Goal: Task Accomplishment & Management: Manage account settings

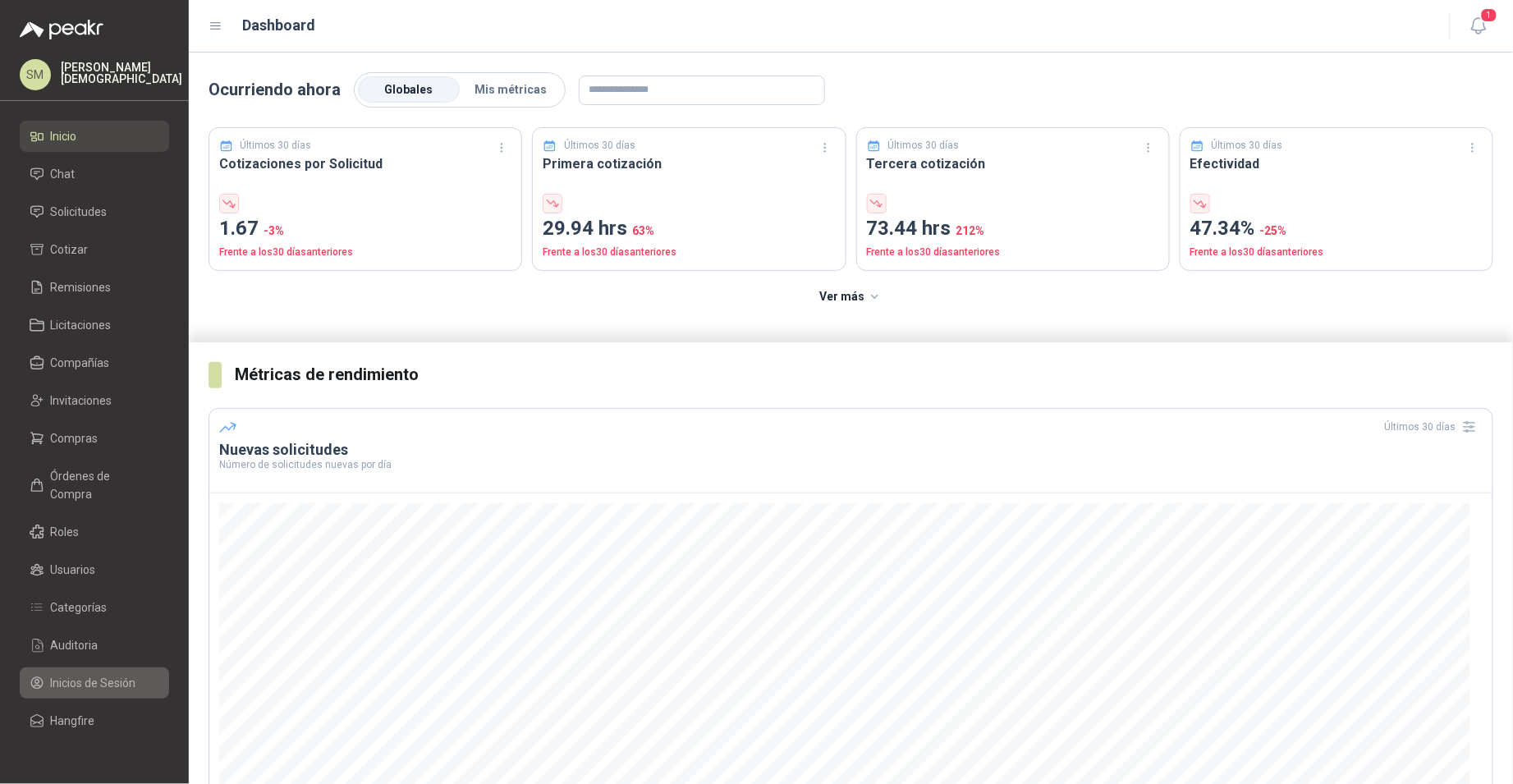
click at [102, 674] on span "Inicios de Sesión" at bounding box center [94, 682] width 86 height 18
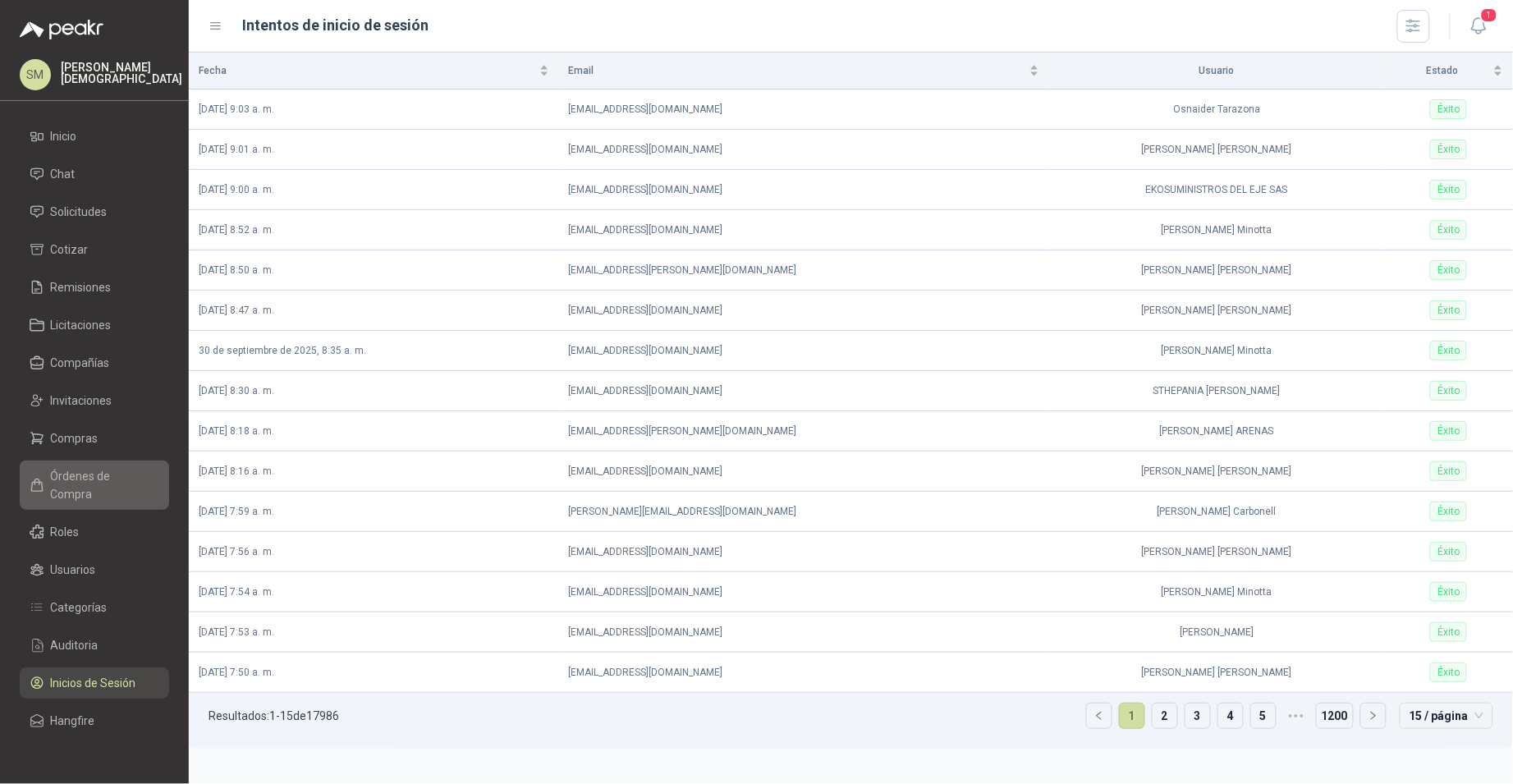
click at [102, 480] on span "Órdenes de Compra" at bounding box center [103, 485] width 103 height 36
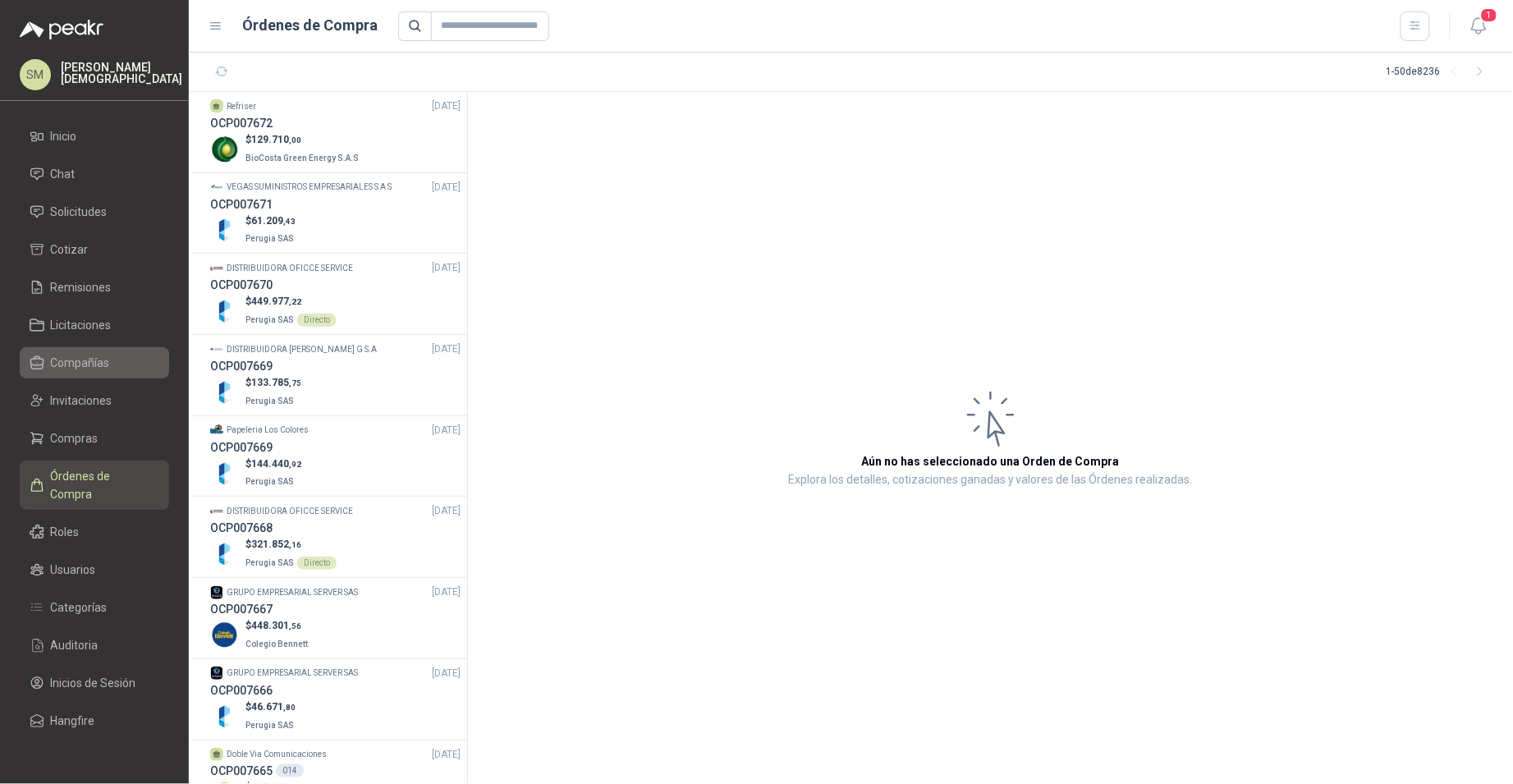
click at [99, 356] on span "Compañías" at bounding box center [80, 363] width 59 height 18
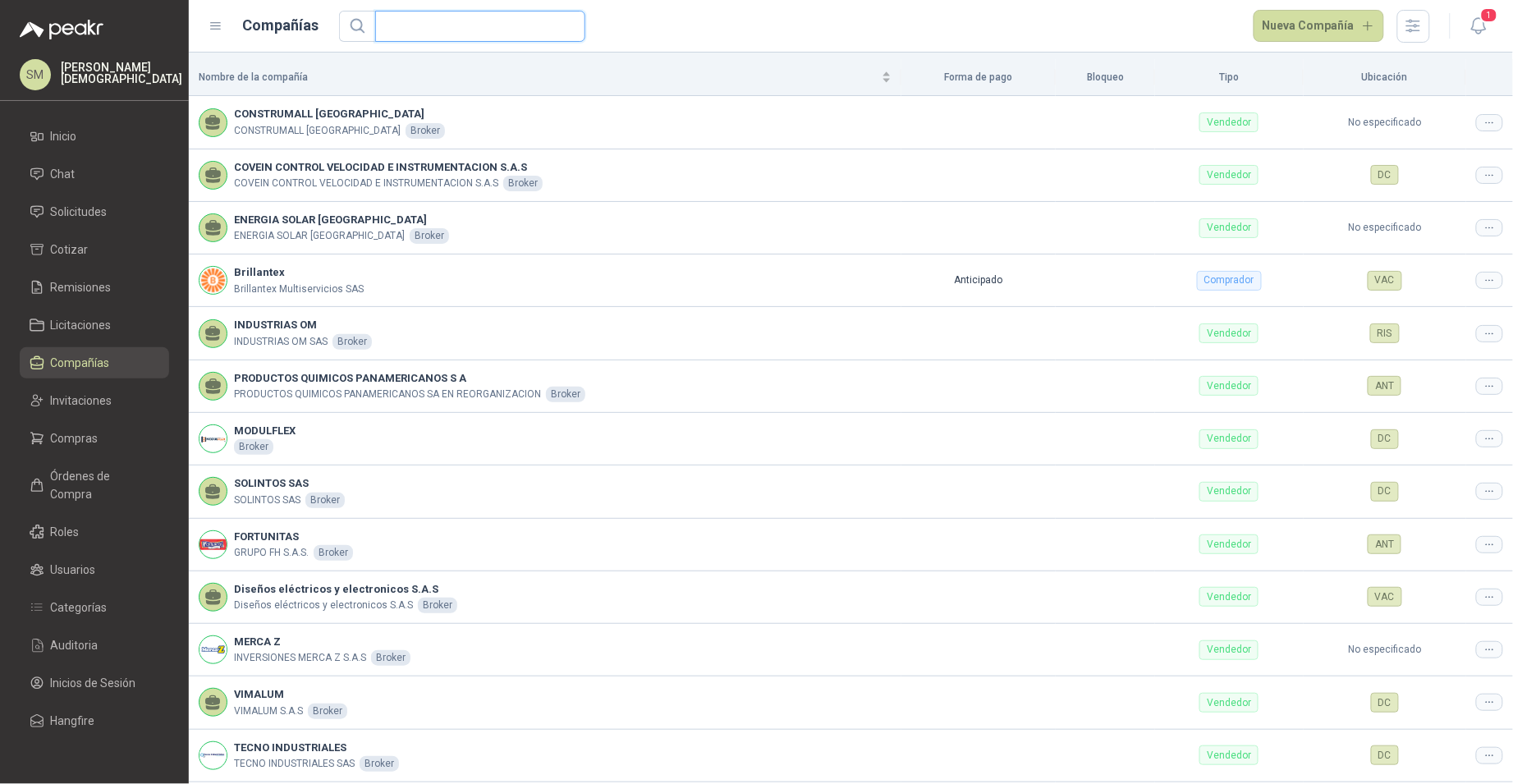
click at [483, 31] on input "text" at bounding box center [474, 26] width 177 height 30
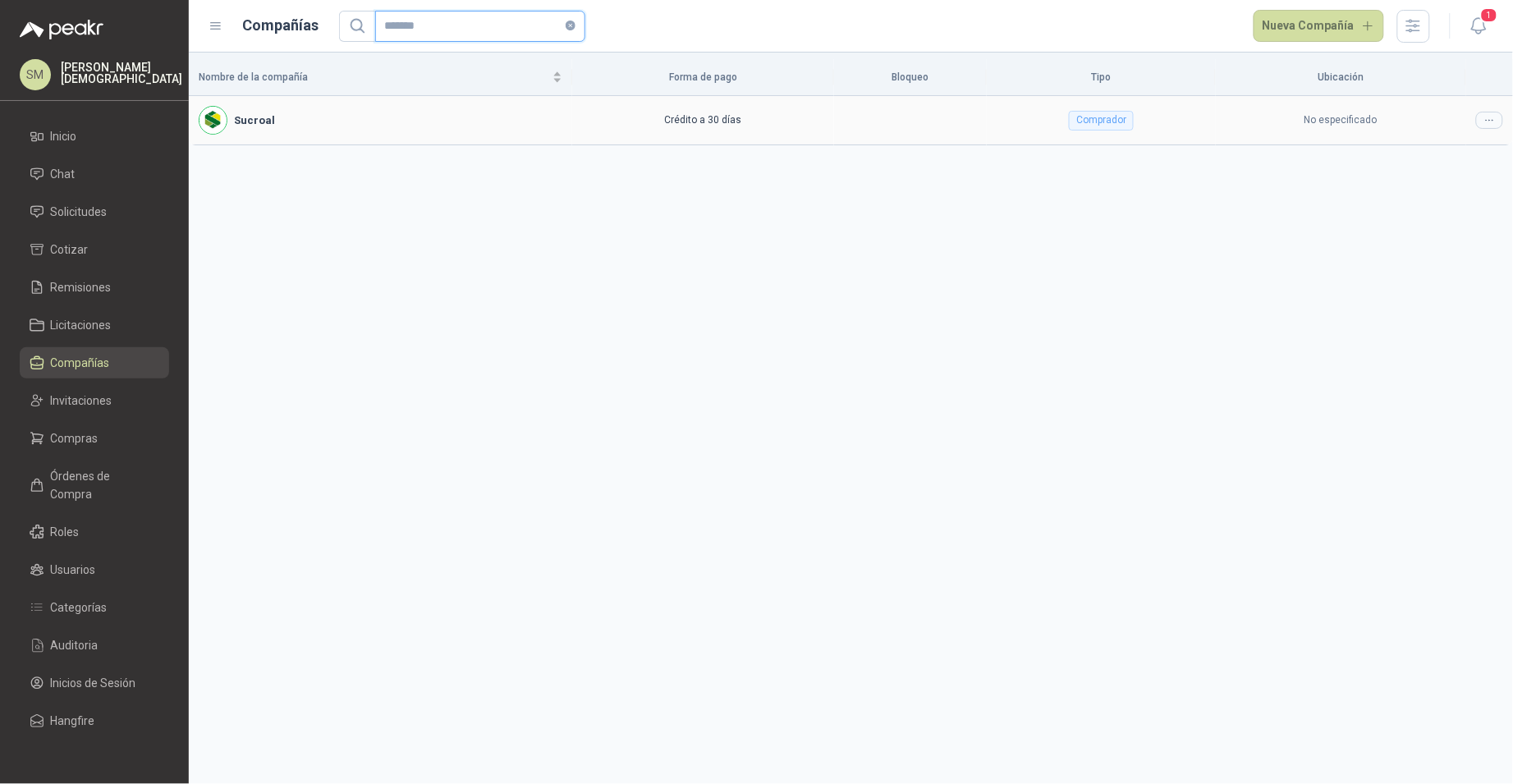
type input "*******"
click at [1487, 122] on icon at bounding box center [1489, 119] width 12 height 12
click at [1481, 147] on span "Editar compañía" at bounding box center [1447, 149] width 85 height 18
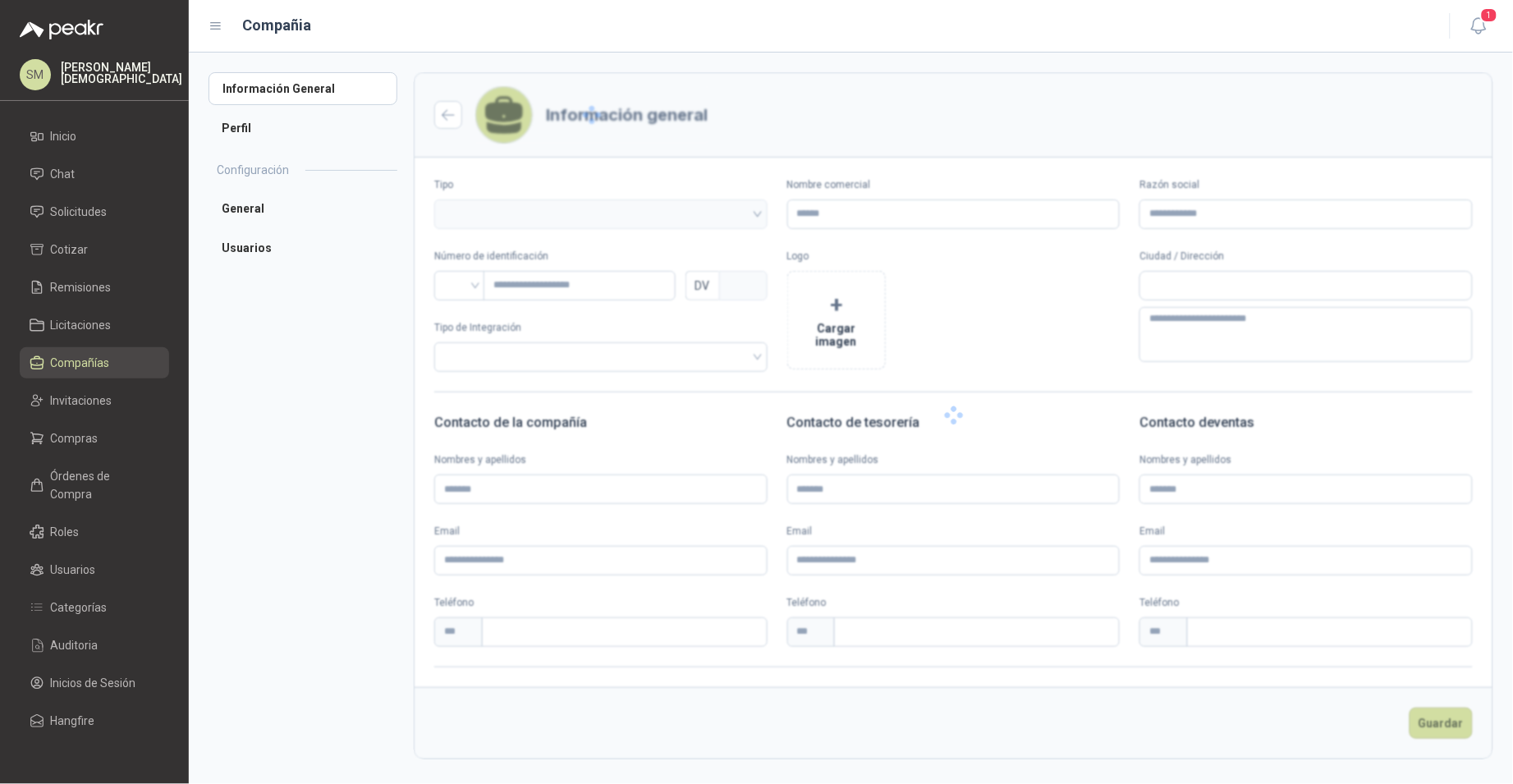
type input "*******"
type input "*********"
type input "*"
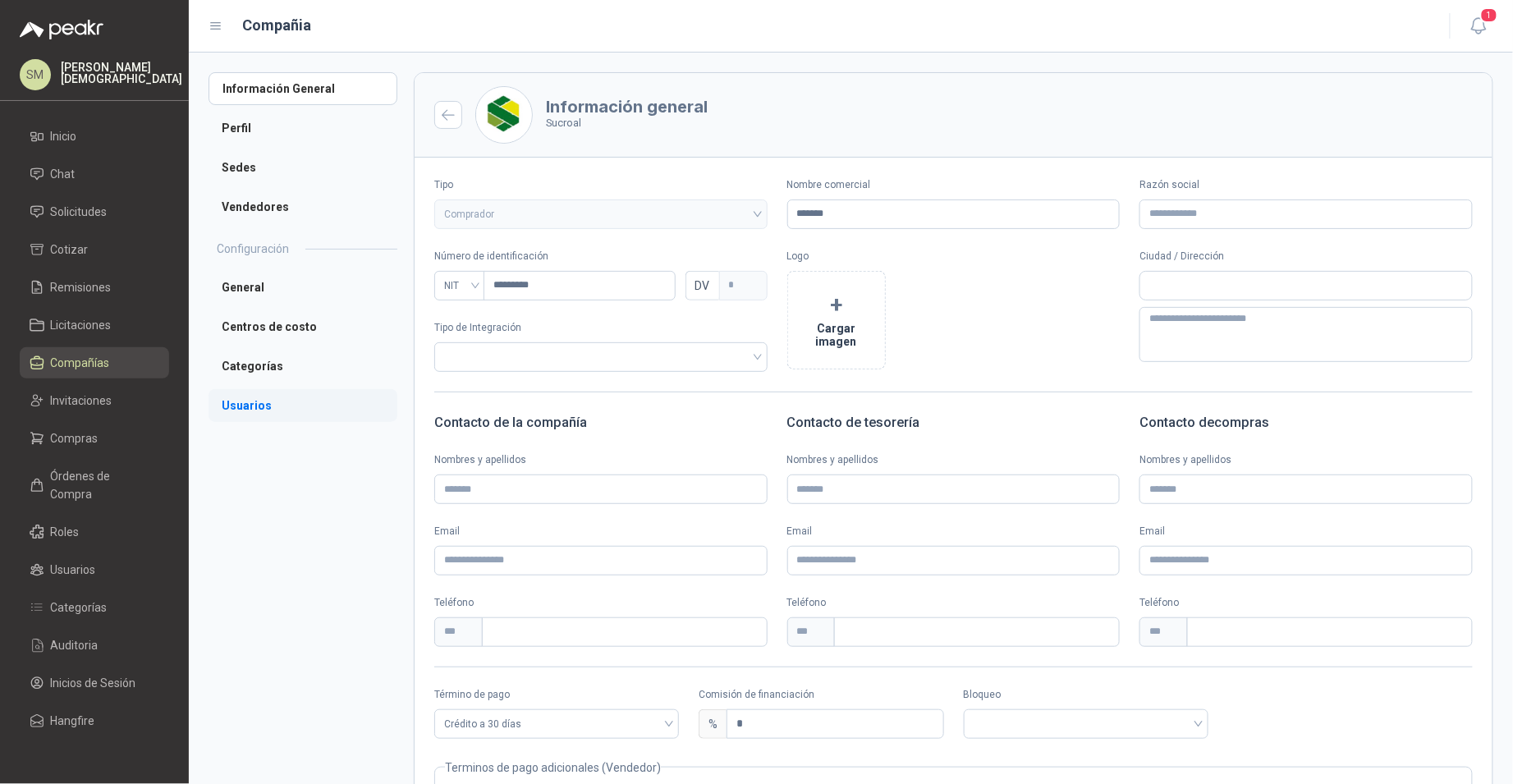
click at [258, 391] on li "Usuarios" at bounding box center [303, 405] width 189 height 33
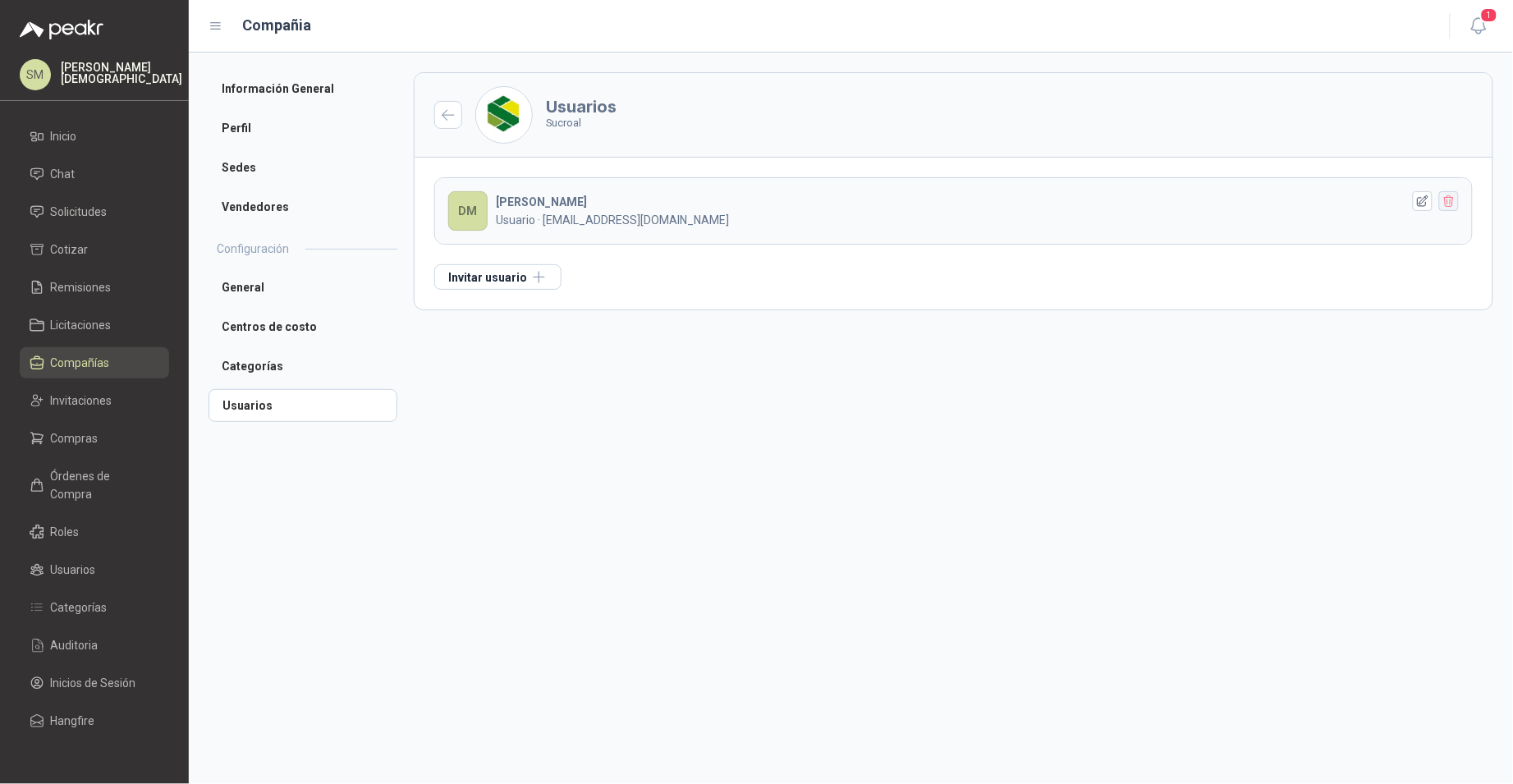
click at [1451, 204] on icon "button" at bounding box center [1449, 201] width 9 height 11
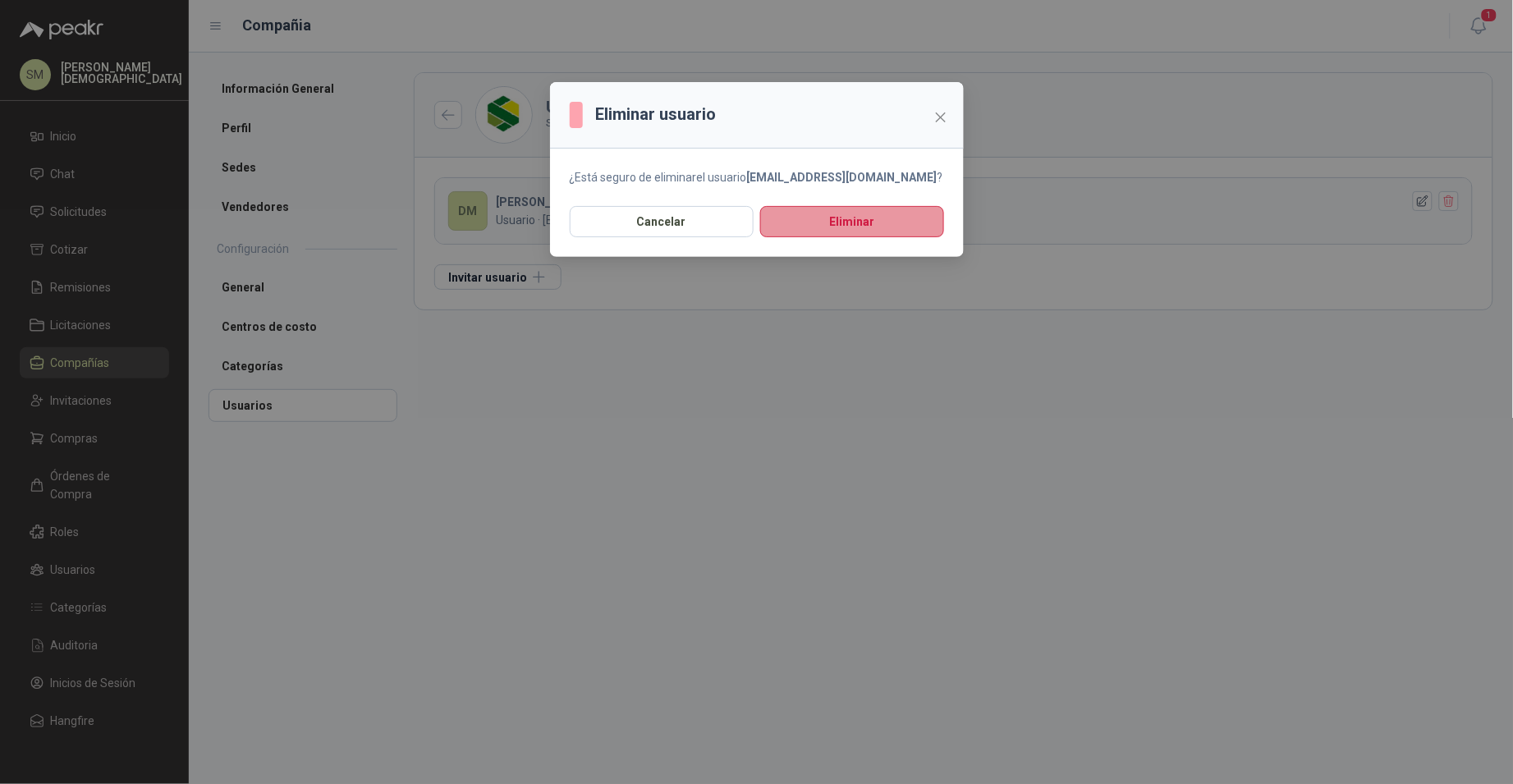
click at [868, 218] on button "Eliminar" at bounding box center [851, 221] width 184 height 31
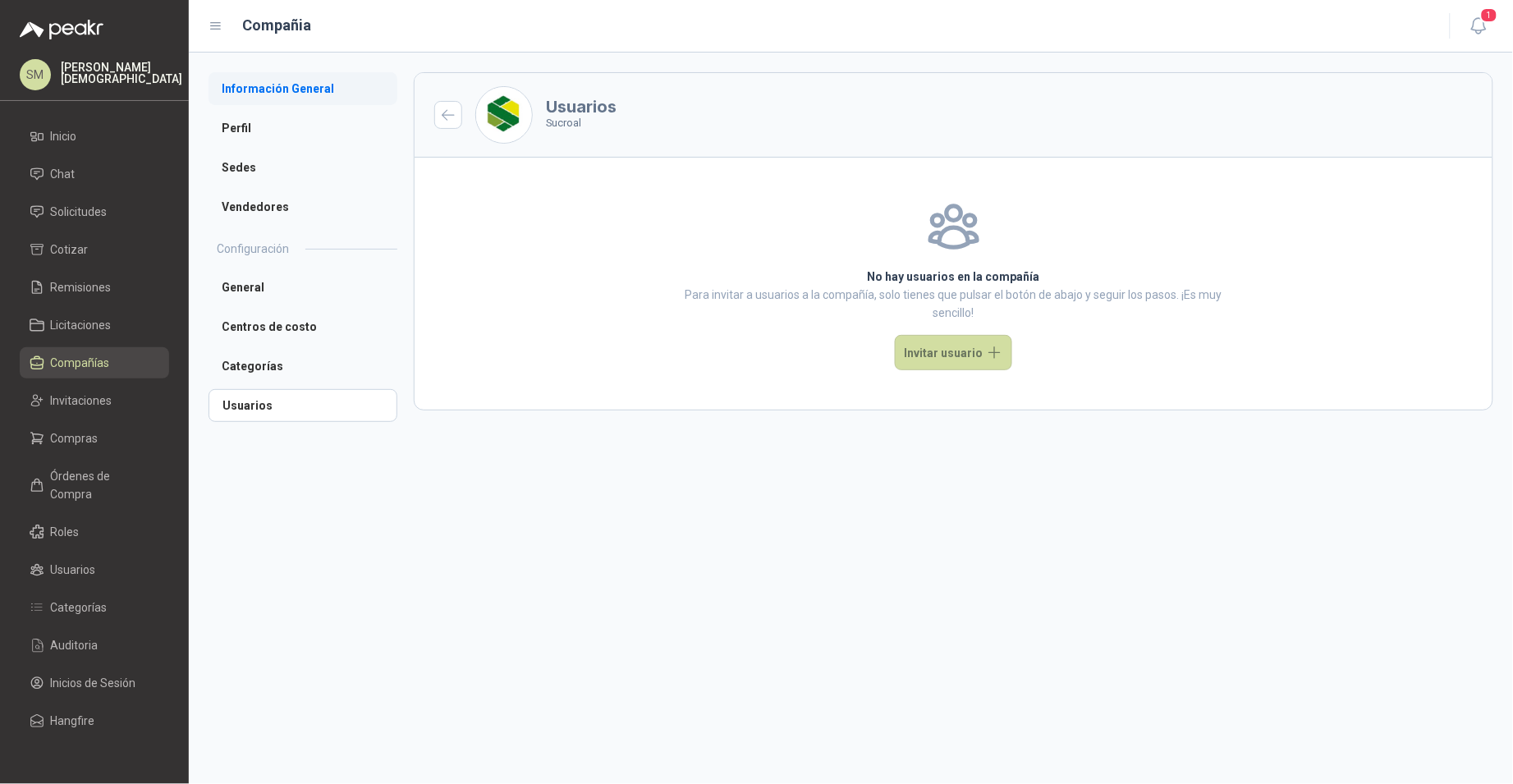
click at [268, 89] on li "Información General" at bounding box center [303, 88] width 189 height 33
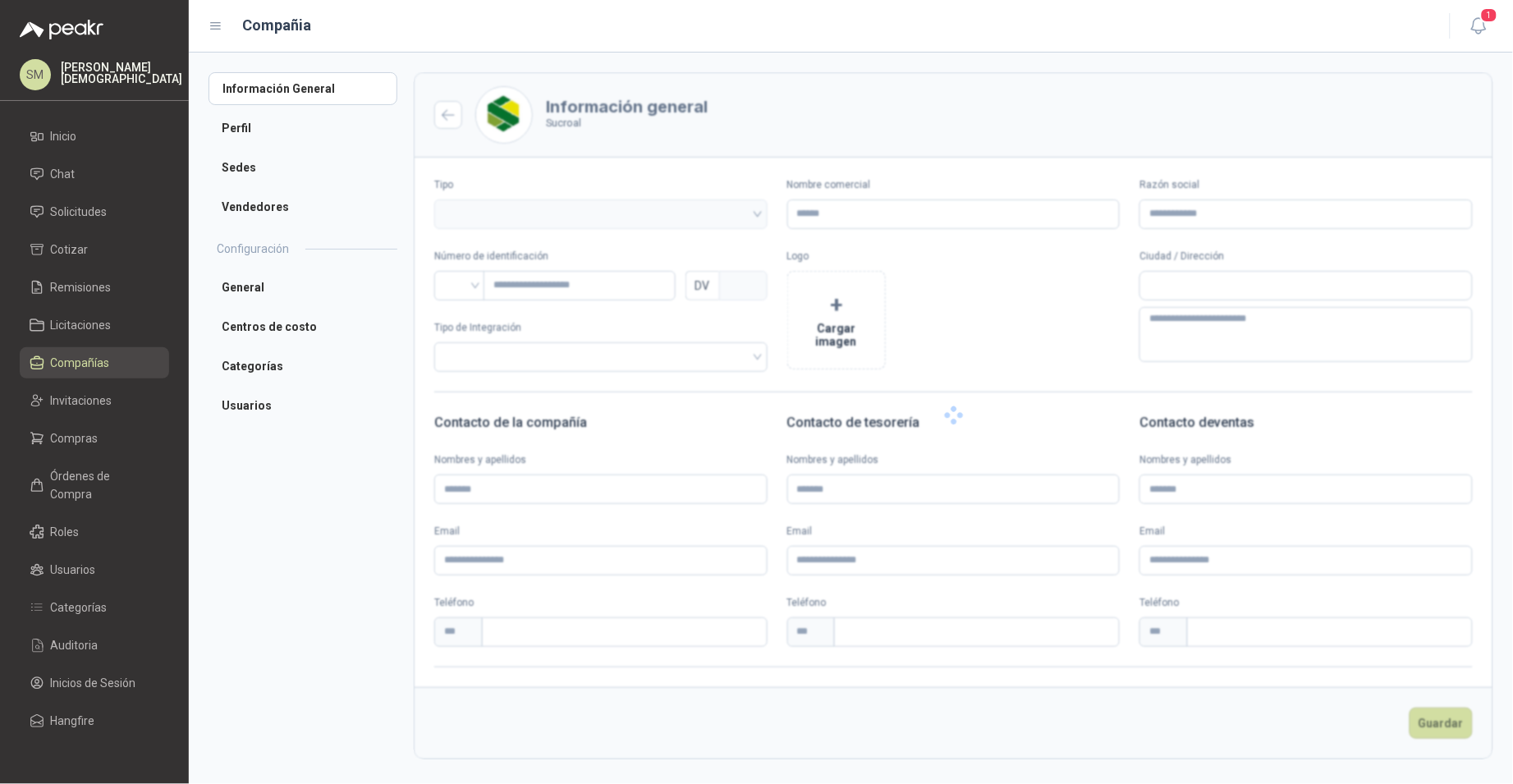
type input "*******"
type input "*********"
type input "*"
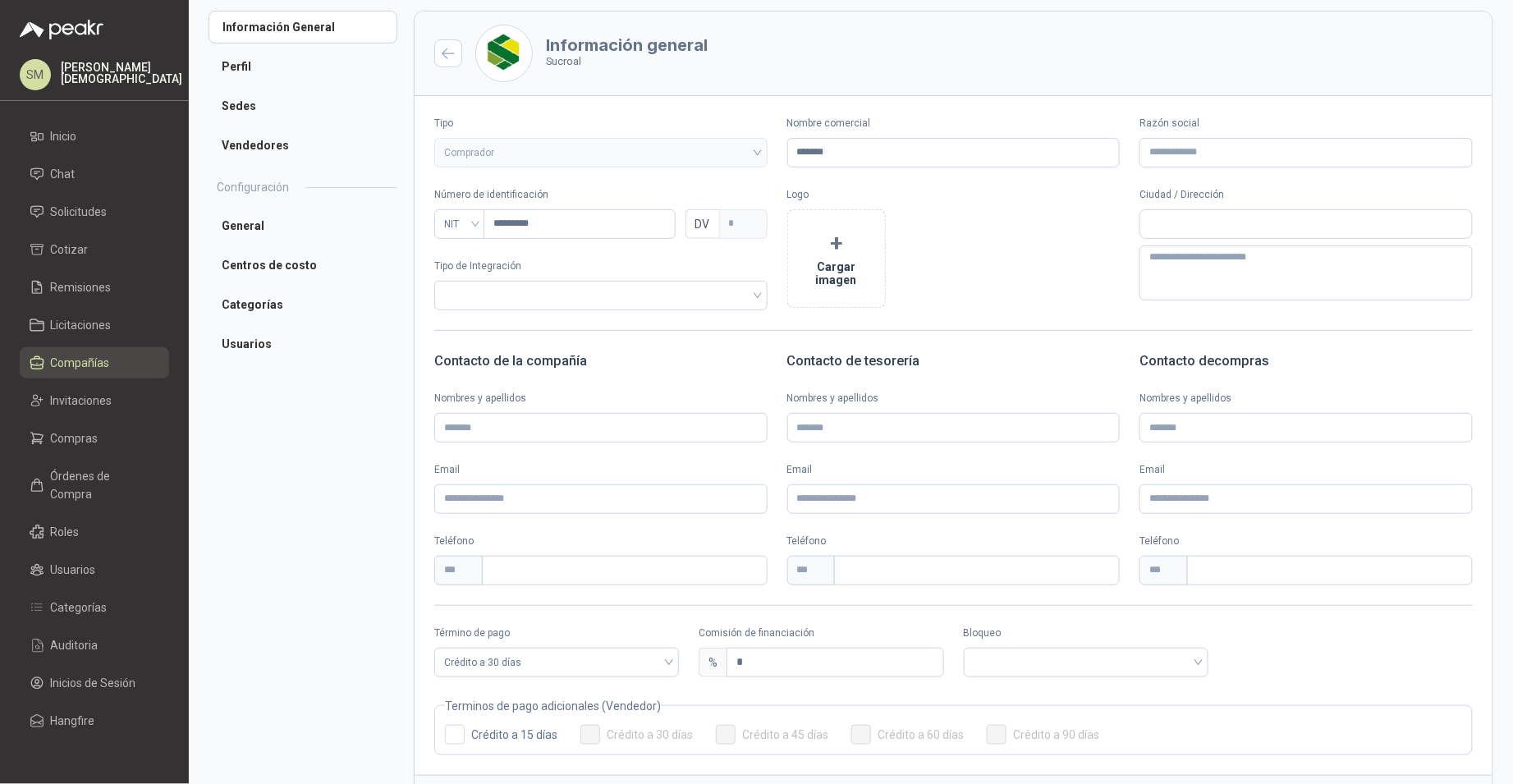
scroll to position [145, 0]
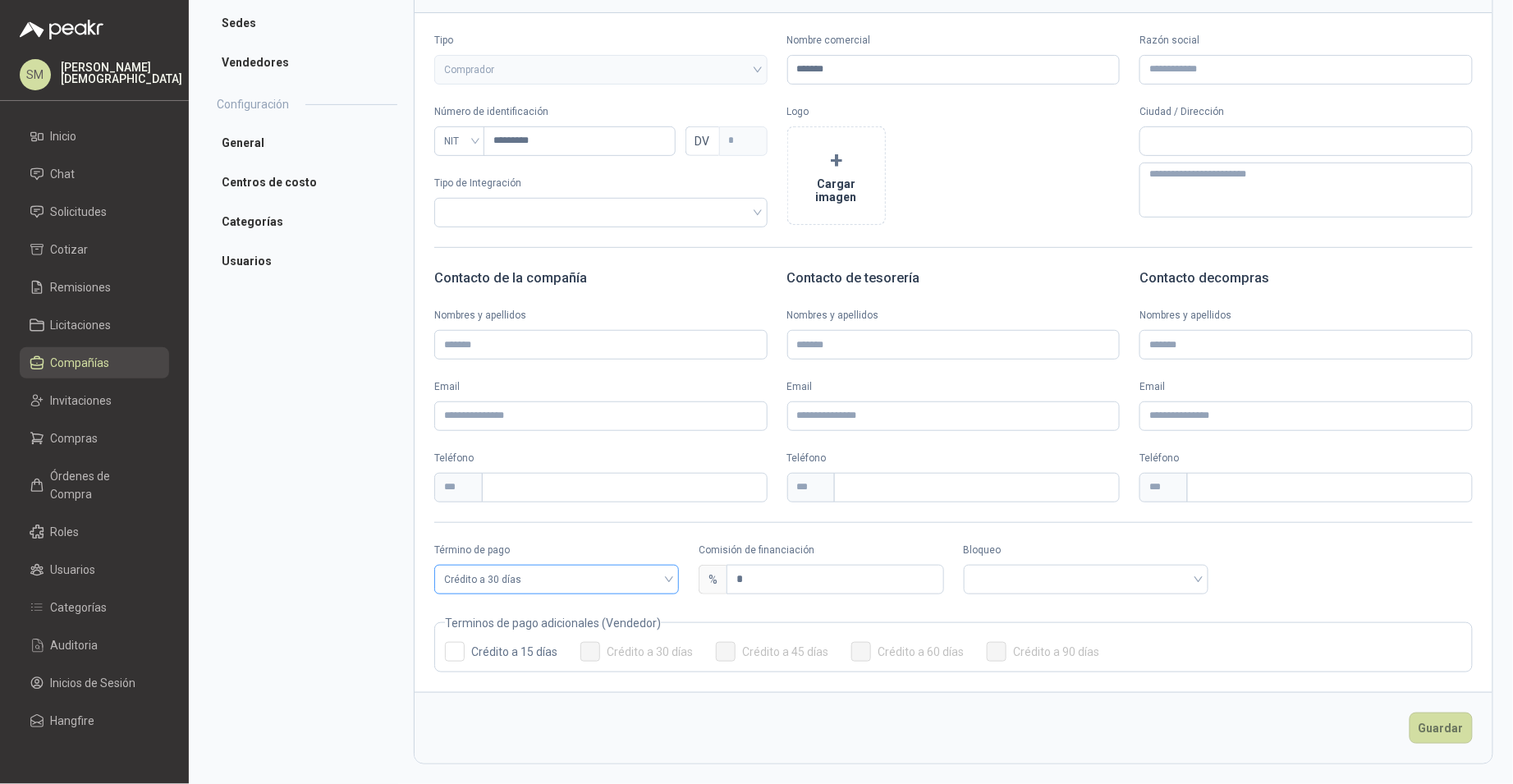
click at [655, 578] on span "Crédito a 30 días" at bounding box center [556, 579] width 225 height 24
click at [587, 612] on div "Anticipado" at bounding box center [556, 612] width 216 height 18
click at [800, 572] on input "search" at bounding box center [820, 578] width 225 height 24
click at [750, 642] on div "Bloqueado" at bounding box center [818, 639] width 216 height 18
click at [1434, 732] on button "Guardar" at bounding box center [1441, 727] width 63 height 31
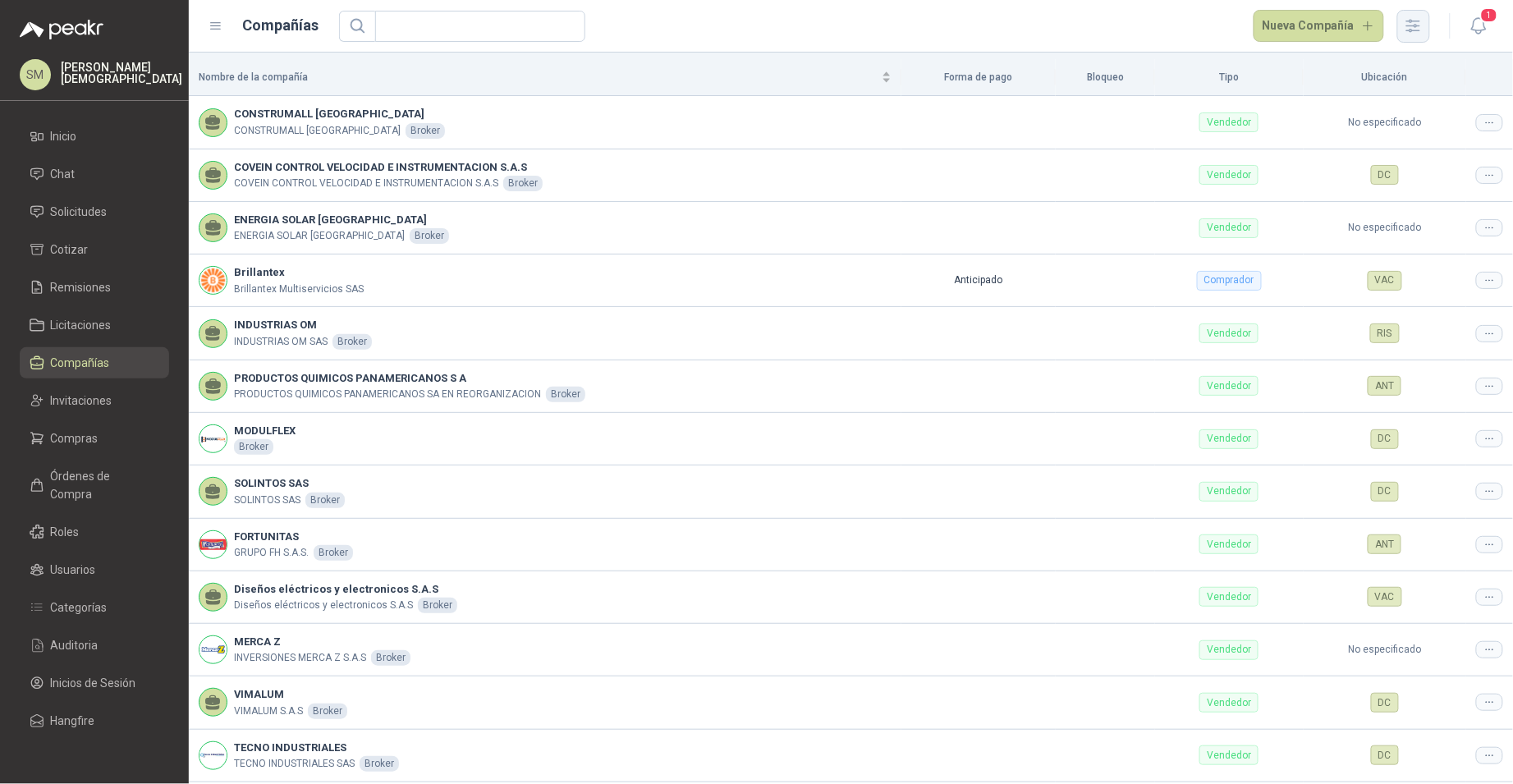
click at [1421, 26] on icon "button" at bounding box center [1413, 26] width 19 height 19
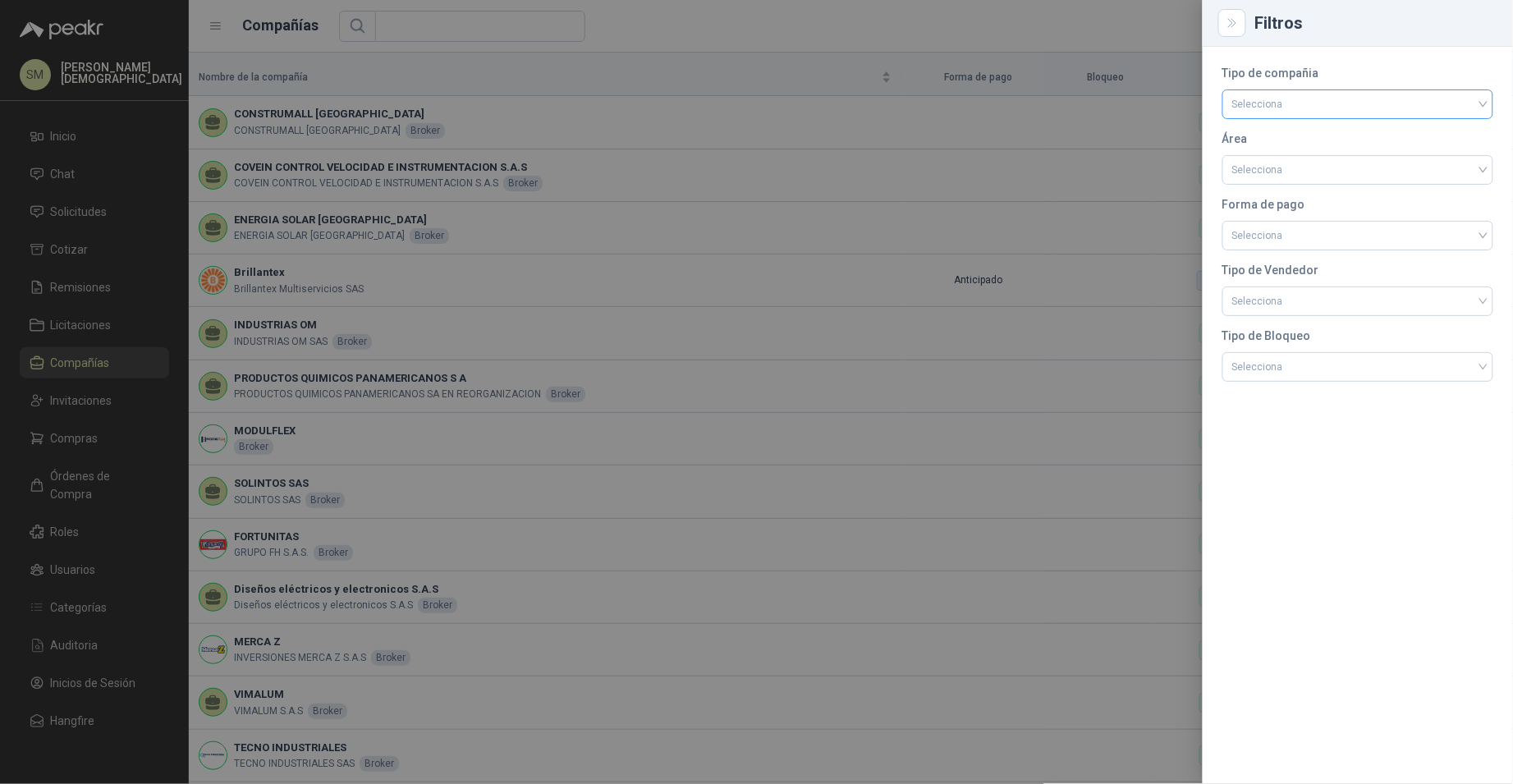
click at [1290, 113] on input "search" at bounding box center [1357, 103] width 251 height 24
click at [1306, 145] on div "Comprador" at bounding box center [1358, 138] width 244 height 18
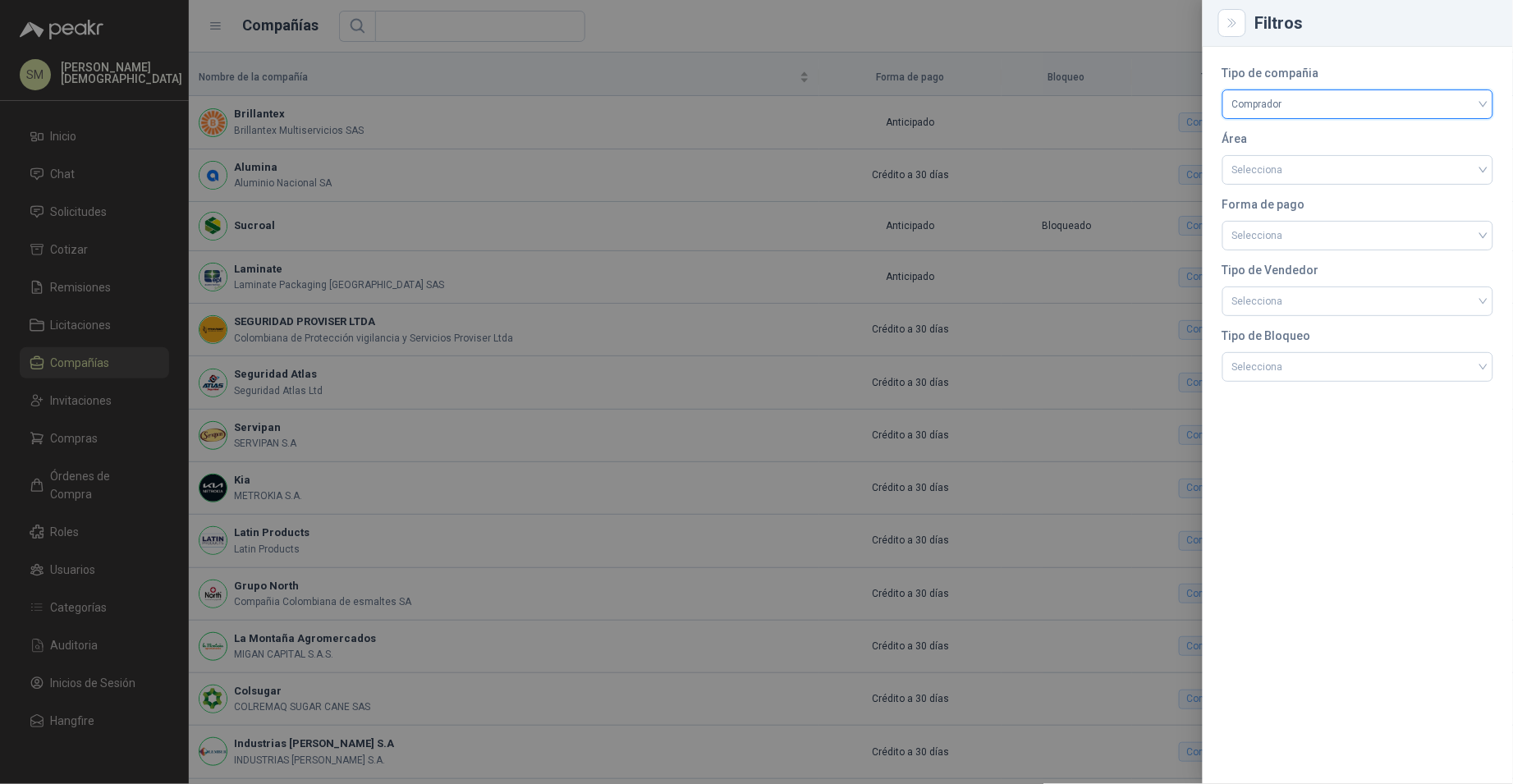
click at [626, 105] on div at bounding box center [756, 392] width 1513 height 784
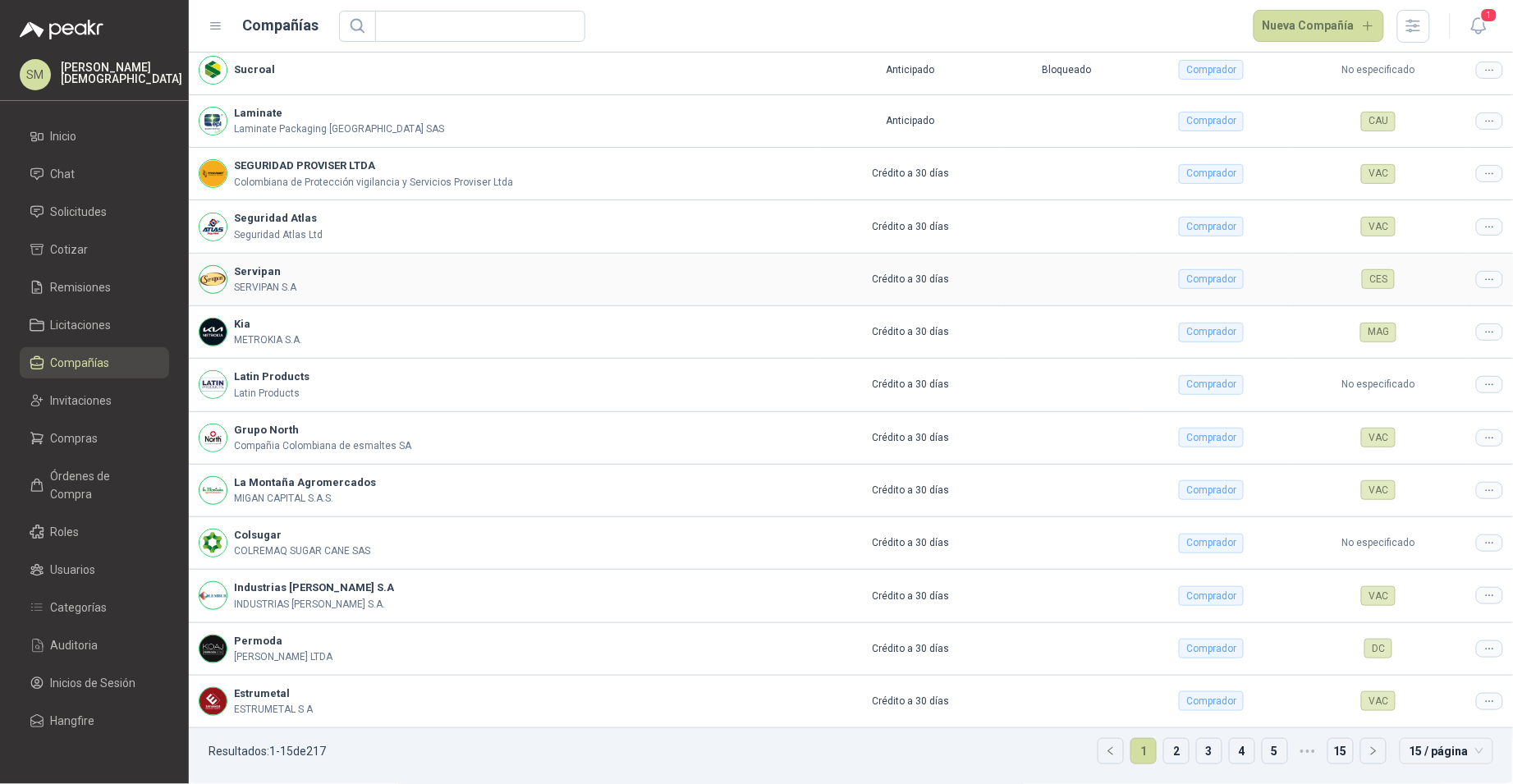
scroll to position [141, 0]
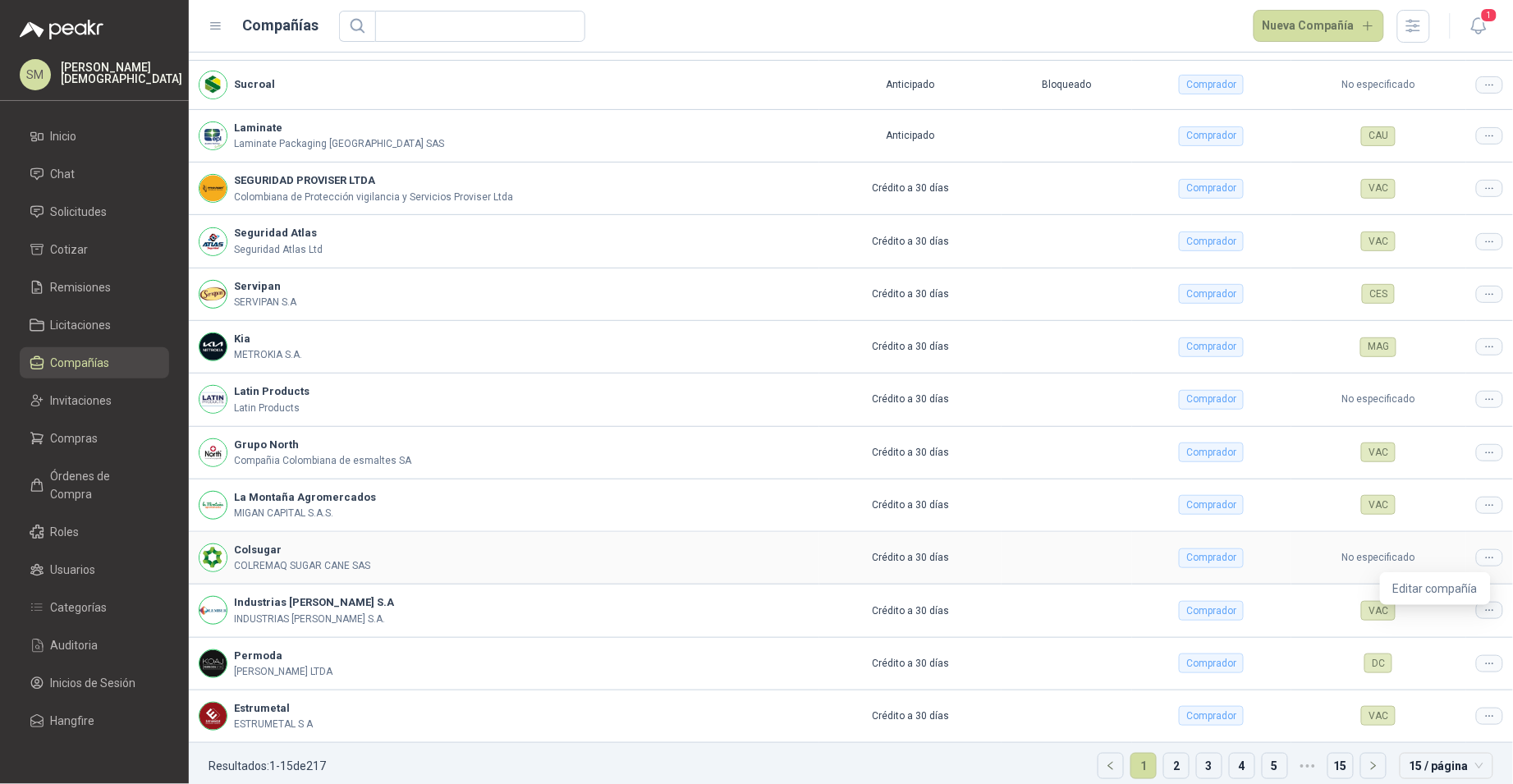
click at [1483, 562] on icon at bounding box center [1489, 557] width 12 height 12
click at [1451, 592] on span "Editar compañía" at bounding box center [1435, 588] width 85 height 18
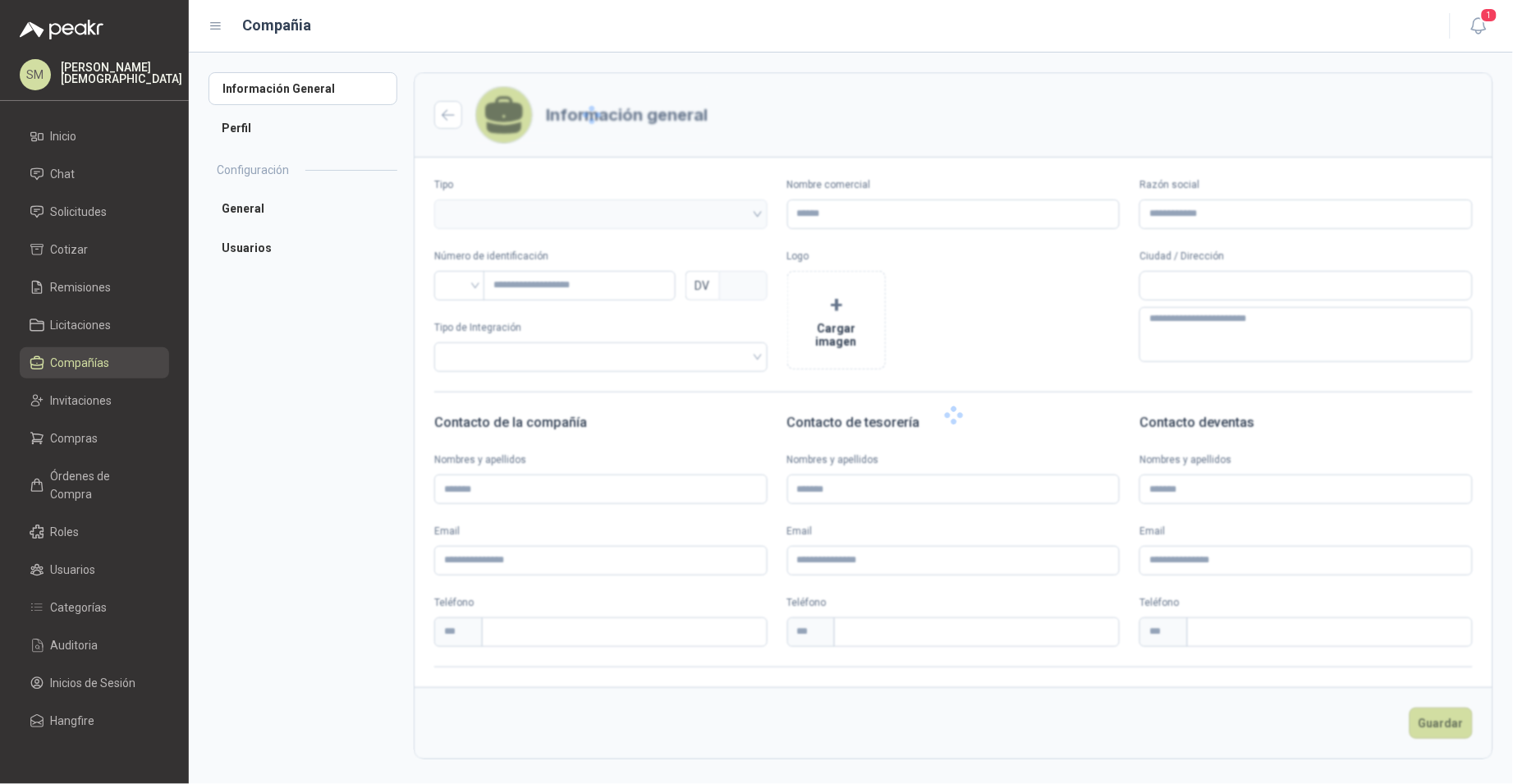
type input "********"
type input "**********"
type input "*********"
type input "*"
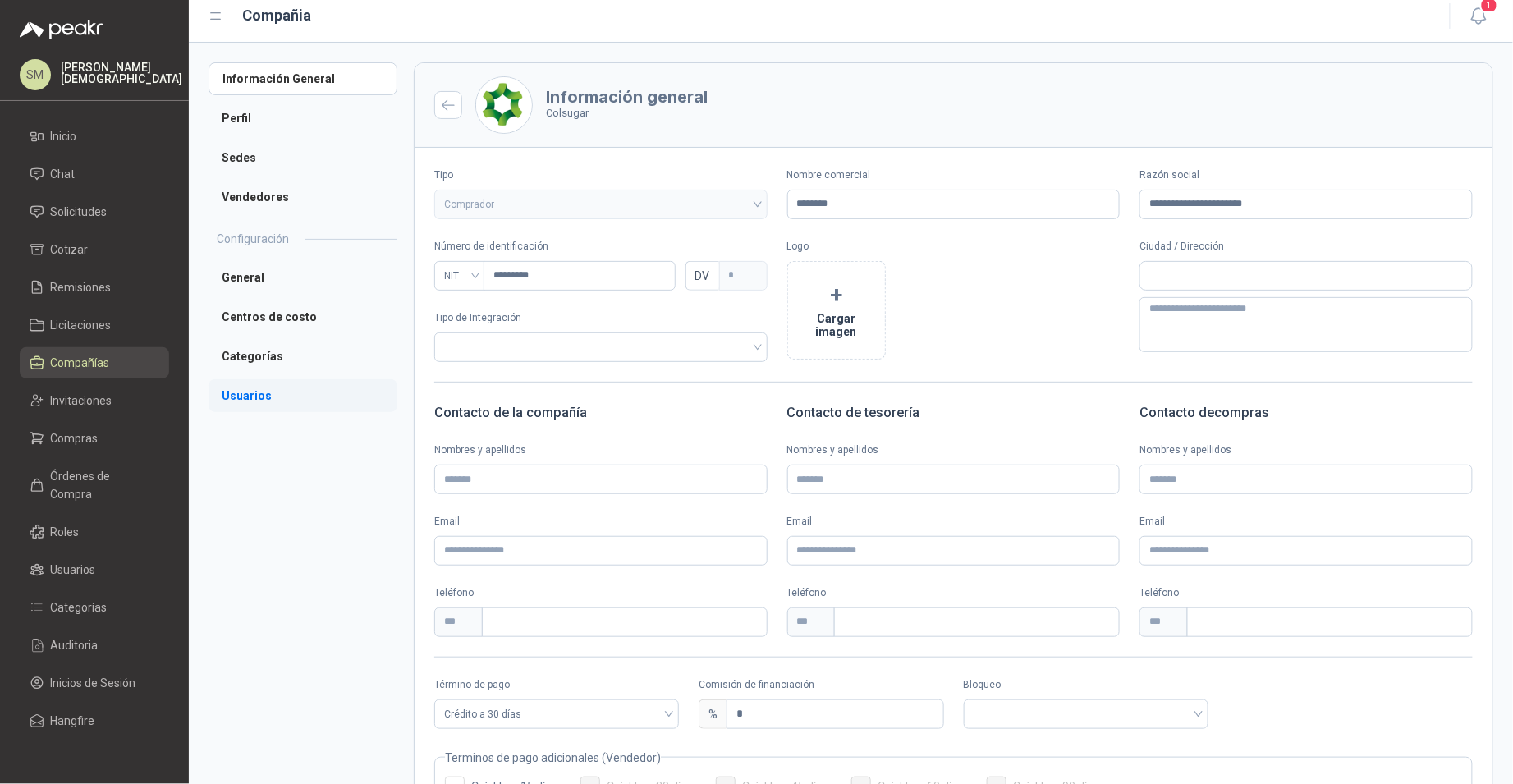
scroll to position [9, 0]
click at [238, 413] on div "Información General Perfil Sedes Vendedores Configuración General Centros de co…" at bounding box center [311, 481] width 205 height 836
click at [245, 405] on li "Usuarios" at bounding box center [303, 396] width 189 height 33
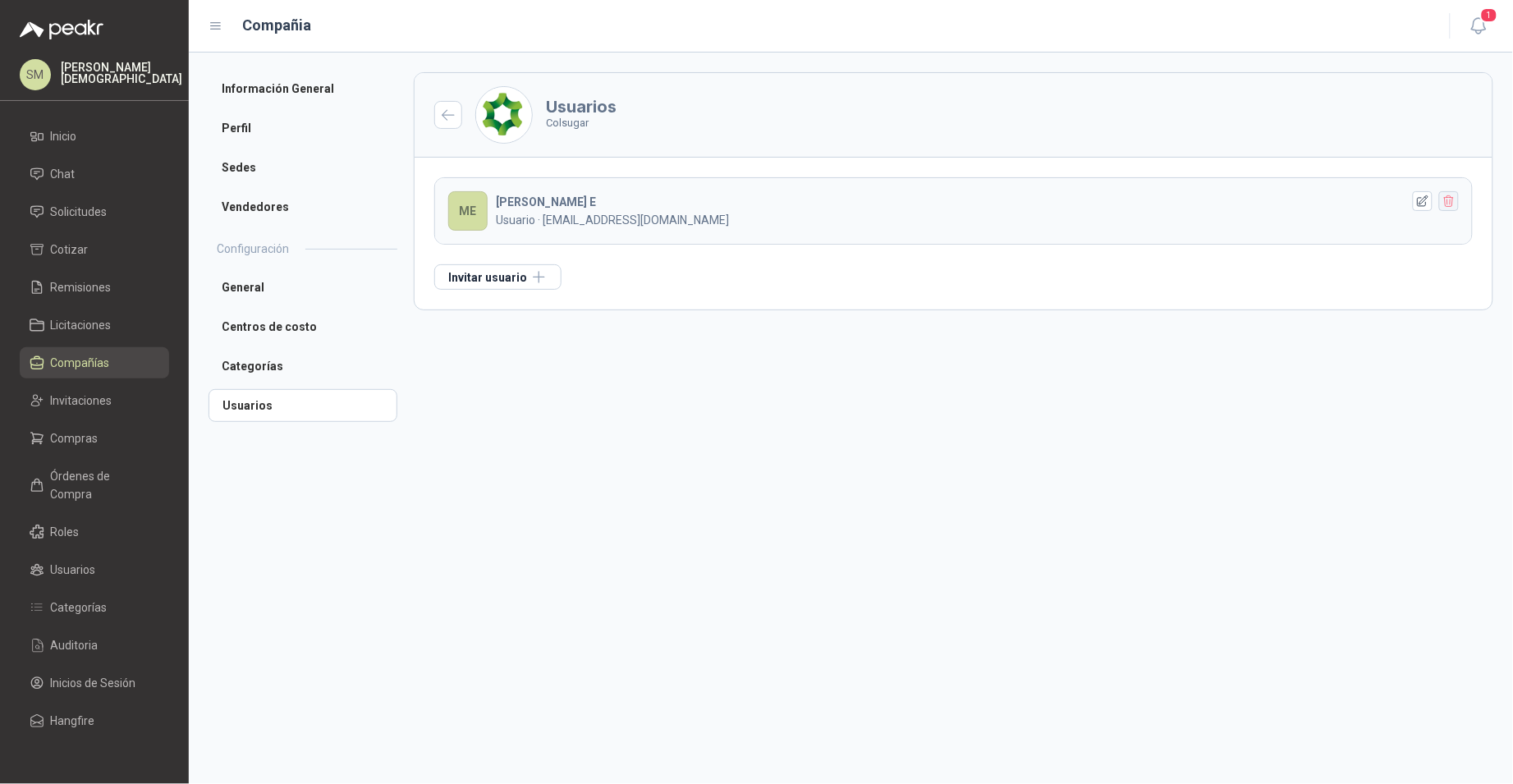
click at [1451, 205] on icon "button" at bounding box center [1449, 201] width 14 height 14
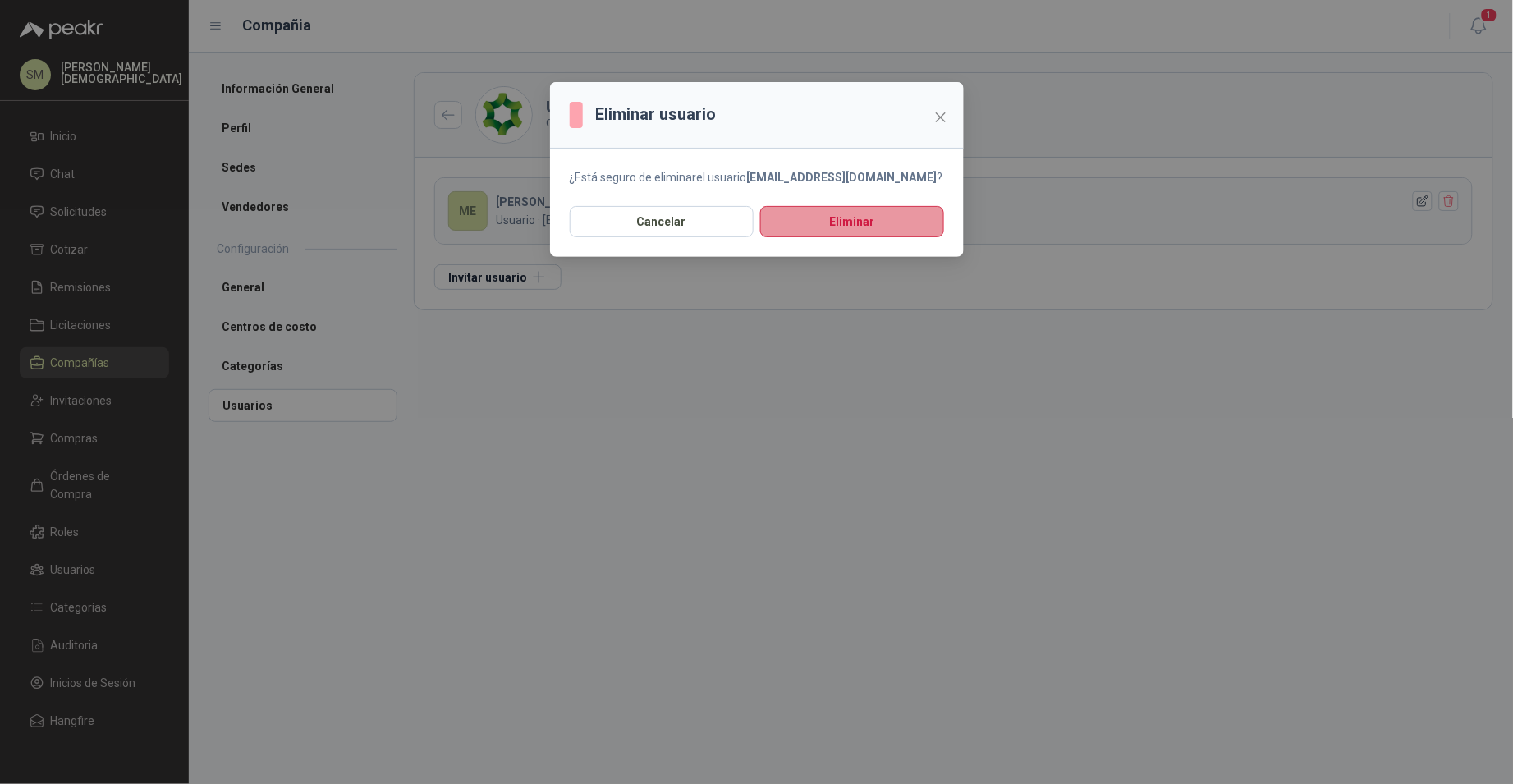
click at [842, 229] on button "Eliminar" at bounding box center [851, 221] width 184 height 31
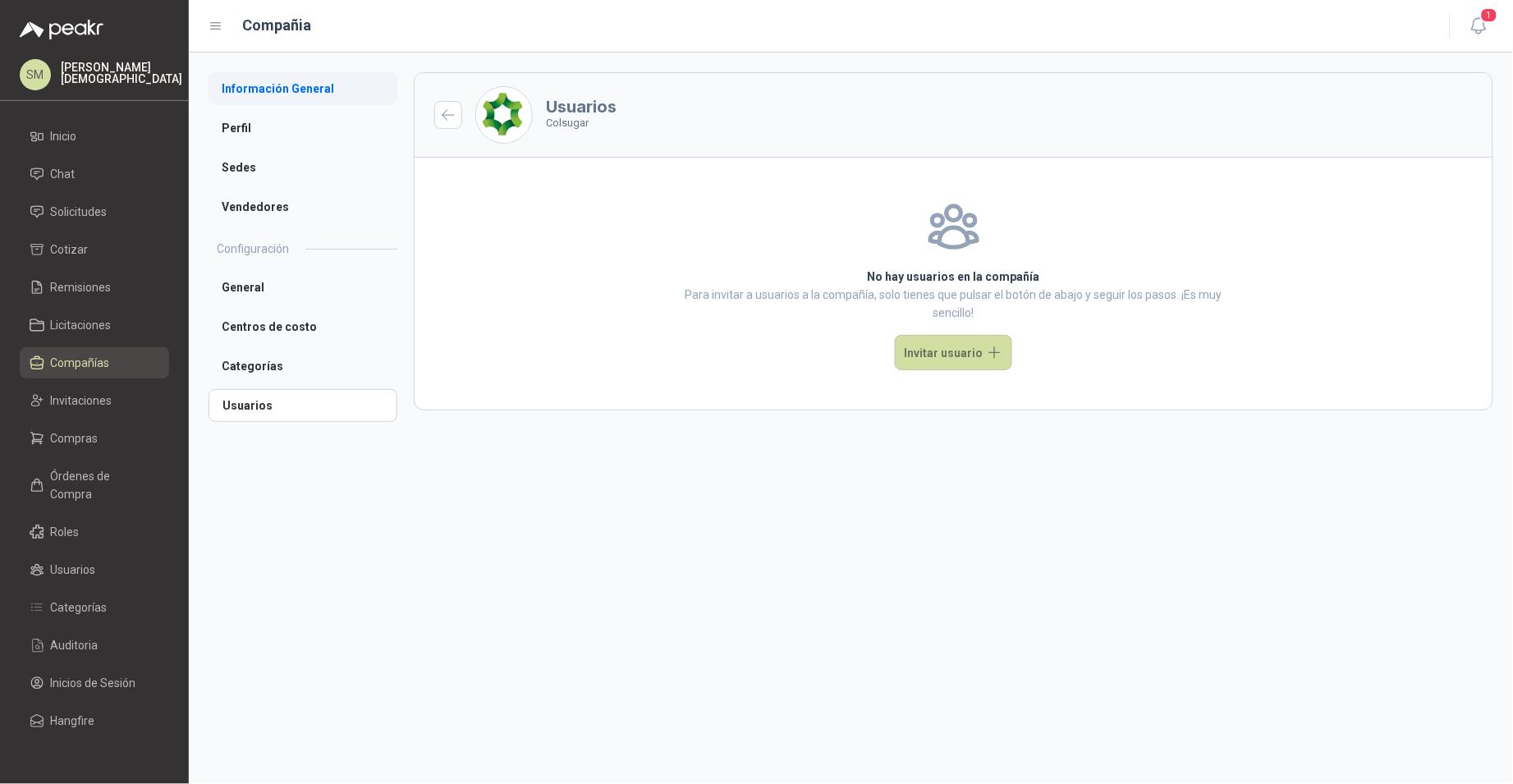
click at [255, 88] on li "Información General" at bounding box center [303, 88] width 189 height 33
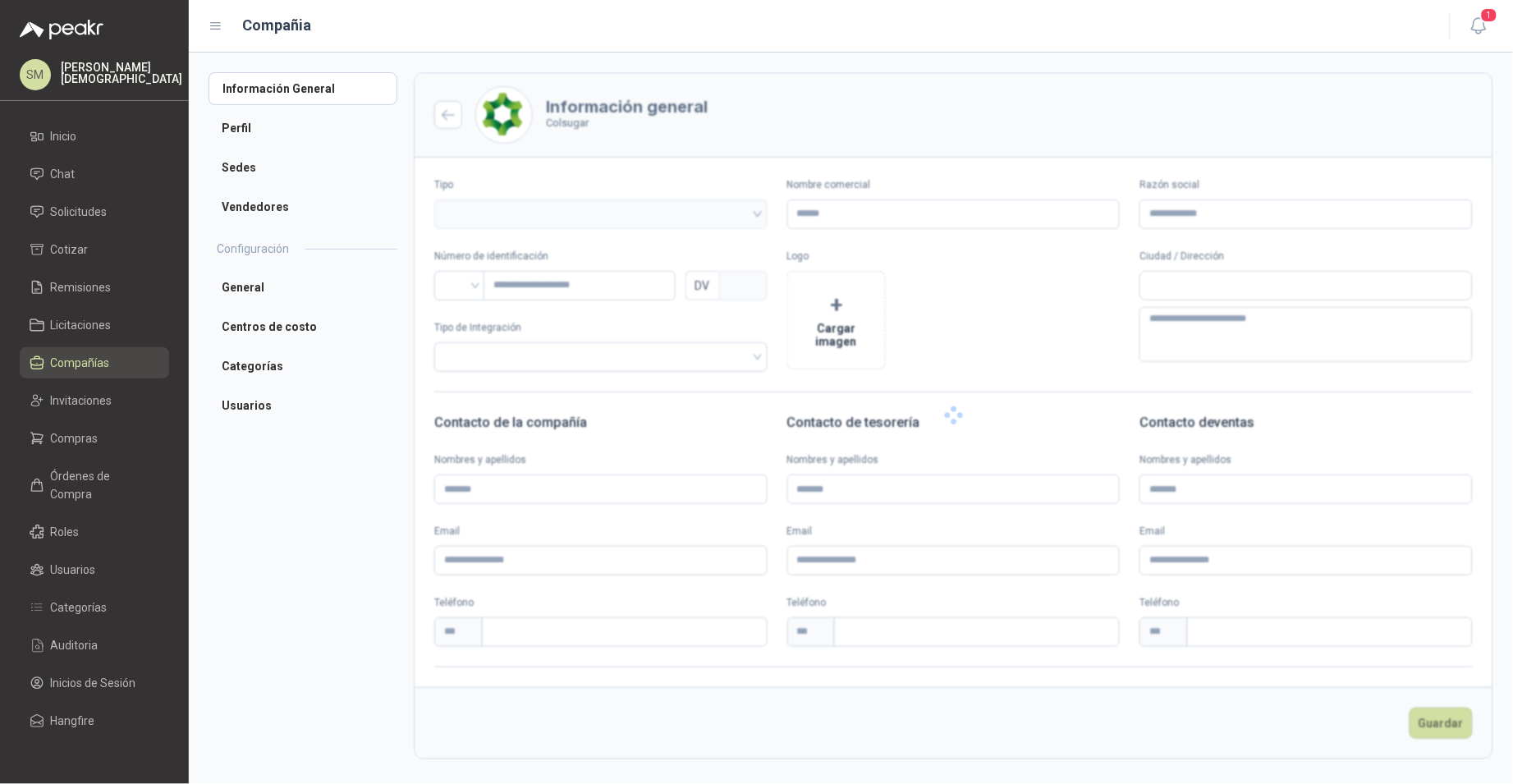
type input "********"
type input "**********"
type input "*********"
type input "*"
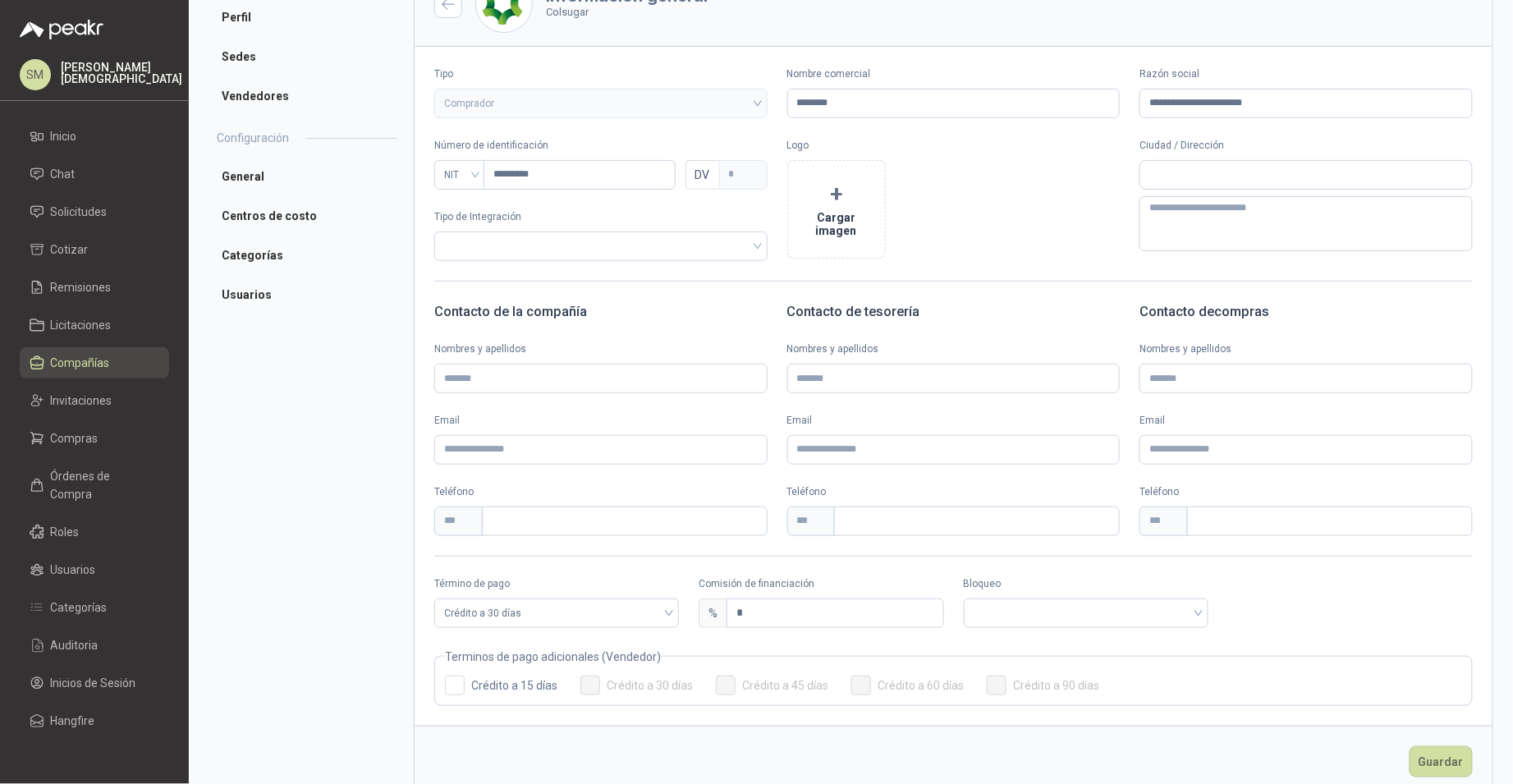
scroll to position [145, 0]
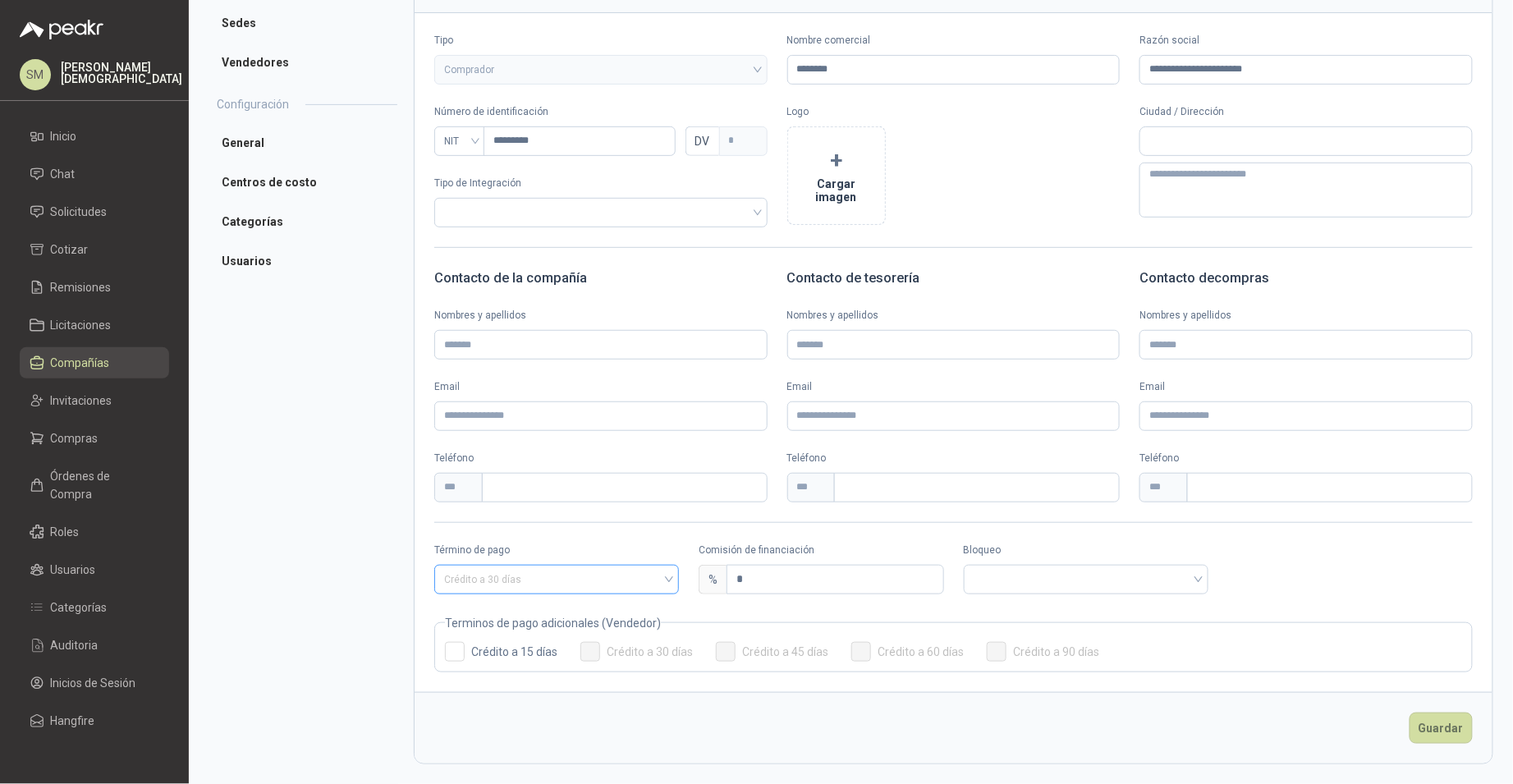
click at [572, 585] on span "Crédito a 30 días" at bounding box center [556, 579] width 225 height 24
click at [503, 615] on div "Anticipado" at bounding box center [556, 612] width 216 height 18
click at [826, 579] on input "search" at bounding box center [820, 578] width 225 height 24
click at [755, 633] on div "Bloqueado" at bounding box center [818, 639] width 216 height 18
click at [1413, 725] on button "Guardar" at bounding box center [1441, 727] width 63 height 31
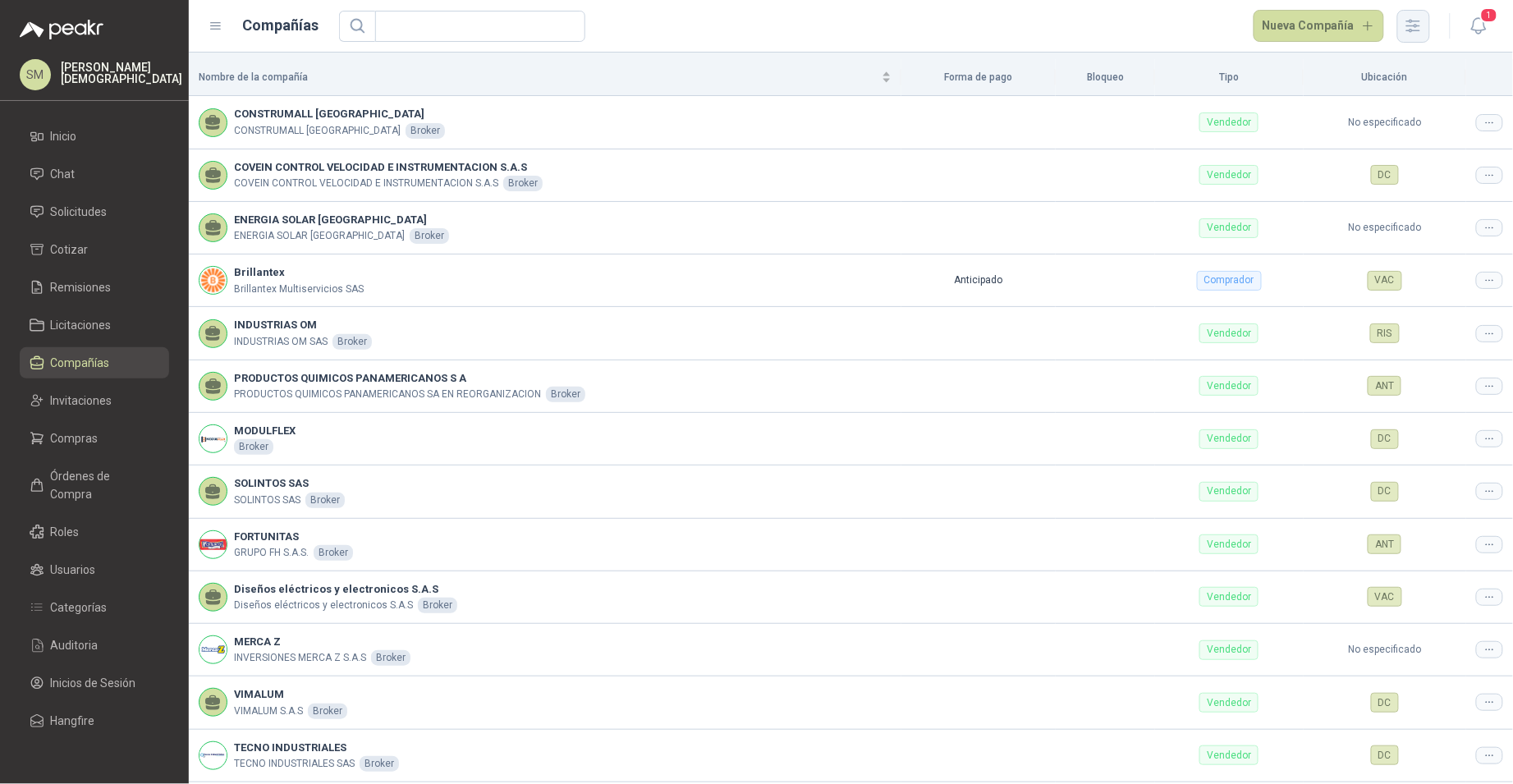
click at [1422, 27] on icon "button" at bounding box center [1413, 26] width 19 height 19
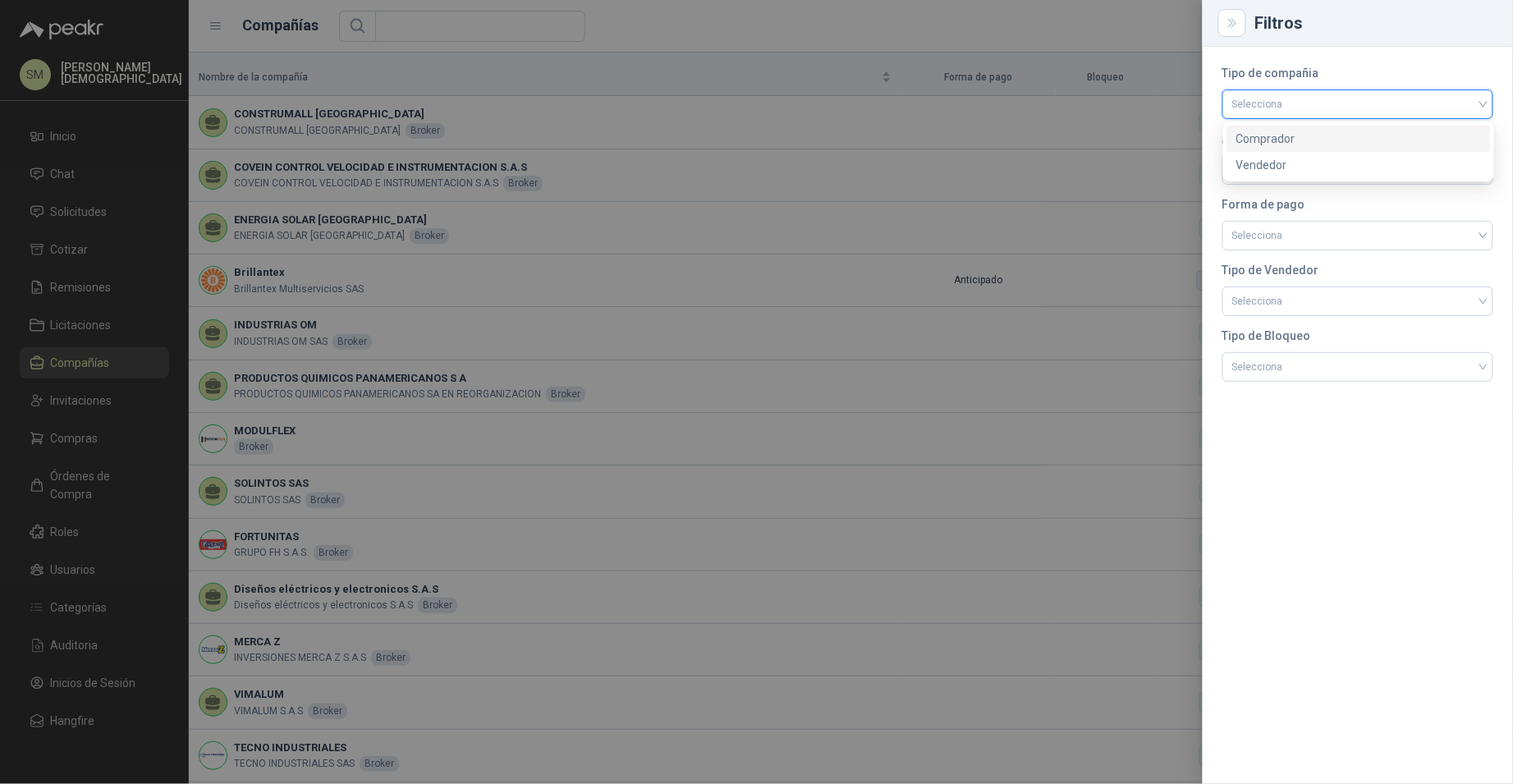
click at [1361, 112] on input "search" at bounding box center [1357, 103] width 251 height 24
click at [1313, 140] on div "Comprador" at bounding box center [1358, 138] width 244 height 18
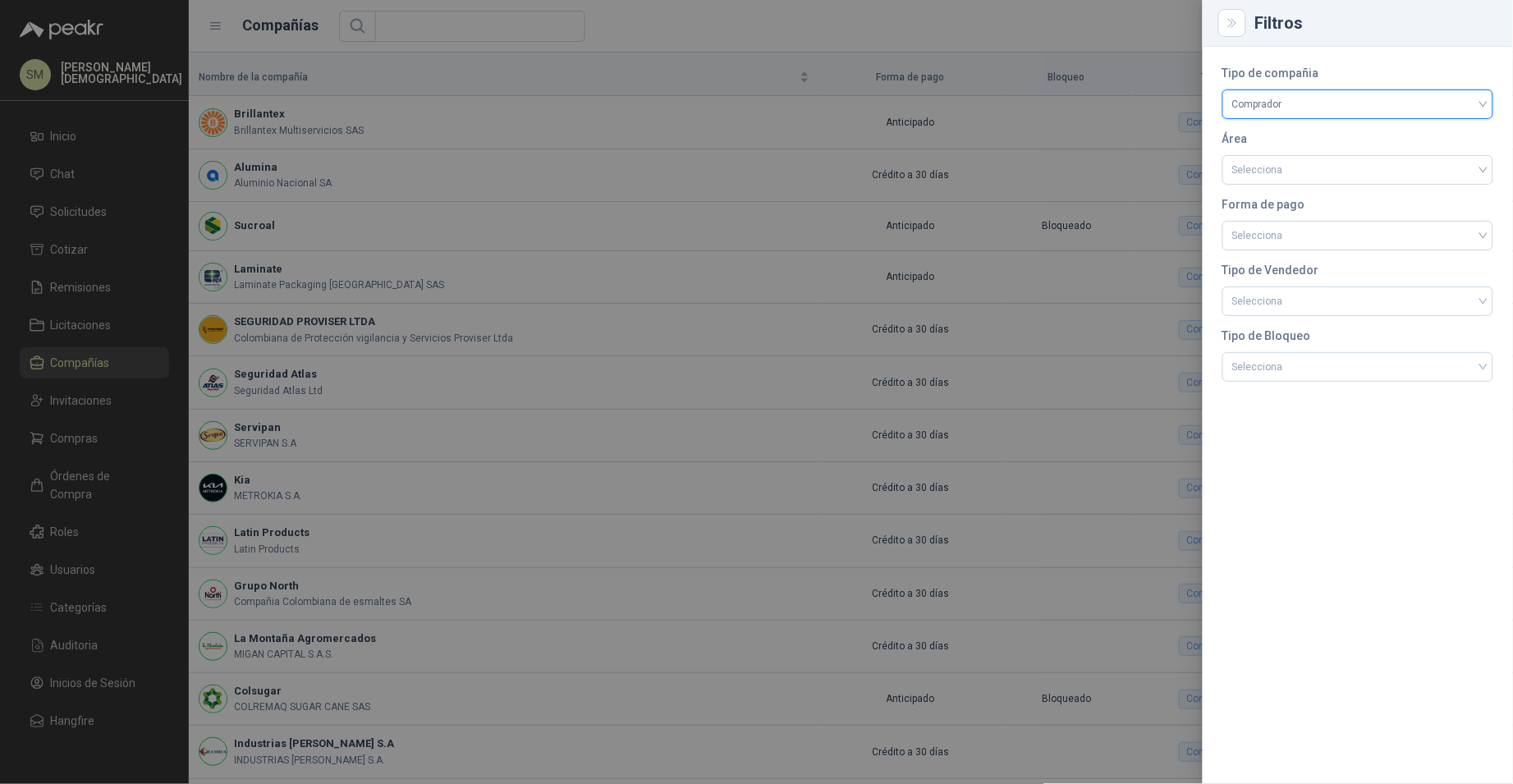
click at [1011, 134] on div at bounding box center [756, 392] width 1513 height 784
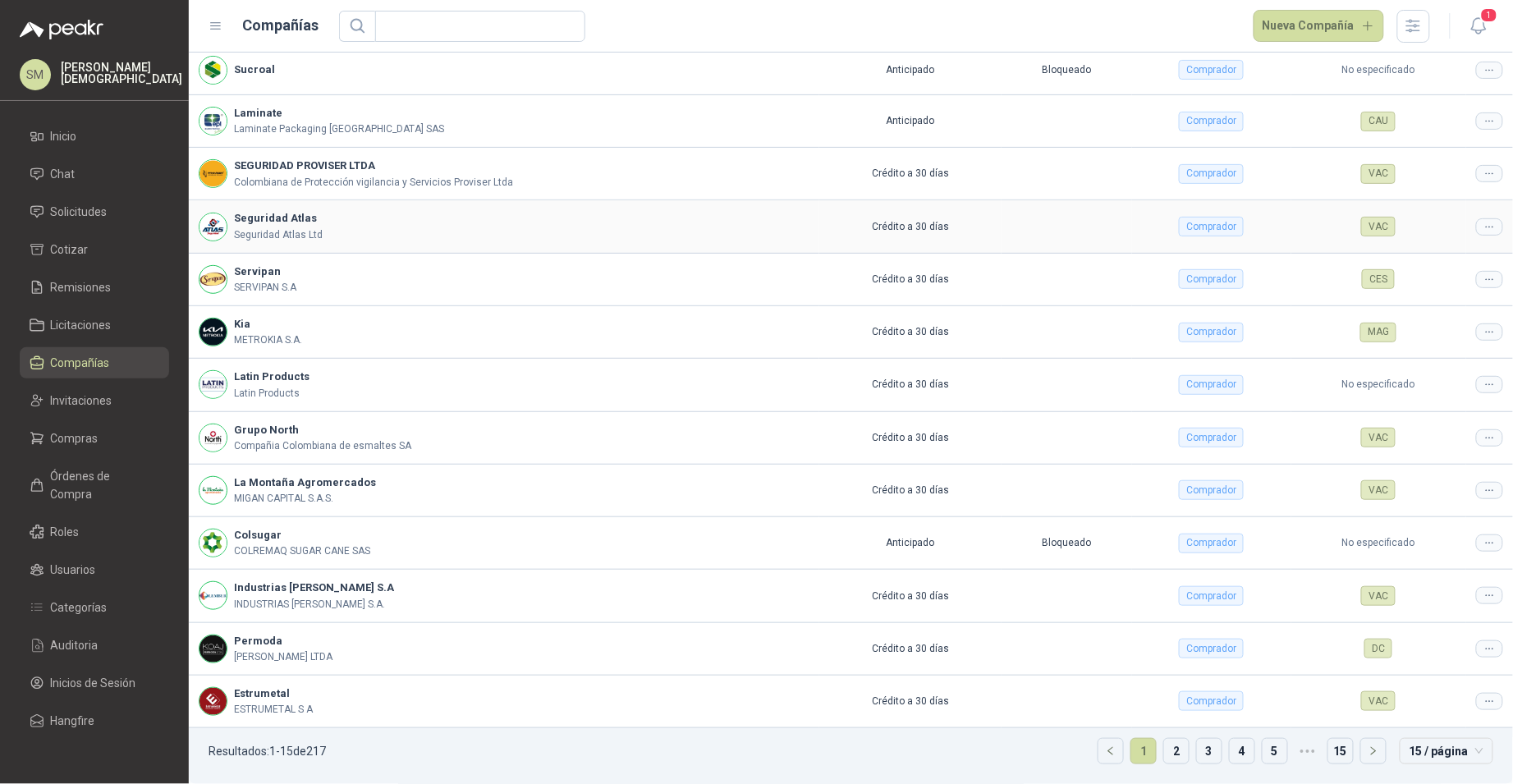
scroll to position [158, 0]
click at [1483, 650] on icon at bounding box center [1489, 648] width 12 height 12
click at [1453, 679] on span "Editar compañía" at bounding box center [1435, 676] width 85 height 18
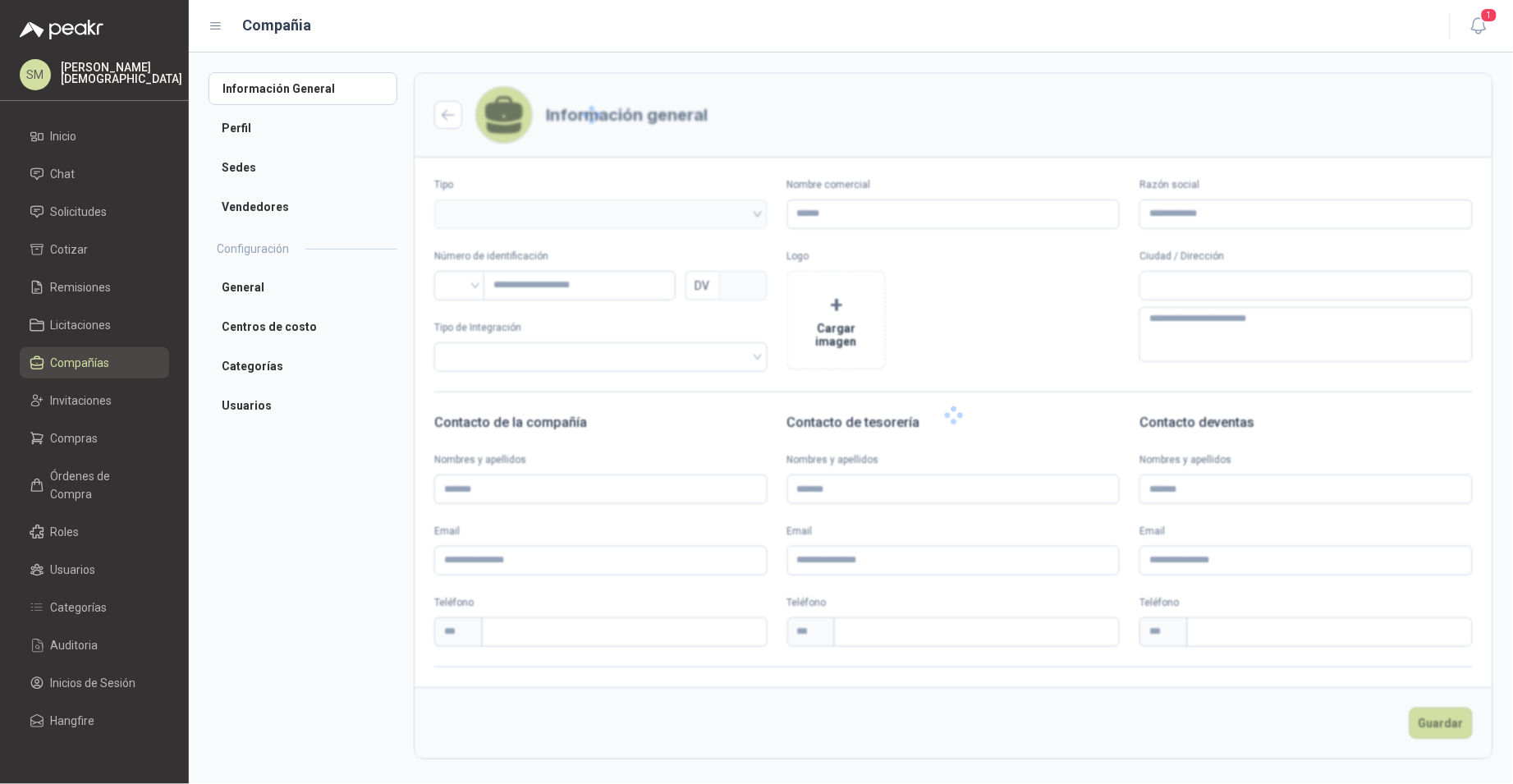
type input "*******"
type input "**********"
type input "*********"
type input "*"
type textarea "**********"
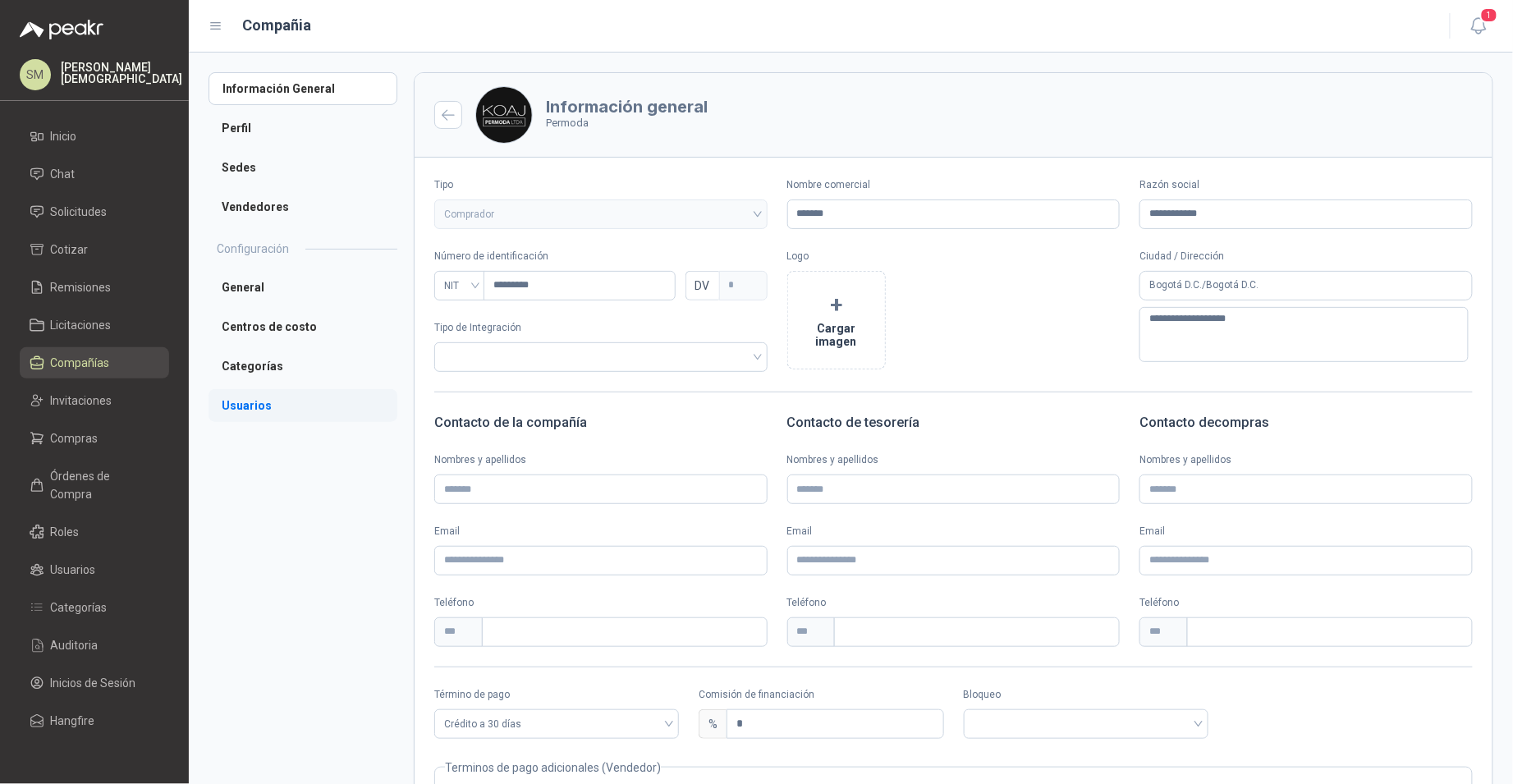
click at [267, 406] on li "Usuarios" at bounding box center [303, 405] width 189 height 33
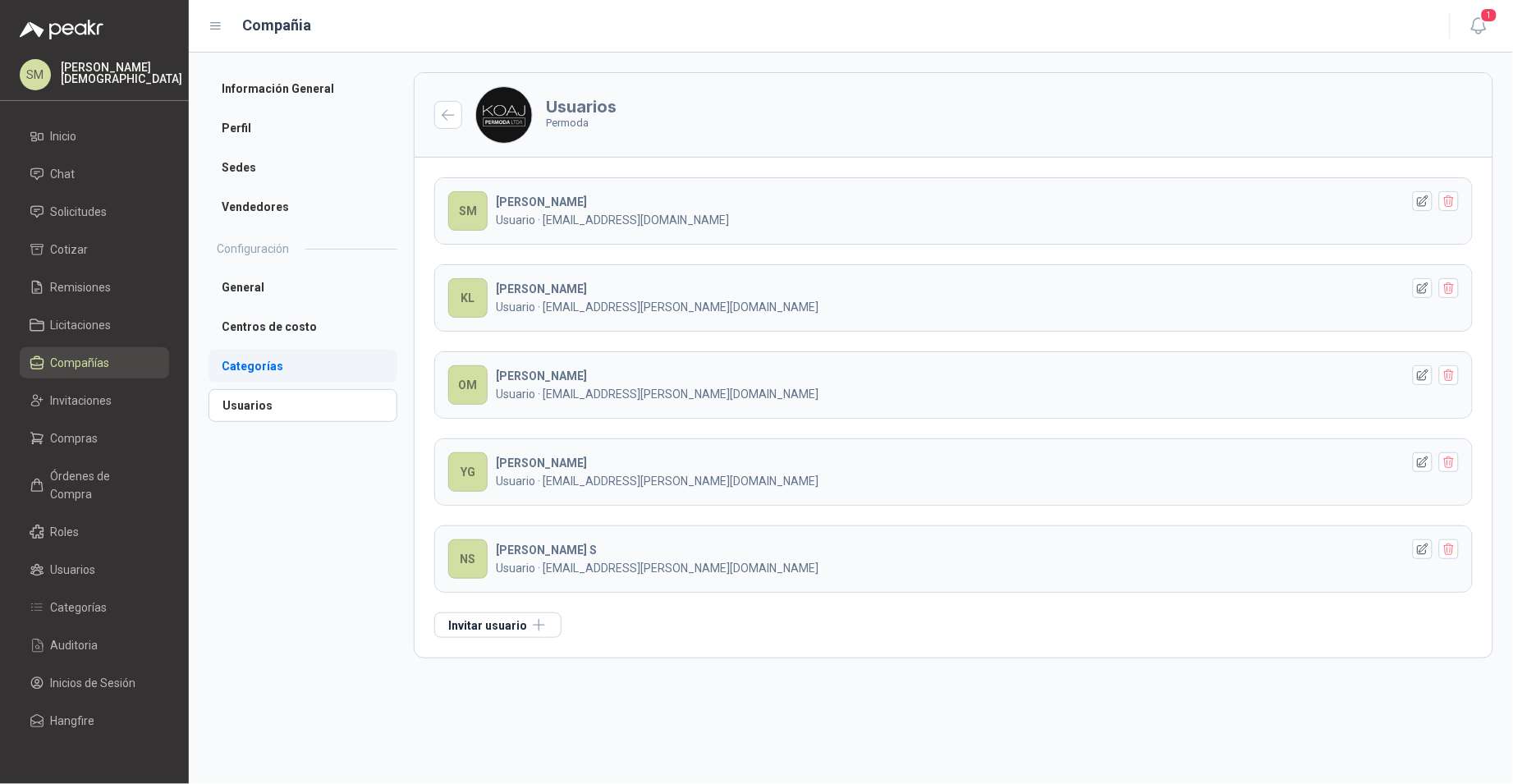
click at [280, 361] on li "Categorías" at bounding box center [303, 365] width 189 height 33
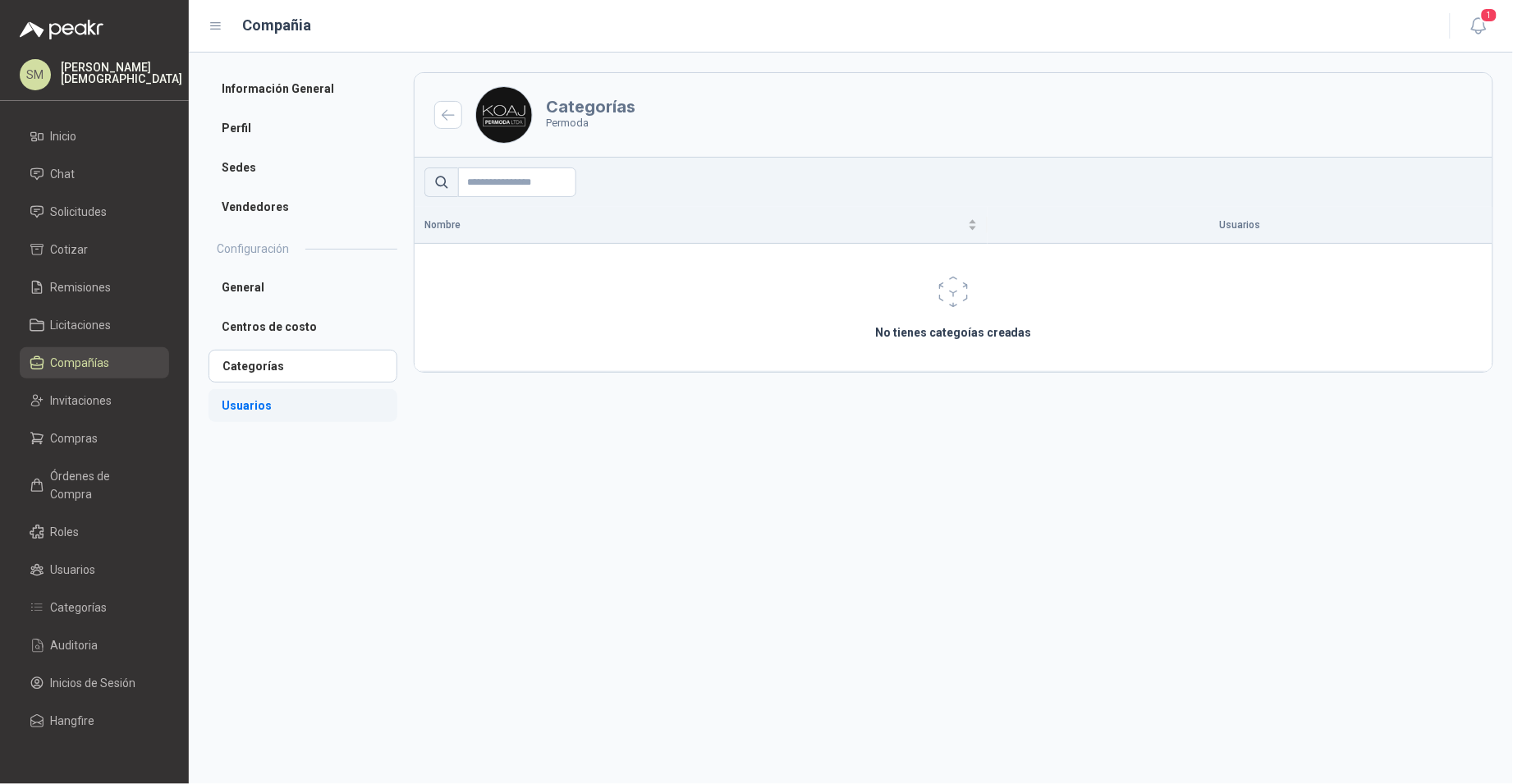
click at [269, 398] on li "Usuarios" at bounding box center [303, 405] width 189 height 33
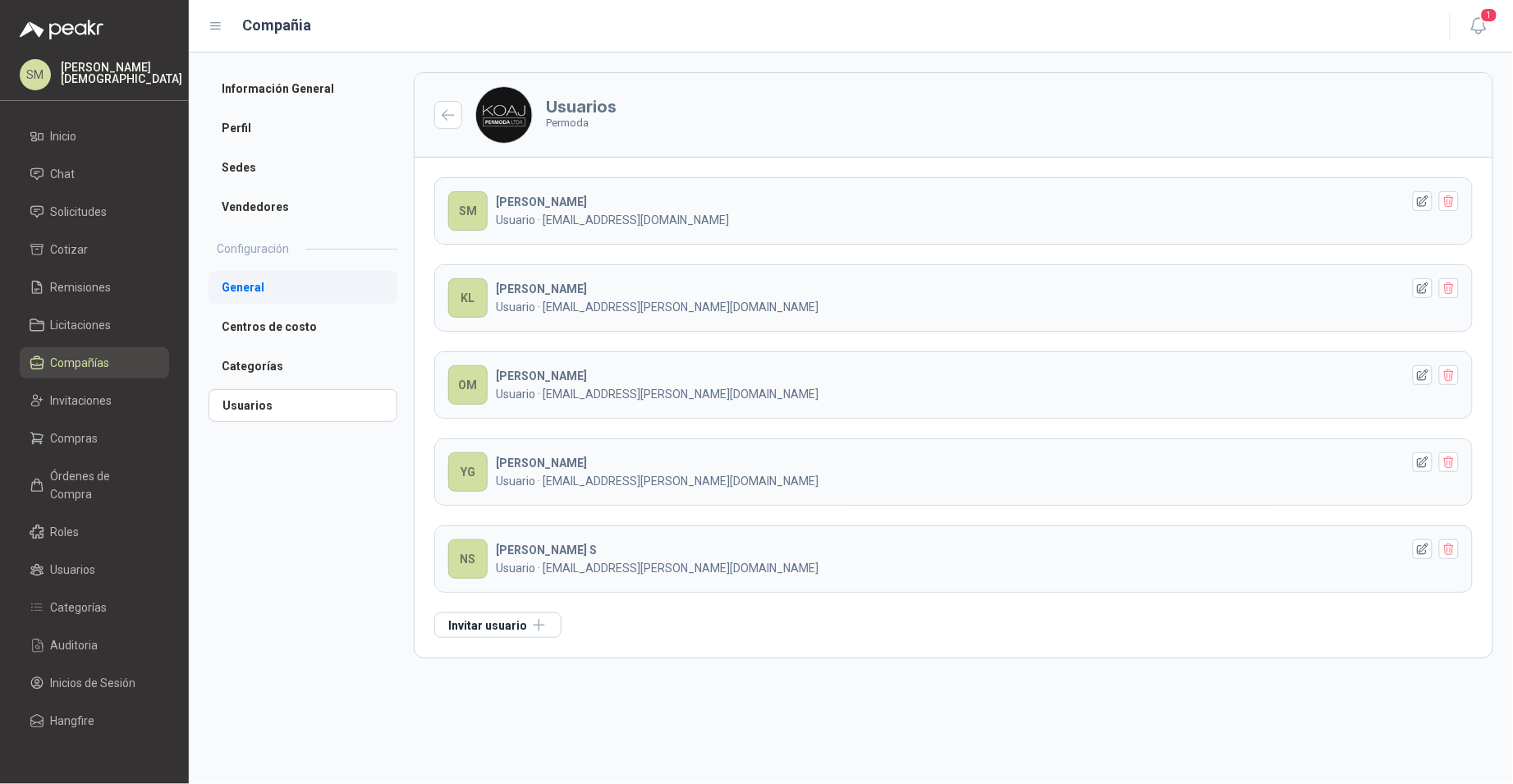
click at [276, 292] on li "General" at bounding box center [303, 287] width 189 height 33
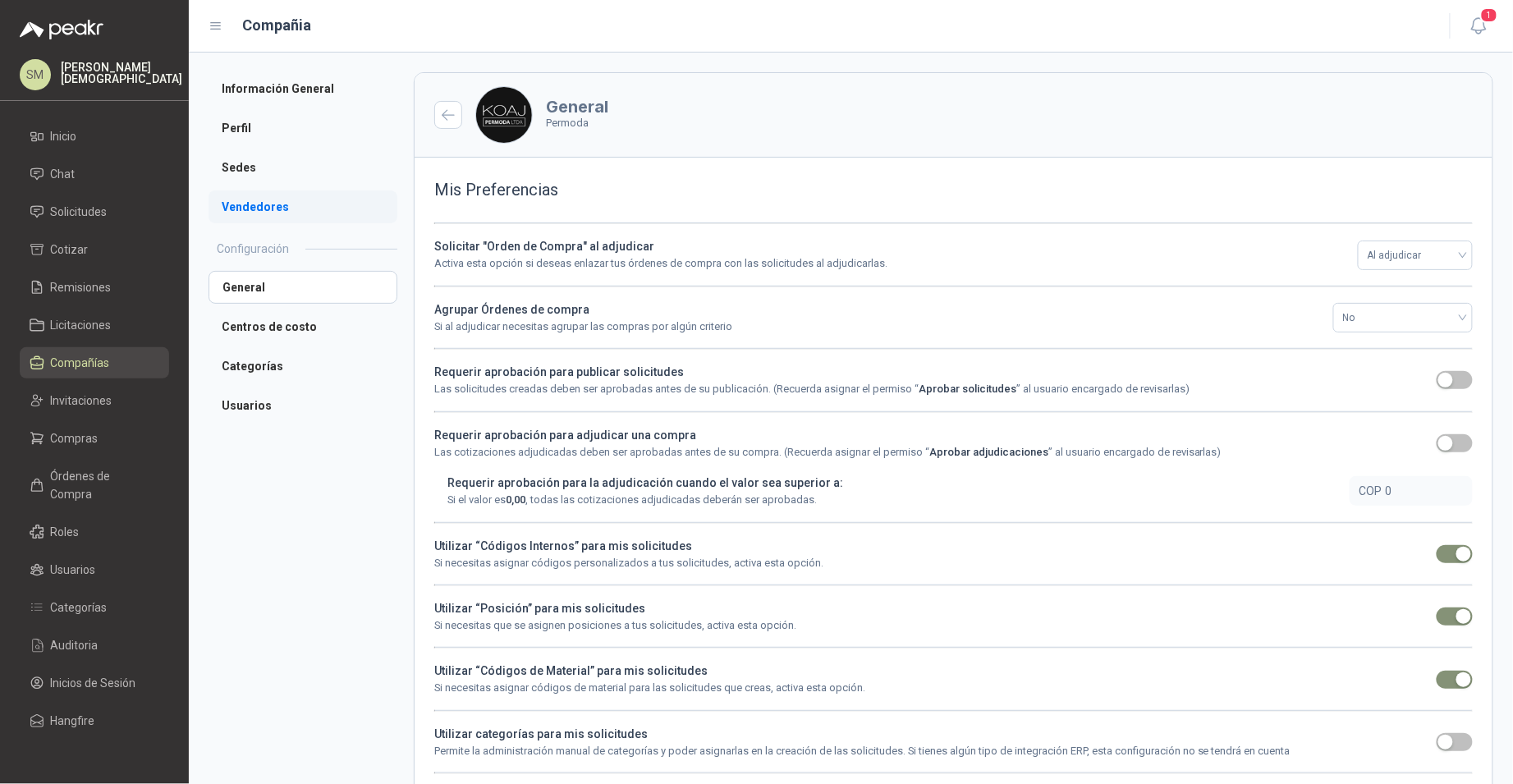
click at [267, 214] on li "Vendedores" at bounding box center [303, 206] width 189 height 33
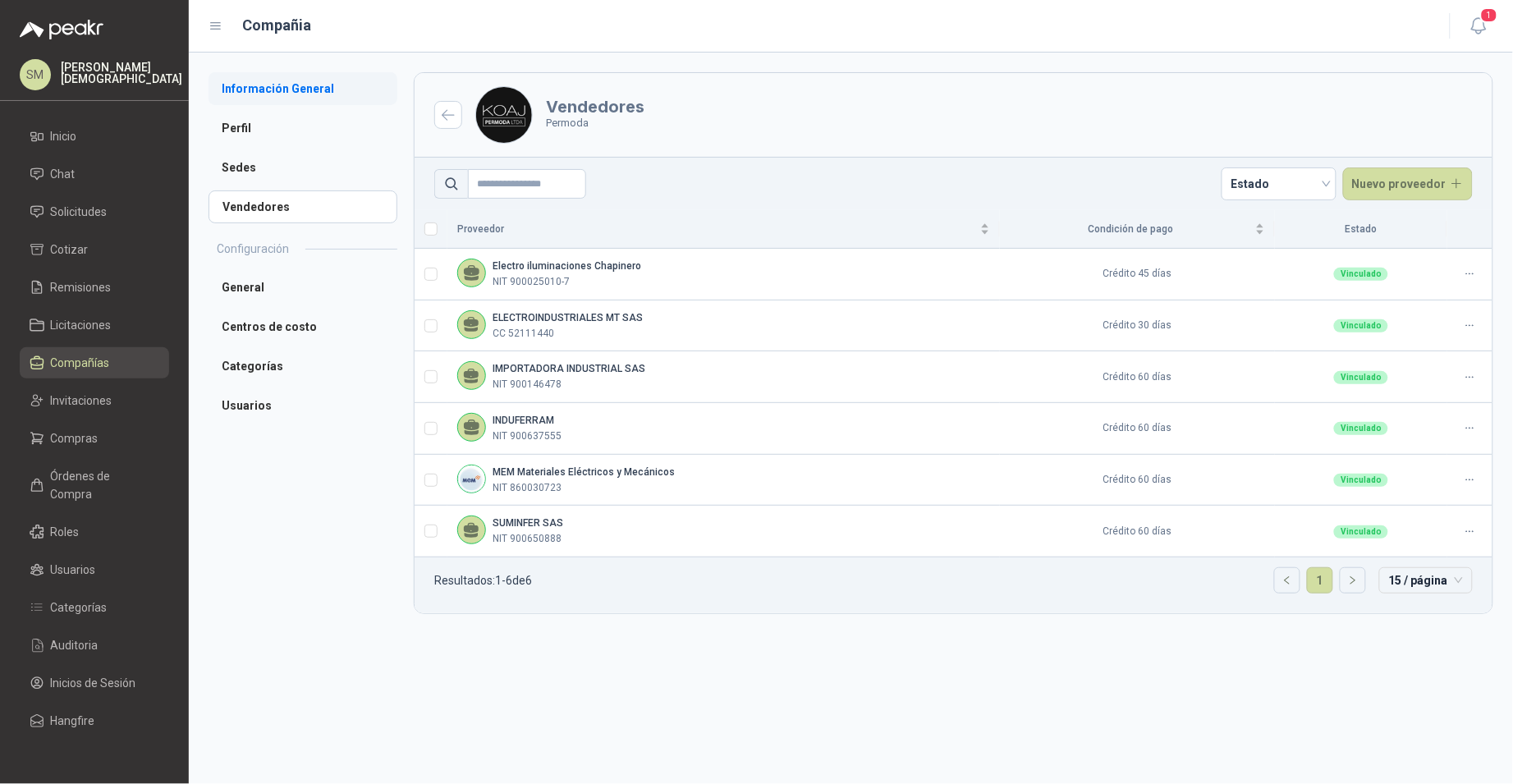
click at [313, 86] on li "Información General" at bounding box center [303, 88] width 189 height 33
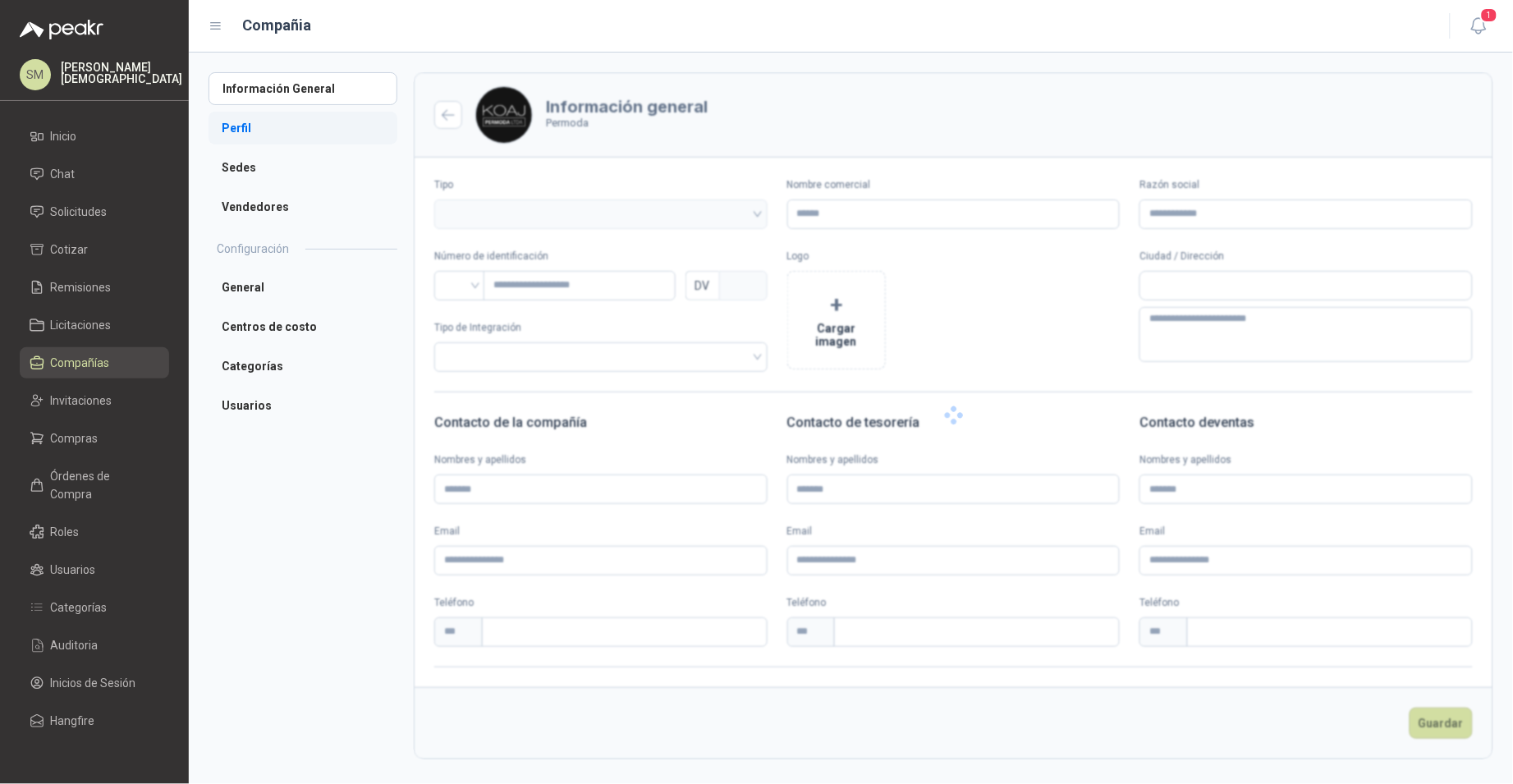
type input "*******"
type input "**********"
type input "*********"
type input "*"
type textarea "**********"
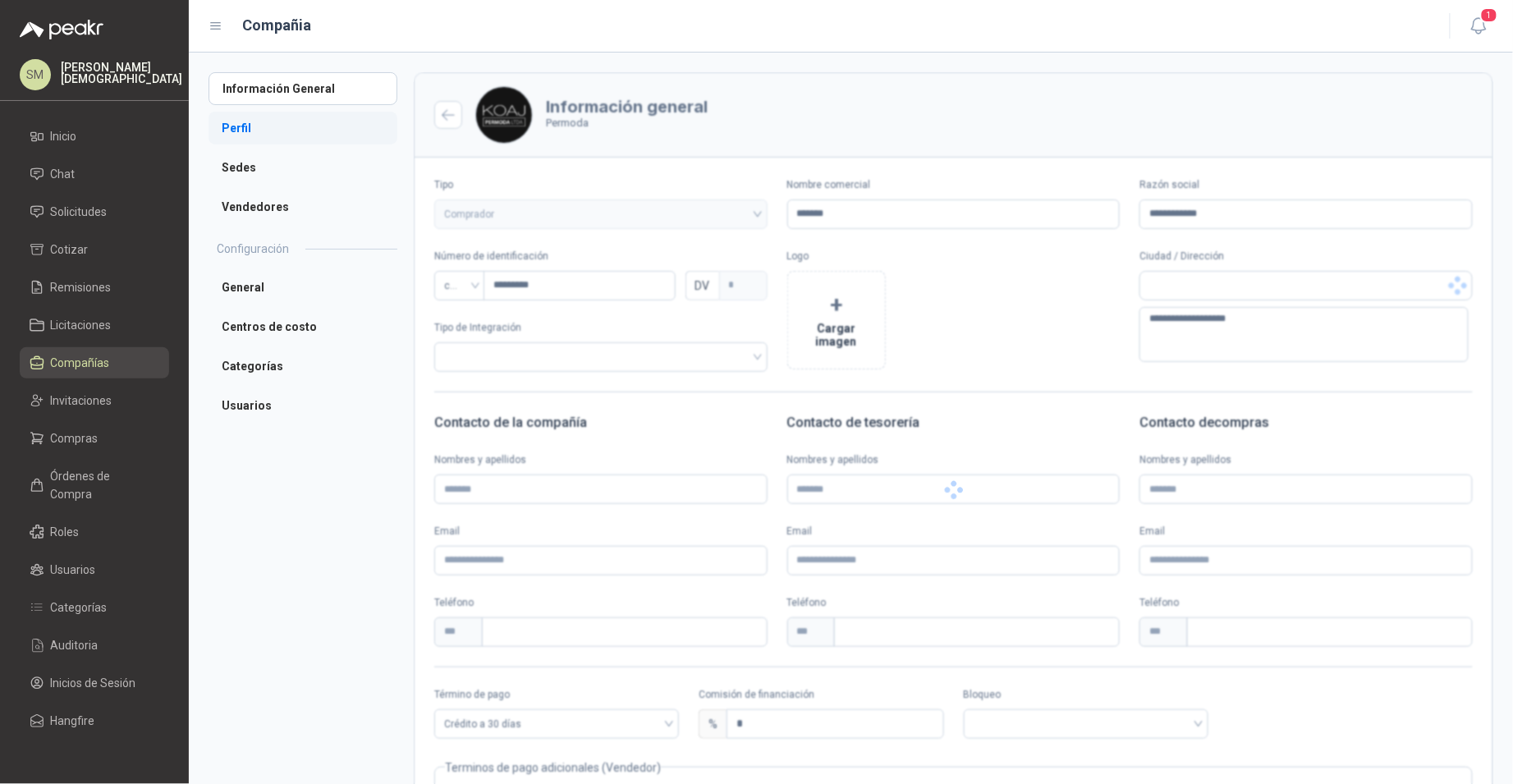
click at [271, 123] on li "Perfil" at bounding box center [303, 128] width 189 height 33
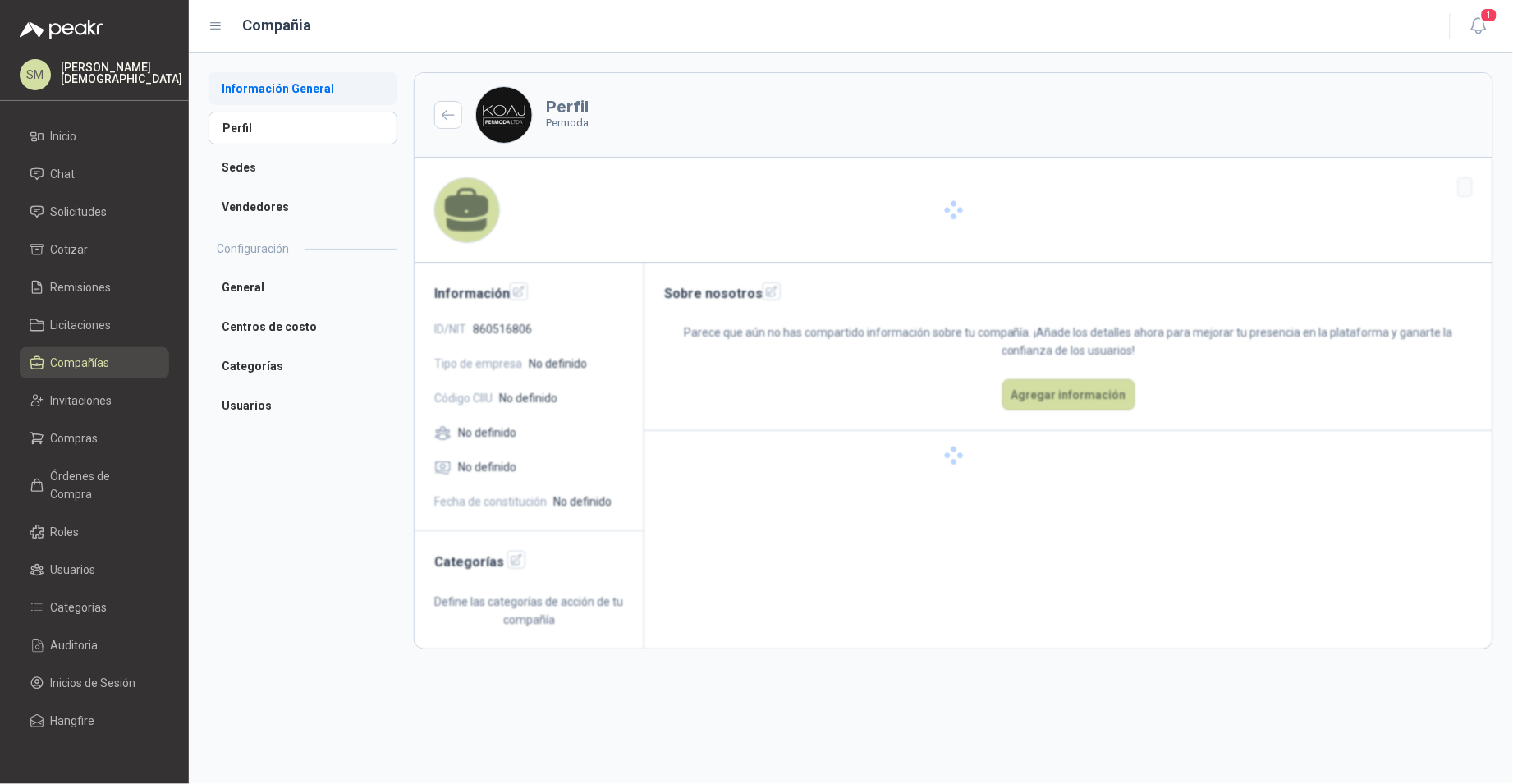
click at [282, 92] on li "Información General" at bounding box center [303, 88] width 189 height 33
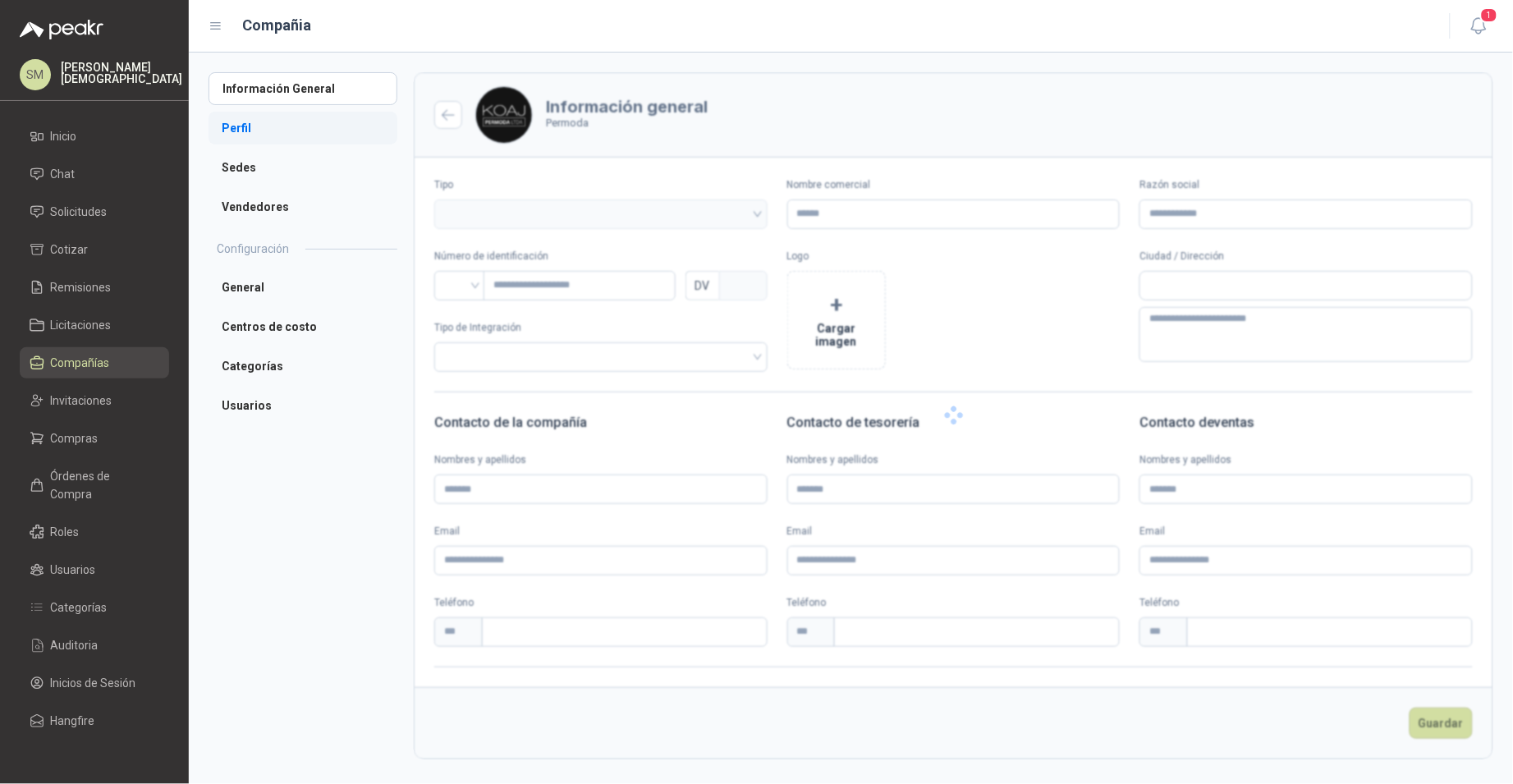
type input "*******"
type input "**********"
type input "*********"
type input "*"
type textarea "**********"
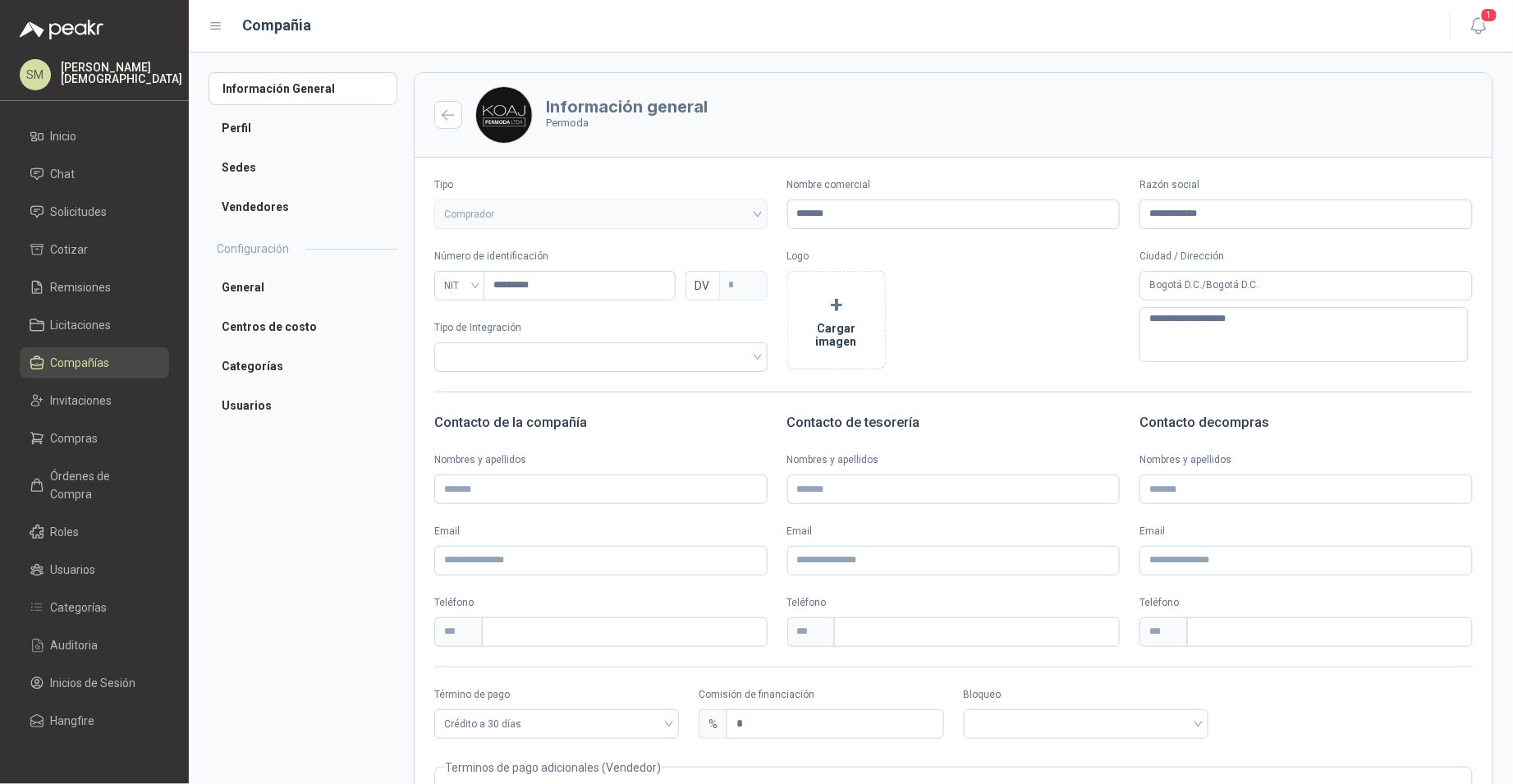
click at [274, 147] on ul "Información General Perfil Sedes Vendedores" at bounding box center [303, 147] width 189 height 151
click at [254, 129] on li "Perfil" at bounding box center [303, 128] width 189 height 33
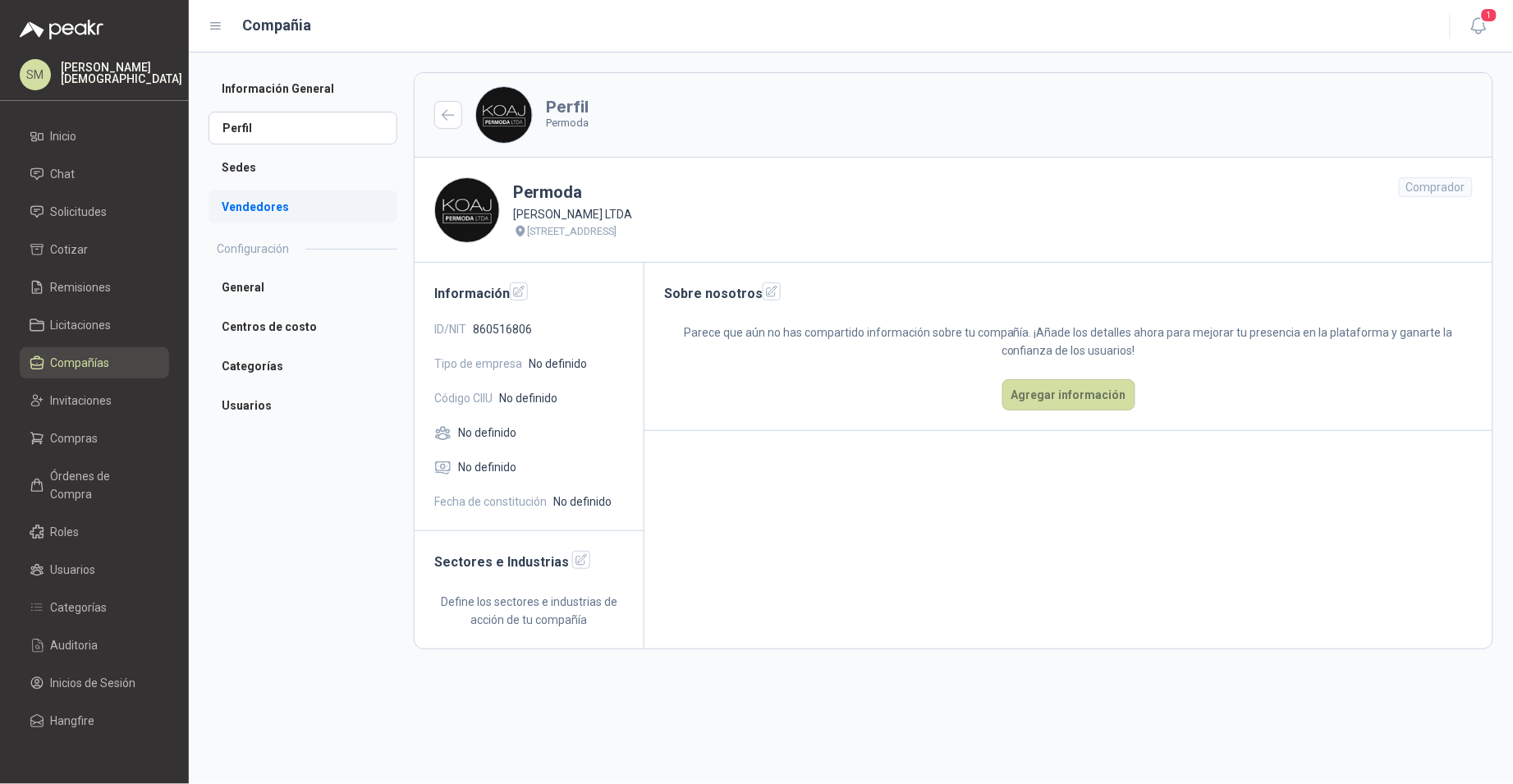
click at [260, 202] on li "Vendedores" at bounding box center [303, 206] width 189 height 33
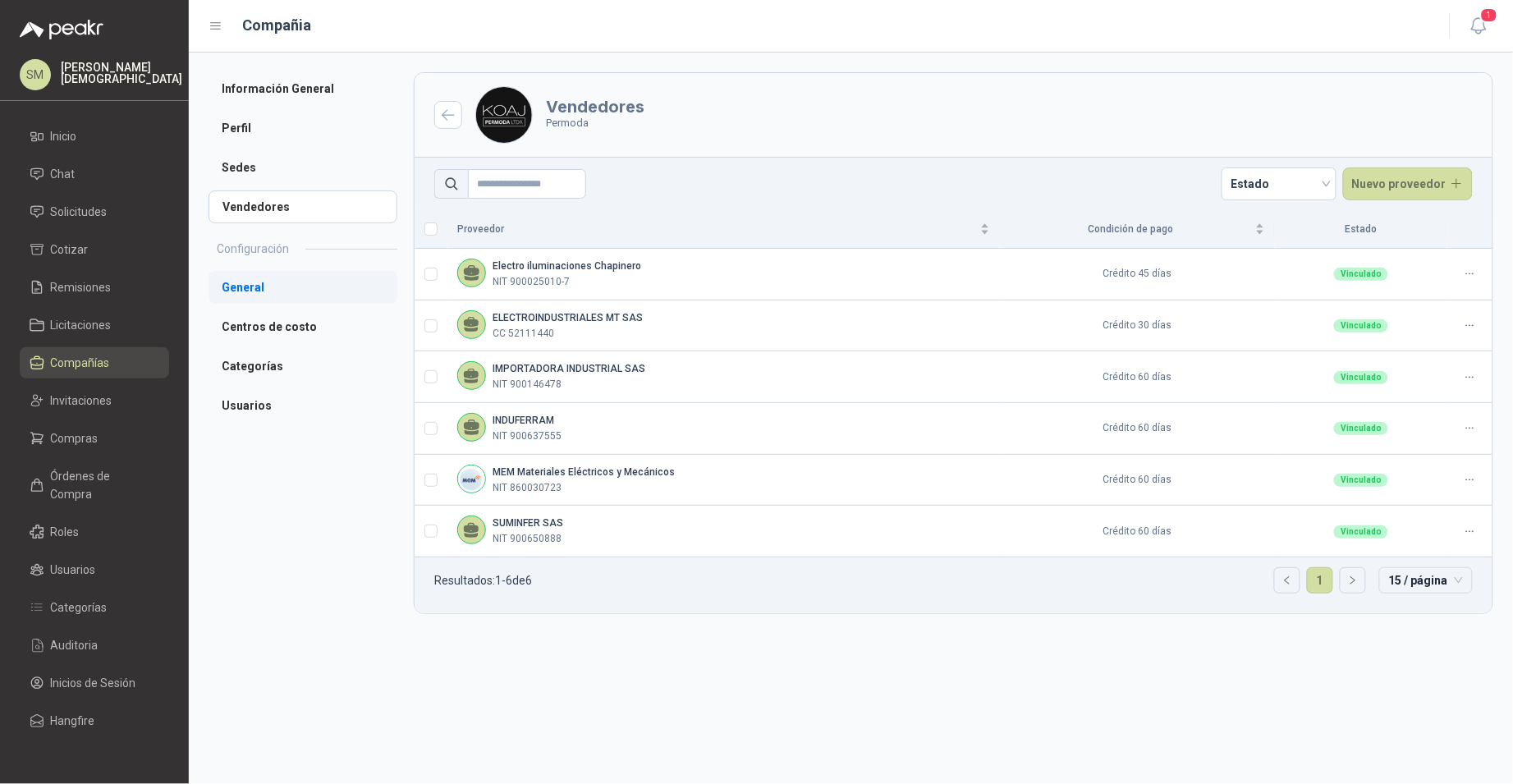
click at [266, 293] on li "General" at bounding box center [303, 287] width 189 height 33
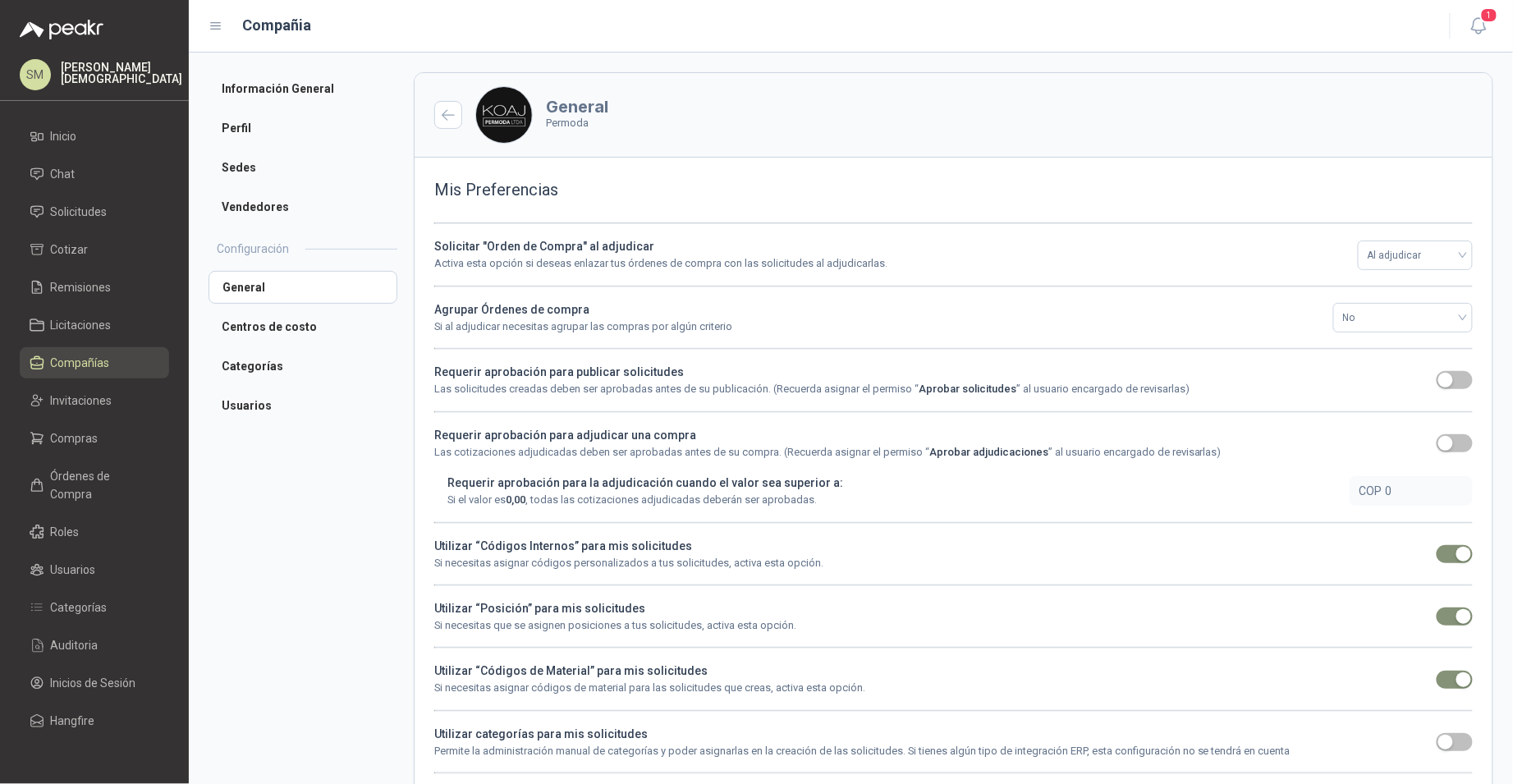
scroll to position [208, 0]
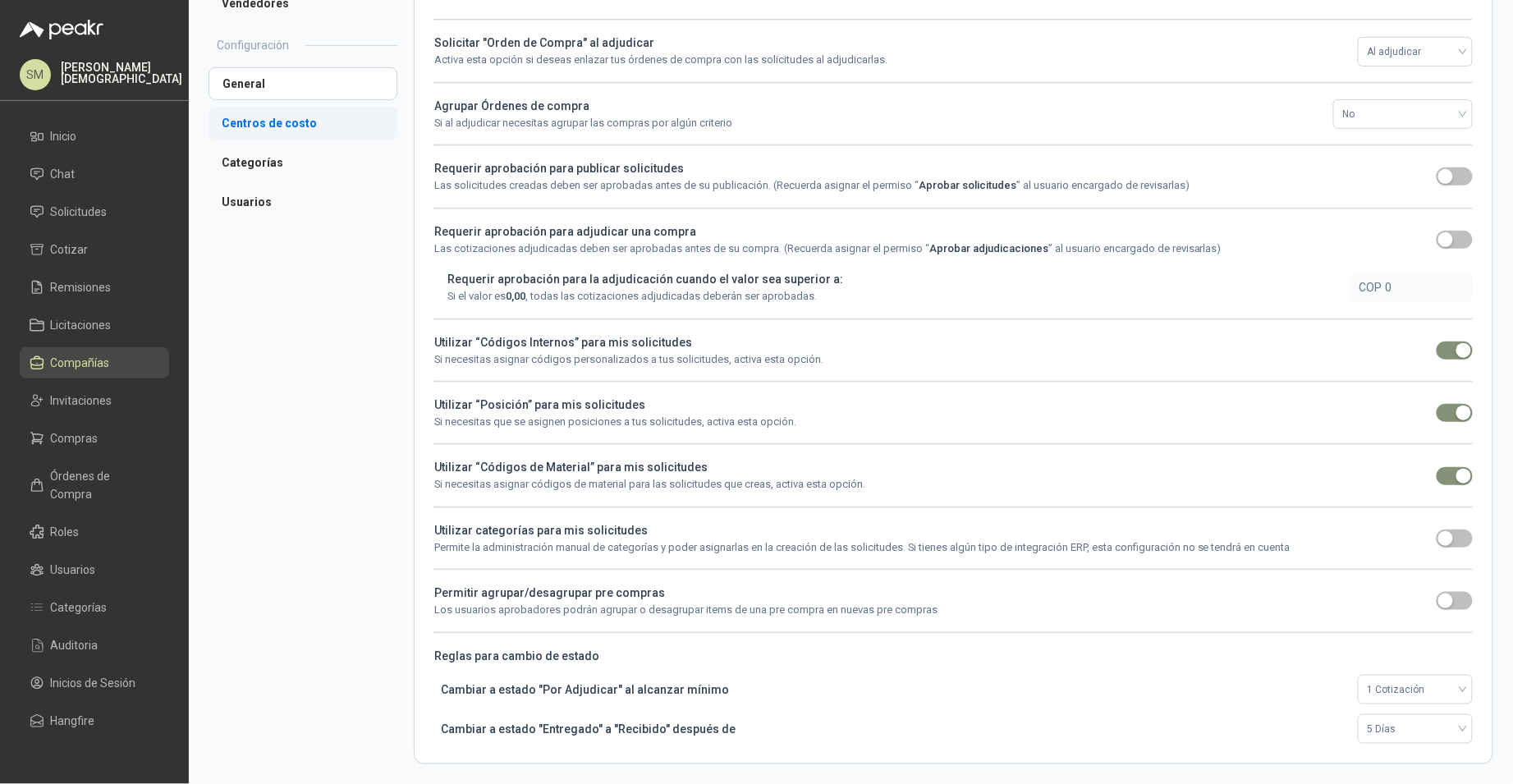
click at [301, 119] on li "Centros de costo" at bounding box center [303, 122] width 189 height 33
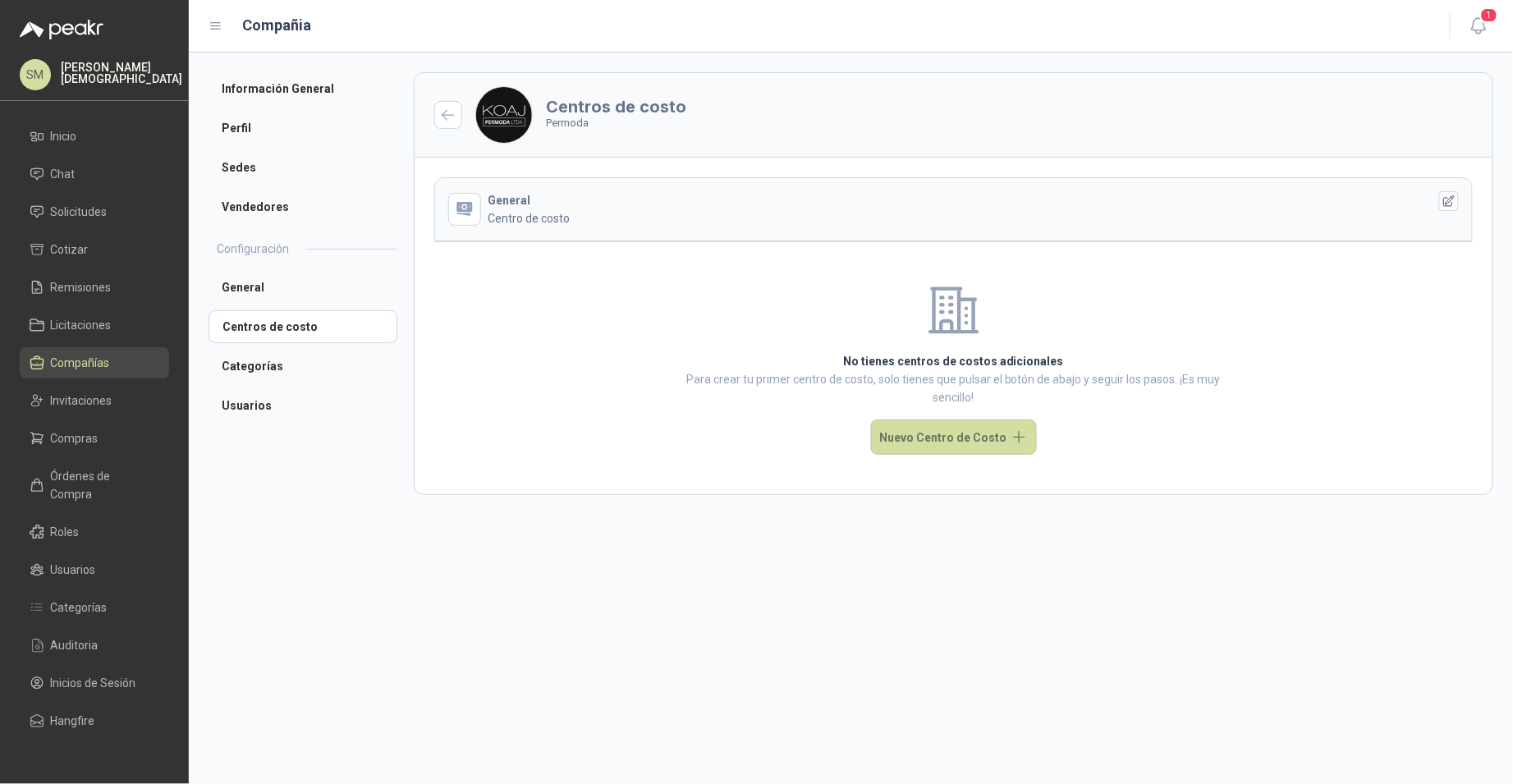
click at [279, 387] on ul "General Centros de costo Categorías Usuarios" at bounding box center [303, 347] width 189 height 151
click at [274, 411] on li "Usuarios" at bounding box center [303, 405] width 189 height 33
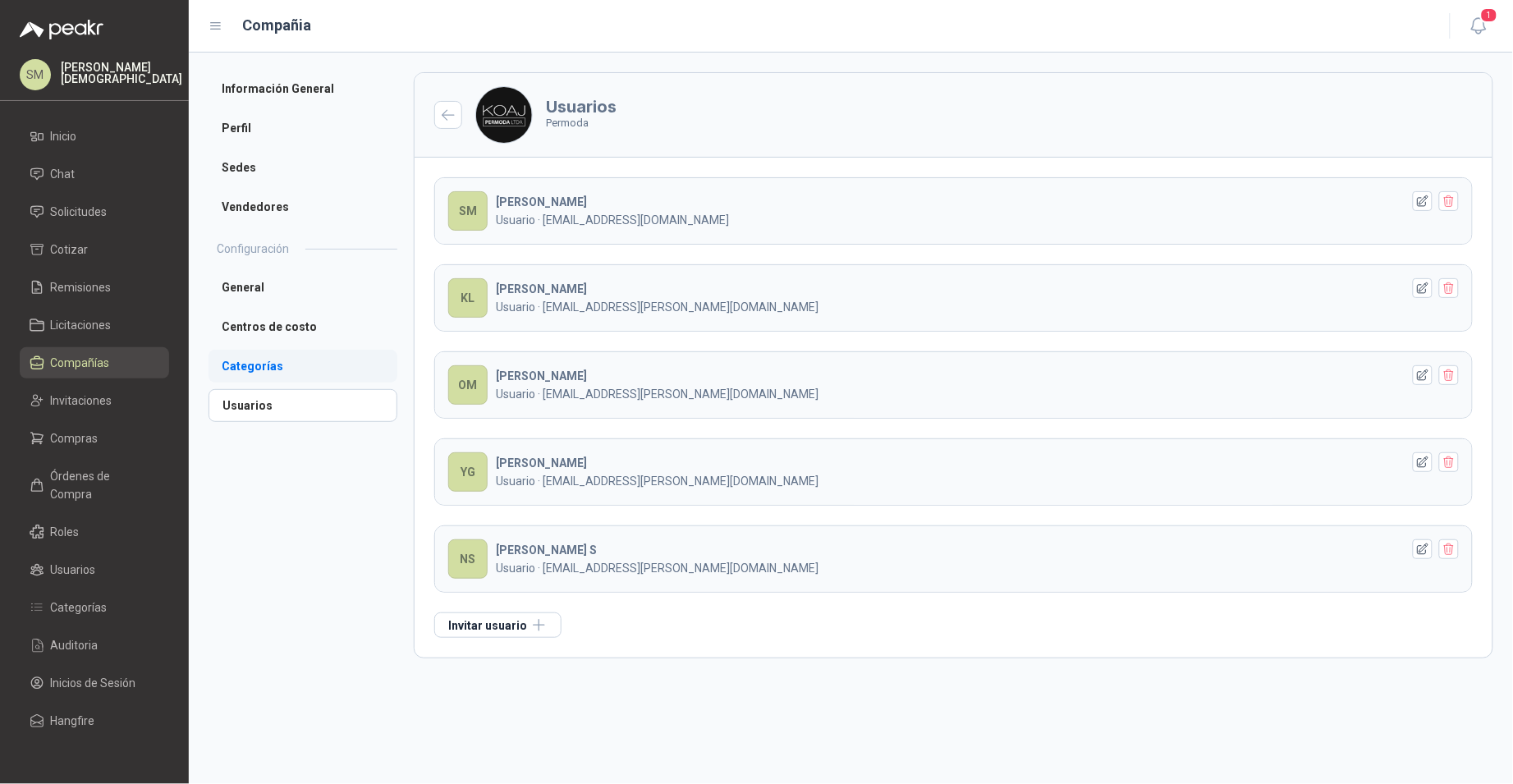
click at [304, 370] on li "Categorías" at bounding box center [303, 365] width 189 height 33
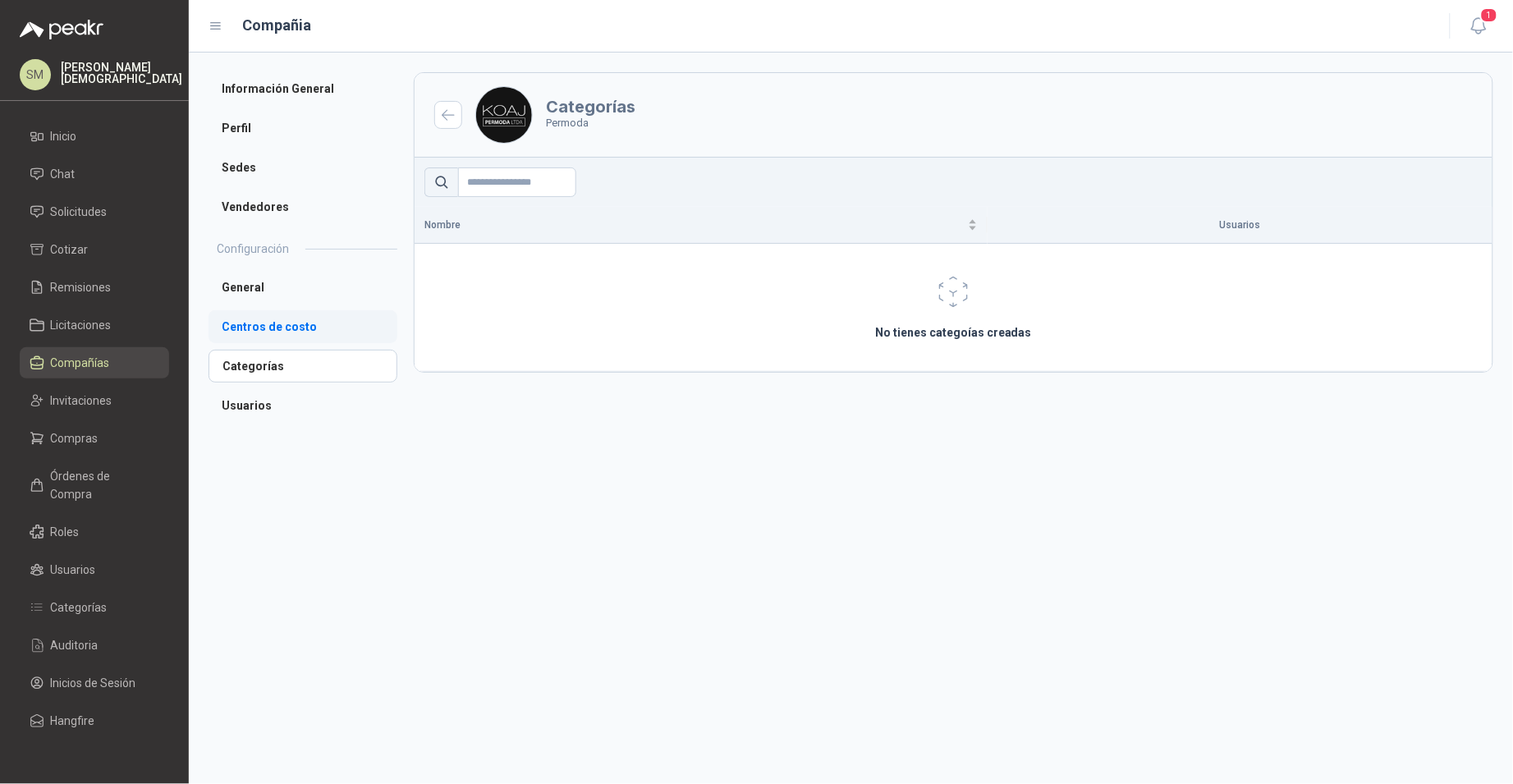
click at [274, 329] on li "Centros de costo" at bounding box center [303, 326] width 189 height 33
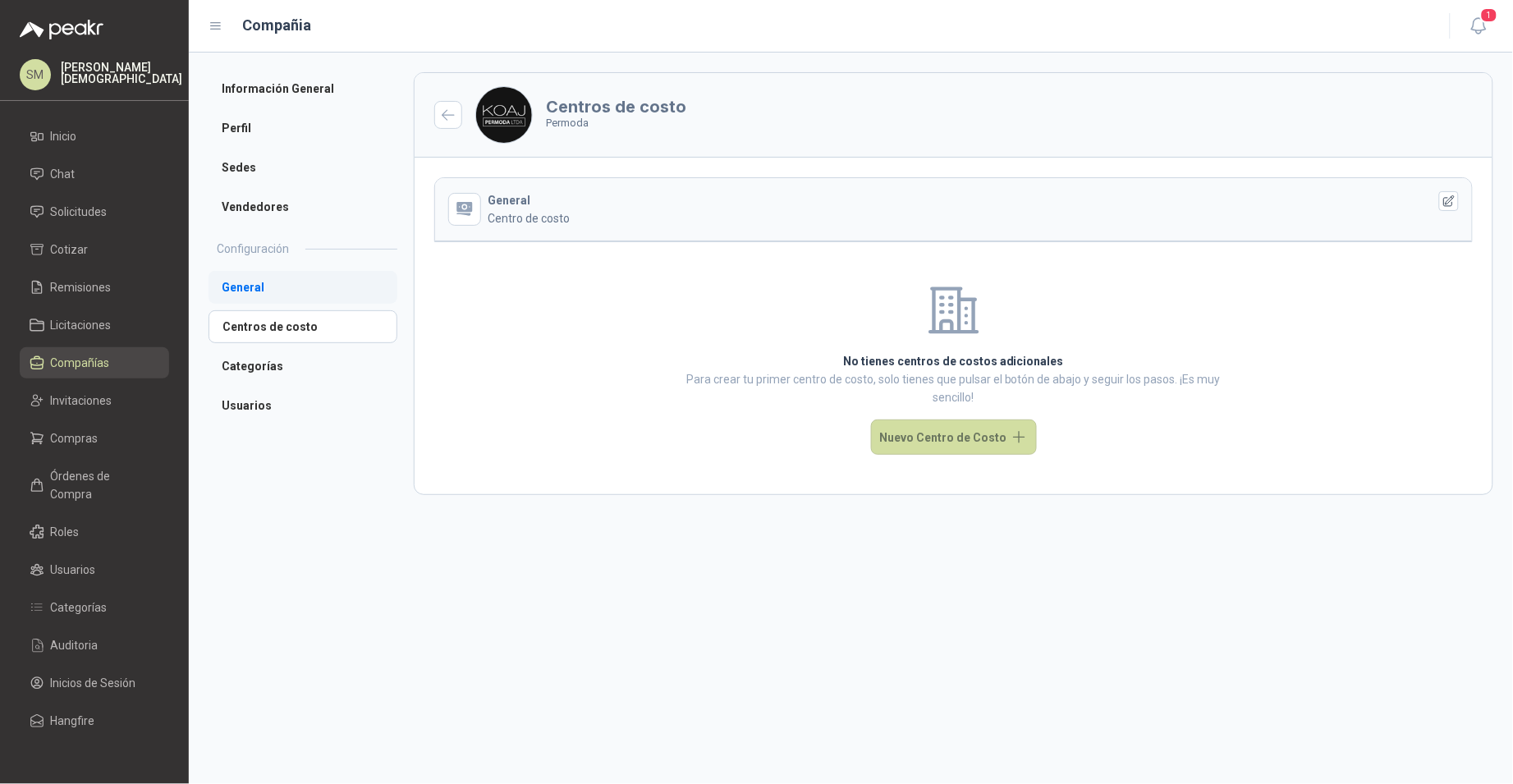
click at [278, 288] on li "General" at bounding box center [303, 287] width 189 height 33
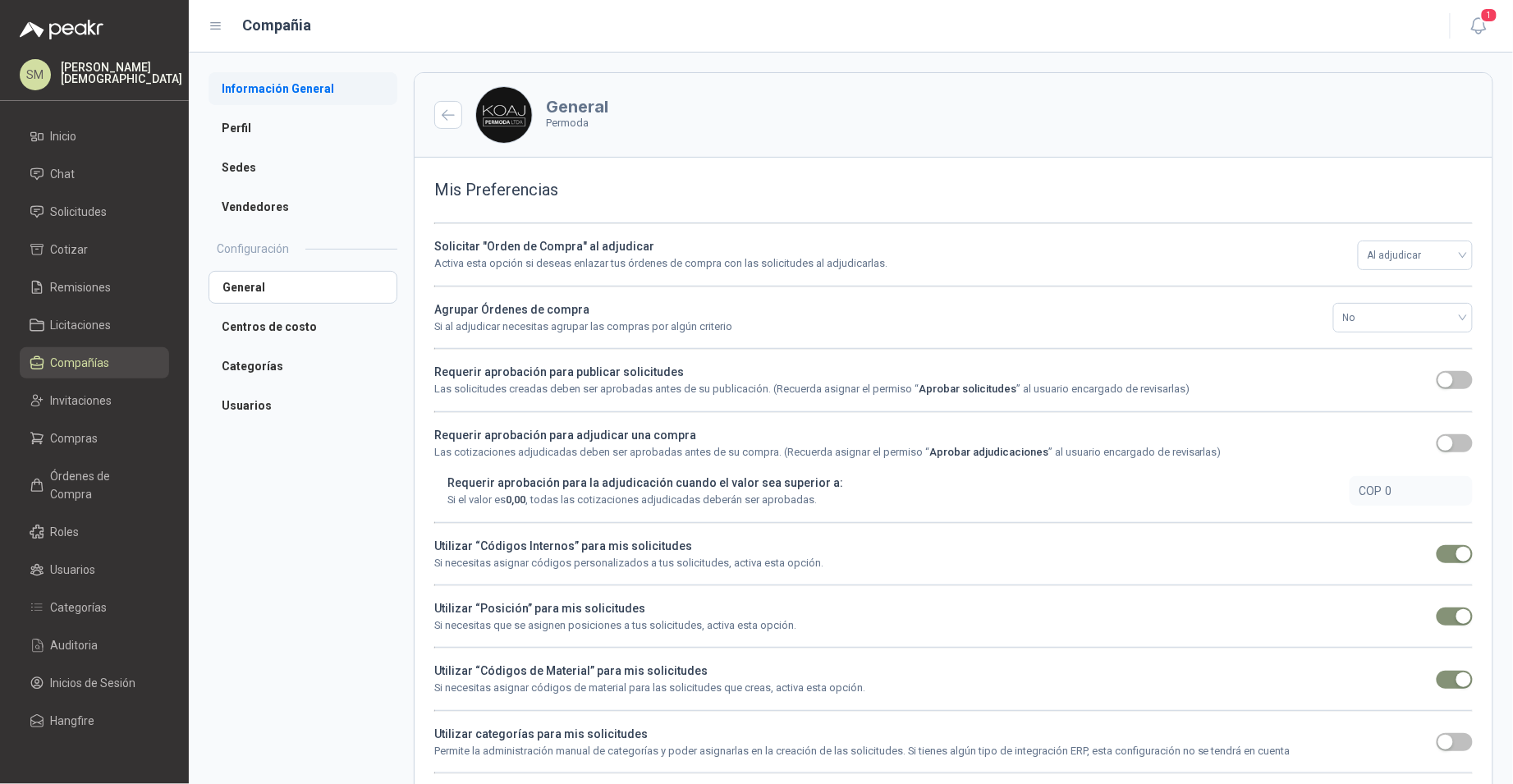
click at [327, 89] on li "Información General" at bounding box center [303, 88] width 189 height 33
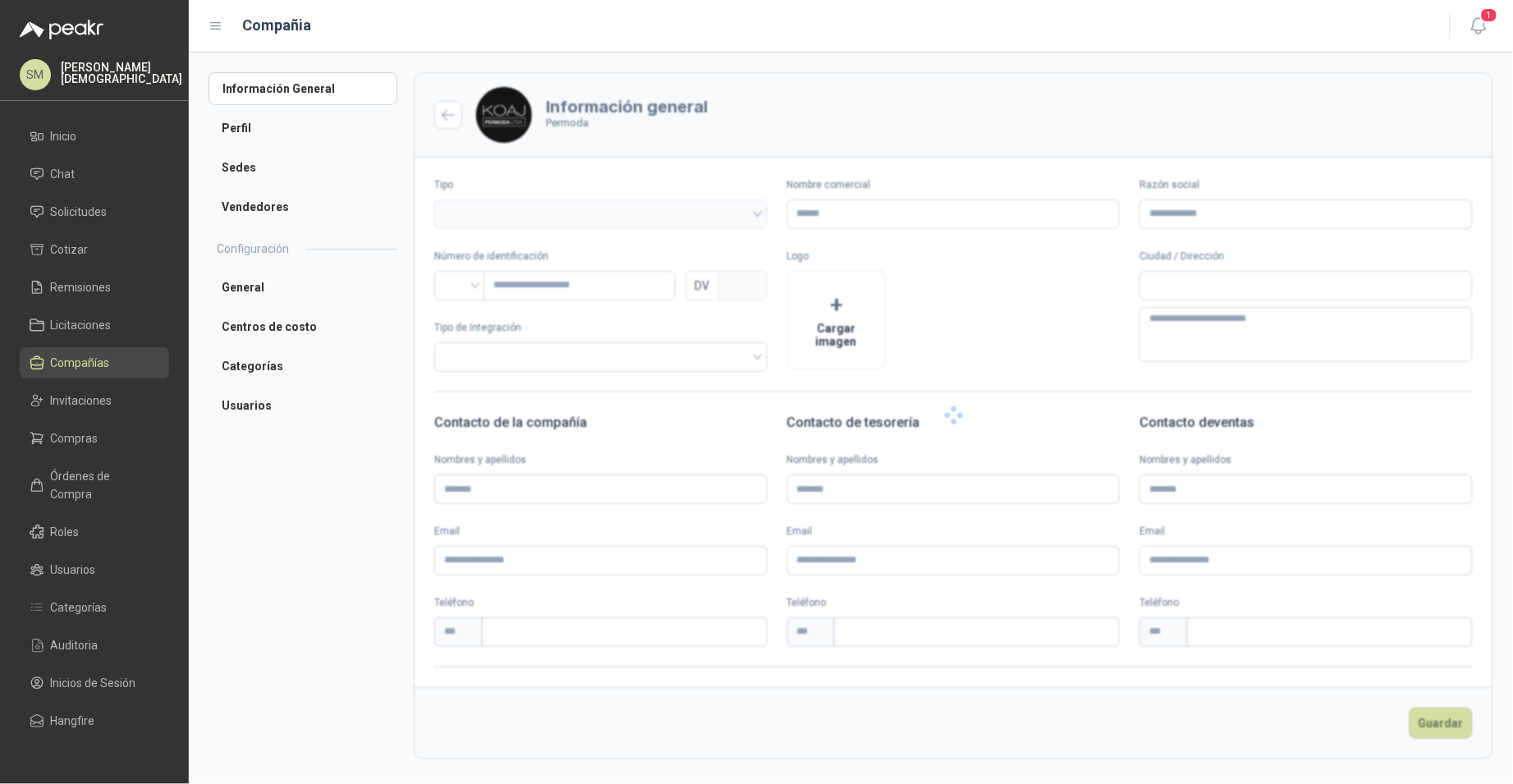
type input "*******"
type input "**********"
type input "*********"
type input "*"
type textarea "**********"
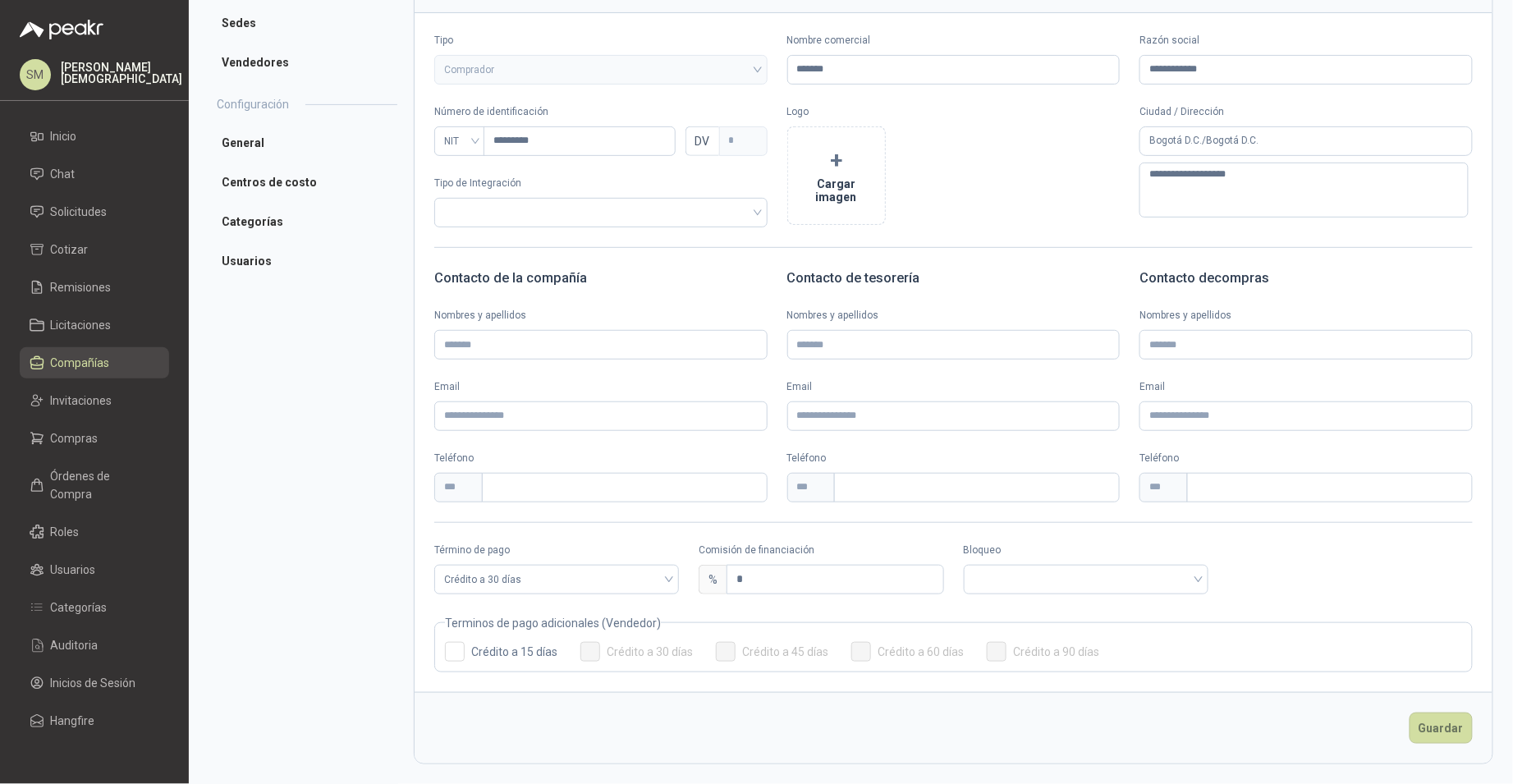
scroll to position [141, 0]
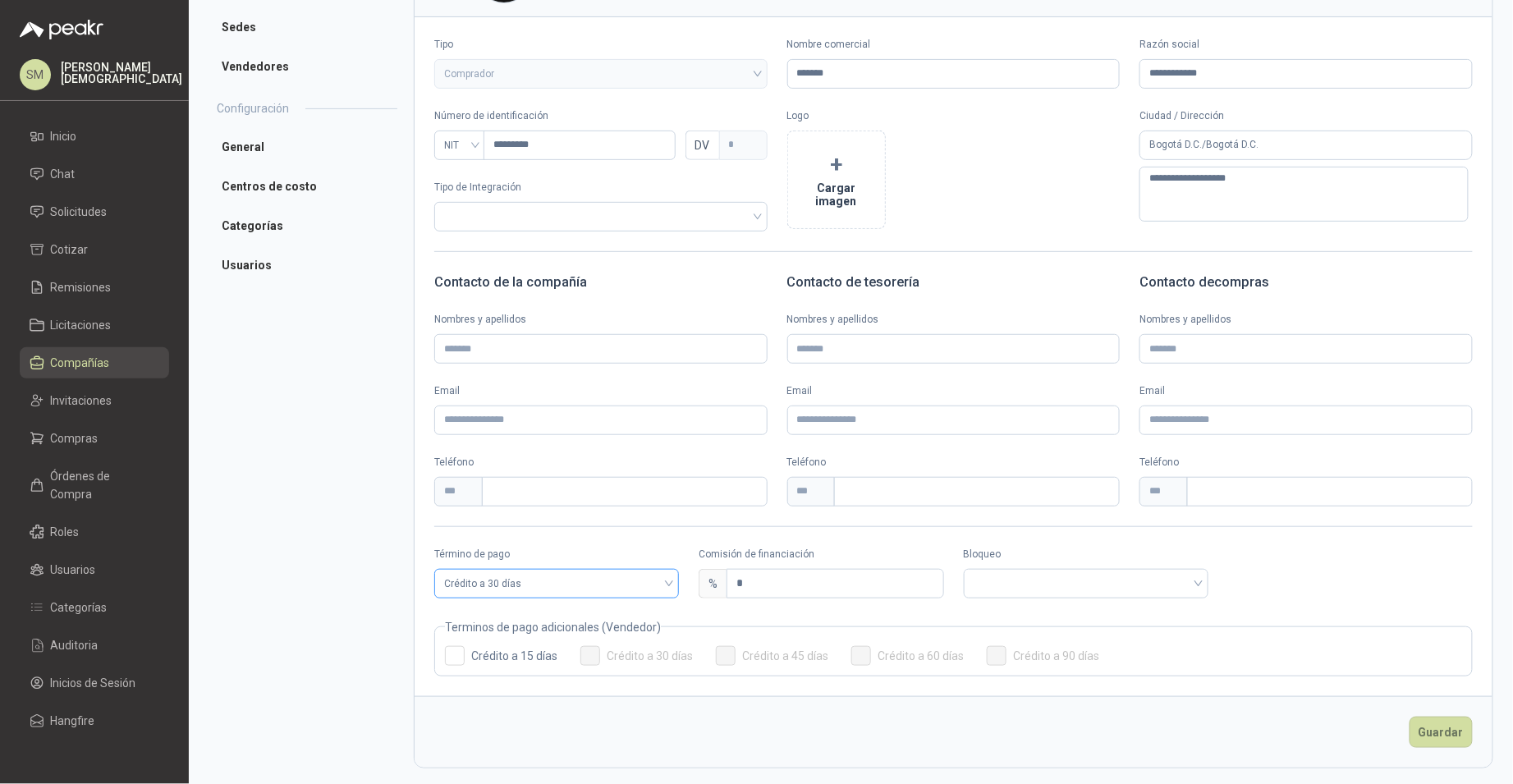
click at [619, 587] on span "Crédito a 30 días" at bounding box center [556, 584] width 225 height 24
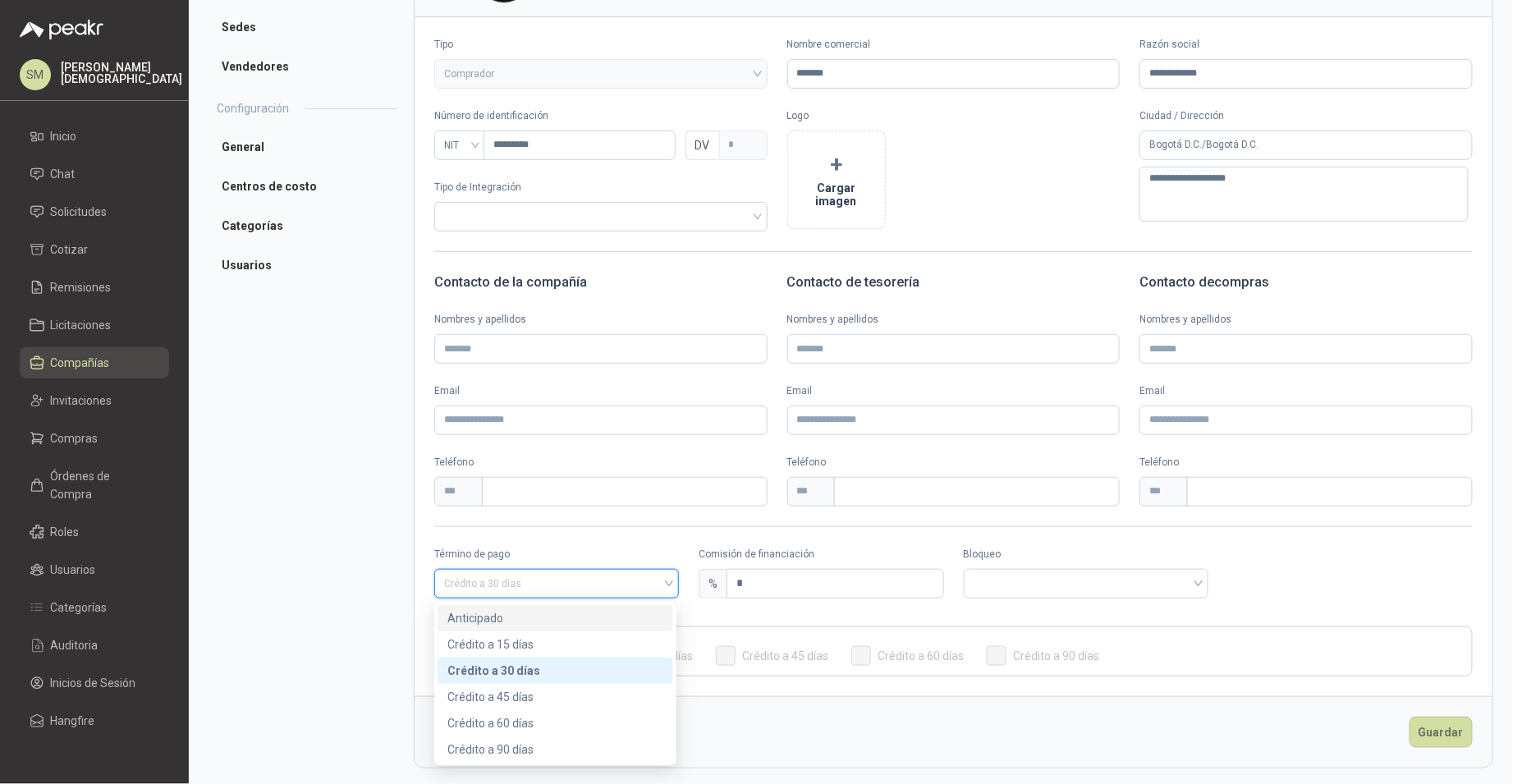
click at [526, 617] on div "Anticipado" at bounding box center [556, 617] width 216 height 18
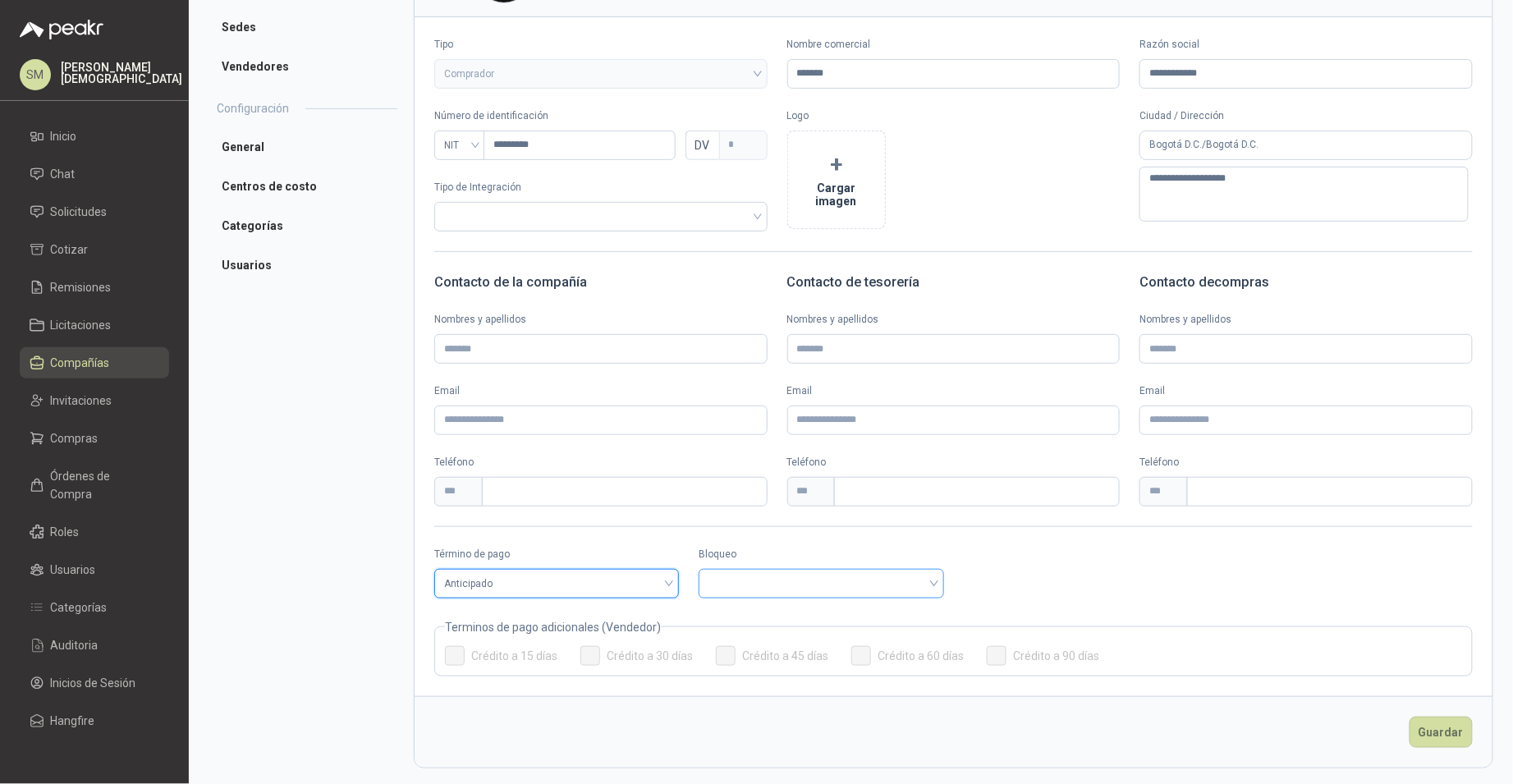
click at [787, 589] on input "search" at bounding box center [820, 582] width 225 height 24
click at [763, 642] on div "Bloqueado" at bounding box center [818, 644] width 216 height 18
click at [1444, 730] on button "Guardar" at bounding box center [1441, 732] width 63 height 31
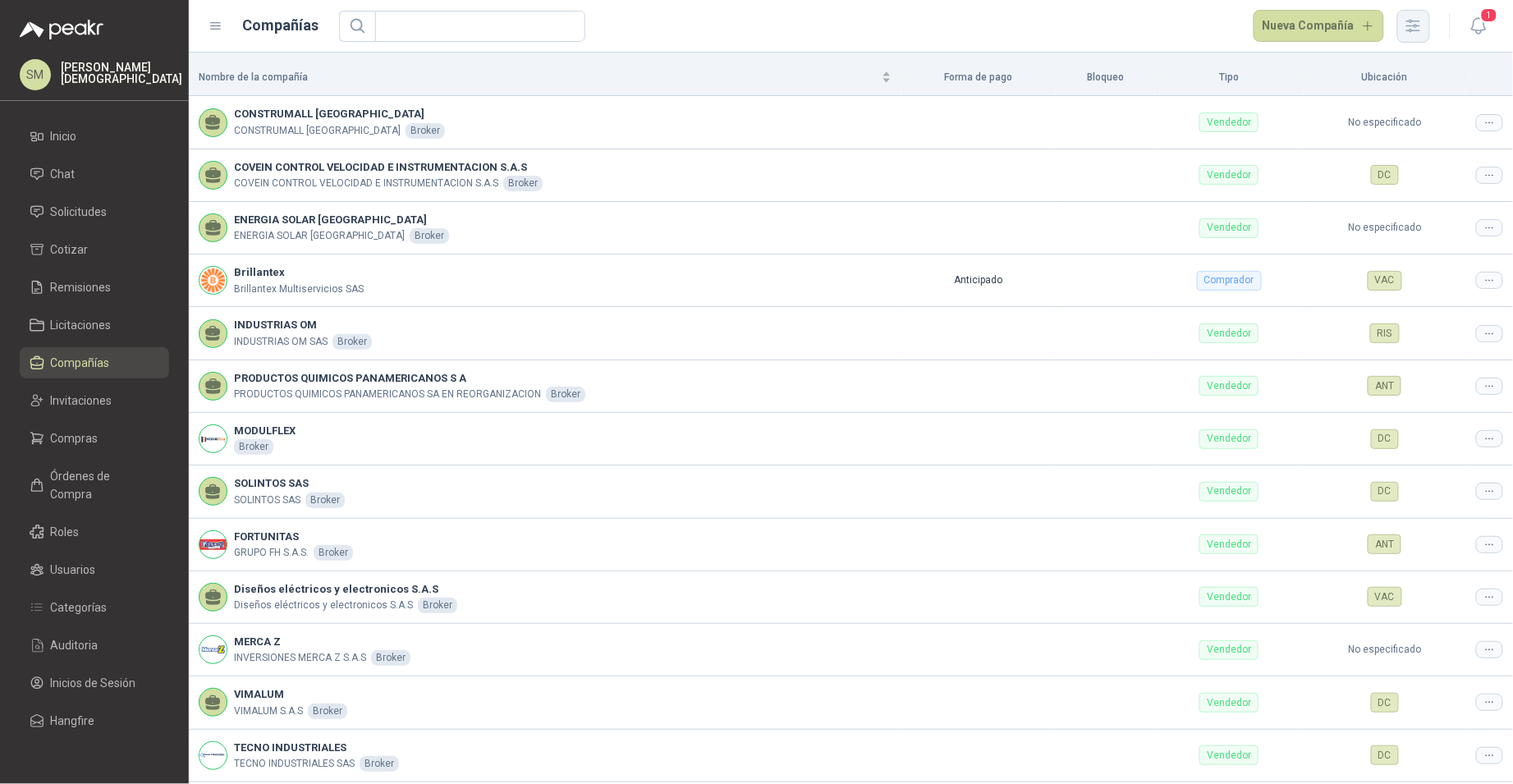
click at [1417, 24] on icon "button" at bounding box center [1413, 25] width 13 height 12
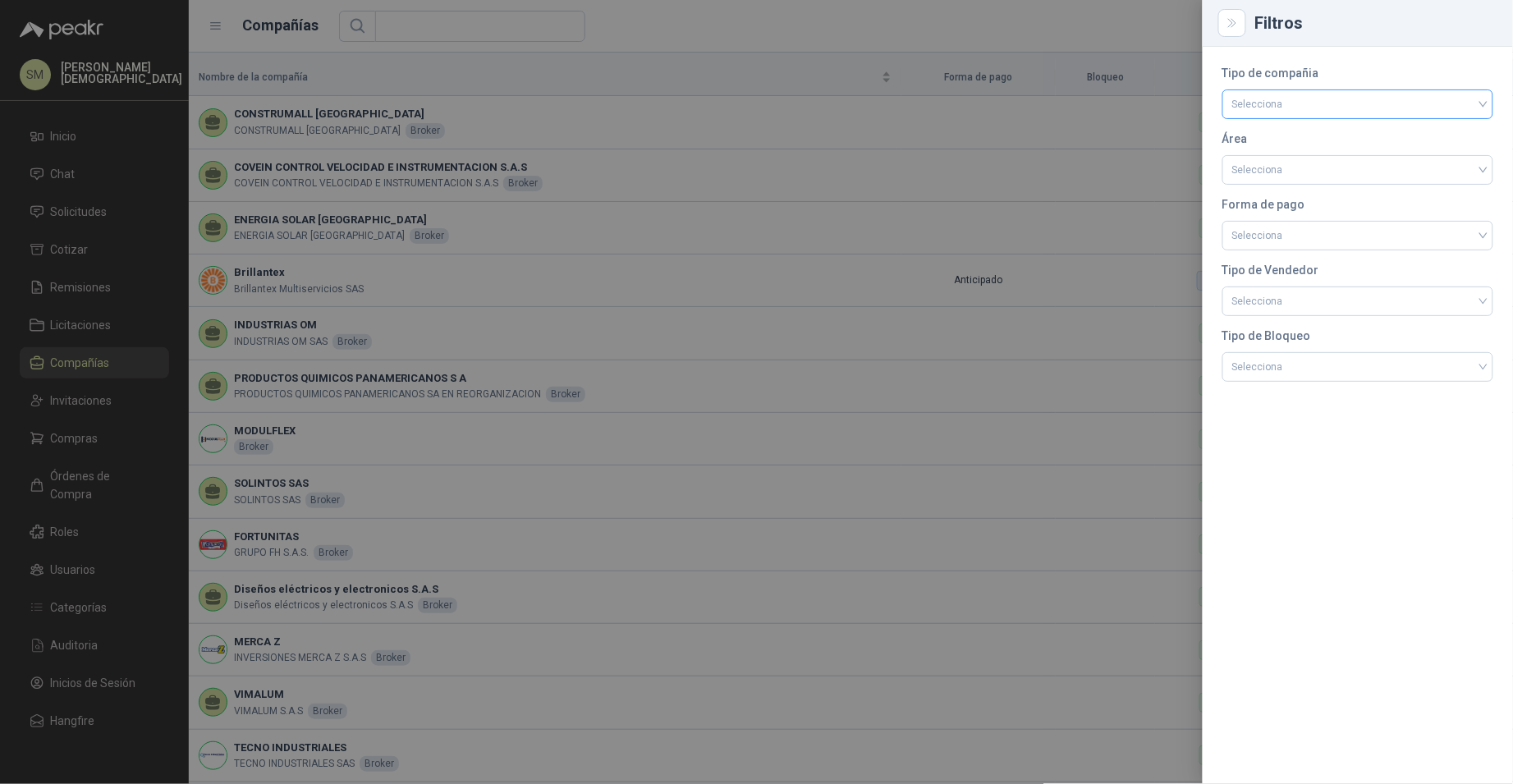
click at [1318, 103] on input "search" at bounding box center [1357, 103] width 251 height 24
click at [1306, 135] on div "Comprador" at bounding box center [1358, 138] width 244 height 18
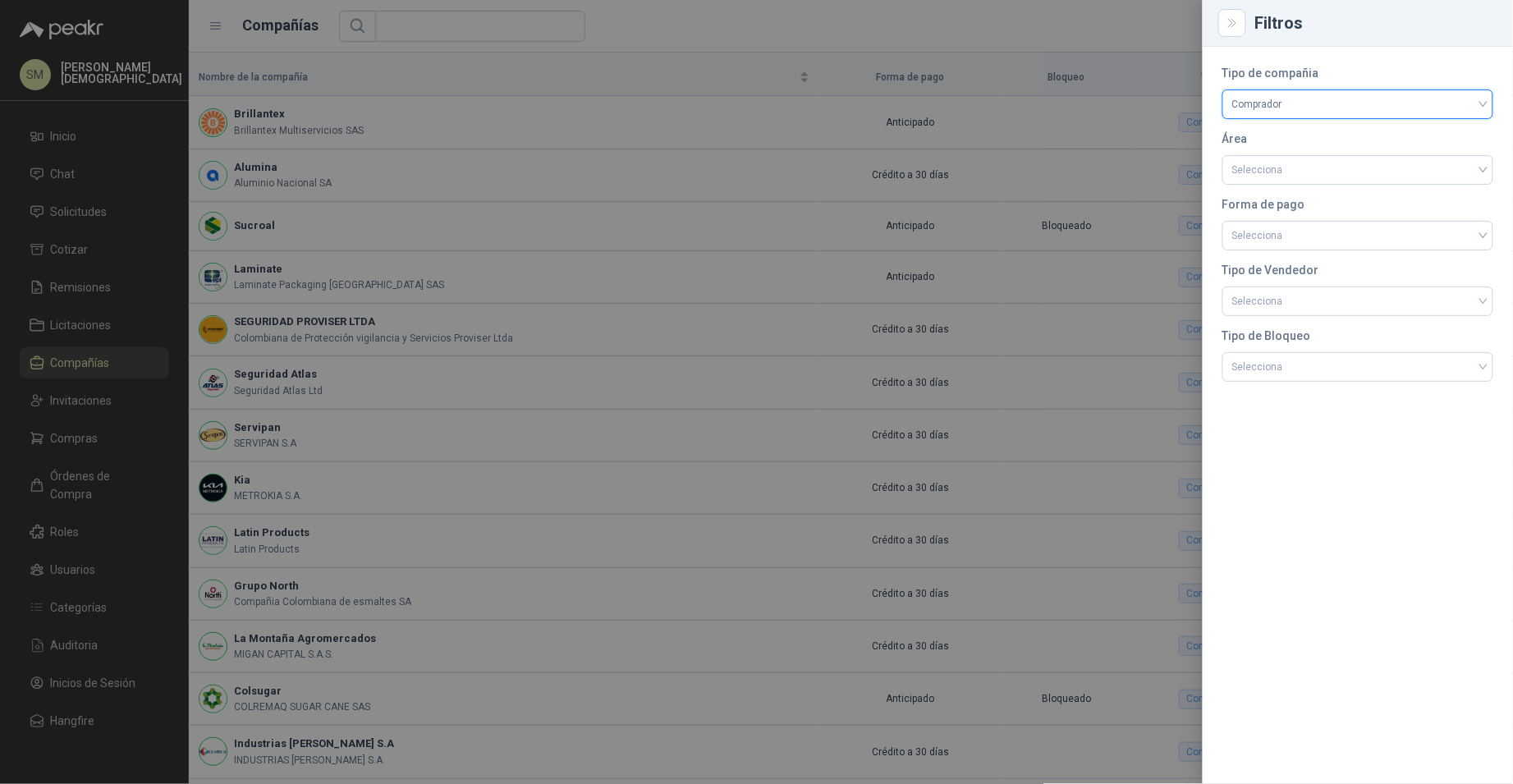
click at [760, 216] on div at bounding box center [756, 392] width 1513 height 784
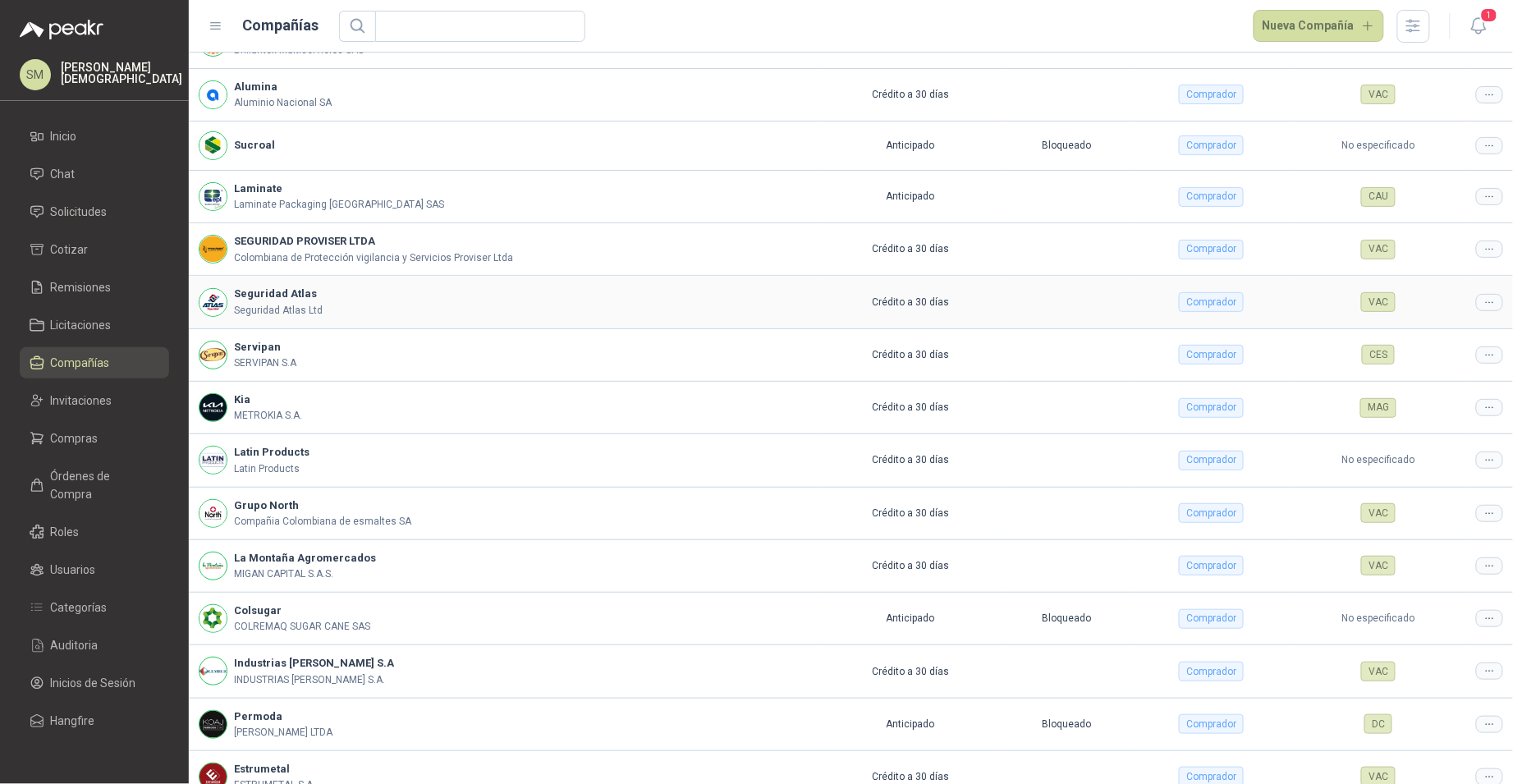
scroll to position [158, 0]
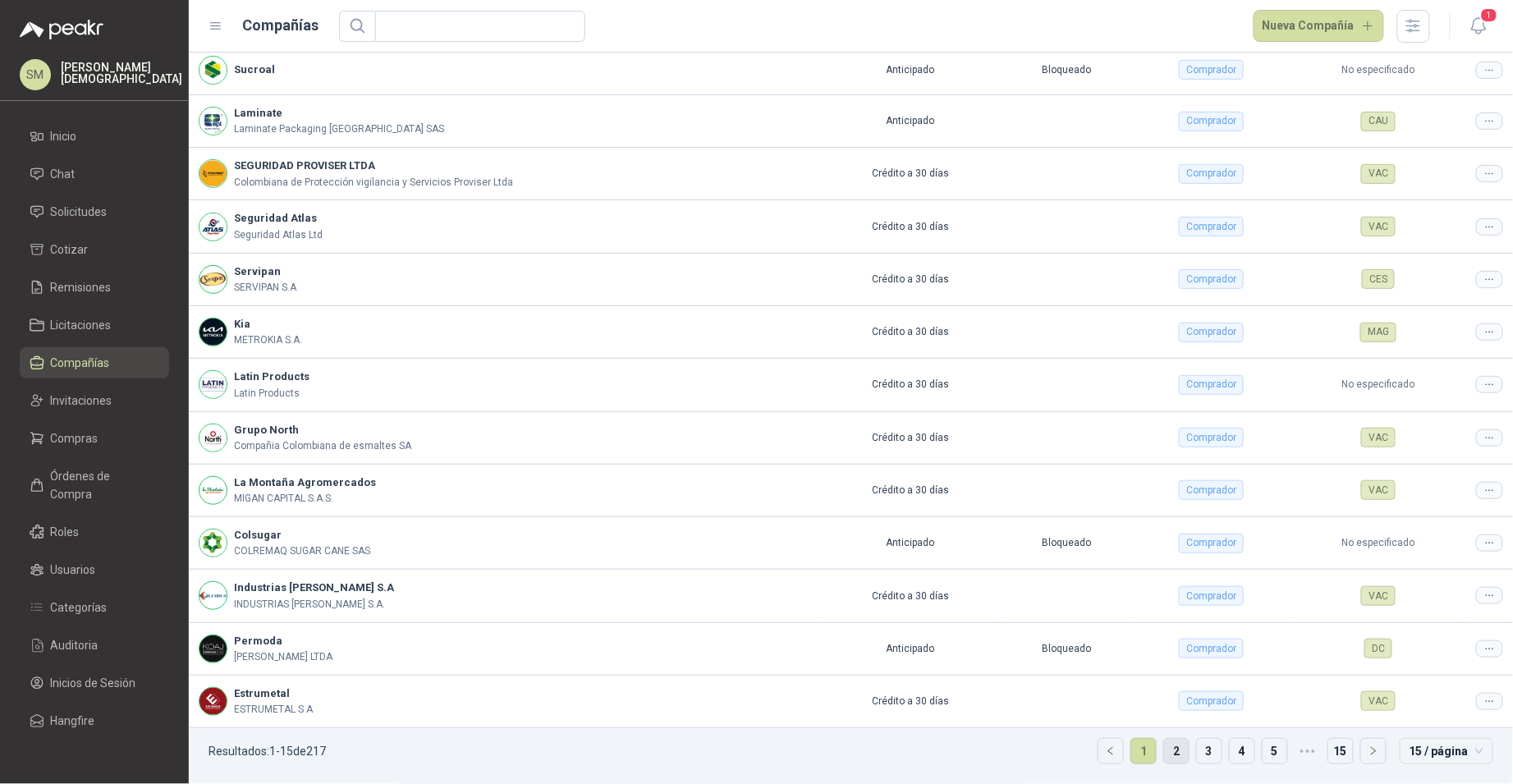
click at [1167, 755] on link "2" at bounding box center [1176, 750] width 24 height 24
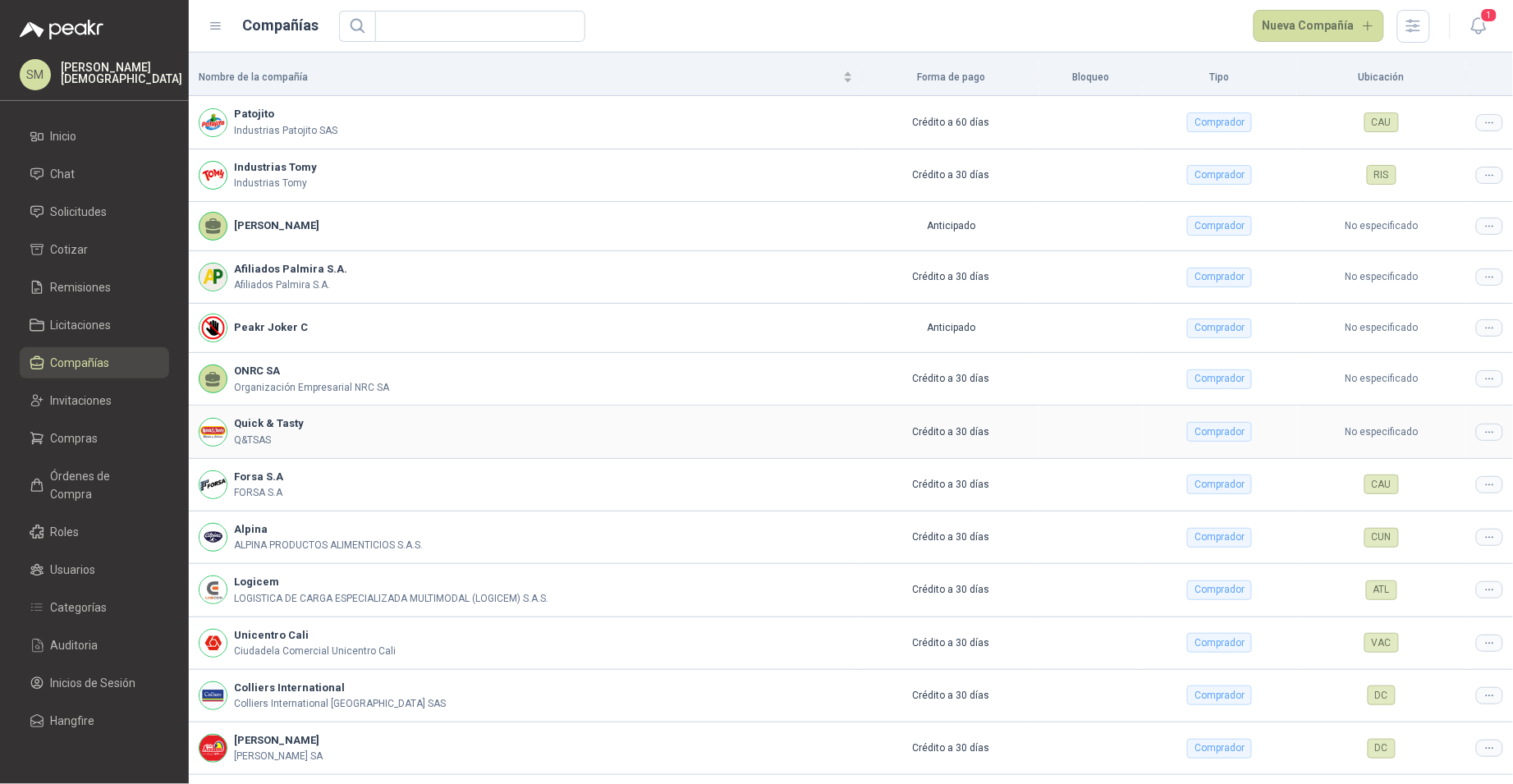
scroll to position [14, 0]
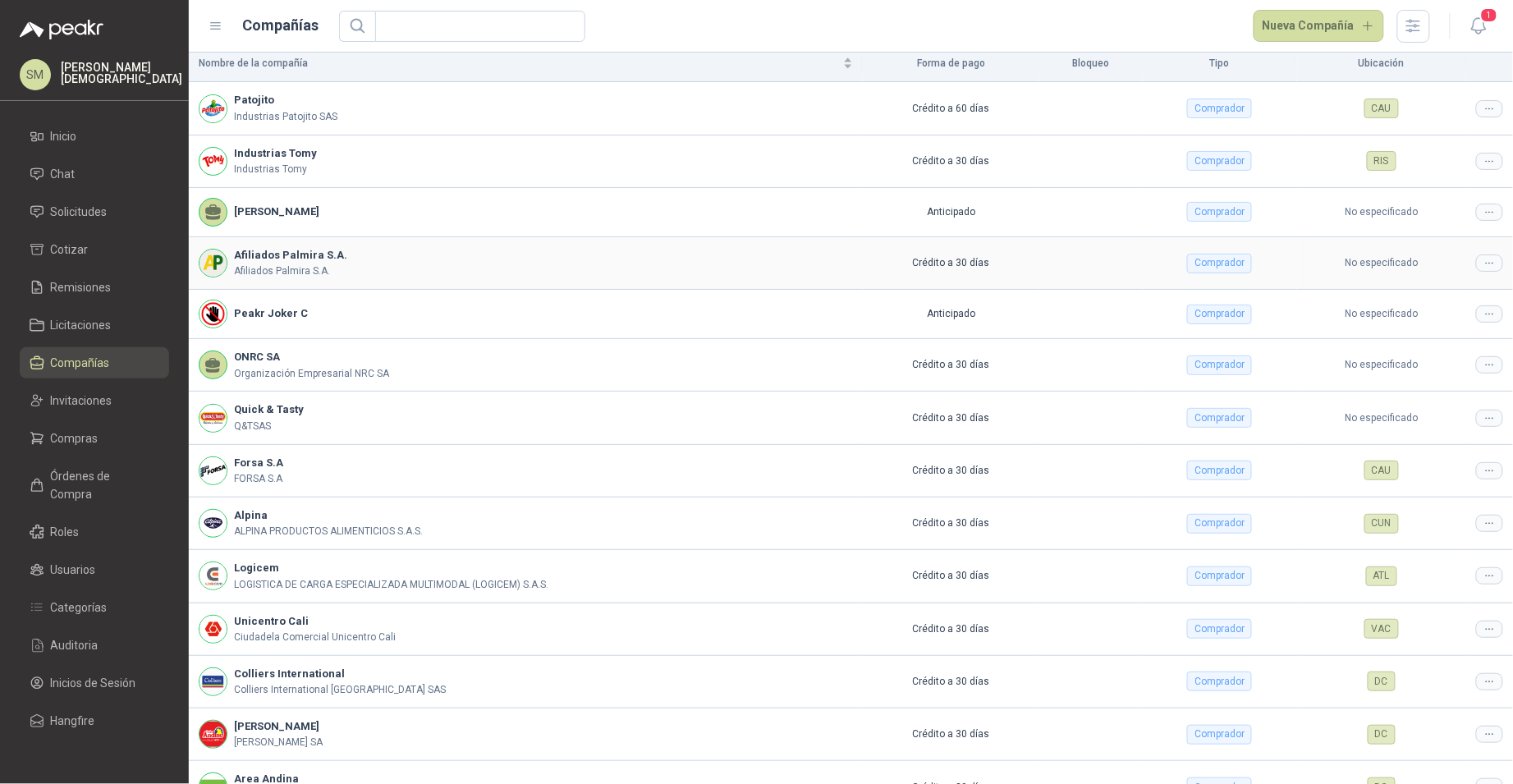
click at [1483, 265] on icon at bounding box center [1489, 263] width 12 height 12
click at [1431, 295] on span "Editar compañía" at bounding box center [1435, 292] width 85 height 18
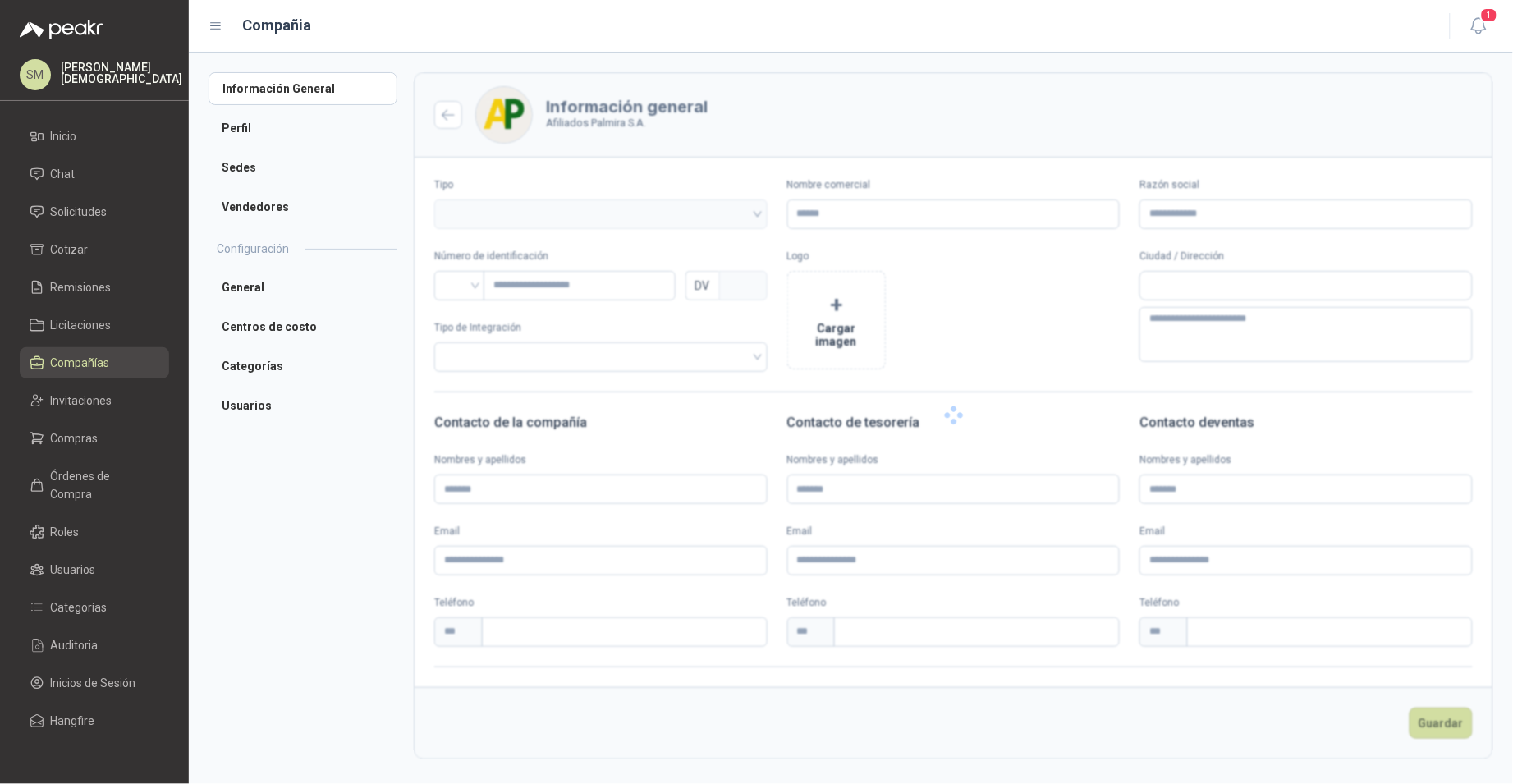
type input "**********"
type input "*********"
type input "*"
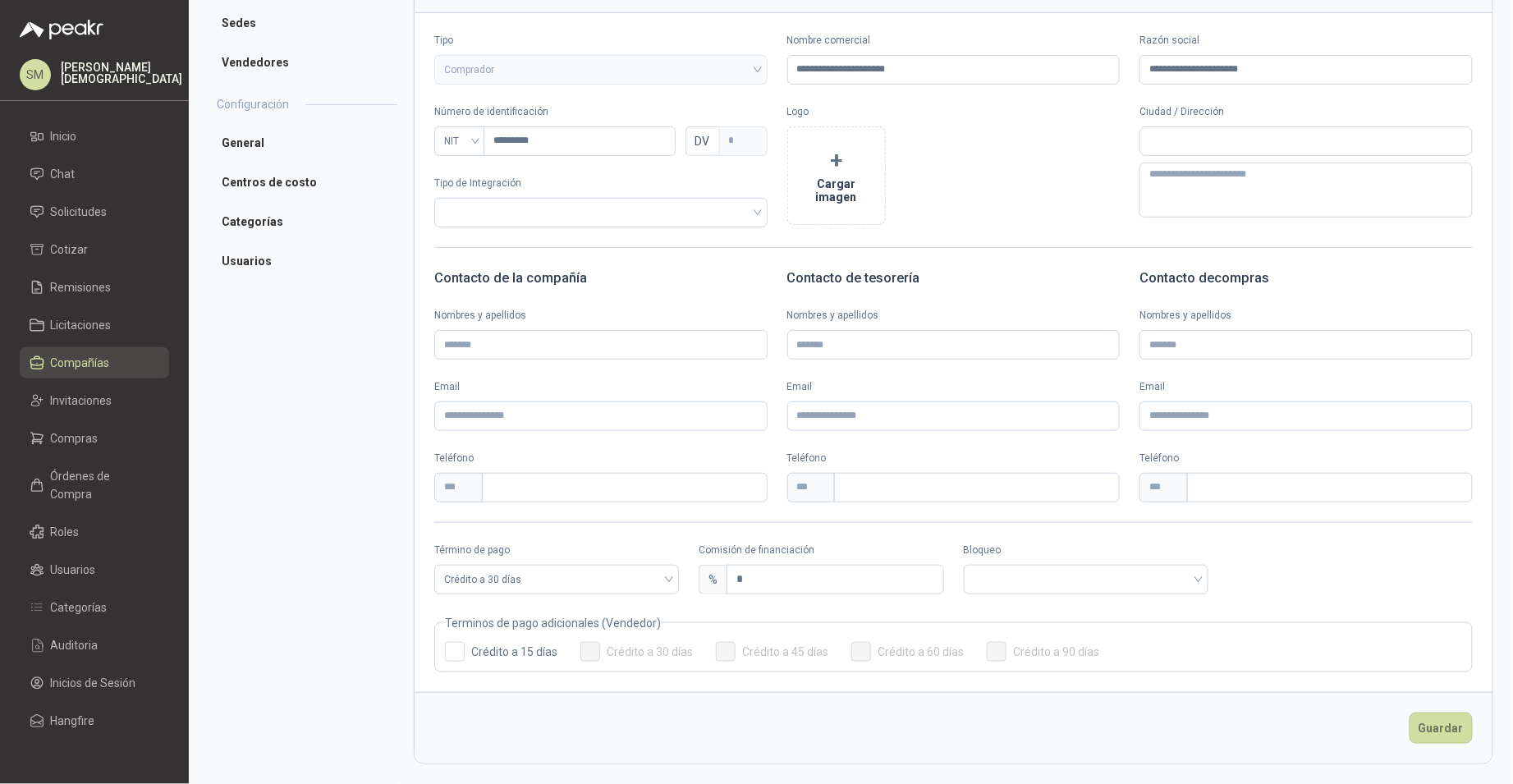
scroll to position [144, 0]
click at [630, 581] on span "Crédito a 30 días" at bounding box center [556, 580] width 225 height 24
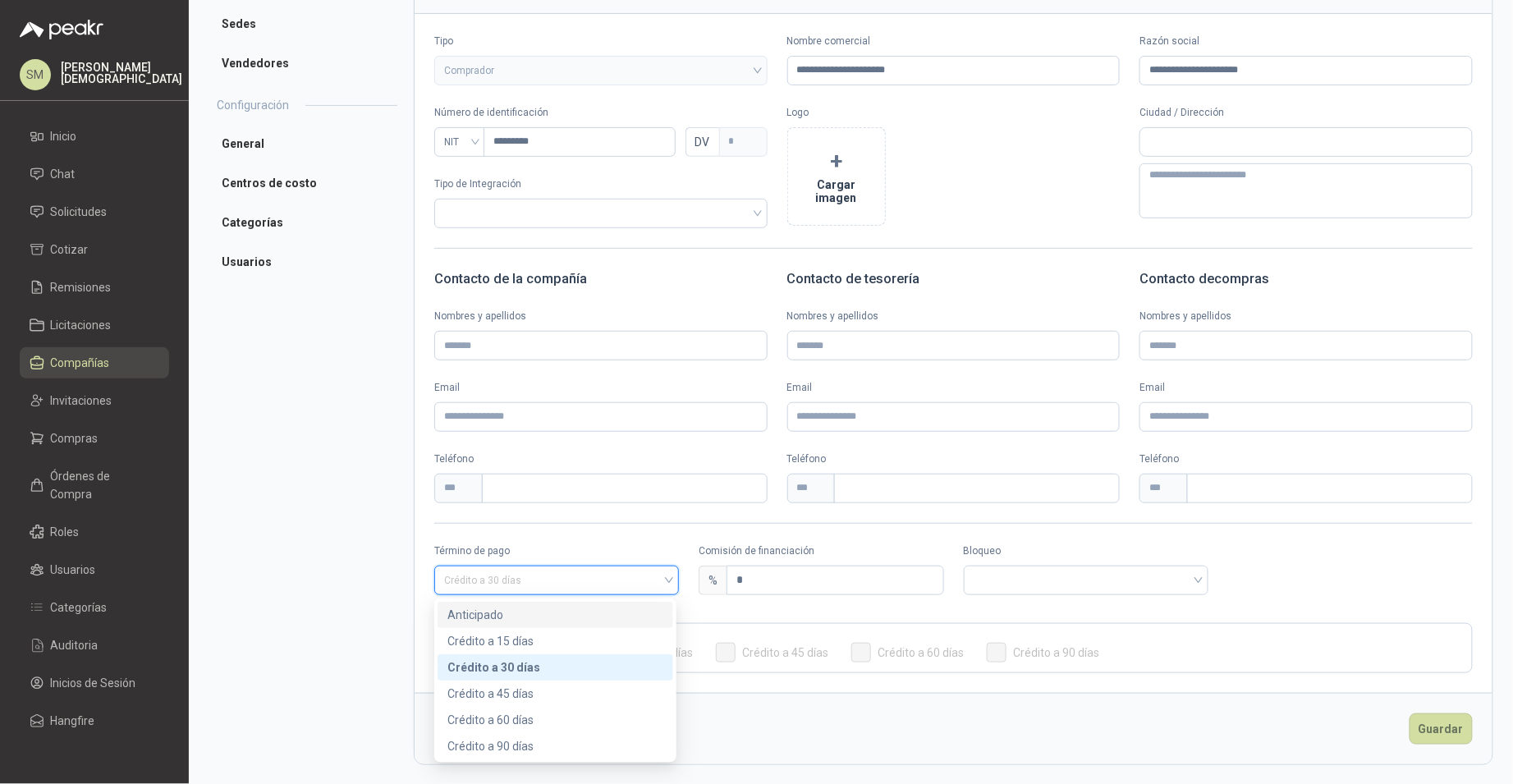
click at [532, 615] on div "Anticipado" at bounding box center [556, 614] width 216 height 18
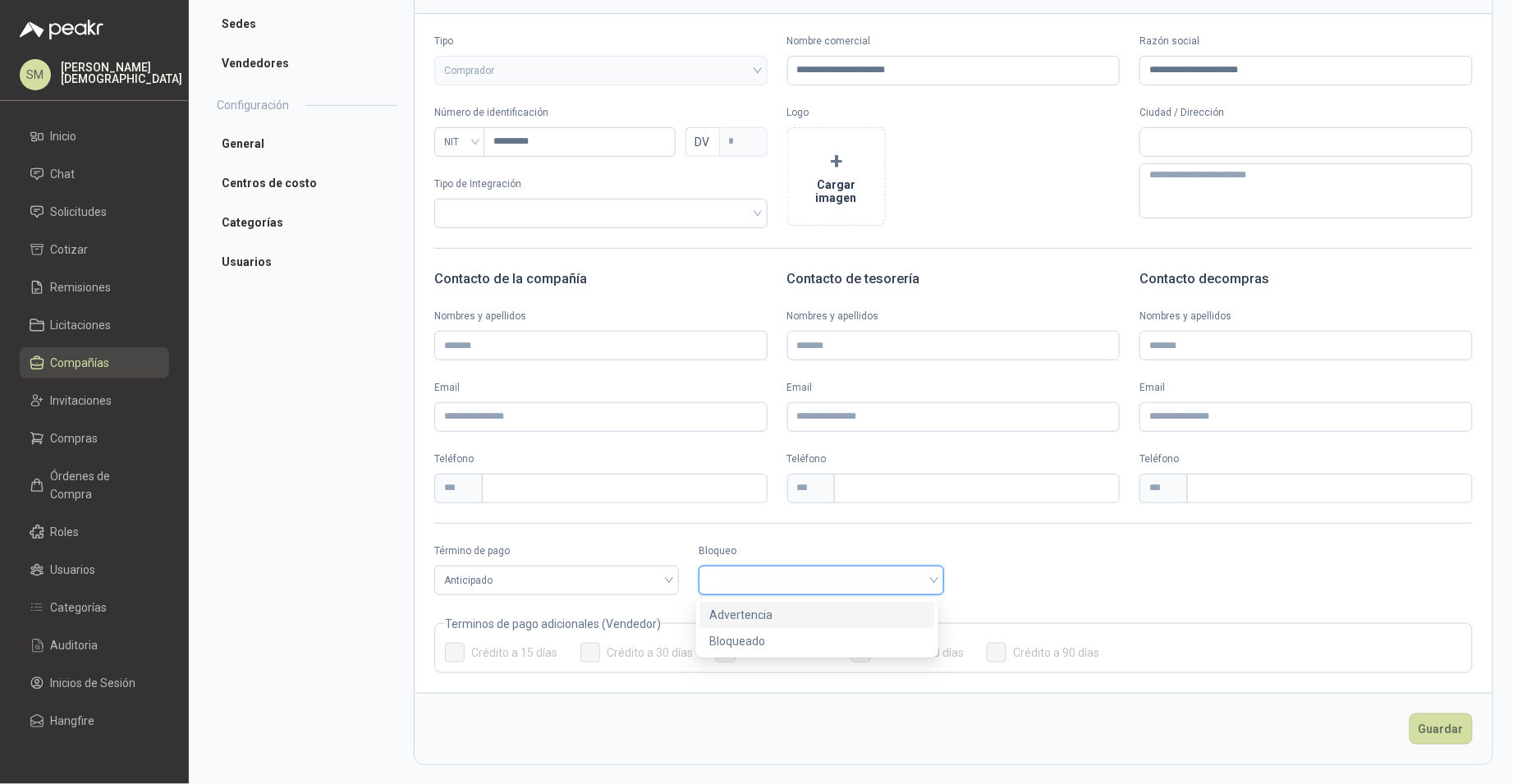
click at [815, 585] on input "search" at bounding box center [820, 579] width 225 height 24
click at [765, 639] on div "Bloqueado" at bounding box center [818, 640] width 216 height 18
click at [272, 254] on li "Usuarios" at bounding box center [303, 263] width 189 height 33
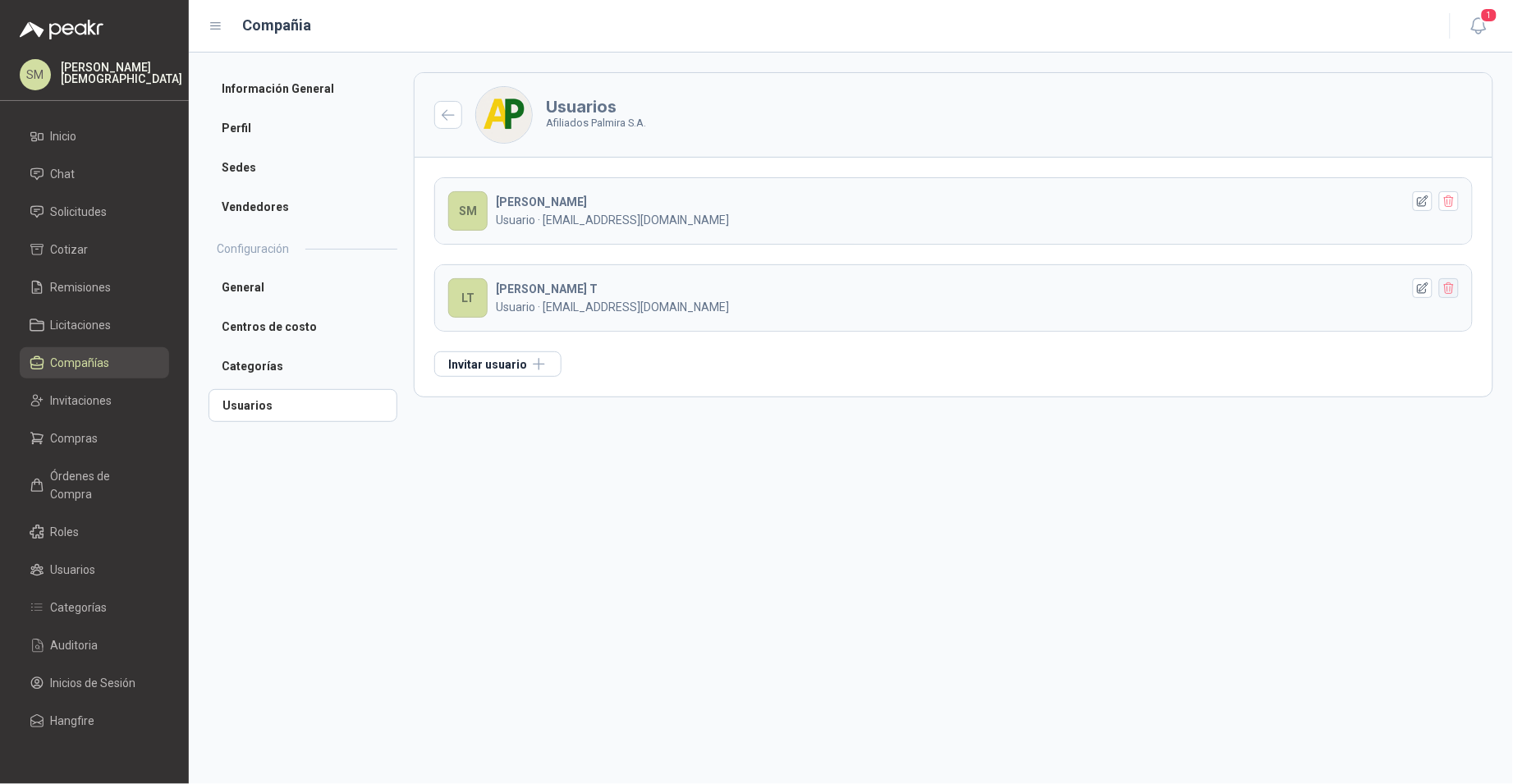
click at [1452, 294] on icon "button" at bounding box center [1449, 288] width 9 height 11
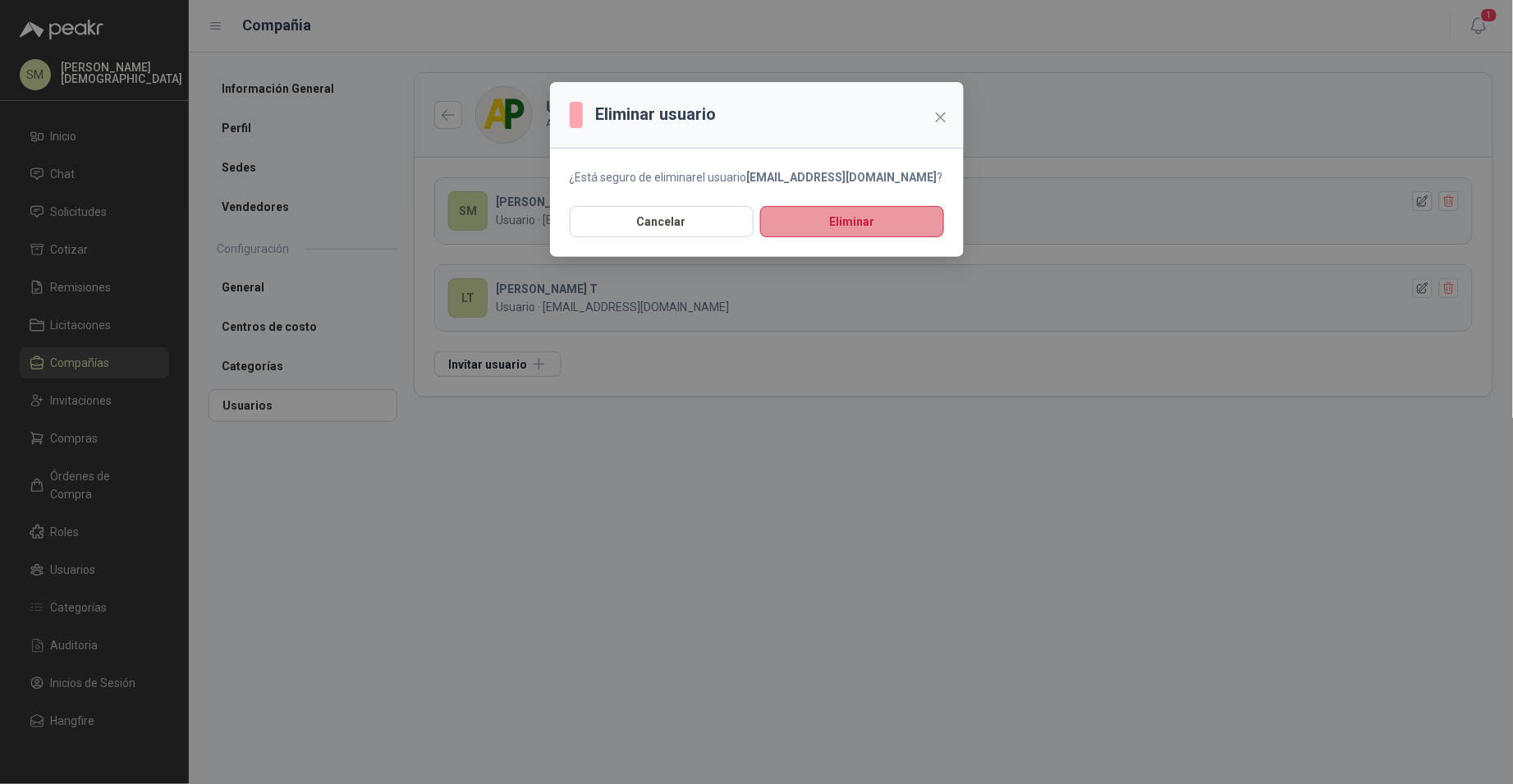
click at [876, 227] on button "Eliminar" at bounding box center [851, 221] width 184 height 31
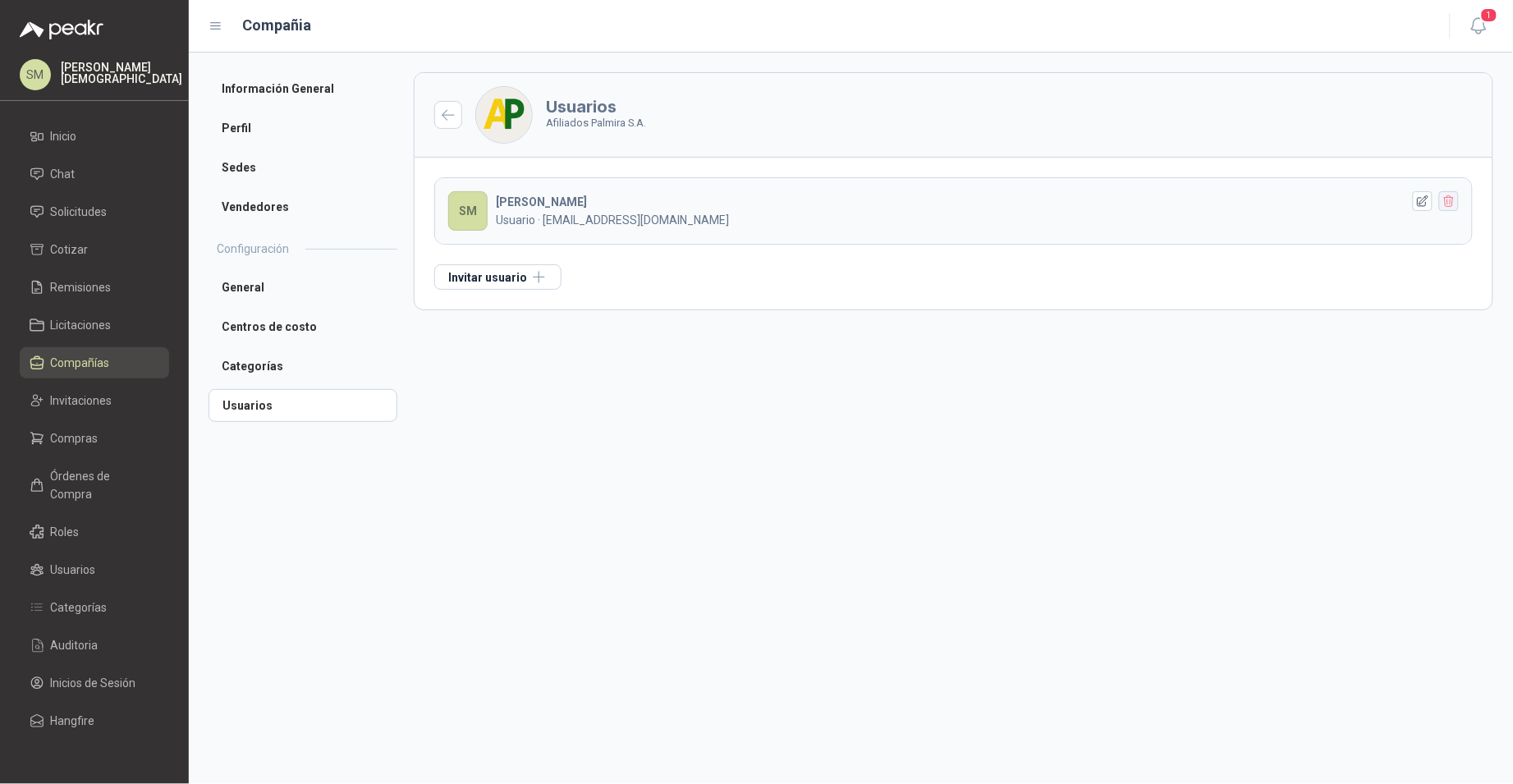
click at [1453, 204] on icon "button" at bounding box center [1449, 201] width 14 height 14
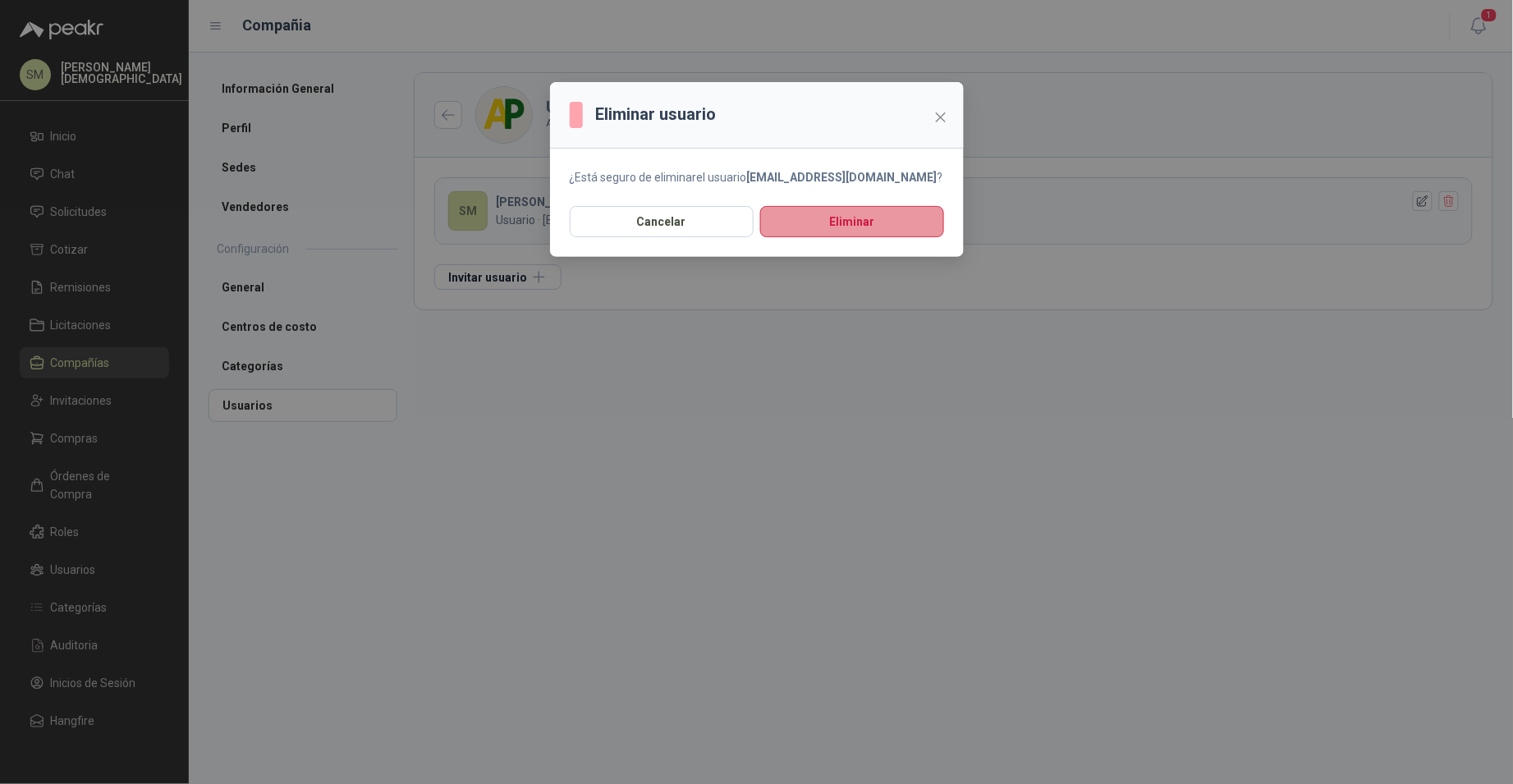
click at [879, 228] on button "Eliminar" at bounding box center [851, 221] width 184 height 31
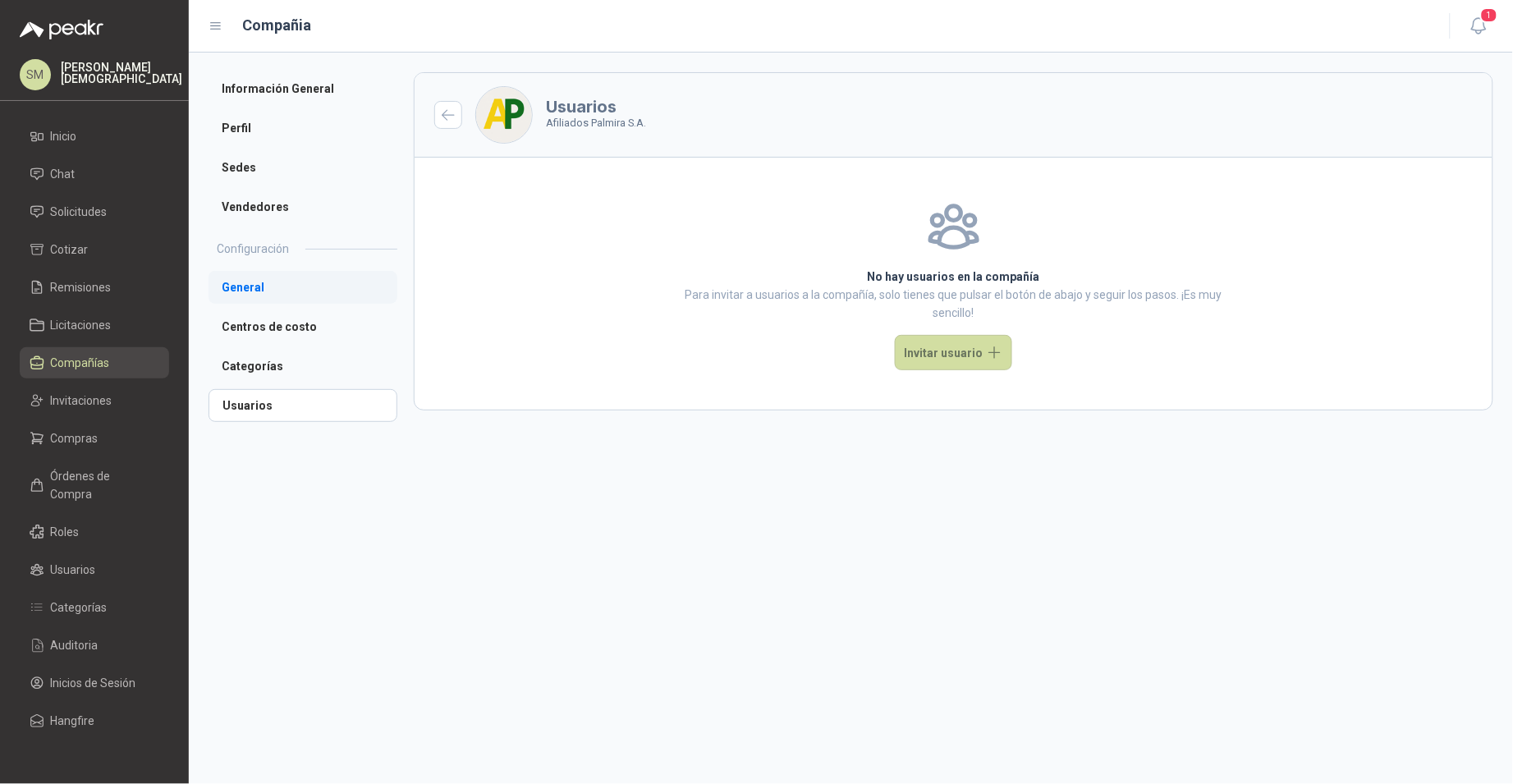
click at [273, 296] on li "General" at bounding box center [303, 287] width 189 height 33
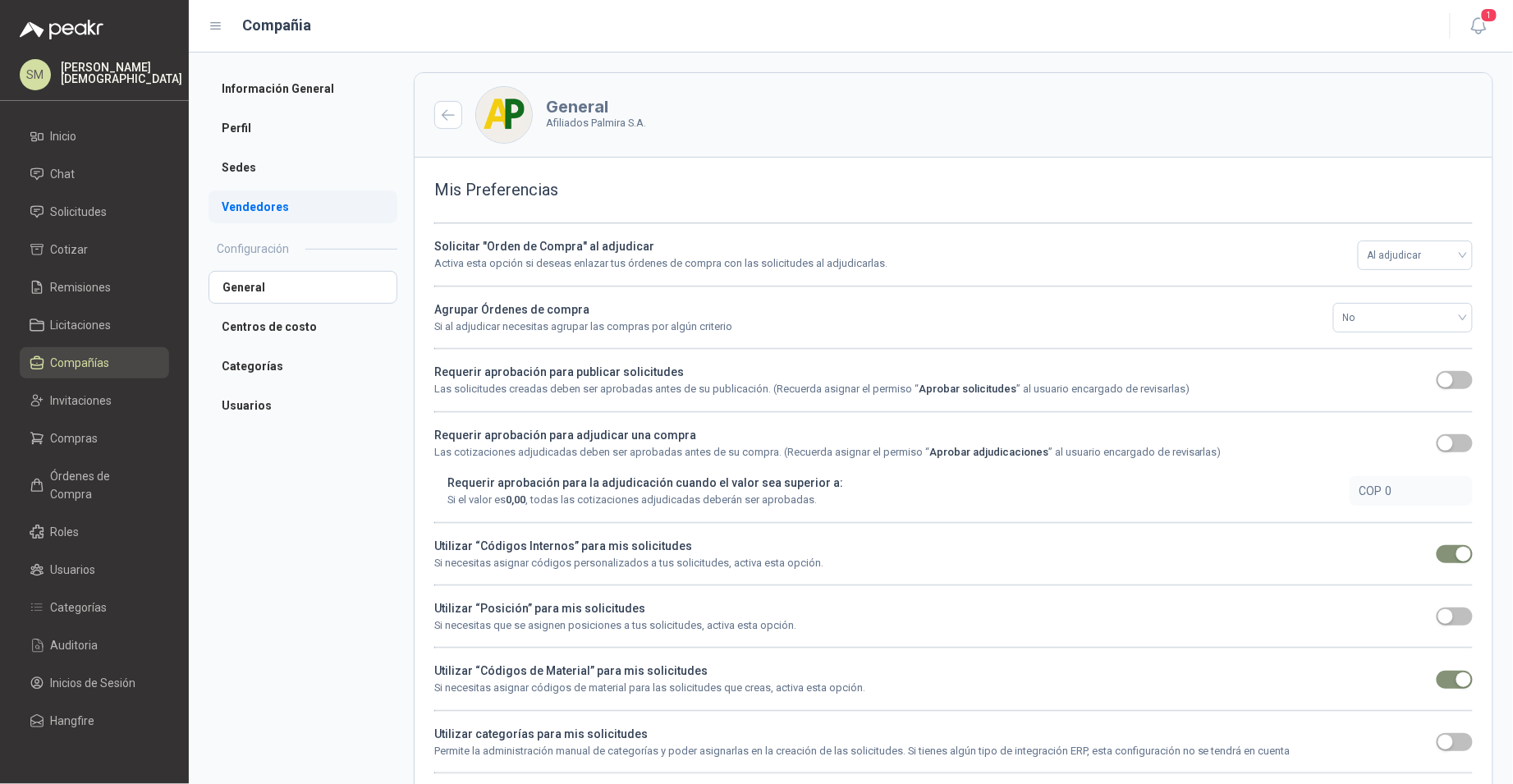
click at [257, 202] on li "Vendedores" at bounding box center [303, 206] width 189 height 33
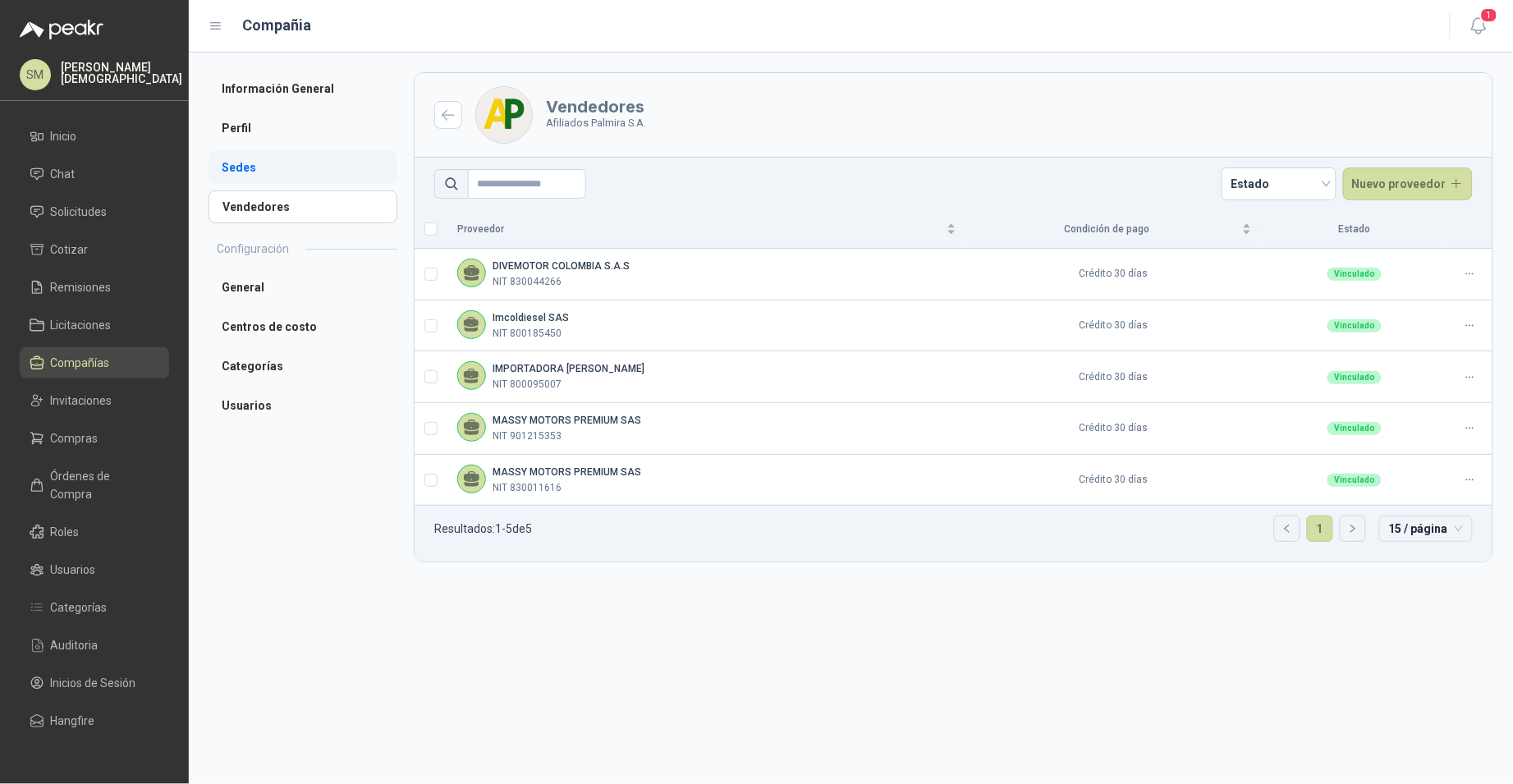
click at [259, 173] on li "Sedes" at bounding box center [303, 167] width 189 height 33
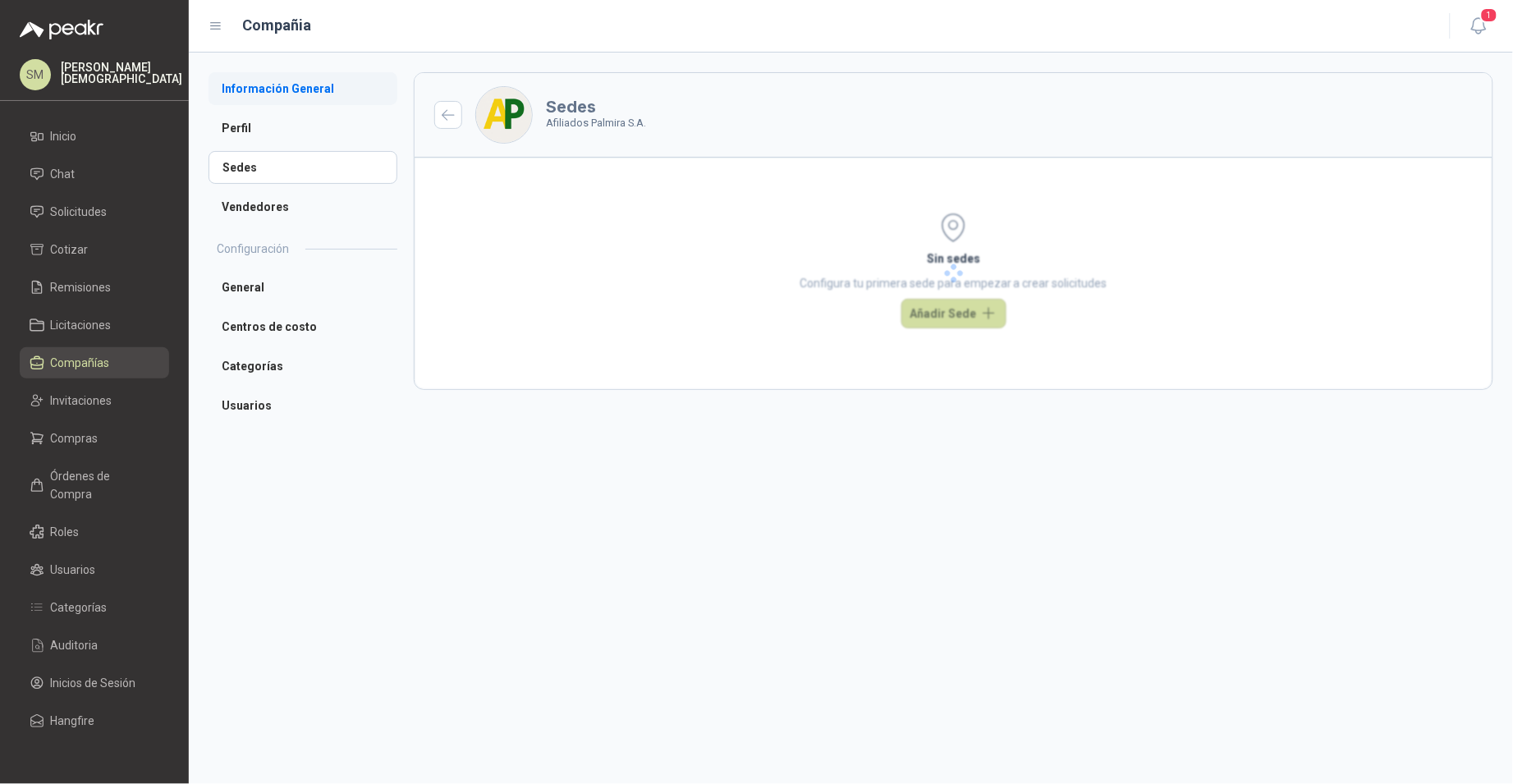
click at [269, 91] on li "Información General" at bounding box center [303, 88] width 189 height 33
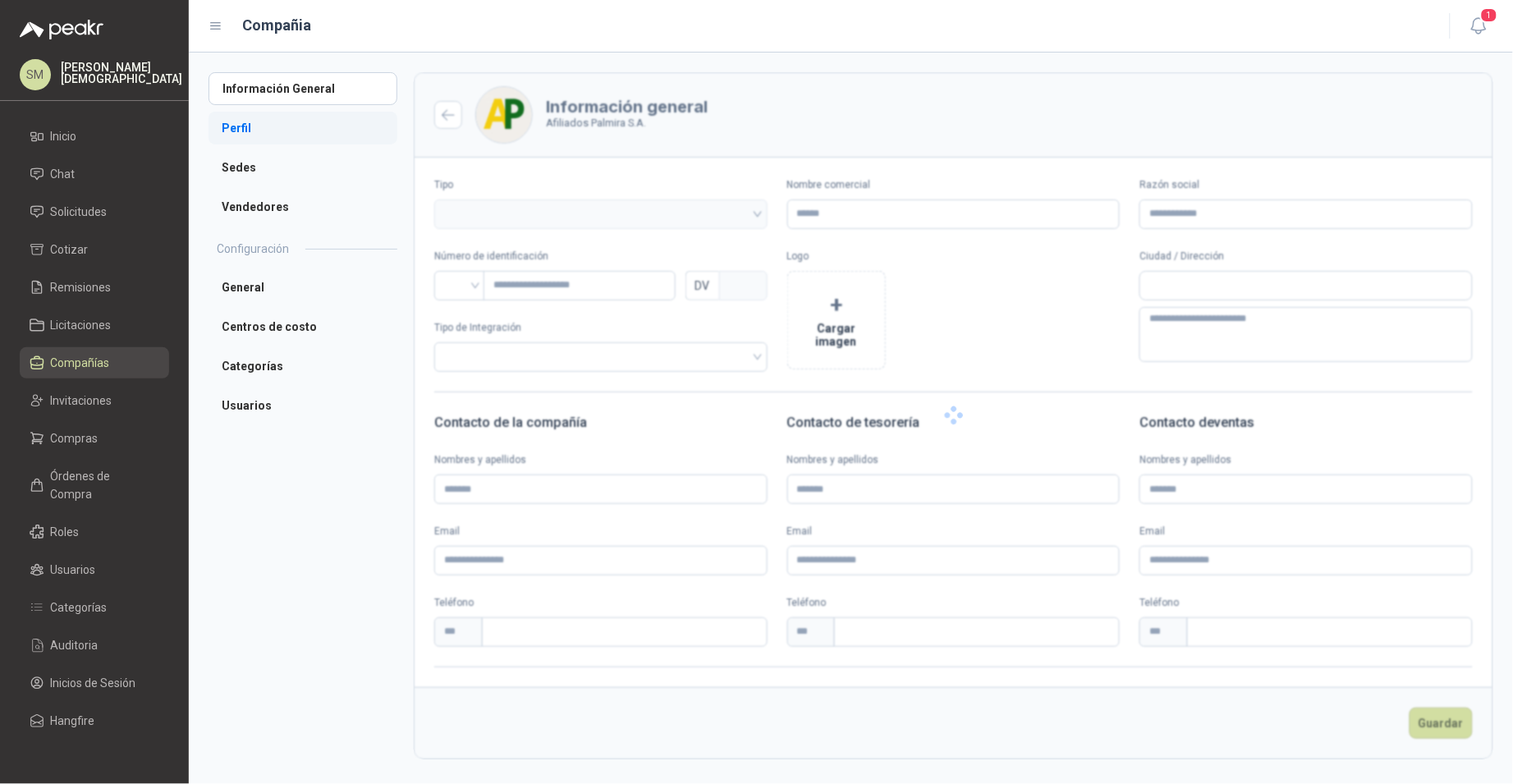
type input "**********"
type input "*********"
type input "*"
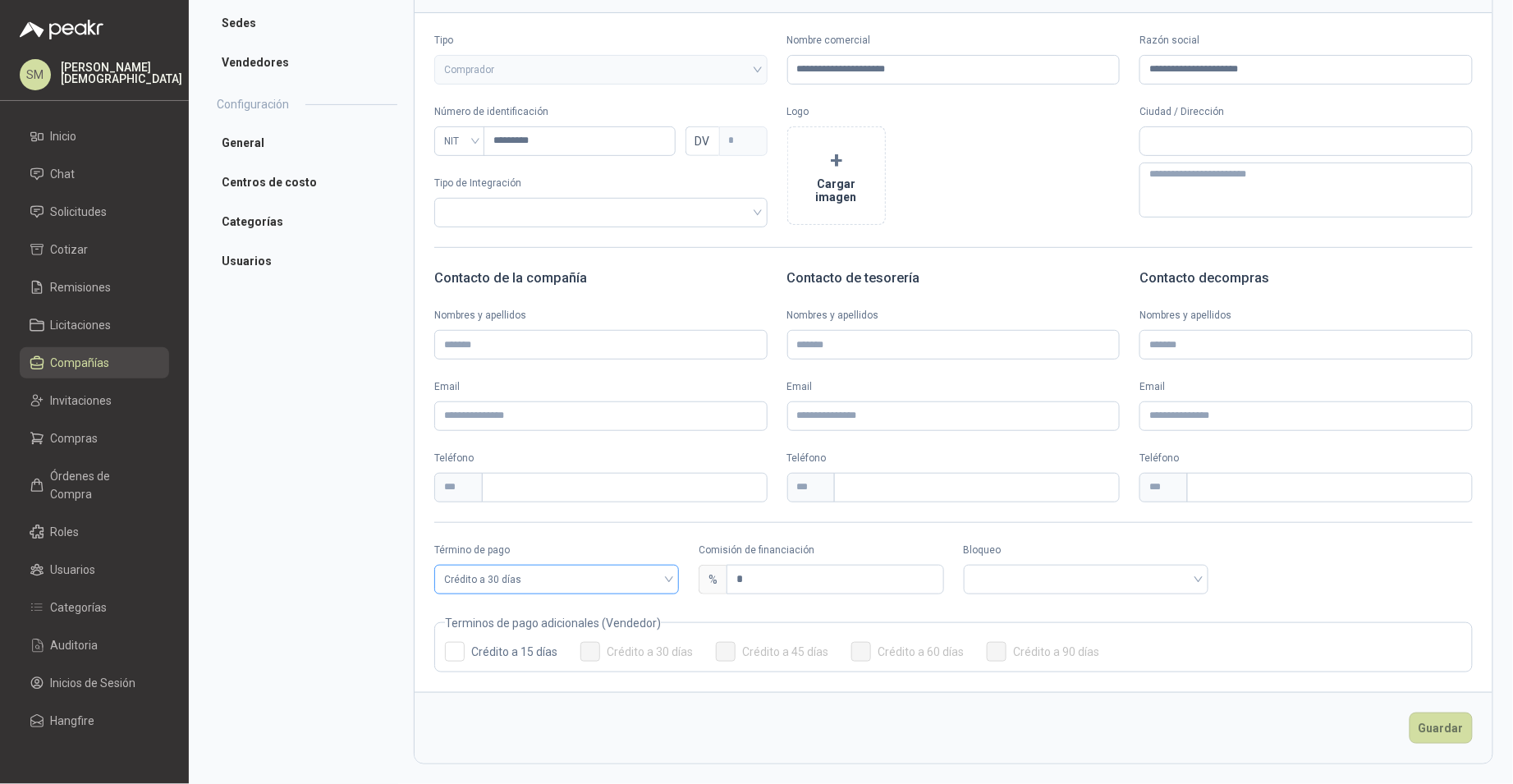
click at [626, 579] on span "Crédito a 30 días" at bounding box center [556, 579] width 225 height 24
drag, startPoint x: 527, startPoint y: 614, endPoint x: 599, endPoint y: 608, distance: 72.2
click at [527, 614] on div "Anticipado" at bounding box center [556, 612] width 216 height 18
click at [791, 583] on input "search" at bounding box center [820, 578] width 225 height 24
click at [742, 635] on div "Bloqueado" at bounding box center [818, 639] width 216 height 18
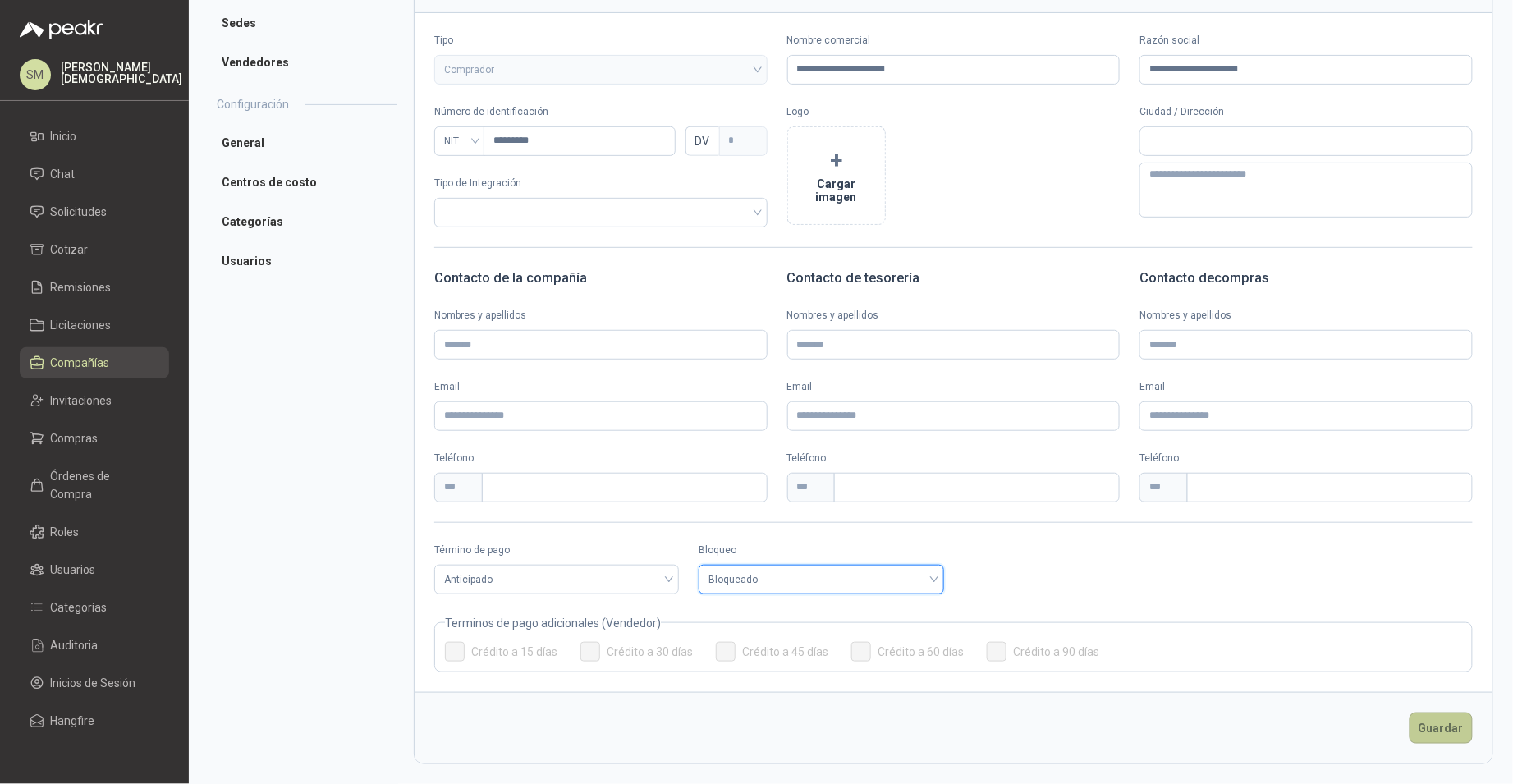
click at [1410, 725] on button "Guardar" at bounding box center [1441, 727] width 63 height 31
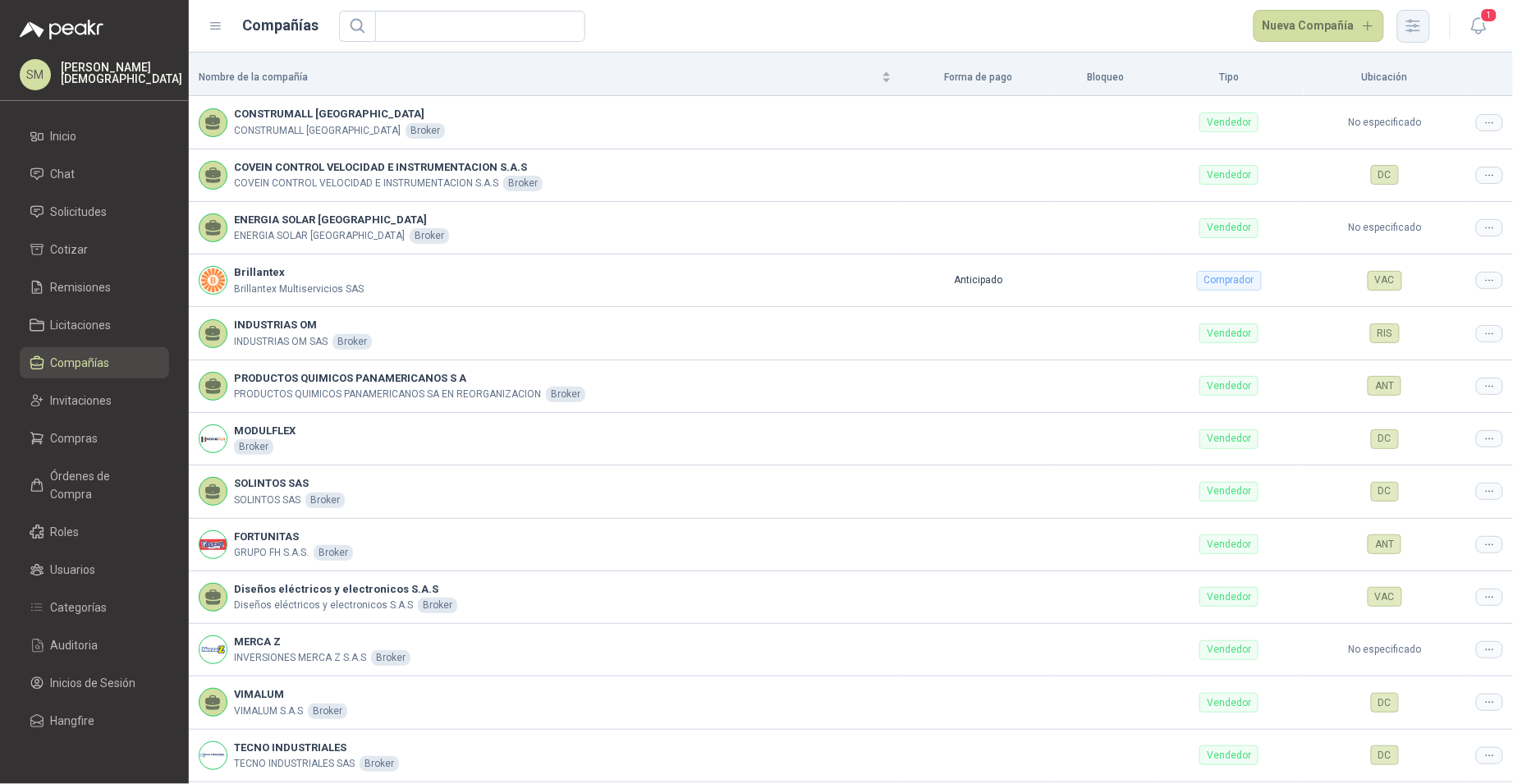
click at [1420, 31] on icon "button" at bounding box center [1413, 26] width 19 height 19
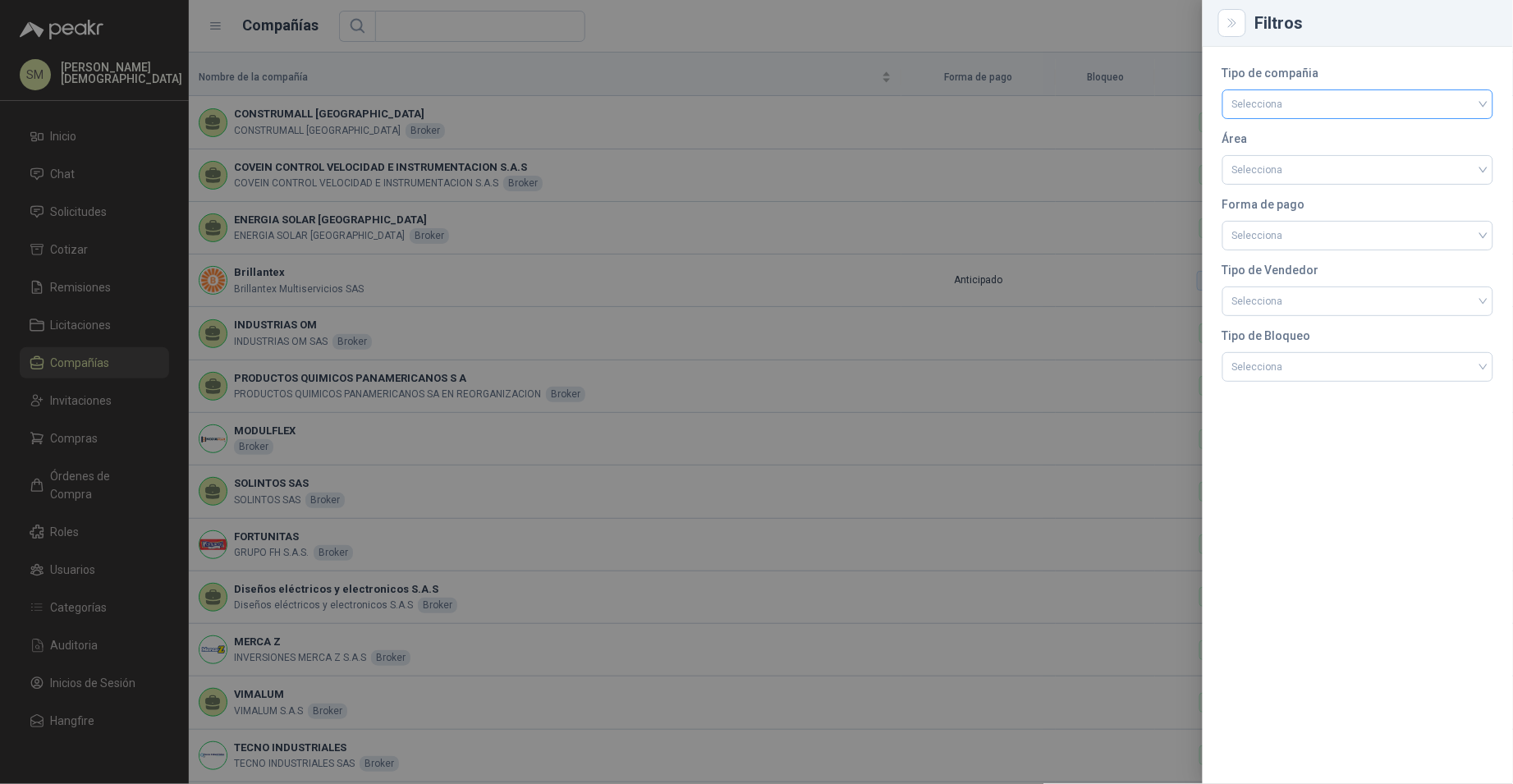
click at [1338, 115] on input "search" at bounding box center [1357, 103] width 251 height 24
click at [1296, 132] on div "Comprador" at bounding box center [1358, 138] width 244 height 18
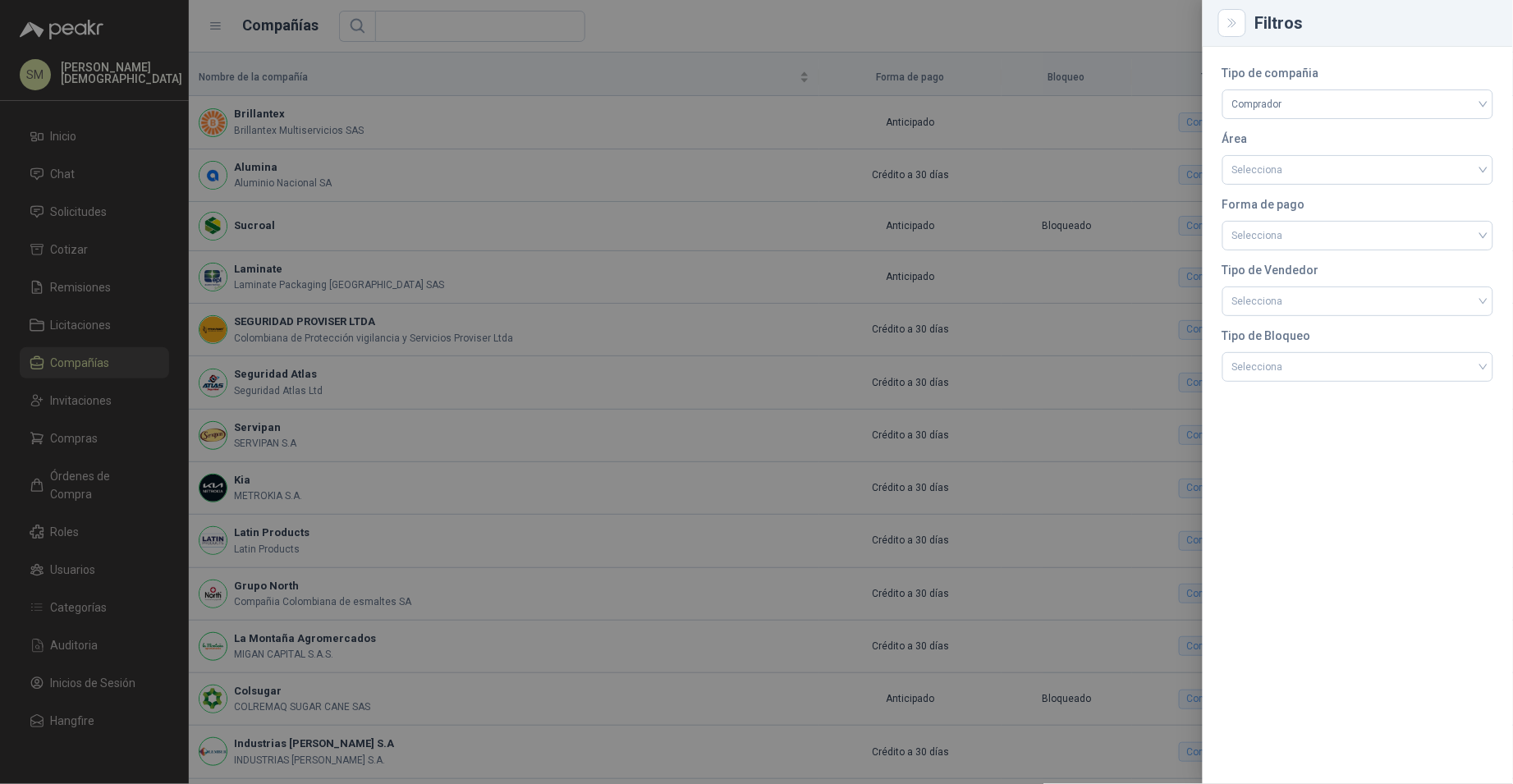
click at [984, 206] on div at bounding box center [756, 392] width 1513 height 784
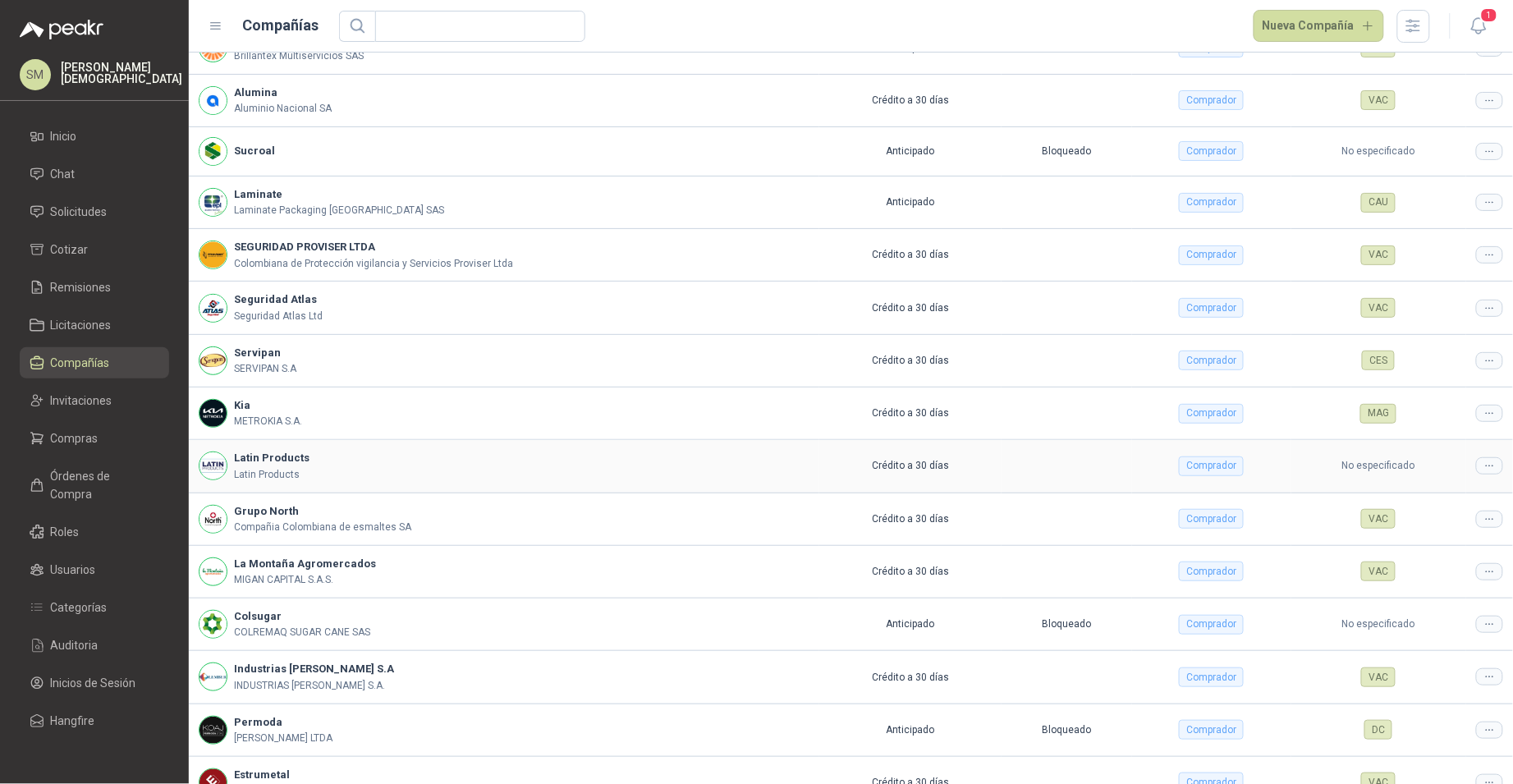
scroll to position [158, 0]
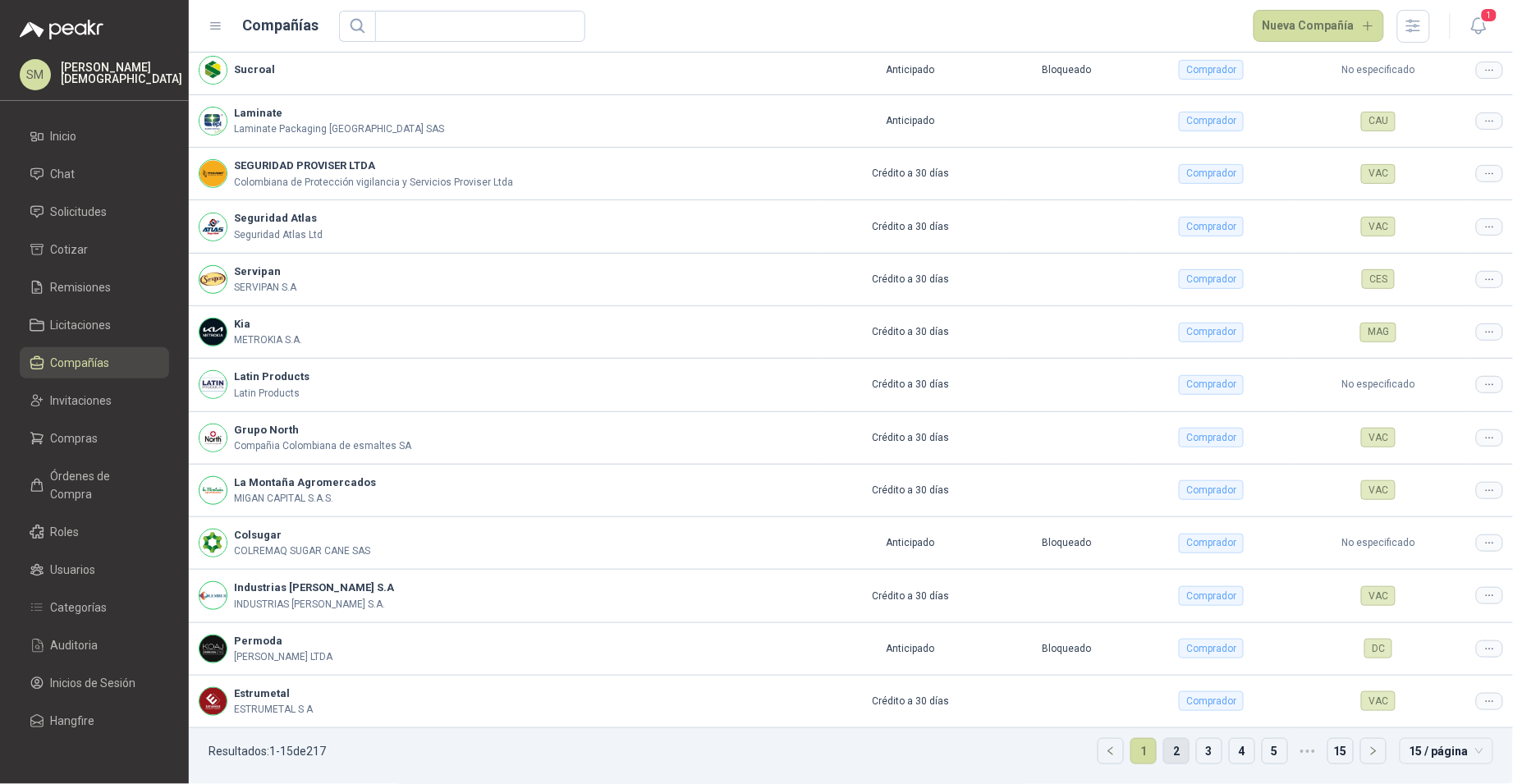
click at [1167, 755] on link "2" at bounding box center [1176, 750] width 24 height 24
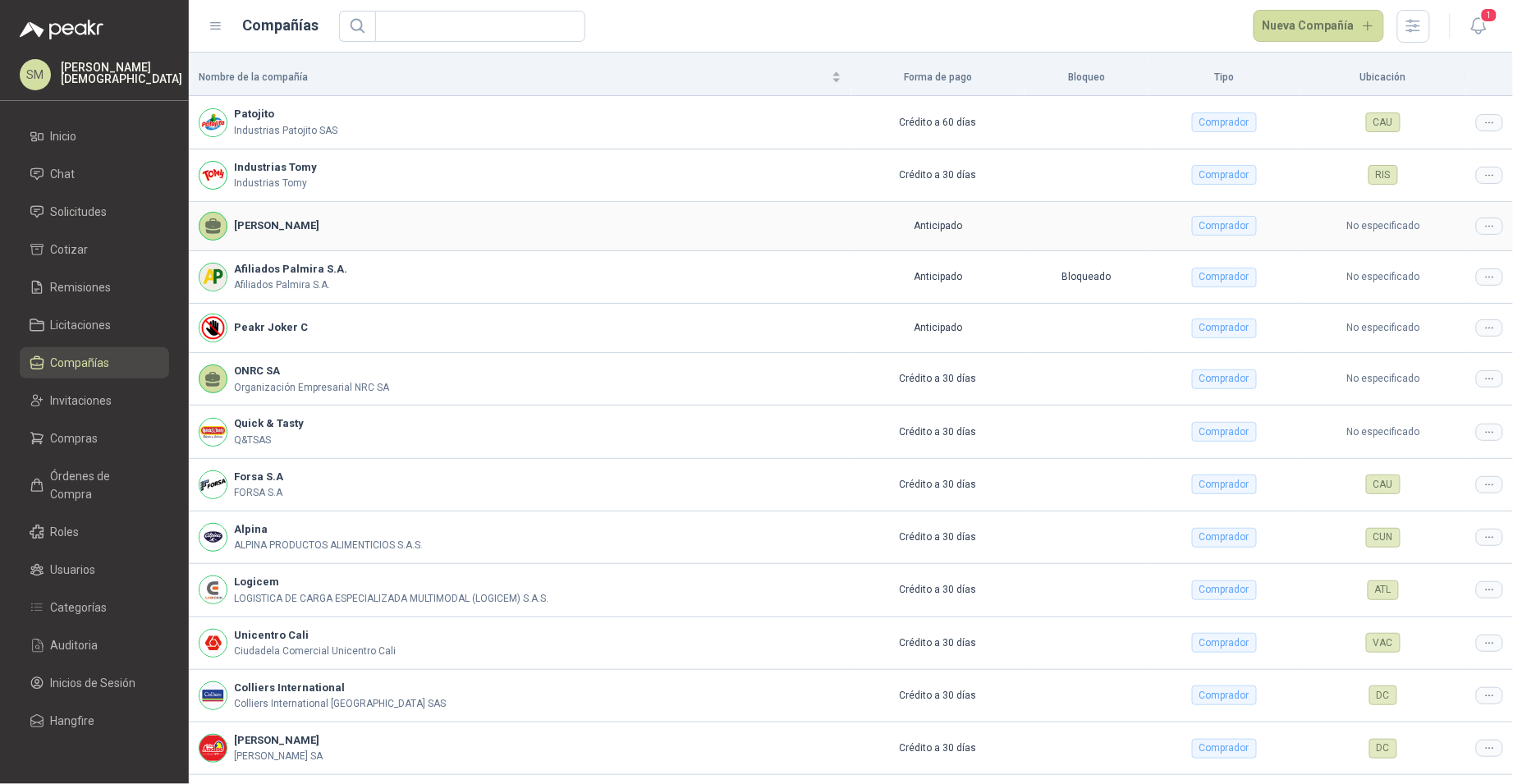
click at [1476, 227] on div at bounding box center [1489, 226] width 27 height 17
click at [1421, 259] on span "Editar compañía" at bounding box center [1435, 254] width 85 height 18
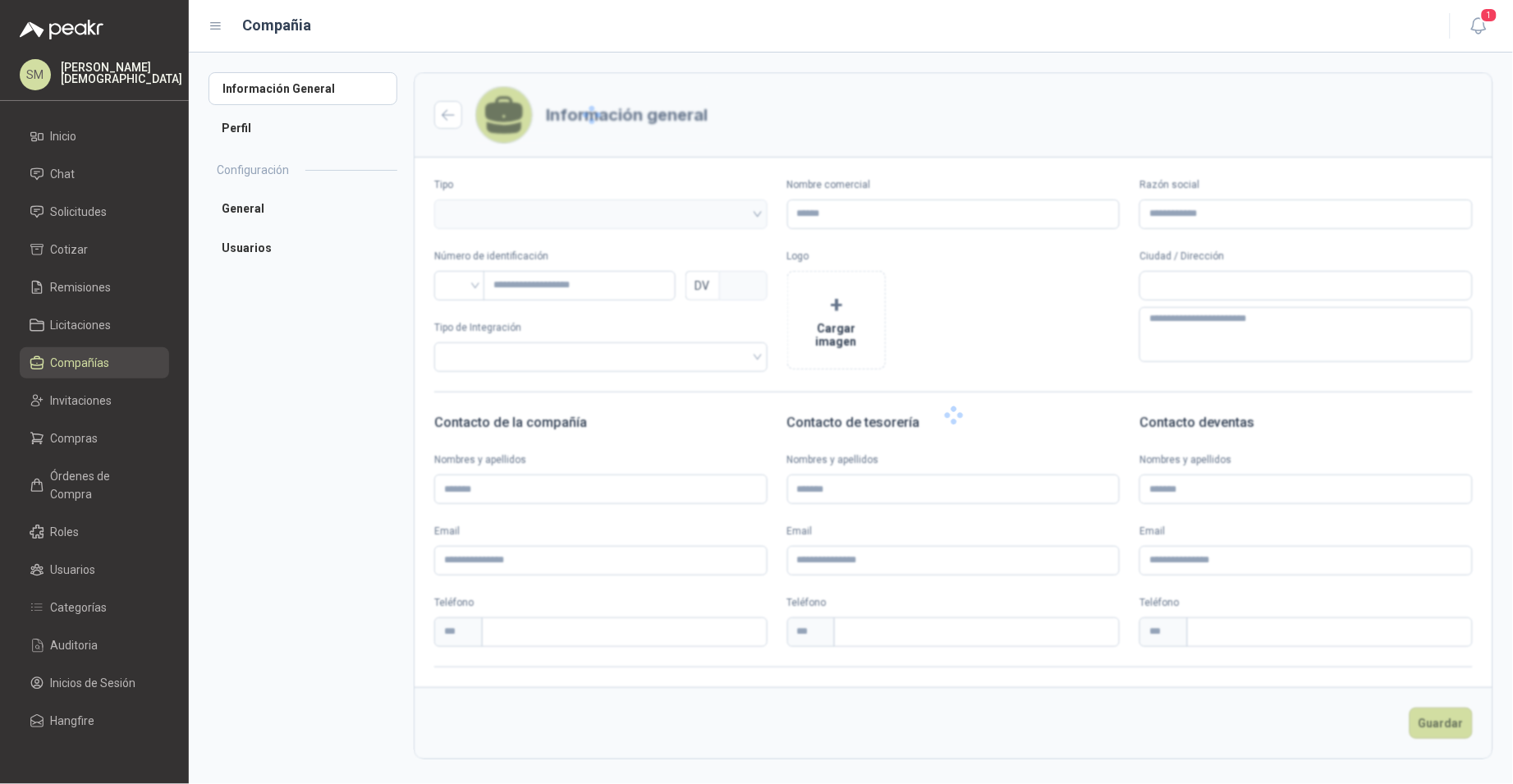
type input "*****"
type input "*********"
type input "*"
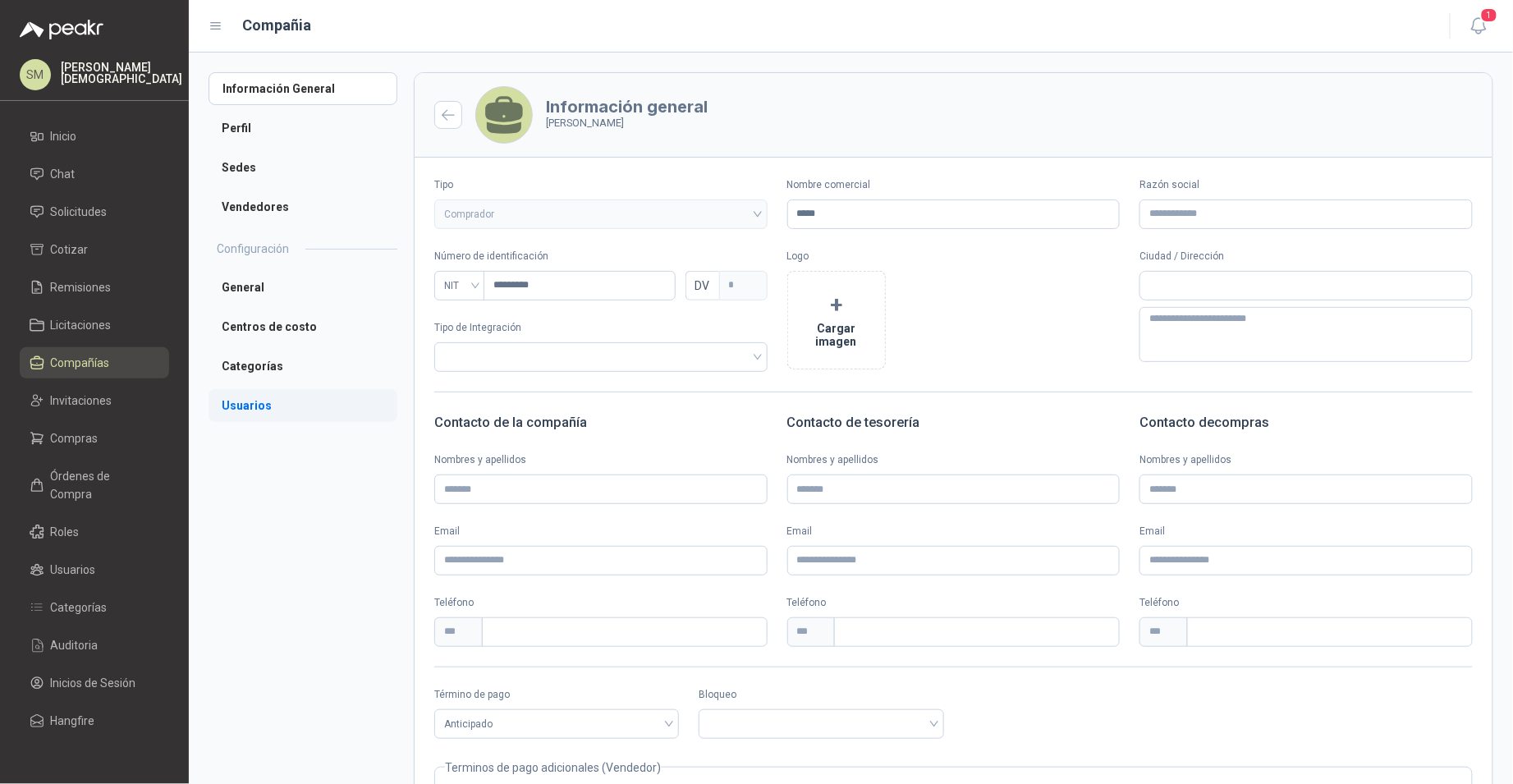
click at [262, 405] on li "Usuarios" at bounding box center [303, 405] width 189 height 33
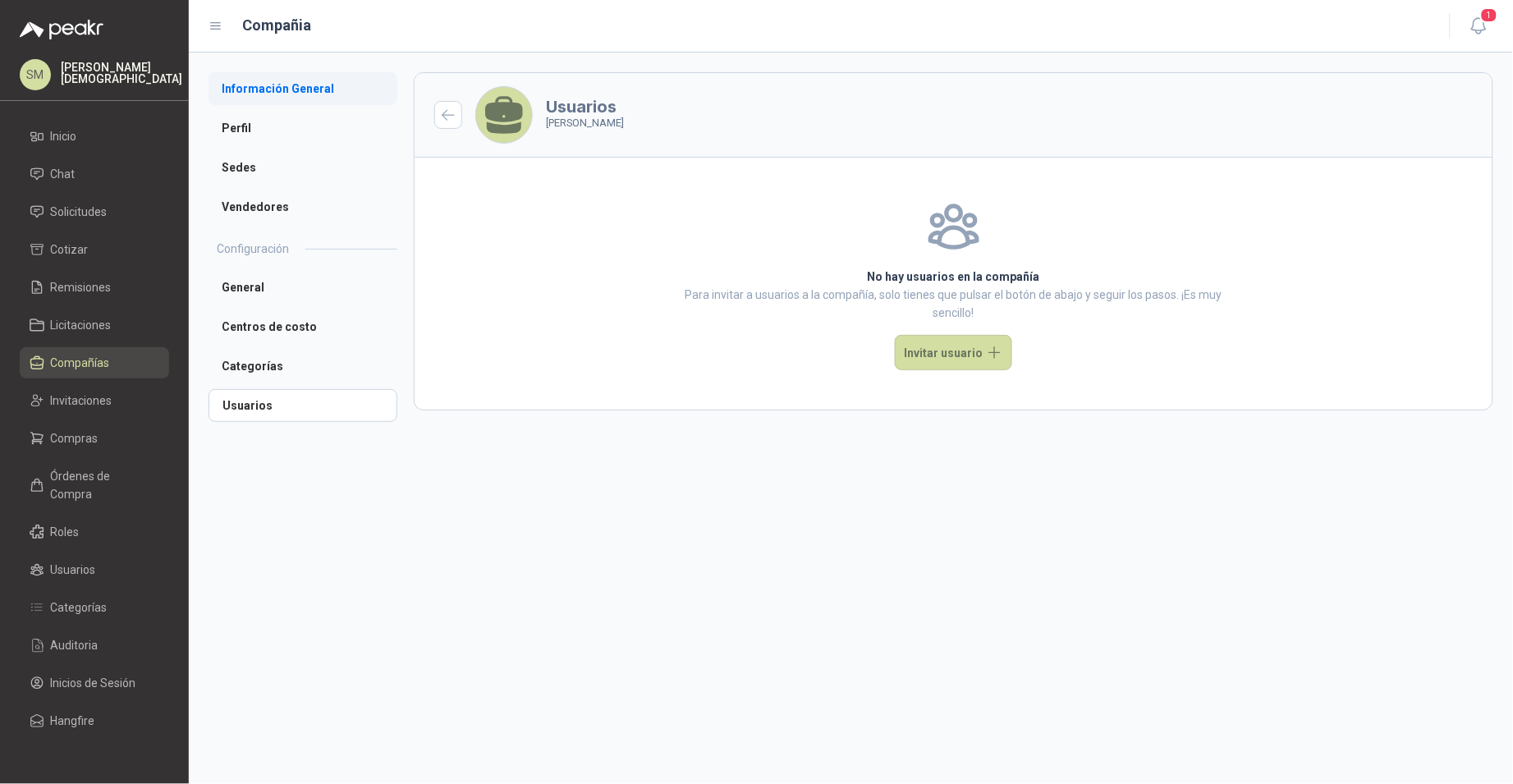
click at [279, 89] on li "Información General" at bounding box center [303, 88] width 189 height 33
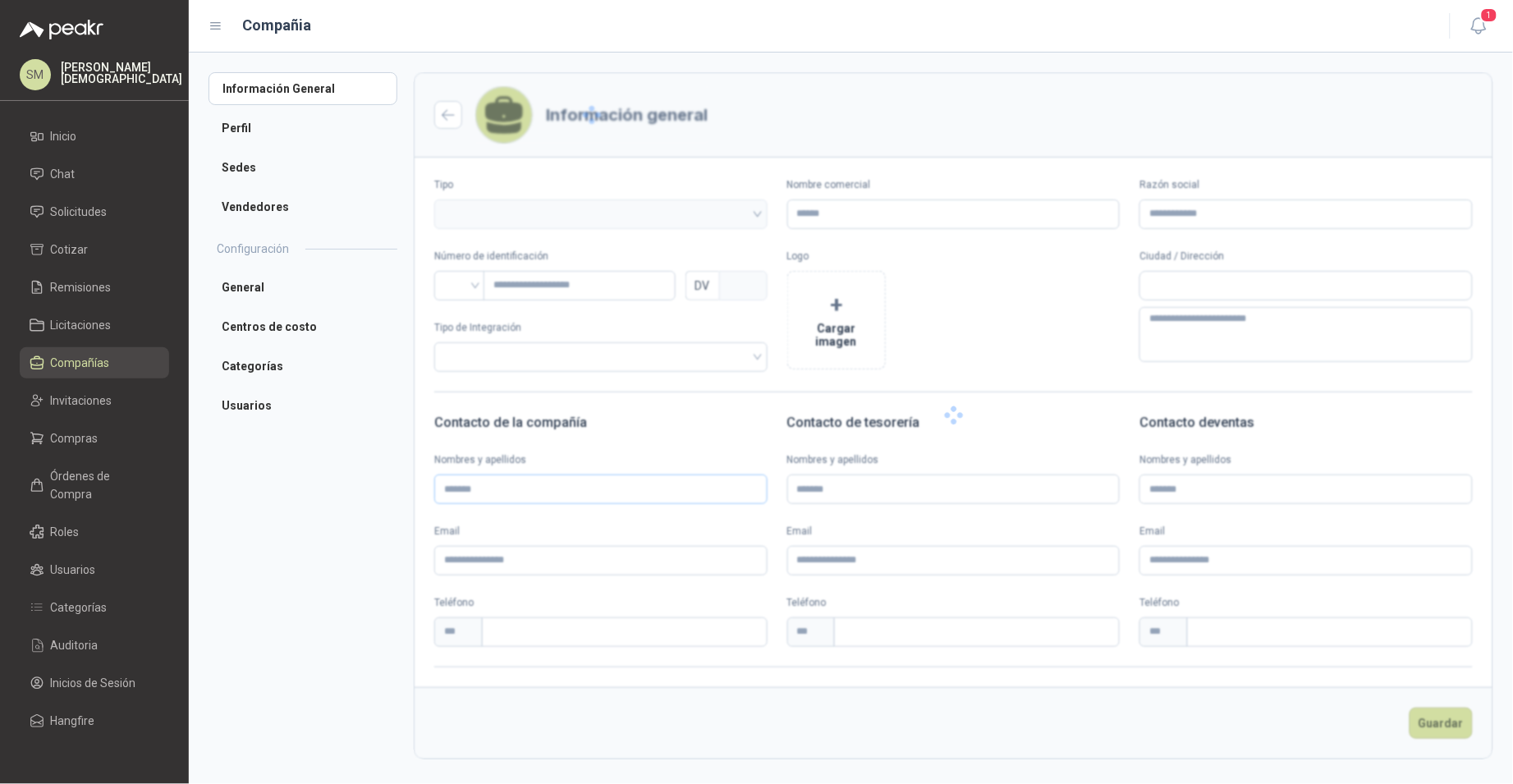
type input "*****"
type input "*********"
type input "*"
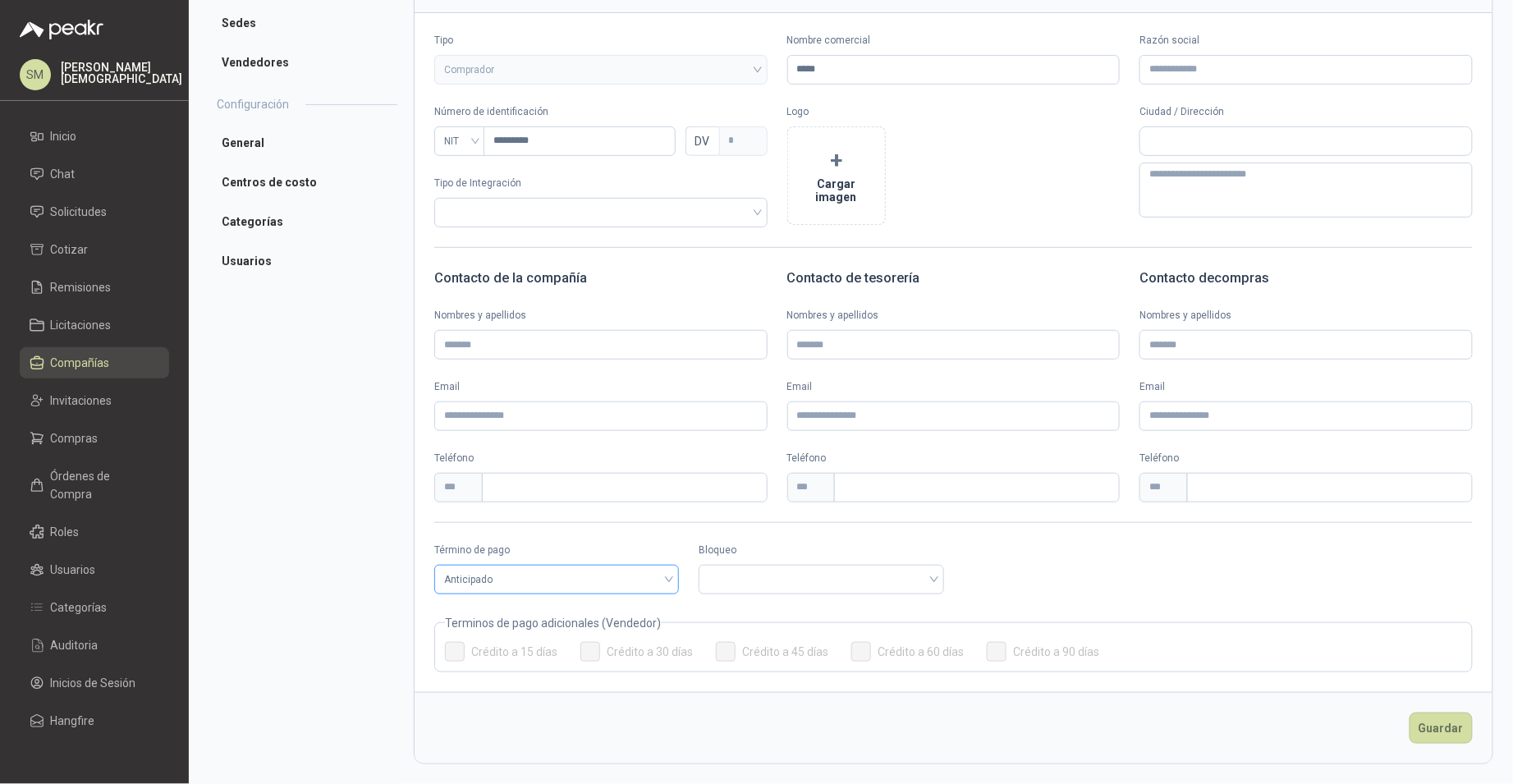
click at [586, 573] on span "Anticipado" at bounding box center [556, 579] width 225 height 24
click at [785, 577] on input "search" at bounding box center [820, 578] width 225 height 24
click at [759, 641] on div "Bloqueado" at bounding box center [818, 639] width 216 height 18
click at [1448, 736] on button "Guardar" at bounding box center [1441, 727] width 63 height 31
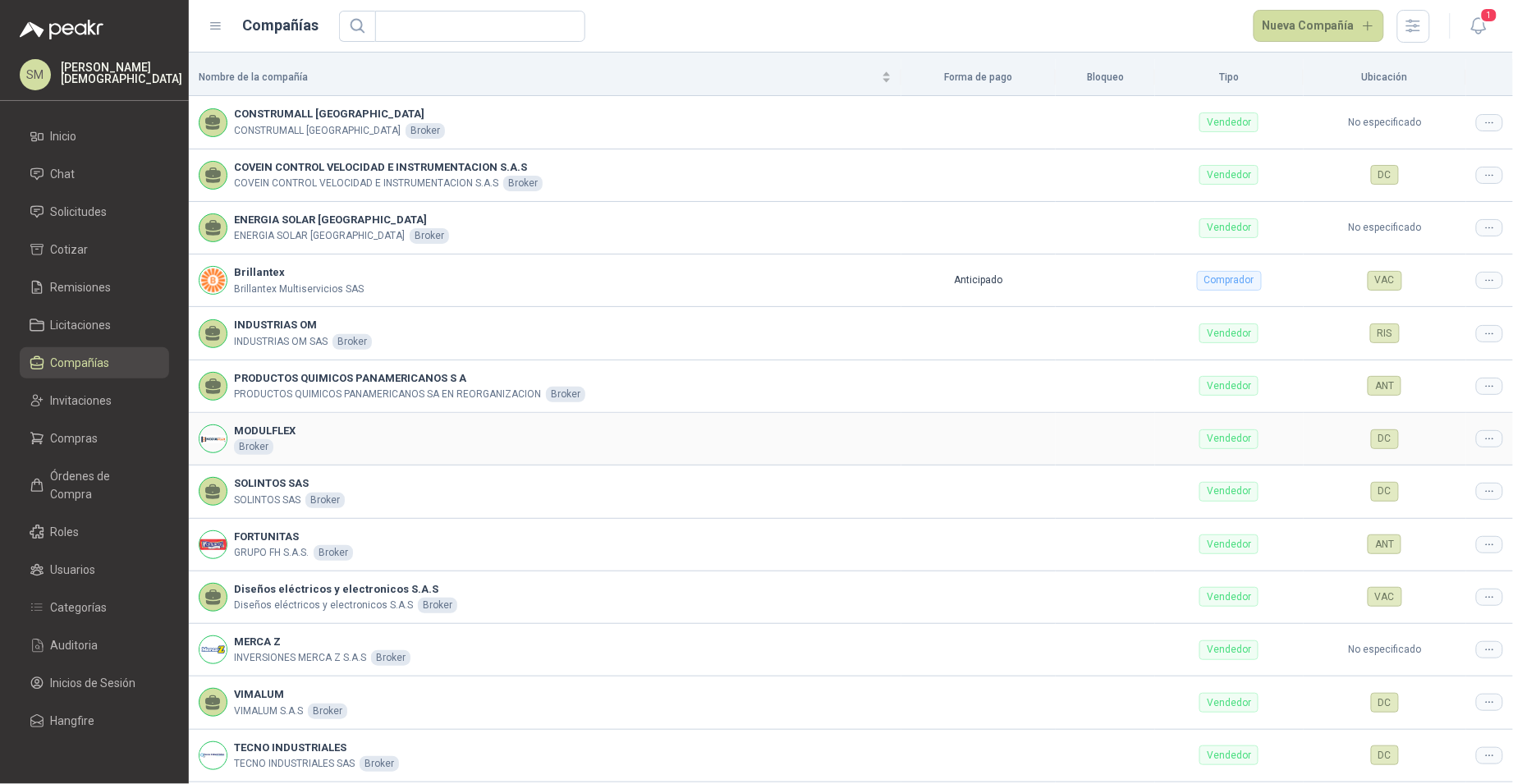
scroll to position [53, 0]
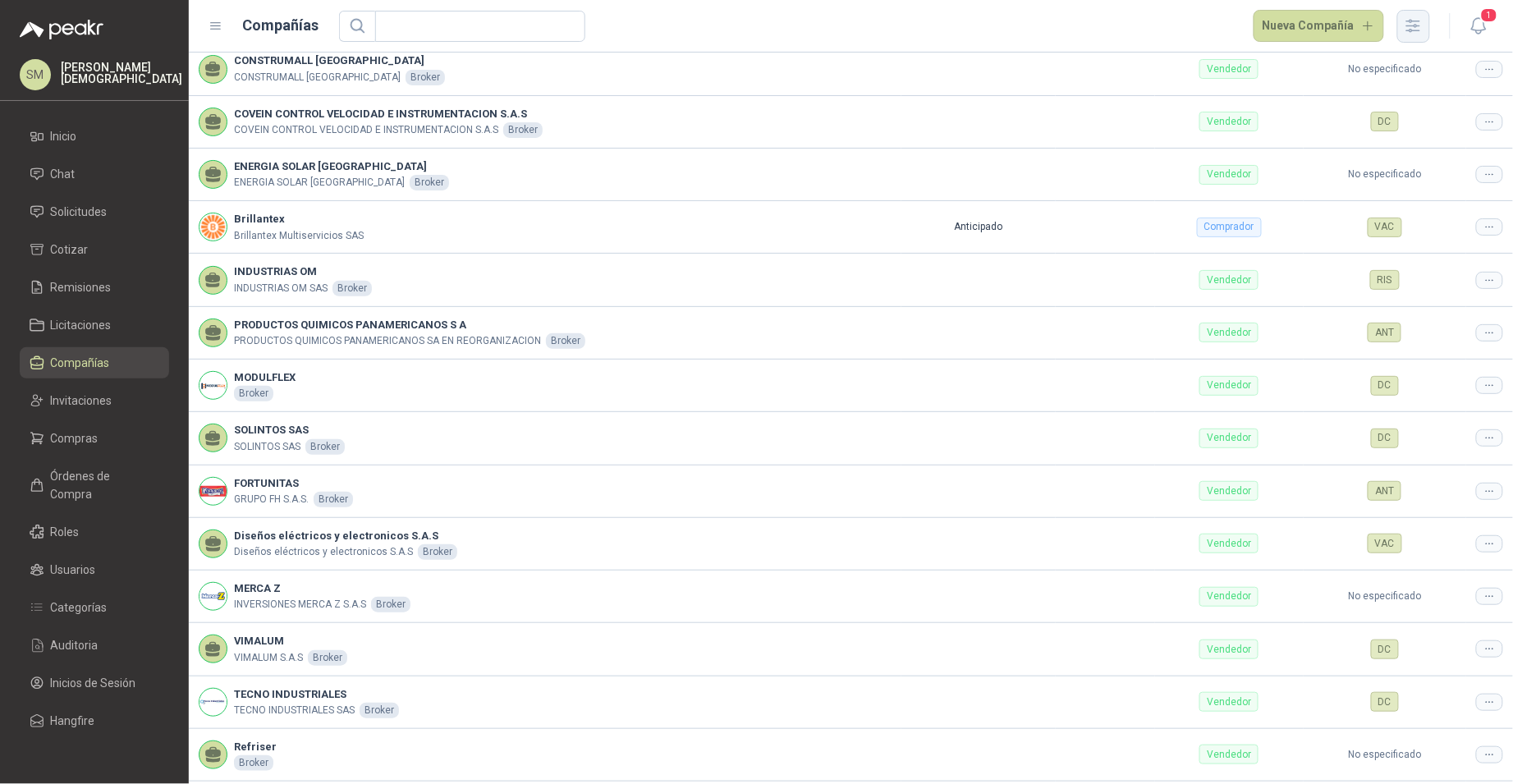
click at [1416, 29] on icon "button" at bounding box center [1413, 26] width 19 height 19
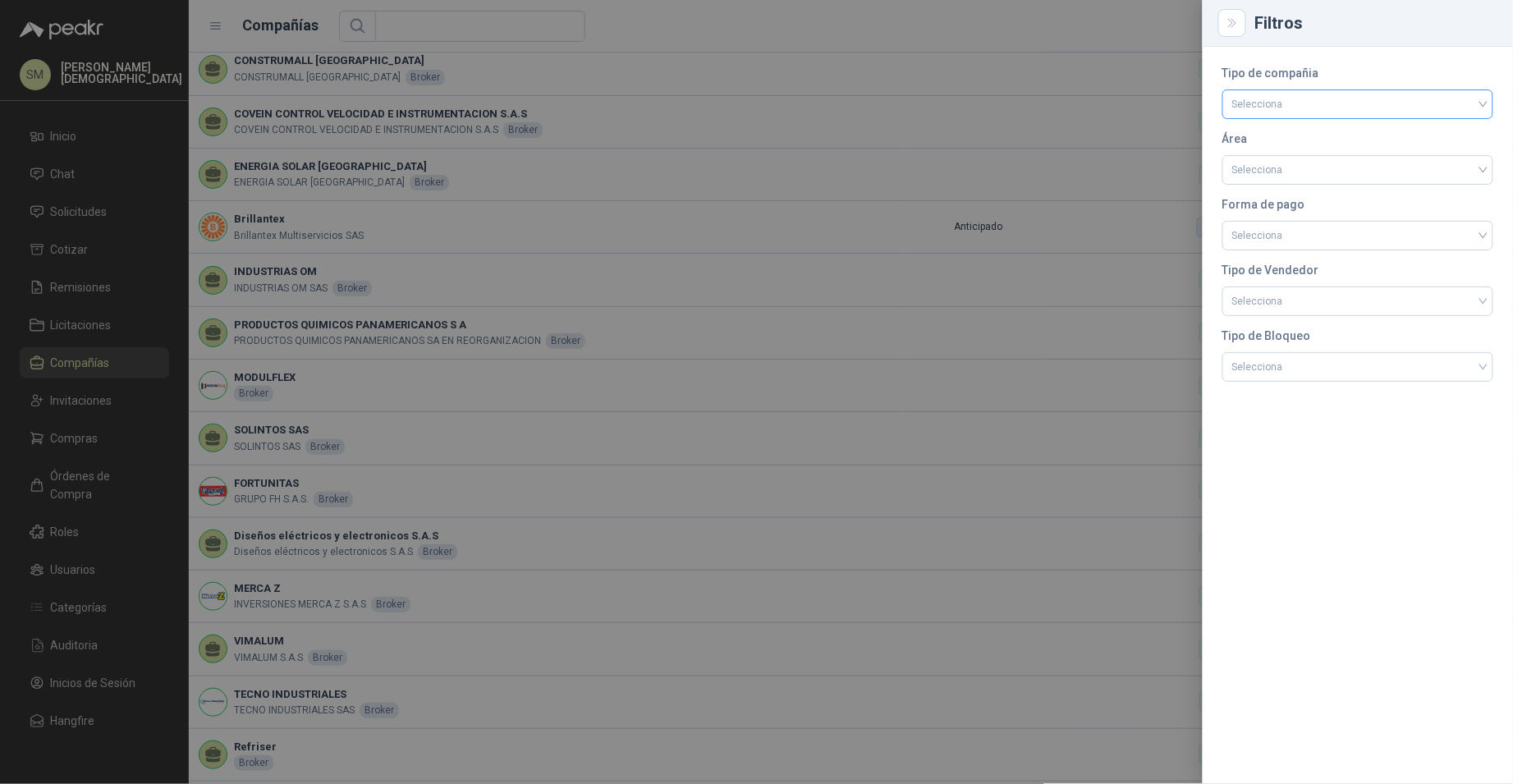
click at [1322, 113] on input "search" at bounding box center [1357, 103] width 251 height 24
click at [1289, 142] on div "Comprador" at bounding box center [1358, 138] width 244 height 18
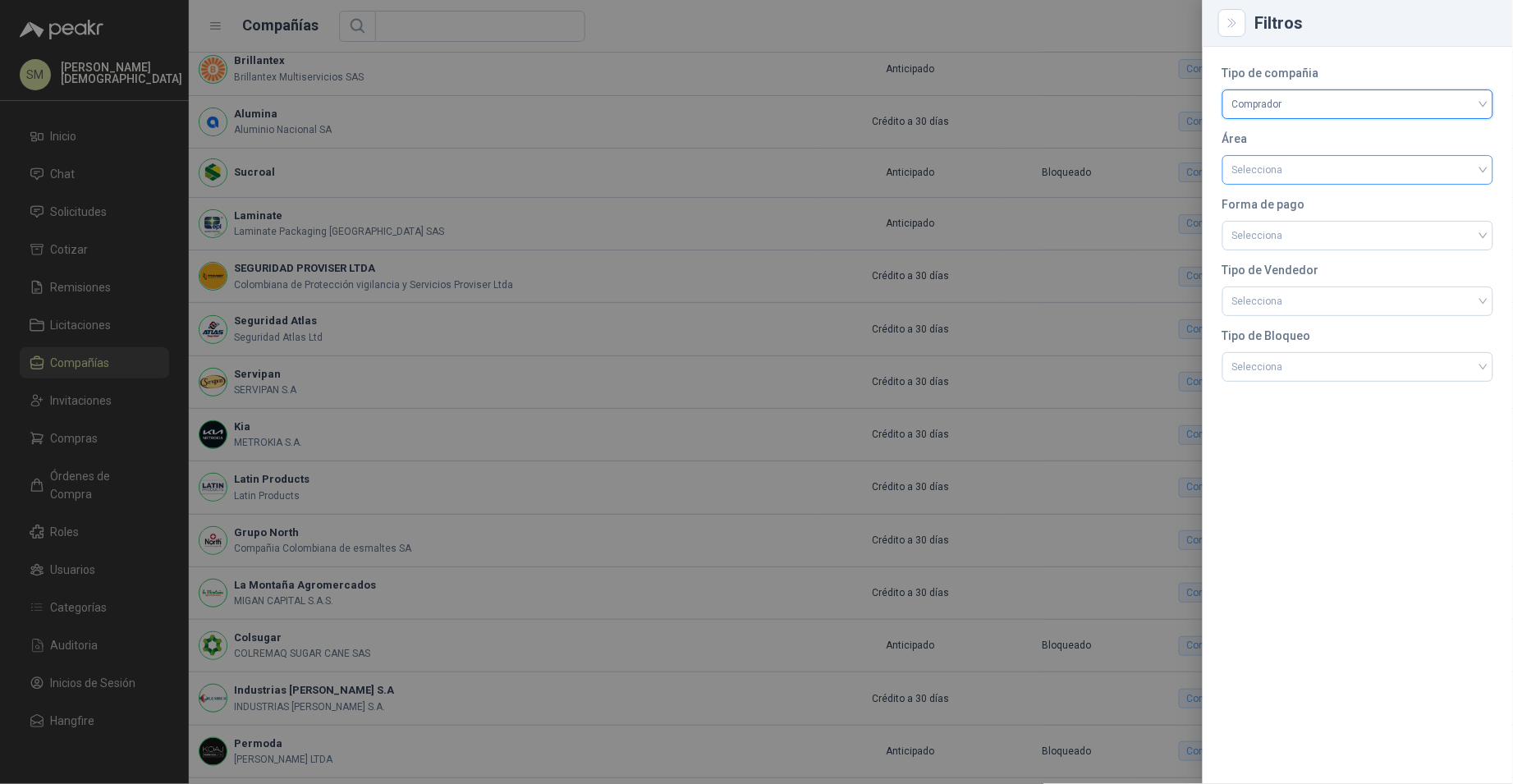
click at [1268, 172] on input "search" at bounding box center [1357, 168] width 251 height 24
click at [1127, 158] on div at bounding box center [756, 392] width 1513 height 784
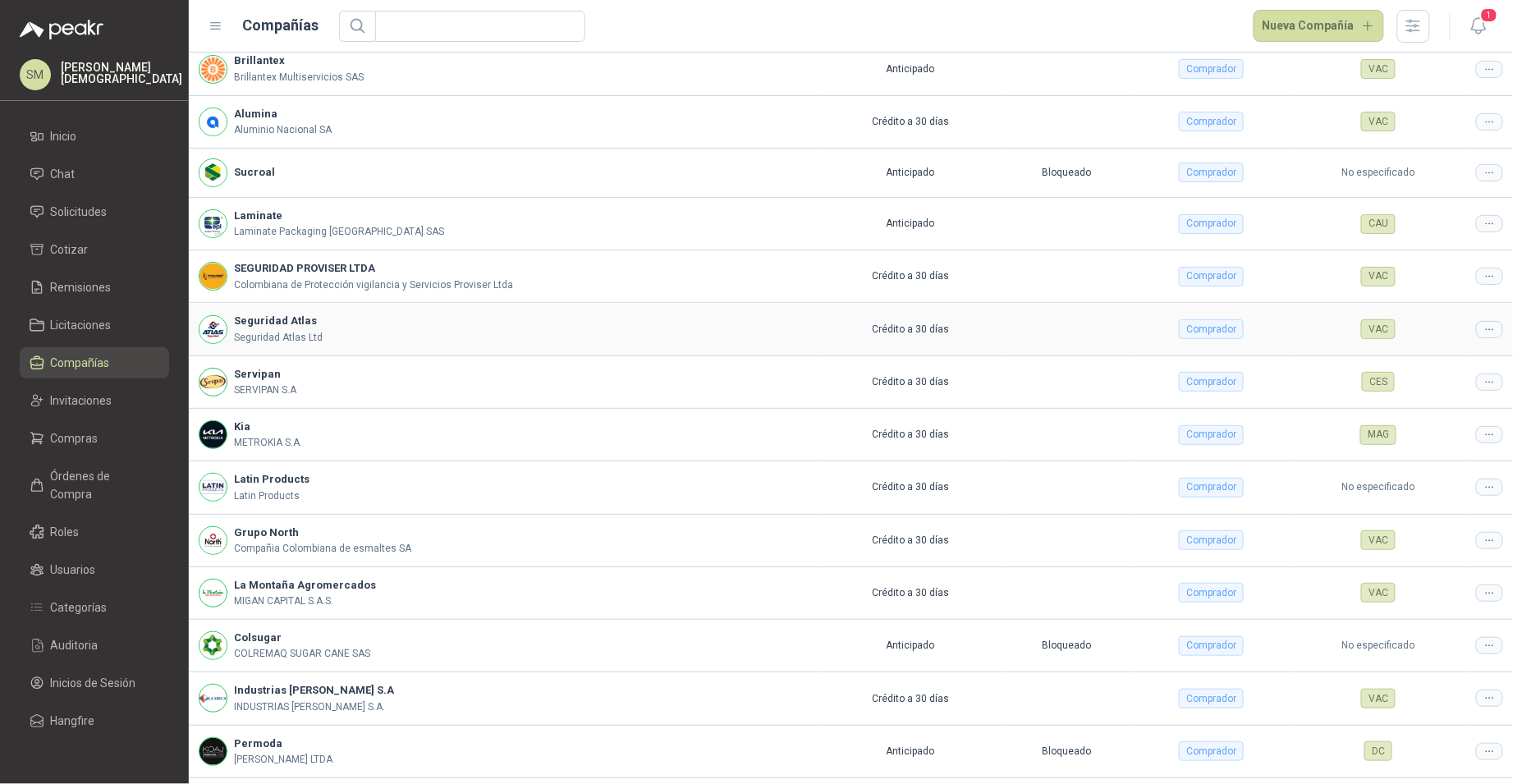
scroll to position [158, 0]
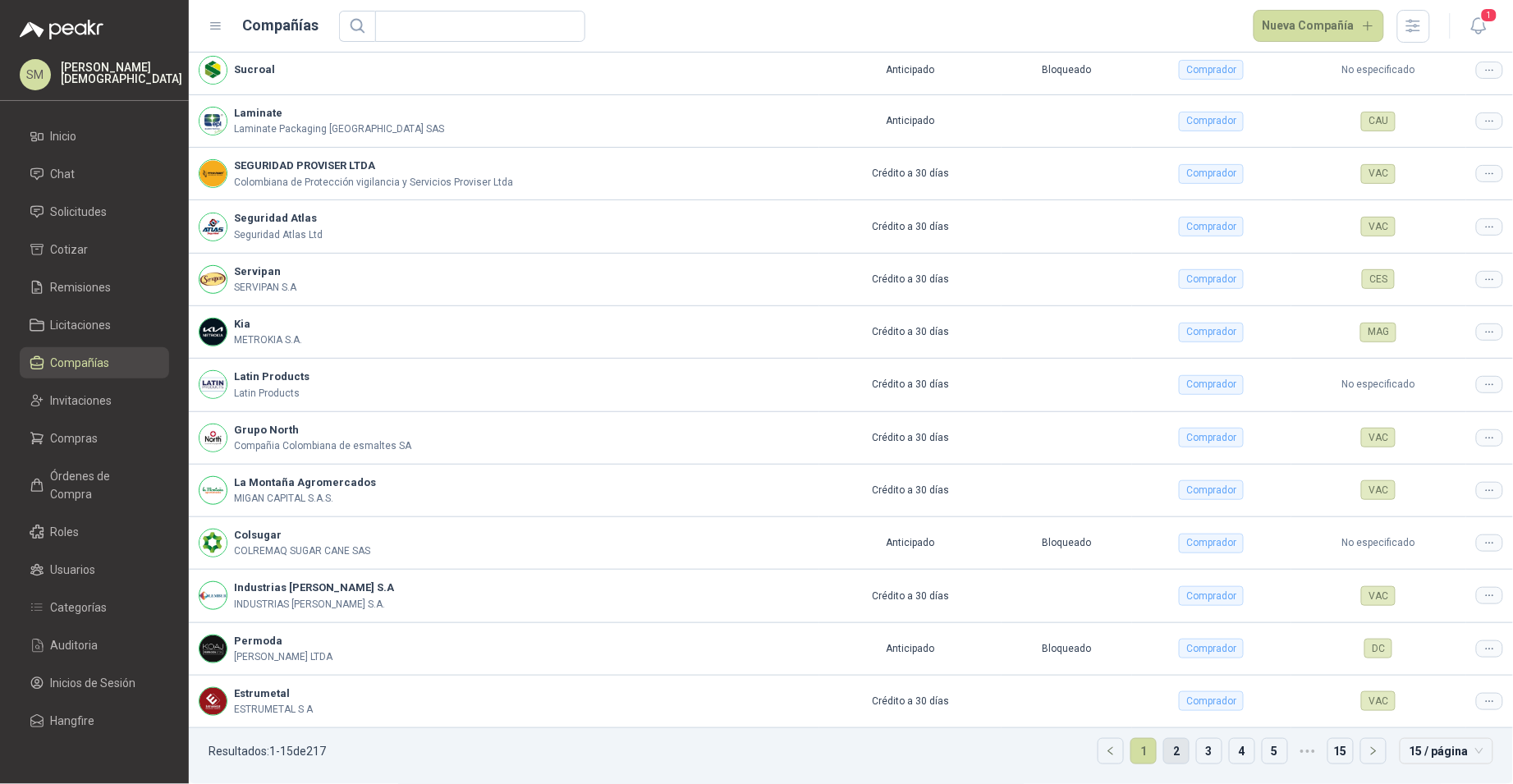
click at [1171, 753] on link "2" at bounding box center [1176, 750] width 24 height 24
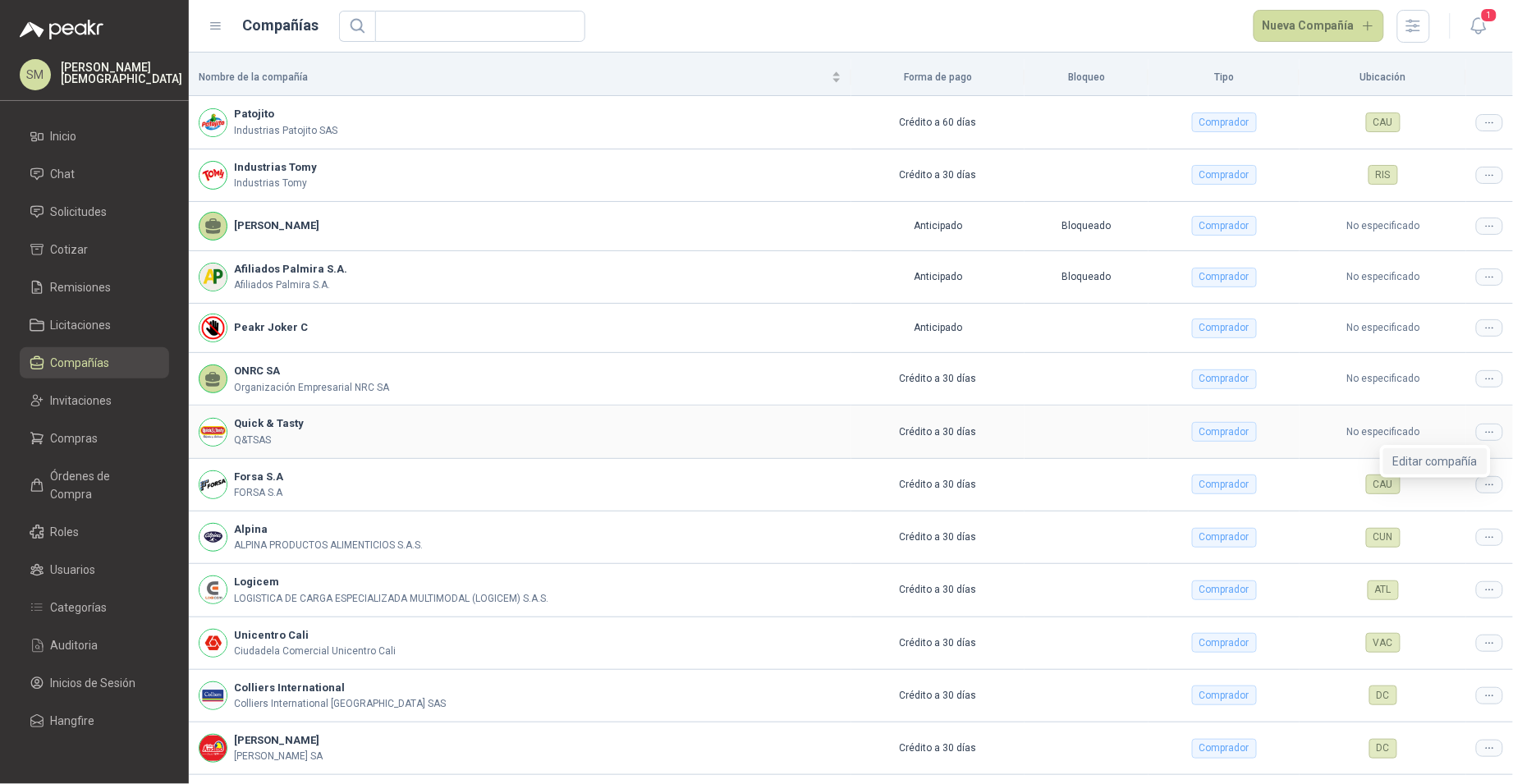
click at [1448, 464] on span "Editar compañía" at bounding box center [1435, 461] width 85 height 18
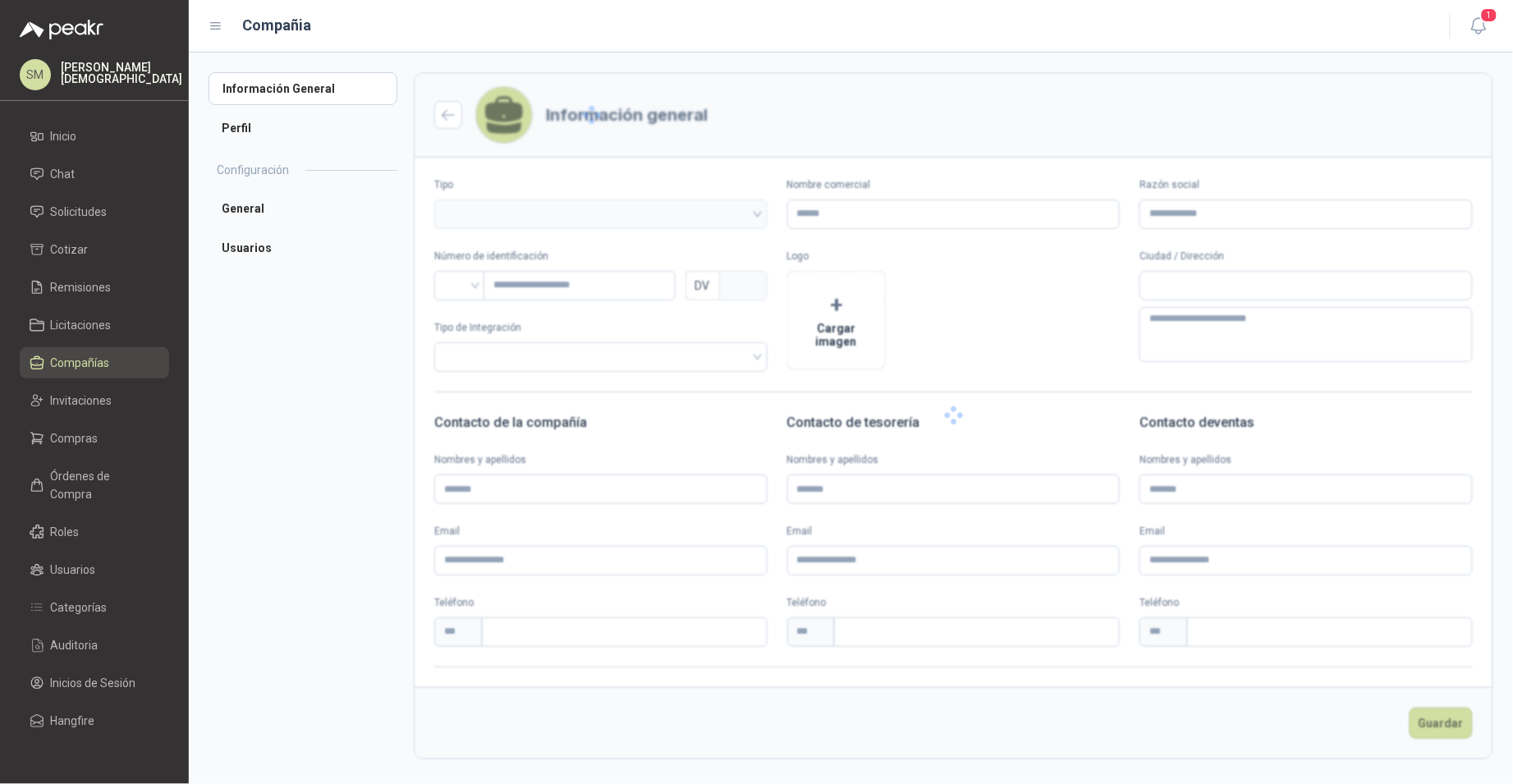
type input "**********"
type input "******"
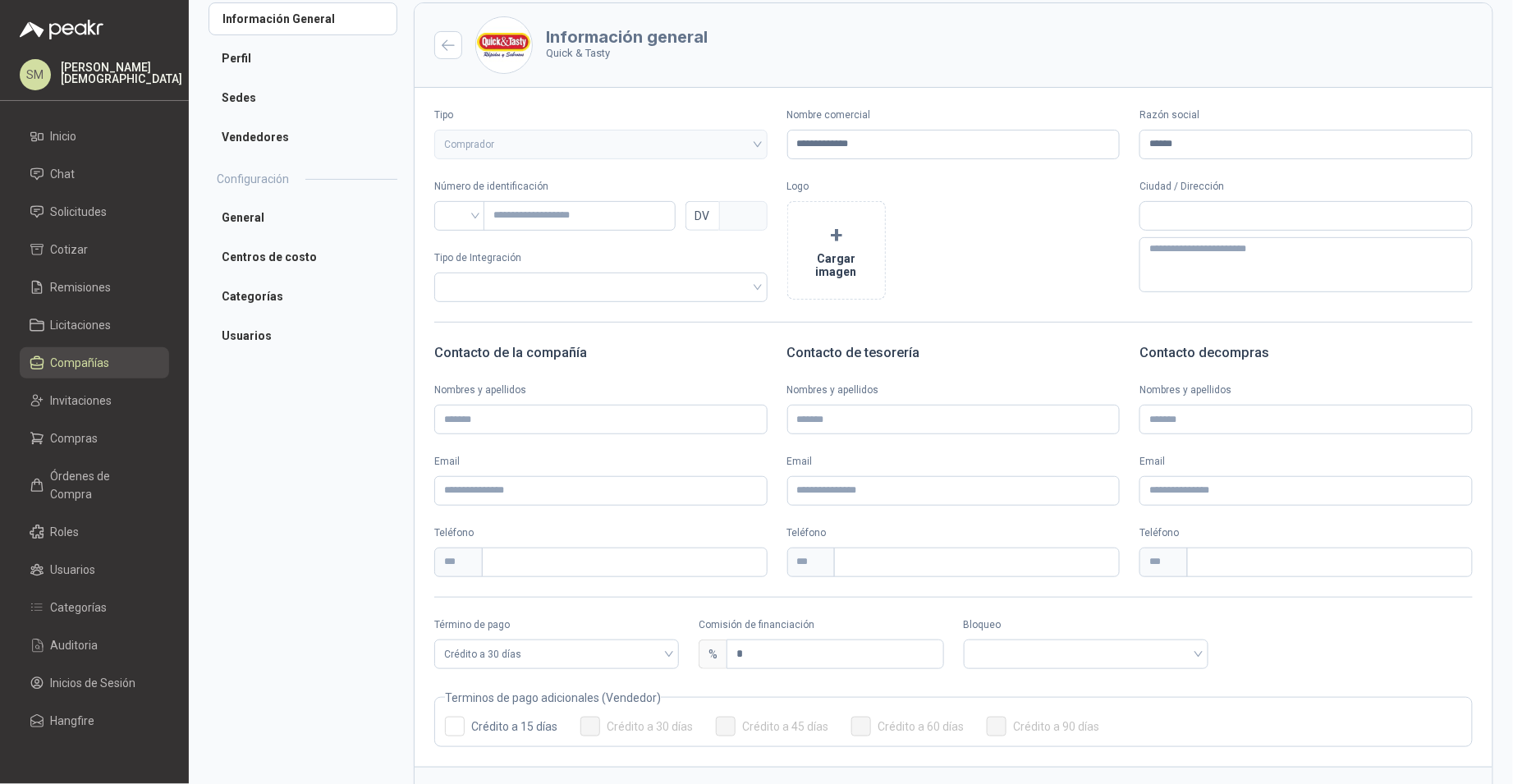
scroll to position [145, 0]
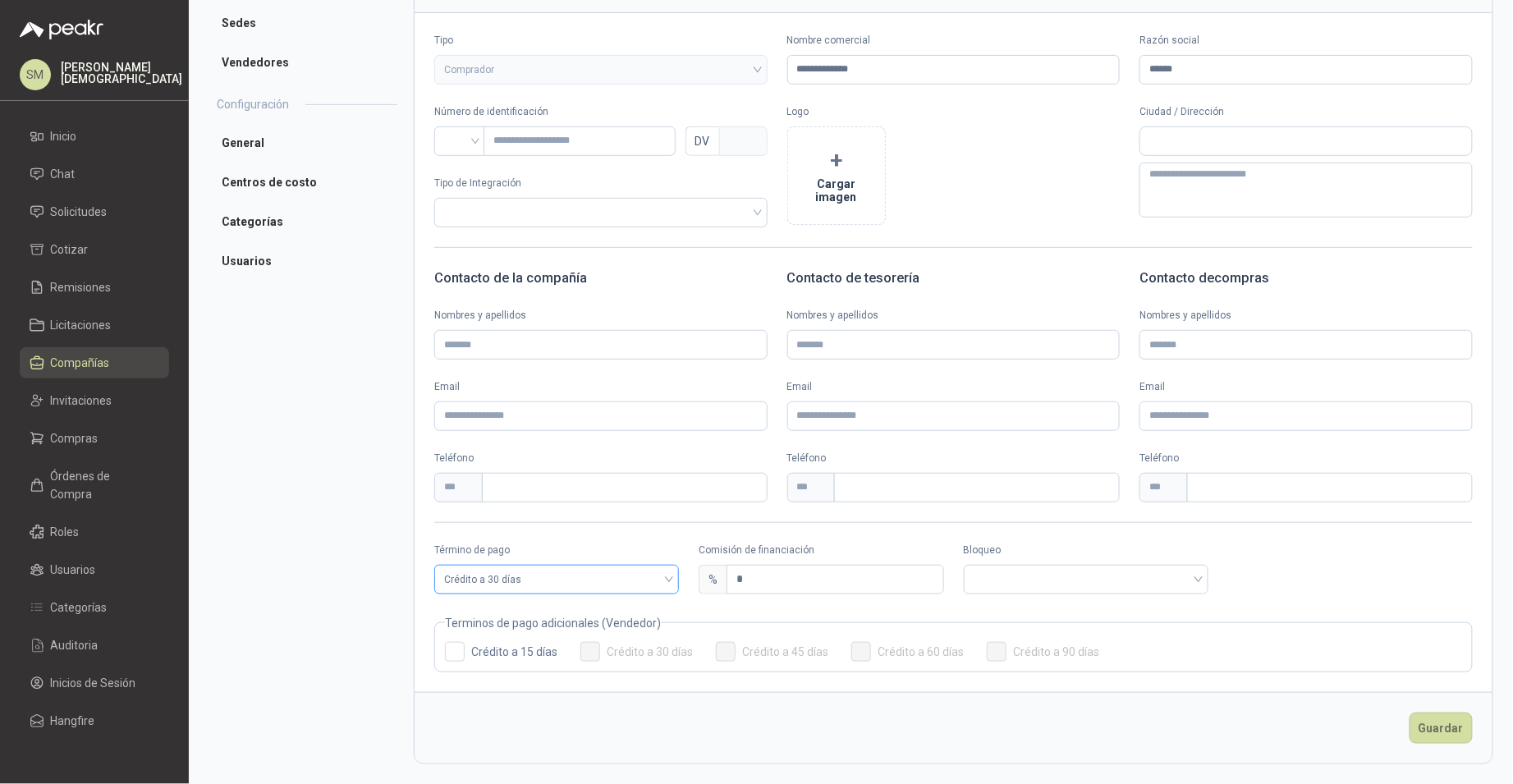
click at [628, 583] on span "Crédito a 30 días" at bounding box center [556, 579] width 225 height 24
click at [494, 608] on div "Anticipado" at bounding box center [556, 612] width 216 height 18
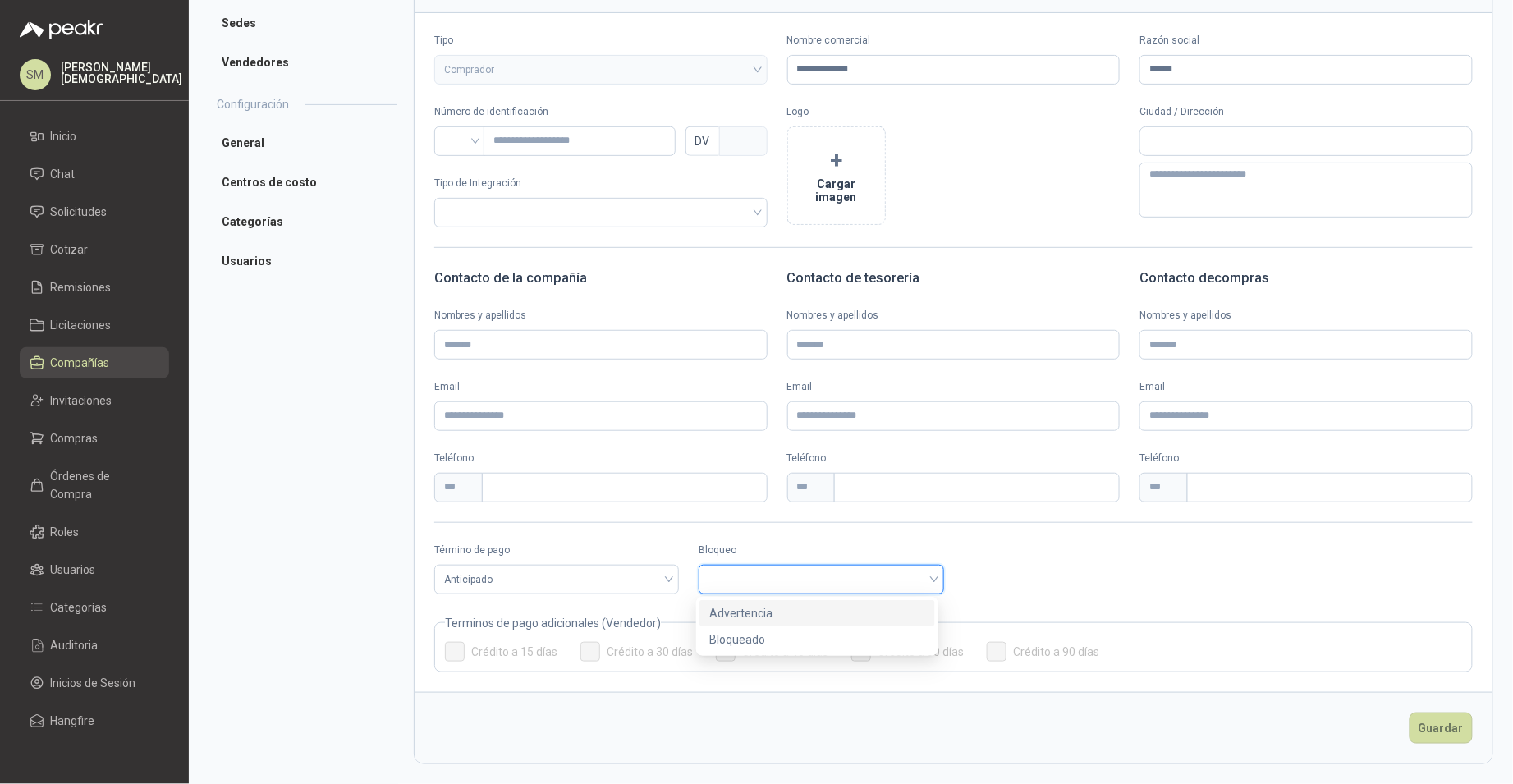
click at [759, 583] on input "search" at bounding box center [820, 578] width 225 height 24
click at [746, 642] on div "Bloqueado" at bounding box center [818, 639] width 216 height 18
click at [1422, 728] on button "Guardar" at bounding box center [1441, 727] width 63 height 31
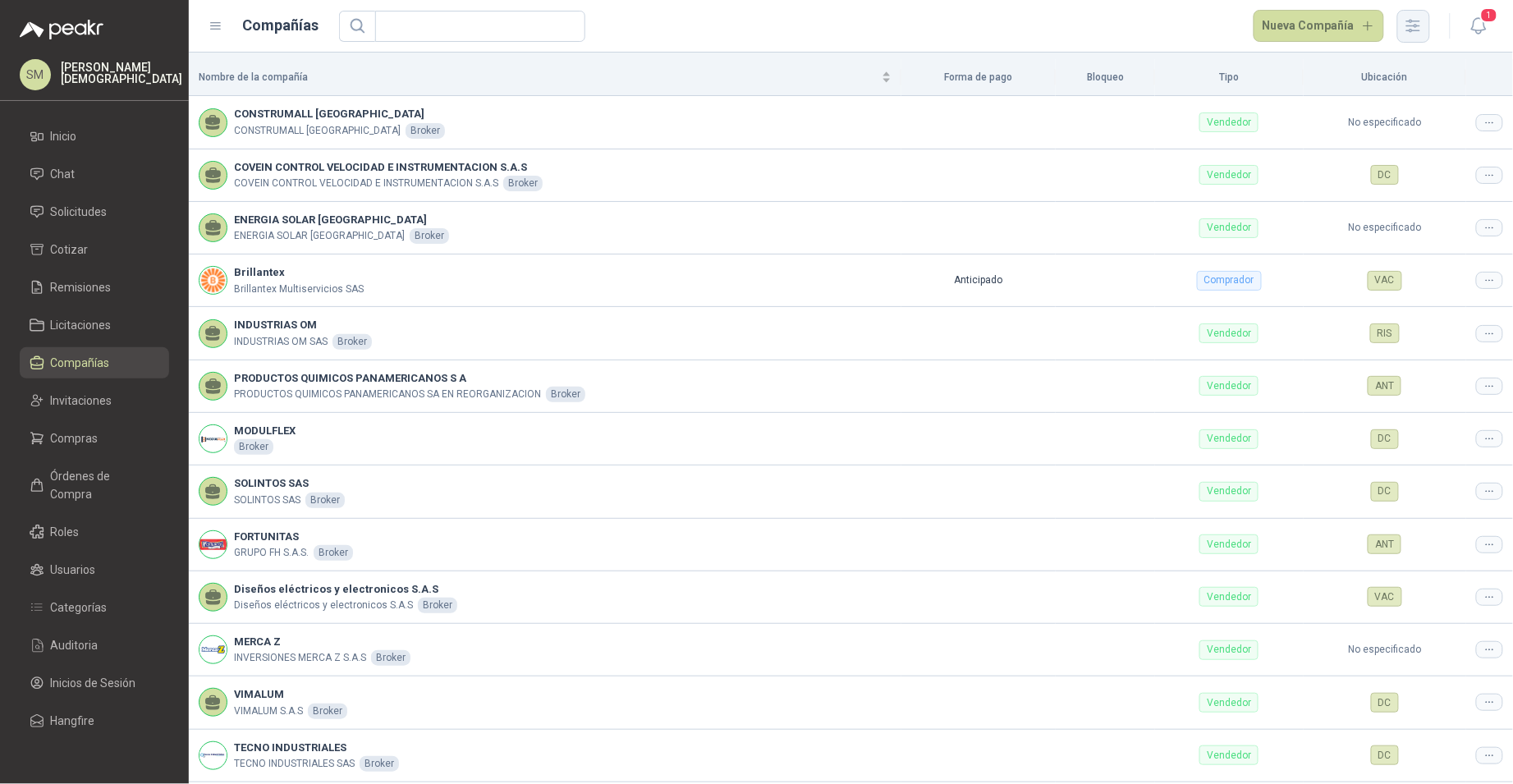
click at [1423, 34] on icon "button" at bounding box center [1413, 26] width 19 height 19
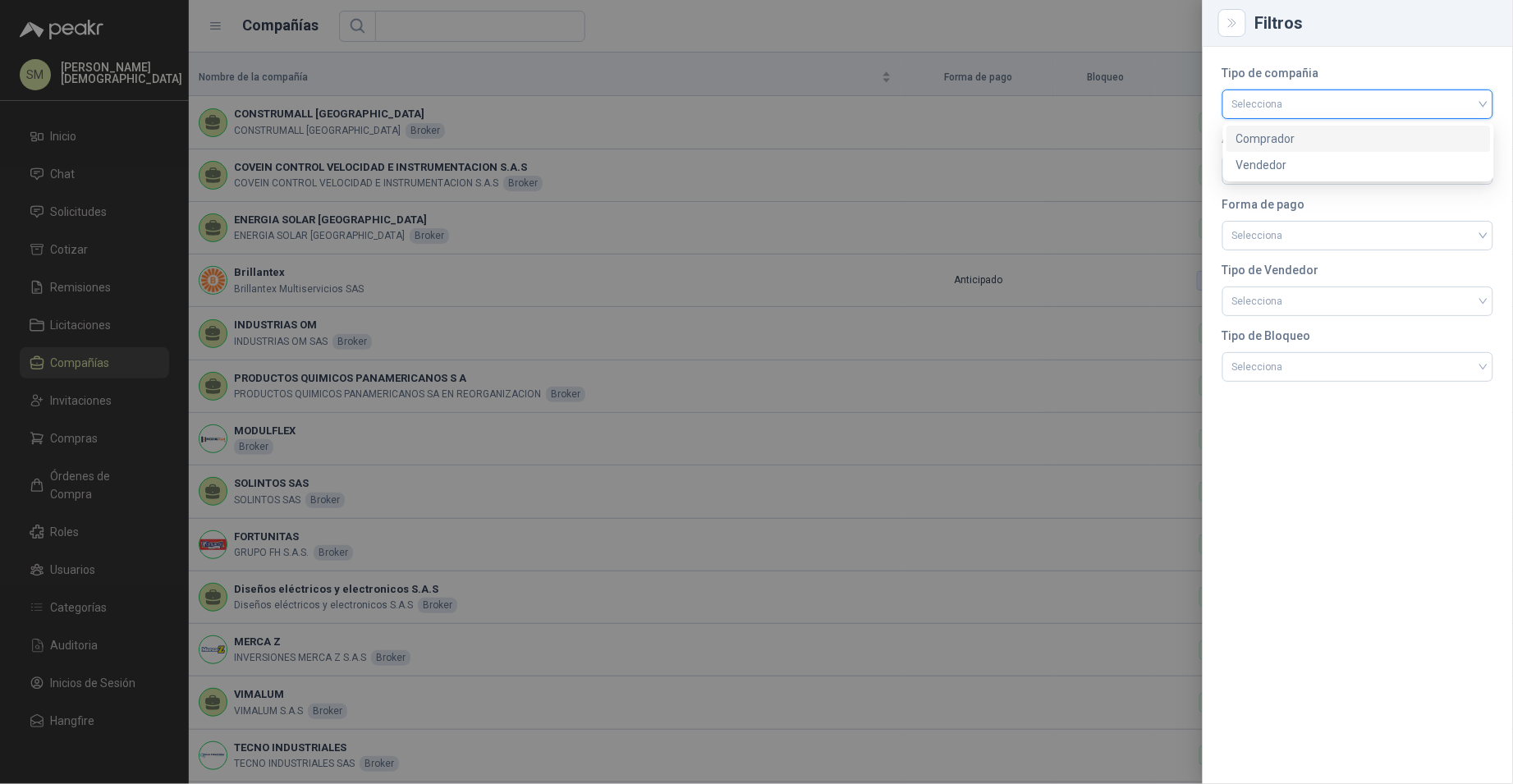
click at [1324, 106] on input "search" at bounding box center [1357, 103] width 251 height 24
click at [1282, 140] on div "Comprador" at bounding box center [1358, 138] width 244 height 18
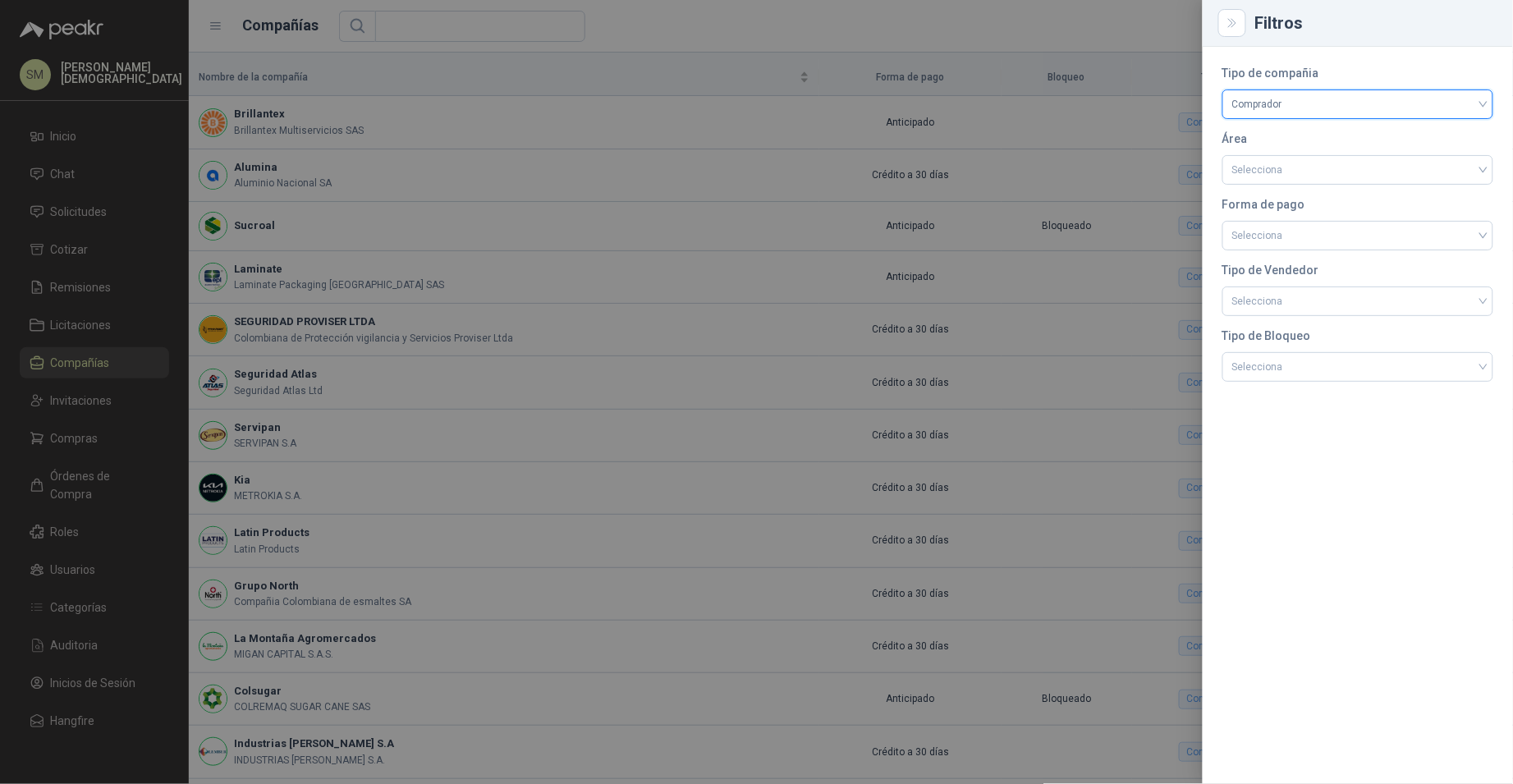
click at [990, 286] on div at bounding box center [756, 392] width 1513 height 784
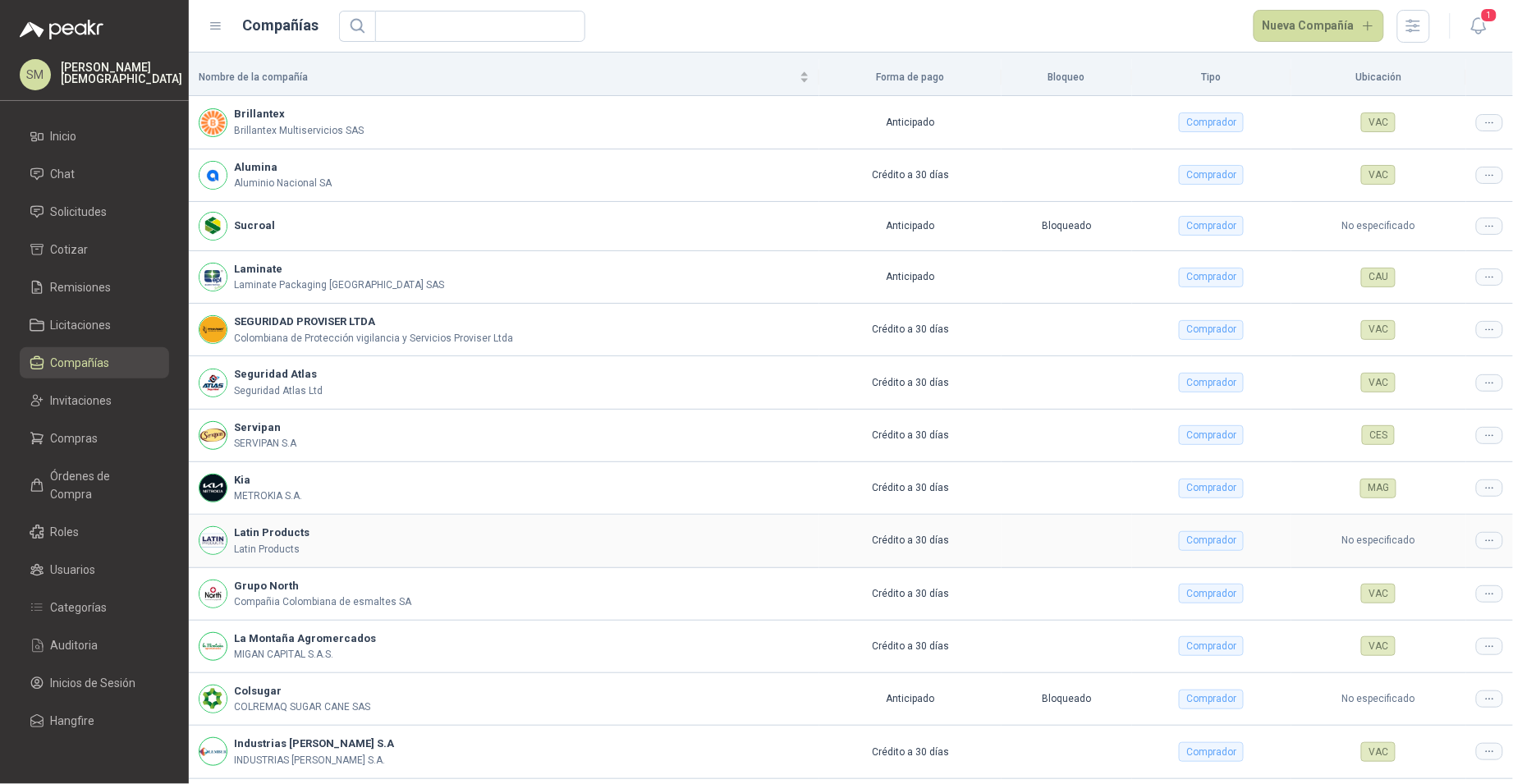
scroll to position [158, 0]
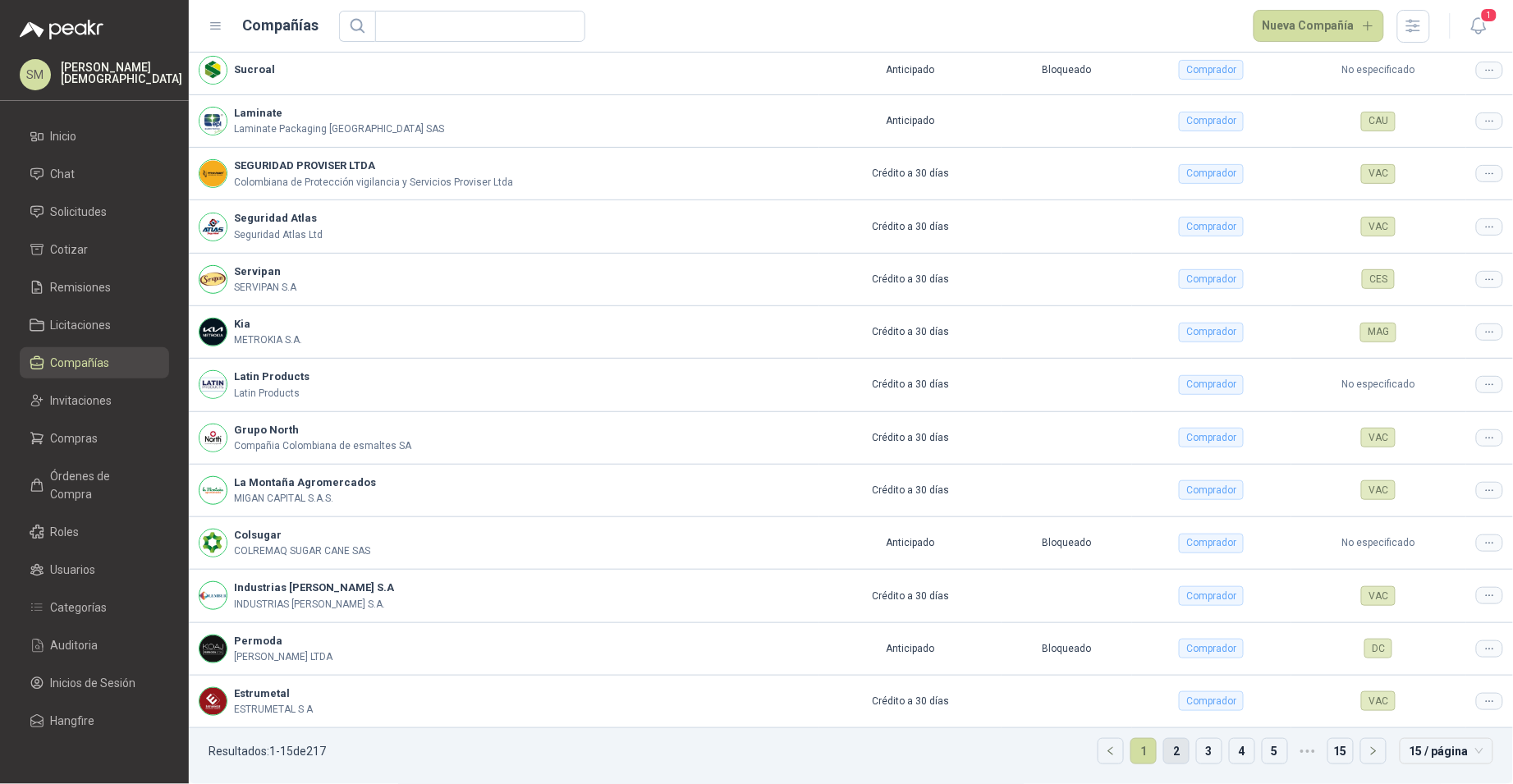
click at [1164, 749] on link "2" at bounding box center [1176, 750] width 24 height 24
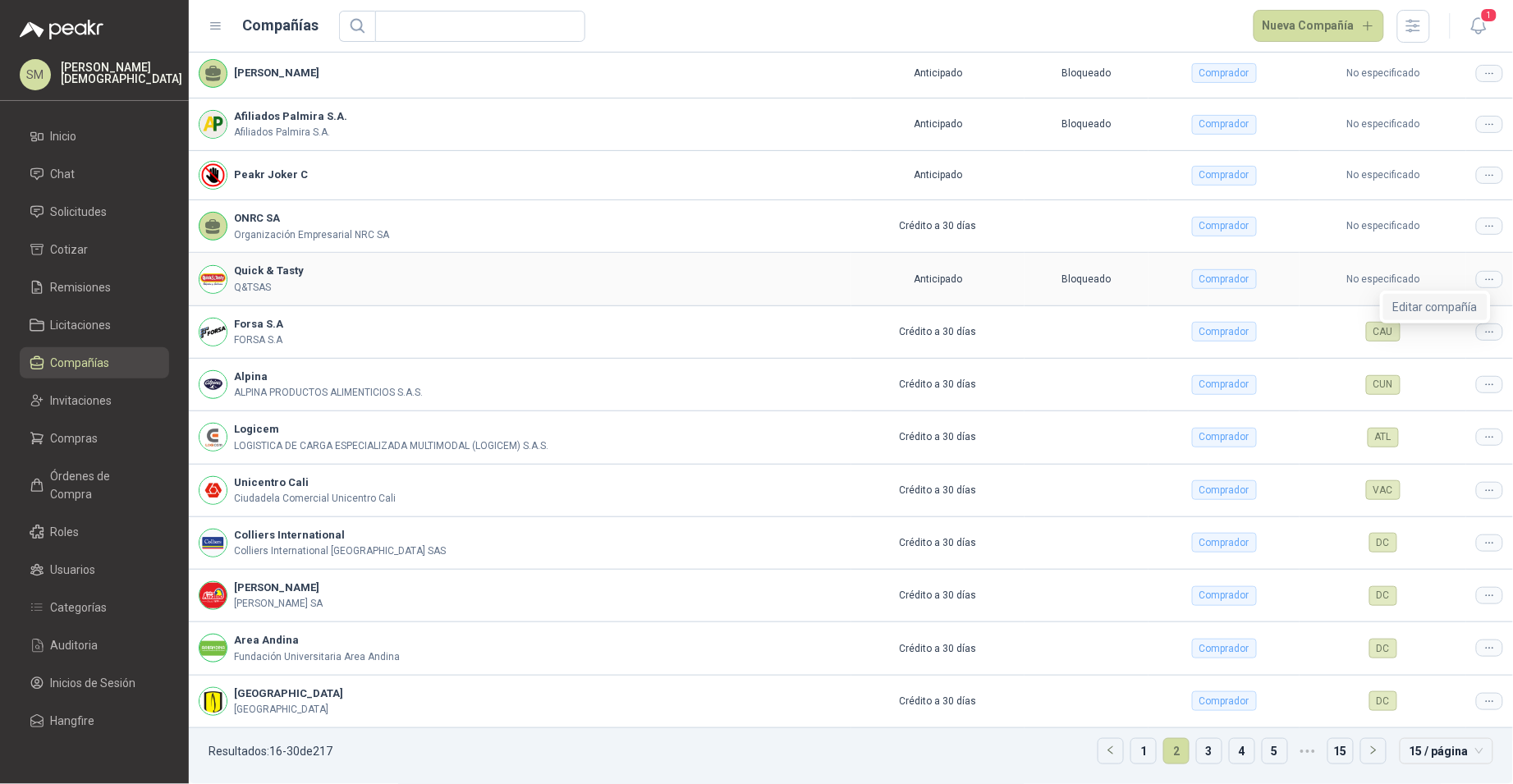
click at [1455, 300] on span "Editar compañía" at bounding box center [1435, 307] width 85 height 18
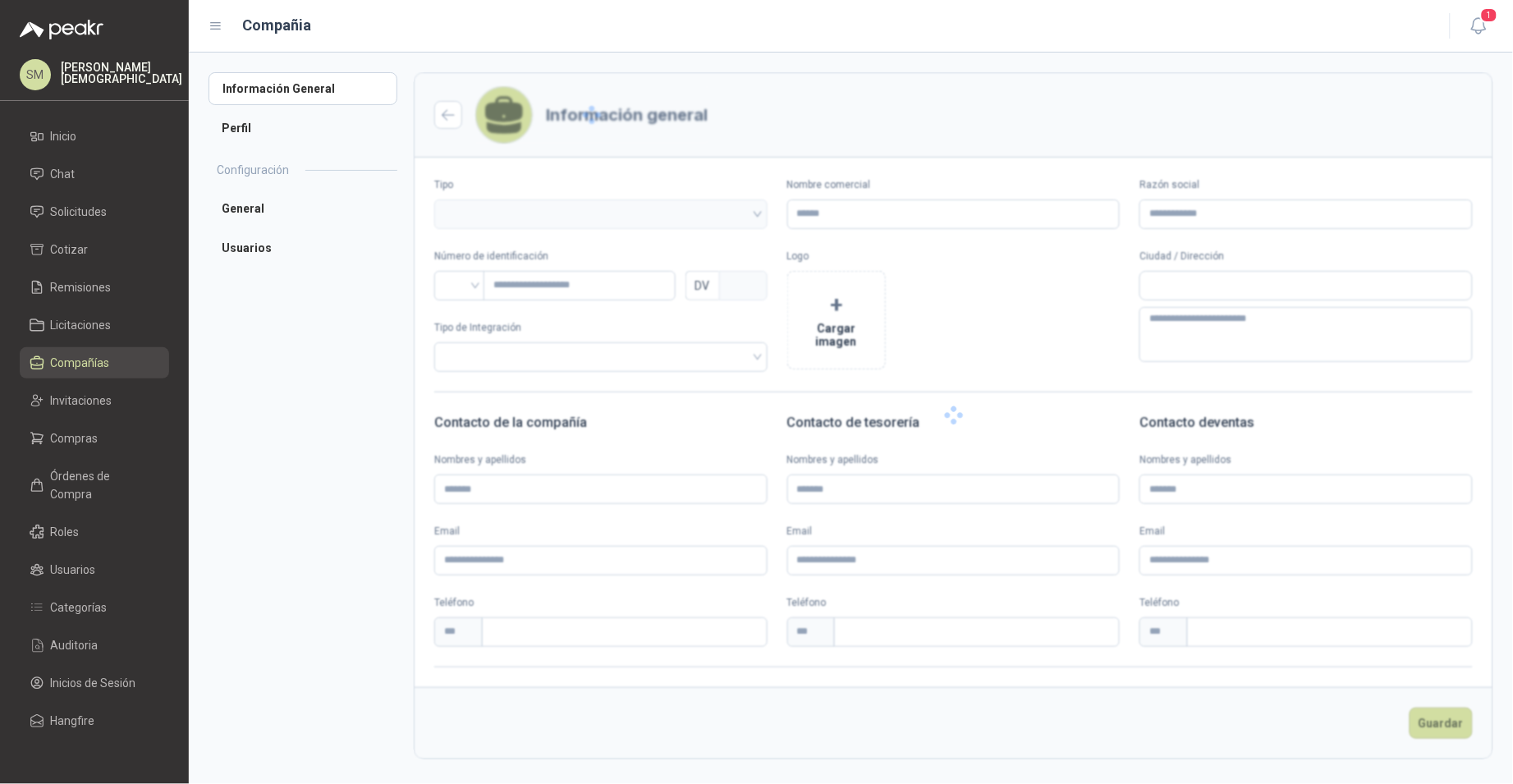
type input "**********"
type input "******"
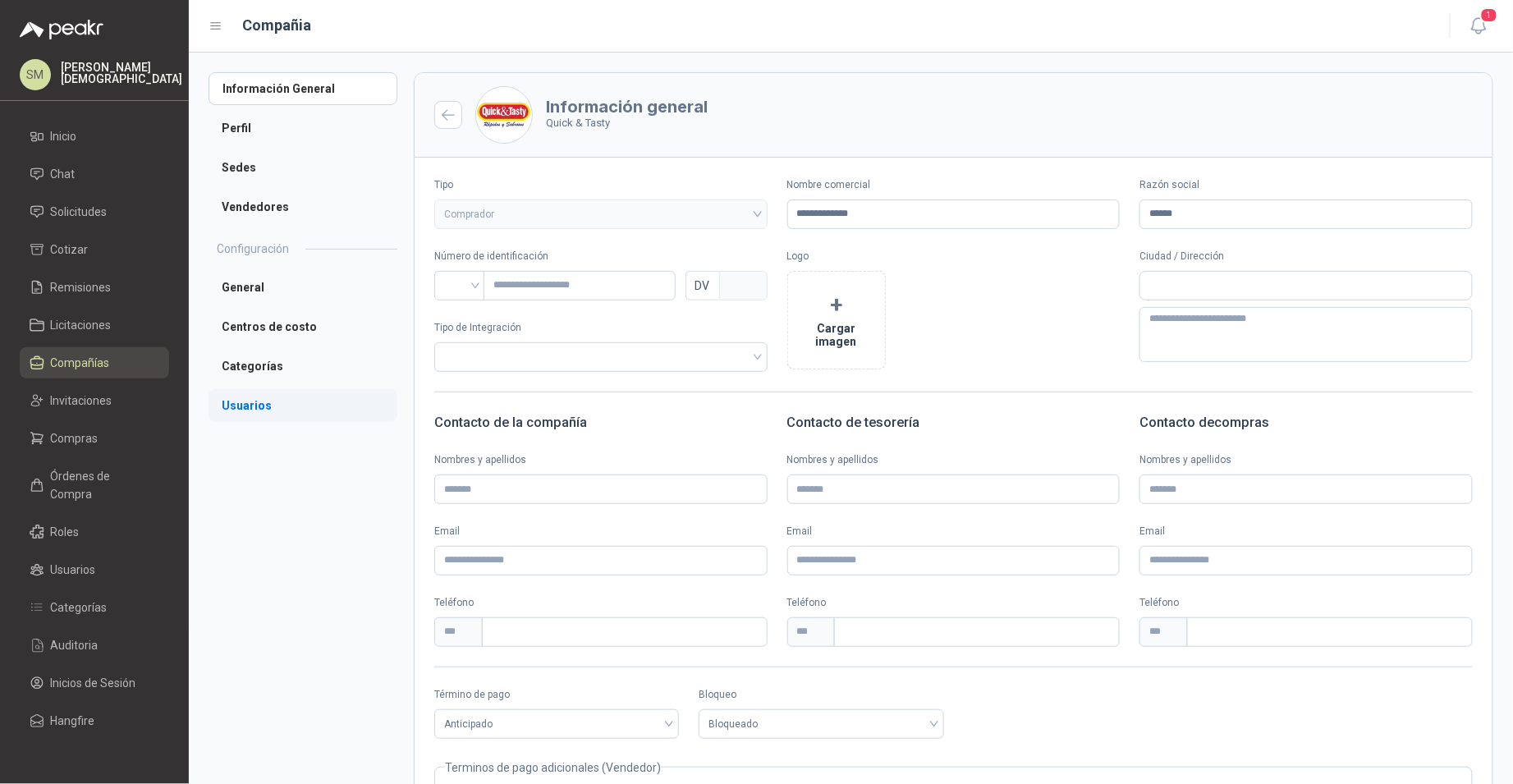
click at [278, 407] on li "Usuarios" at bounding box center [303, 405] width 189 height 33
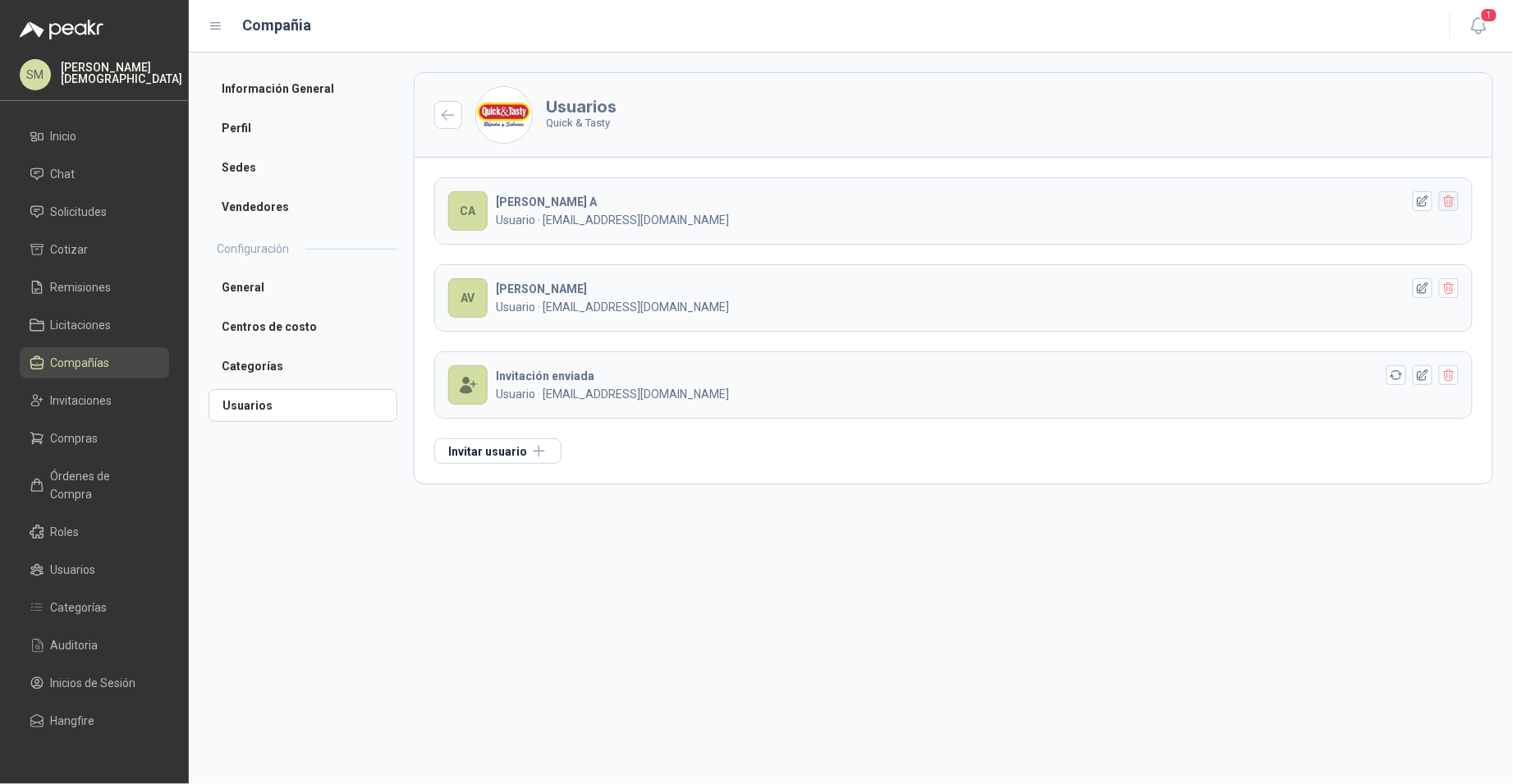
click at [1446, 204] on icon "button" at bounding box center [1449, 201] width 9 height 11
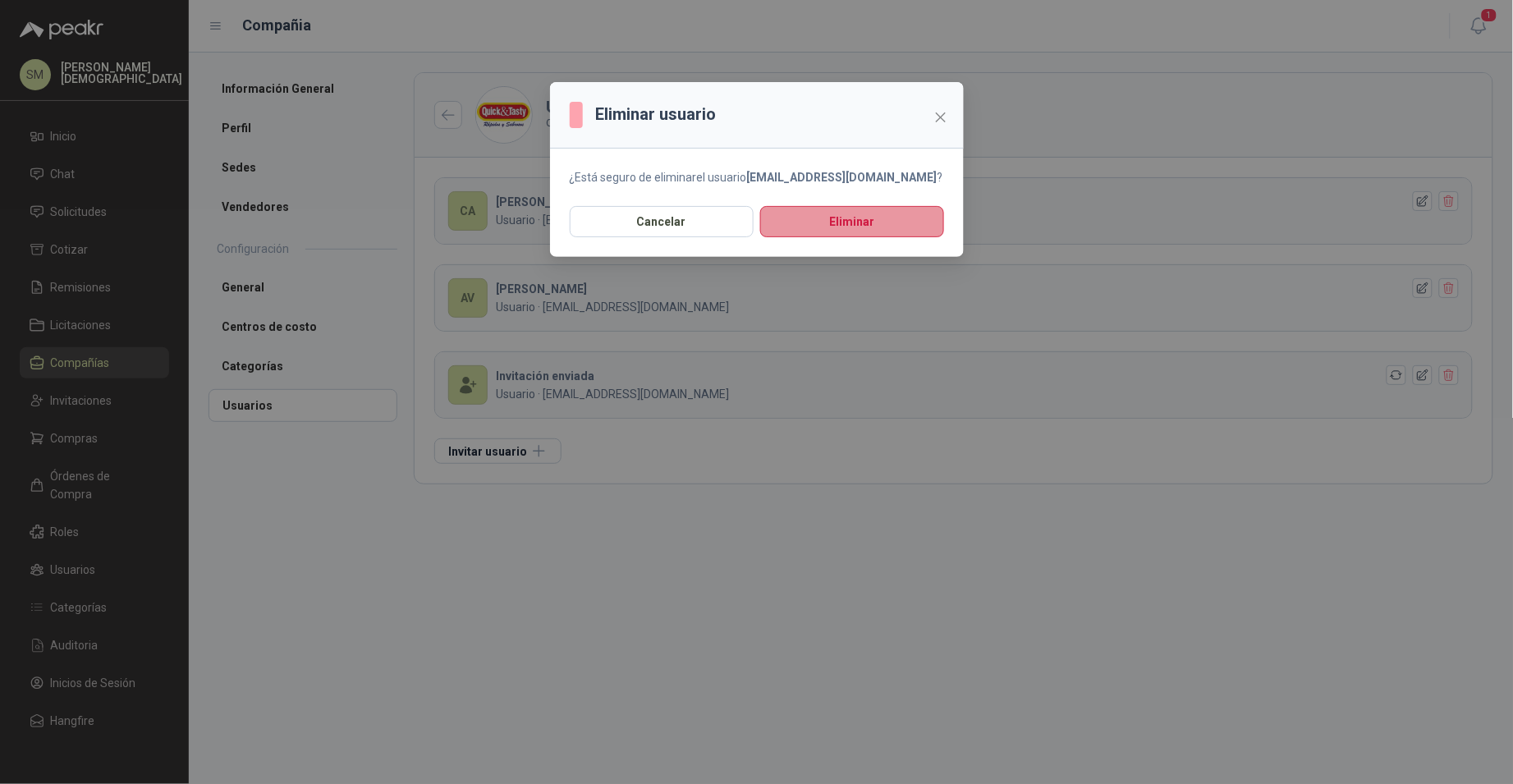
click at [869, 222] on button "Eliminar" at bounding box center [851, 221] width 184 height 31
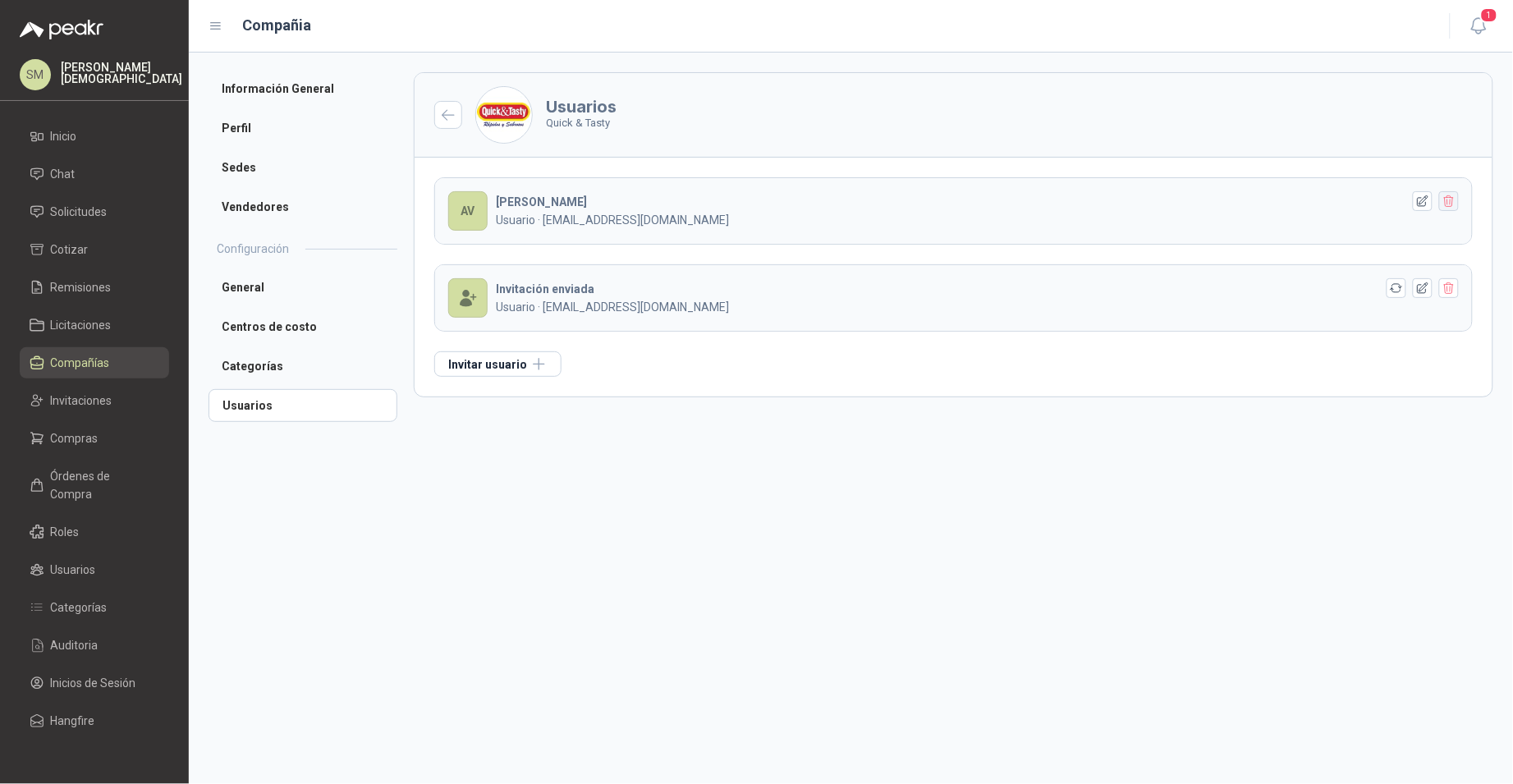
click at [1453, 204] on icon "button" at bounding box center [1449, 201] width 9 height 11
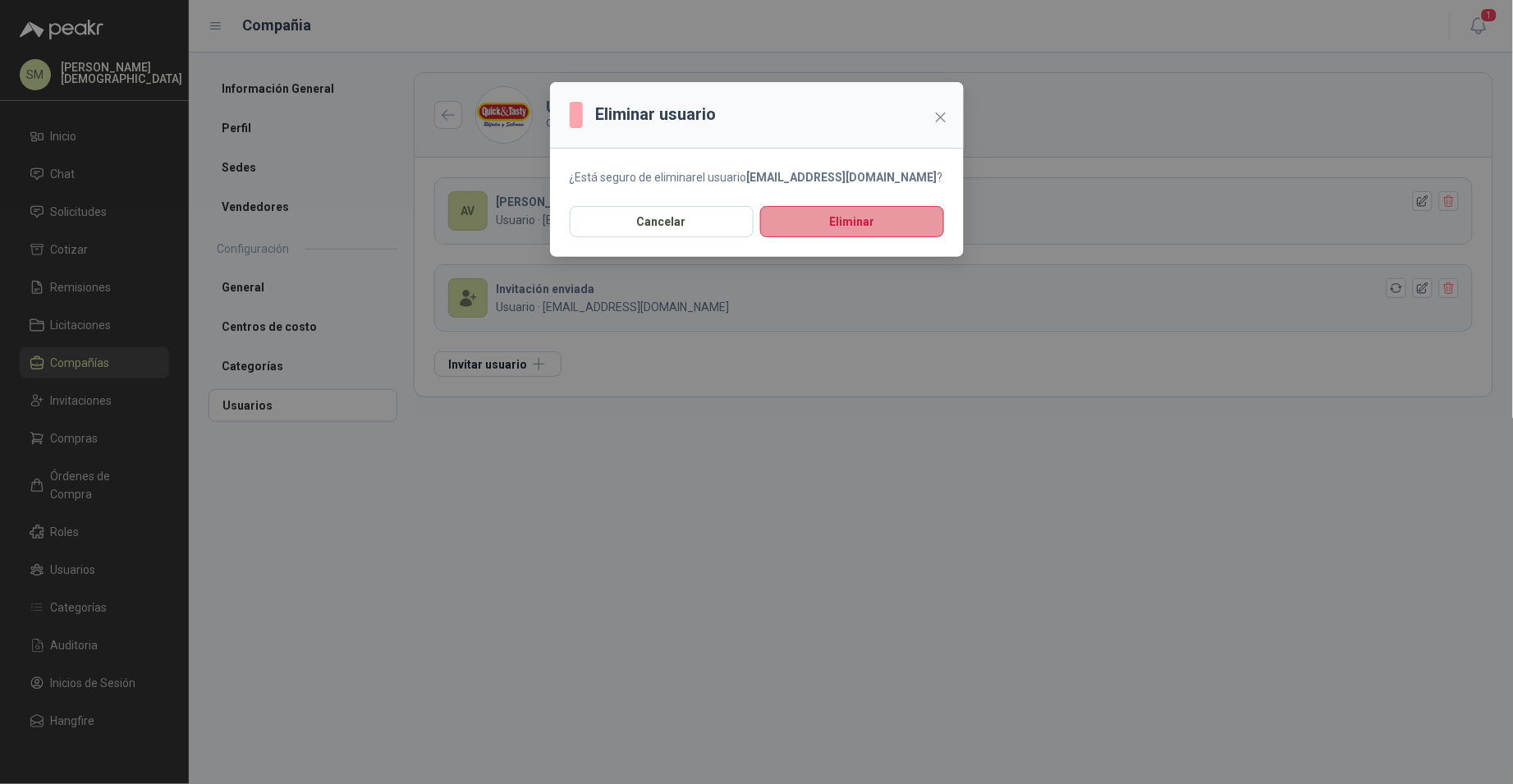
click at [898, 221] on button "Eliminar" at bounding box center [851, 221] width 184 height 31
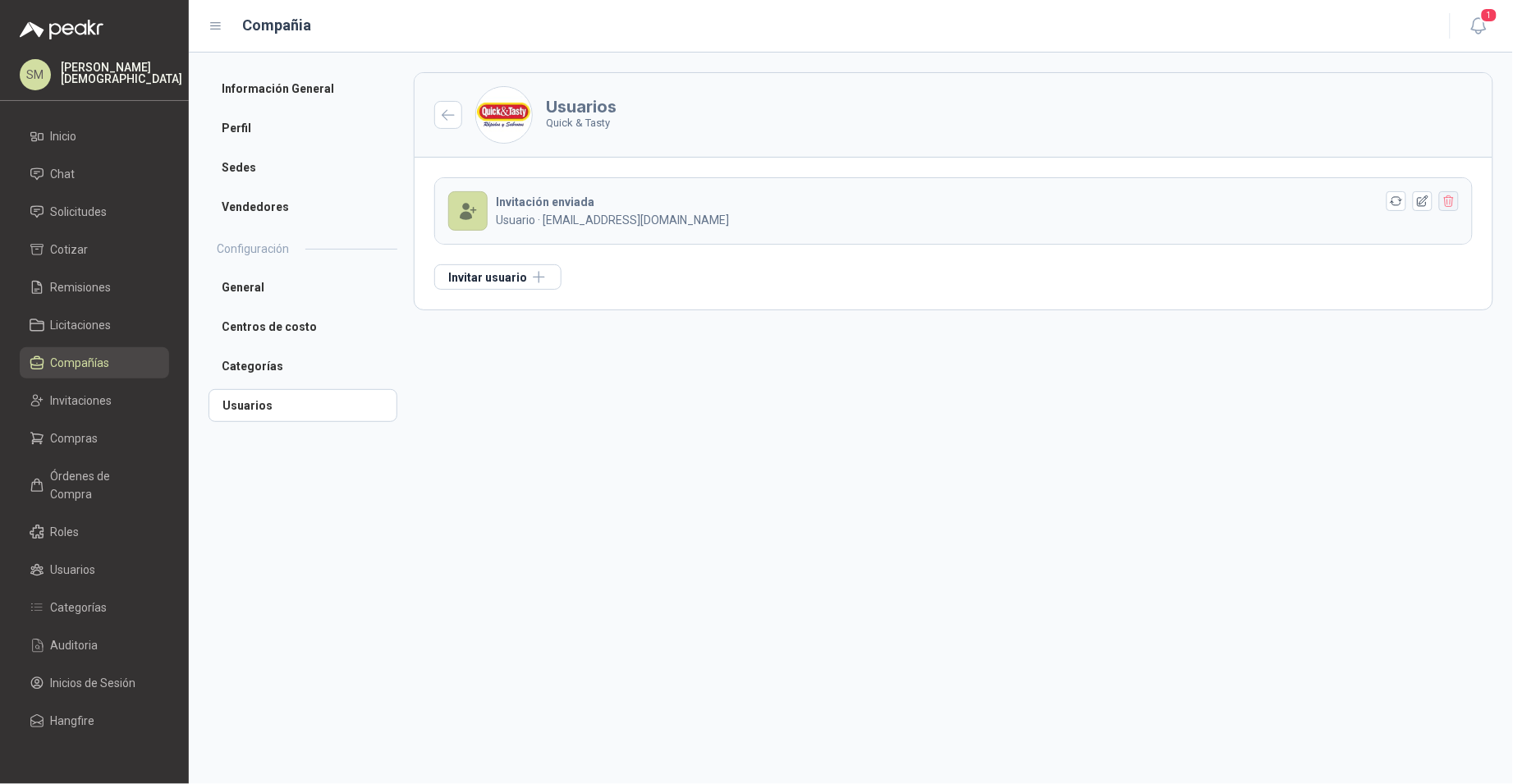
click at [1449, 205] on icon "button" at bounding box center [1449, 201] width 14 height 14
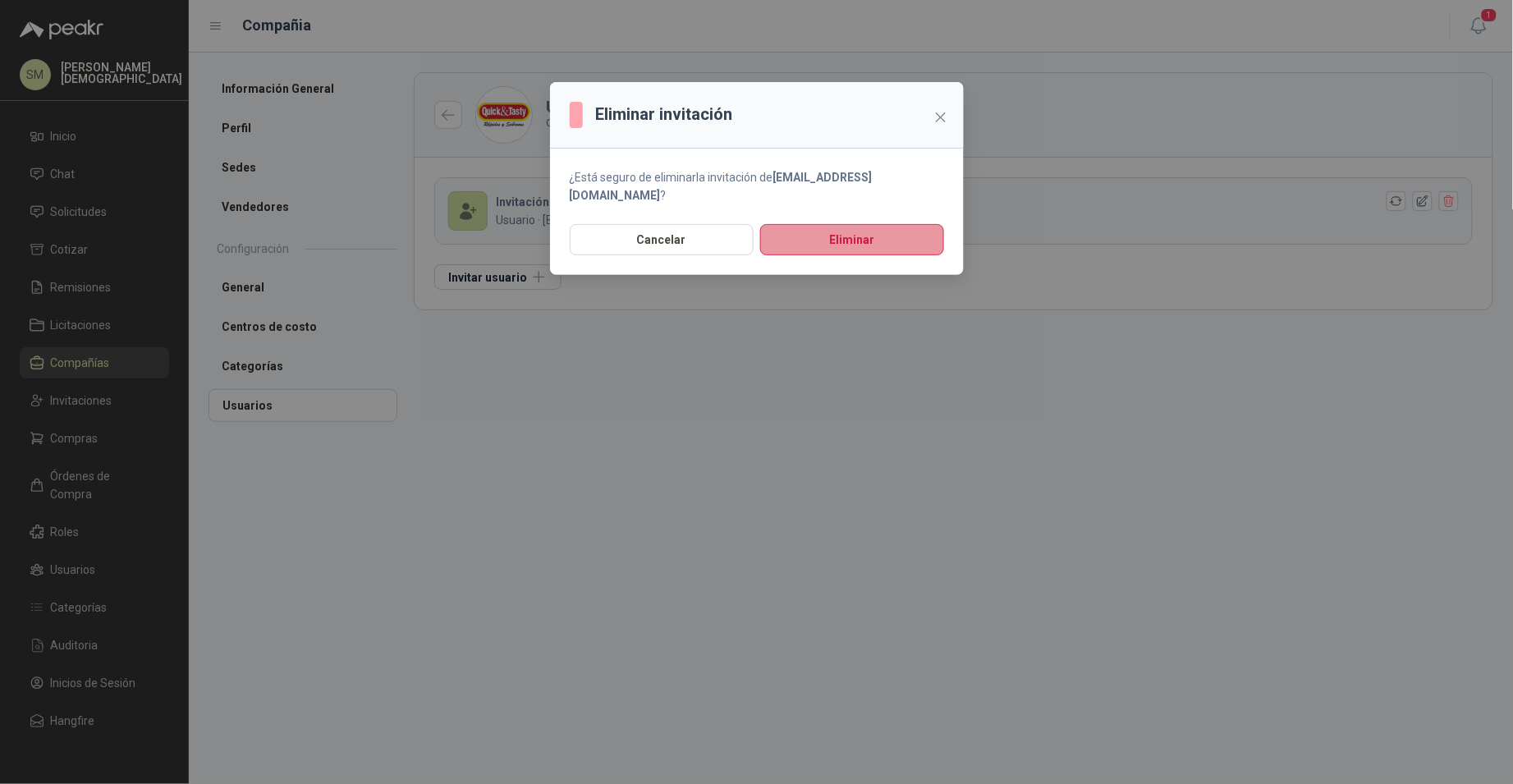
click at [847, 224] on button "Eliminar" at bounding box center [851, 239] width 184 height 31
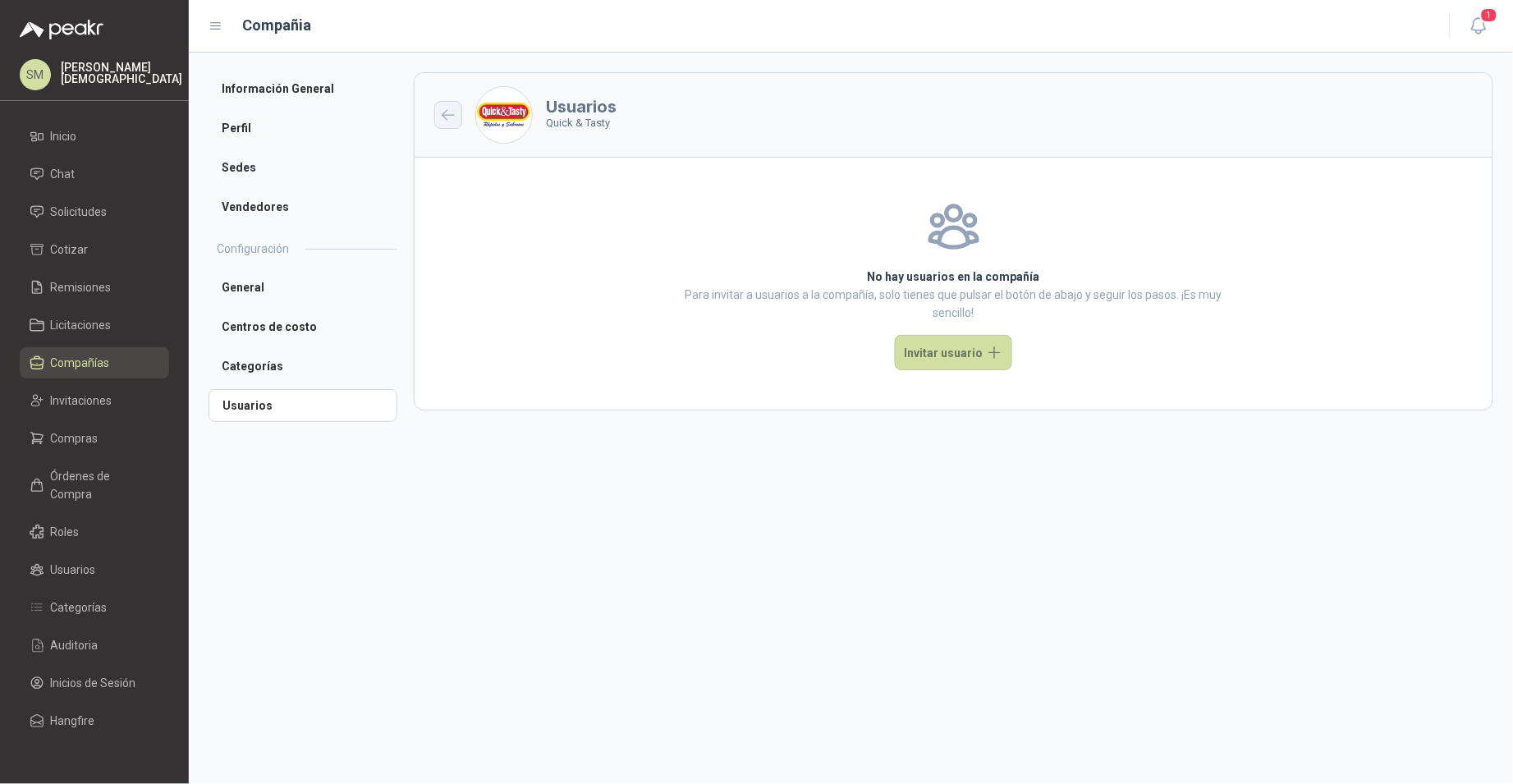
click at [443, 117] on icon "button" at bounding box center [448, 115] width 14 height 12
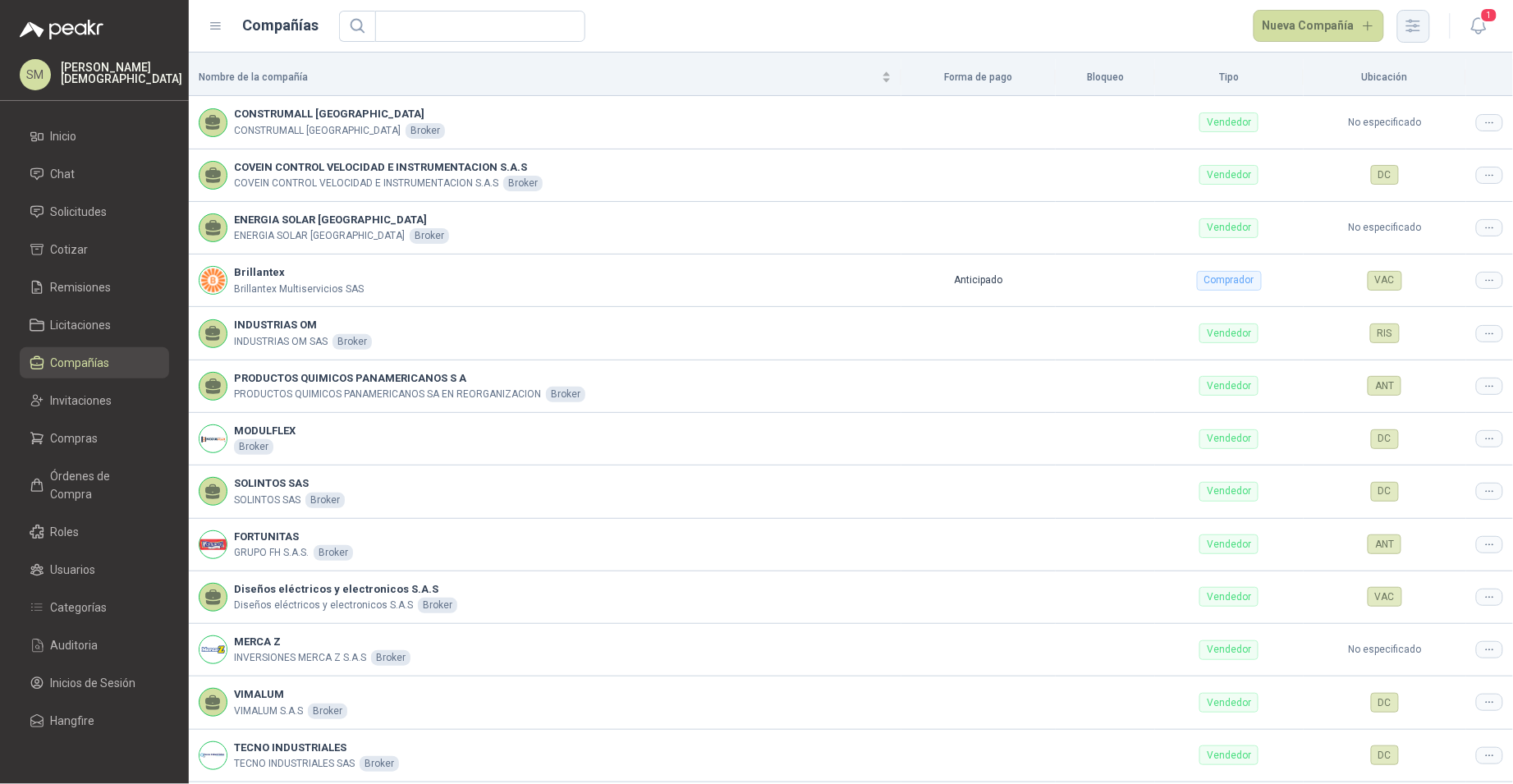
click at [1415, 24] on icon "button" at bounding box center [1413, 26] width 19 height 19
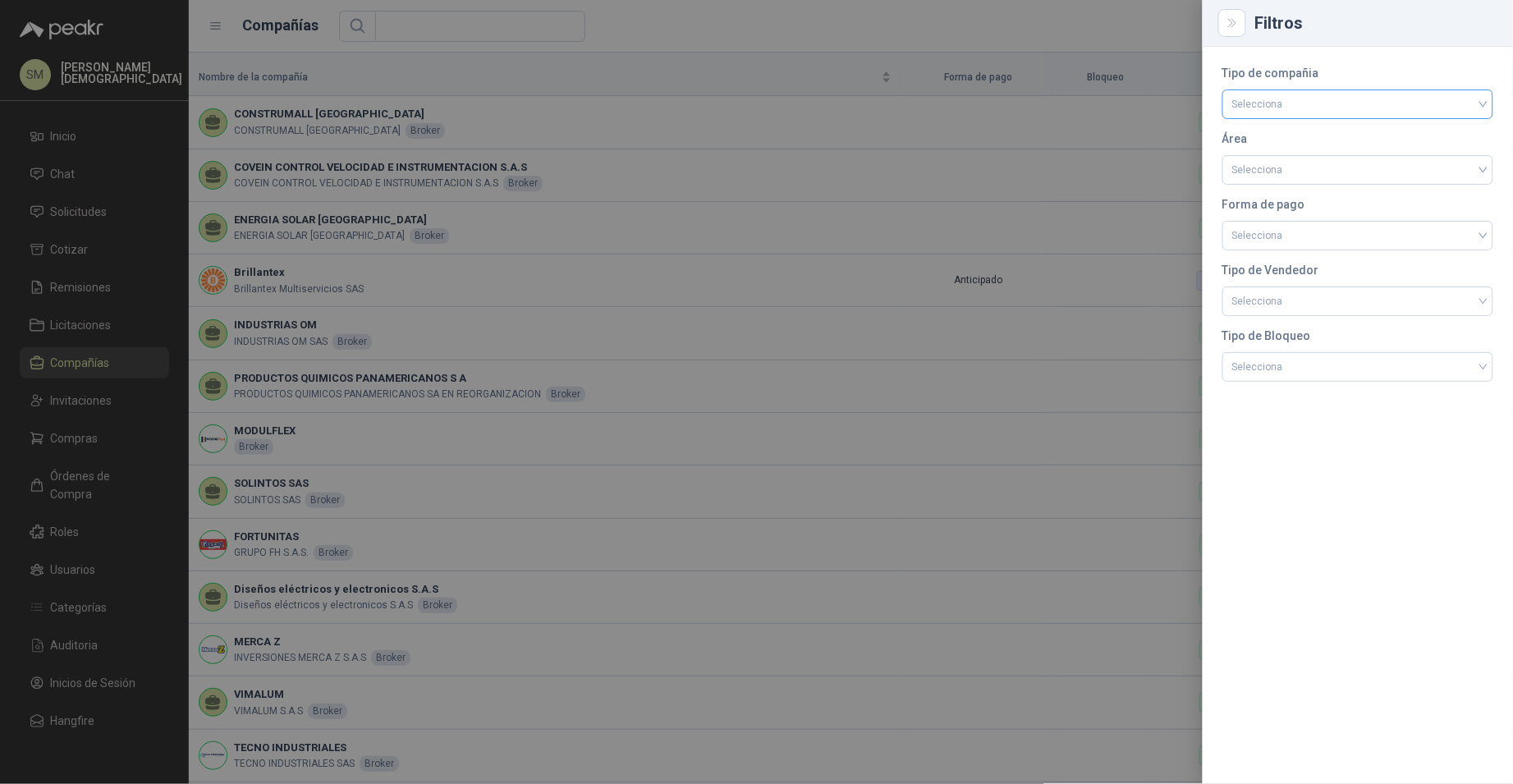
click at [1307, 106] on input "search" at bounding box center [1357, 103] width 251 height 24
click at [1291, 142] on div "Comprador" at bounding box center [1358, 138] width 244 height 18
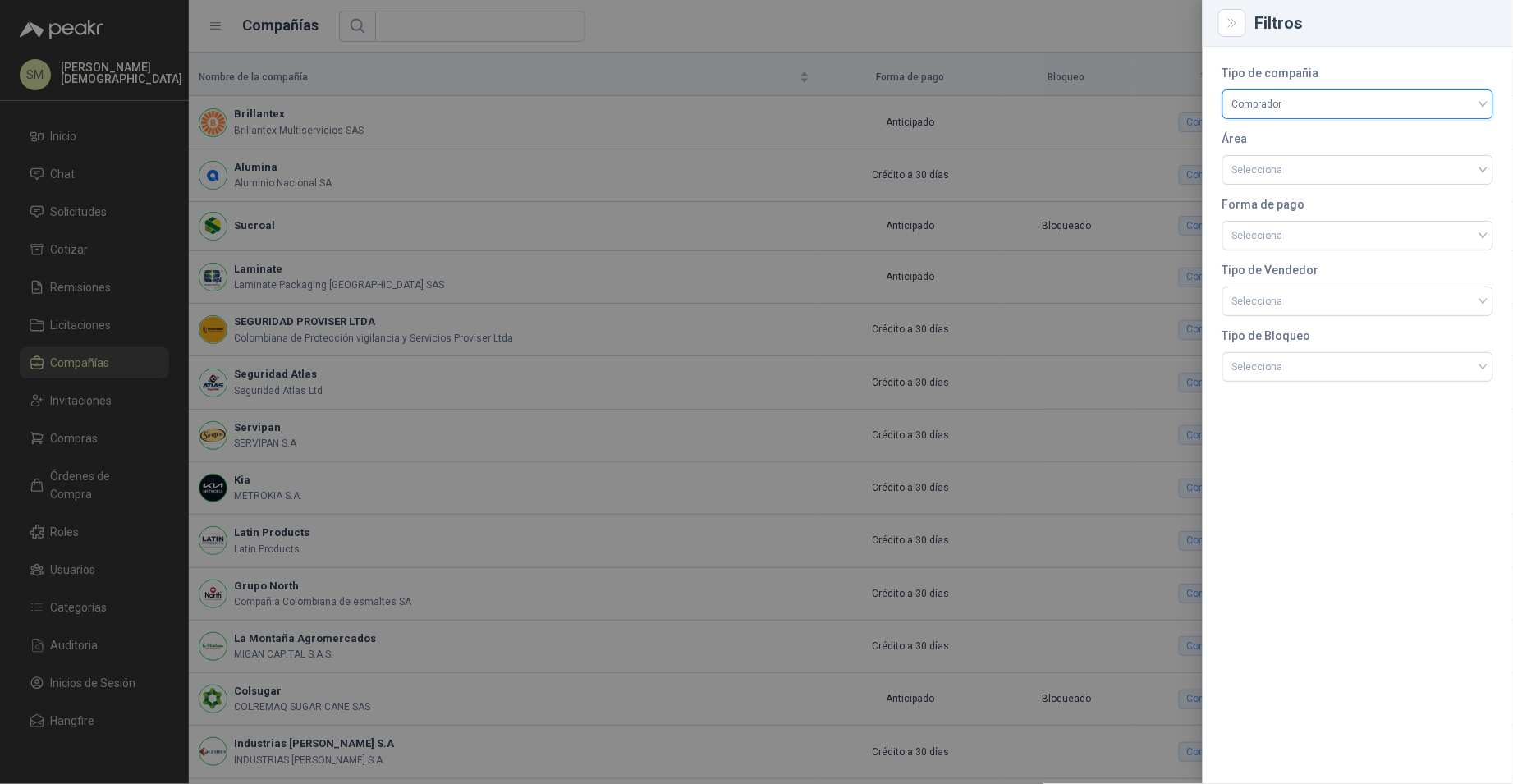
click at [1038, 210] on div at bounding box center [756, 392] width 1513 height 784
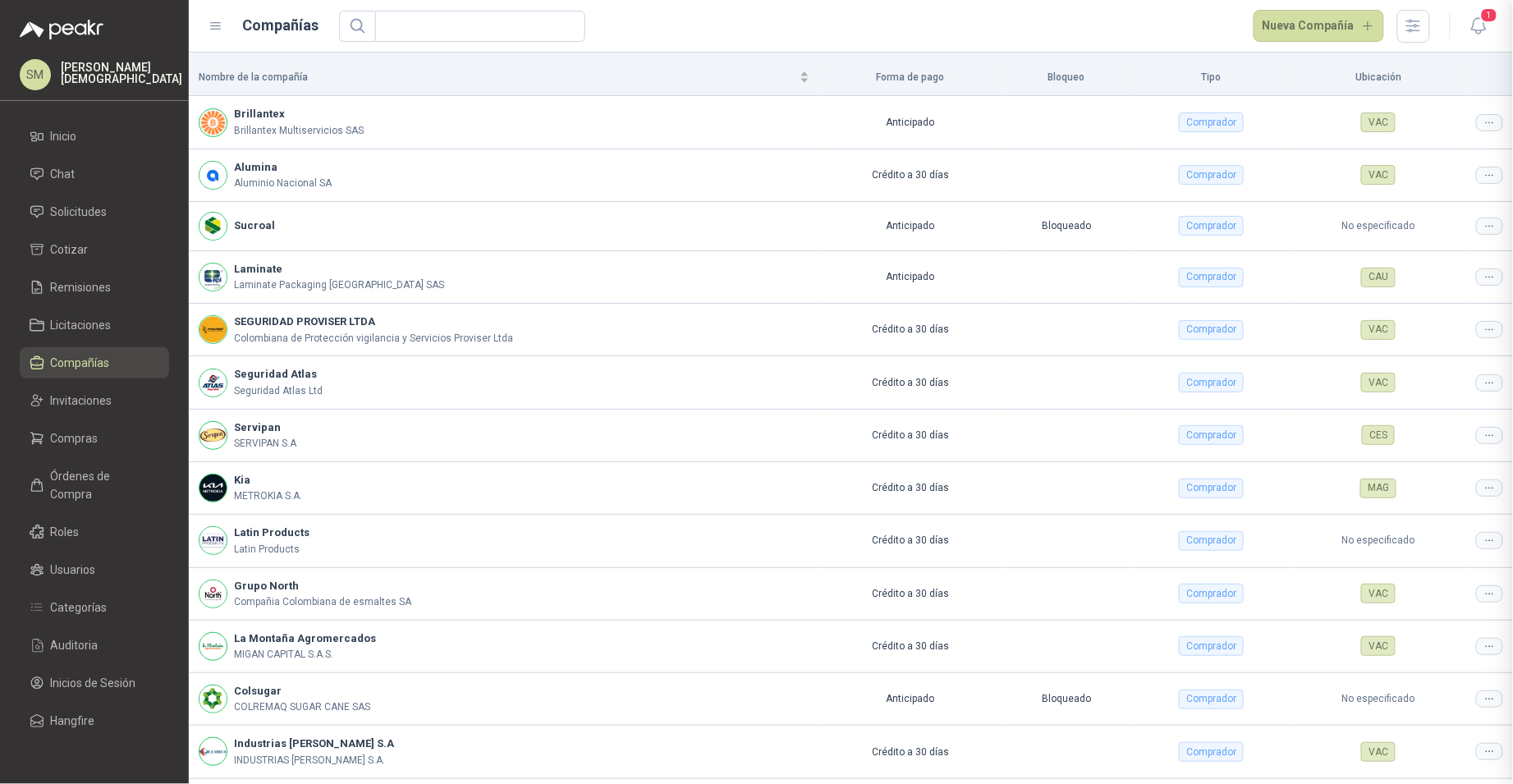
scroll to position [158, 0]
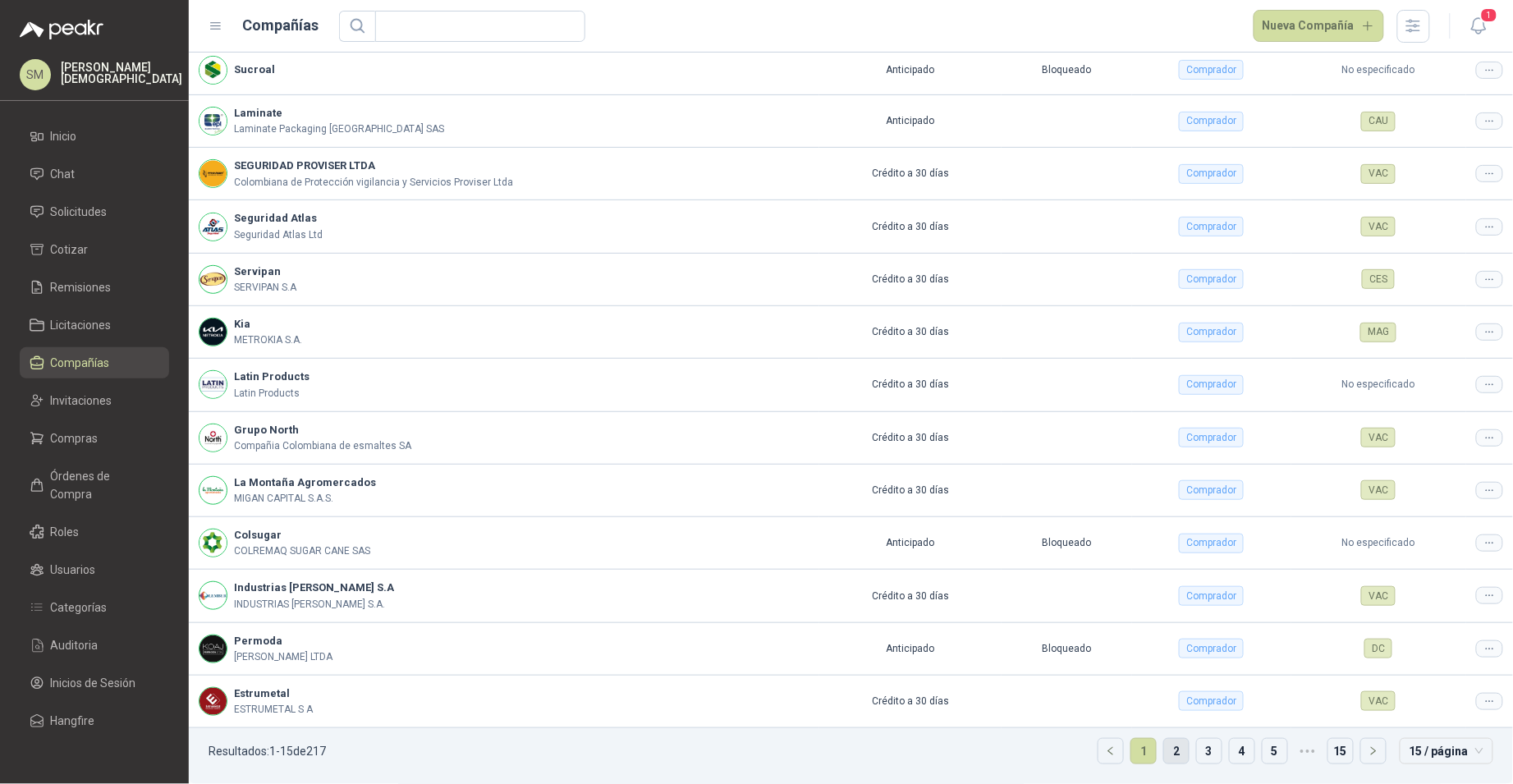
click at [1164, 749] on link "2" at bounding box center [1176, 750] width 24 height 24
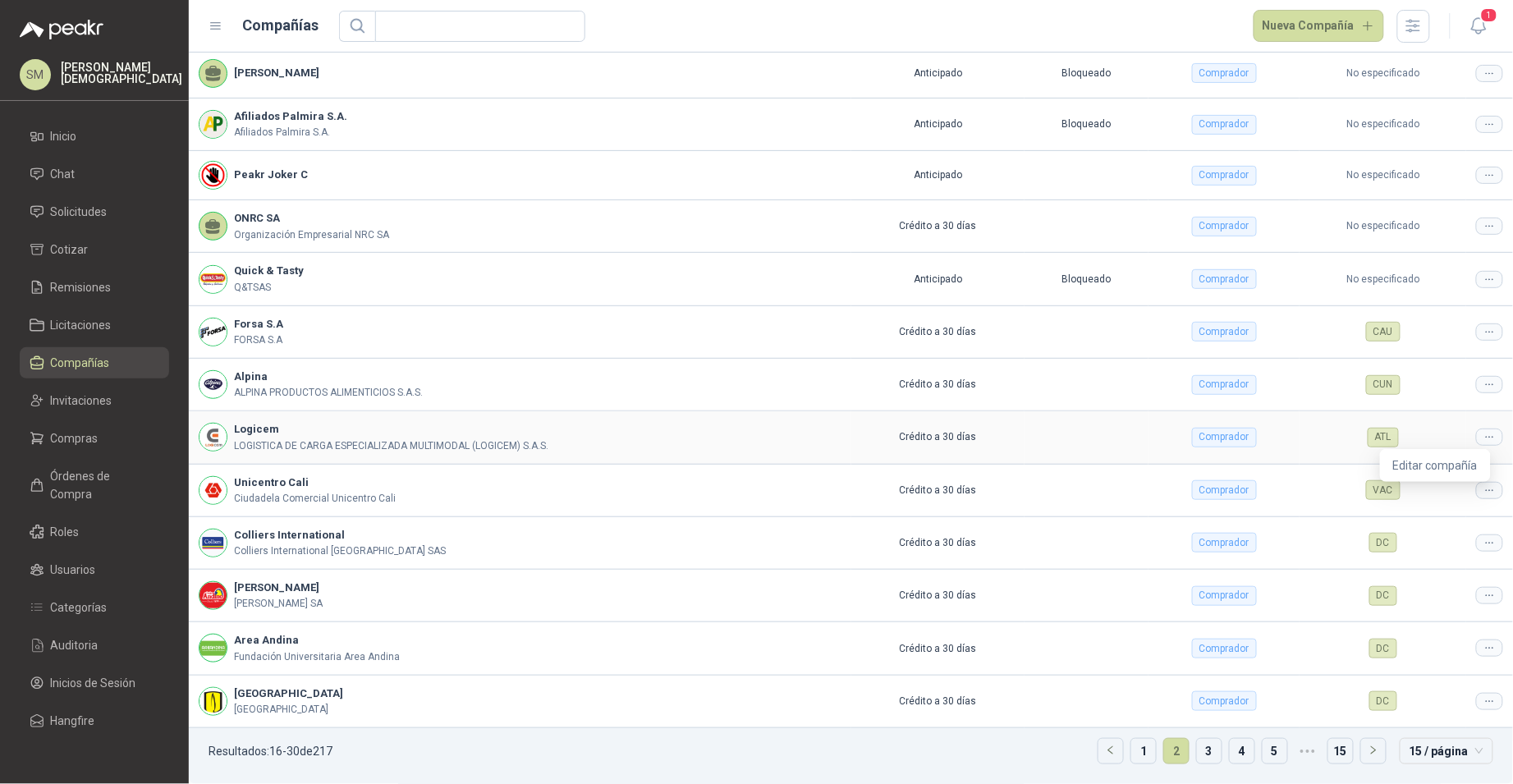
click at [1483, 440] on icon at bounding box center [1489, 436] width 12 height 12
click at [1439, 469] on span "Editar compañía" at bounding box center [1435, 465] width 85 height 18
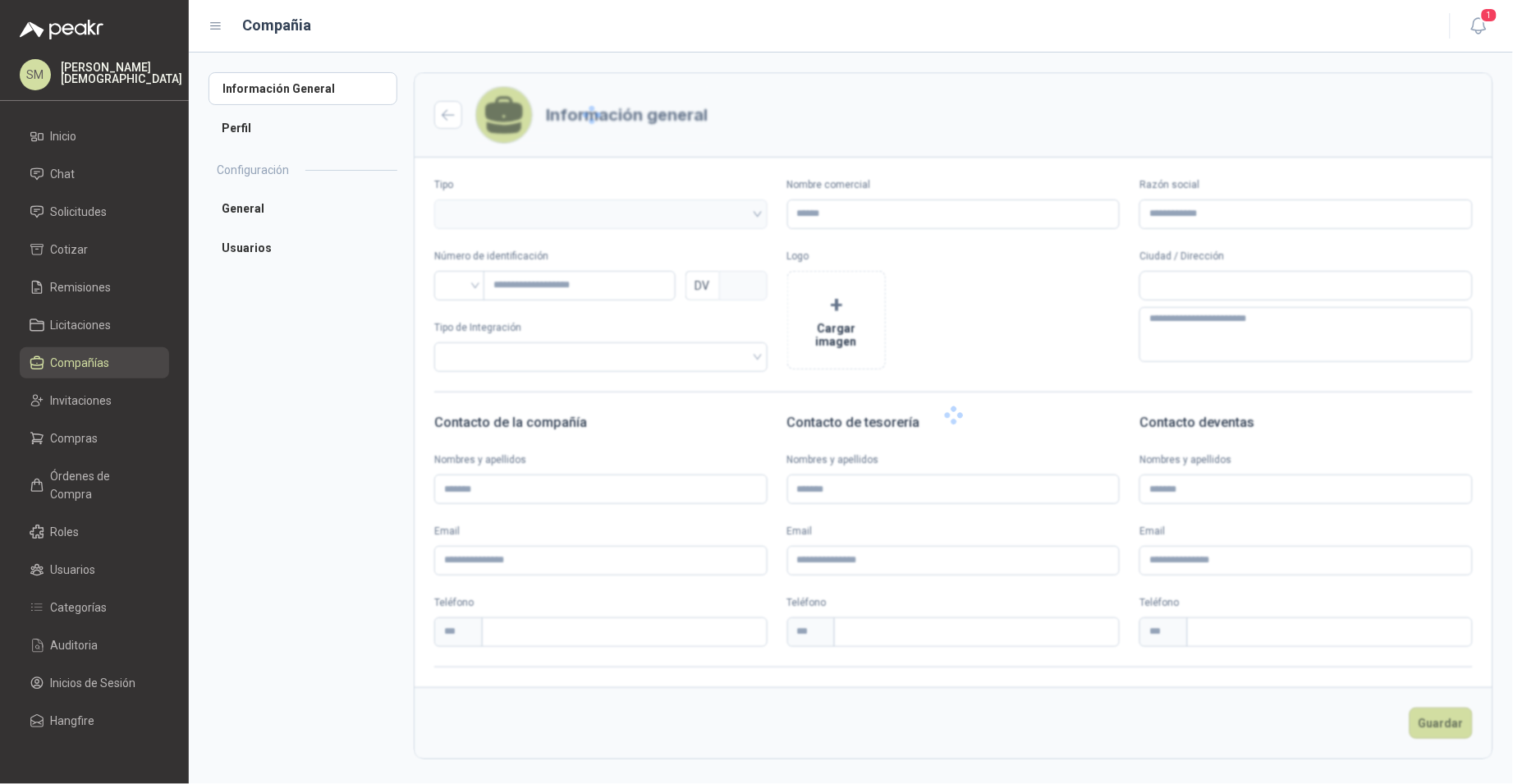
type input "*******"
type input "**********"
type input "*********"
type input "*"
type textarea "**********"
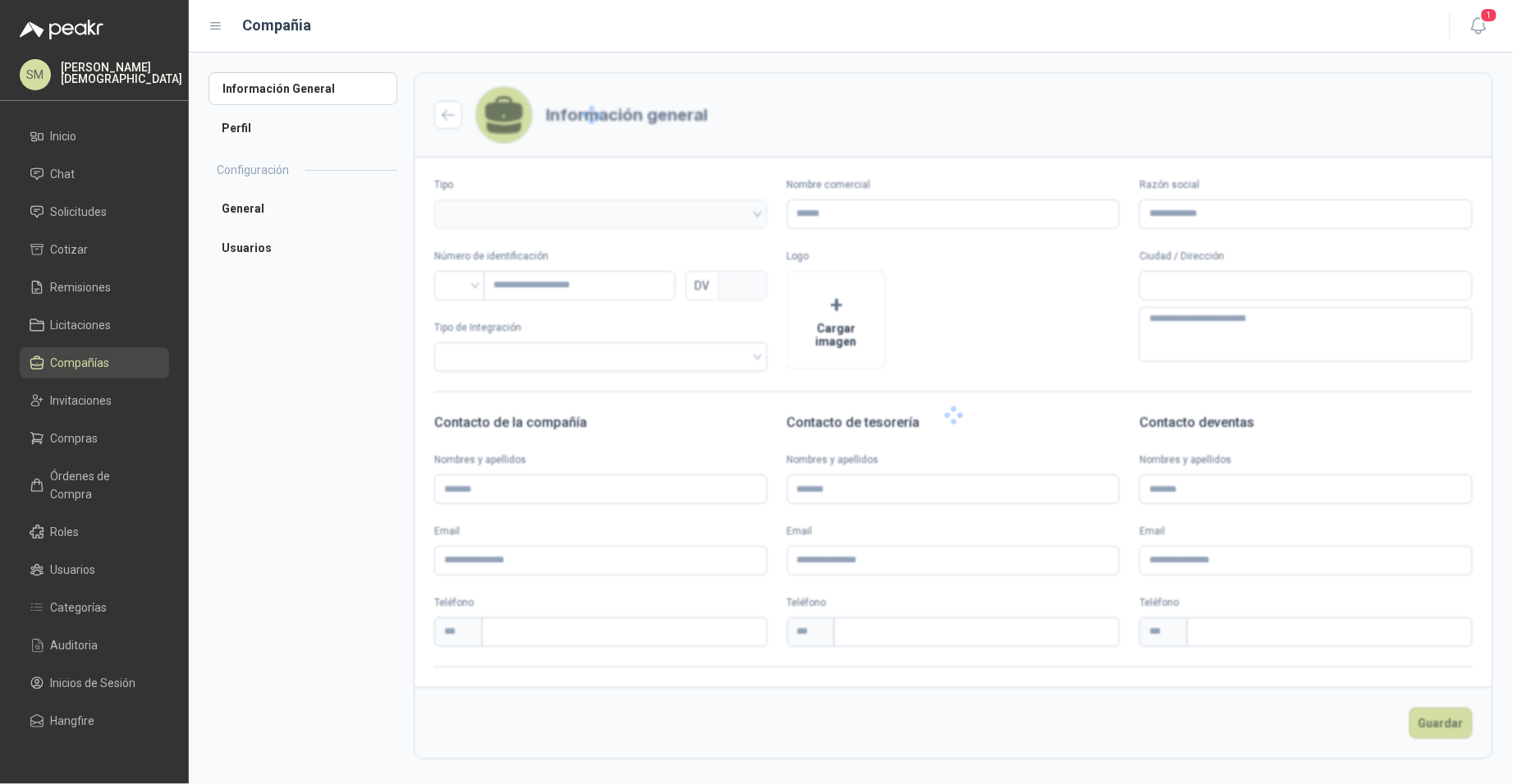
type input "**********"
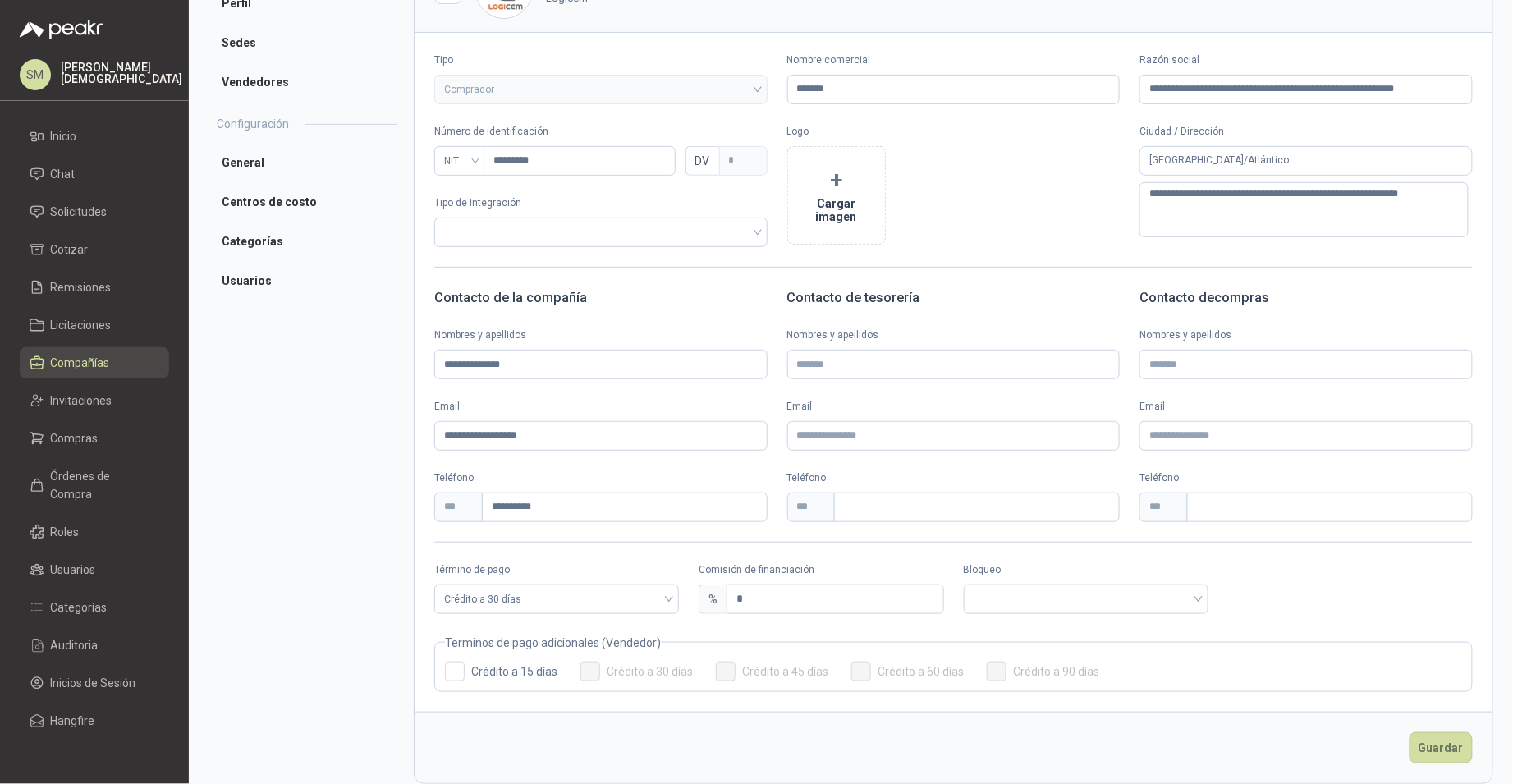
scroll to position [145, 0]
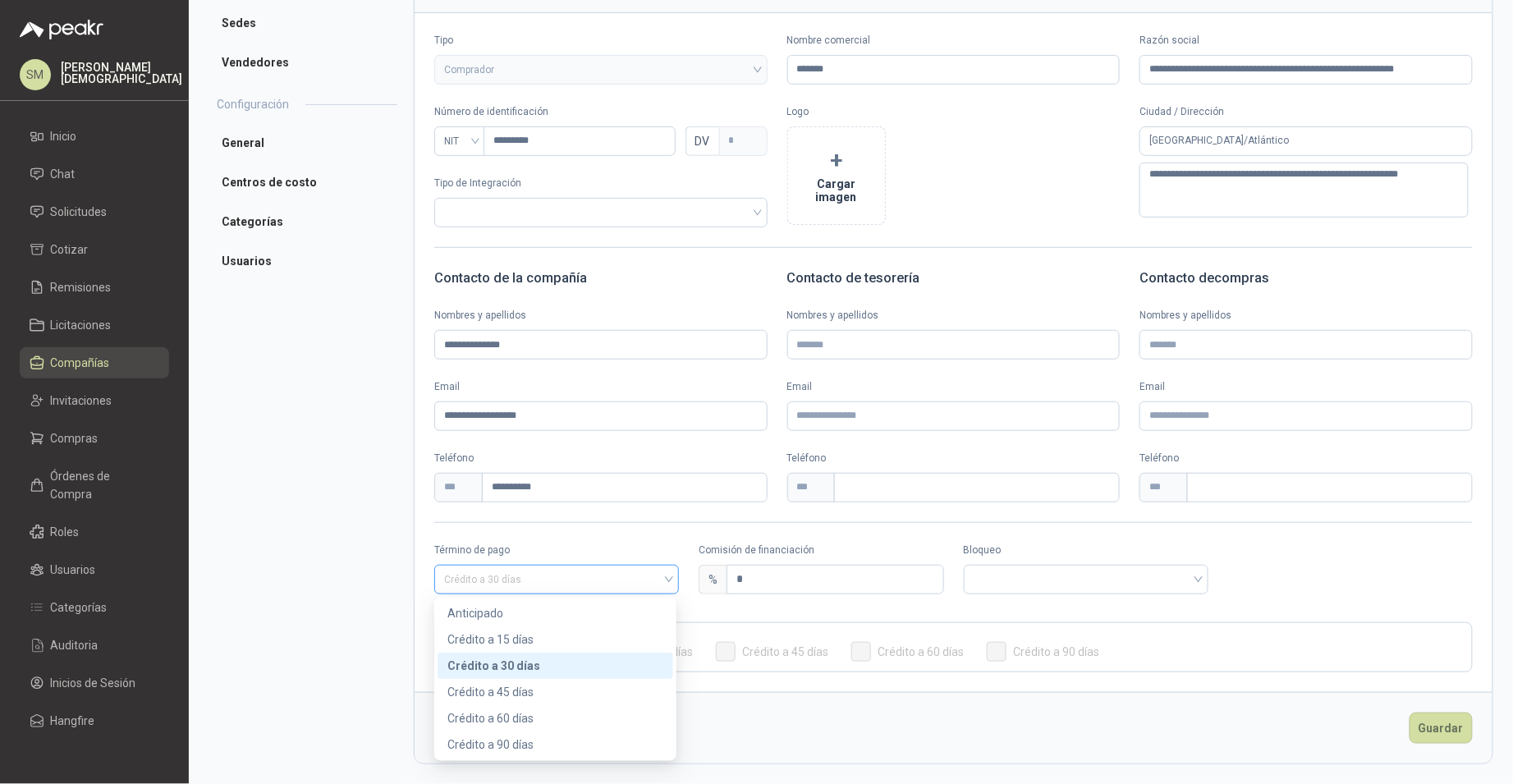
click at [616, 584] on span "Crédito a 30 días" at bounding box center [556, 579] width 225 height 24
click at [534, 613] on div "Anticipado" at bounding box center [556, 612] width 216 height 18
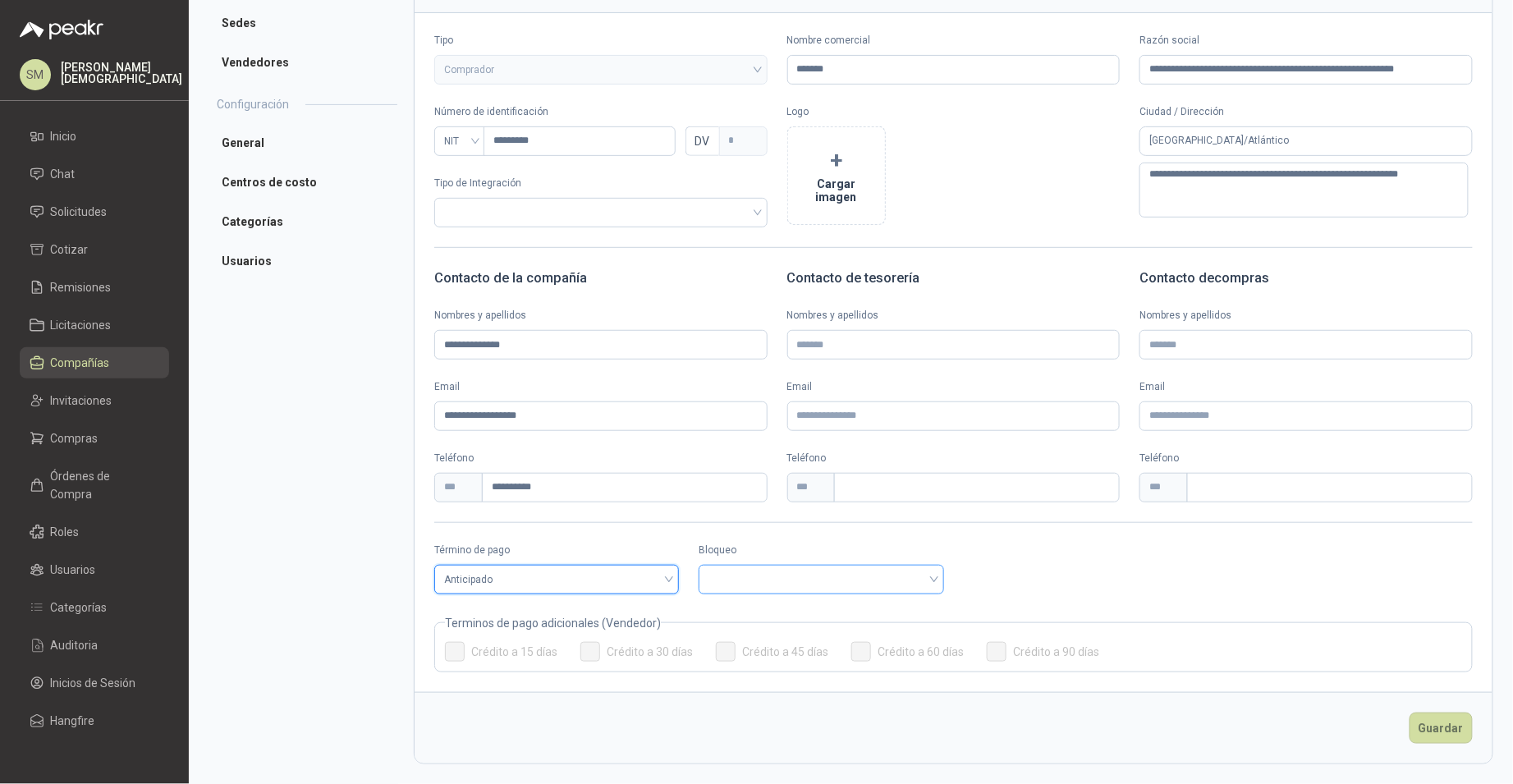
click at [807, 582] on input "search" at bounding box center [820, 578] width 225 height 24
click at [766, 640] on div "Bloqueado" at bounding box center [818, 639] width 216 height 18
click at [1443, 732] on button "Guardar" at bounding box center [1441, 727] width 63 height 31
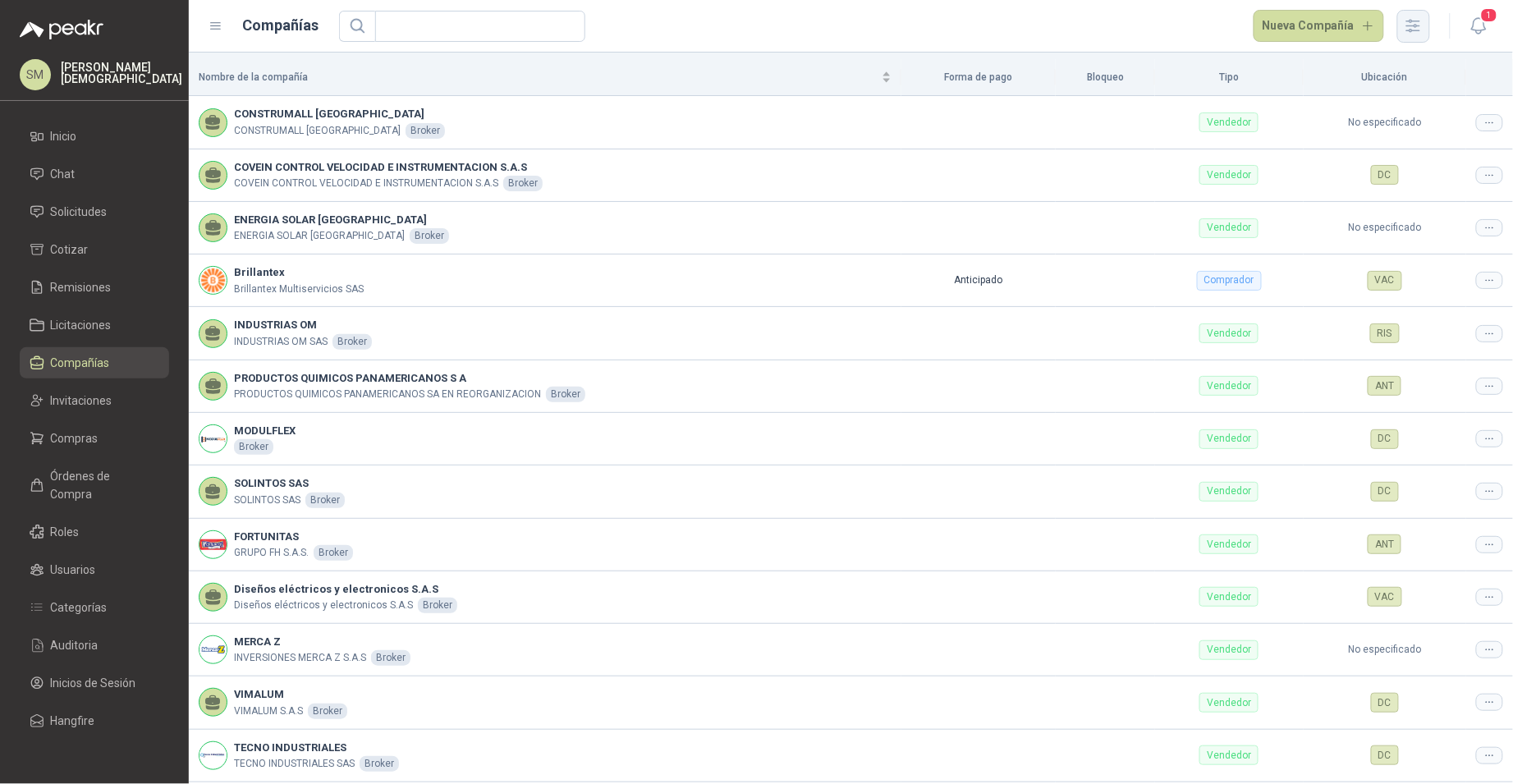
click at [1405, 24] on icon "button" at bounding box center [1413, 26] width 19 height 19
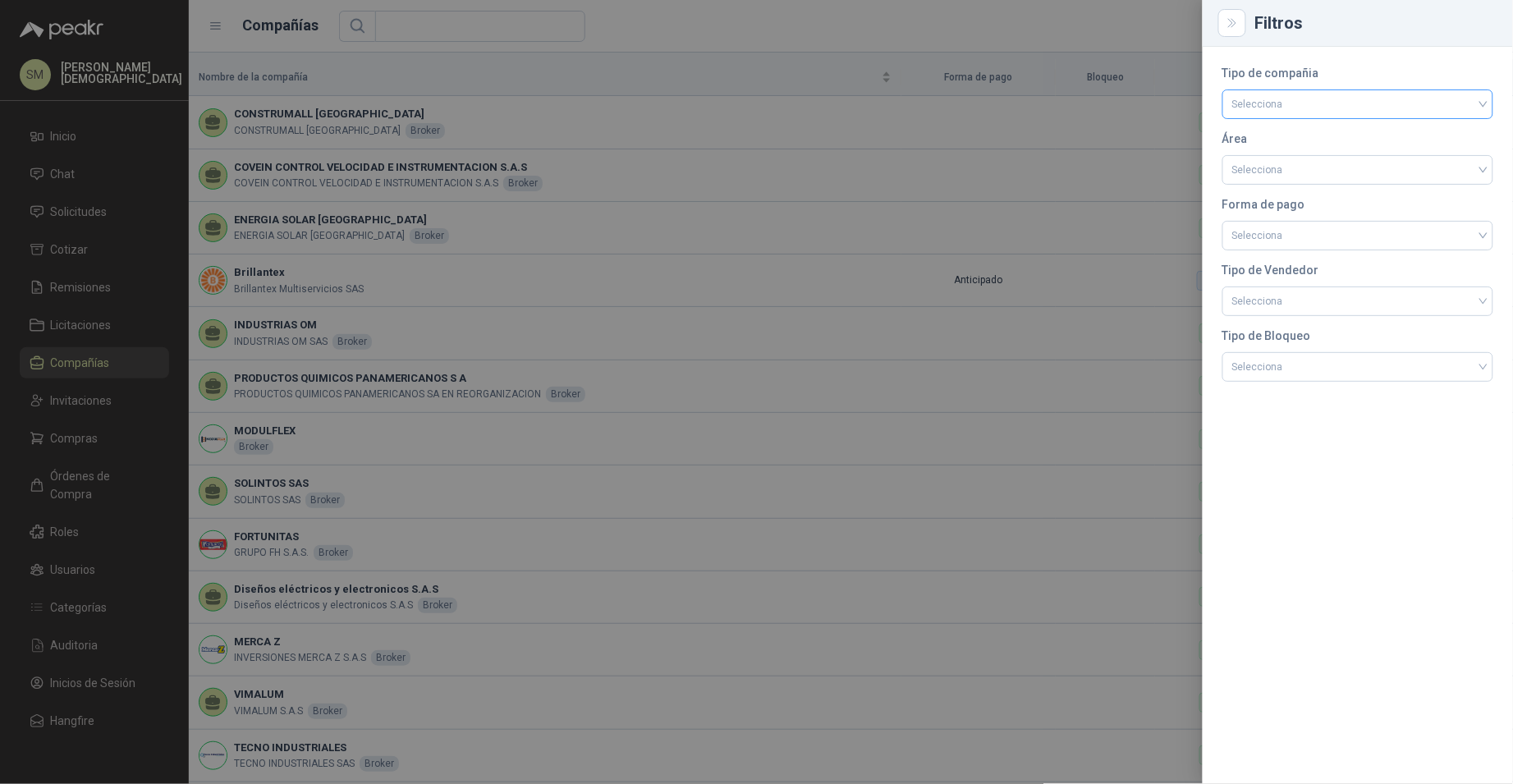
click at [1392, 113] on input "search" at bounding box center [1357, 103] width 251 height 24
click at [1282, 134] on div "Comprador" at bounding box center [1358, 138] width 244 height 18
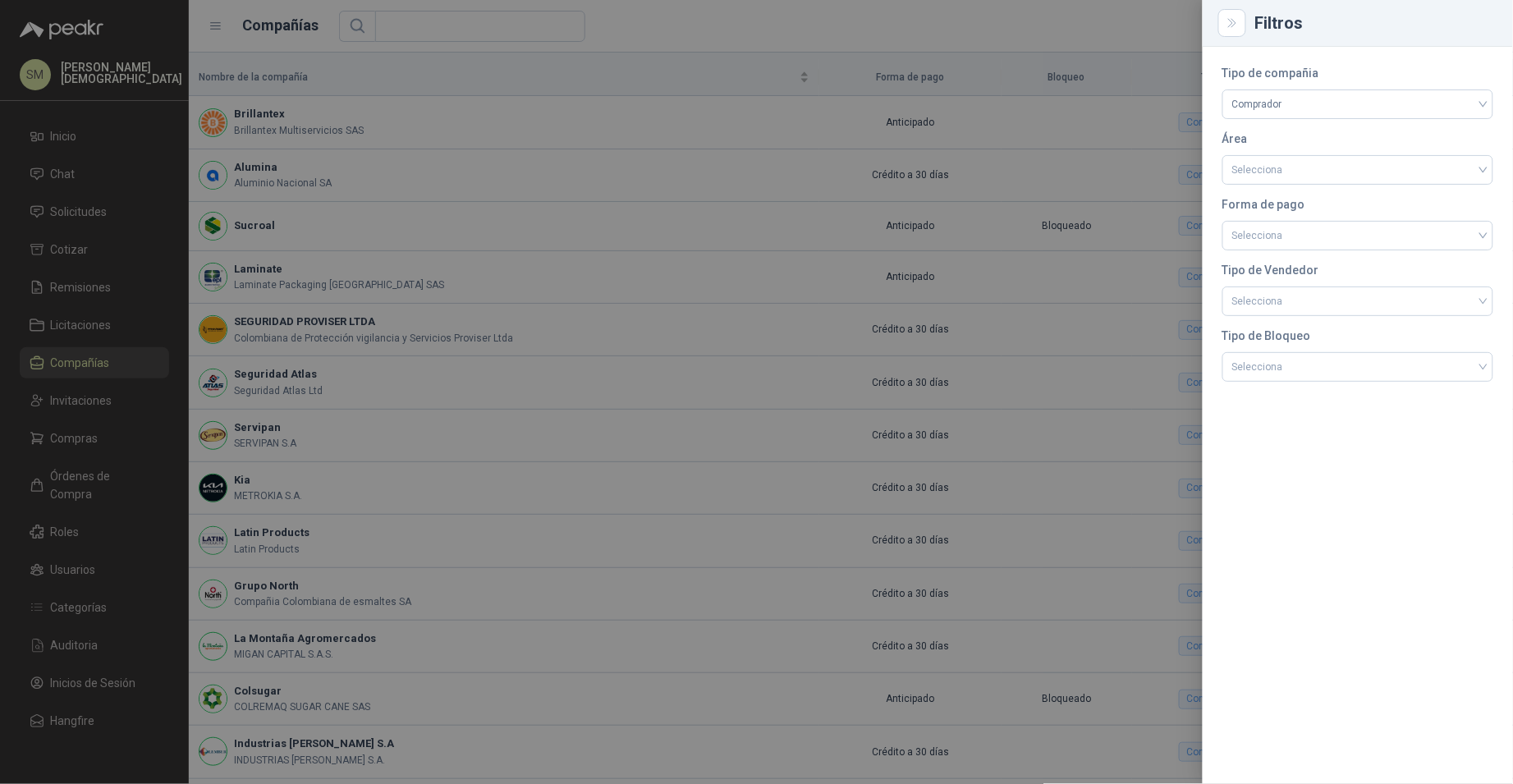
click at [859, 280] on div at bounding box center [756, 392] width 1513 height 784
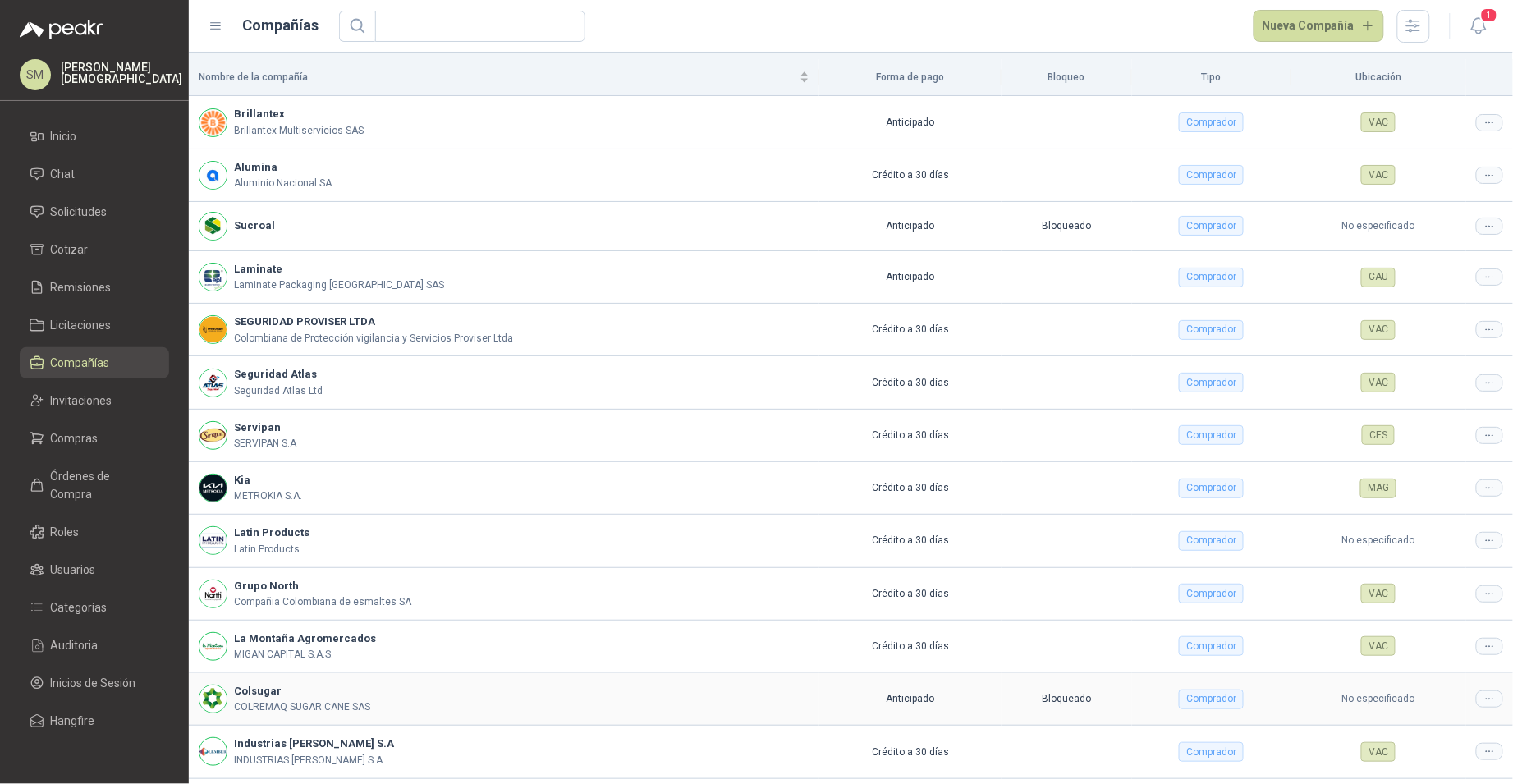
scroll to position [158, 0]
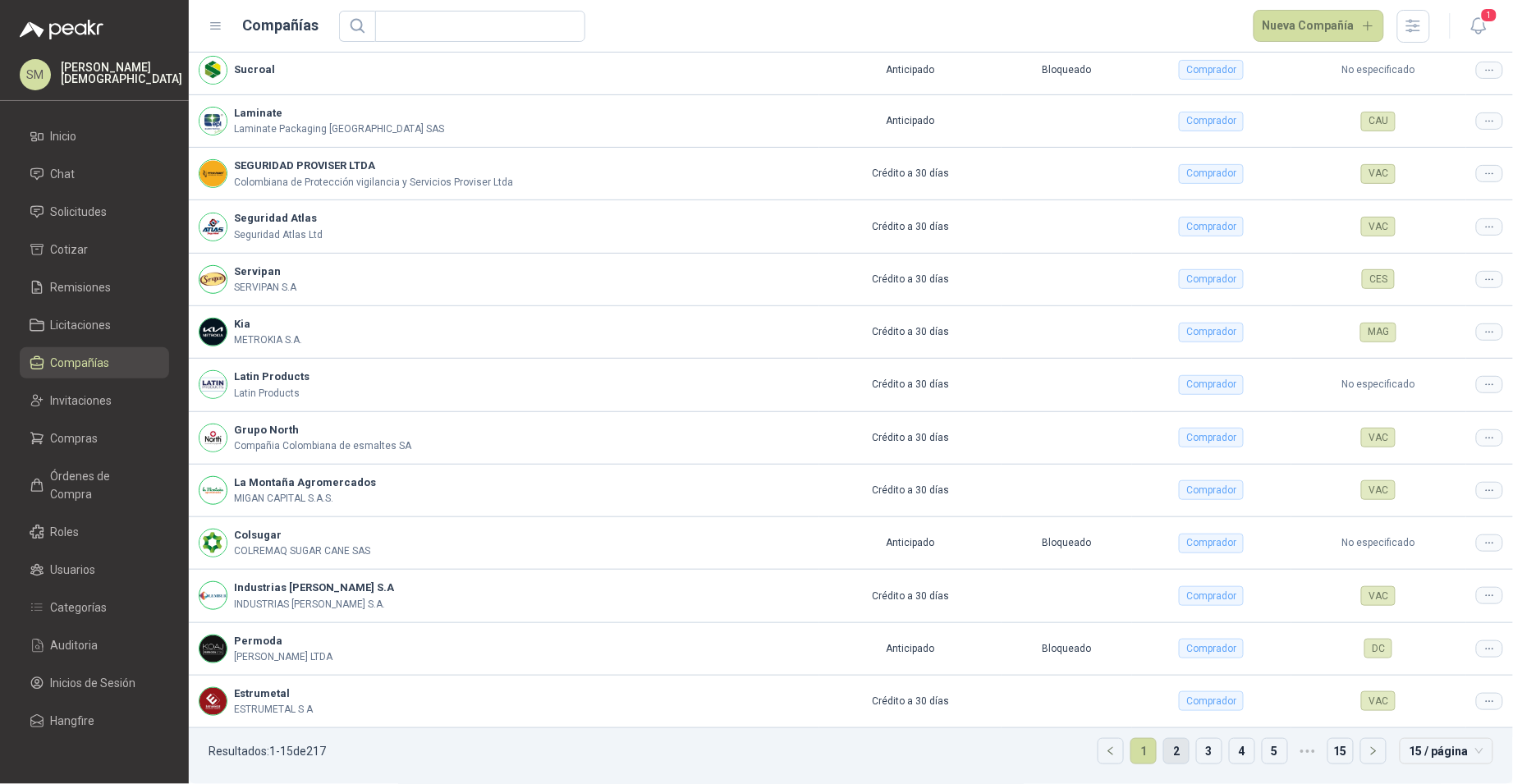
click at [1172, 755] on link "2" at bounding box center [1176, 750] width 24 height 24
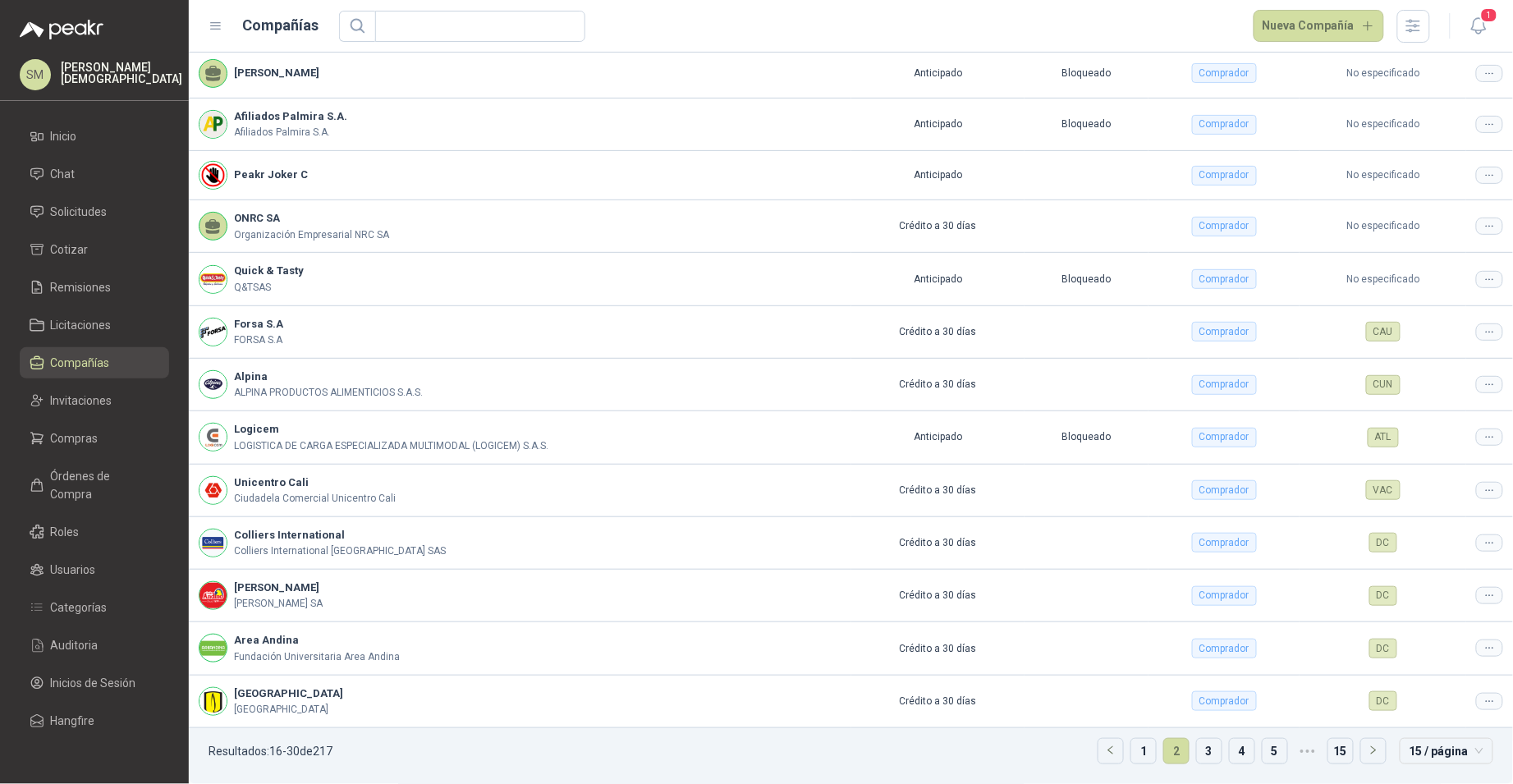
scroll to position [155, 0]
click at [1476, 437] on div at bounding box center [1489, 437] width 27 height 17
click at [1442, 461] on span "Editar compañía" at bounding box center [1435, 465] width 85 height 18
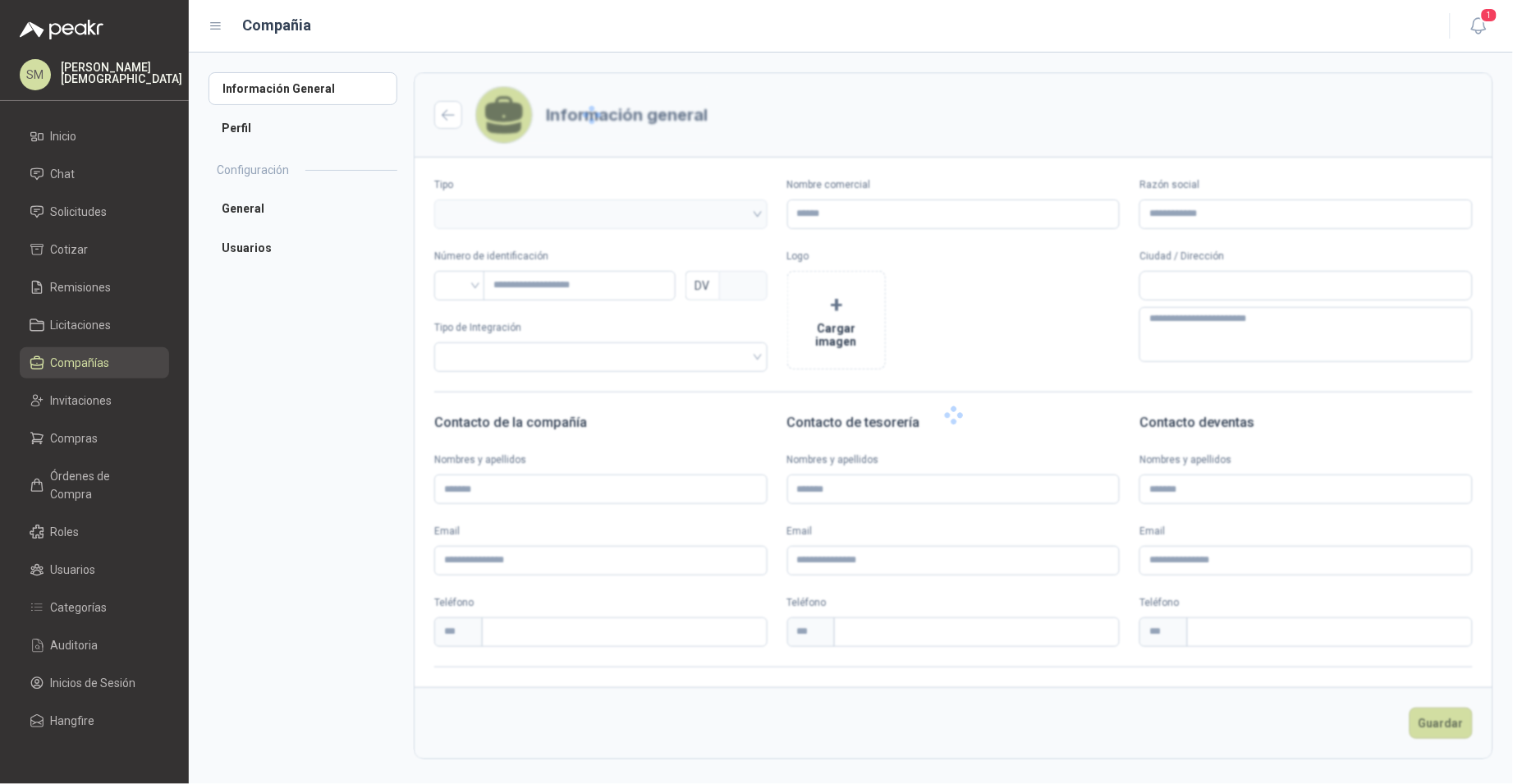
type input "*******"
type input "**********"
type input "*********"
type input "*"
type textarea "**********"
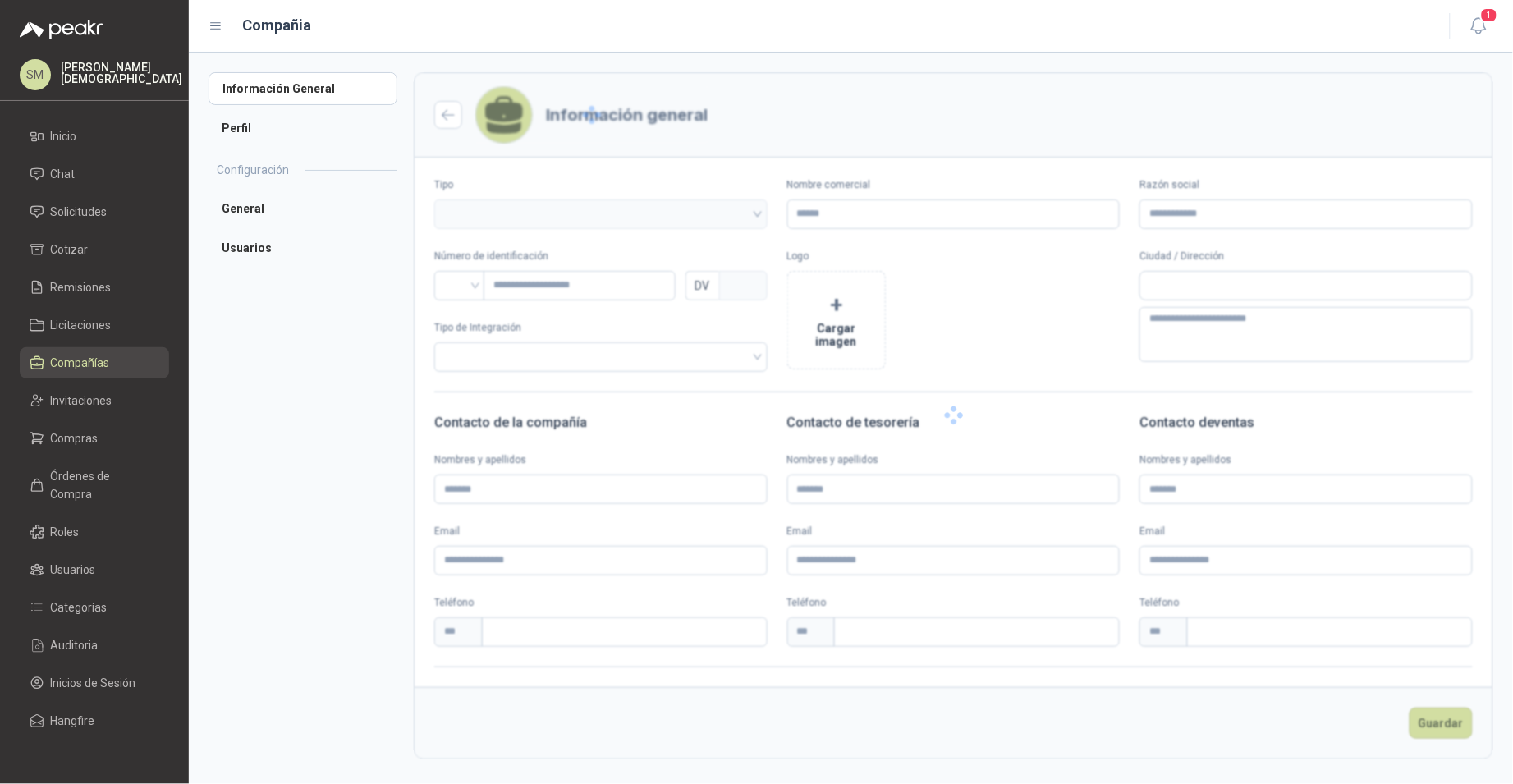
type input "**********"
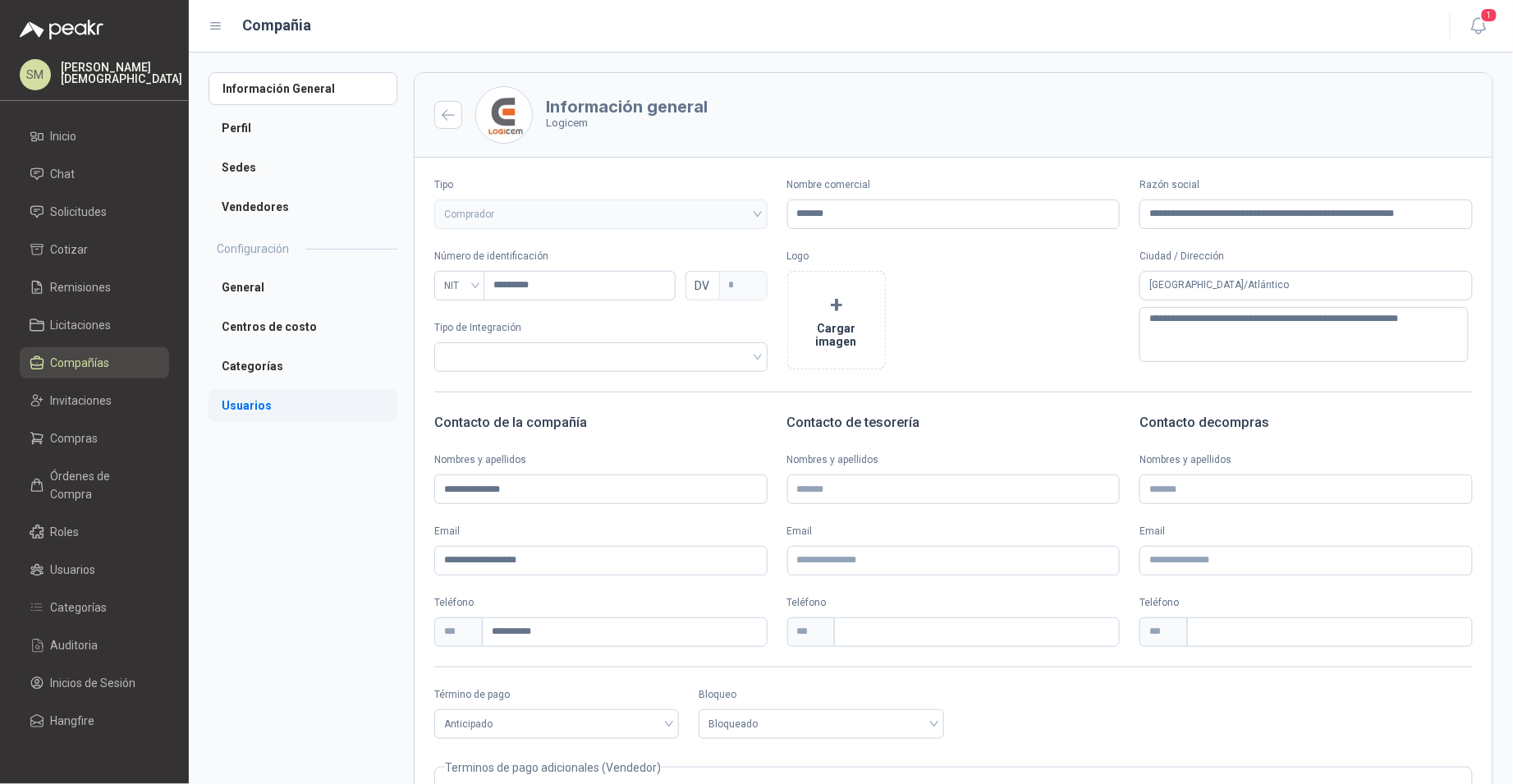
click at [285, 395] on li "Usuarios" at bounding box center [303, 405] width 189 height 33
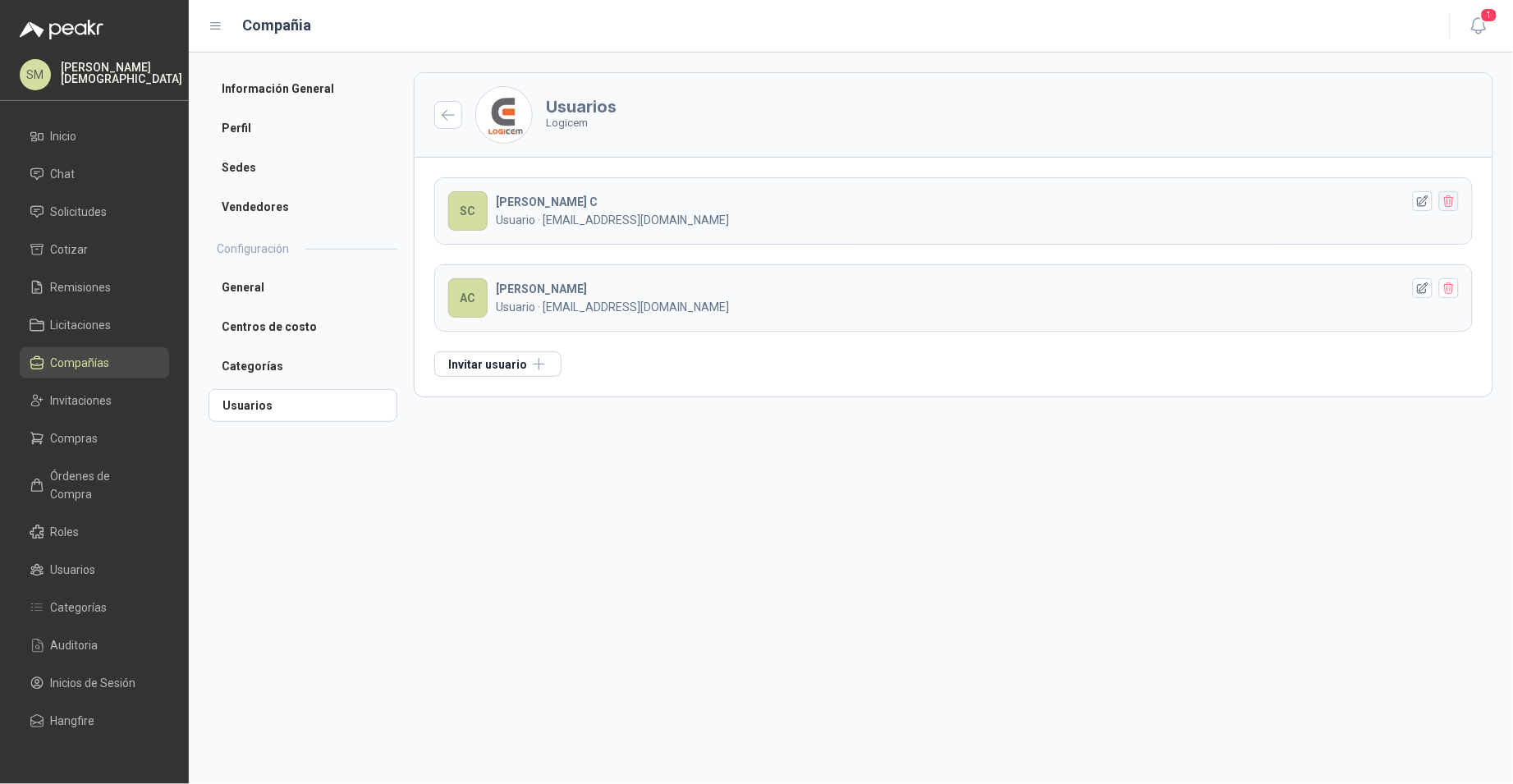
click at [1451, 201] on icon "button" at bounding box center [1449, 201] width 14 height 14
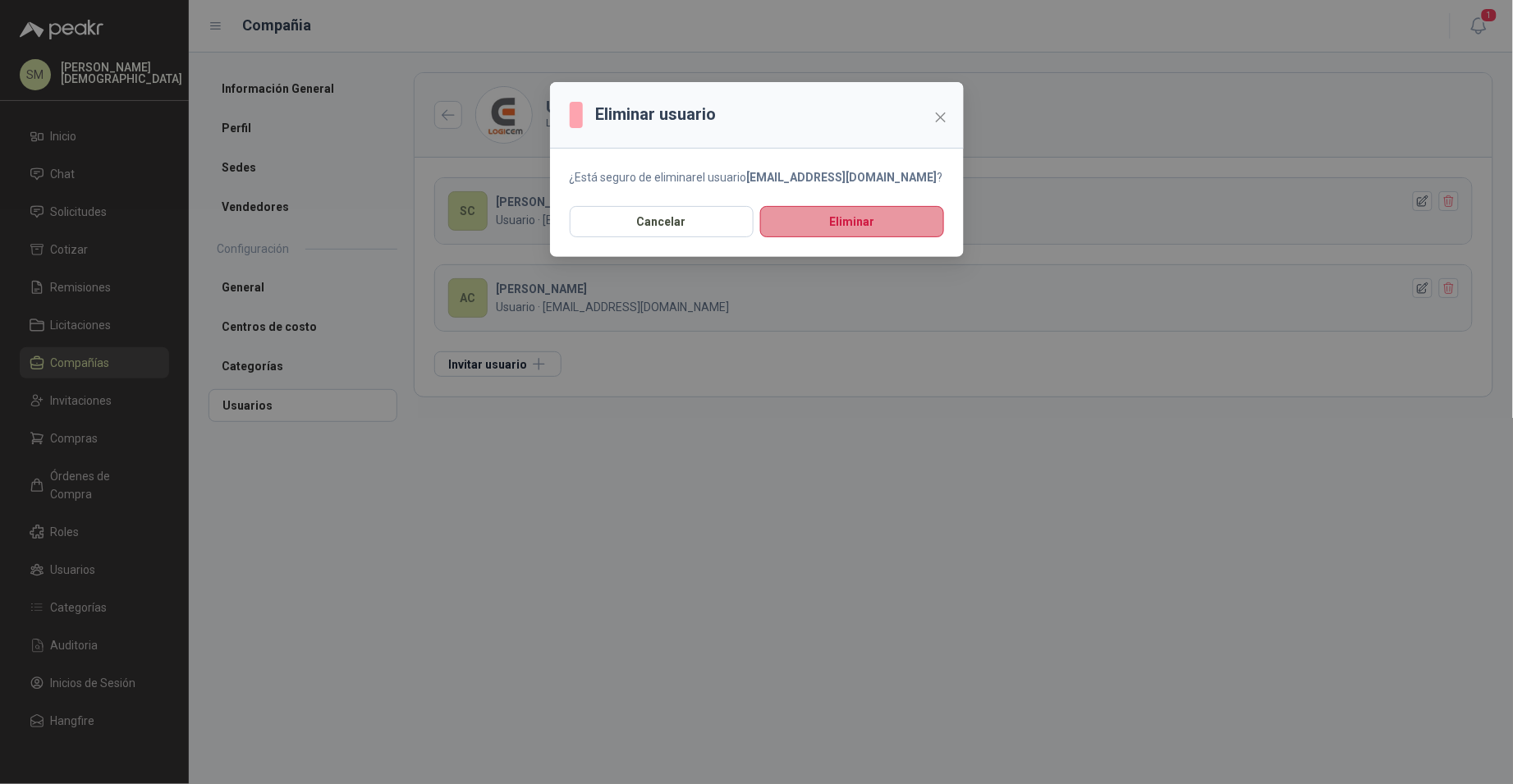
click at [872, 224] on button "Eliminar" at bounding box center [851, 221] width 184 height 31
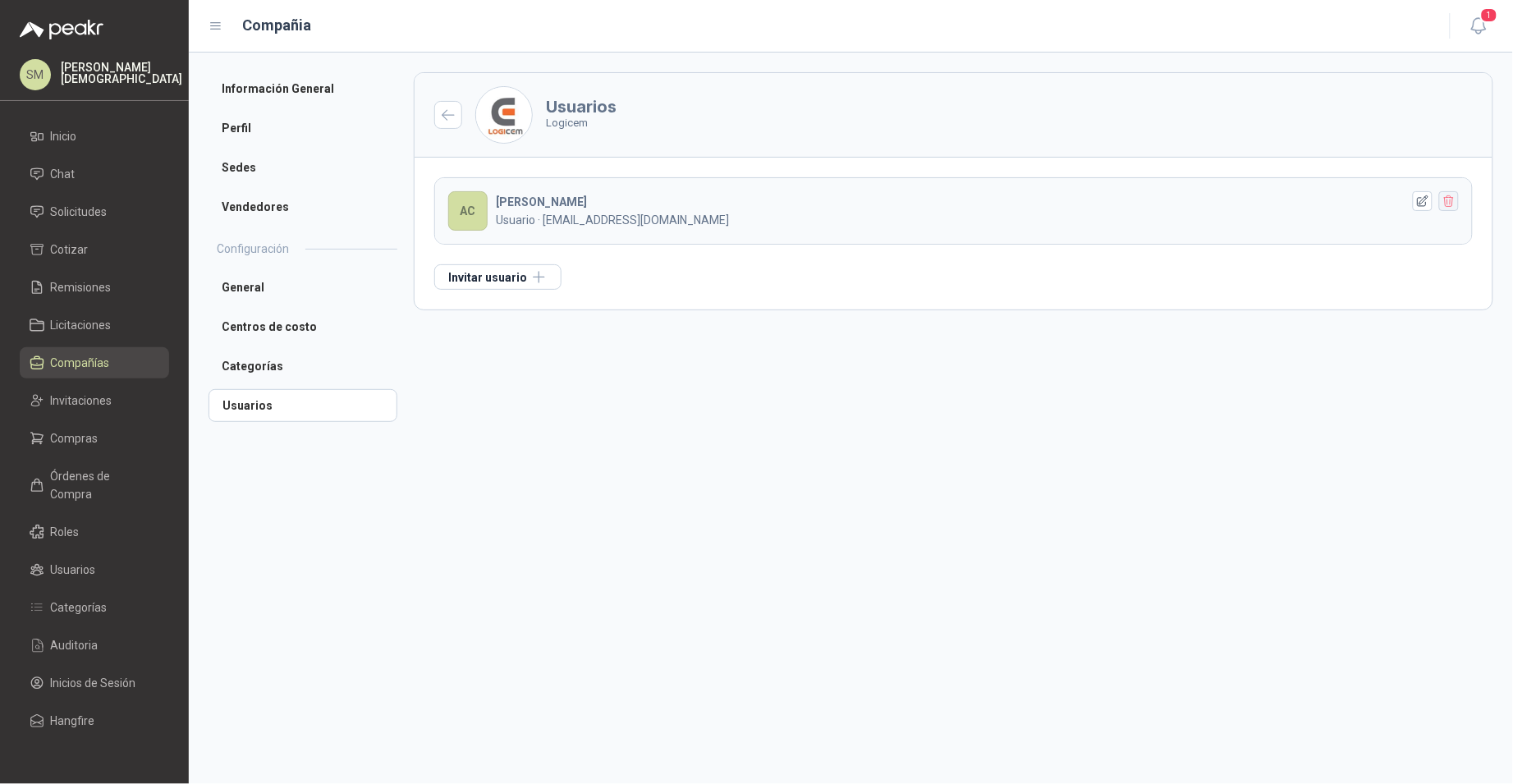
click at [1450, 202] on icon "button" at bounding box center [1449, 201] width 14 height 14
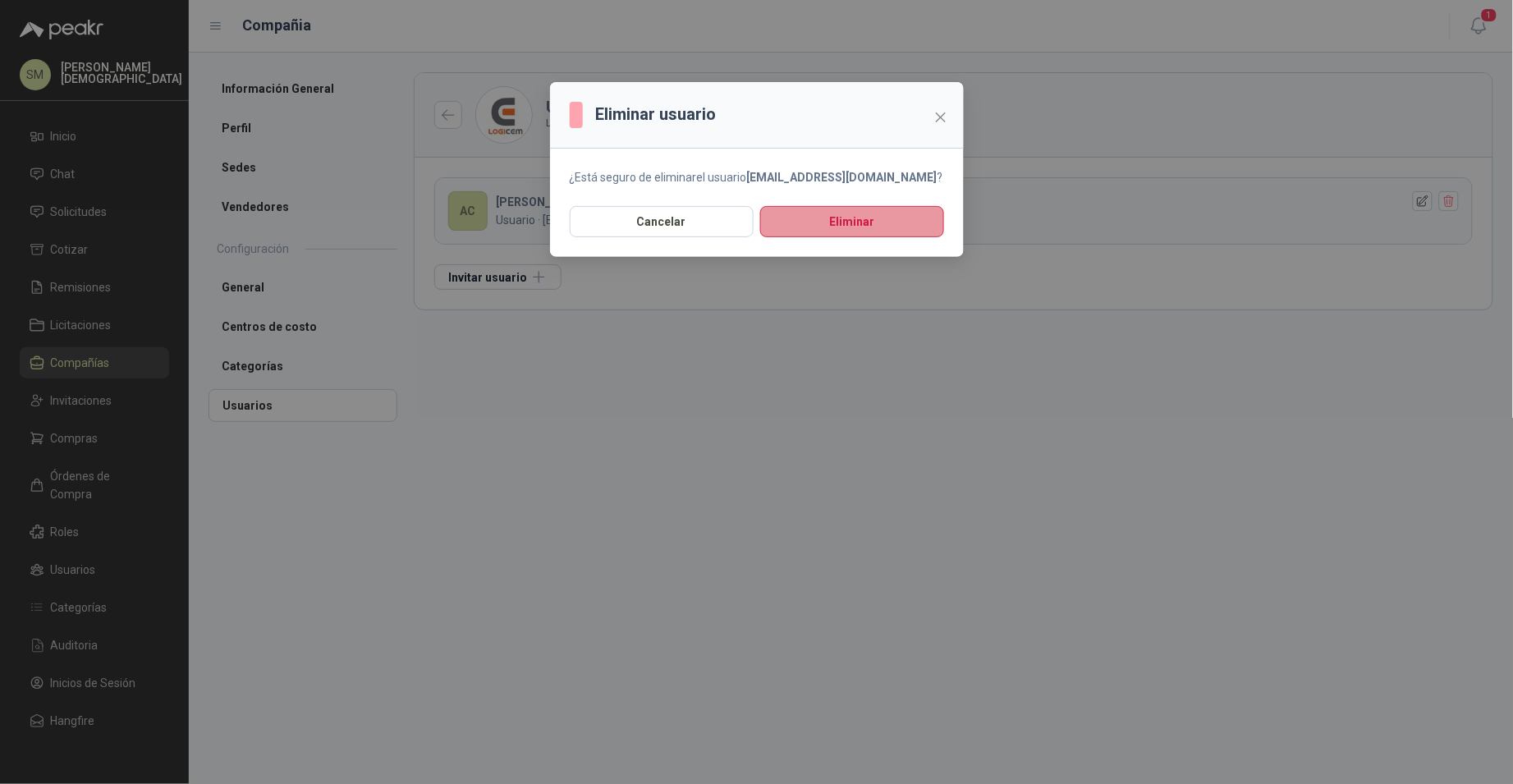
click at [861, 221] on button "Eliminar" at bounding box center [851, 221] width 184 height 31
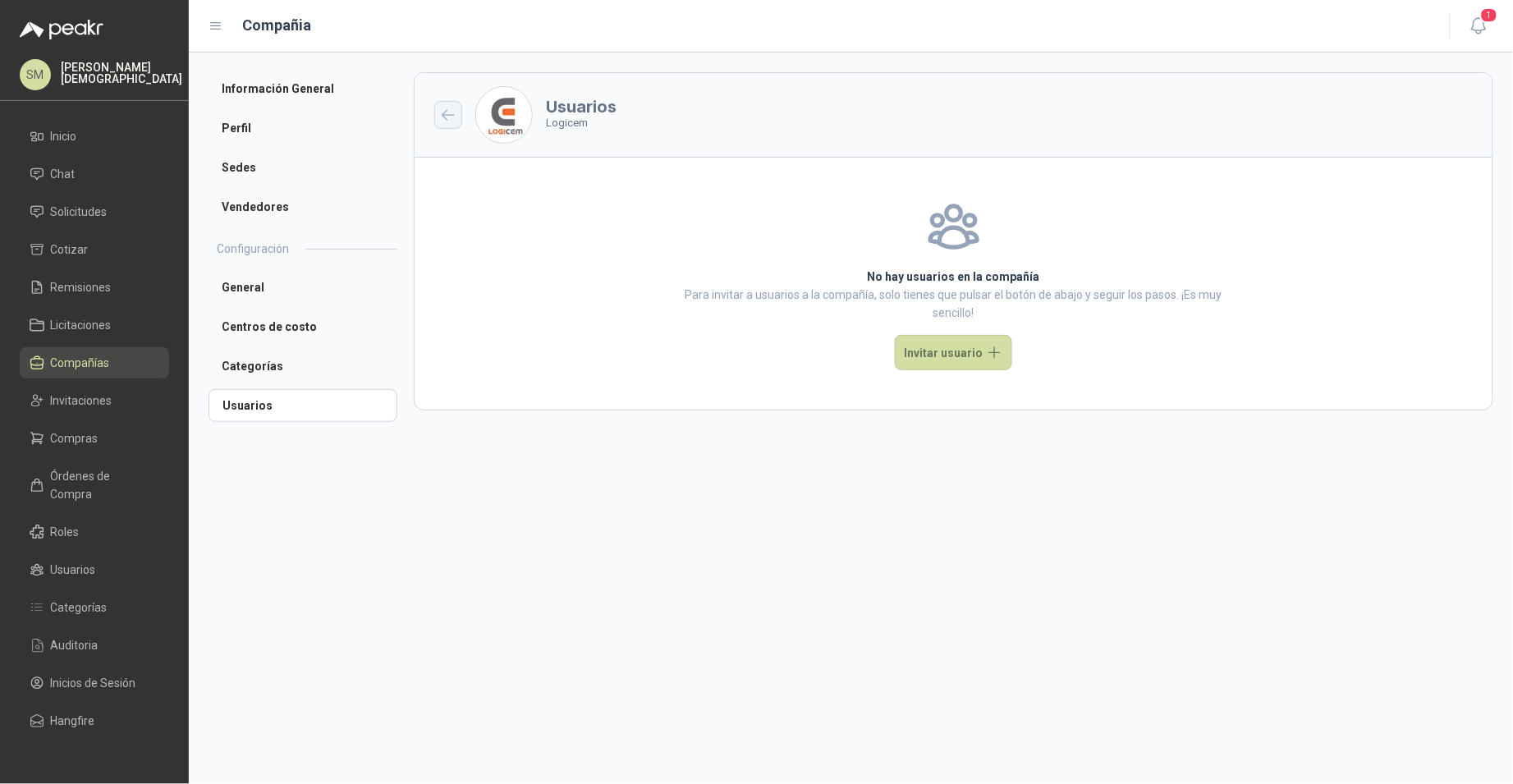
click at [447, 114] on icon "button" at bounding box center [448, 115] width 14 height 12
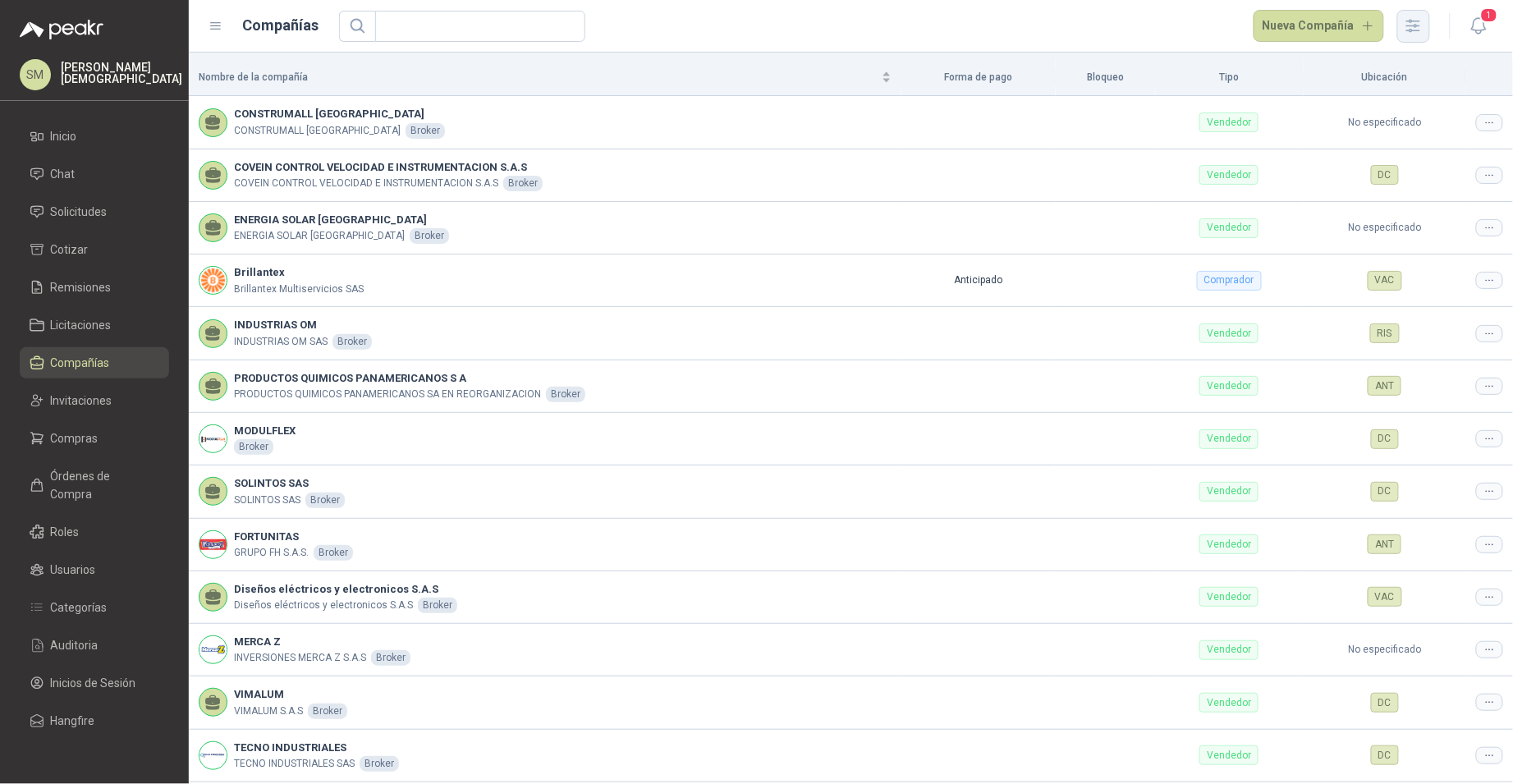
click at [1408, 33] on icon "button" at bounding box center [1413, 26] width 19 height 19
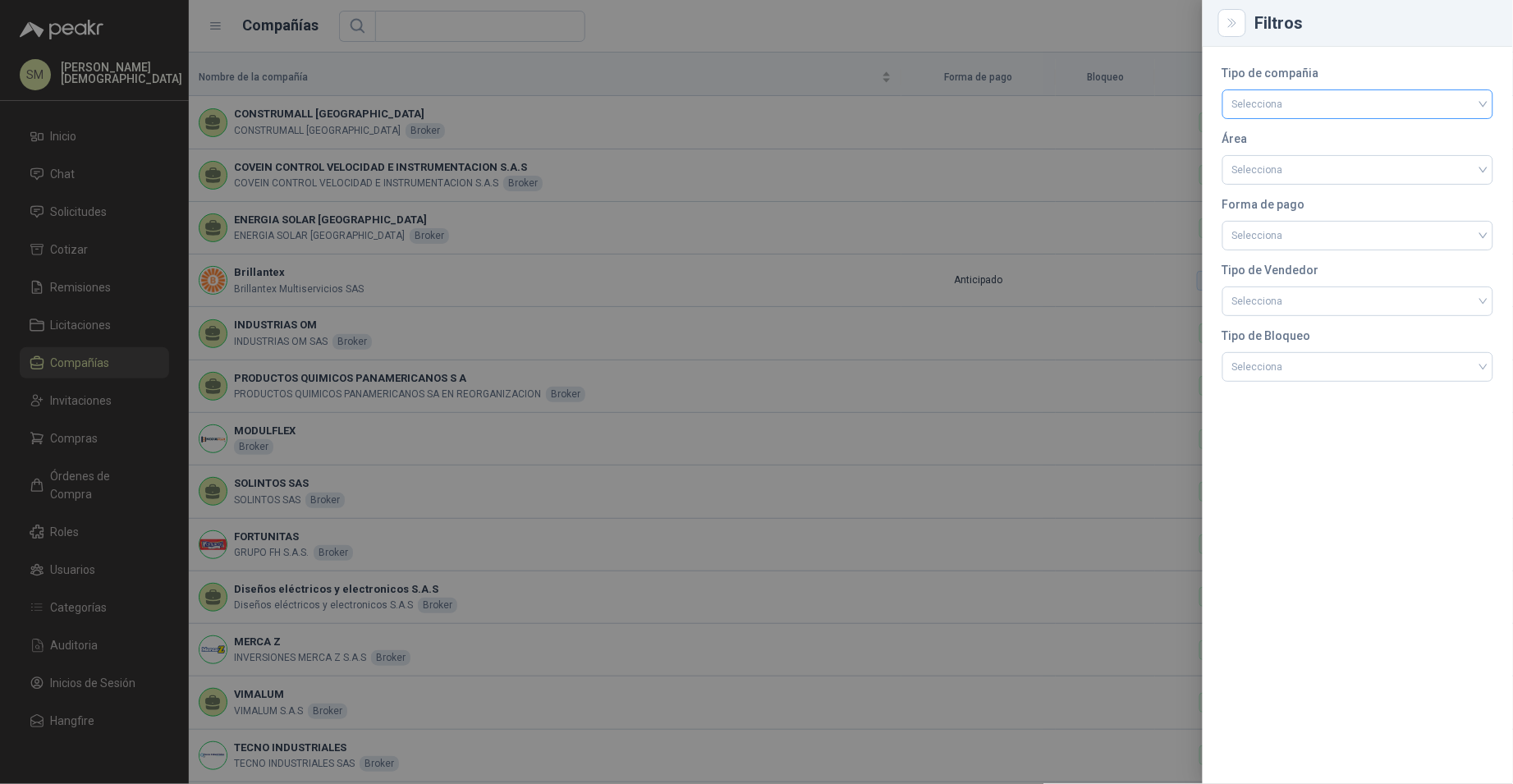
click at [1322, 102] on input "search" at bounding box center [1357, 103] width 251 height 24
drag, startPoint x: 1298, startPoint y: 169, endPoint x: 1295, endPoint y: 135, distance: 34.1
click at [1295, 135] on div "Comprador Vendedor" at bounding box center [1359, 152] width 265 height 52
click at [1295, 135] on div "Comprador" at bounding box center [1358, 138] width 244 height 18
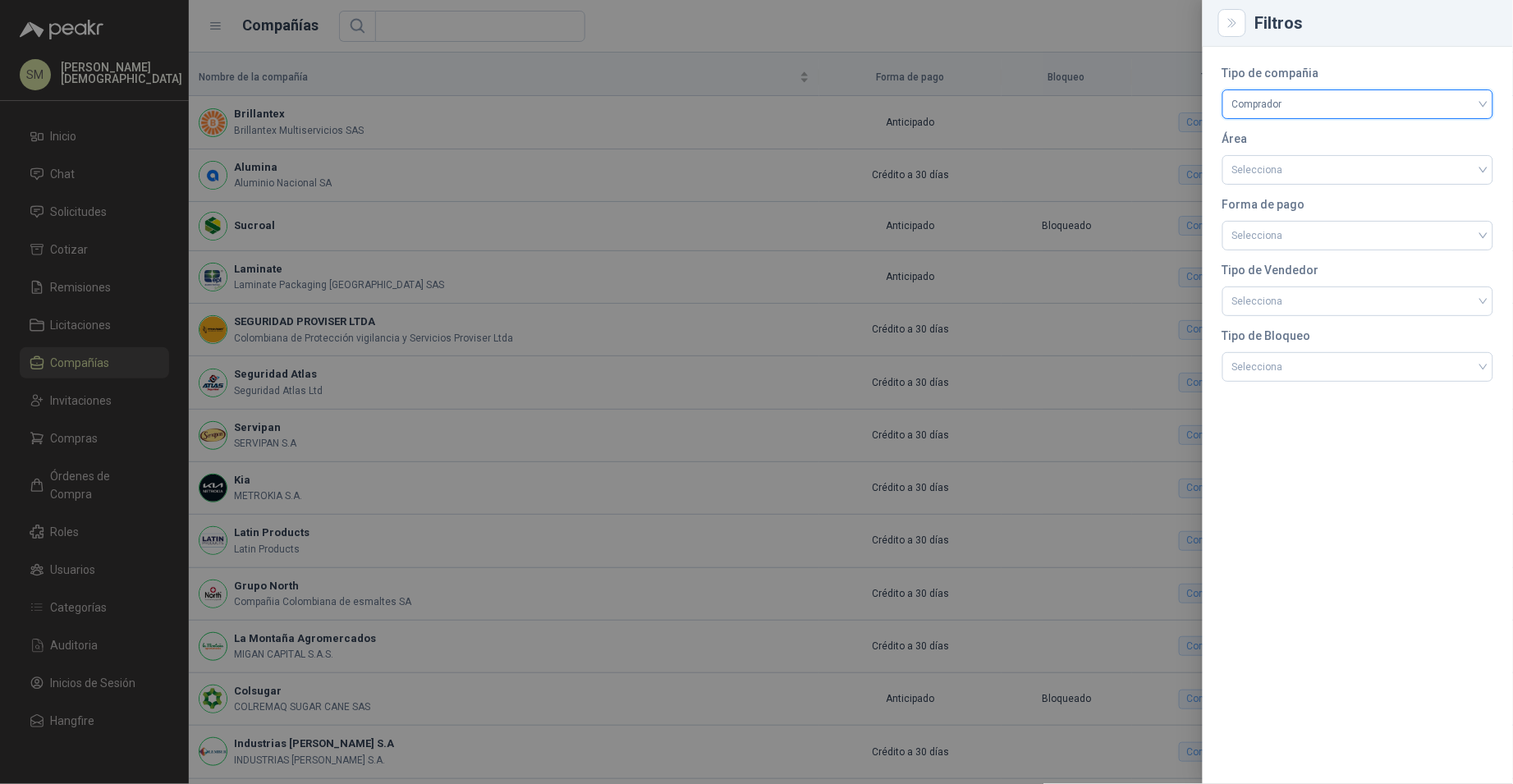
click at [991, 156] on div at bounding box center [756, 392] width 1513 height 784
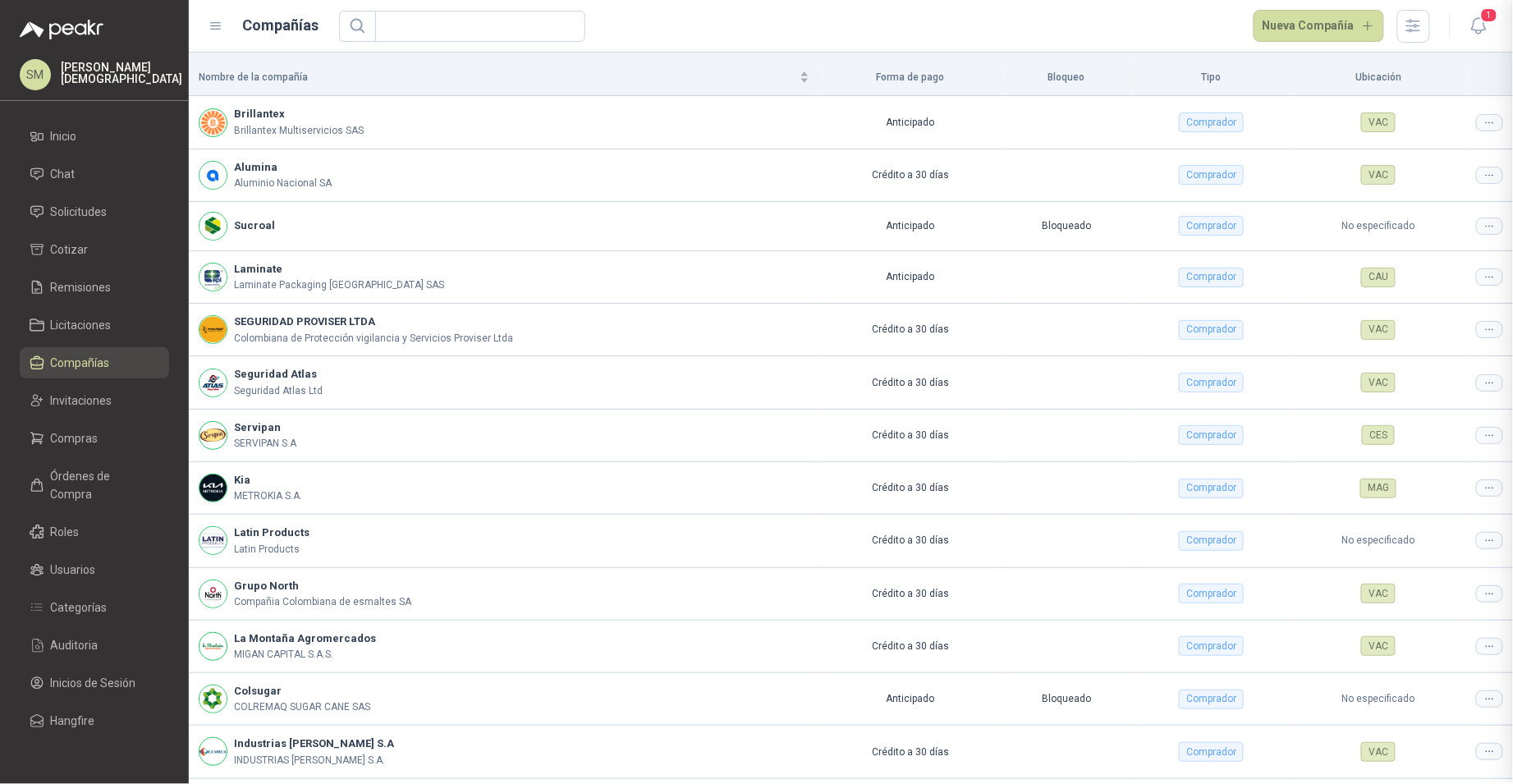
scroll to position [158, 0]
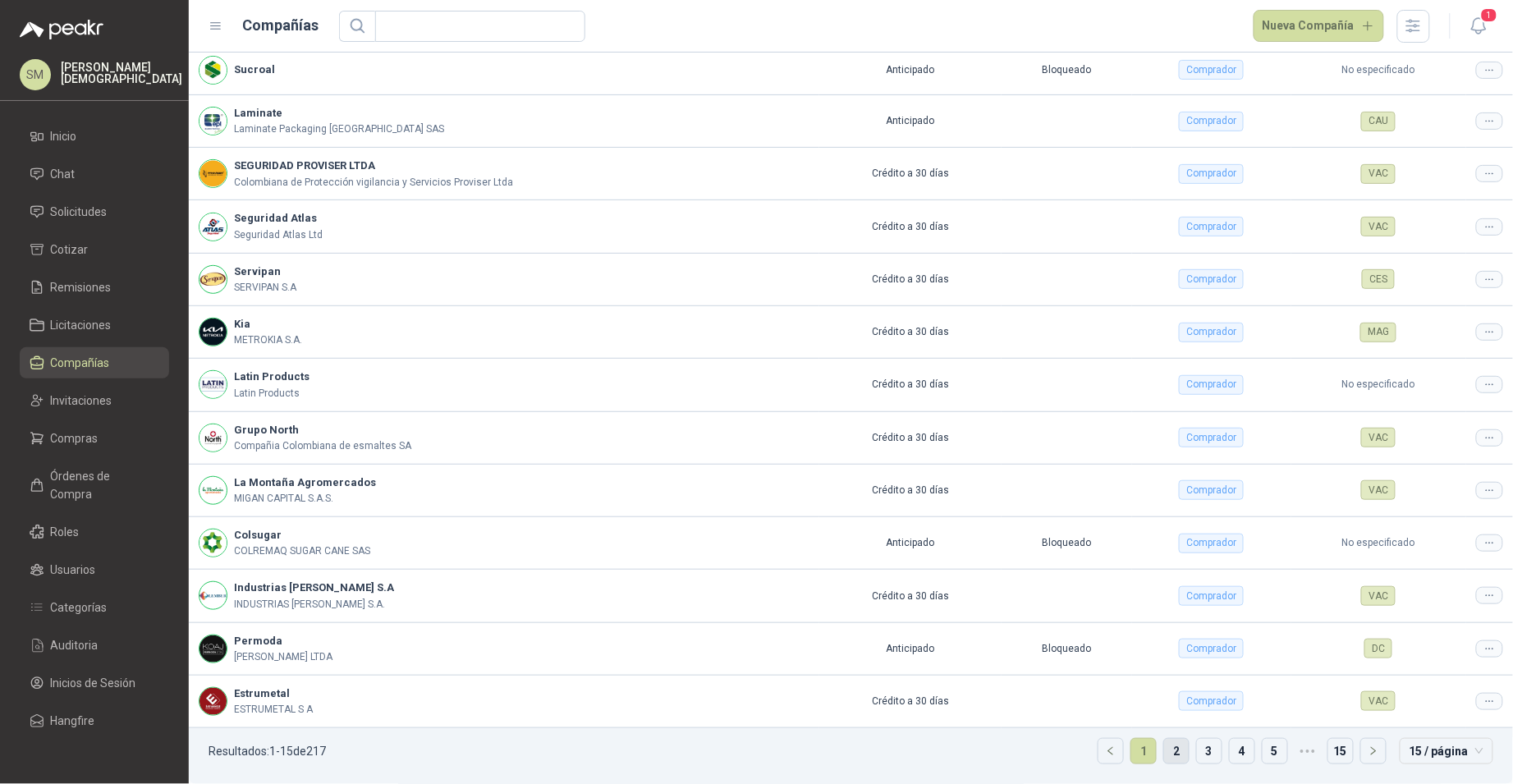
click at [1166, 746] on link "2" at bounding box center [1176, 750] width 24 height 24
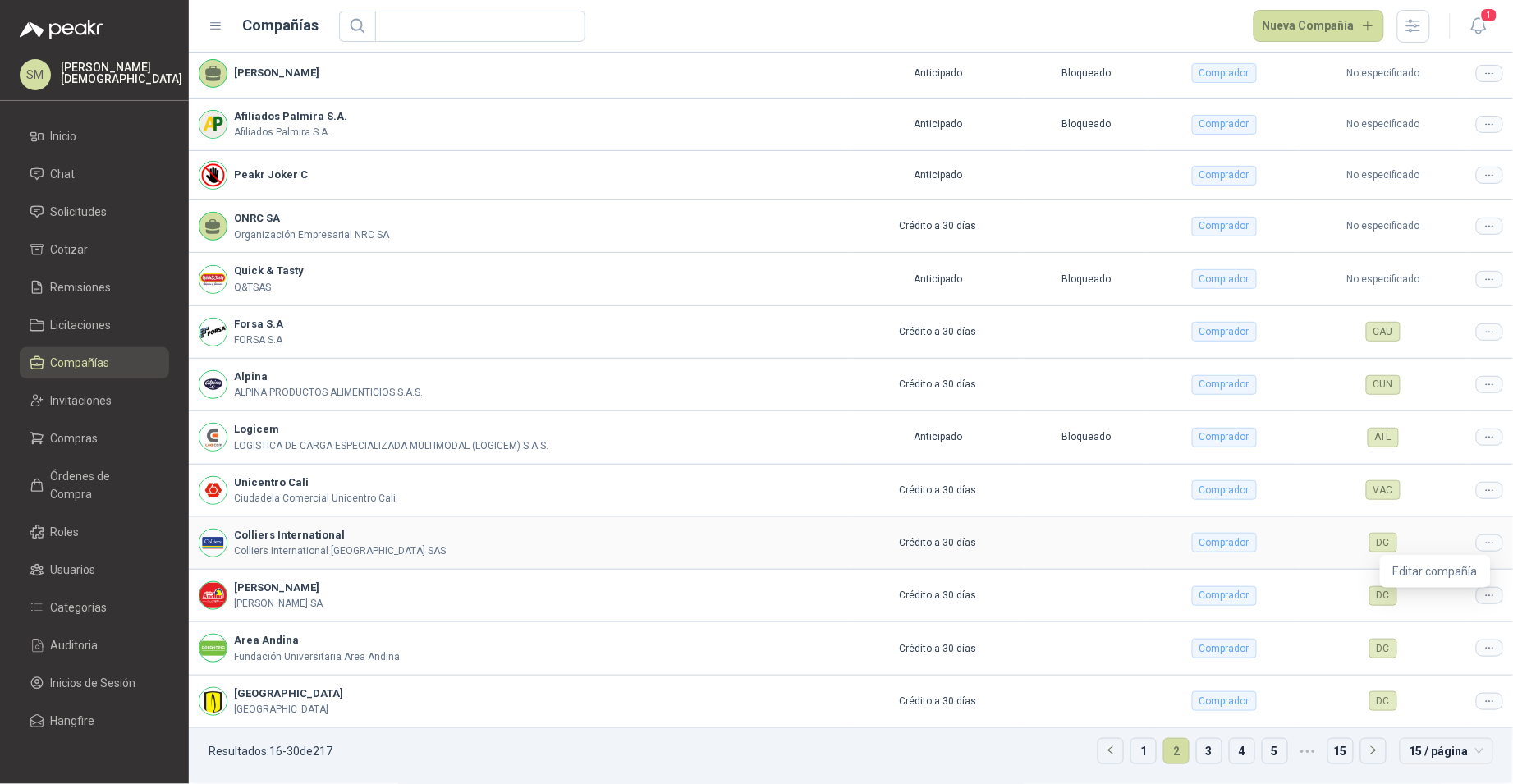
click at [1476, 544] on div at bounding box center [1489, 543] width 27 height 17
click at [1448, 569] on span "Editar compañía" at bounding box center [1435, 571] width 85 height 18
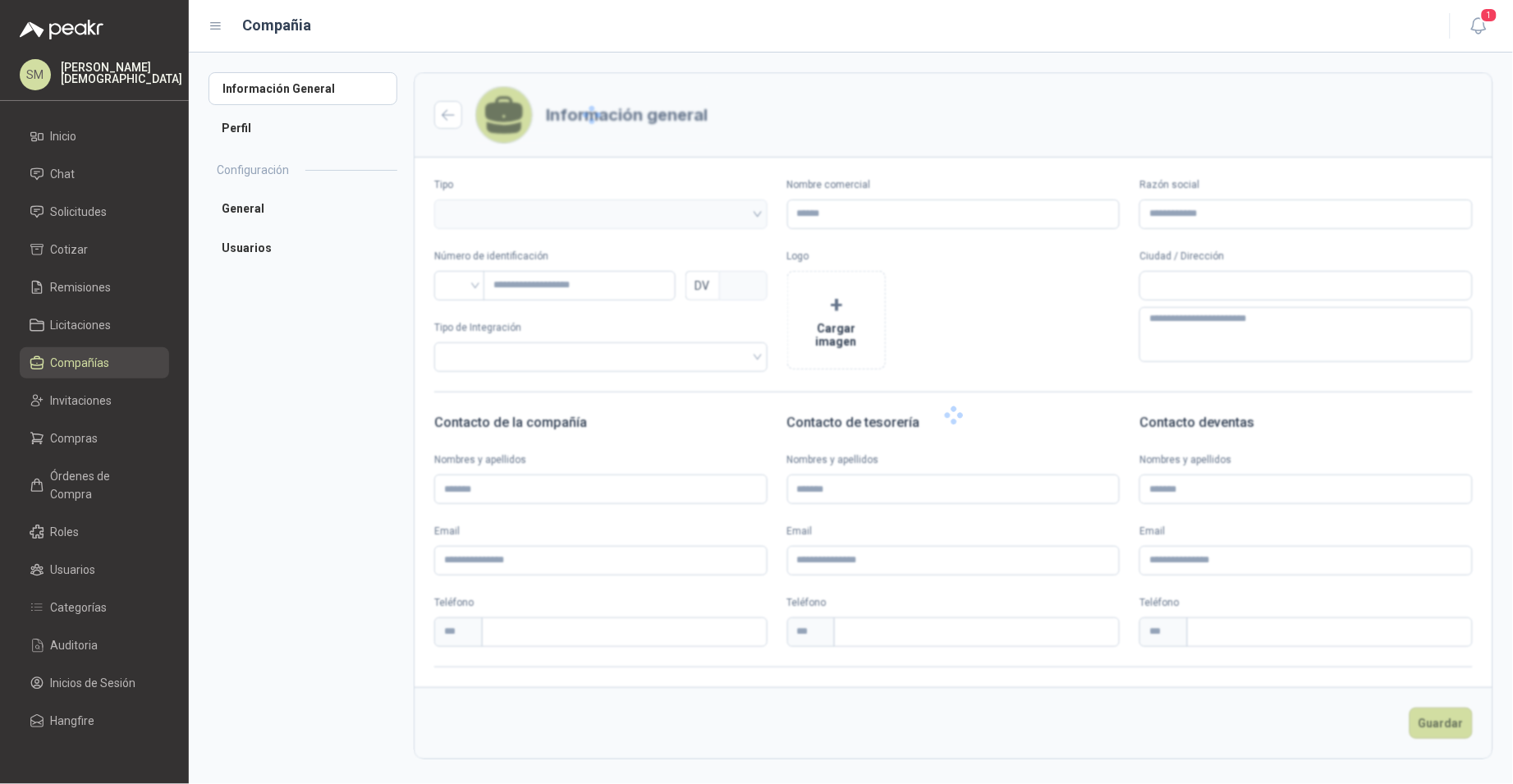
type input "**********"
type input "*********"
type input "*"
type textarea "**********"
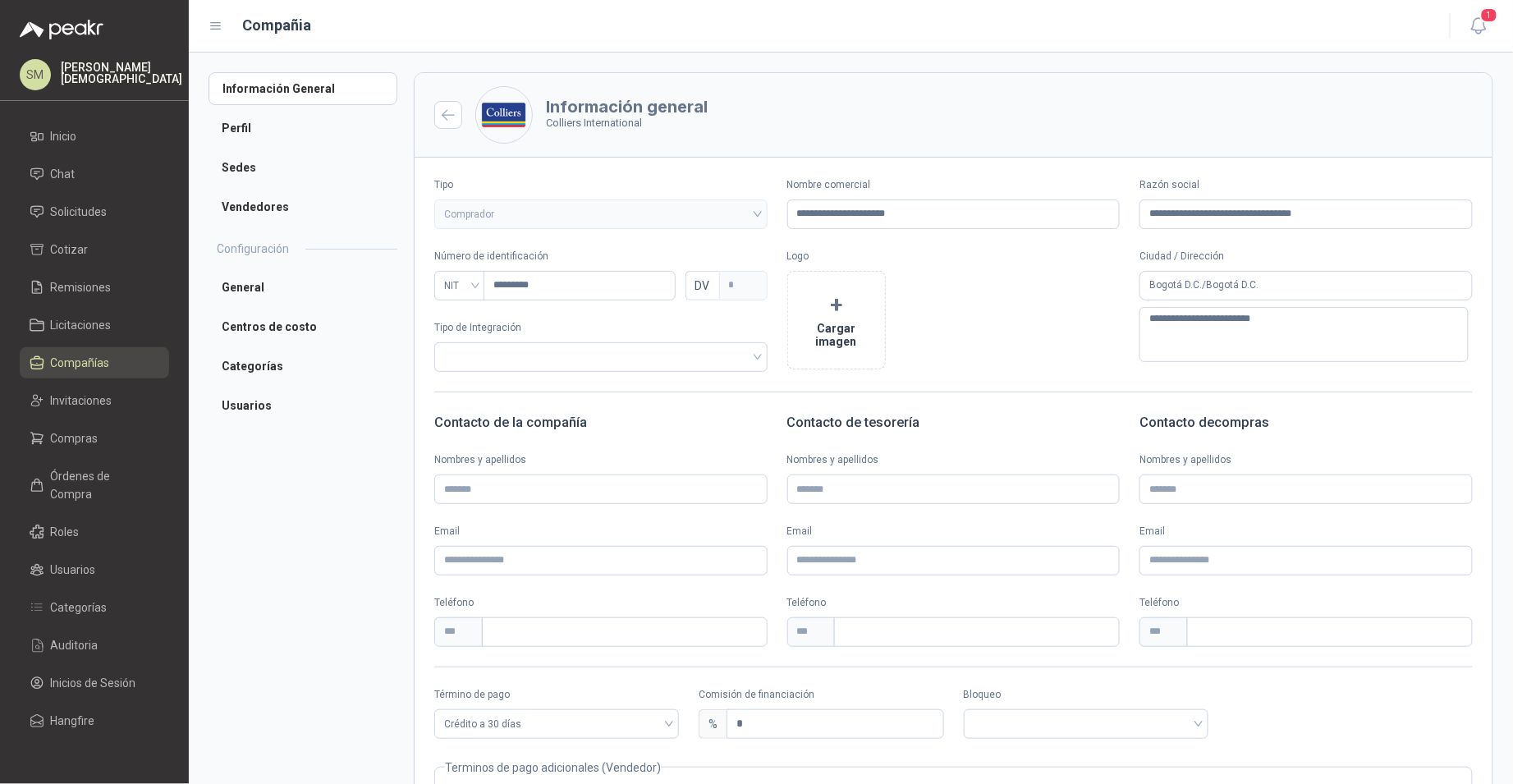
scroll to position [145, 0]
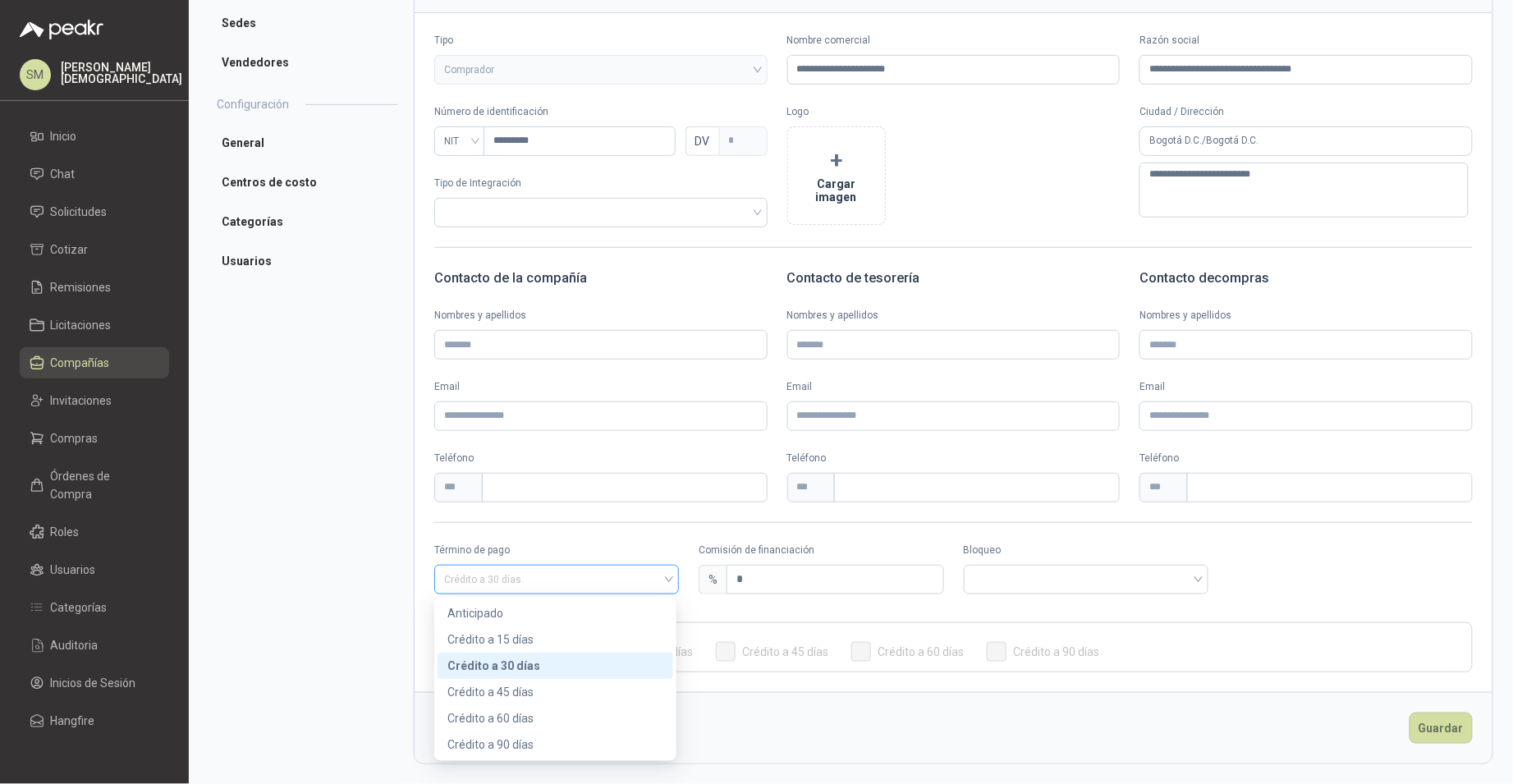
click at [592, 571] on span "Crédito a 30 días" at bounding box center [556, 579] width 225 height 24
click at [503, 610] on div "Anticipado" at bounding box center [556, 612] width 216 height 18
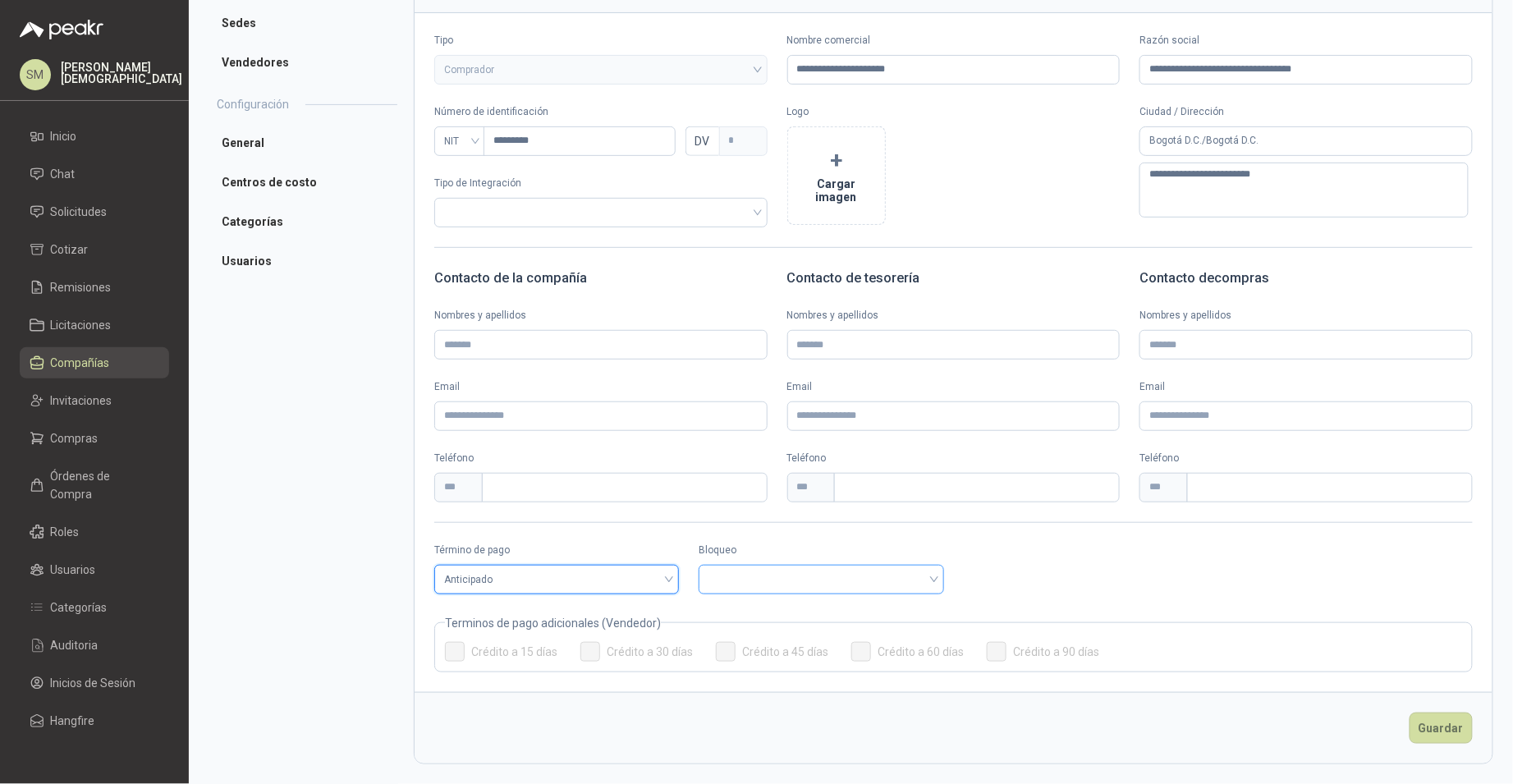
drag, startPoint x: 845, startPoint y: 577, endPoint x: 831, endPoint y: 585, distance: 16.1
click at [845, 578] on input "search" at bounding box center [820, 578] width 225 height 24
click at [771, 636] on div "Bloqueado" at bounding box center [818, 639] width 216 height 18
click at [1444, 731] on button "Guardar" at bounding box center [1441, 727] width 63 height 31
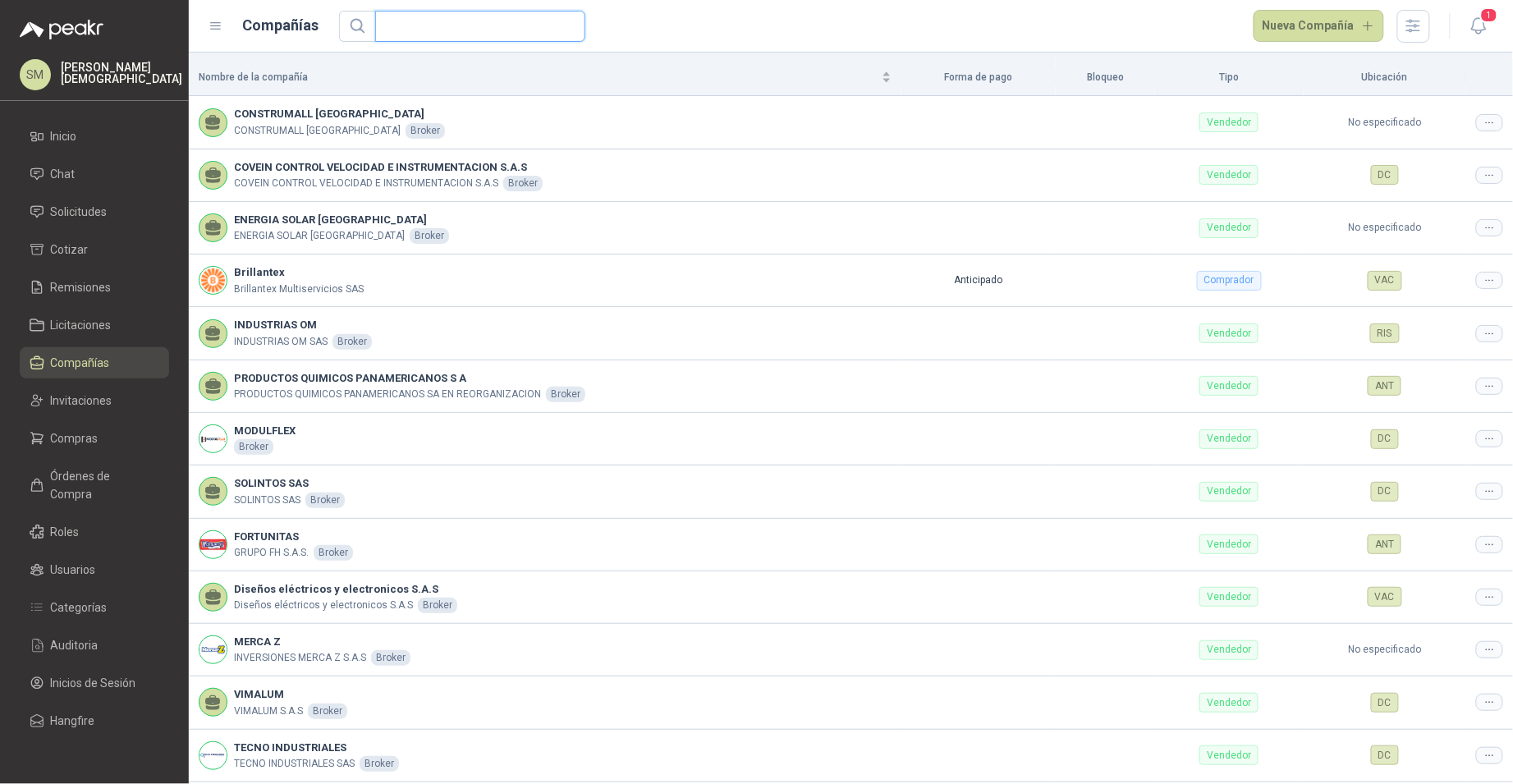
click at [491, 31] on input "text" at bounding box center [474, 26] width 177 height 30
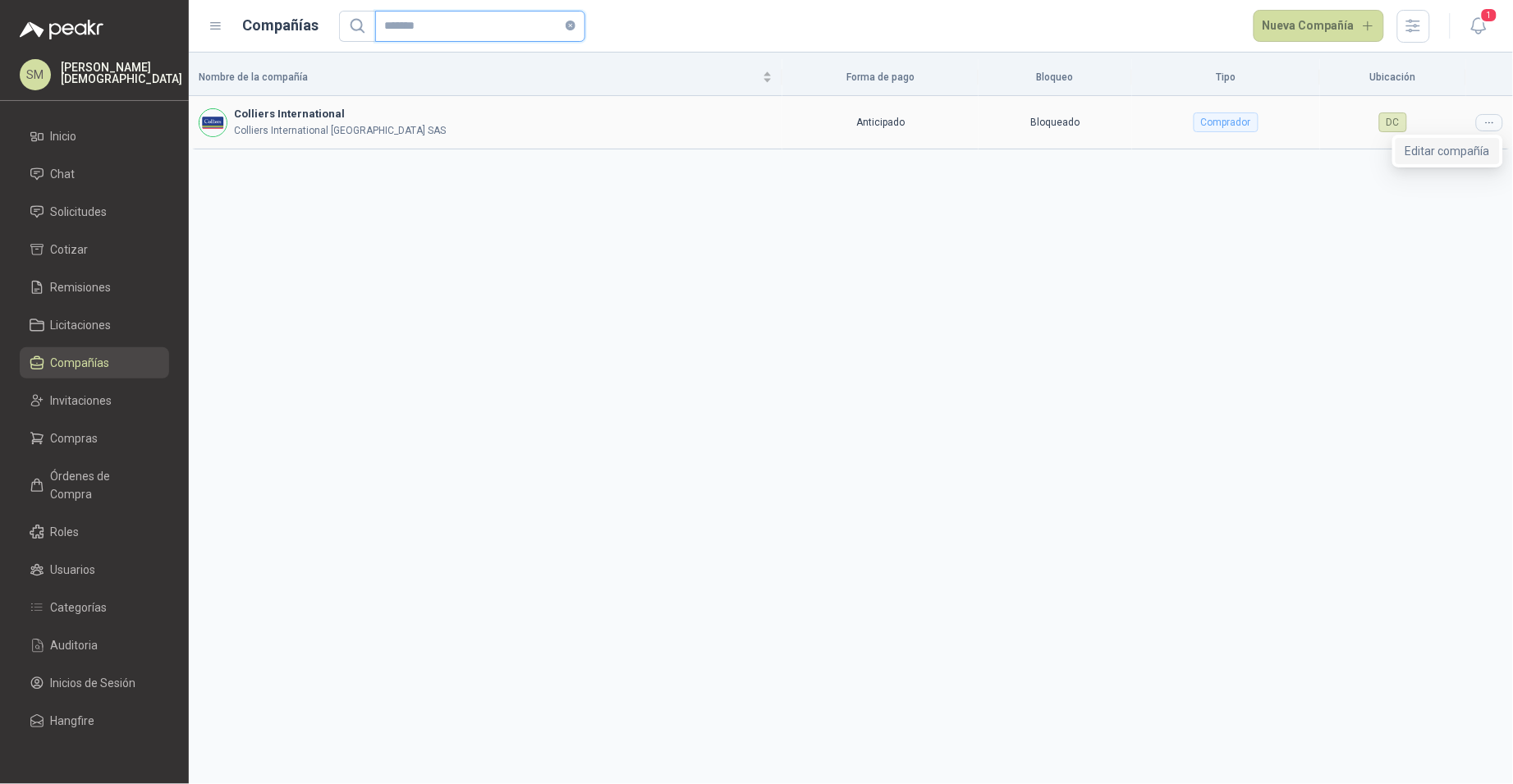
type input "*******"
click at [1465, 149] on span "Editar compañía" at bounding box center [1447, 150] width 85 height 18
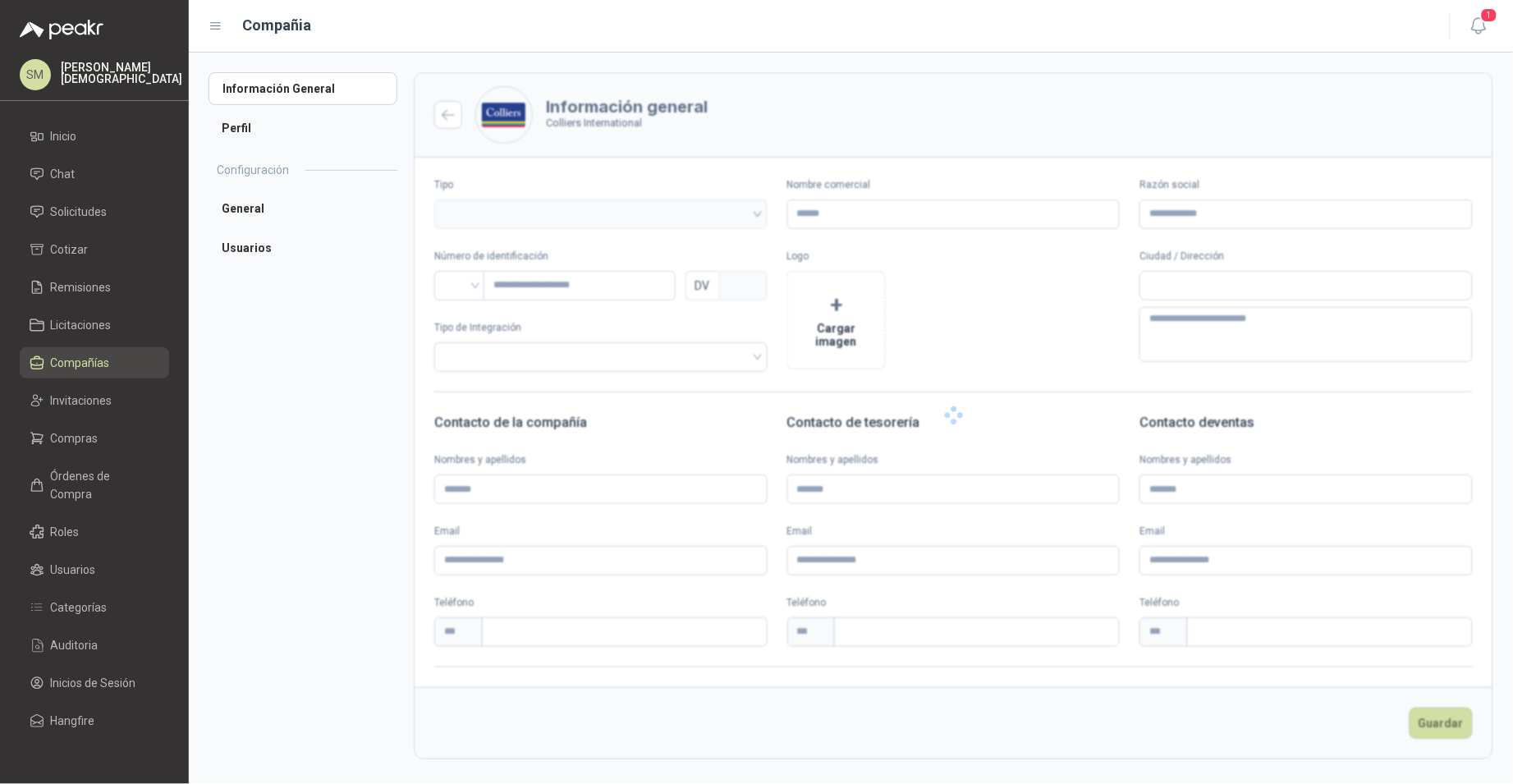
type input "**********"
type input "*********"
type input "*"
type textarea "**********"
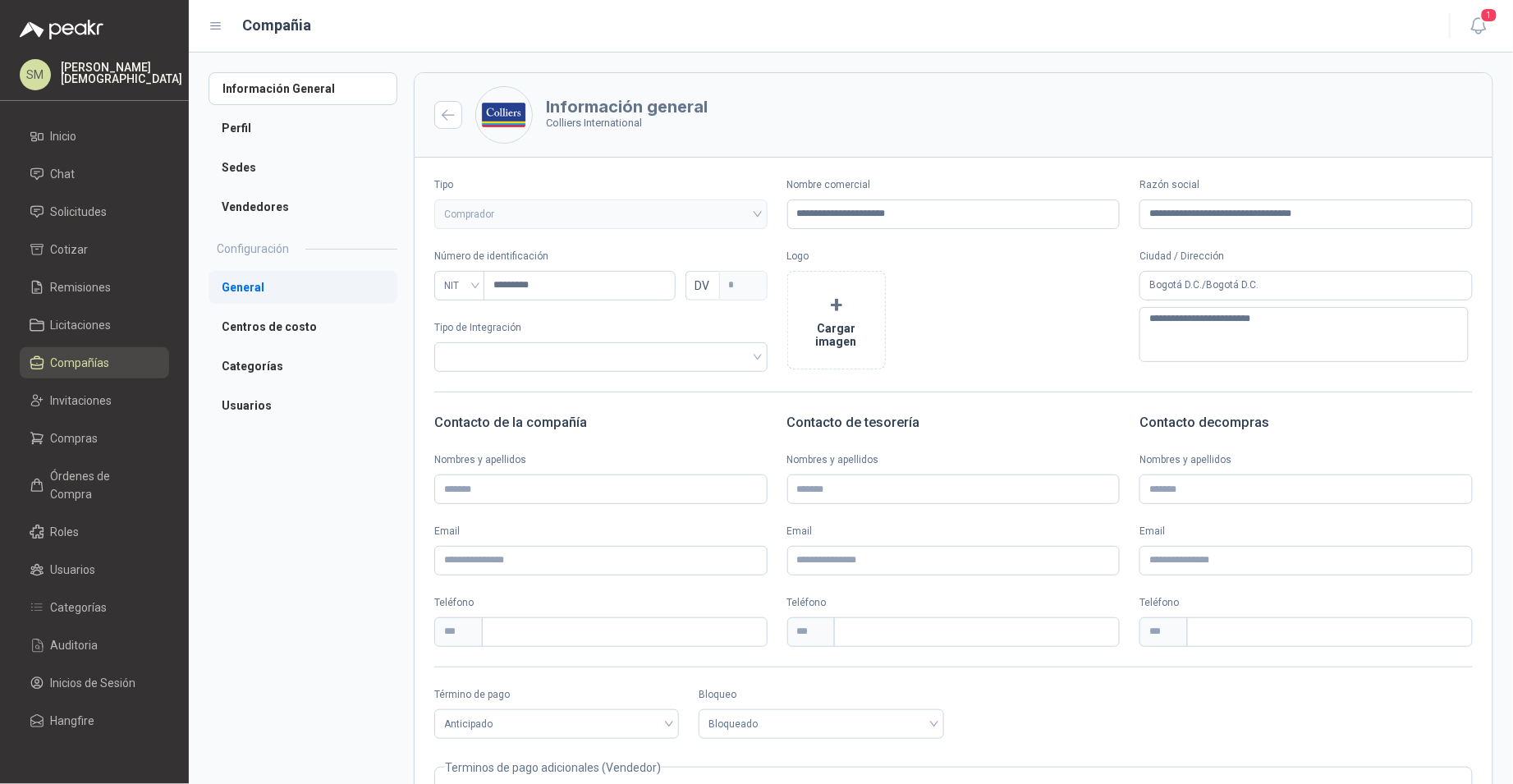
click at [282, 292] on li "General" at bounding box center [303, 287] width 189 height 33
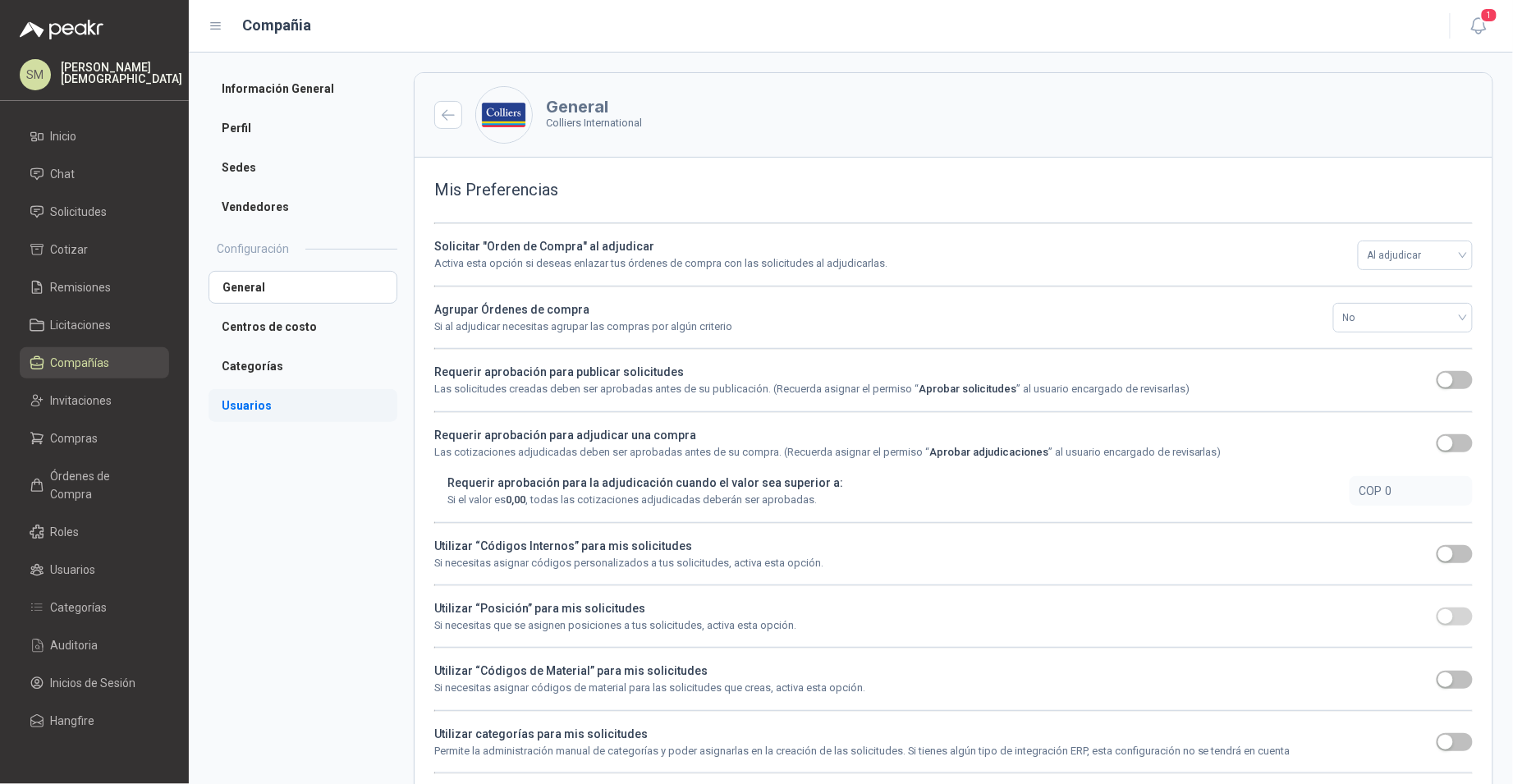
click at [259, 409] on li "Usuarios" at bounding box center [303, 405] width 189 height 33
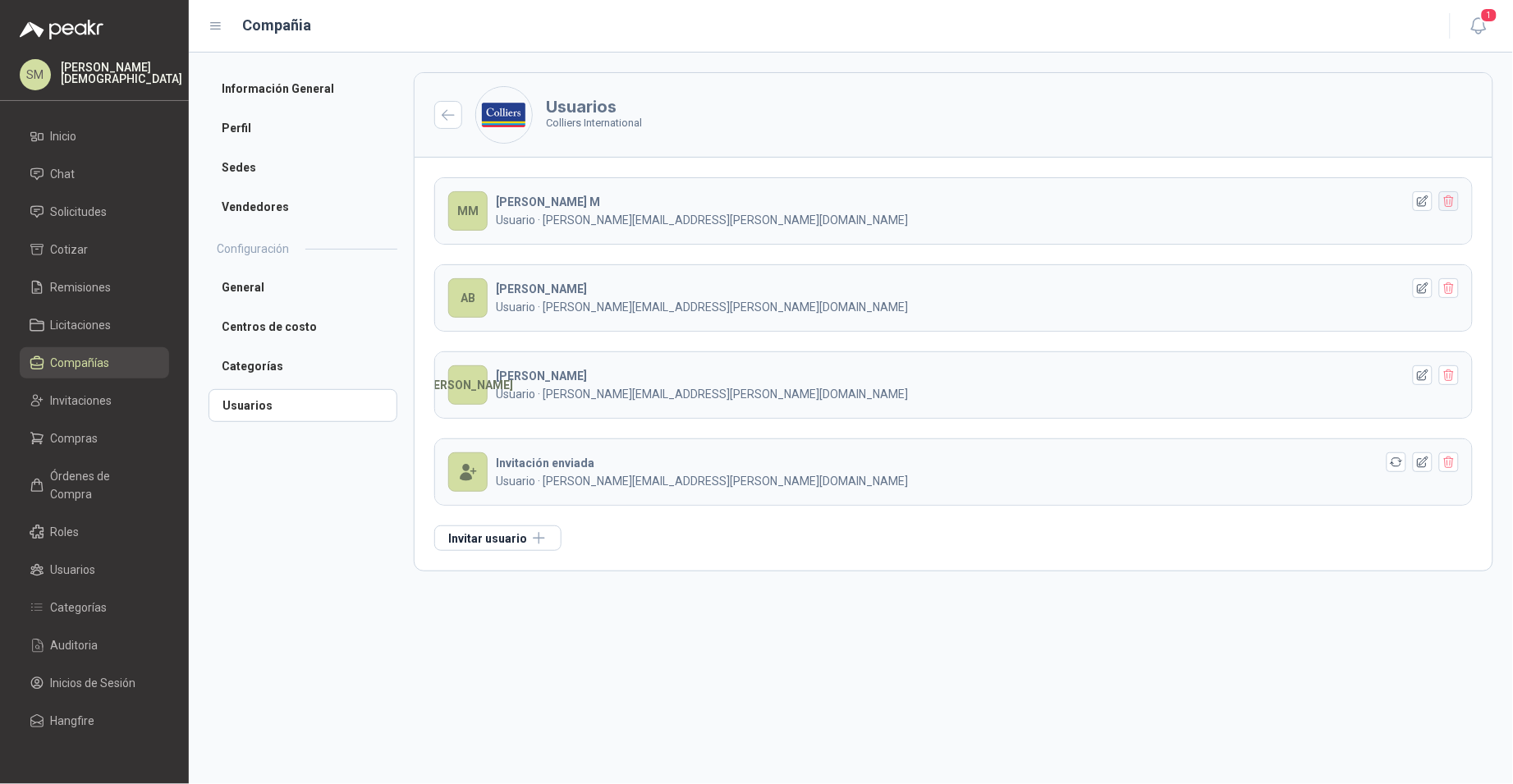
click at [1446, 205] on icon "button" at bounding box center [1449, 201] width 9 height 11
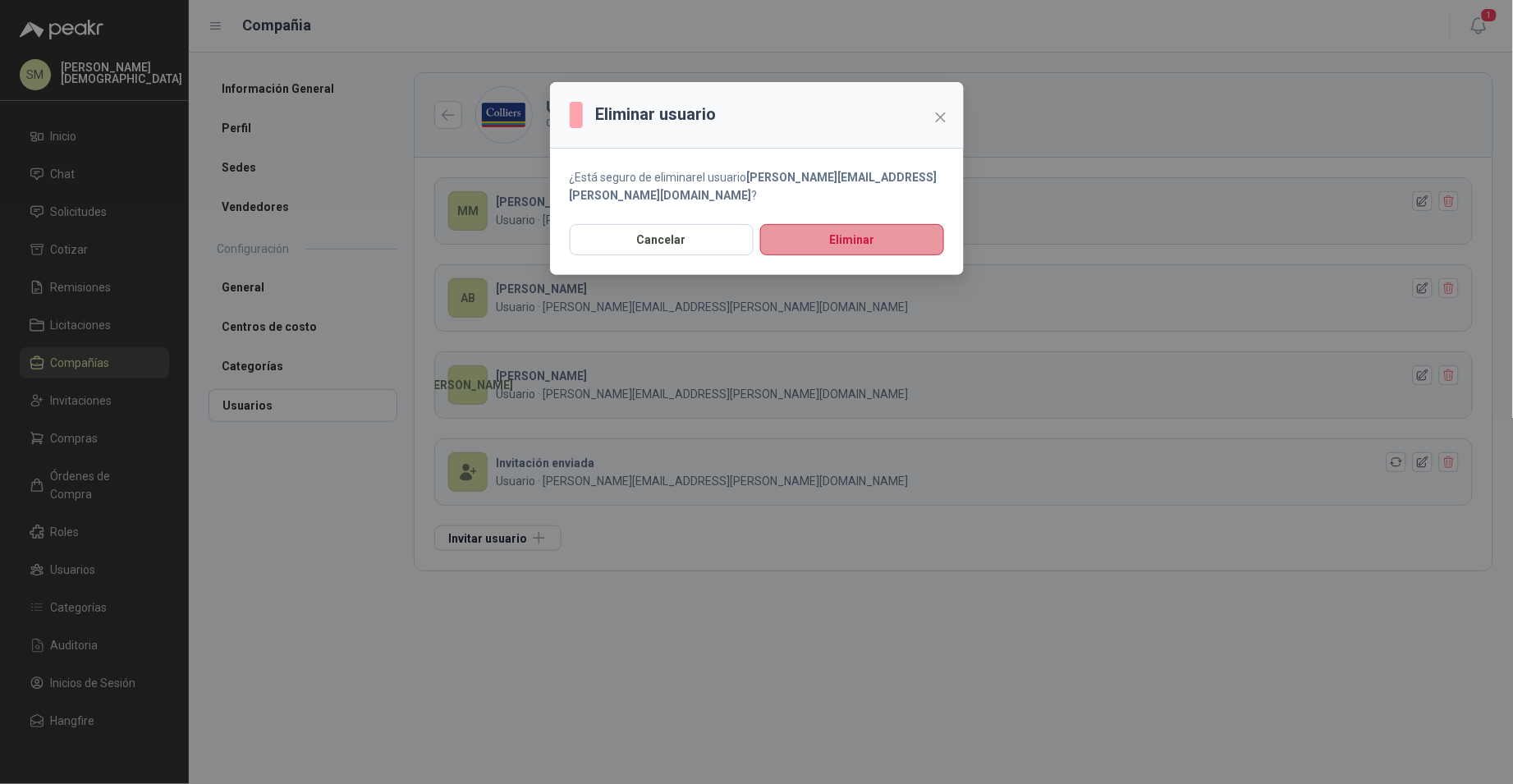
click at [886, 227] on button "Eliminar" at bounding box center [851, 239] width 184 height 31
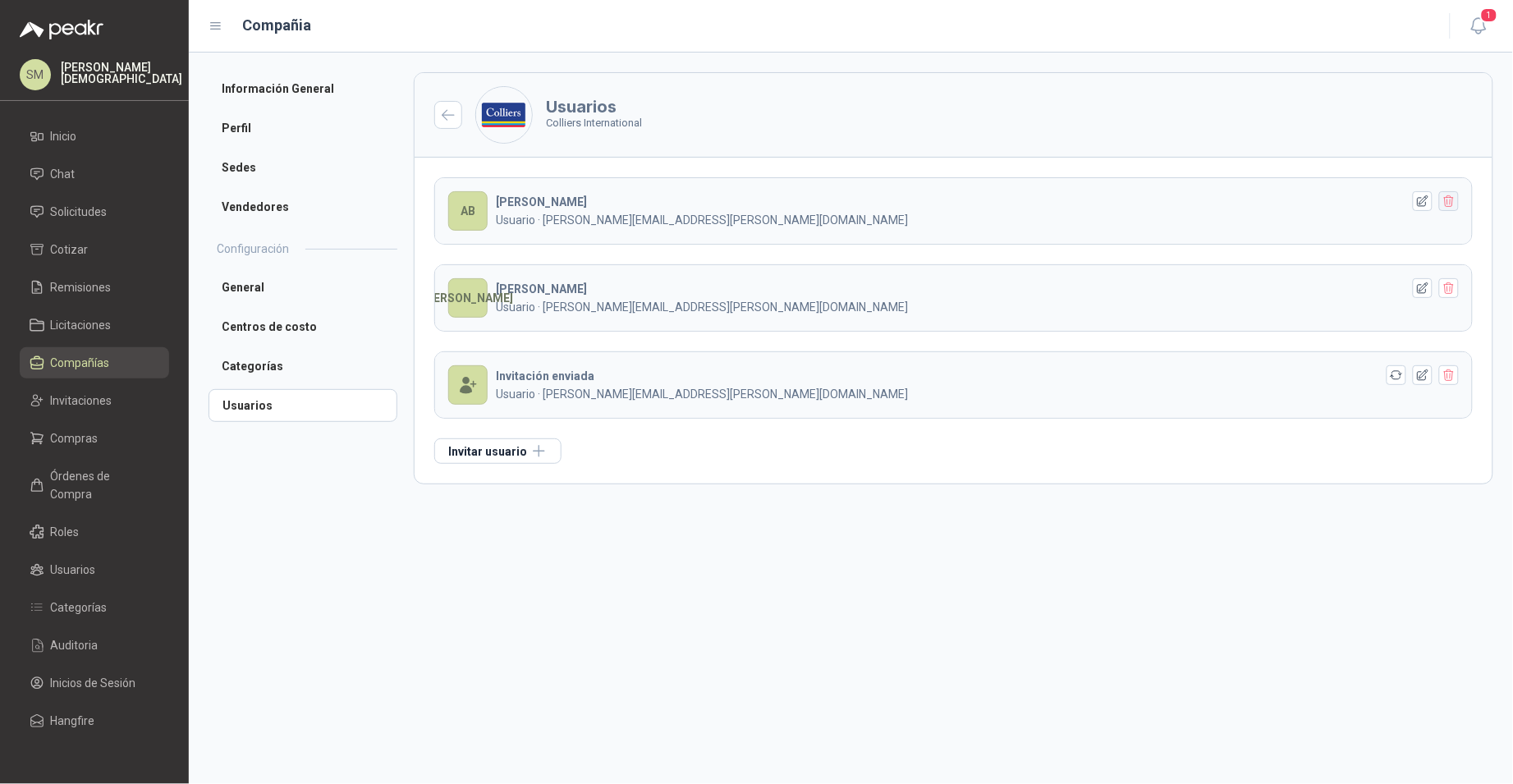
click at [1447, 200] on icon "button" at bounding box center [1449, 201] width 14 height 14
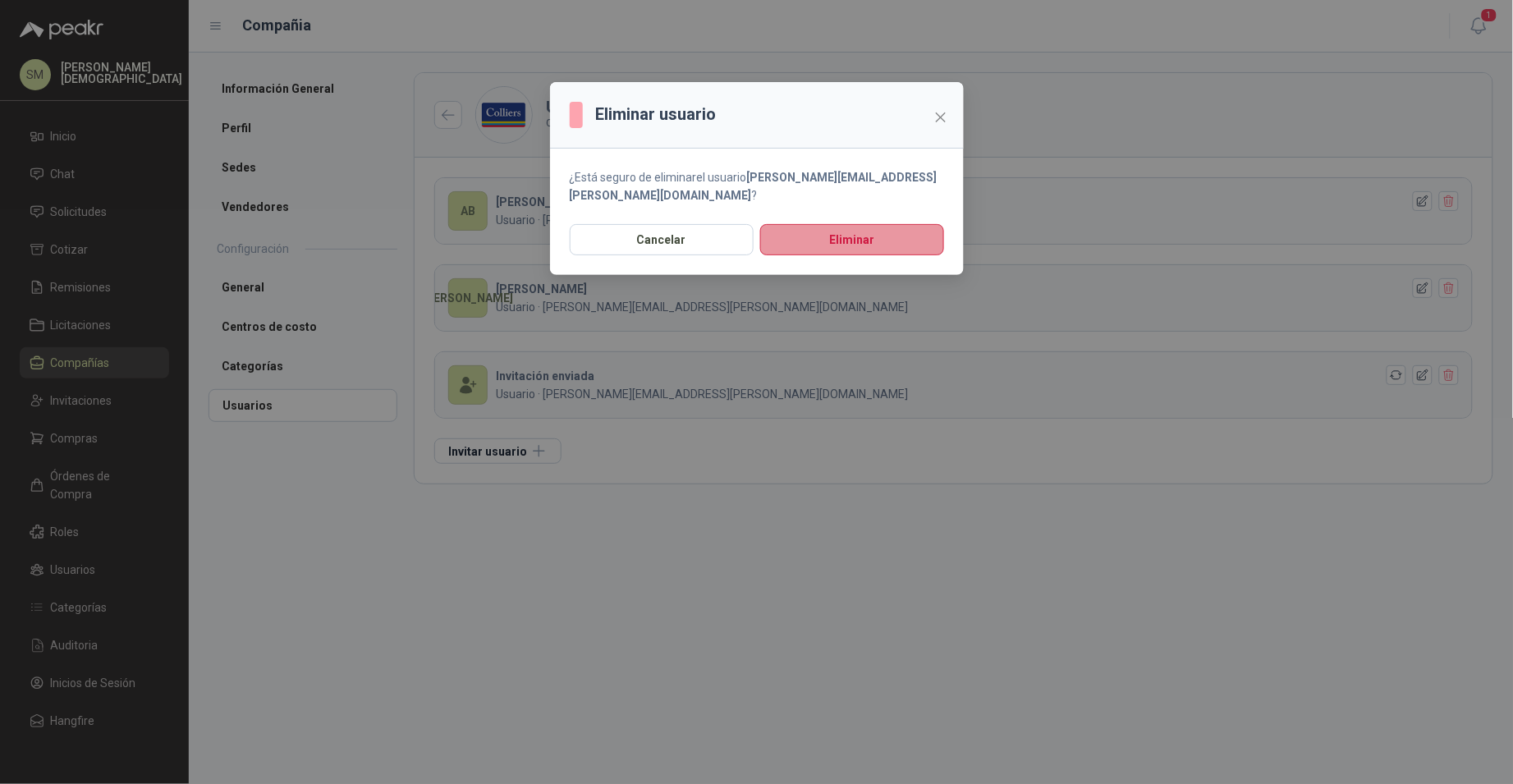
click at [876, 224] on button "Eliminar" at bounding box center [851, 239] width 184 height 31
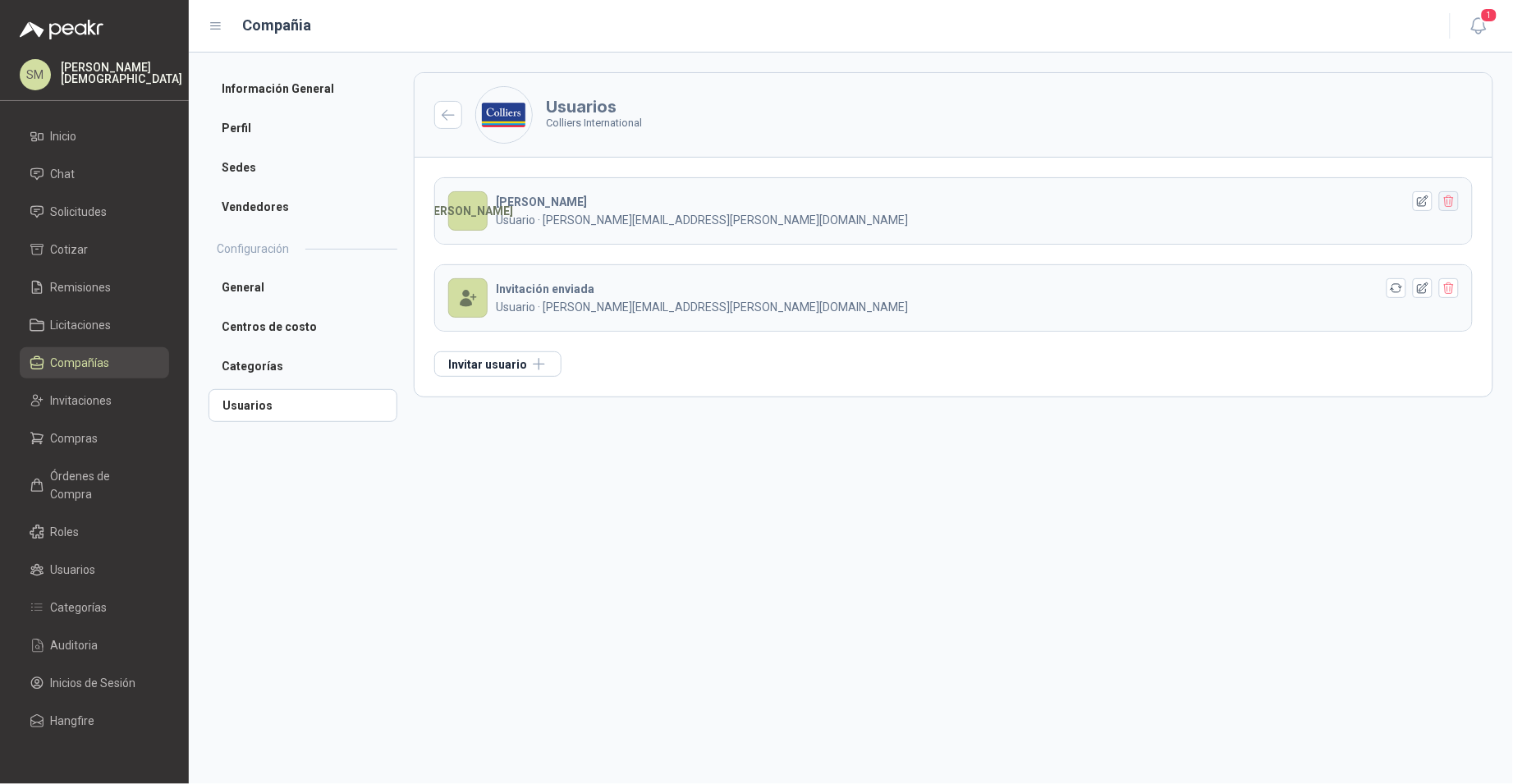
click at [1453, 206] on icon "button" at bounding box center [1449, 201] width 14 height 14
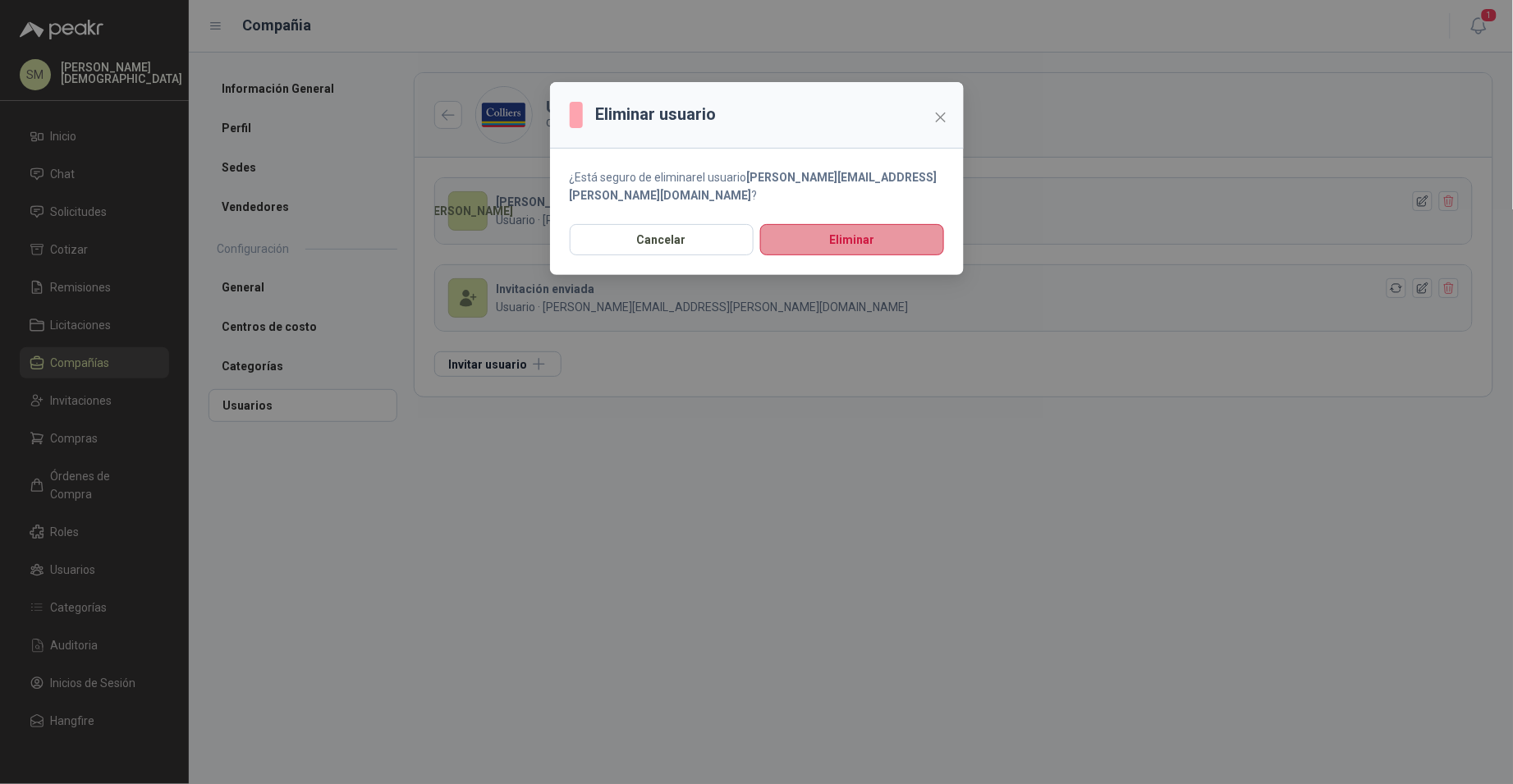
click at [923, 230] on button "Eliminar" at bounding box center [851, 239] width 184 height 31
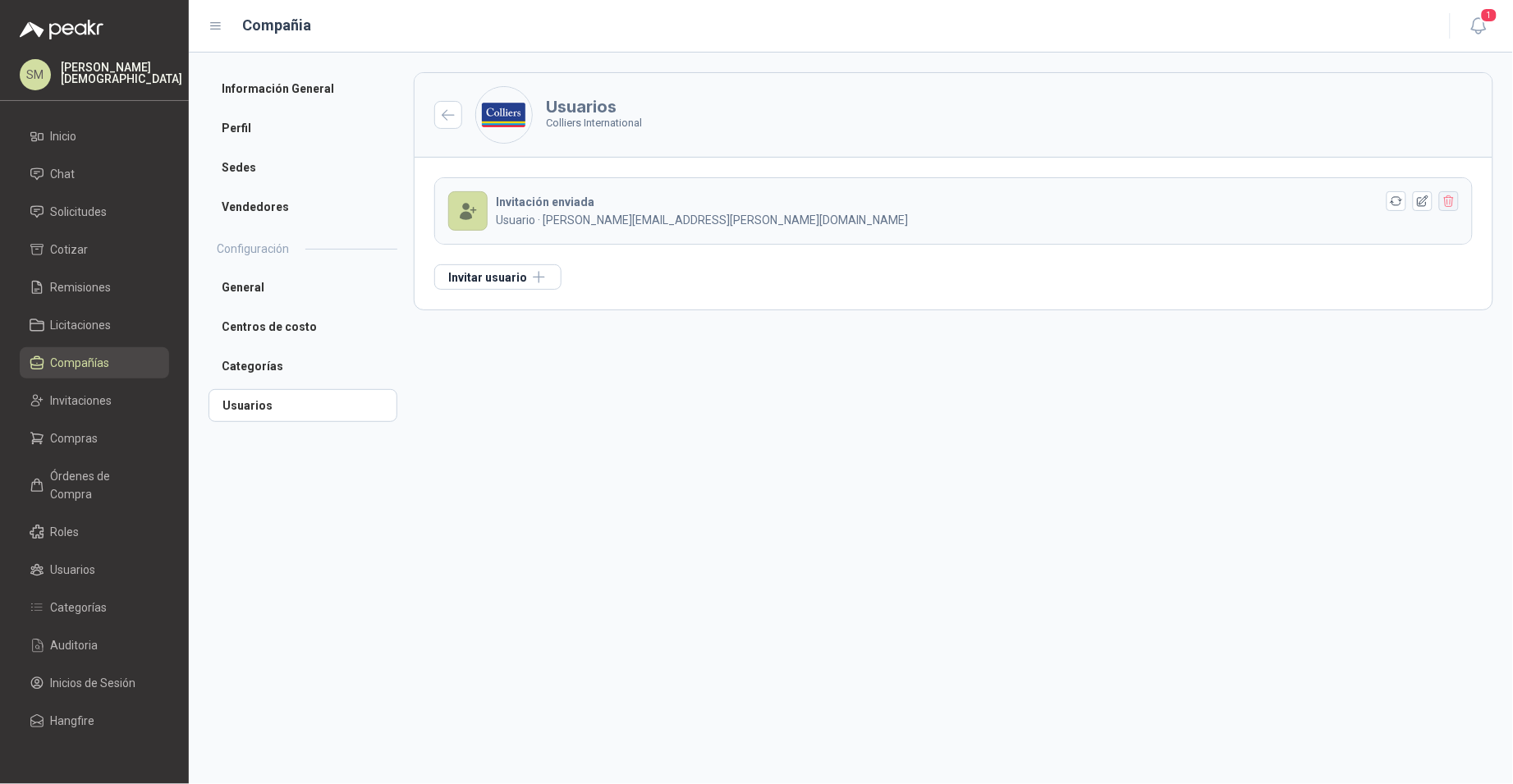
click at [1446, 206] on icon "button" at bounding box center [1449, 201] width 9 height 11
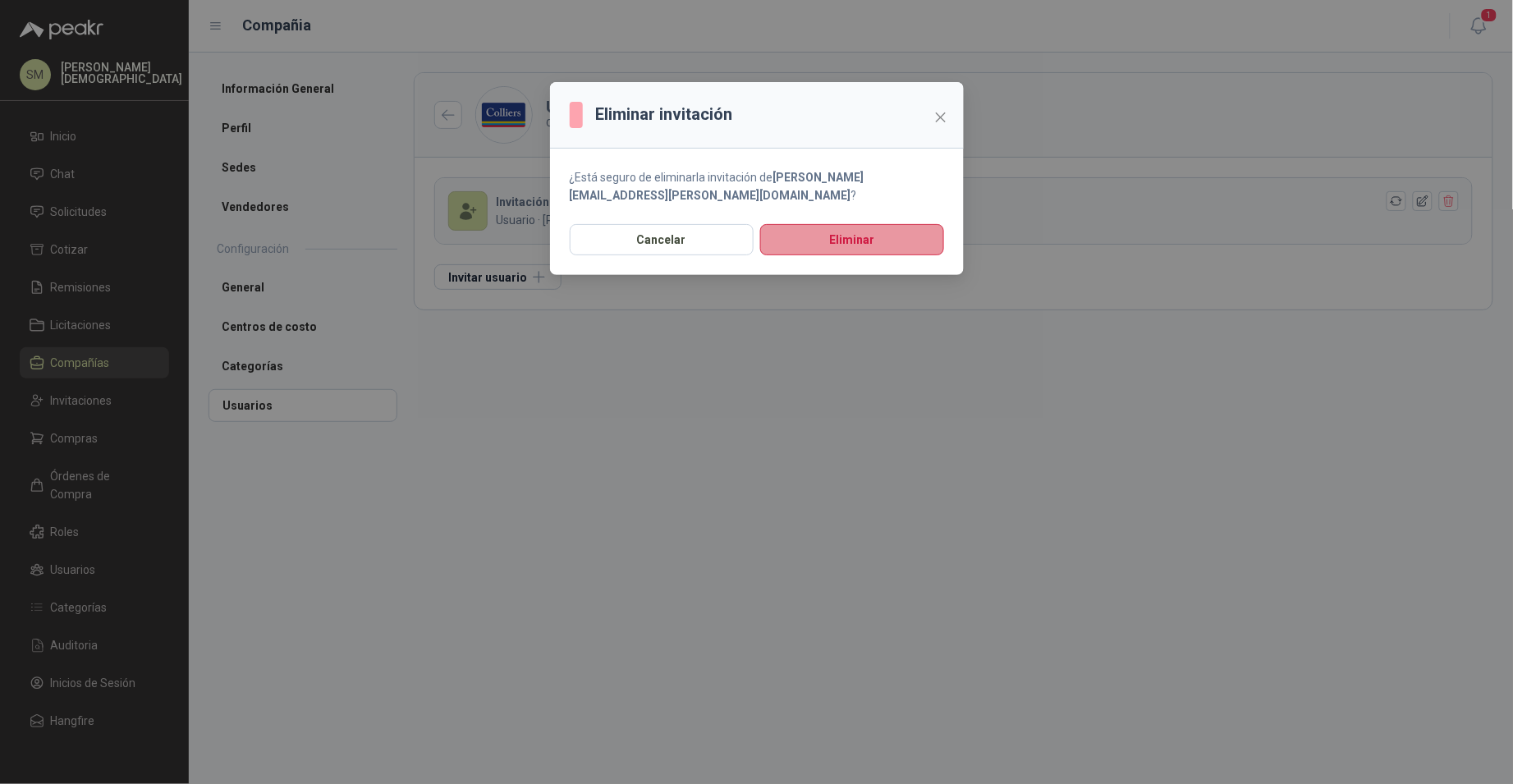
click at [856, 228] on button "Eliminar" at bounding box center [851, 239] width 184 height 31
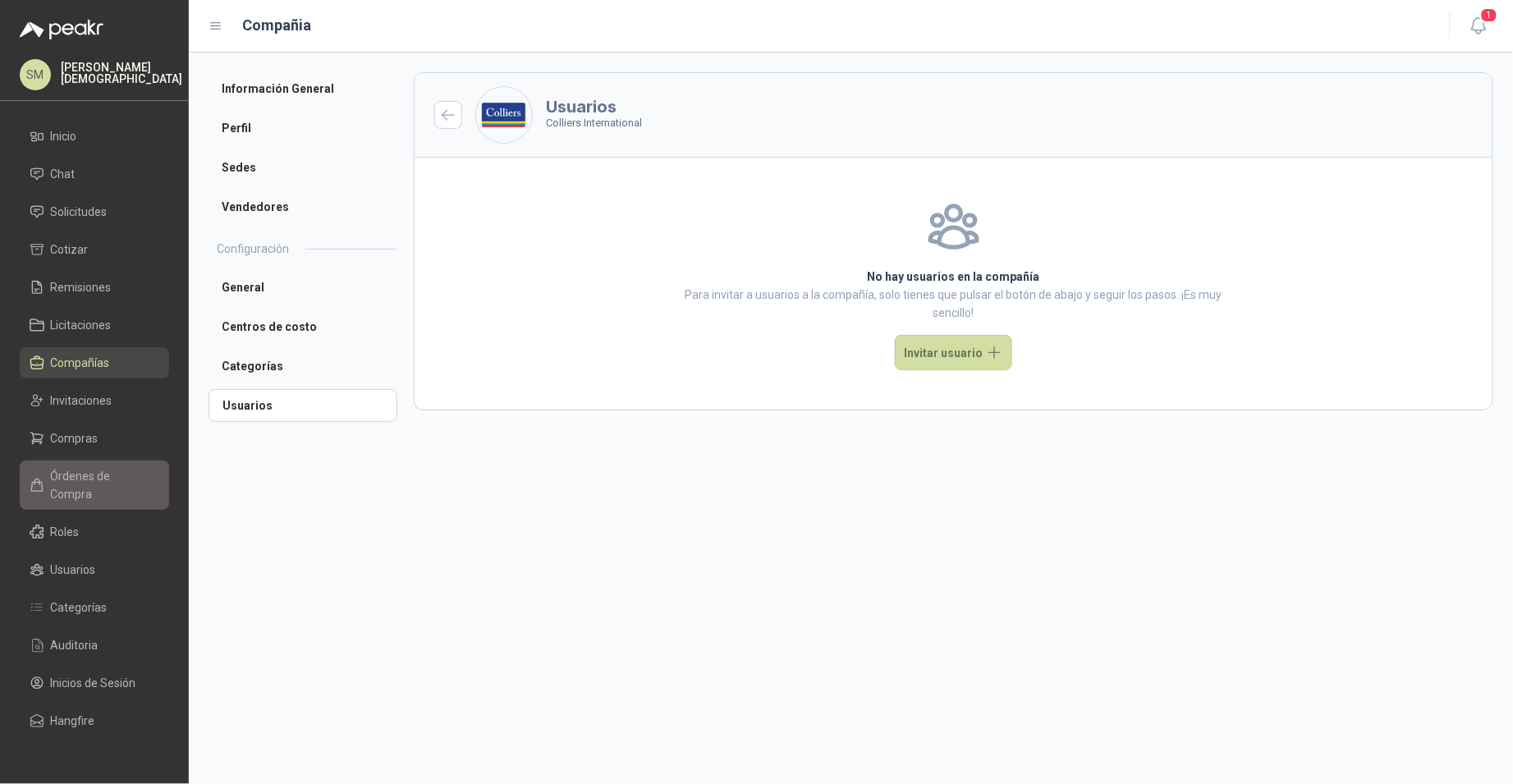
click at [84, 475] on span "Órdenes de Compra" at bounding box center [103, 485] width 103 height 36
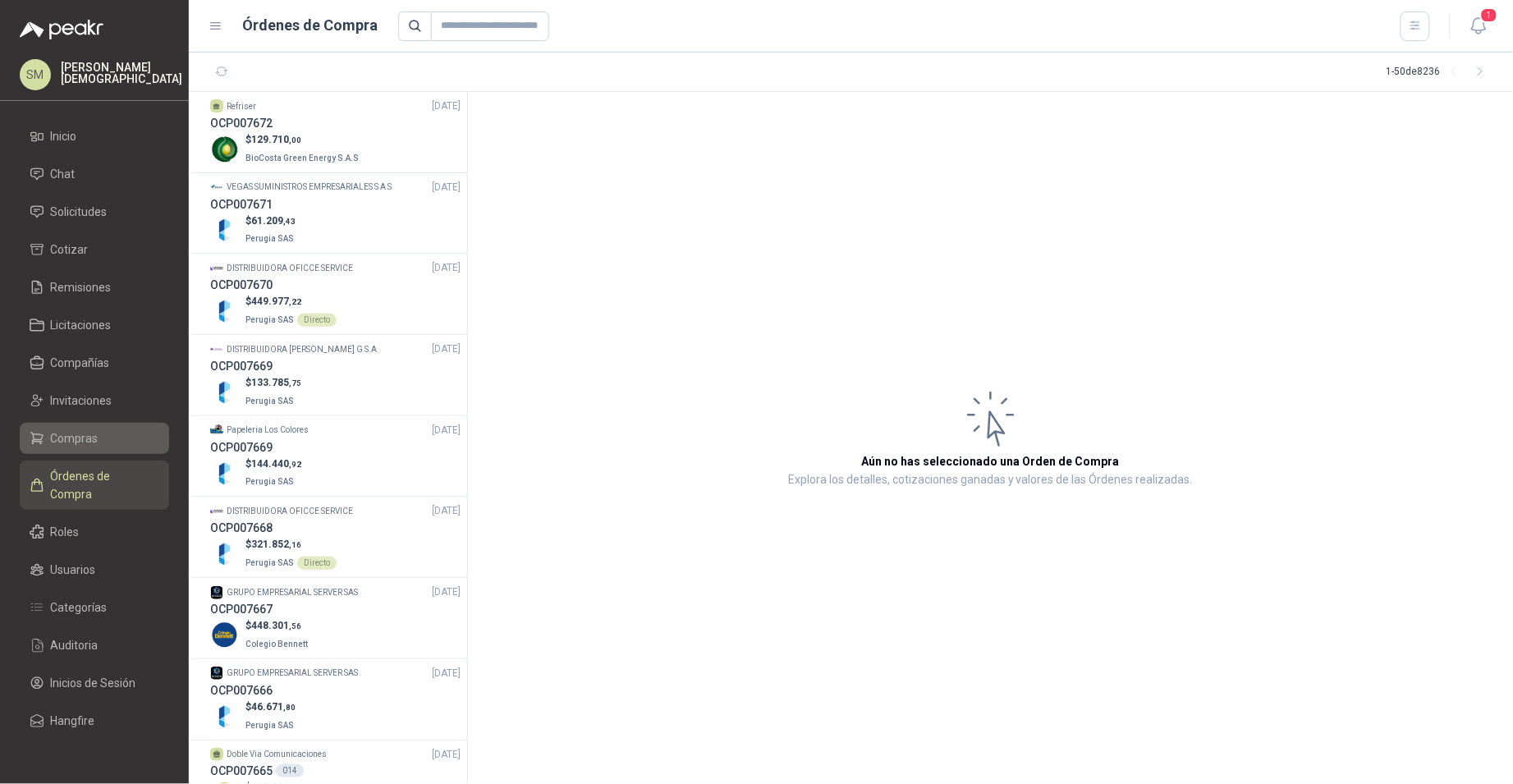
click at [89, 436] on span "Compras" at bounding box center [75, 438] width 48 height 18
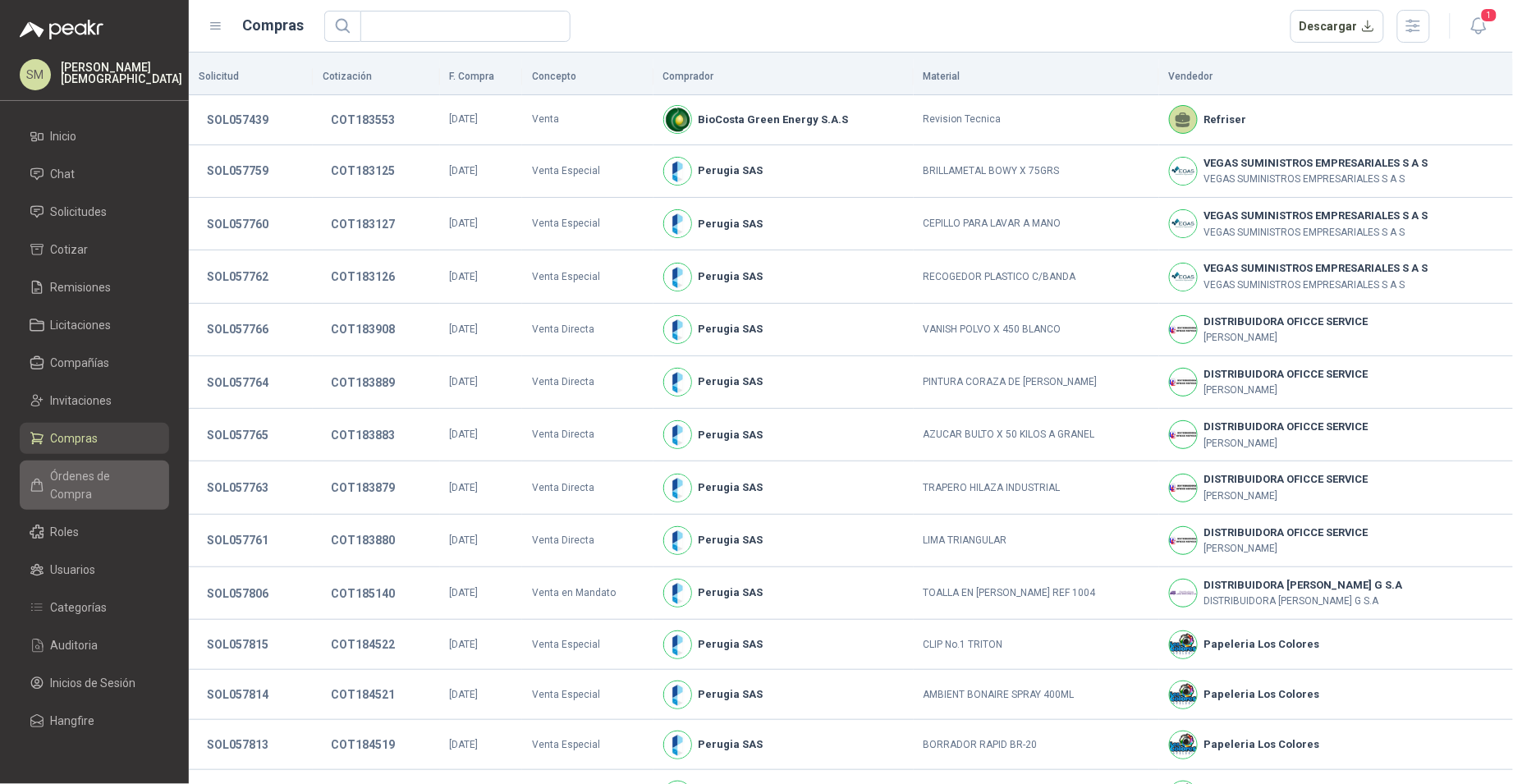
click at [94, 472] on span "Órdenes de Compra" at bounding box center [103, 485] width 103 height 36
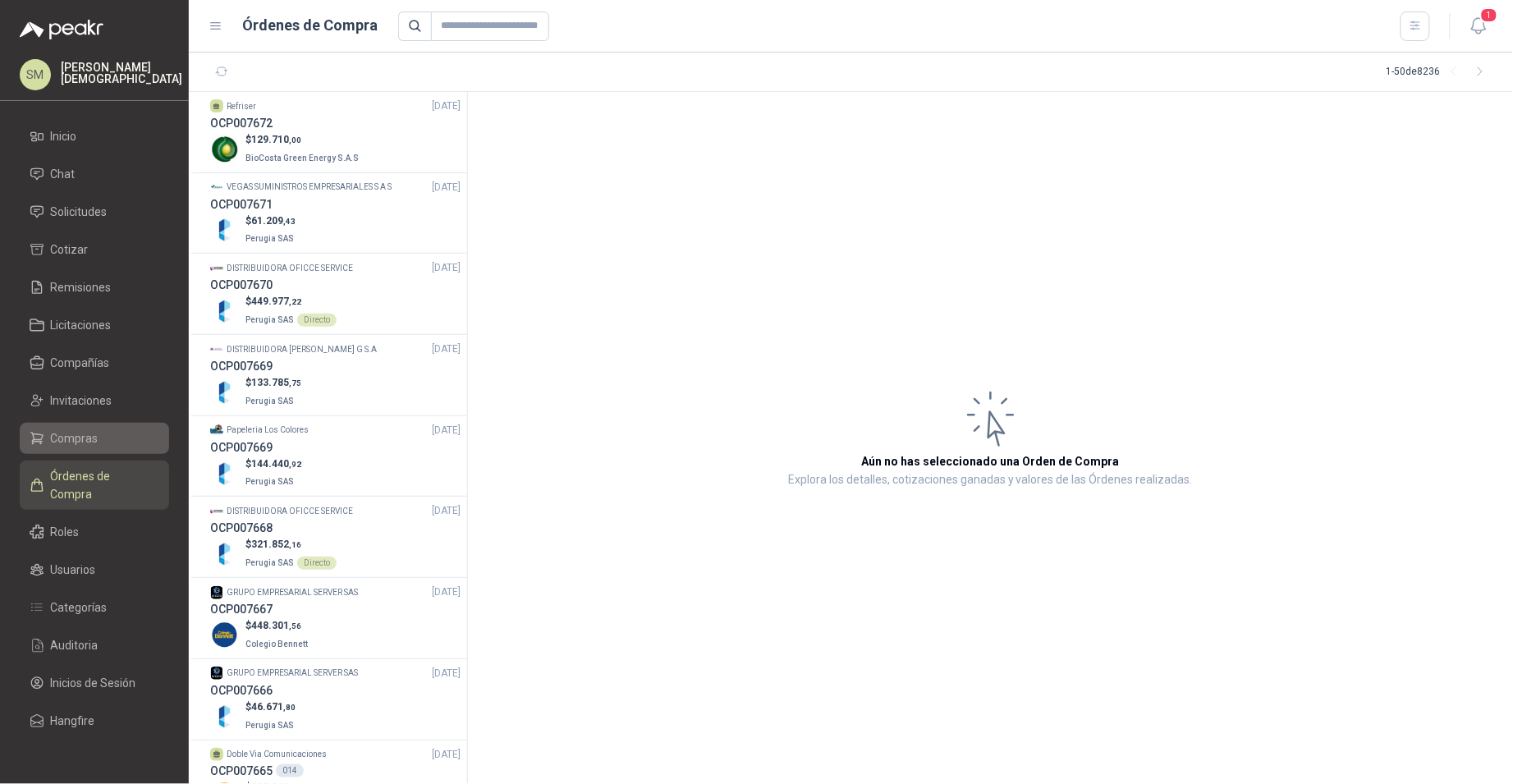
click at [109, 446] on li "Compras" at bounding box center [94, 438] width 130 height 18
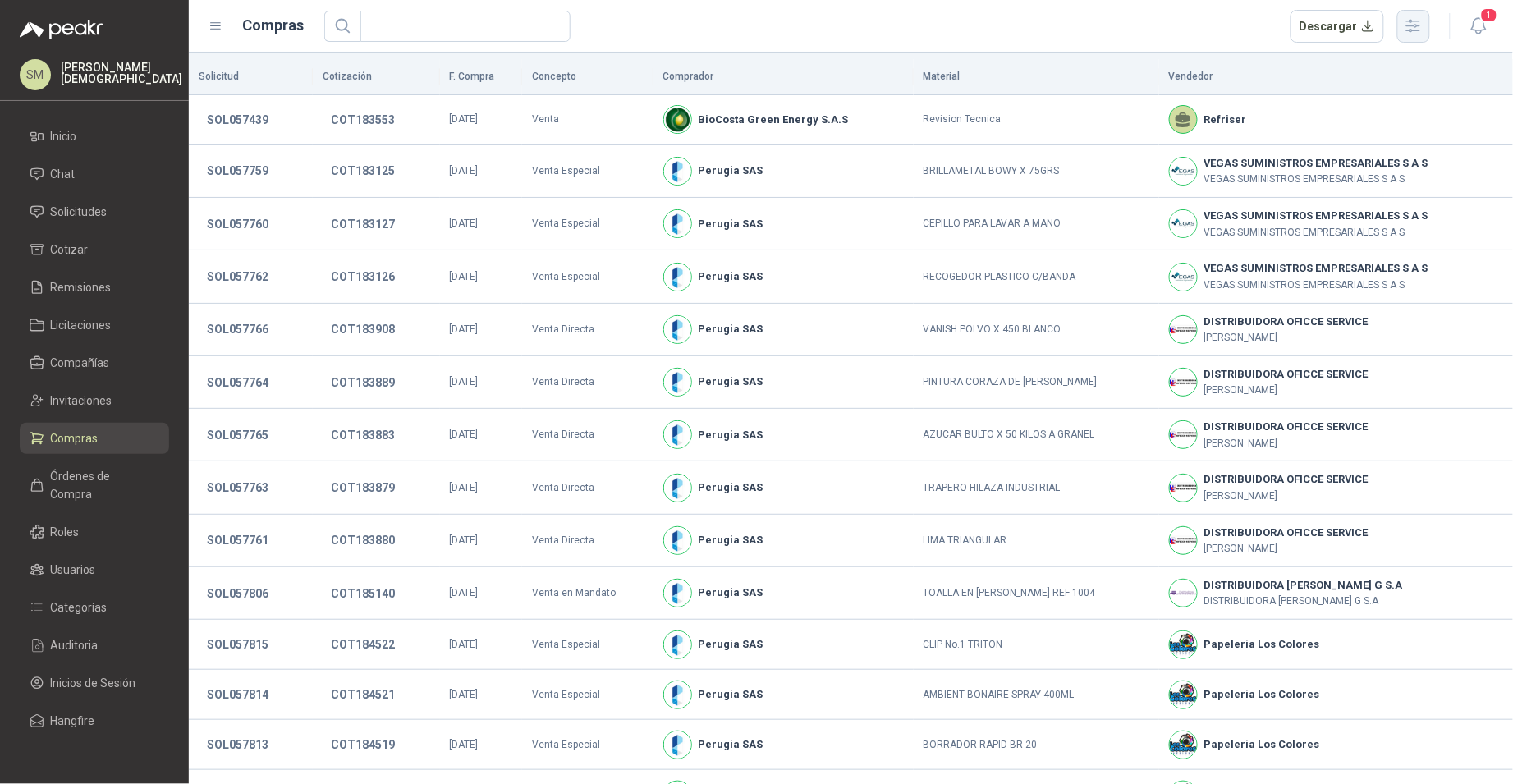
click at [1418, 27] on icon "button" at bounding box center [1413, 26] width 19 height 19
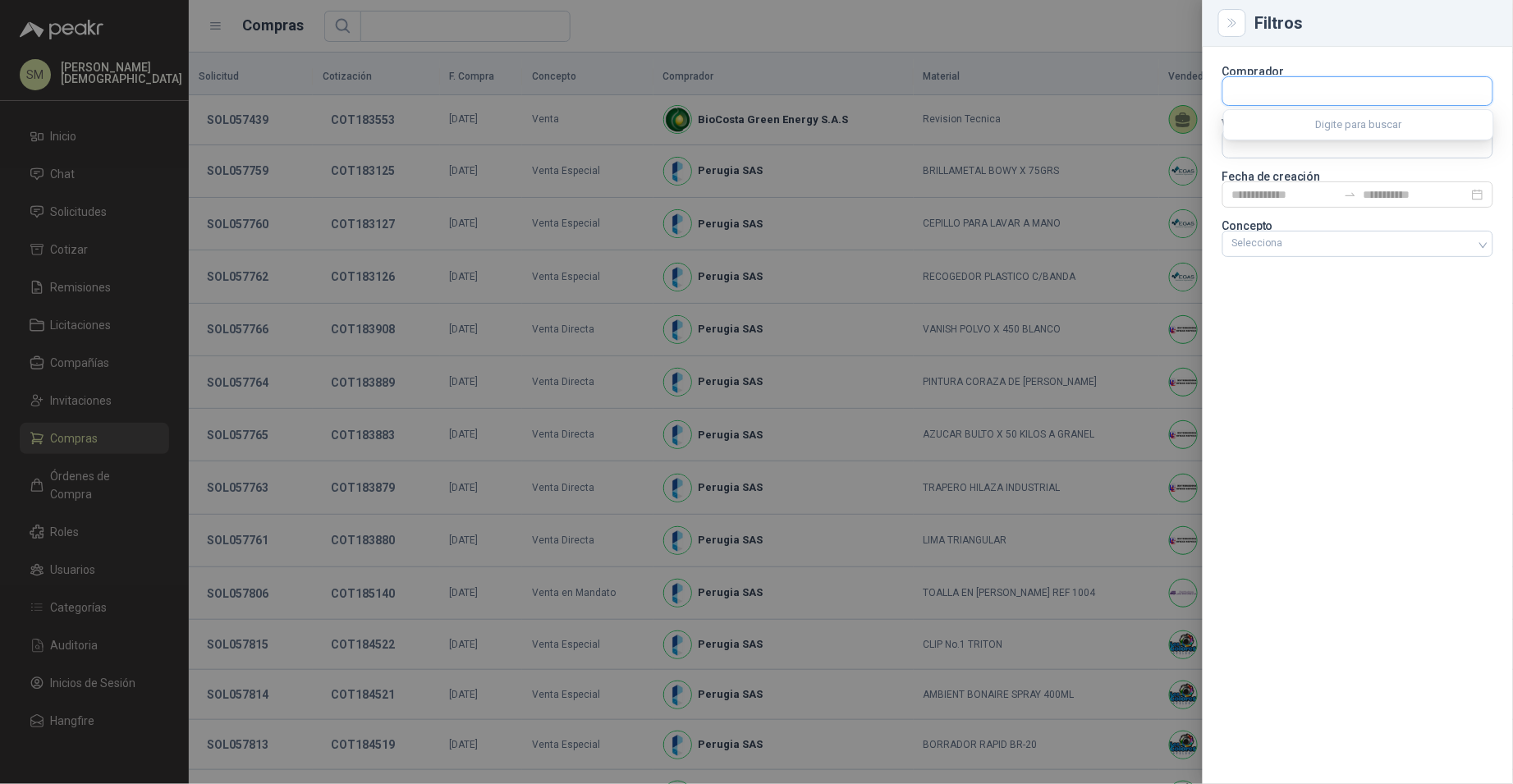
click at [1313, 97] on input "text" at bounding box center [1357, 91] width 269 height 28
click at [131, 354] on div at bounding box center [756, 392] width 1513 height 784
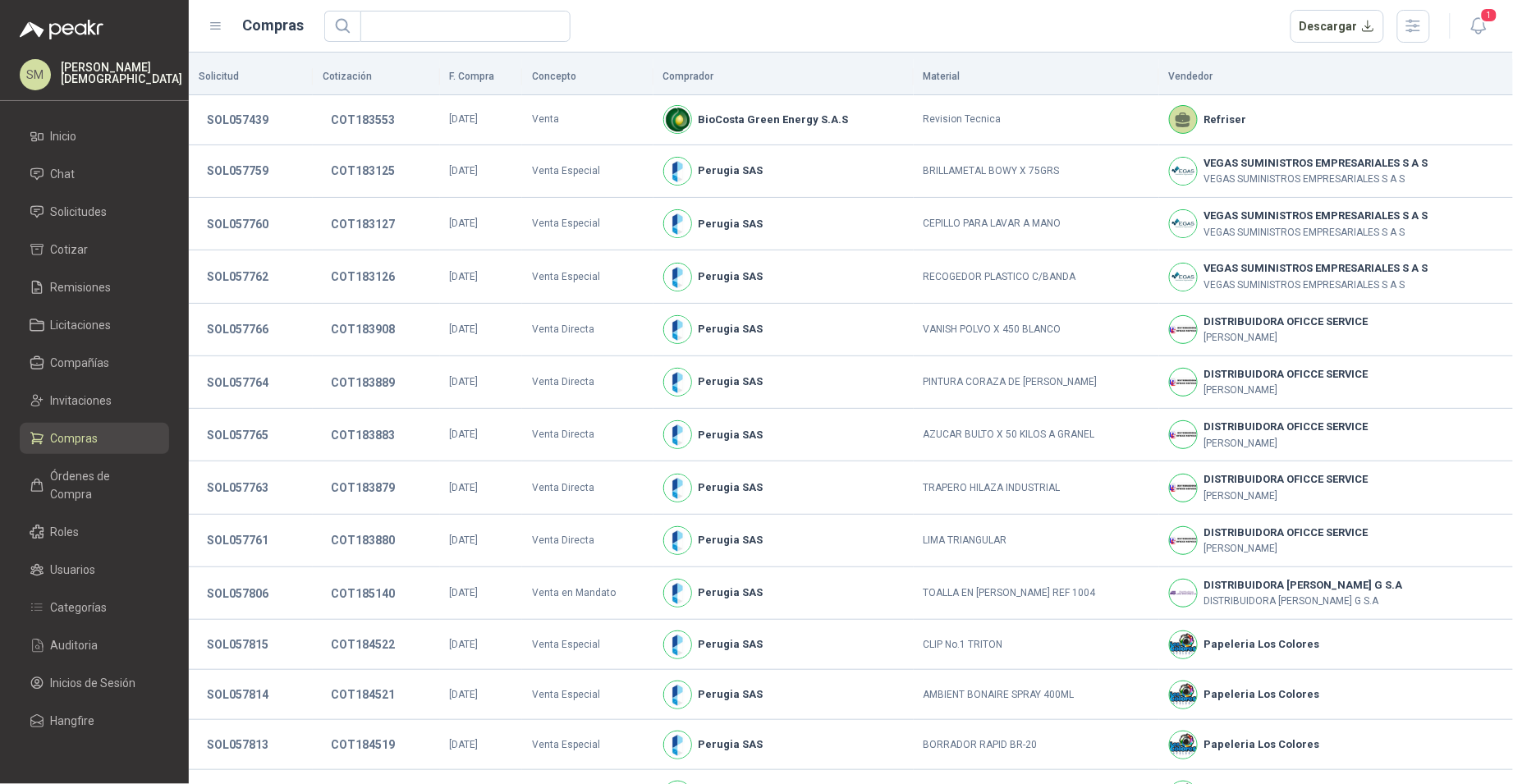
click at [97, 343] on ul "Inicio Chat Solicitudes Cotizar Remisiones Licitaciones Compañías Invitaciones …" at bounding box center [94, 431] width 189 height 622
click at [100, 373] on link "Compañías" at bounding box center [94, 362] width 149 height 31
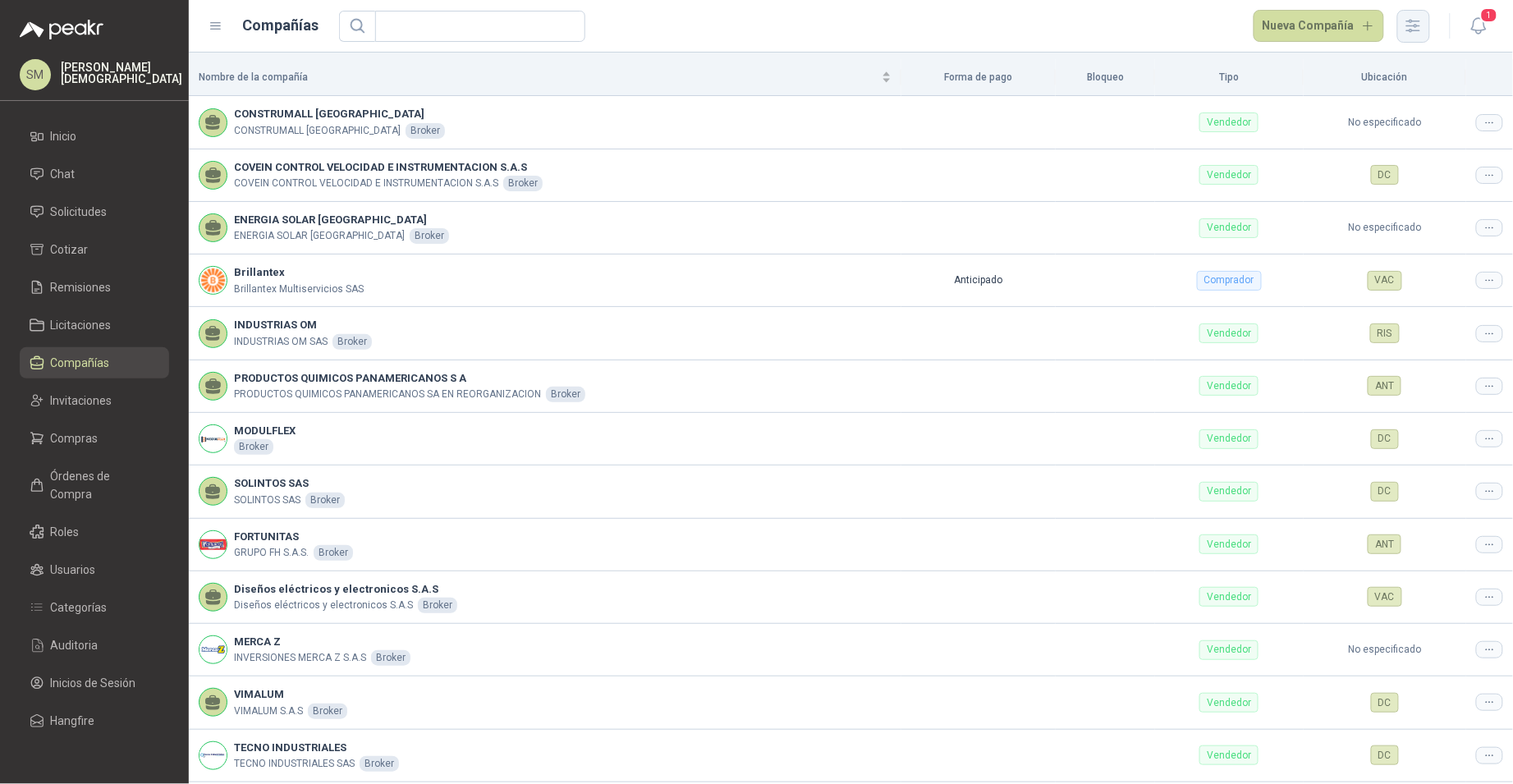
click at [1404, 29] on icon "button" at bounding box center [1413, 26] width 19 height 19
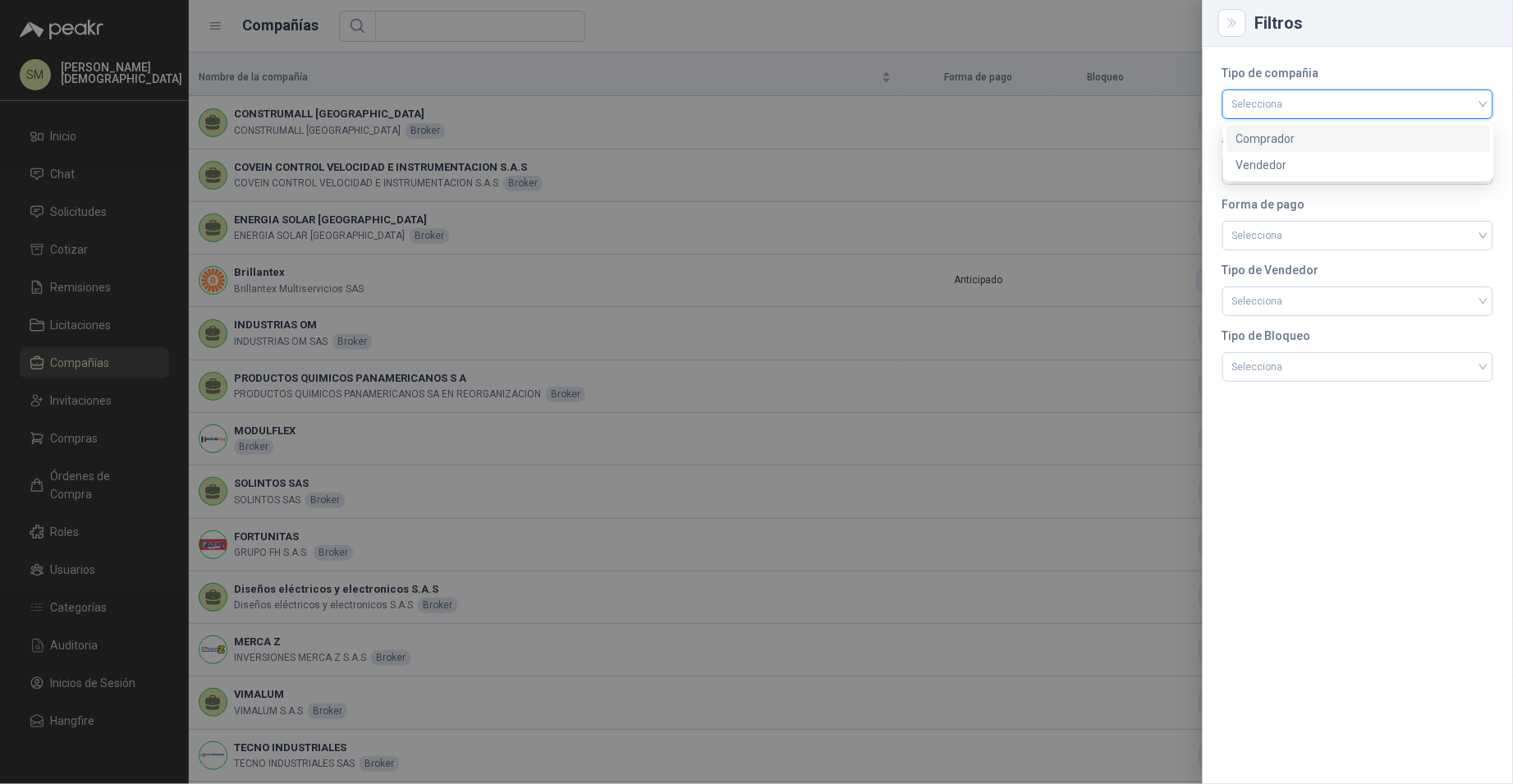
click at [1313, 111] on input "search" at bounding box center [1357, 103] width 251 height 24
click at [1295, 141] on div "Comprador" at bounding box center [1358, 138] width 244 height 18
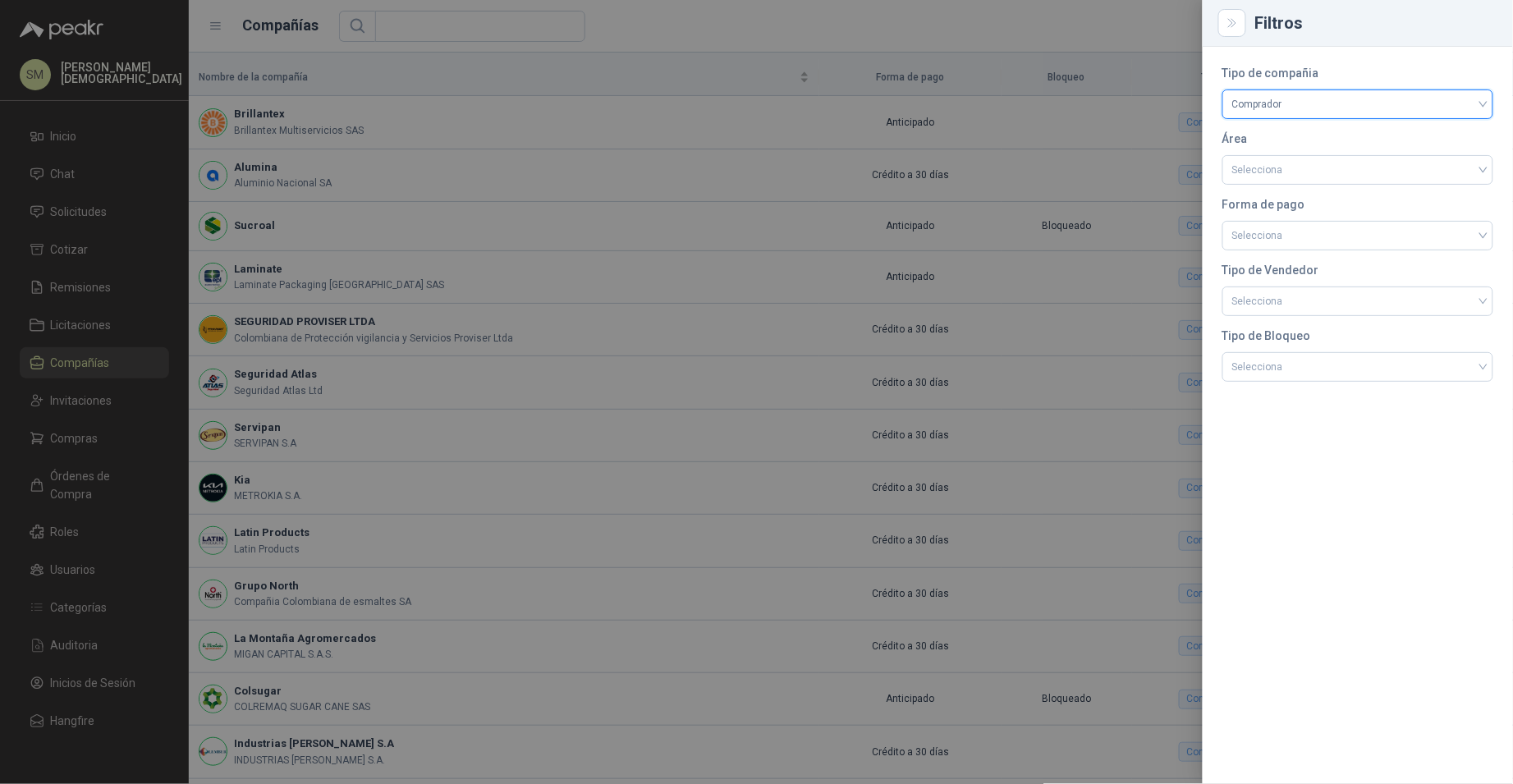
click at [970, 224] on div at bounding box center [756, 392] width 1513 height 784
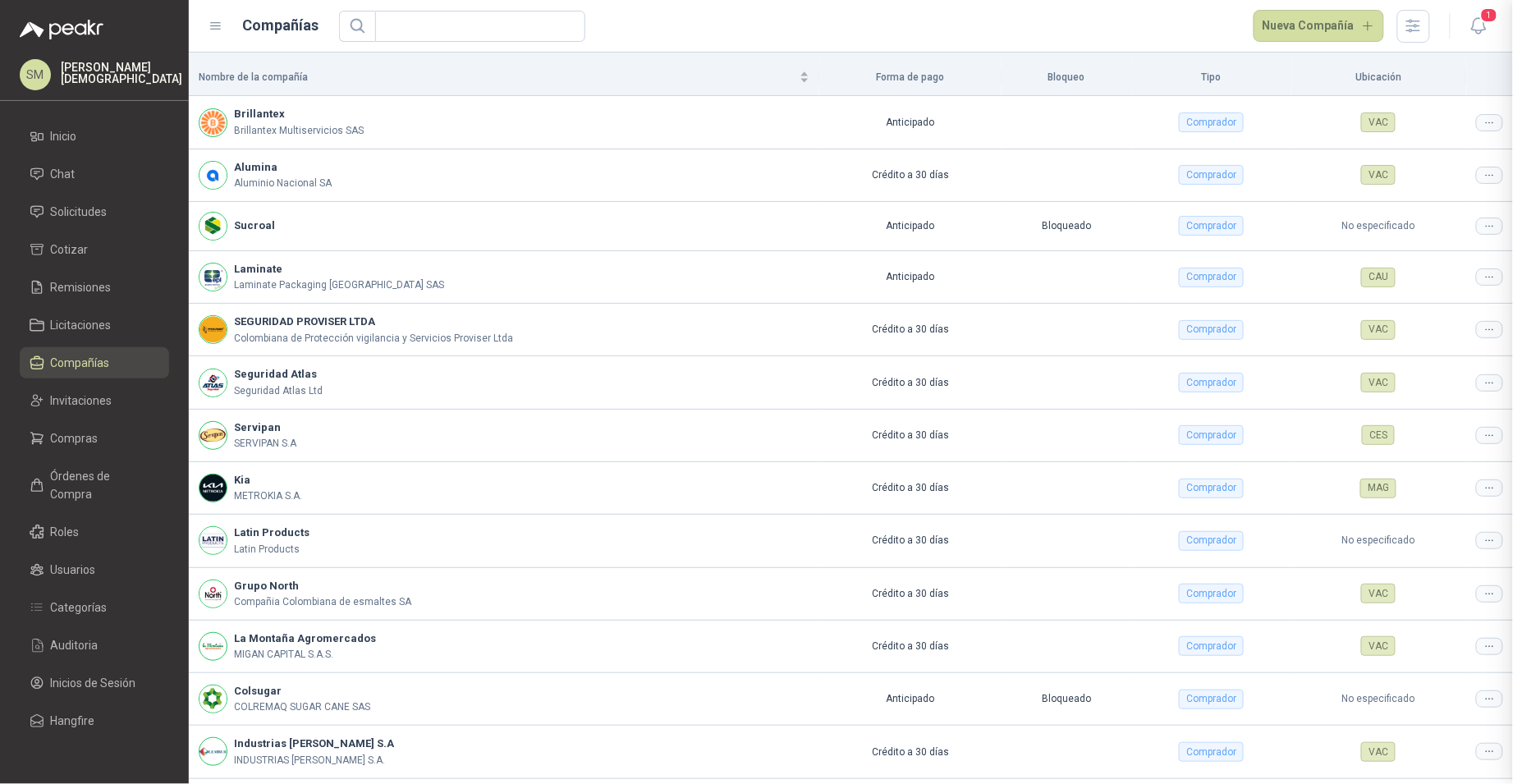
scroll to position [158, 0]
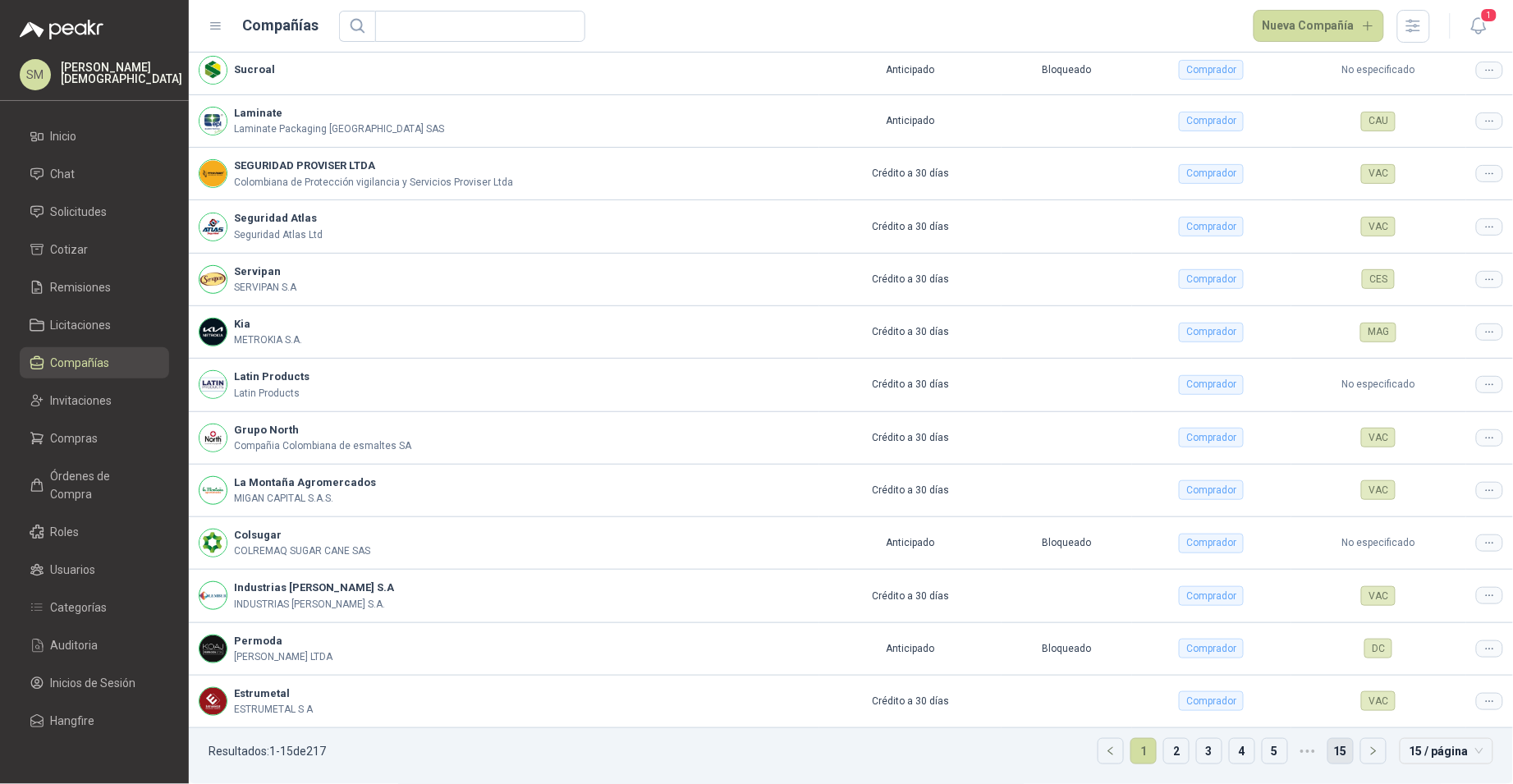
click at [1330, 757] on link "15" at bounding box center [1341, 750] width 24 height 24
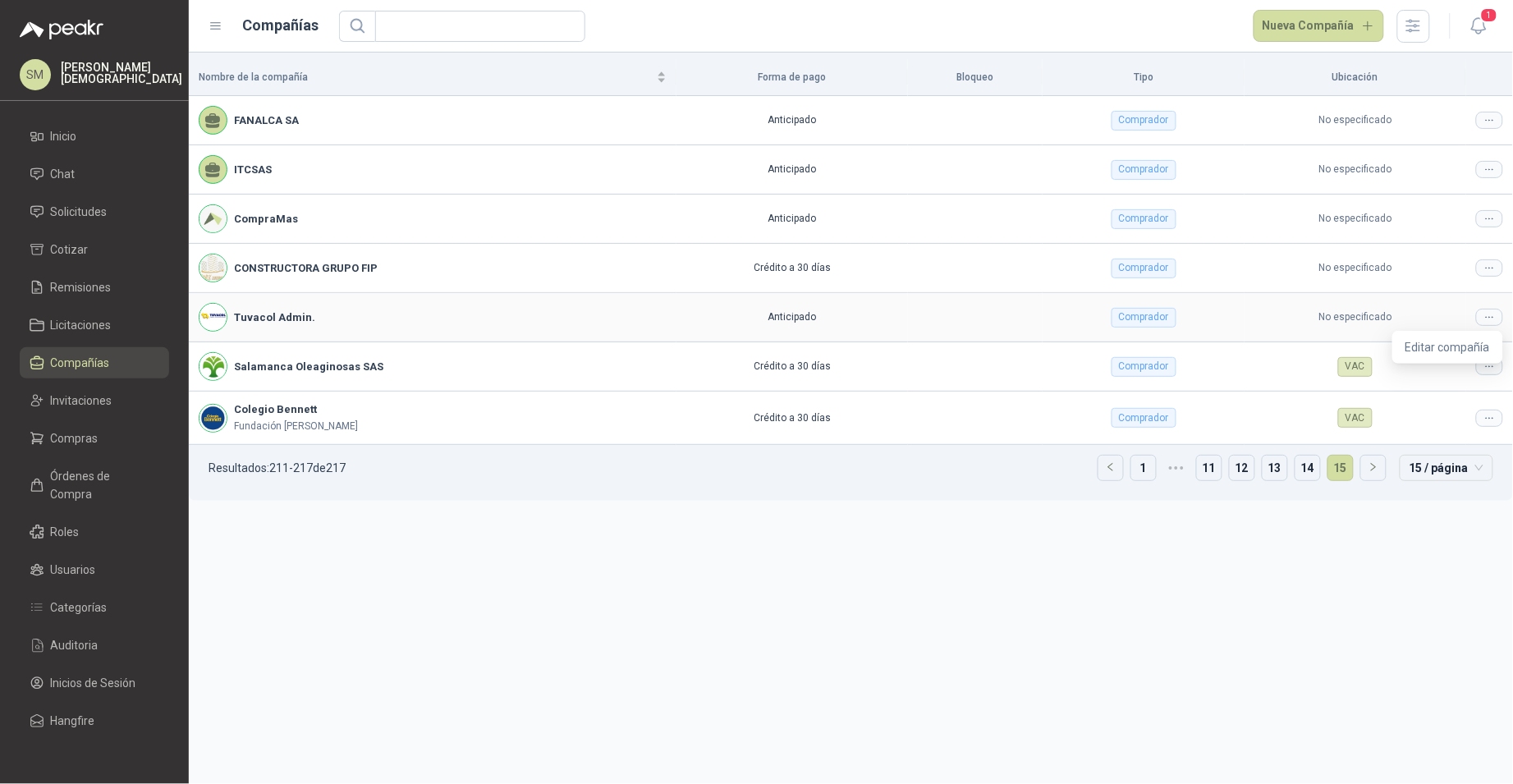
click at [1493, 321] on icon at bounding box center [1489, 317] width 12 height 12
click at [1467, 341] on span "Editar compañía" at bounding box center [1447, 347] width 85 height 18
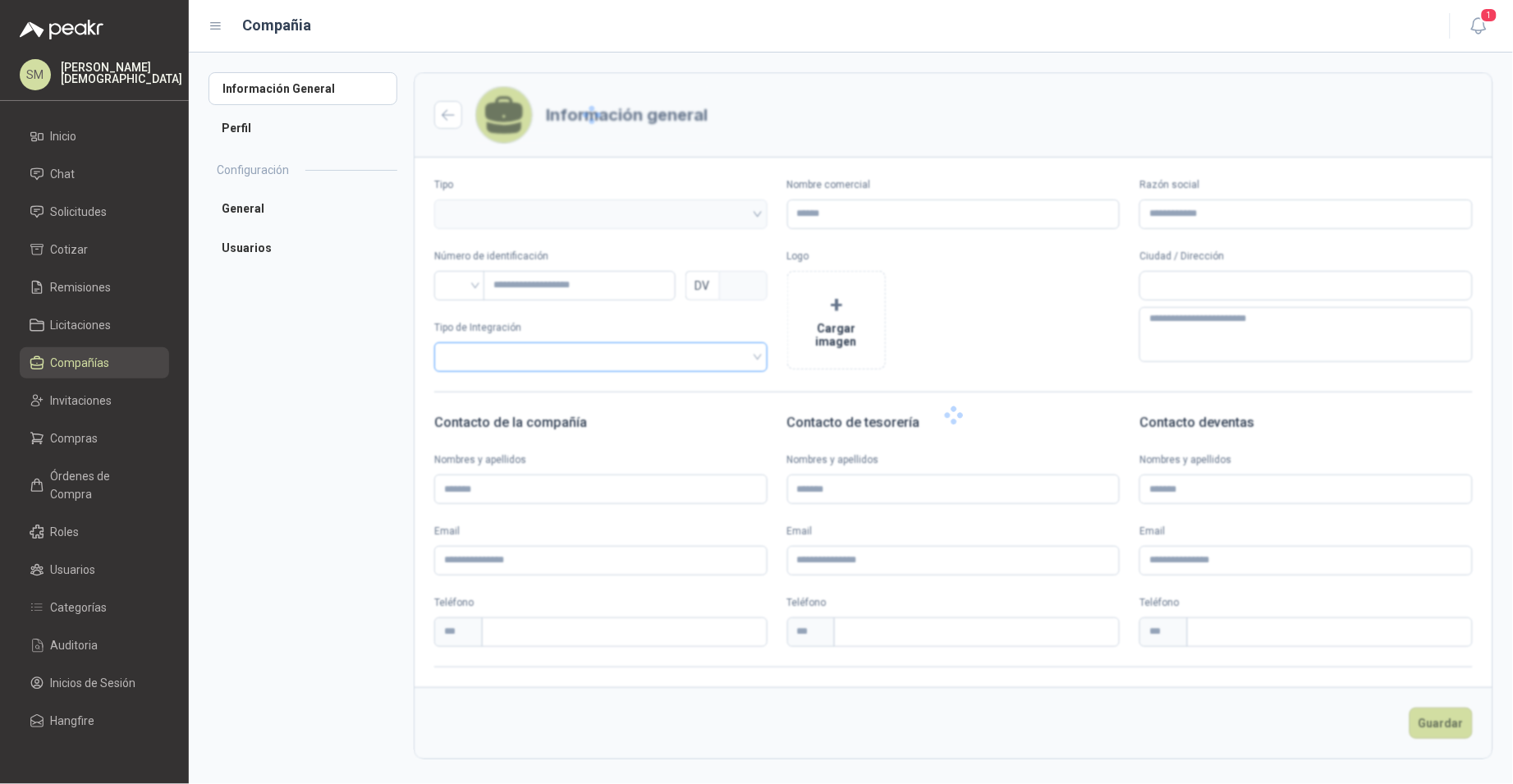
type input "**********"
type input "*********"
type input "*"
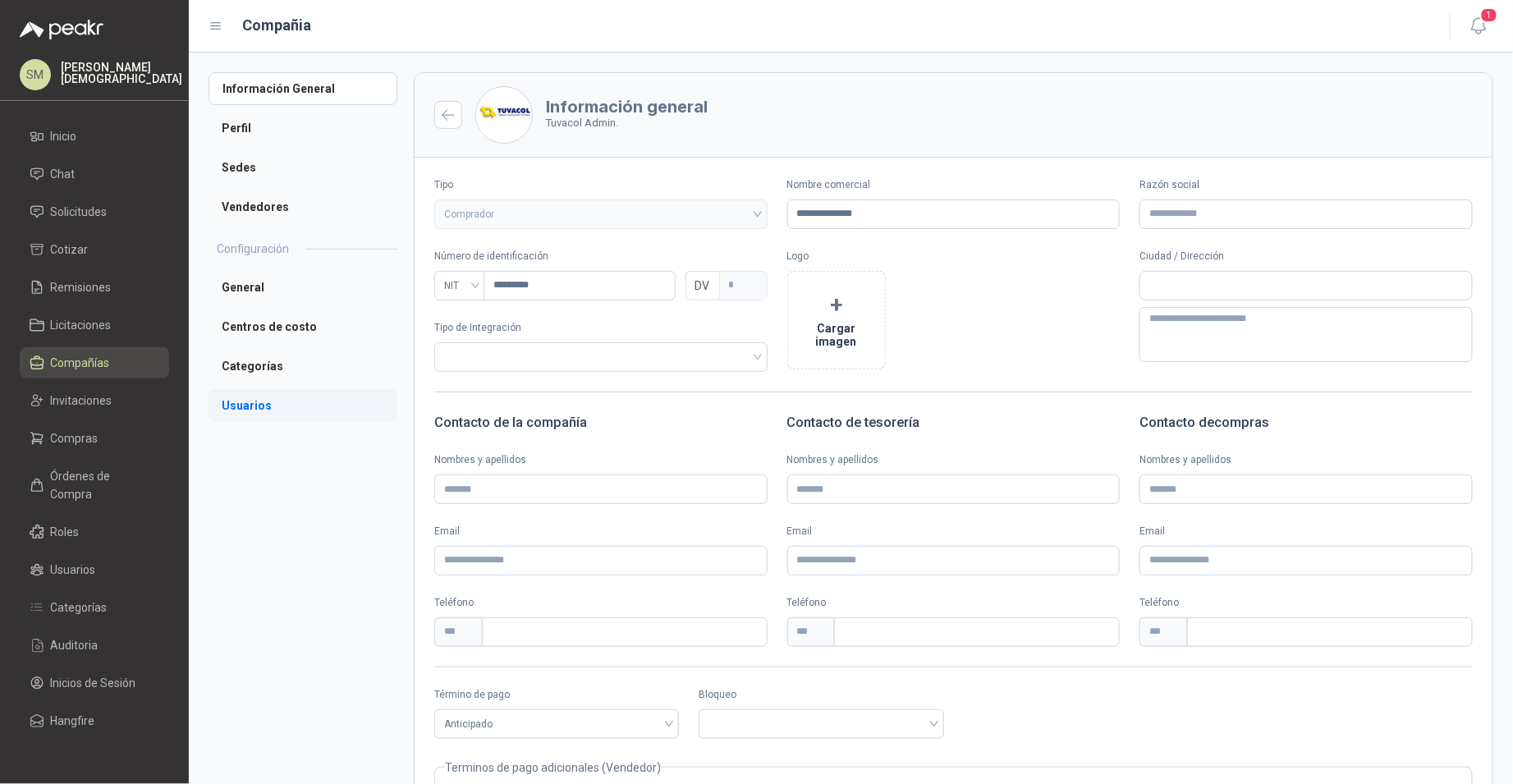
click at [334, 408] on li "Usuarios" at bounding box center [303, 405] width 189 height 33
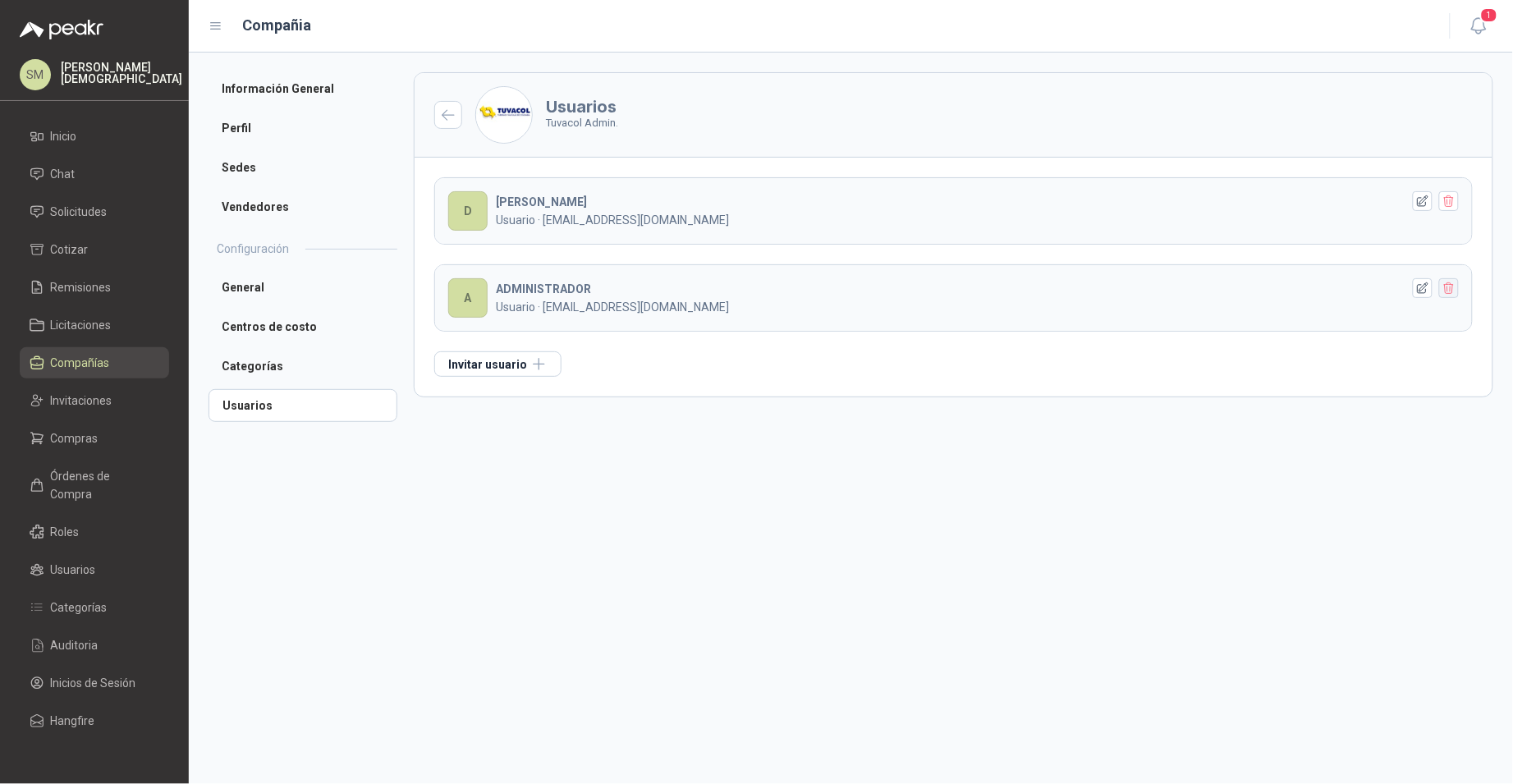
click at [1446, 292] on icon "button" at bounding box center [1449, 288] width 14 height 14
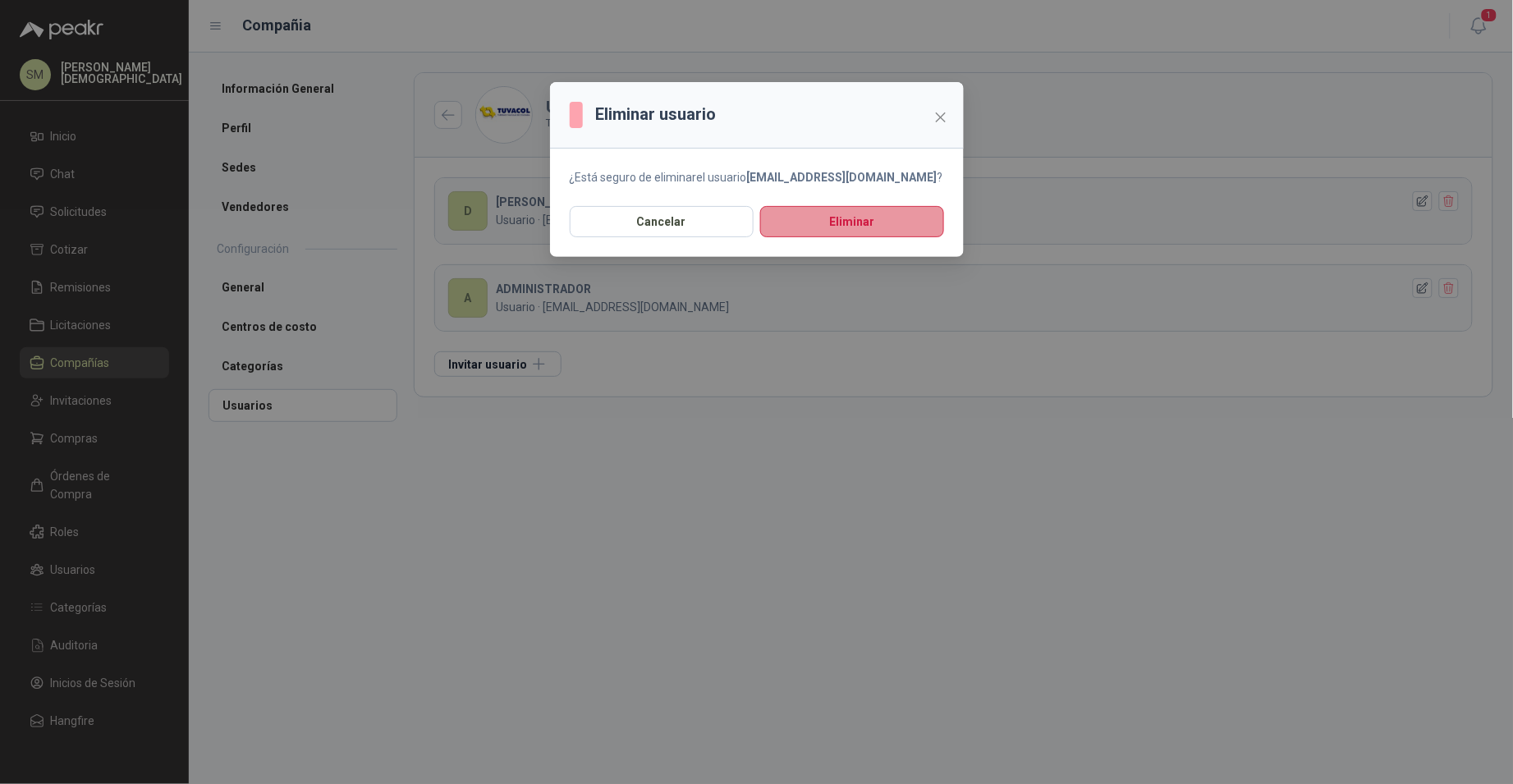
click at [902, 222] on button "Eliminar" at bounding box center [851, 221] width 184 height 31
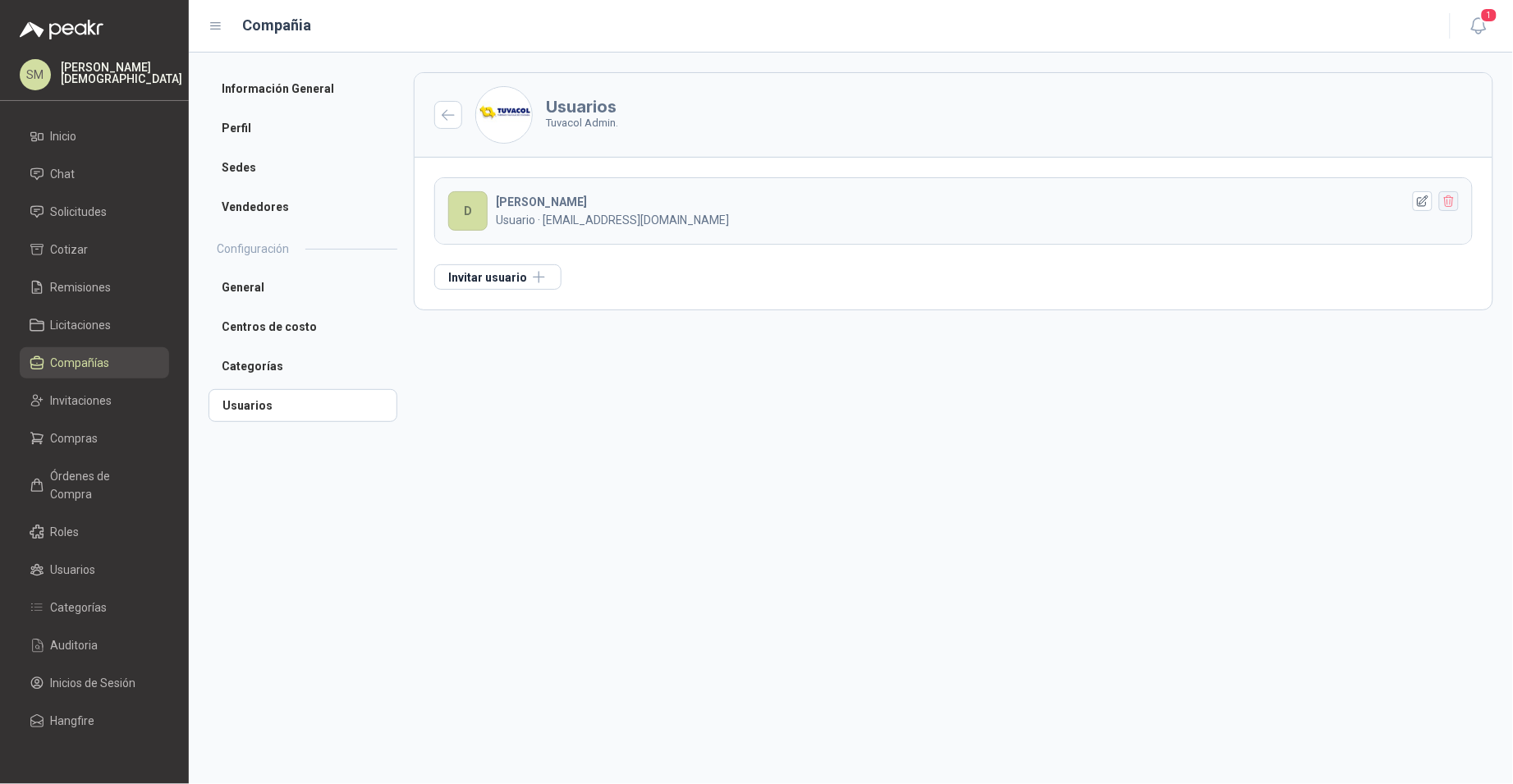
click at [1442, 203] on icon "button" at bounding box center [1449, 201] width 14 height 14
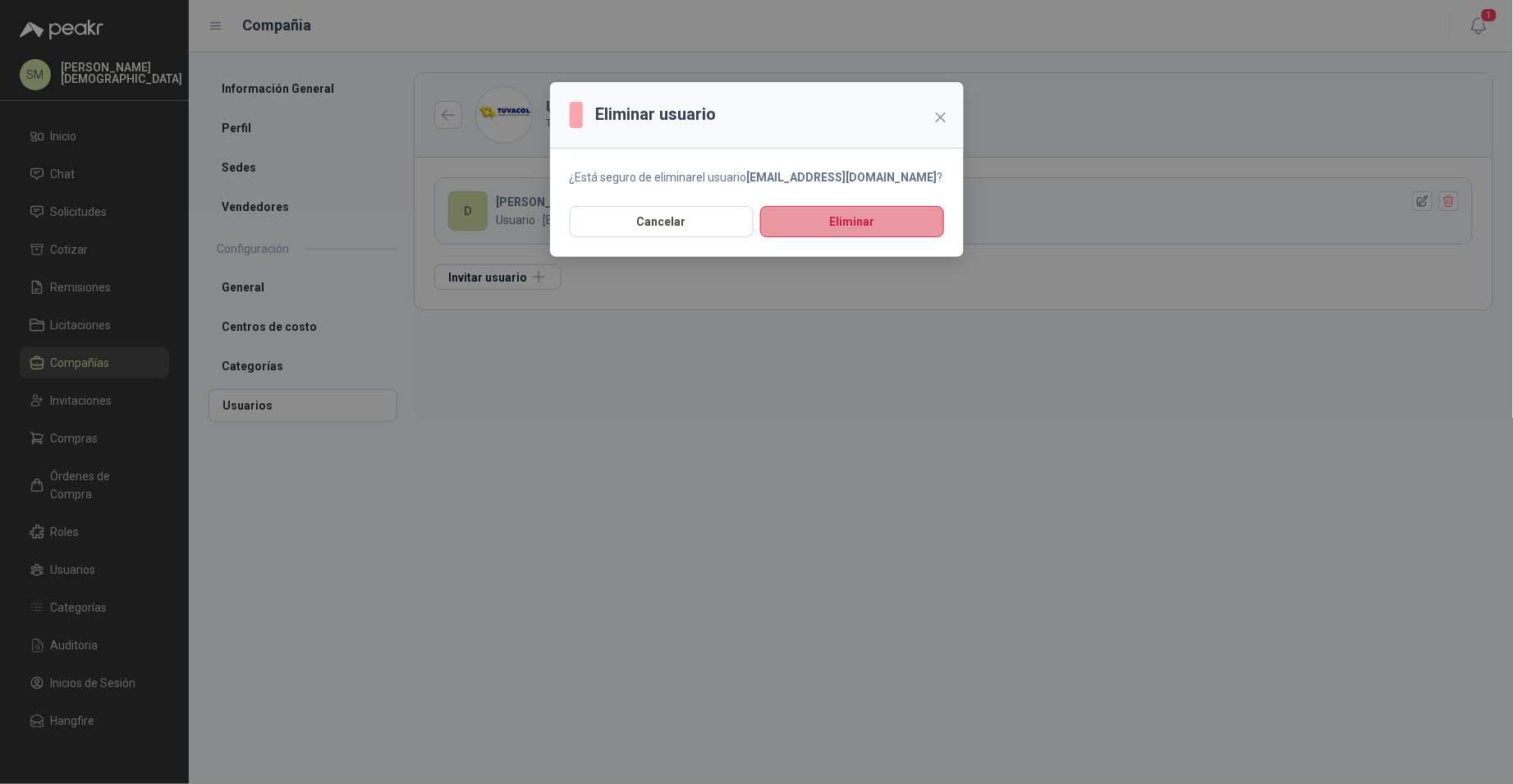
click at [872, 223] on button "Eliminar" at bounding box center [851, 221] width 184 height 31
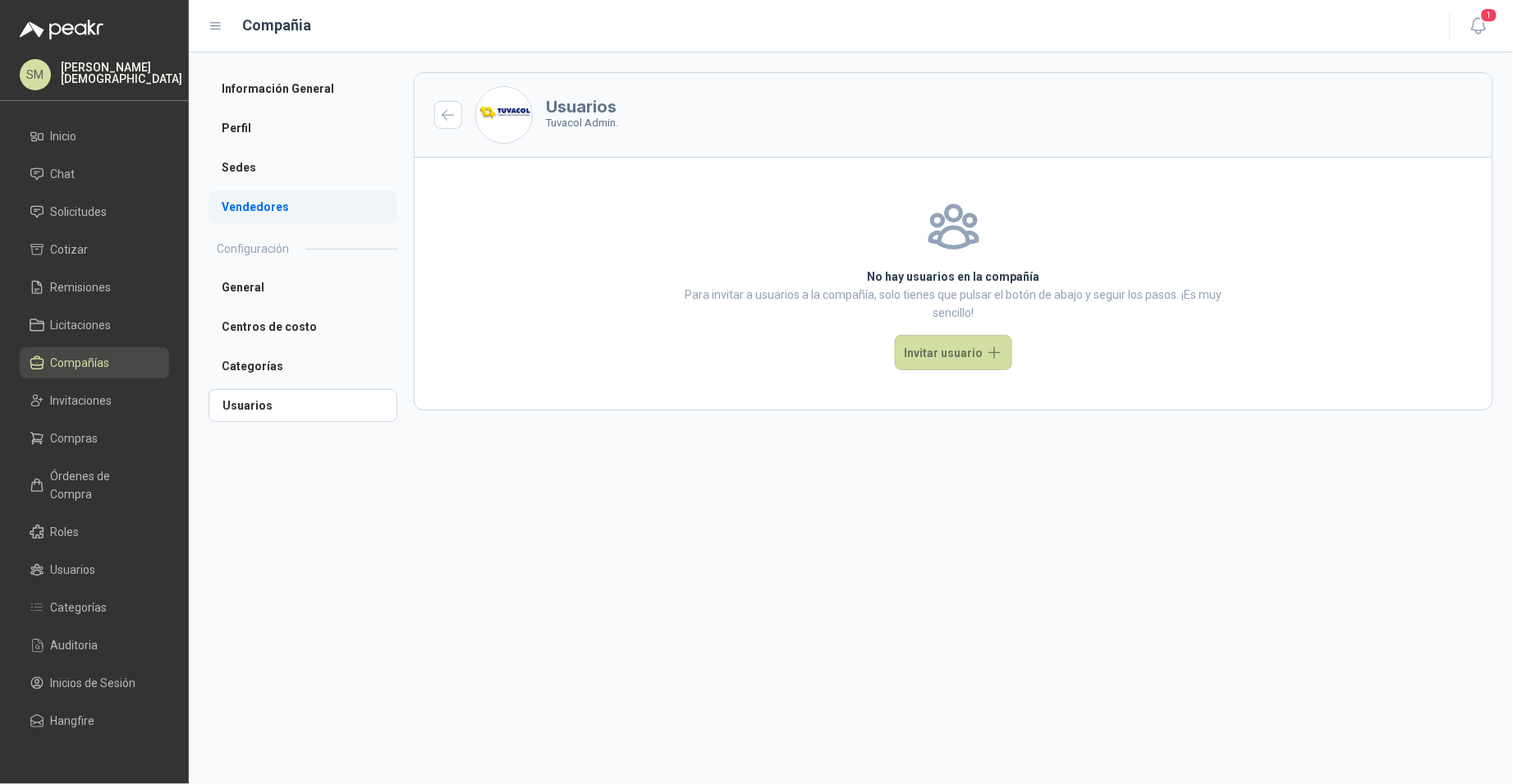
click at [251, 206] on li "Vendedores" at bounding box center [303, 206] width 189 height 33
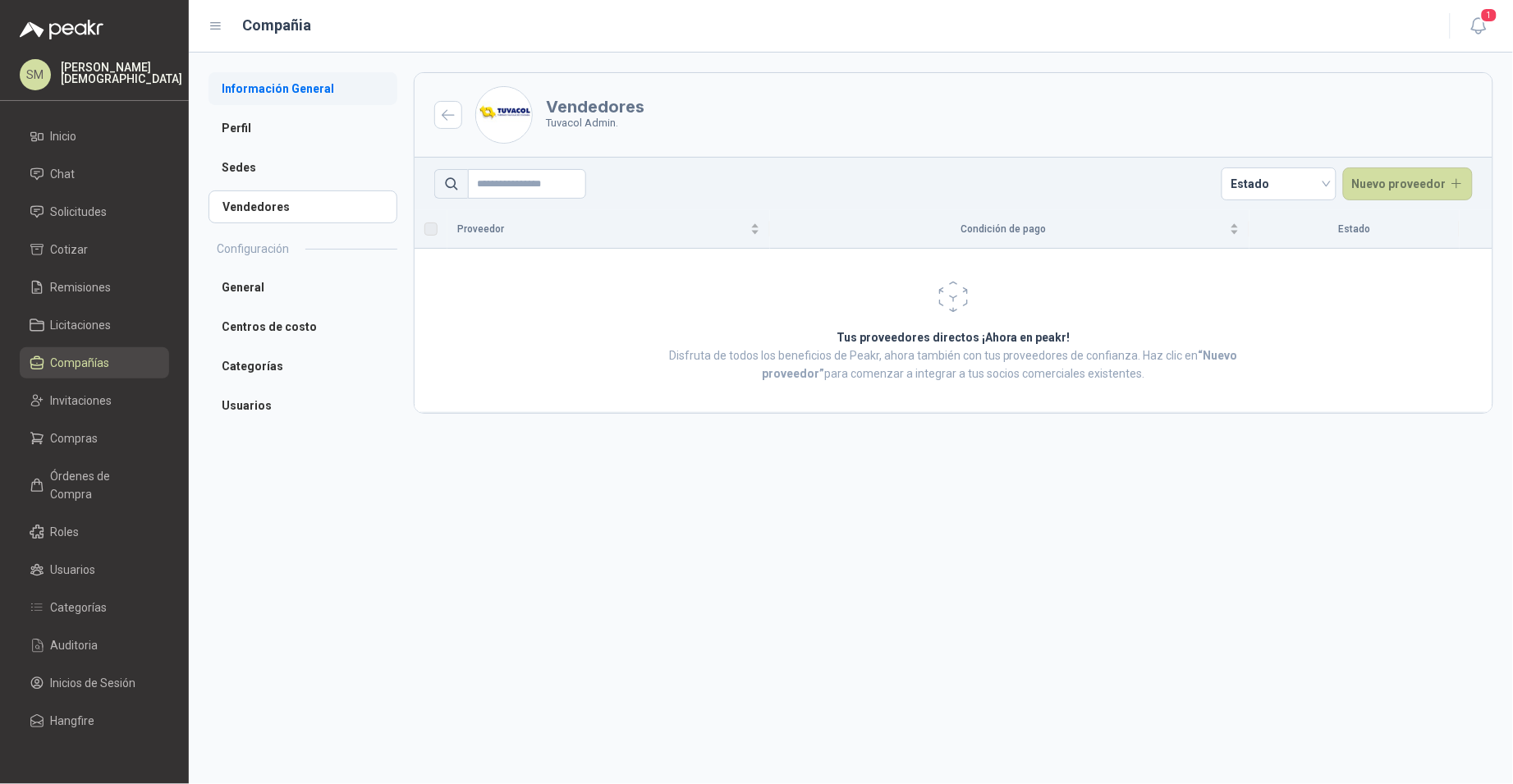
click at [306, 94] on li "Información General" at bounding box center [303, 88] width 189 height 33
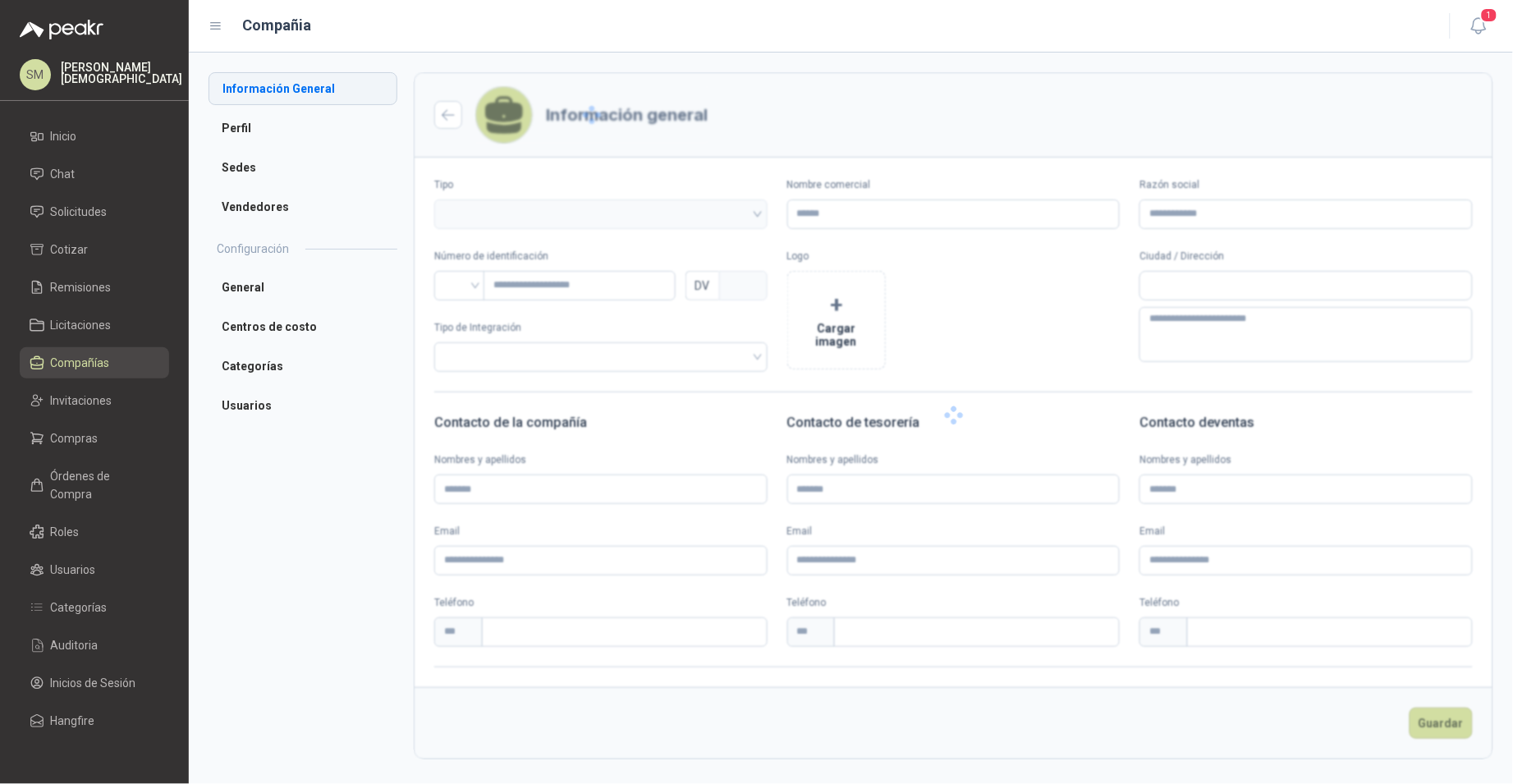
type input "**********"
type input "*********"
type input "*"
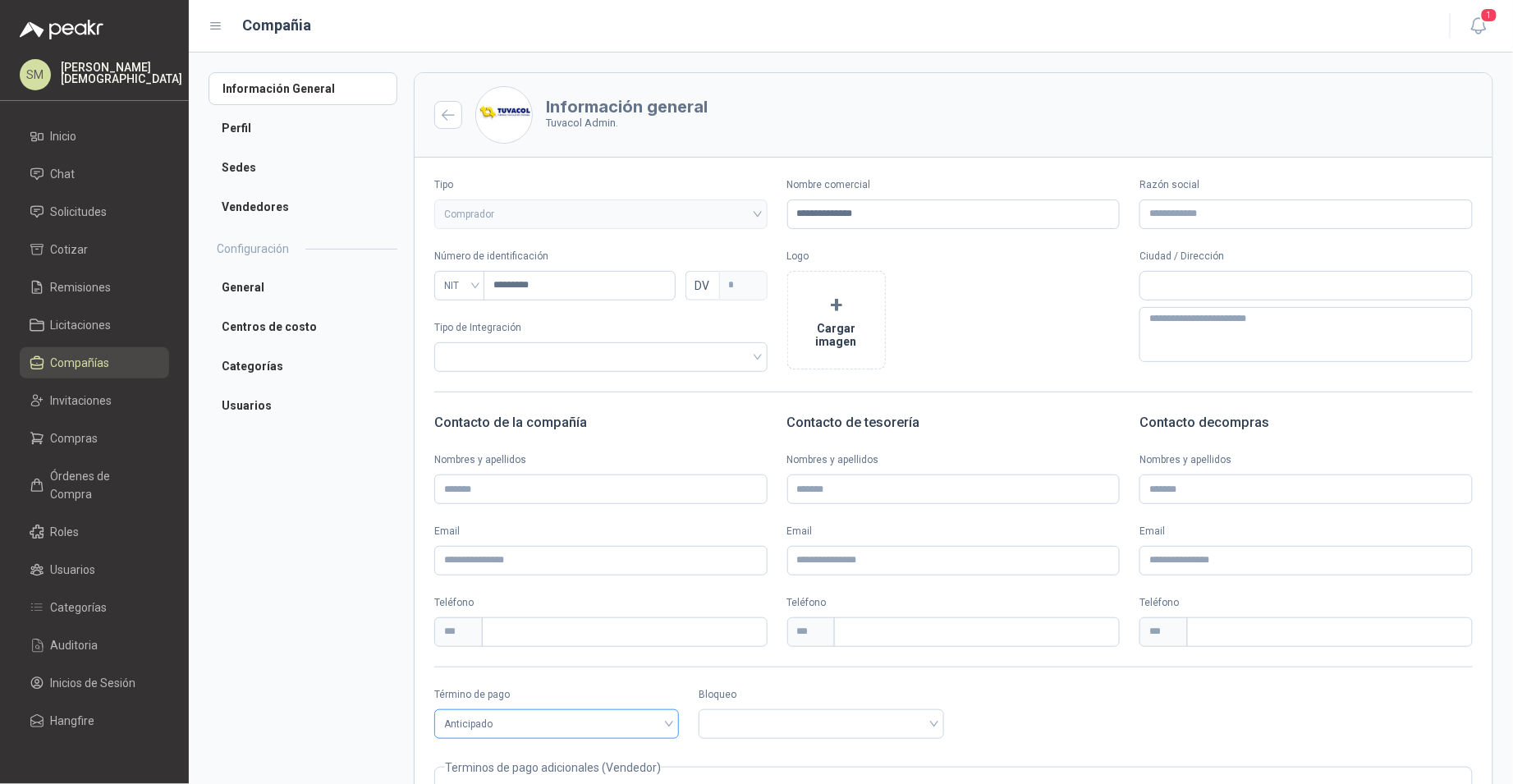
scroll to position [145, 0]
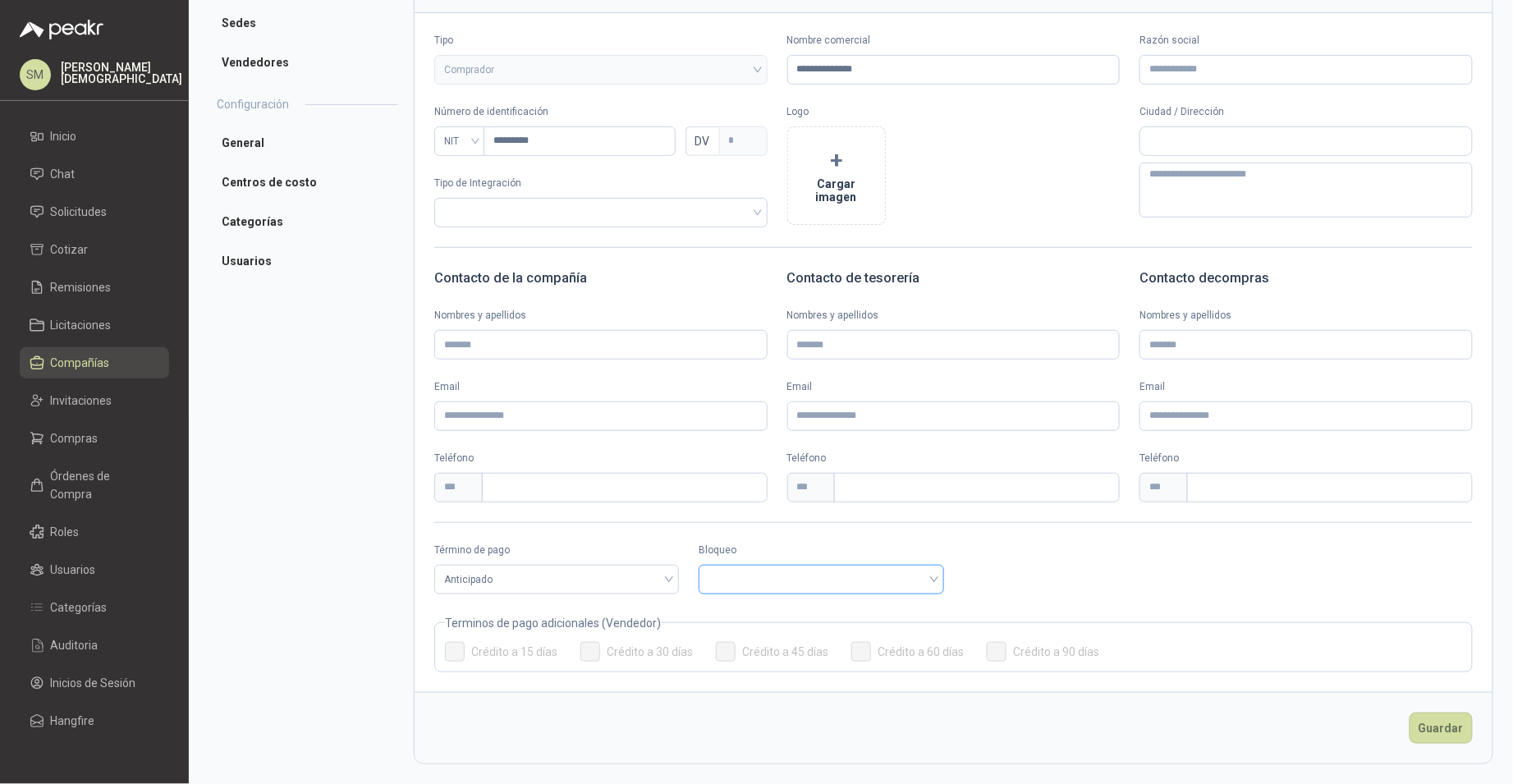
click at [784, 572] on input "search" at bounding box center [820, 578] width 225 height 24
click at [747, 633] on div "Bloqueado" at bounding box center [818, 639] width 216 height 18
click at [1424, 724] on button "Guardar" at bounding box center [1441, 727] width 63 height 31
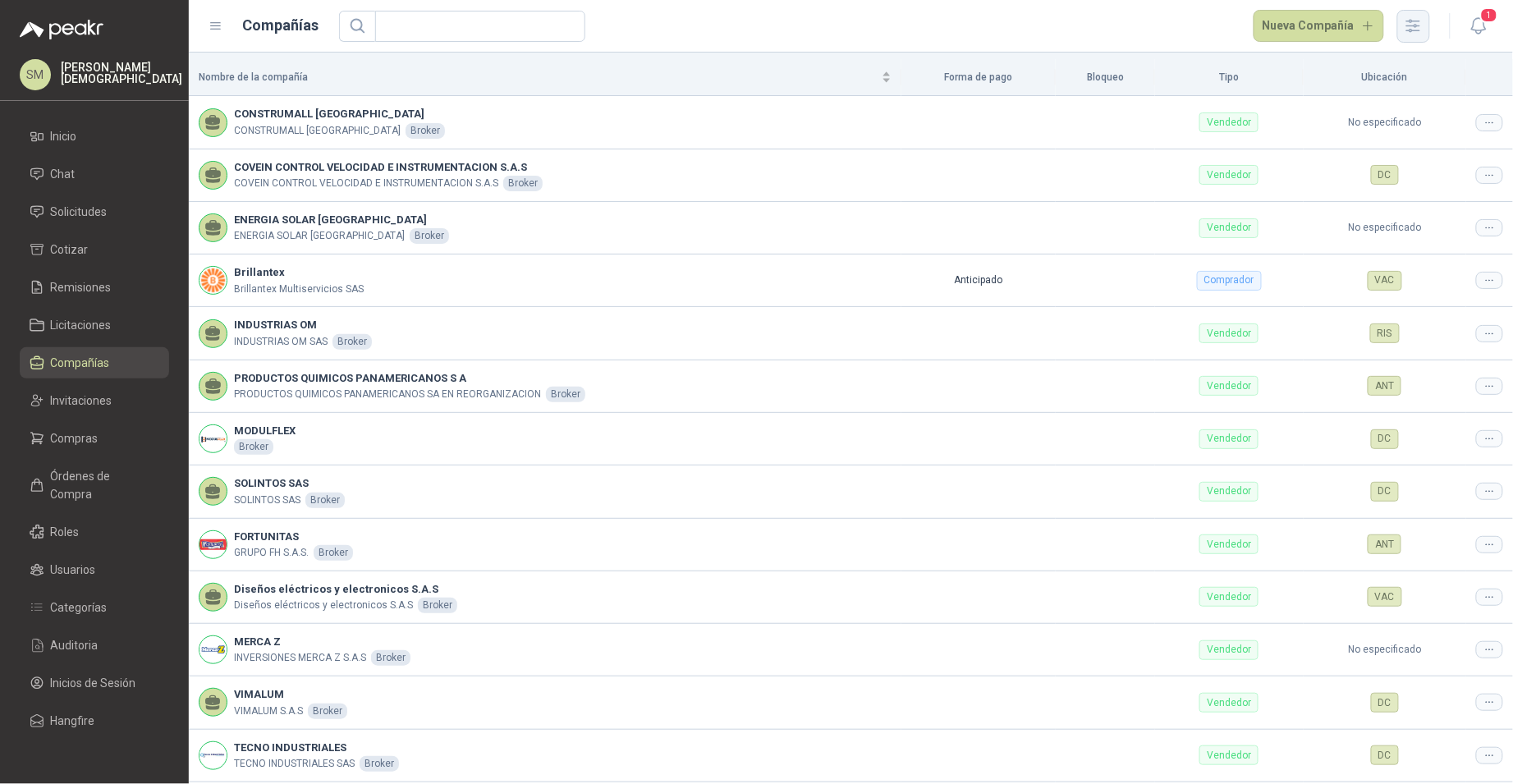
click at [1420, 30] on icon "button" at bounding box center [1413, 26] width 19 height 19
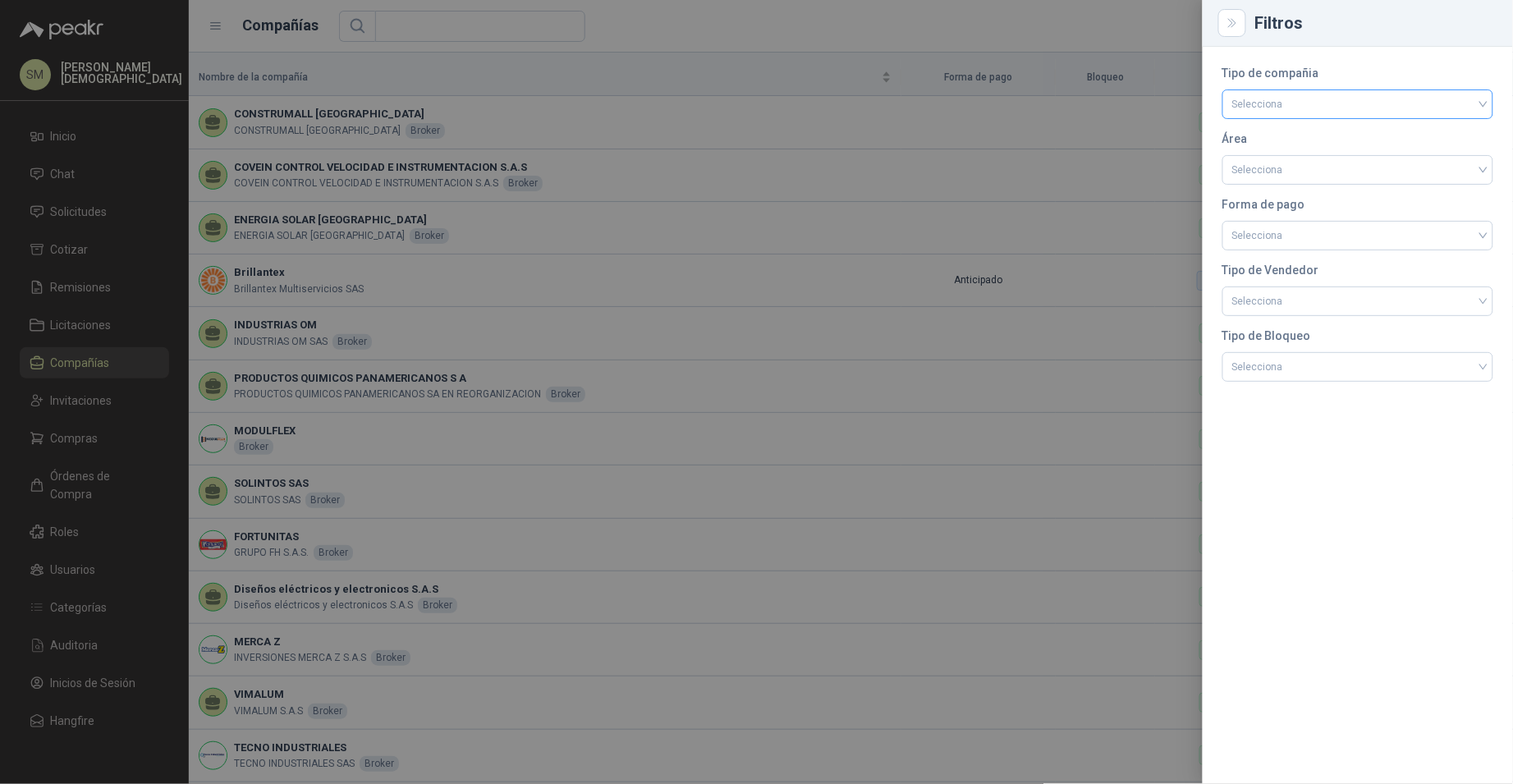
click at [1394, 100] on input "search" at bounding box center [1357, 103] width 251 height 24
click at [1308, 142] on div "Comprador" at bounding box center [1358, 138] width 244 height 18
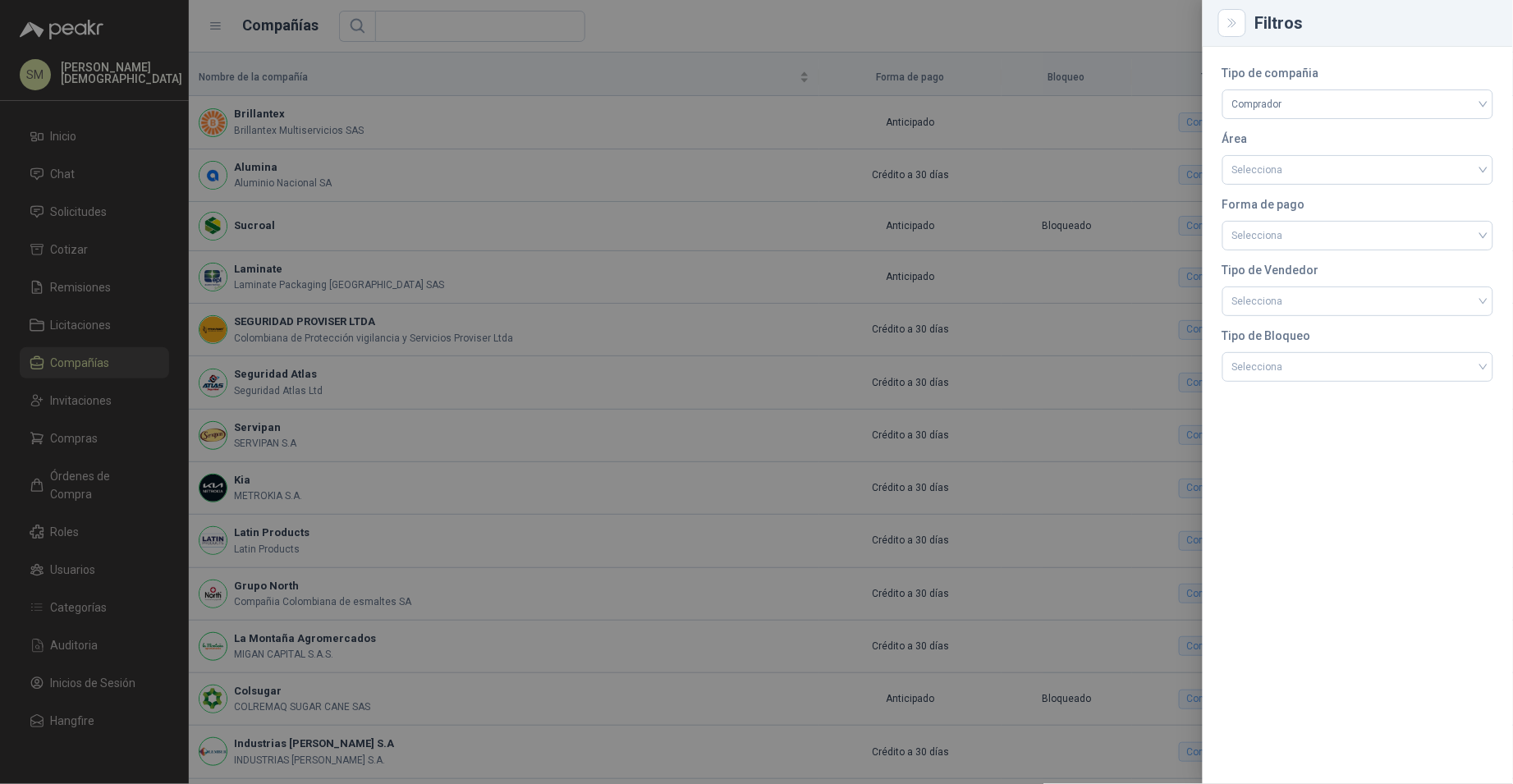
click at [889, 220] on div at bounding box center [756, 392] width 1513 height 784
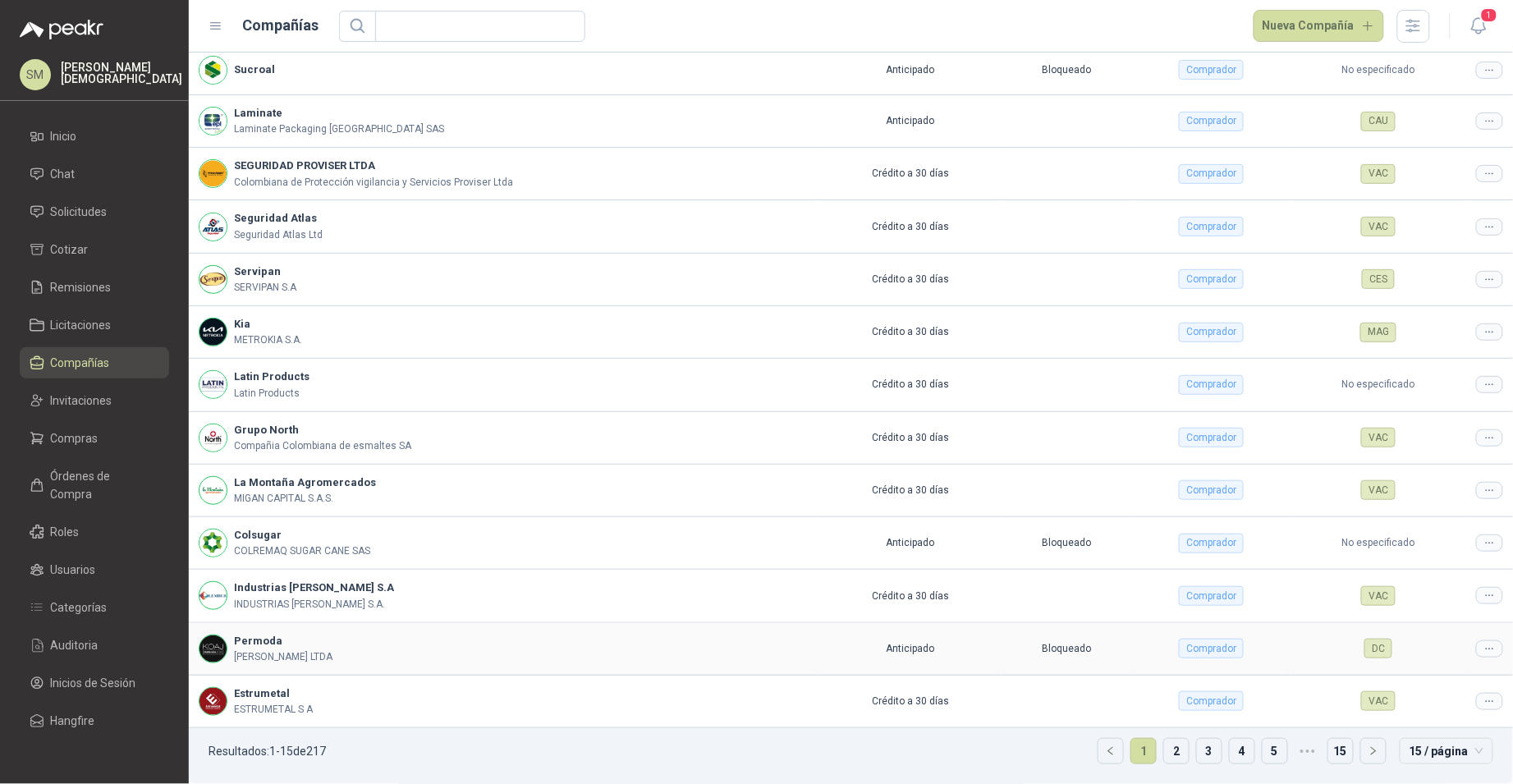
scroll to position [152, 0]
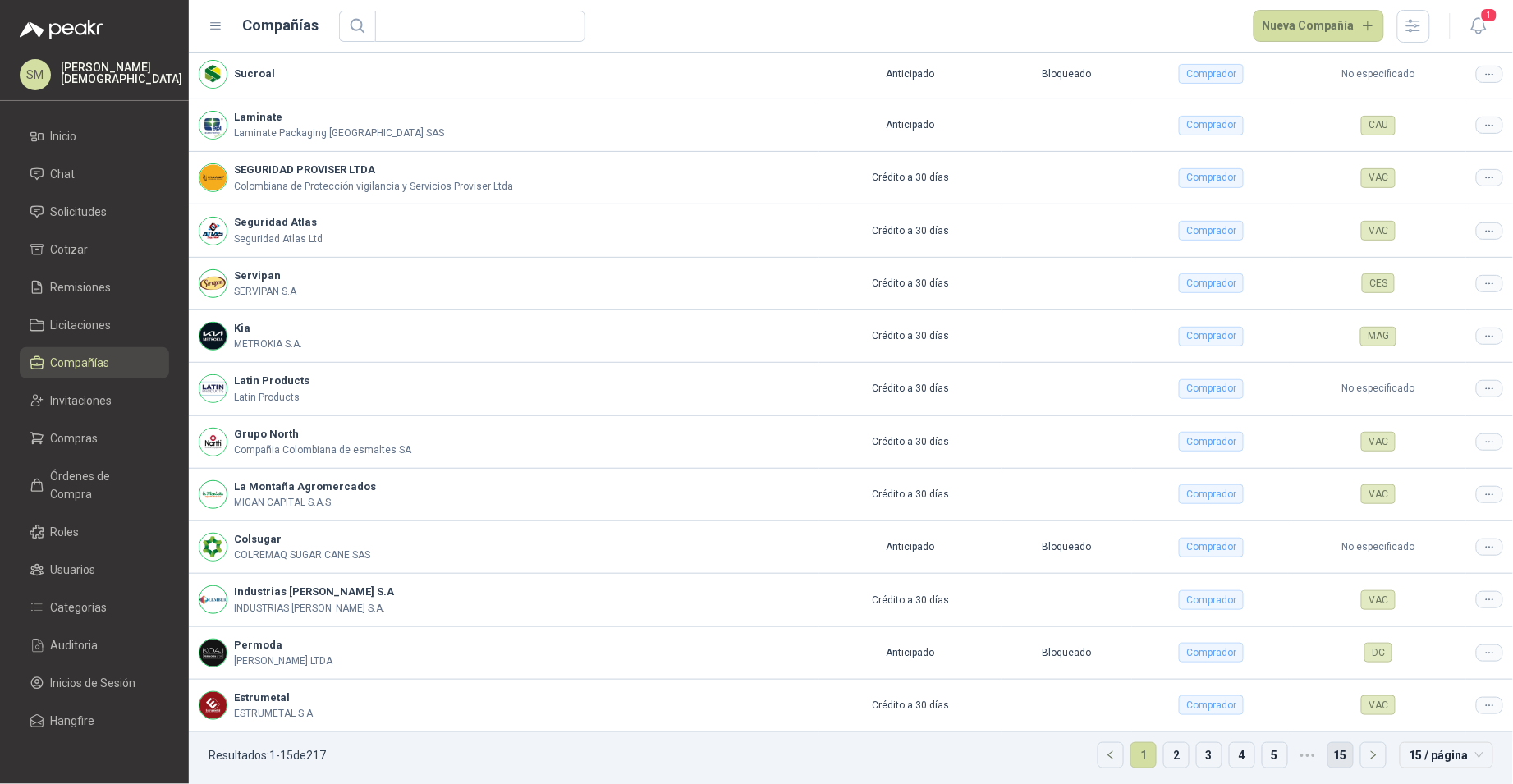
click at [1329, 752] on link "15" at bounding box center [1341, 755] width 24 height 24
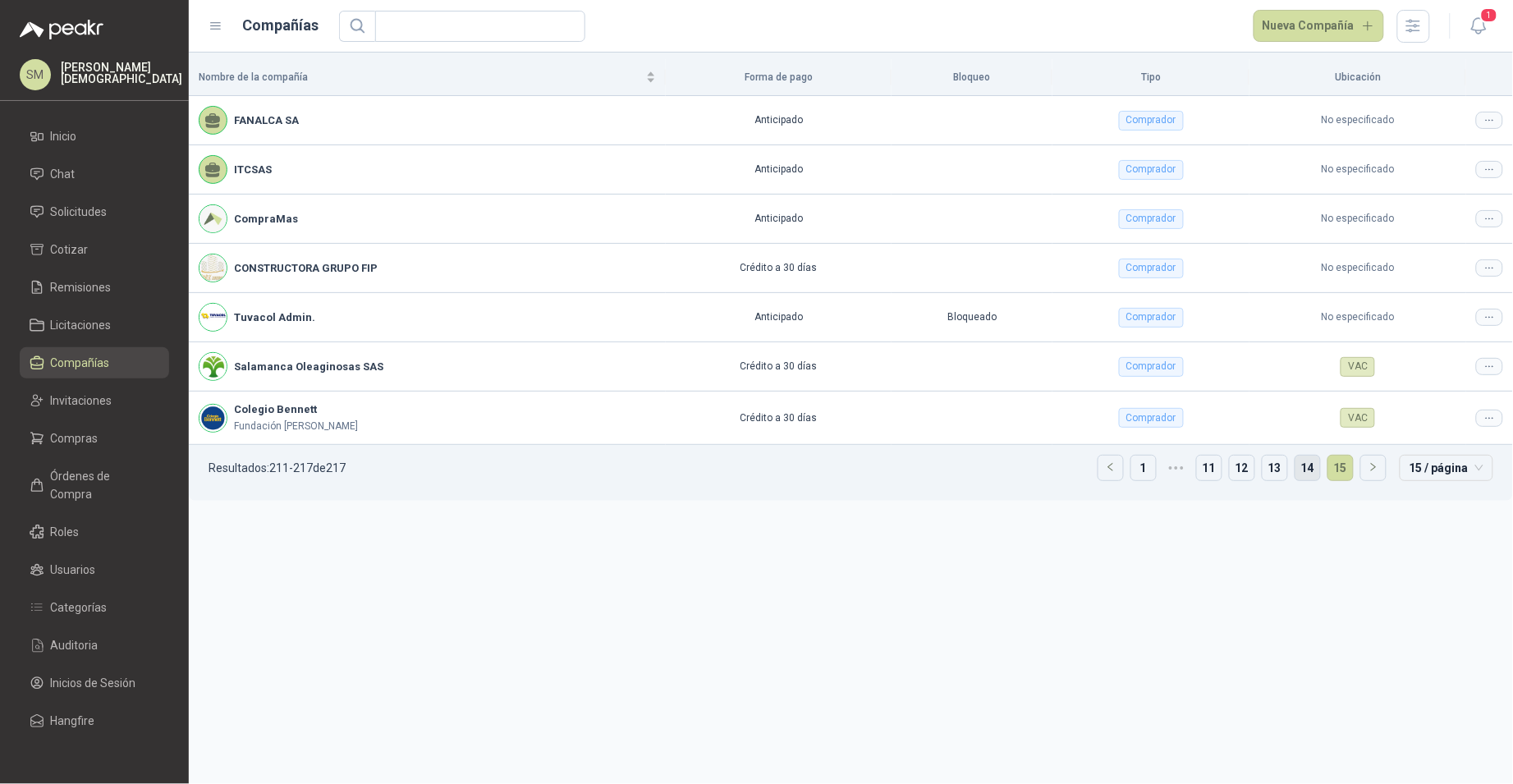
click at [1308, 468] on link "14" at bounding box center [1307, 468] width 24 height 24
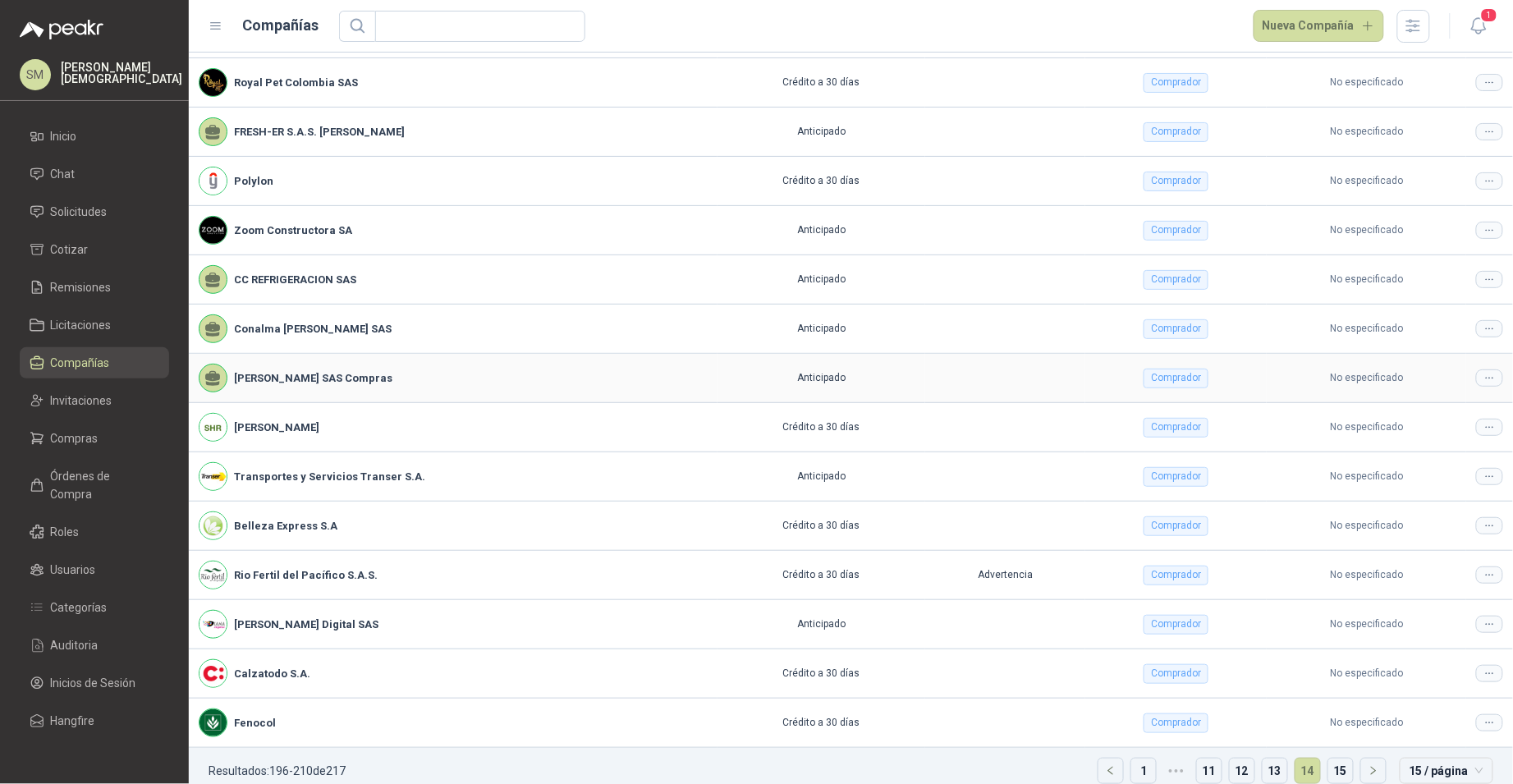
scroll to position [109, 0]
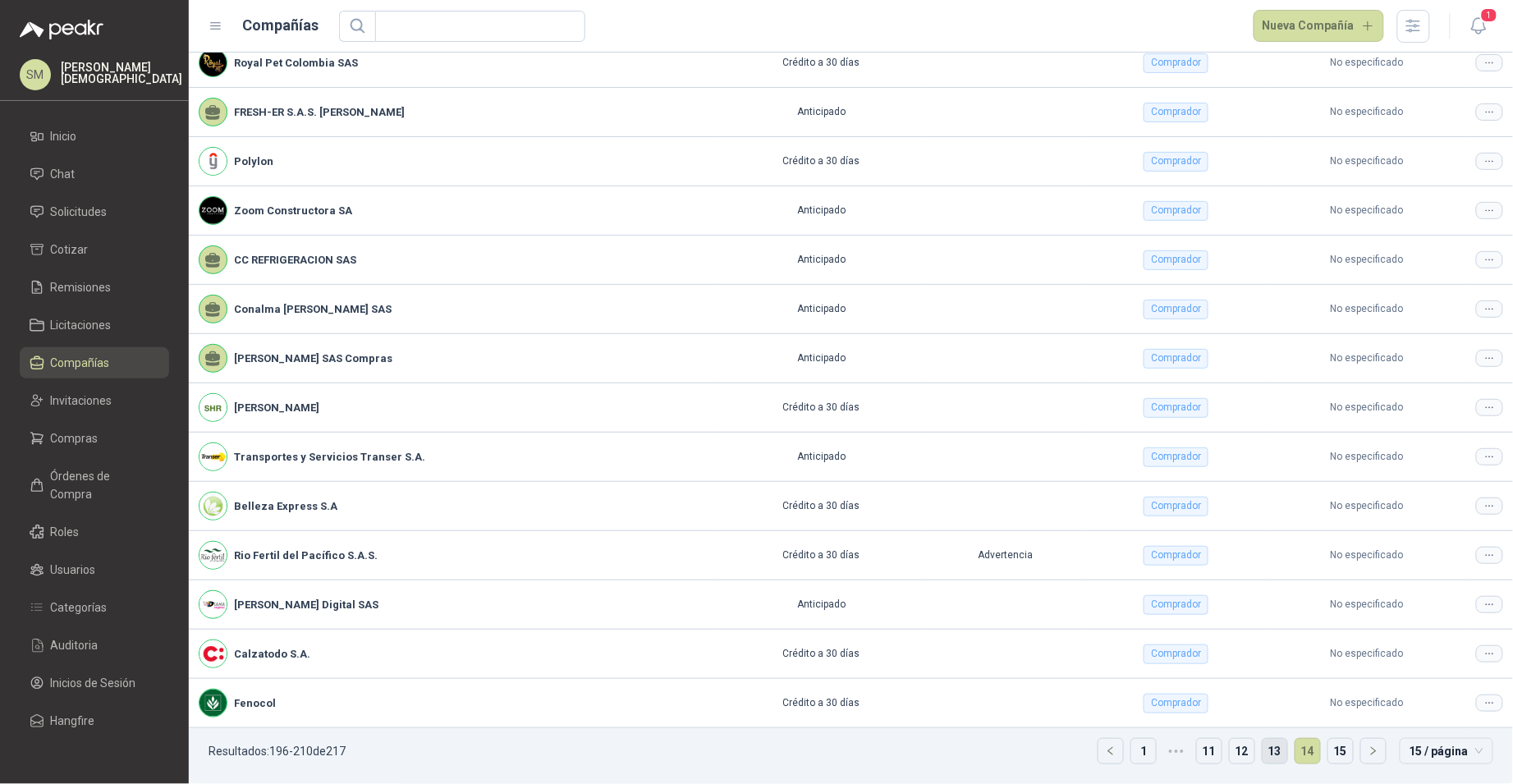
click at [1262, 749] on link "13" at bounding box center [1274, 750] width 24 height 24
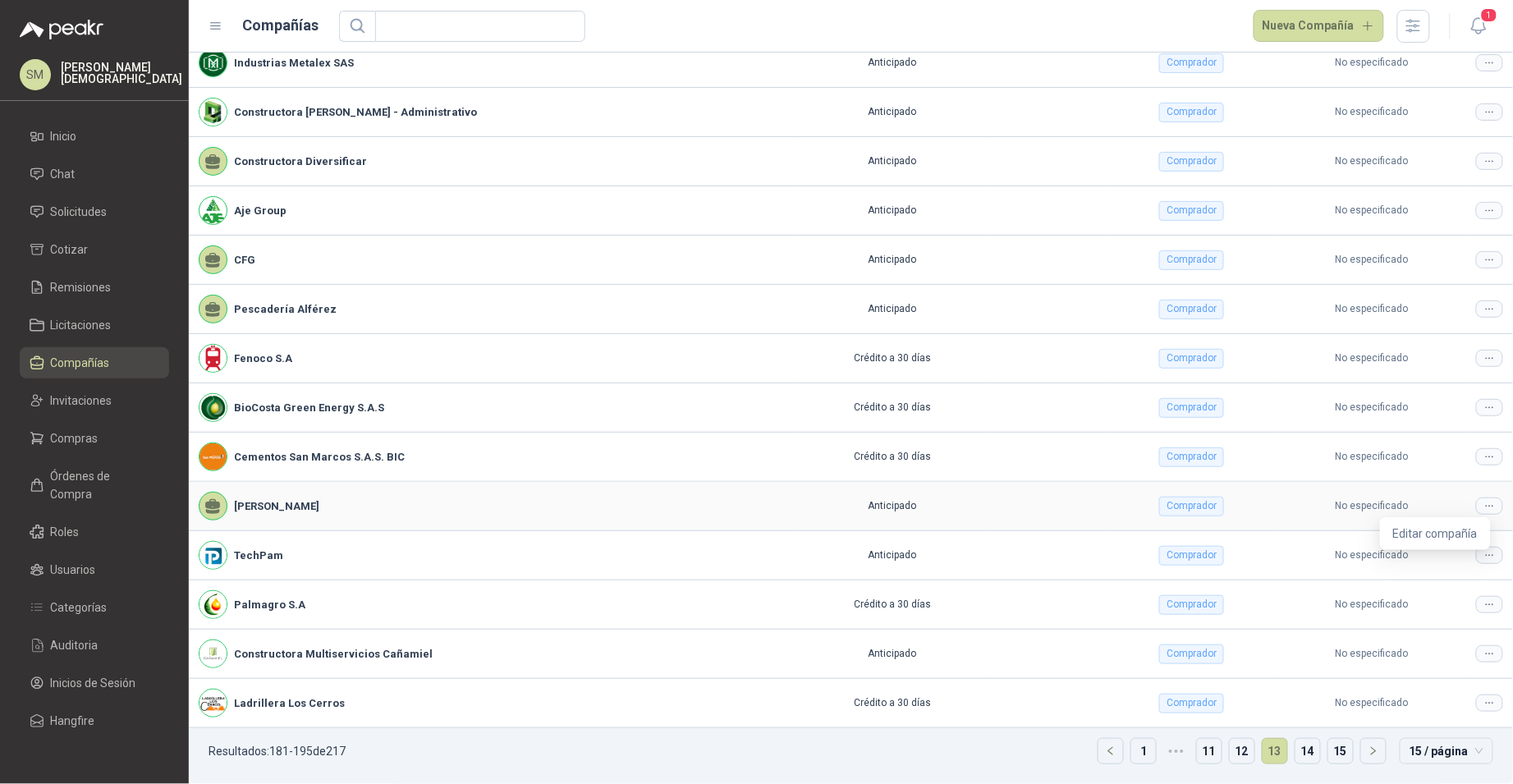
click at [1486, 506] on div at bounding box center [1489, 506] width 27 height 17
click at [1451, 530] on span "Editar compañía" at bounding box center [1435, 533] width 85 height 18
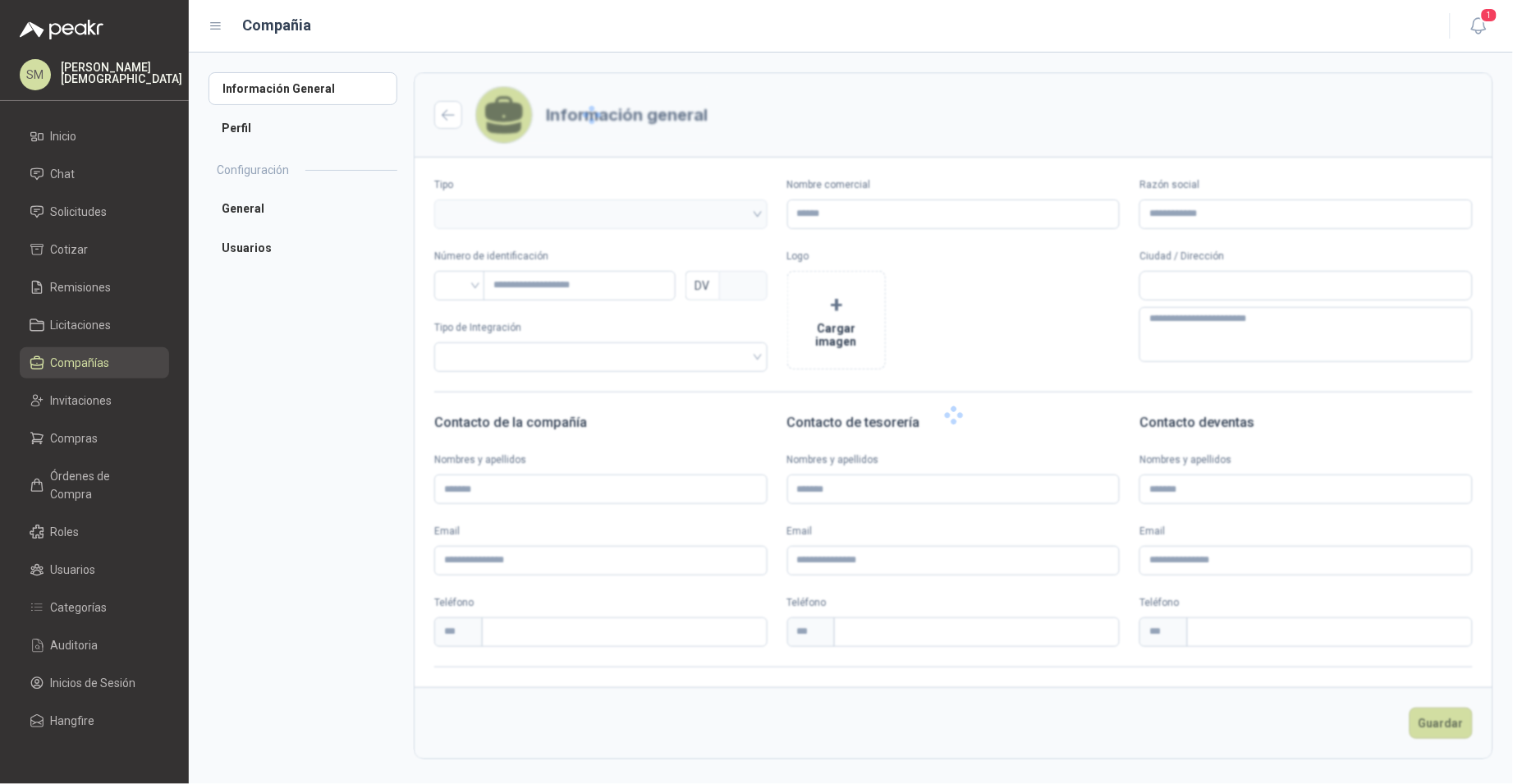
type input "**********"
type input "*********"
type input "*"
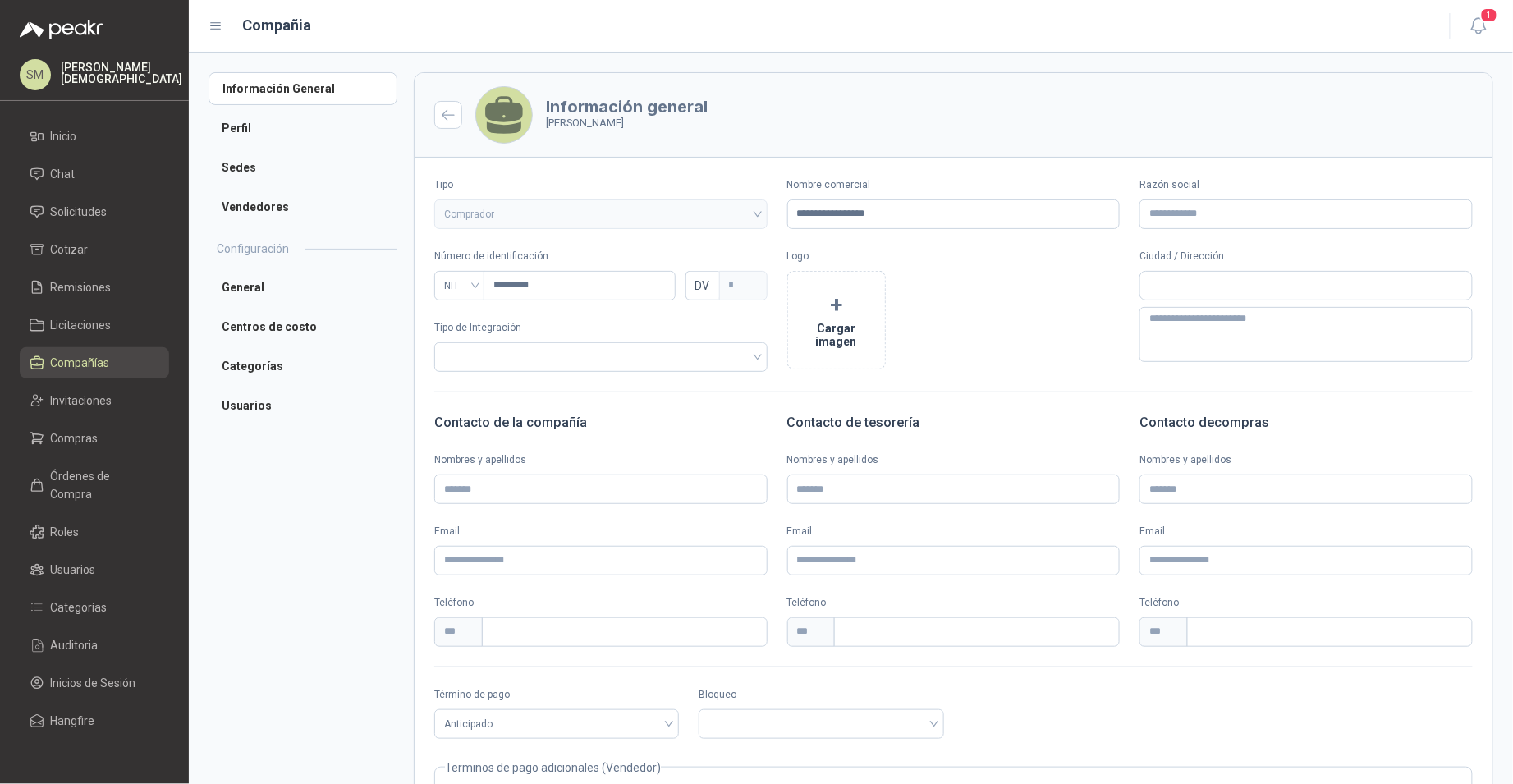
scroll to position [145, 0]
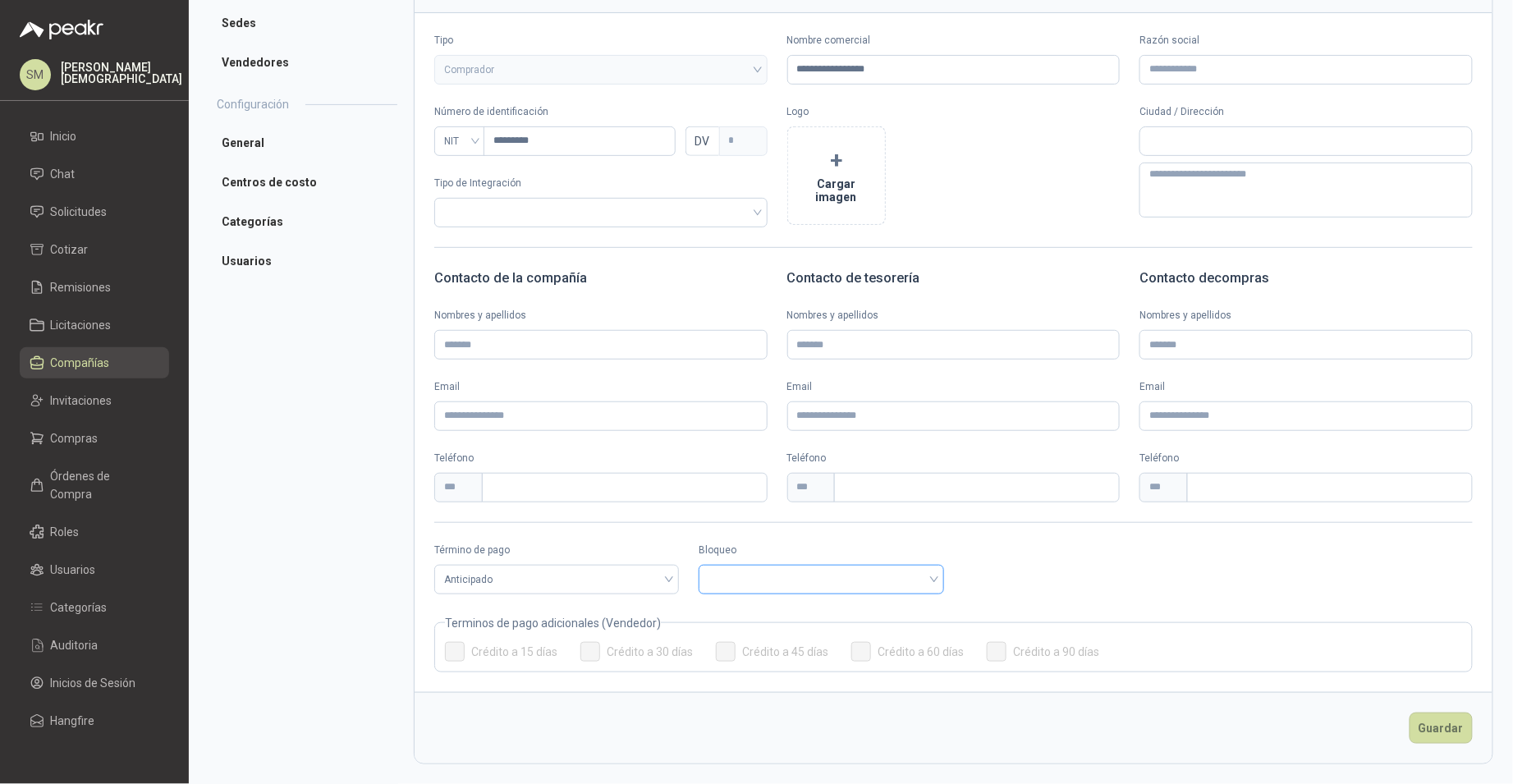
click at [731, 571] on input "search" at bounding box center [820, 578] width 225 height 24
click at [738, 642] on div "Bloqueado" at bounding box center [818, 639] width 216 height 18
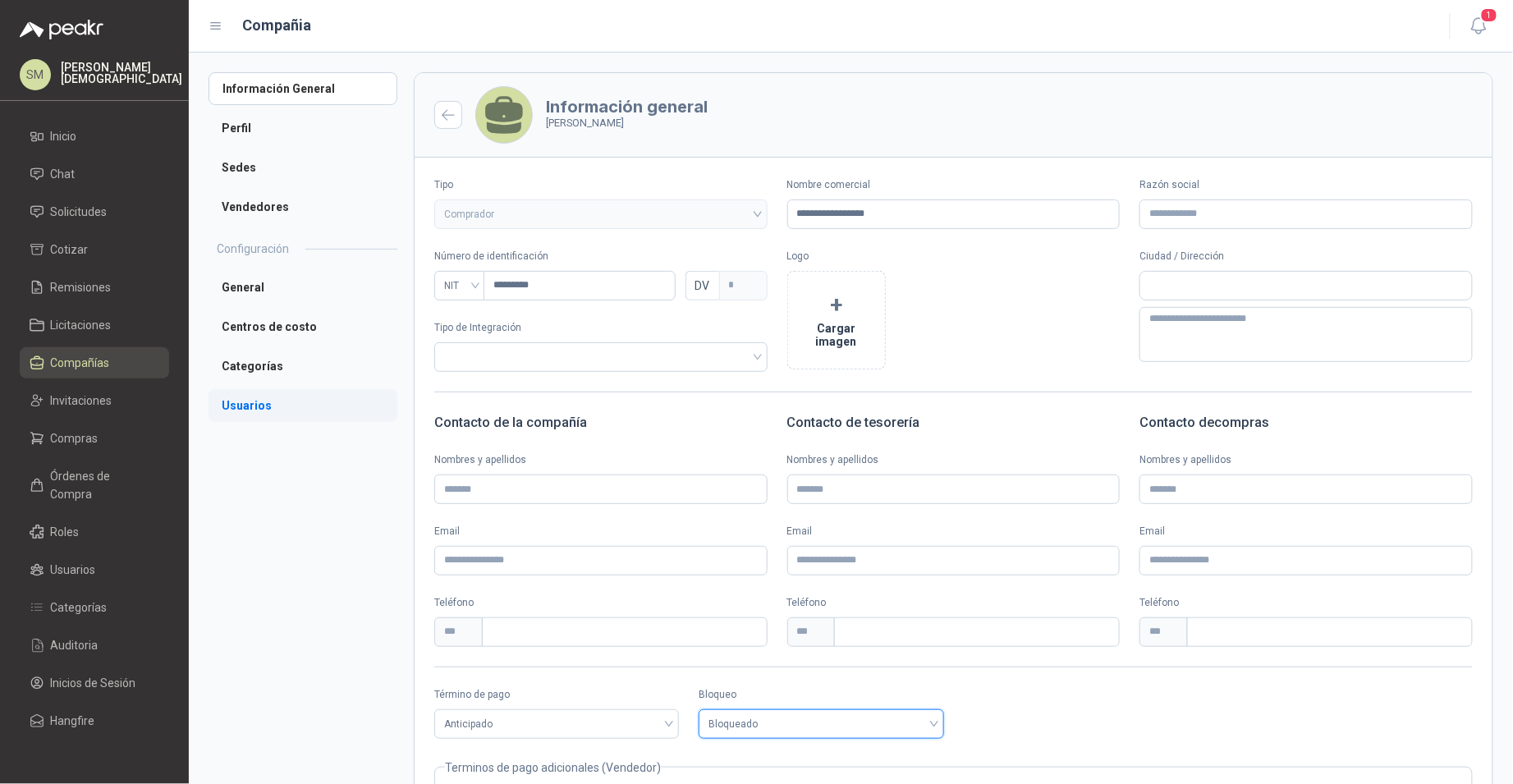
click at [304, 409] on li "Usuarios" at bounding box center [303, 405] width 189 height 33
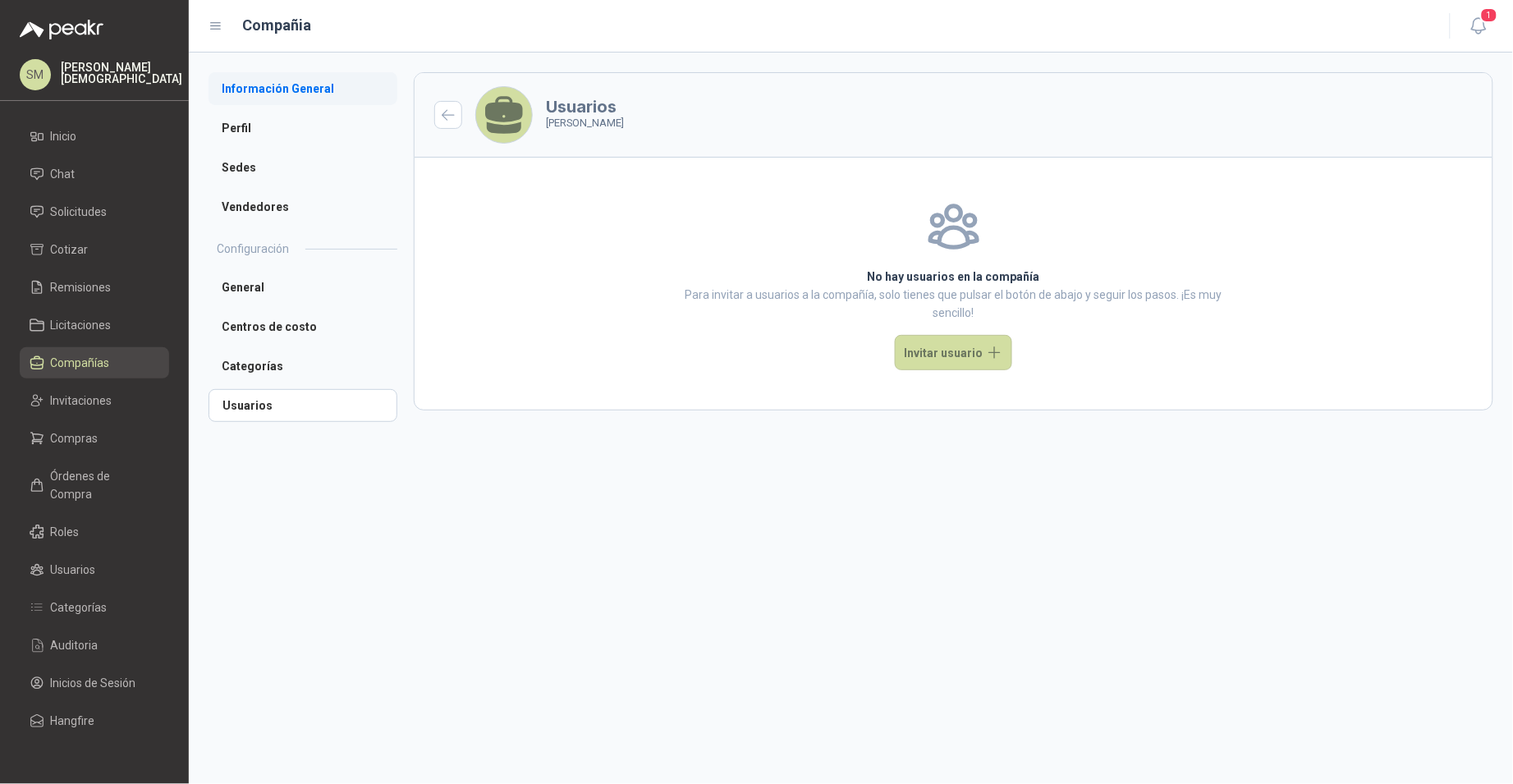
click at [348, 92] on li "Información General" at bounding box center [303, 88] width 189 height 33
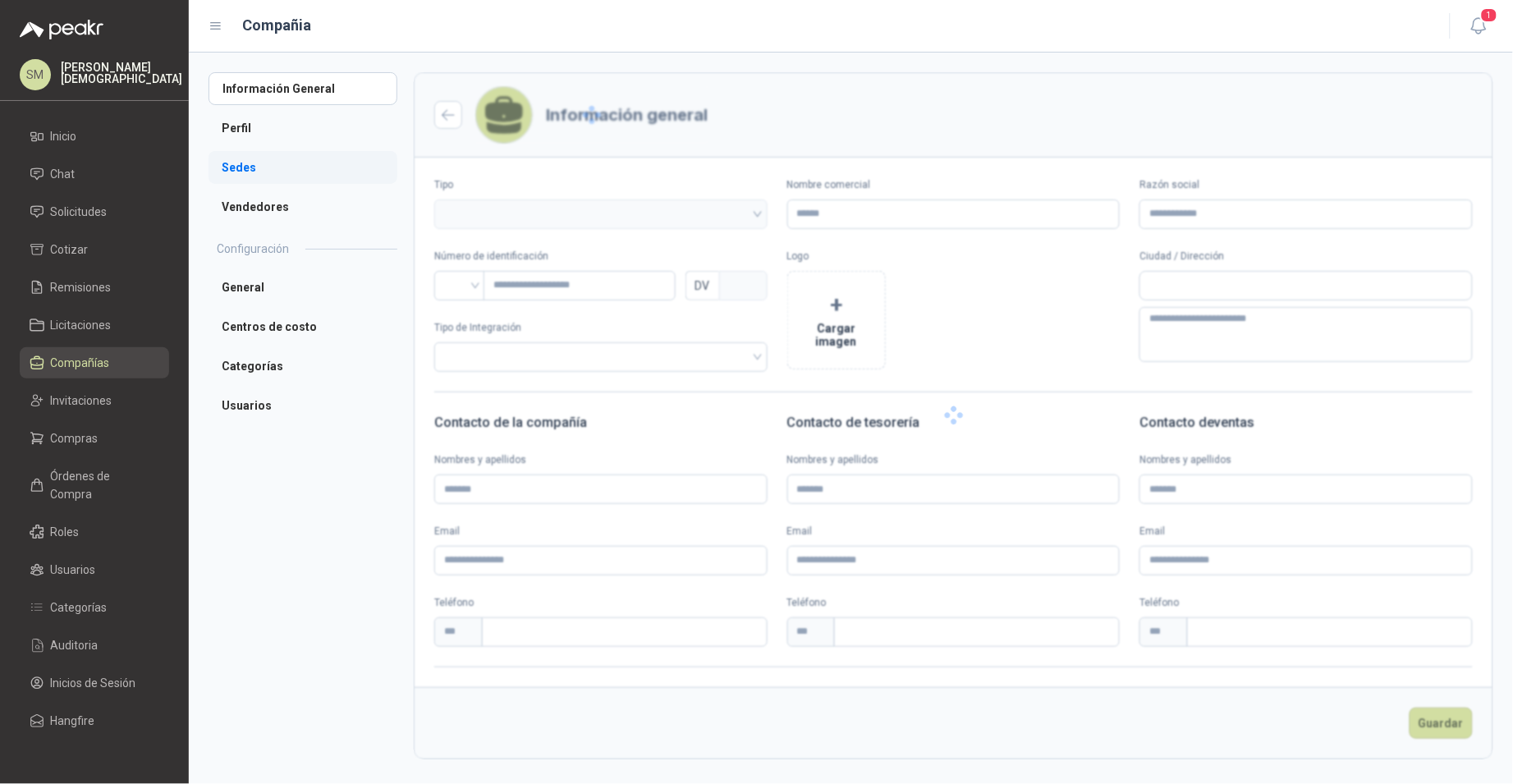
type input "**********"
type input "*********"
type input "*"
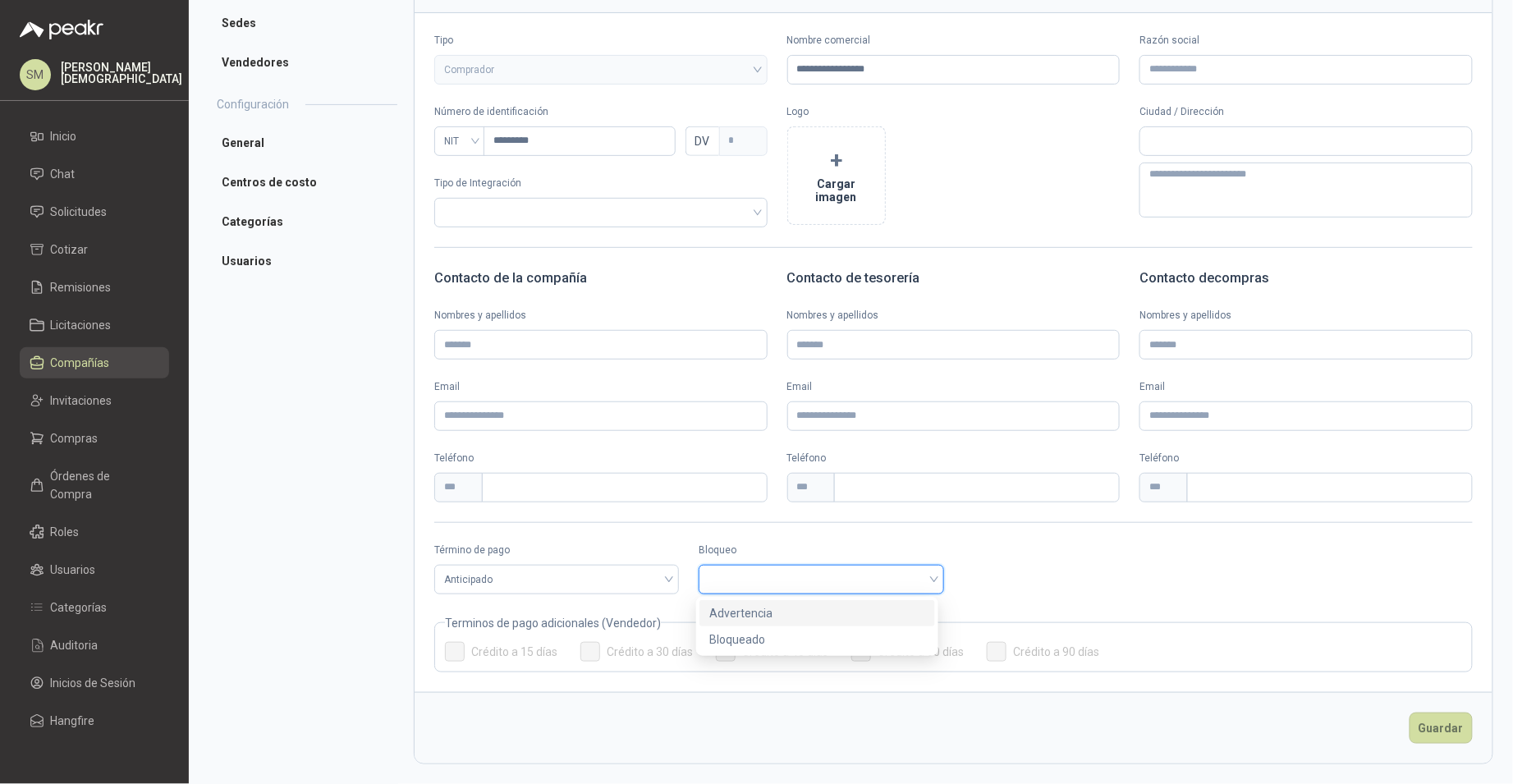
click at [766, 573] on input "search" at bounding box center [820, 578] width 225 height 24
click at [741, 635] on div "Bloqueado" at bounding box center [818, 639] width 216 height 18
click at [1453, 736] on button "Guardar" at bounding box center [1441, 727] width 63 height 31
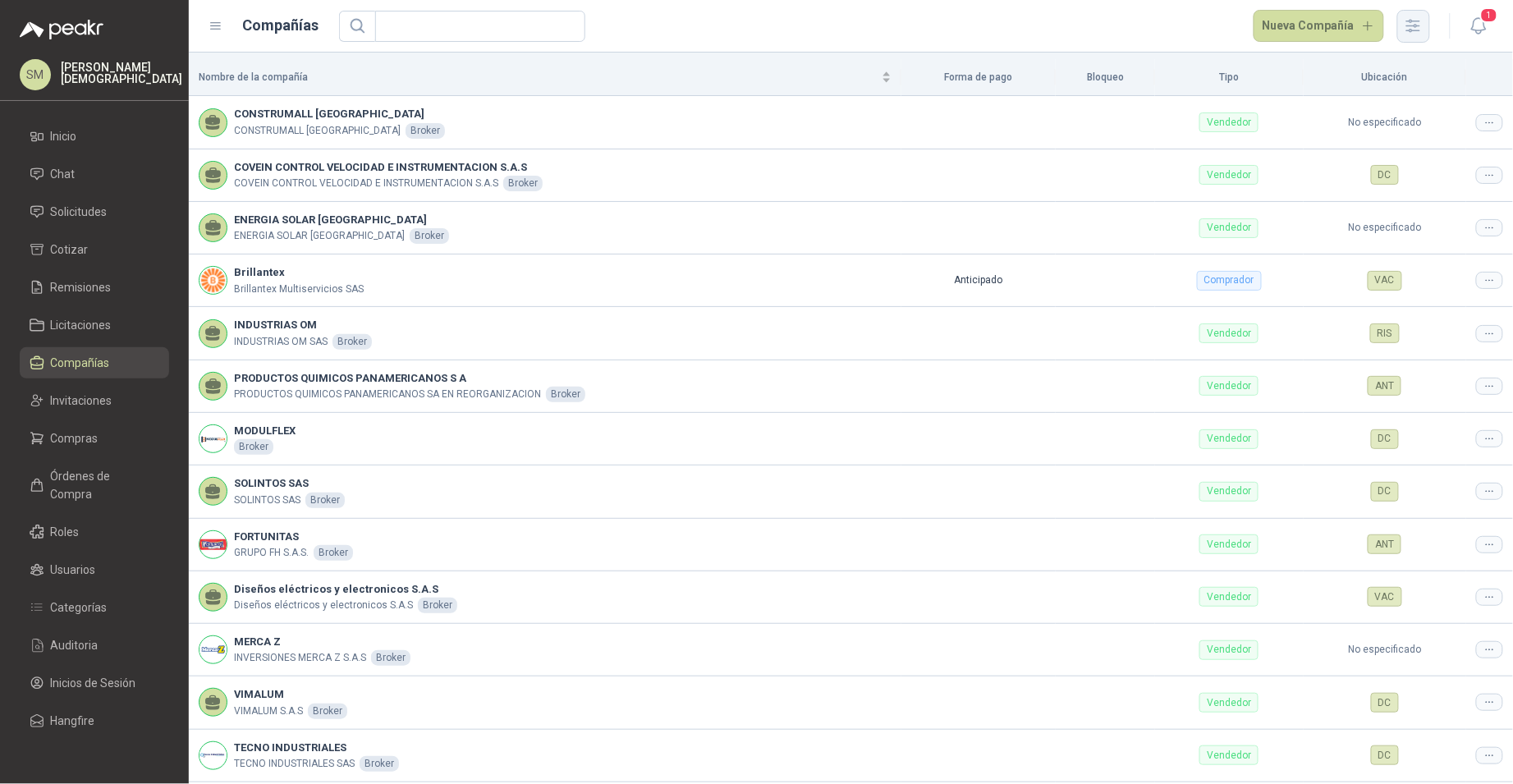
click at [1421, 25] on icon "button" at bounding box center [1413, 26] width 19 height 19
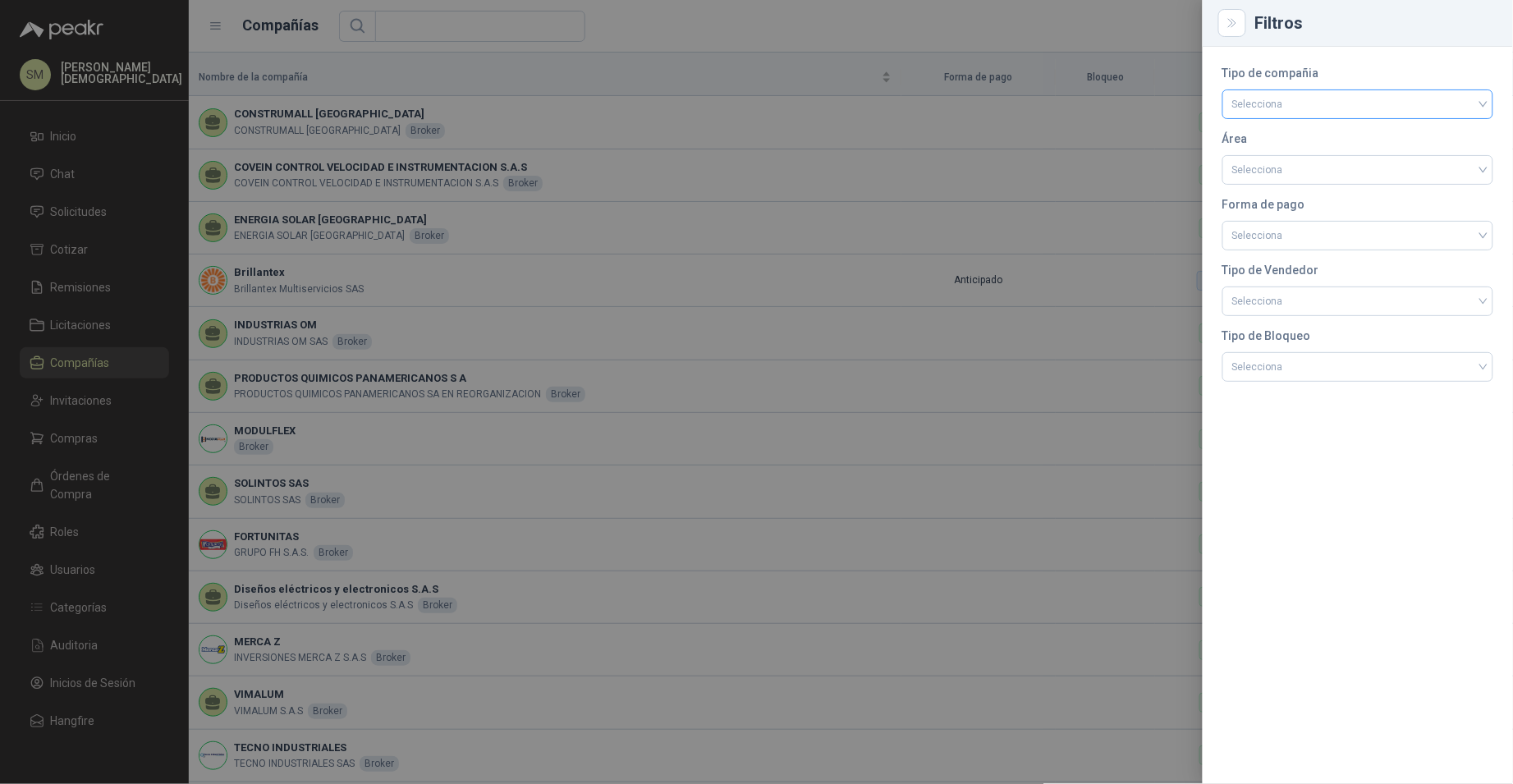
click at [1350, 104] on input "search" at bounding box center [1357, 103] width 251 height 24
click at [1302, 132] on div "Comprador" at bounding box center [1358, 138] width 244 height 18
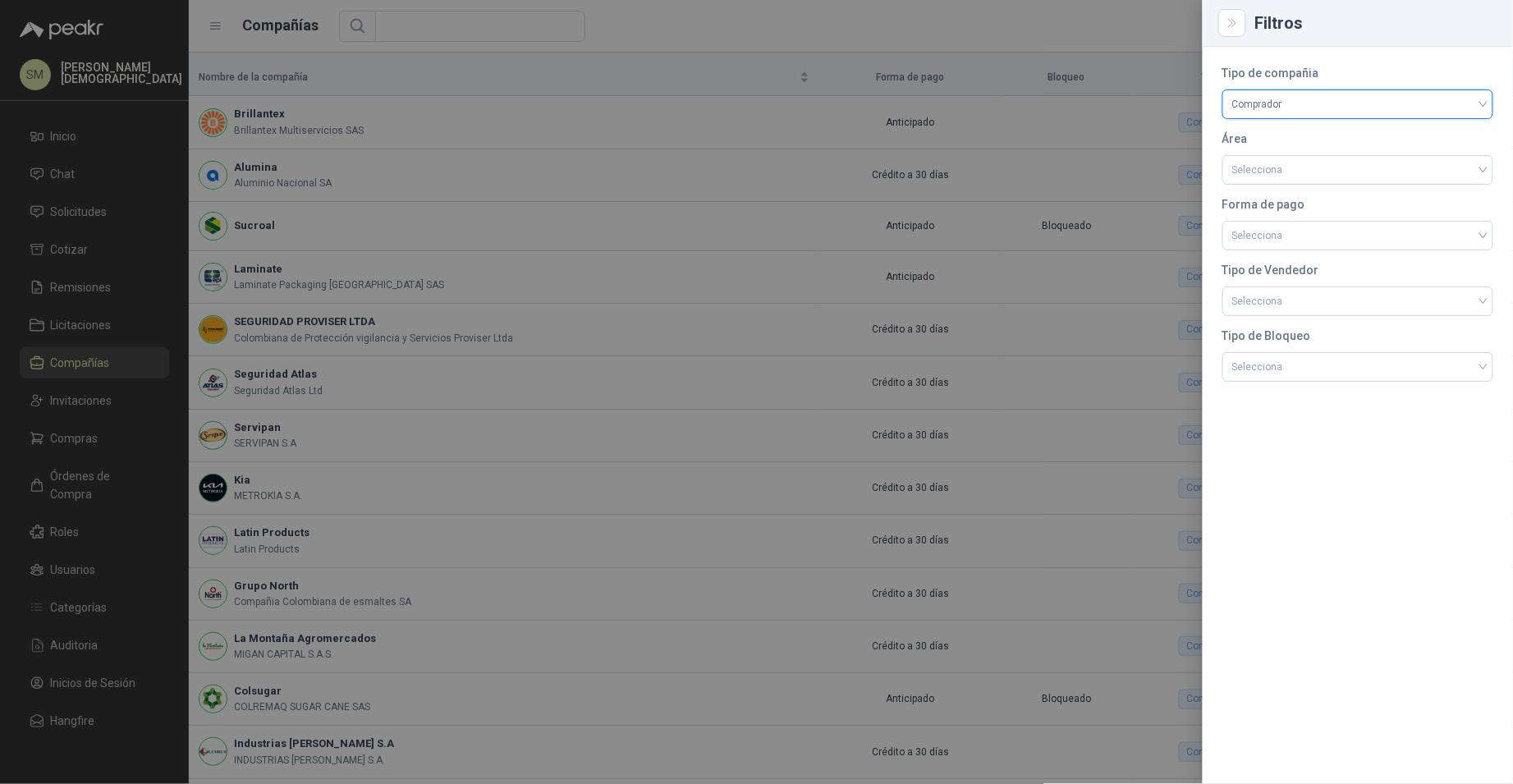
click at [1021, 146] on div at bounding box center [756, 392] width 1513 height 784
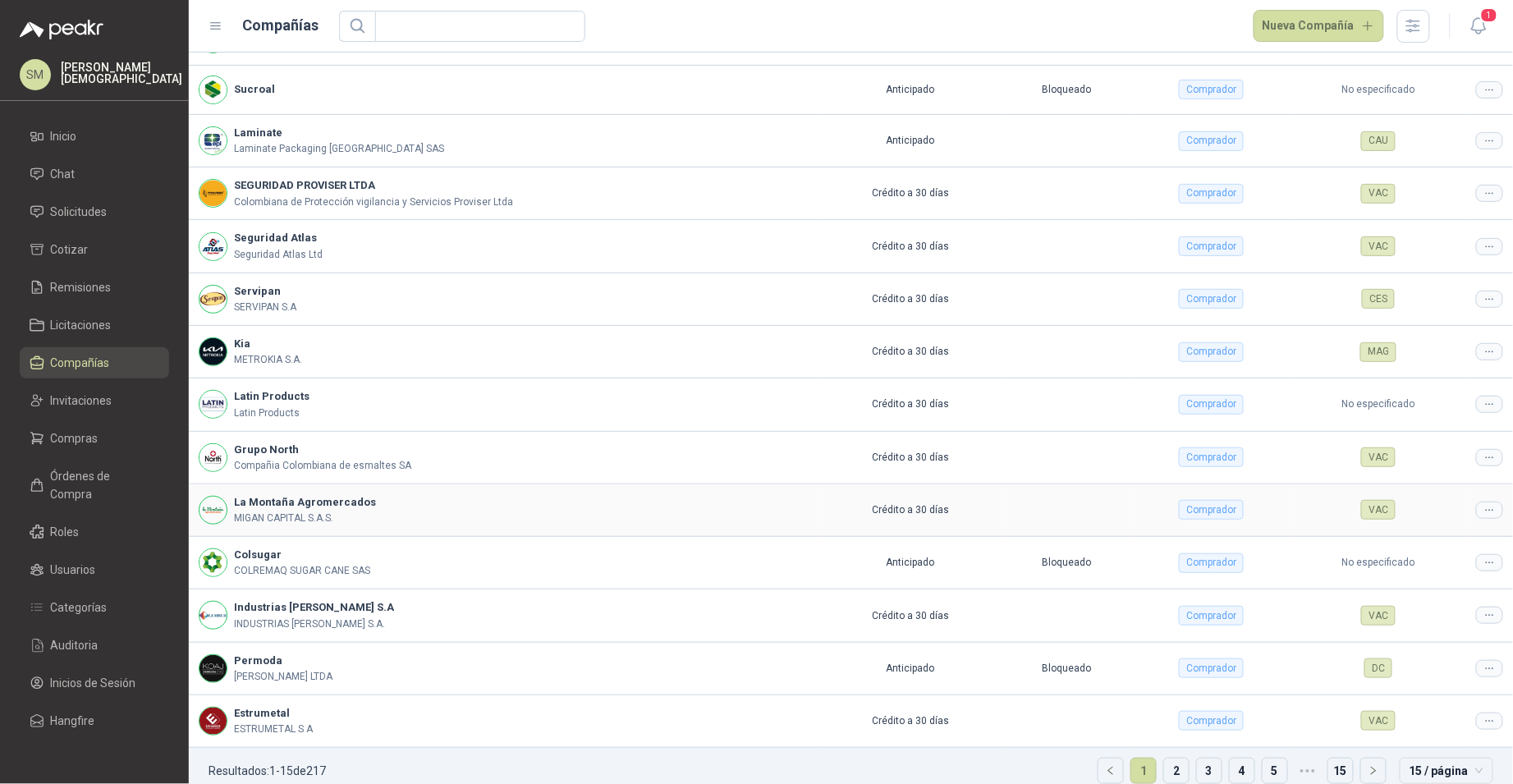
scroll to position [158, 0]
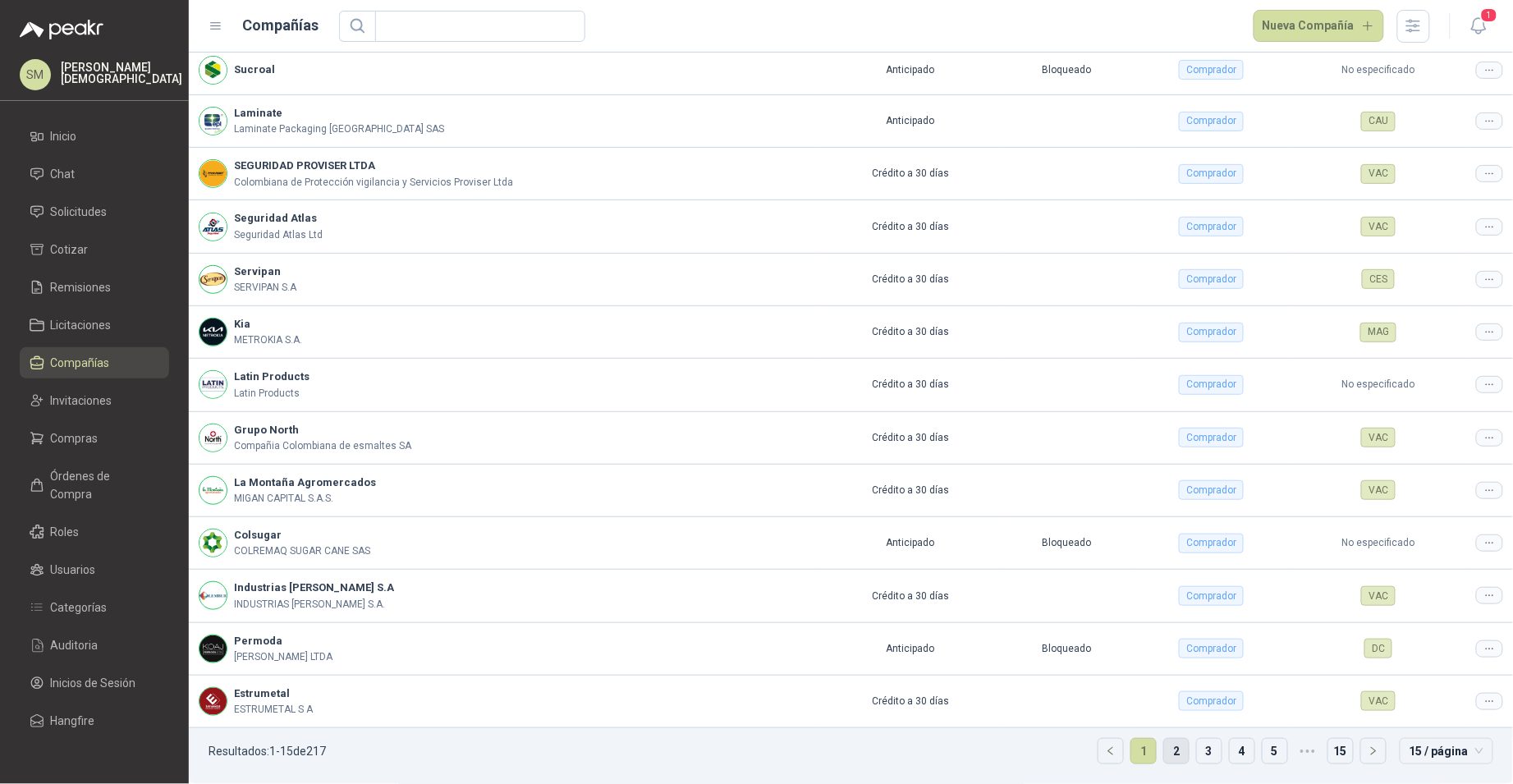
click at [1164, 750] on link "2" at bounding box center [1176, 750] width 24 height 24
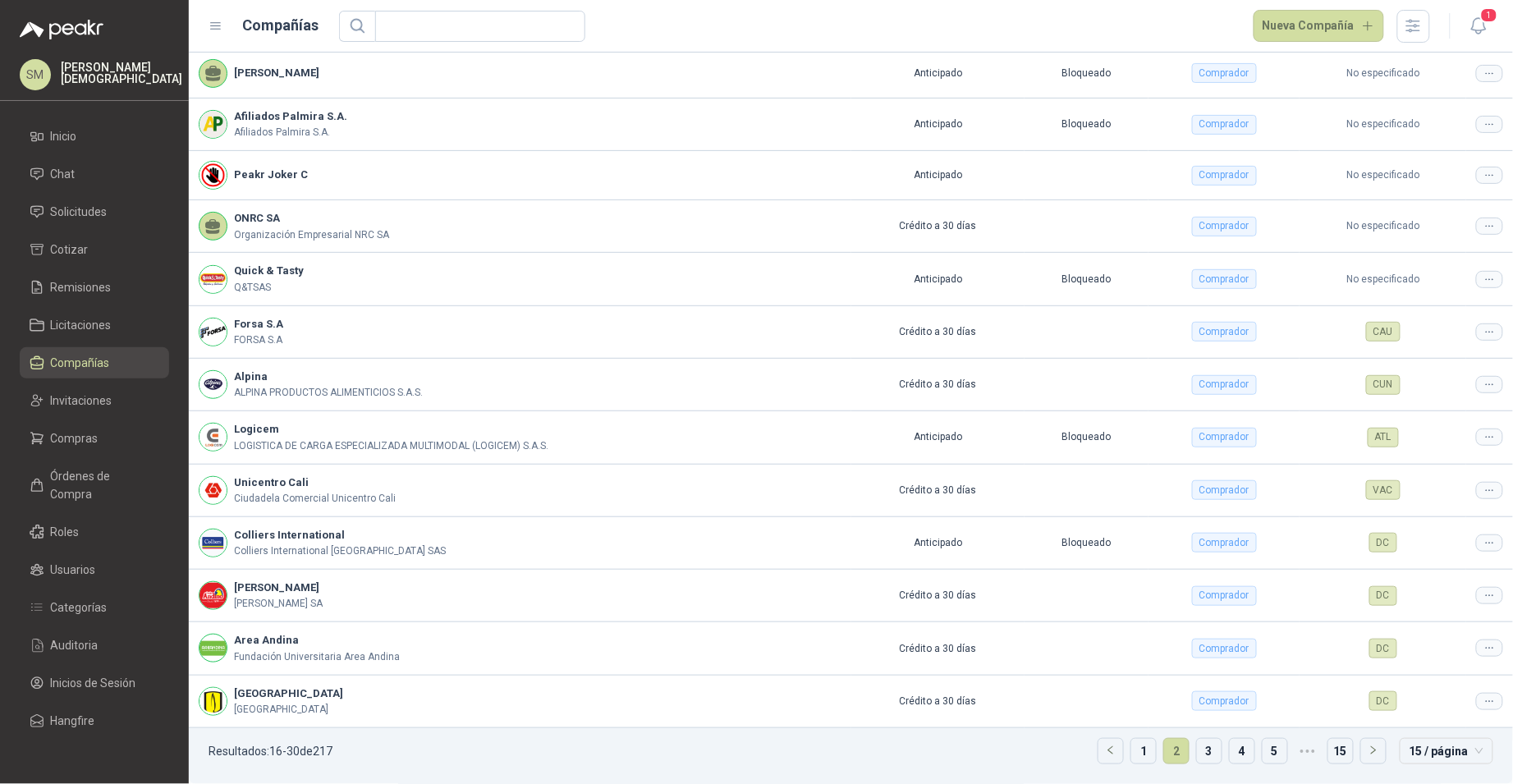
scroll to position [155, 0]
click at [1480, 497] on div at bounding box center [1489, 490] width 27 height 17
click at [1463, 513] on span "Editar compañía" at bounding box center [1435, 518] width 85 height 18
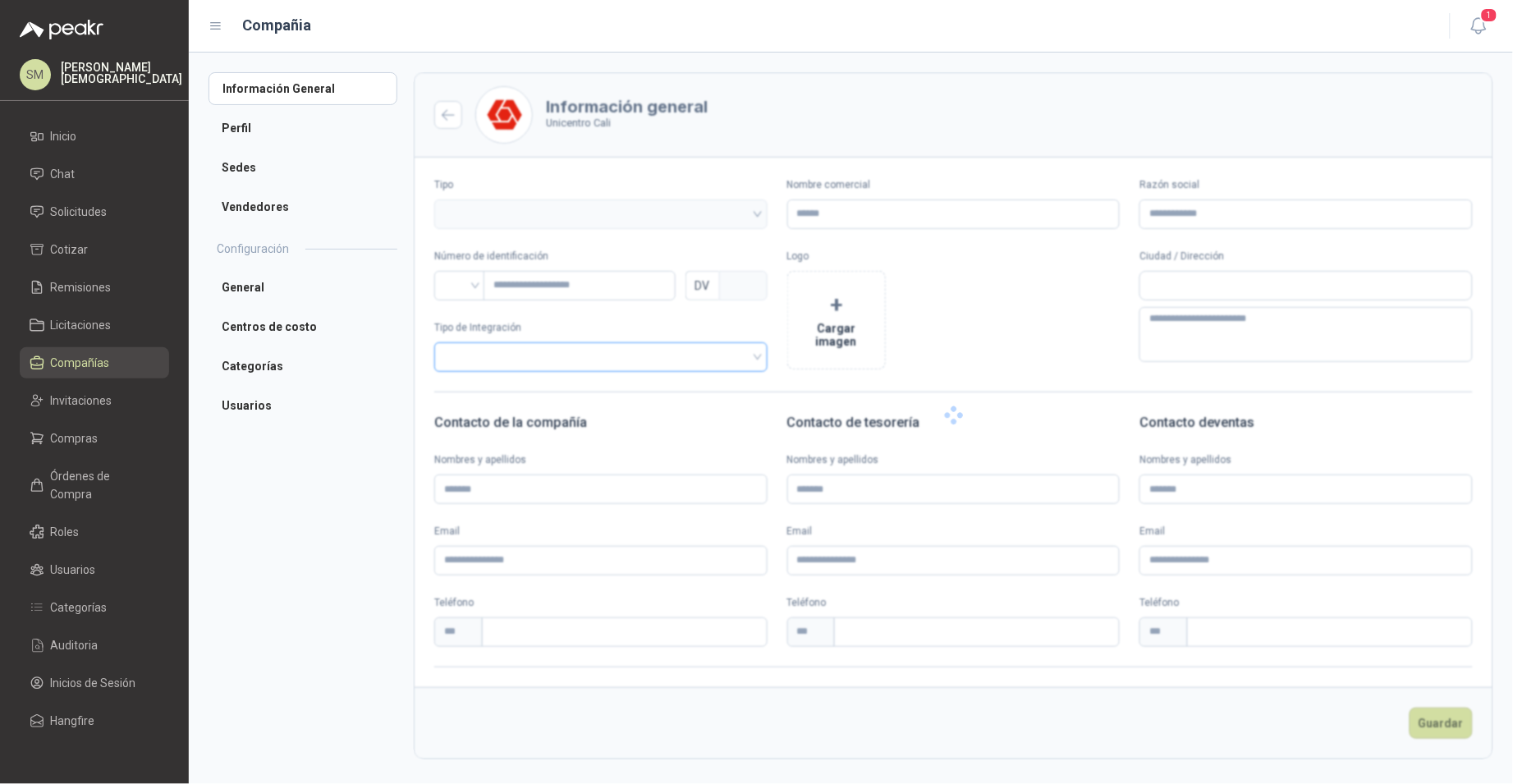
type input "**********"
type input "*********"
type input "*"
type textarea "**********"
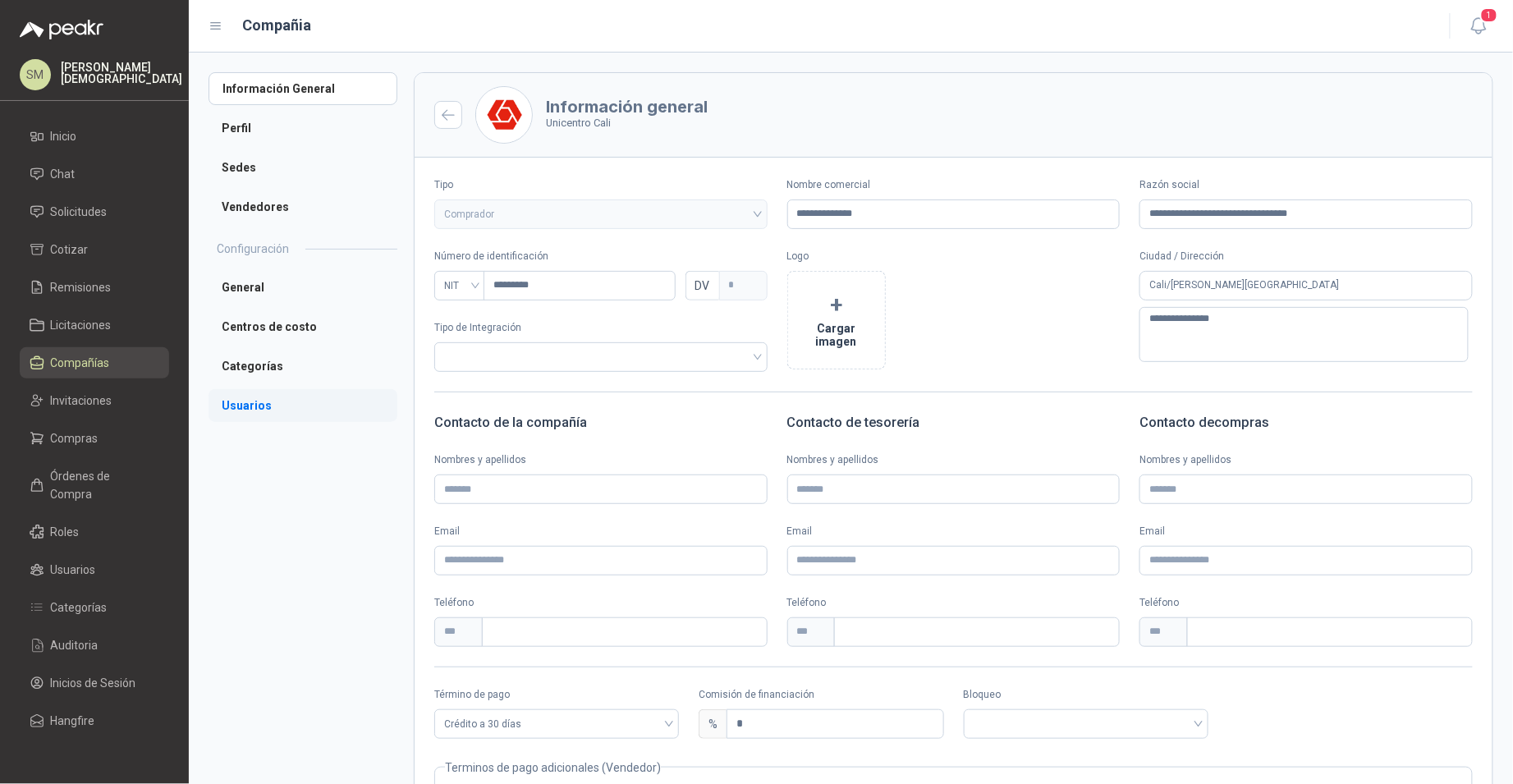
click at [274, 406] on li "Usuarios" at bounding box center [303, 405] width 189 height 33
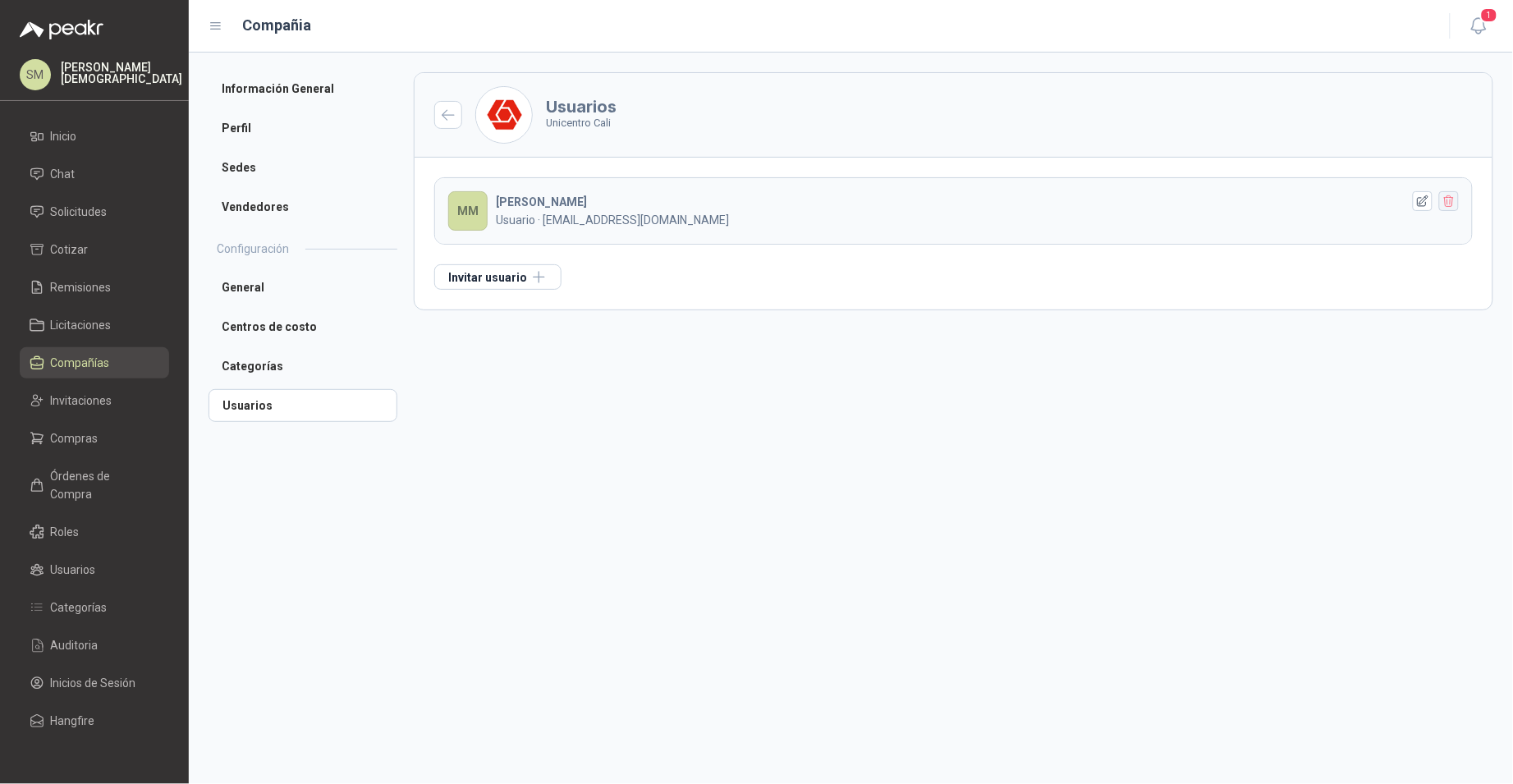
click at [1452, 199] on icon "button" at bounding box center [1449, 201] width 9 height 11
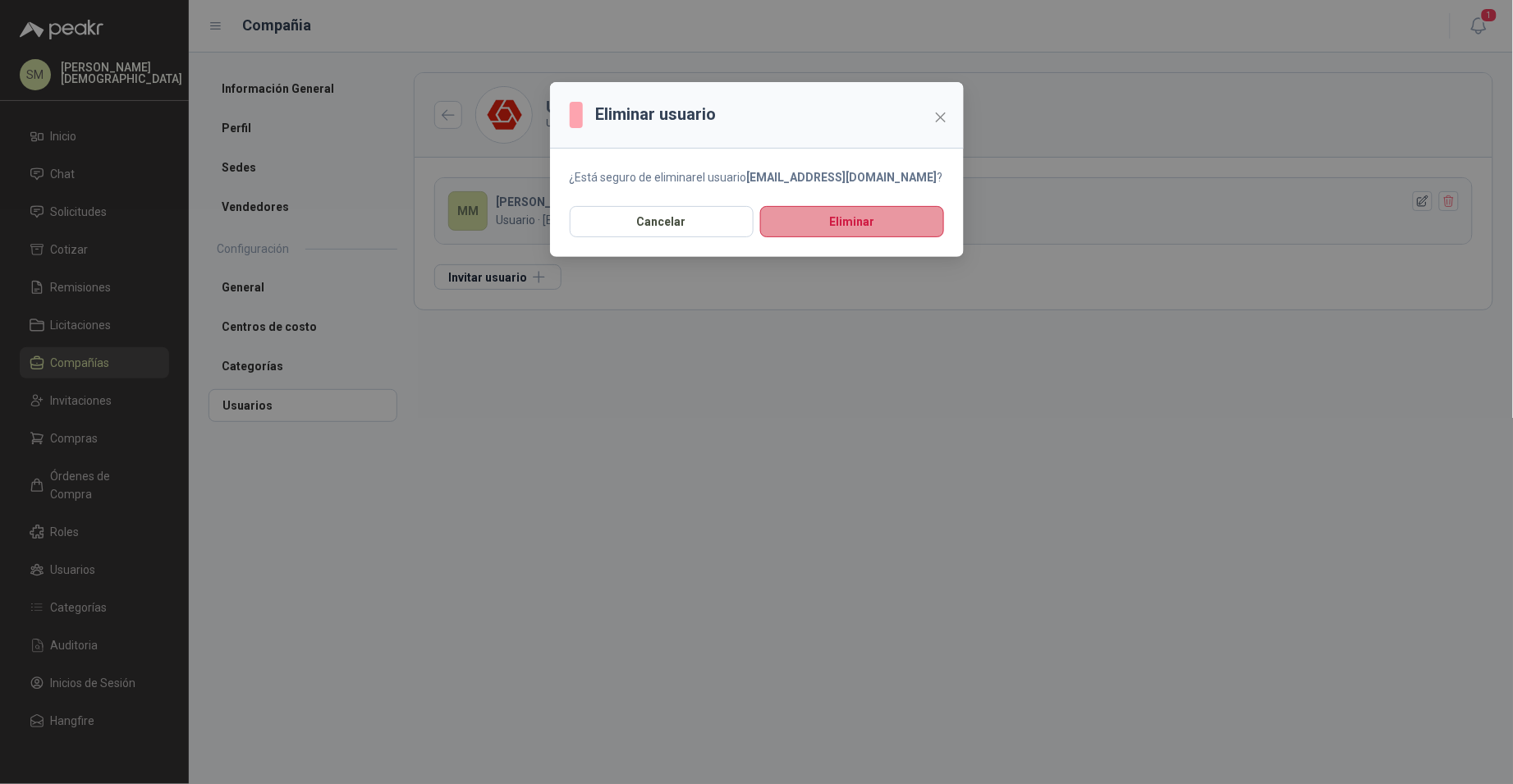
click at [860, 215] on button "Eliminar" at bounding box center [851, 221] width 184 height 31
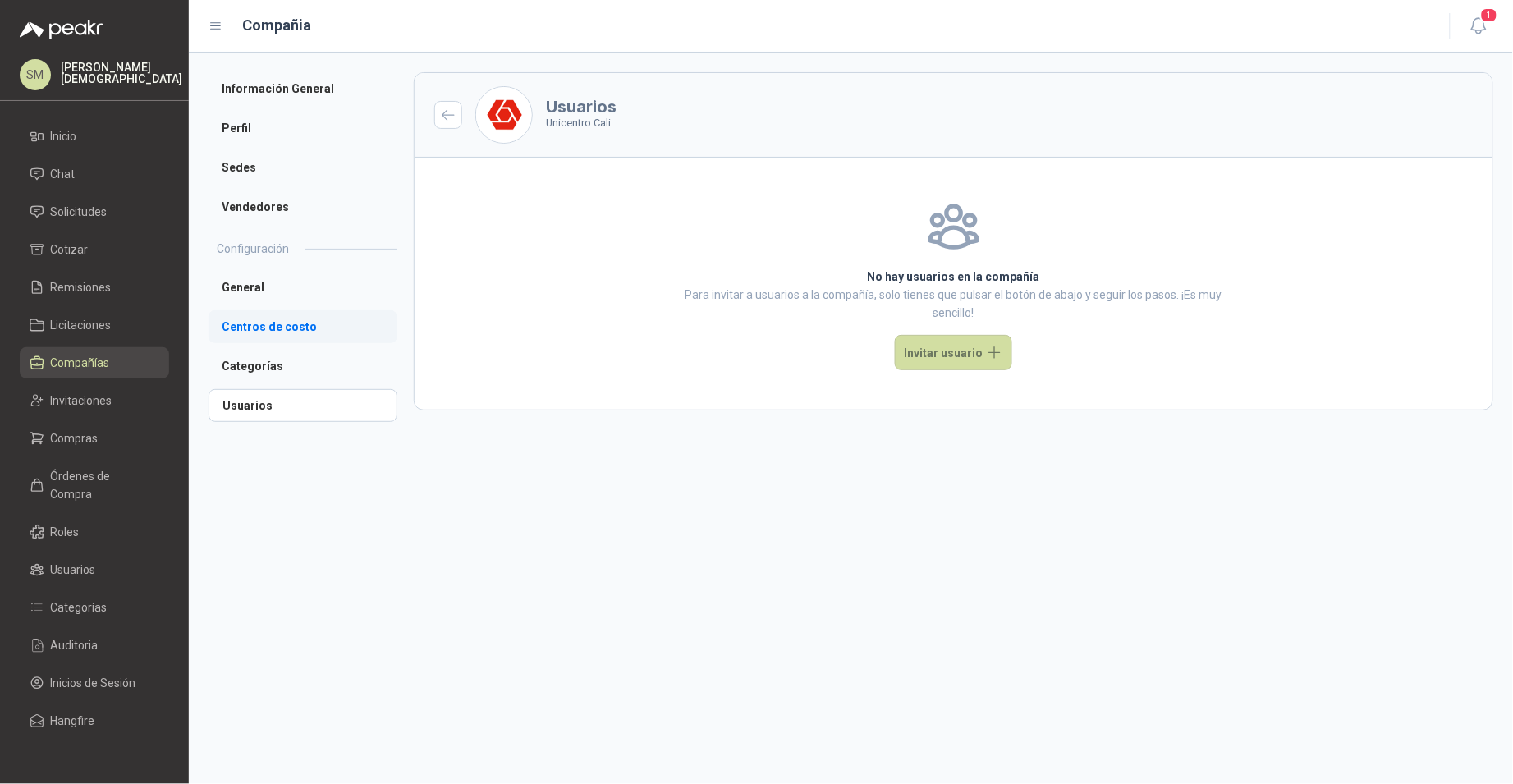
click at [263, 333] on li "Centros de costo" at bounding box center [303, 326] width 189 height 33
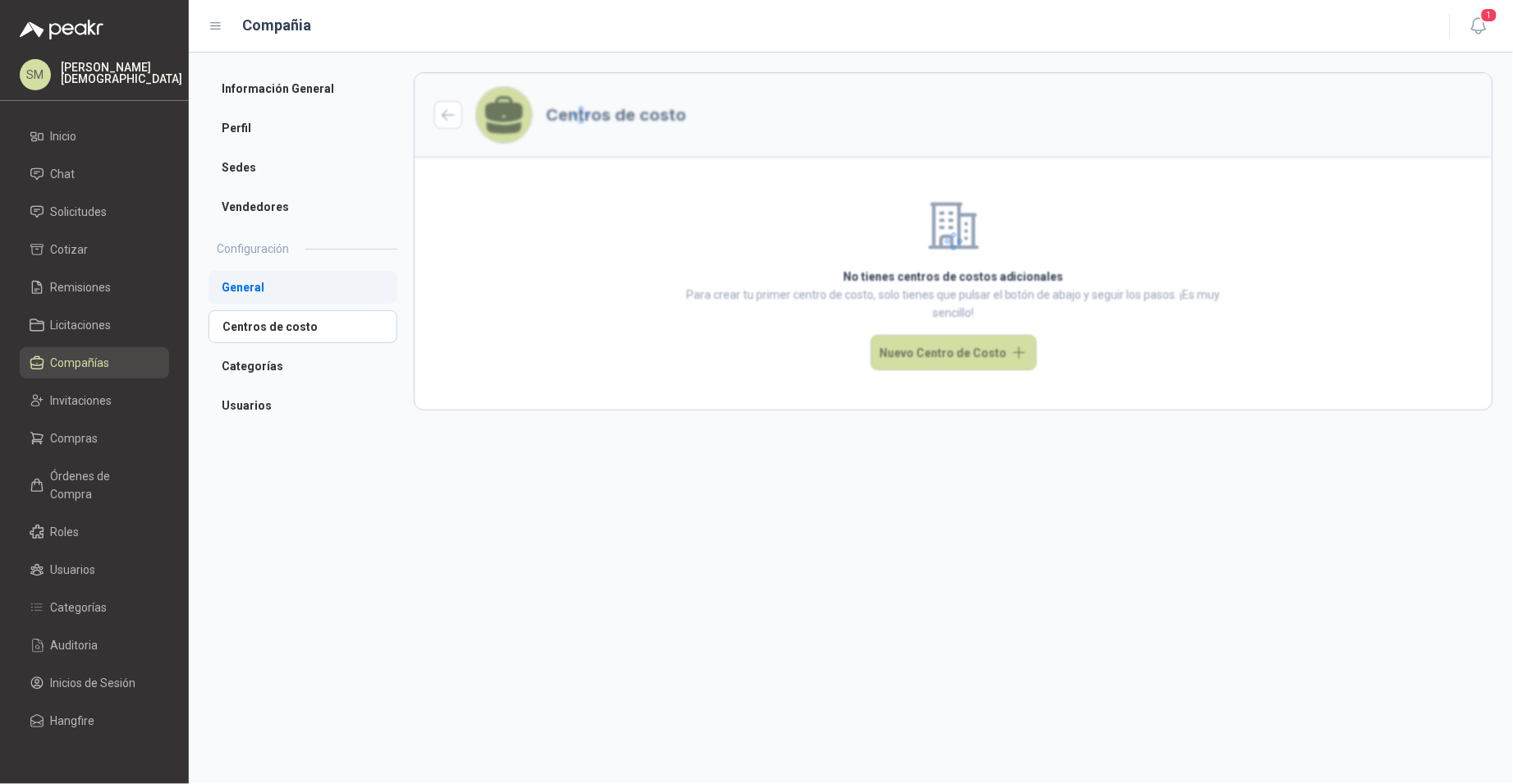
click at [262, 290] on li "General" at bounding box center [303, 287] width 189 height 33
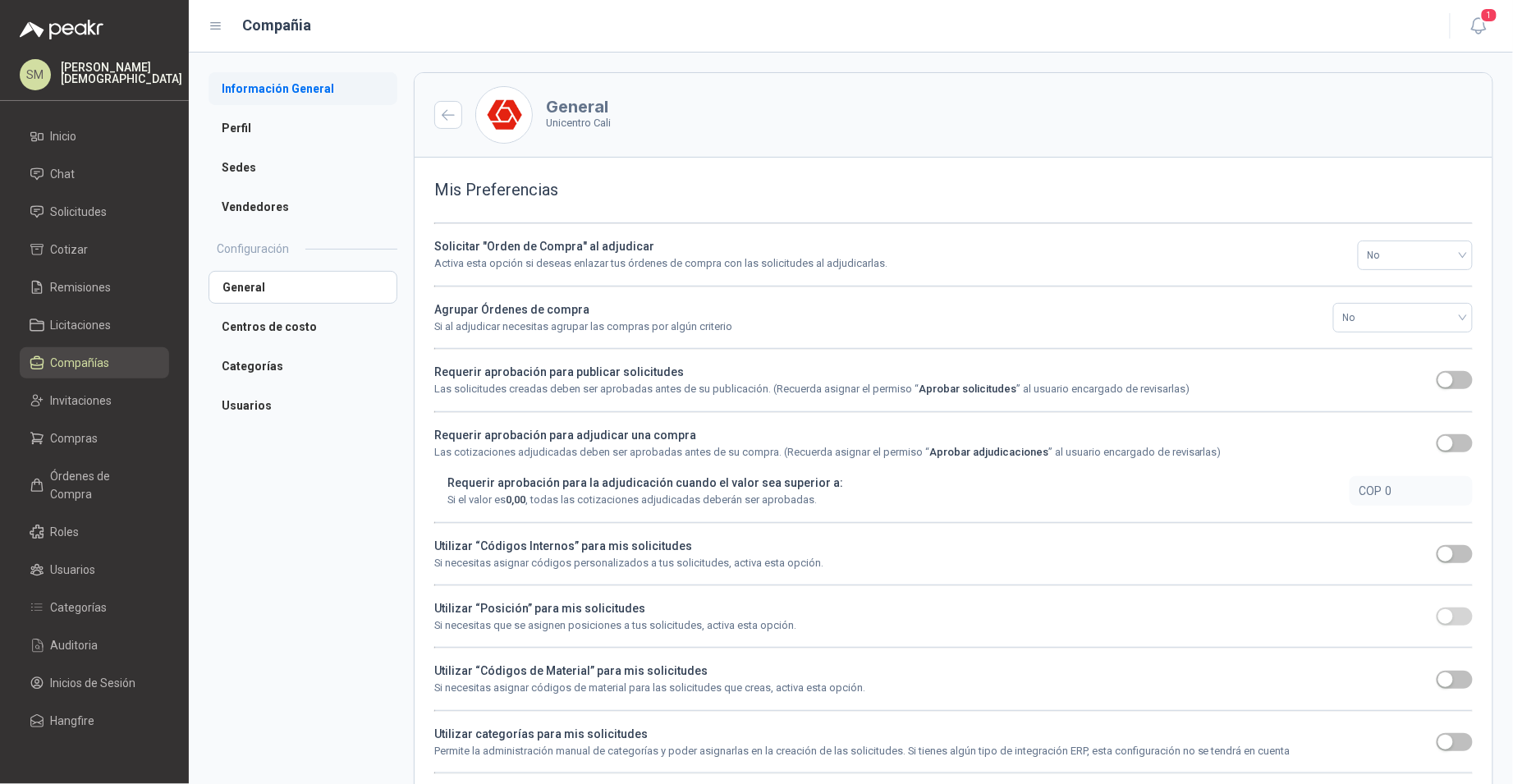
click at [271, 86] on li "Información General" at bounding box center [303, 88] width 189 height 33
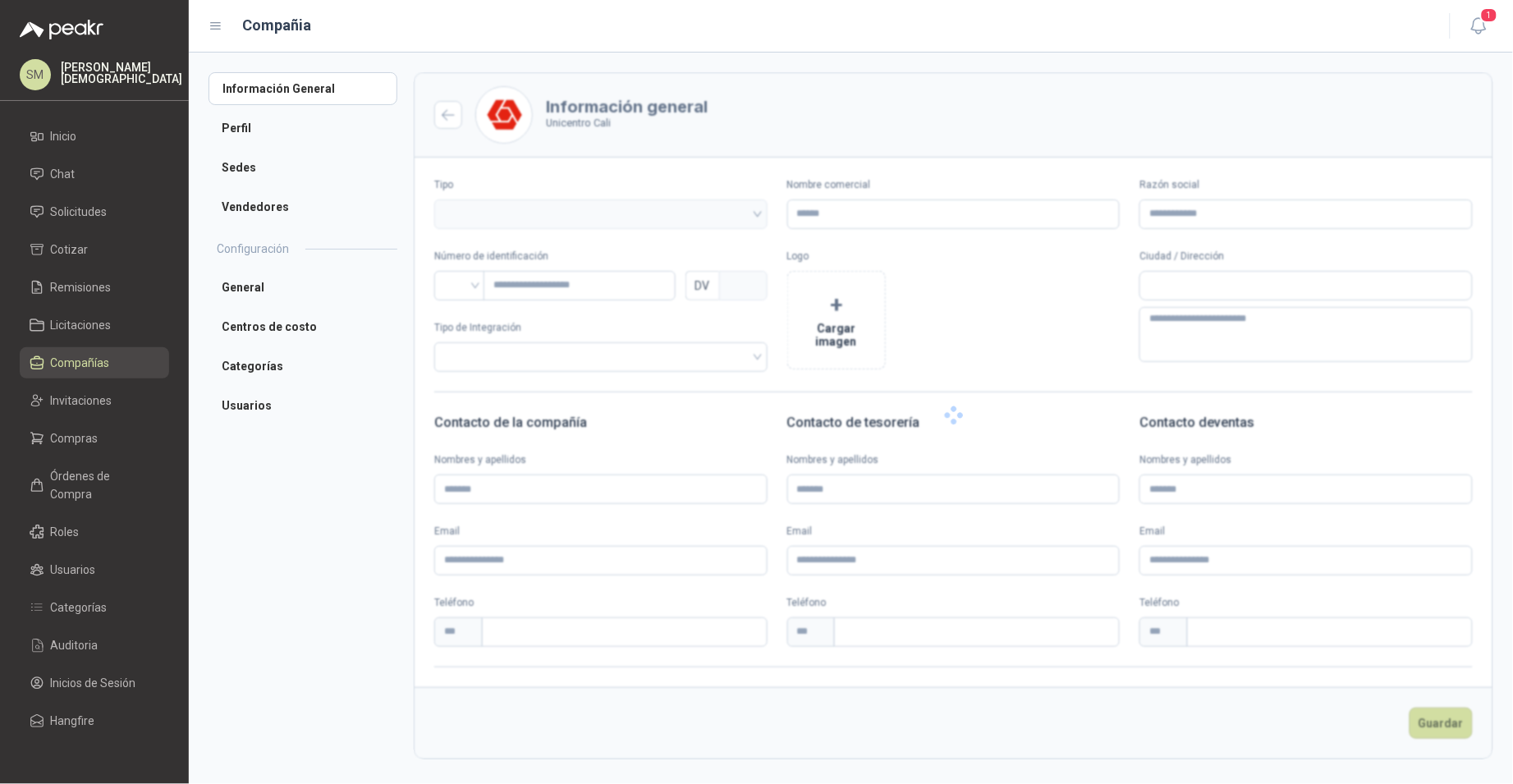
type input "**********"
type input "*********"
type input "*"
type textarea "**********"
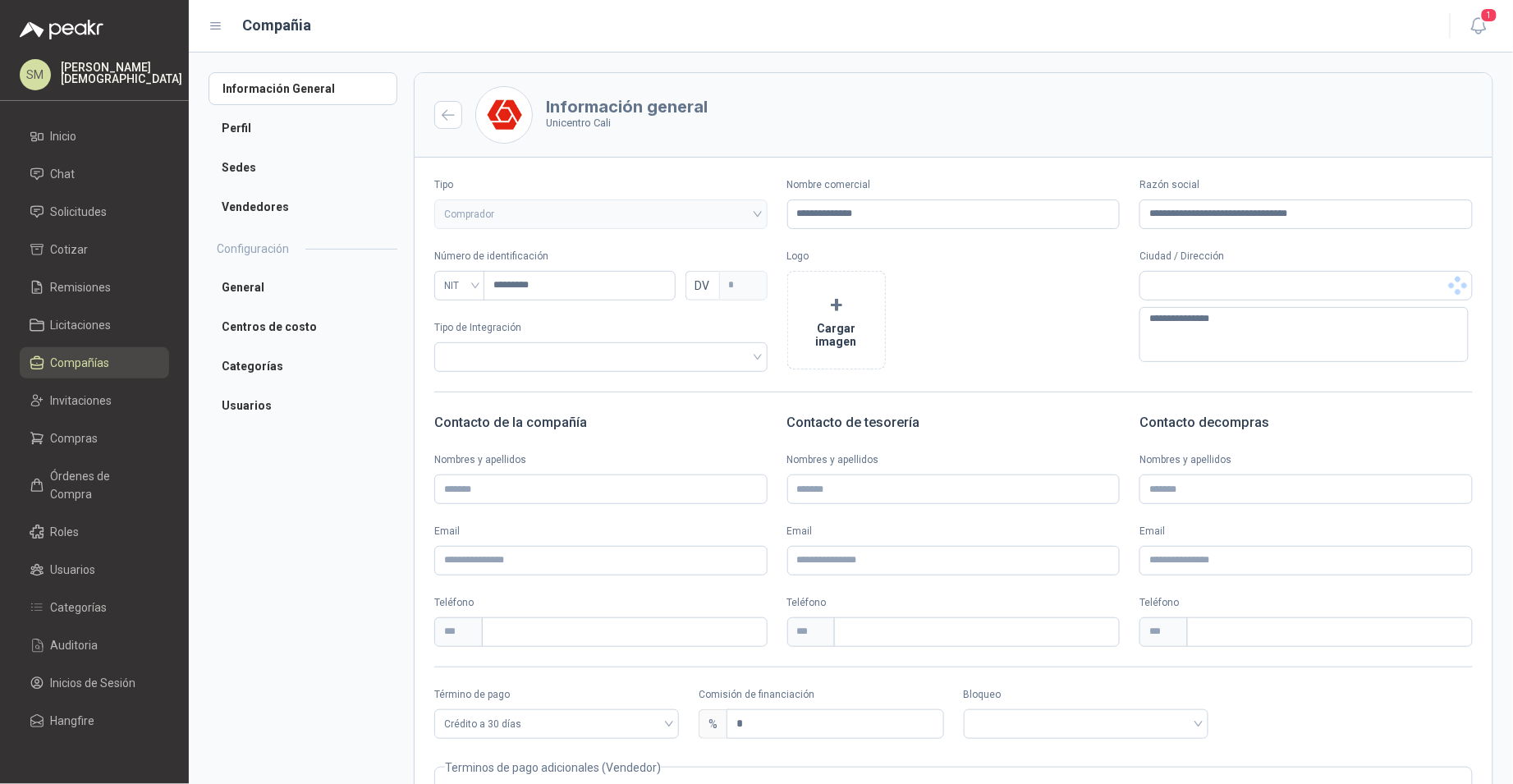
scroll to position [145, 0]
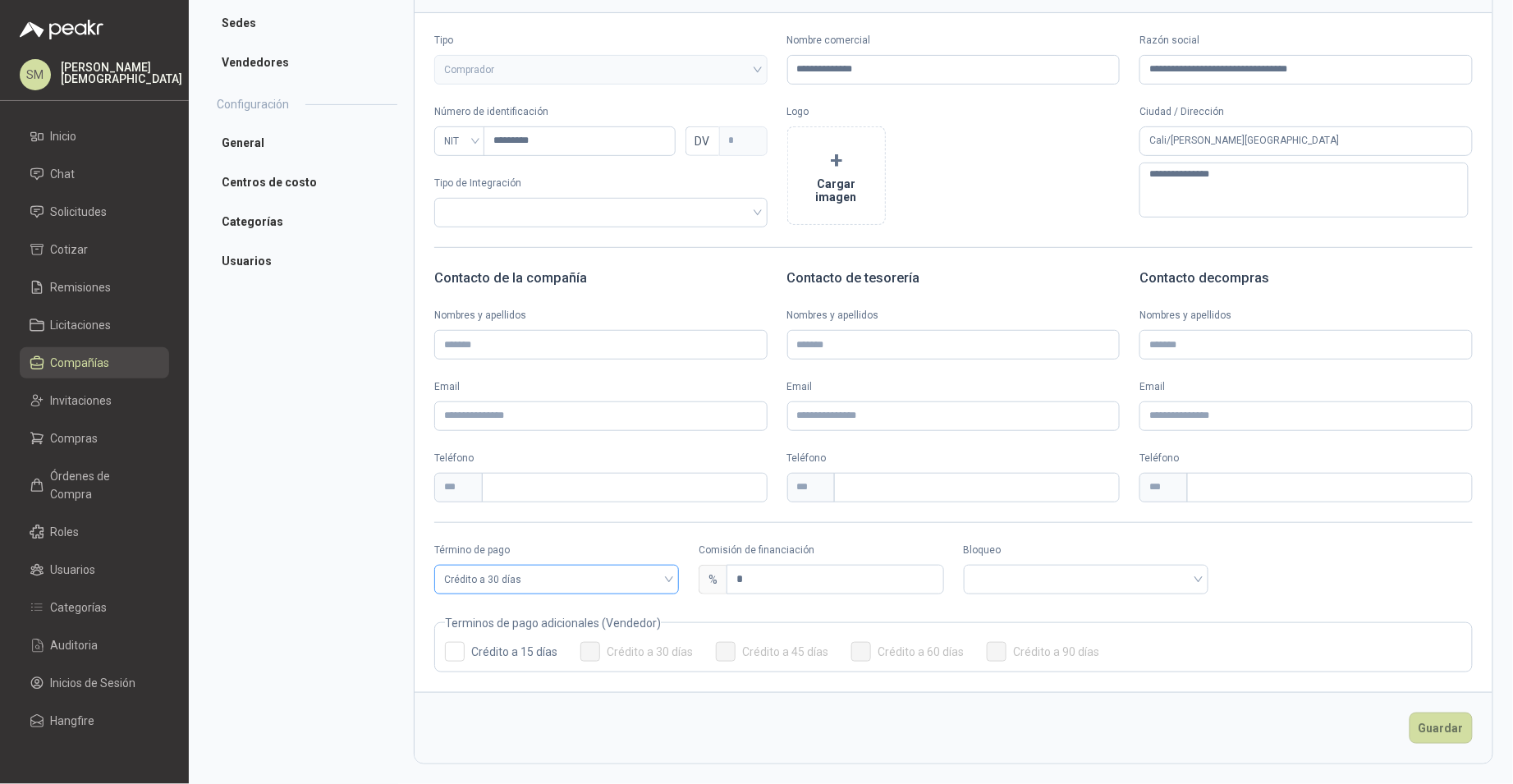
click at [633, 585] on span "Crédito a 30 días" at bounding box center [556, 579] width 225 height 24
click at [534, 612] on div "Anticipado" at bounding box center [556, 612] width 216 height 18
click at [759, 586] on input "search" at bounding box center [820, 578] width 225 height 24
click at [746, 642] on div "Bloqueado" at bounding box center [818, 639] width 216 height 18
click at [1410, 730] on button "Guardar" at bounding box center [1441, 727] width 63 height 31
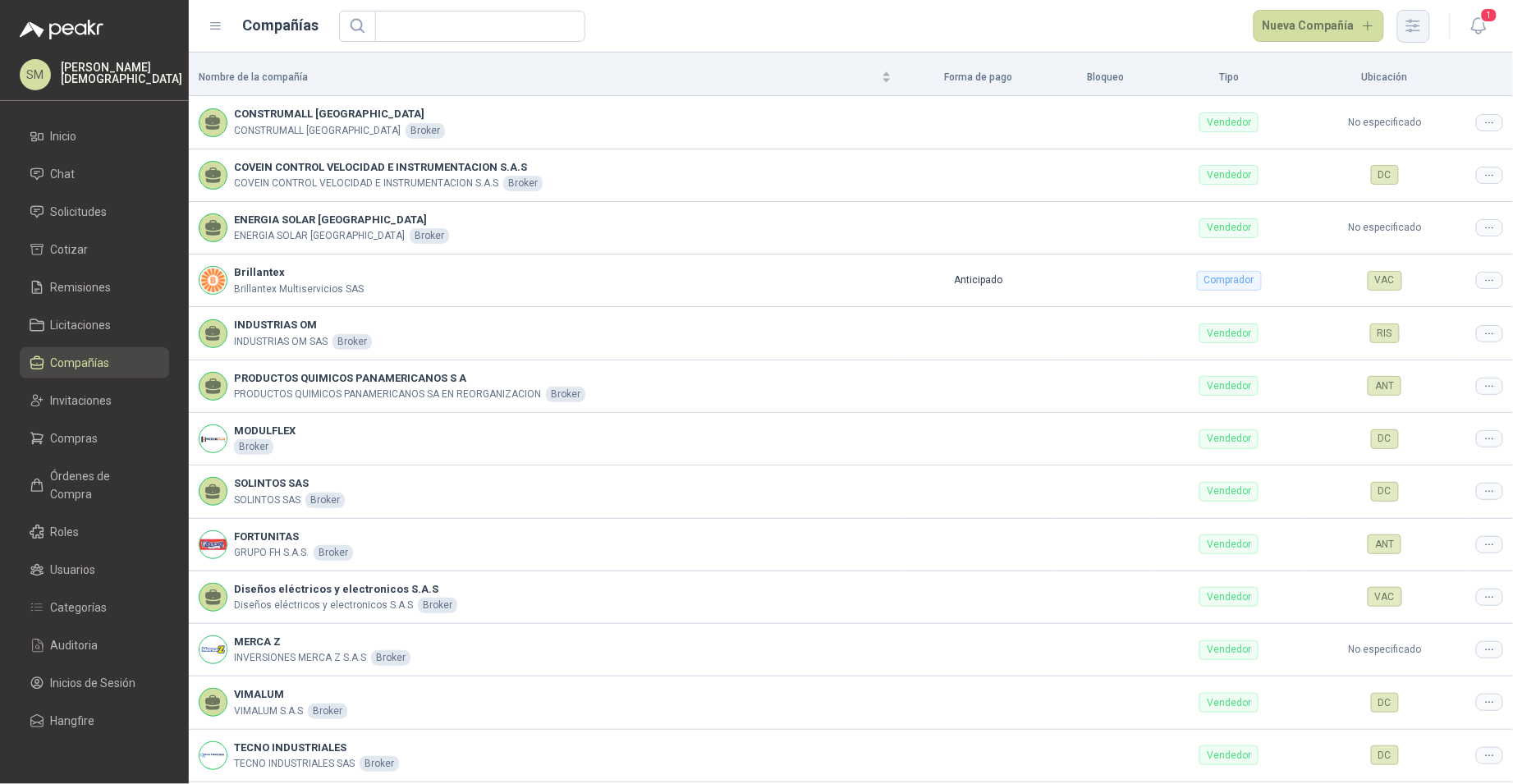
click at [1421, 28] on icon "button" at bounding box center [1413, 26] width 19 height 19
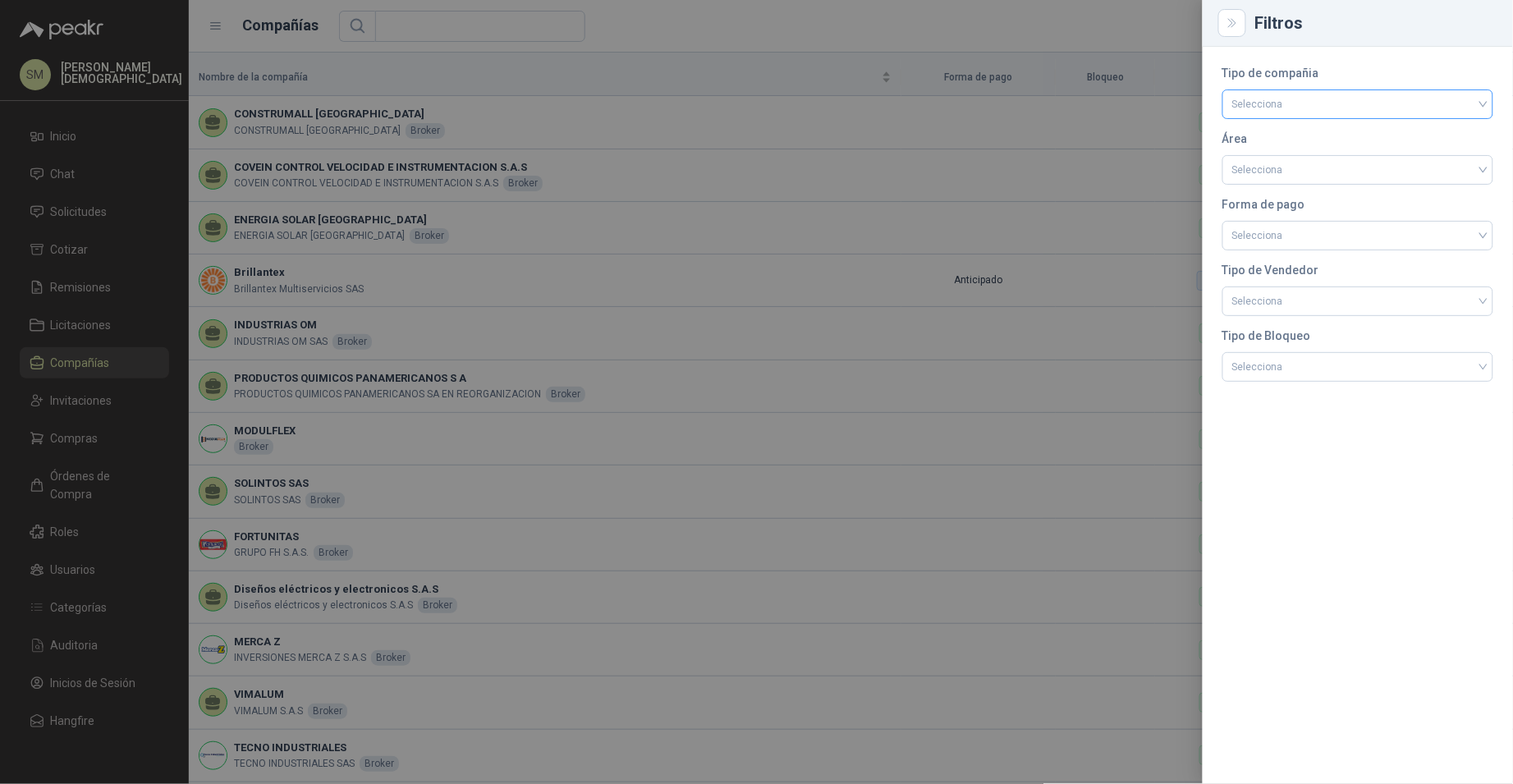
click at [1345, 106] on input "search" at bounding box center [1357, 103] width 251 height 24
click at [1315, 141] on div "Comprador" at bounding box center [1358, 138] width 244 height 18
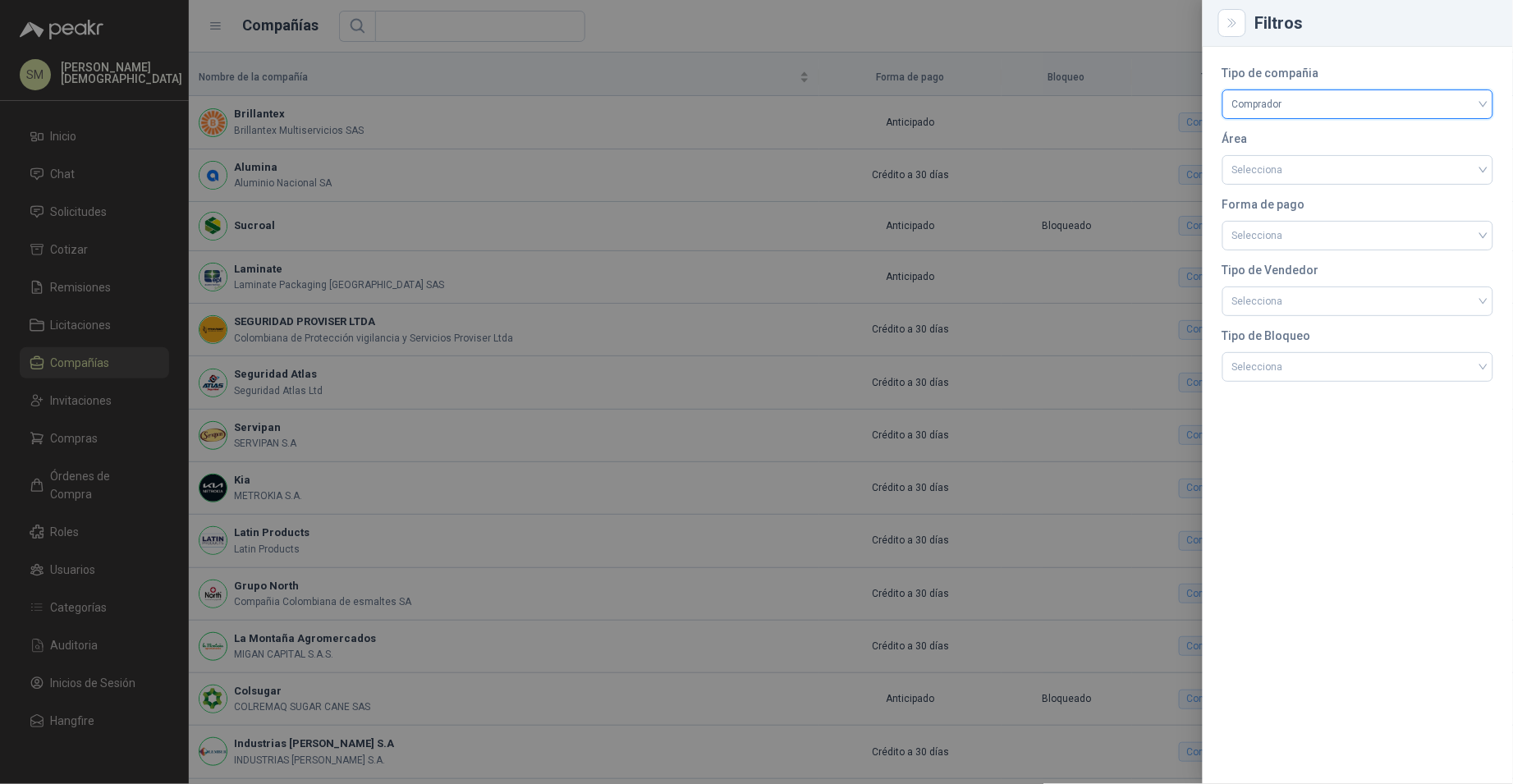
click at [986, 190] on div at bounding box center [756, 392] width 1513 height 784
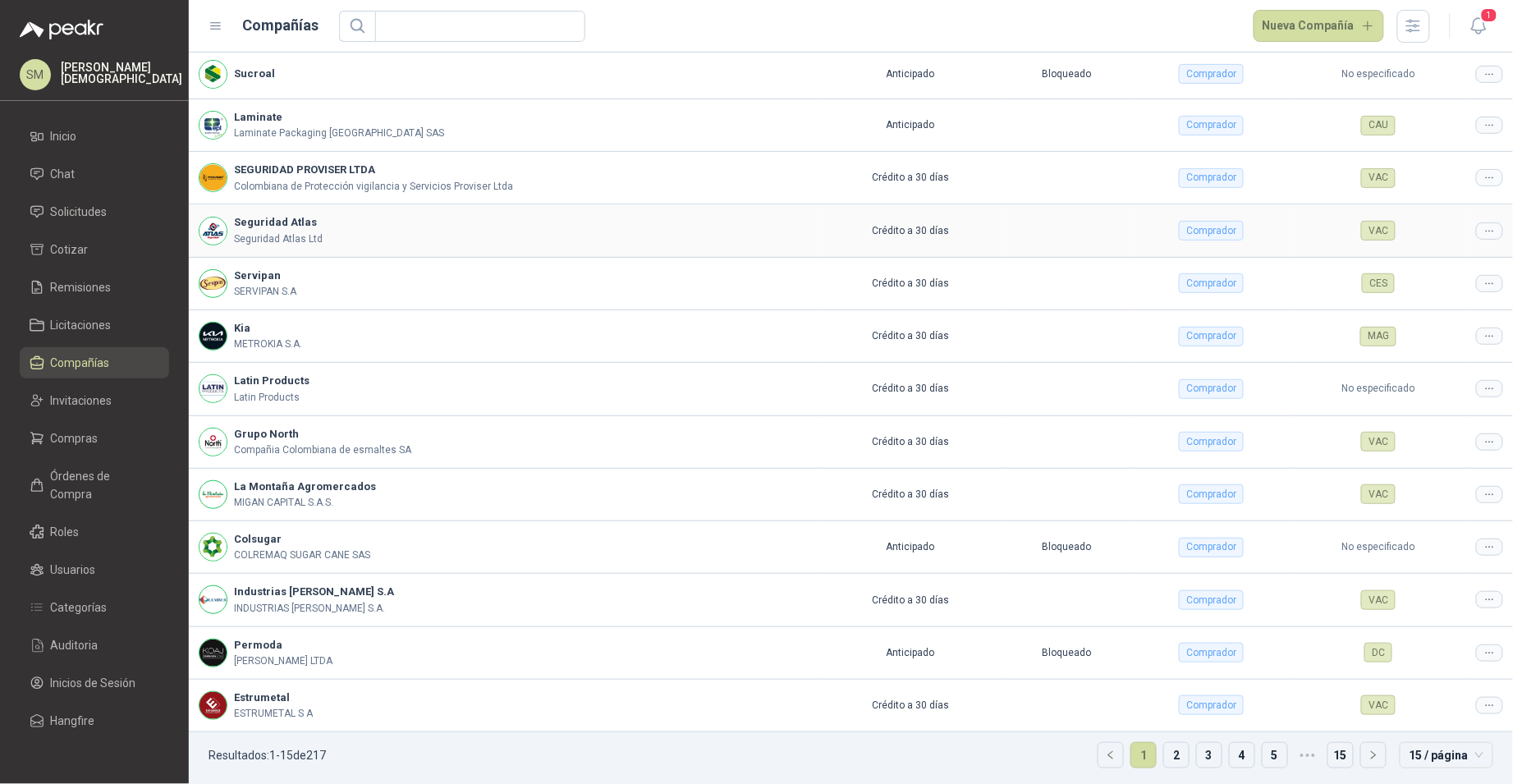
scroll to position [158, 0]
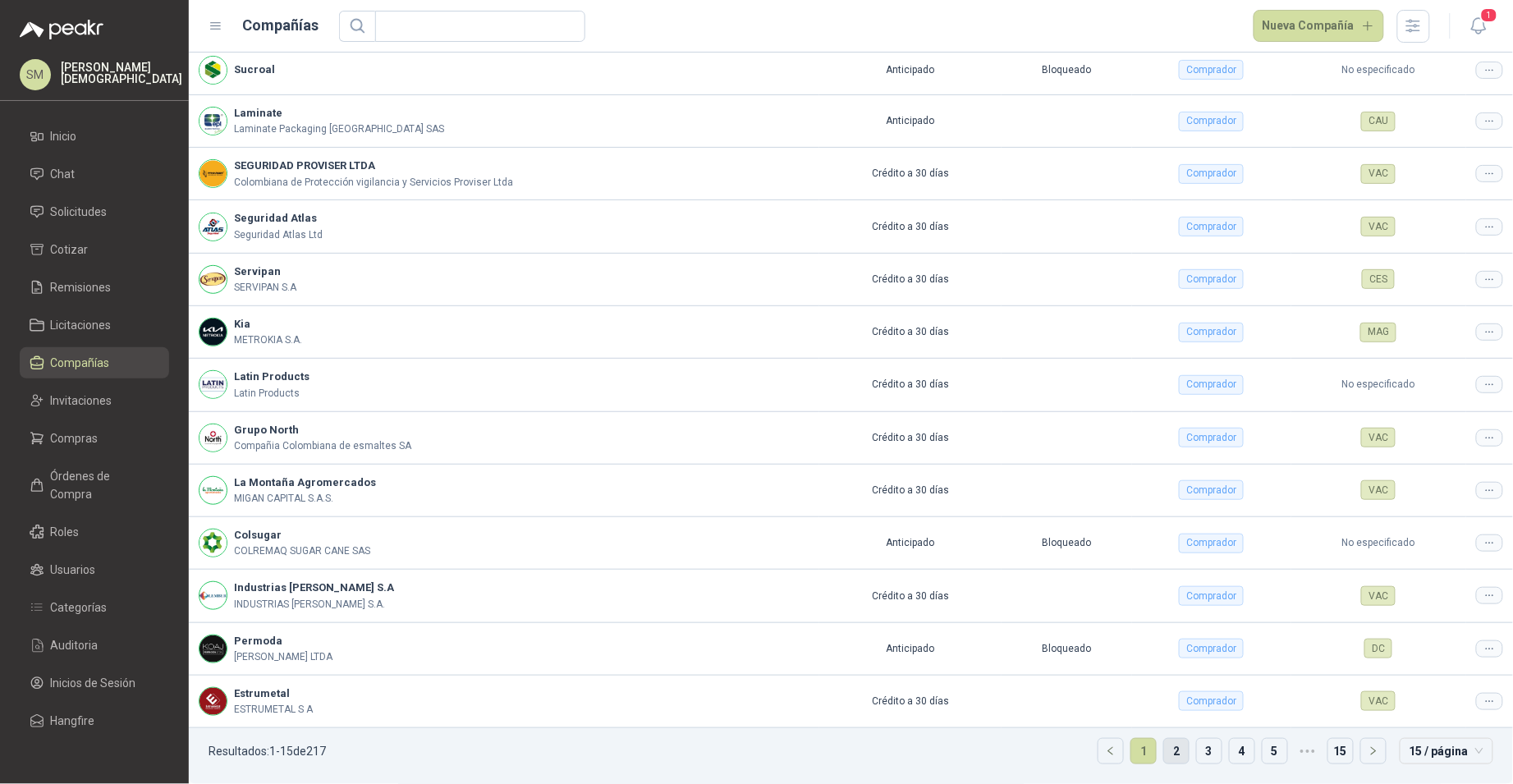
click at [1166, 759] on link "2" at bounding box center [1176, 750] width 24 height 24
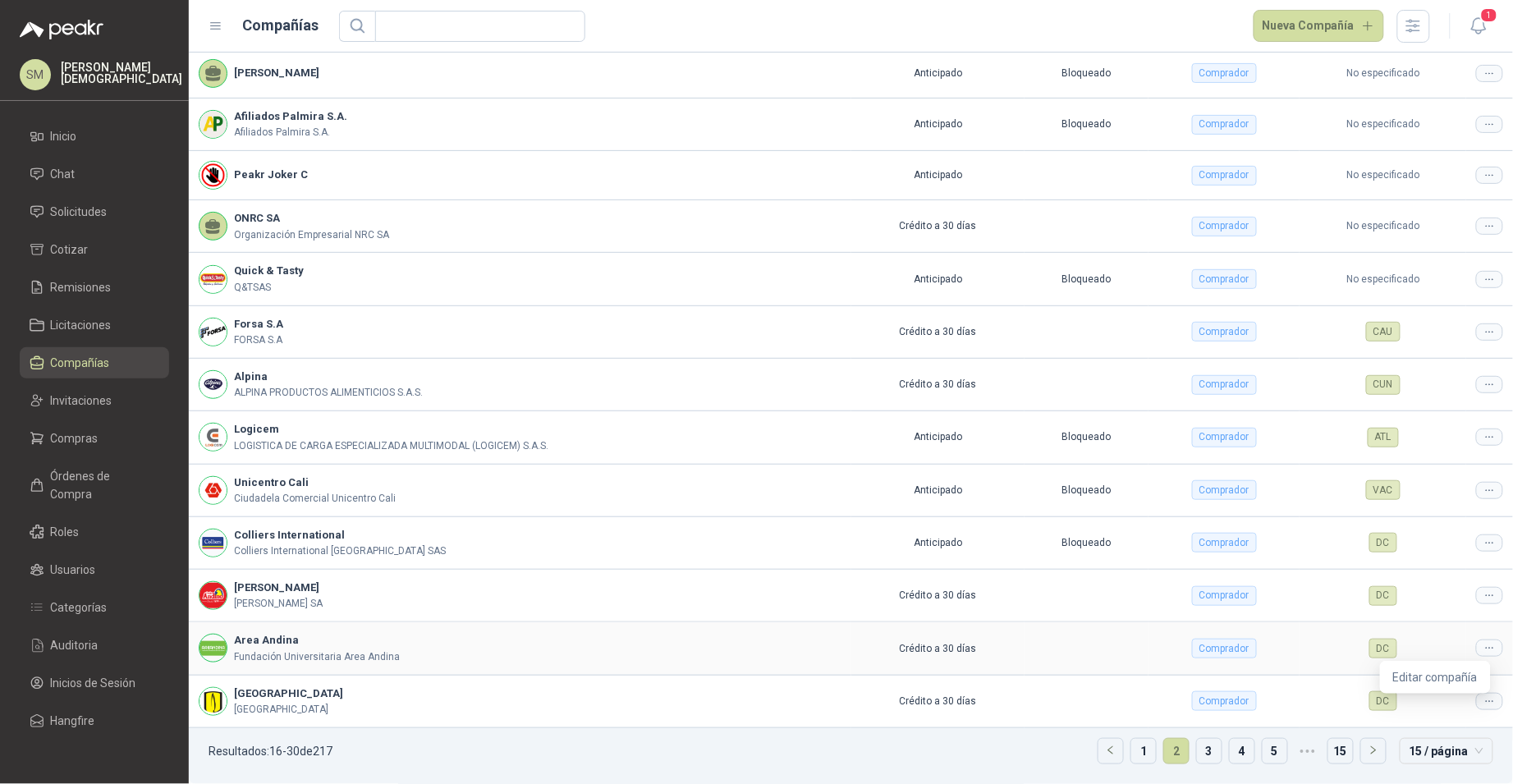
click at [1483, 654] on icon at bounding box center [1489, 648] width 12 height 12
click at [1446, 670] on span "Editar compañía" at bounding box center [1435, 677] width 85 height 18
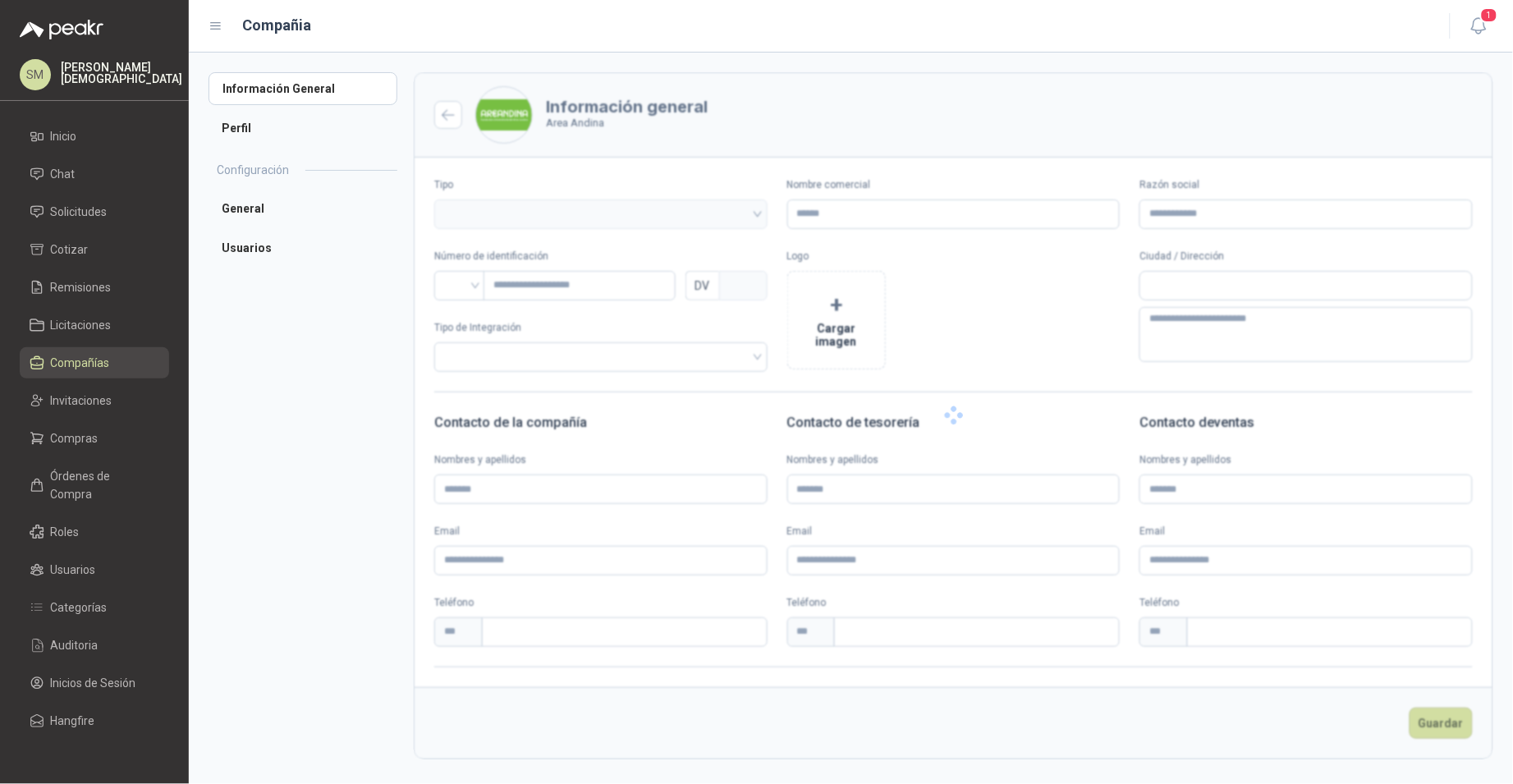
type input "**********"
type input "*********"
type input "*"
type textarea "**********"
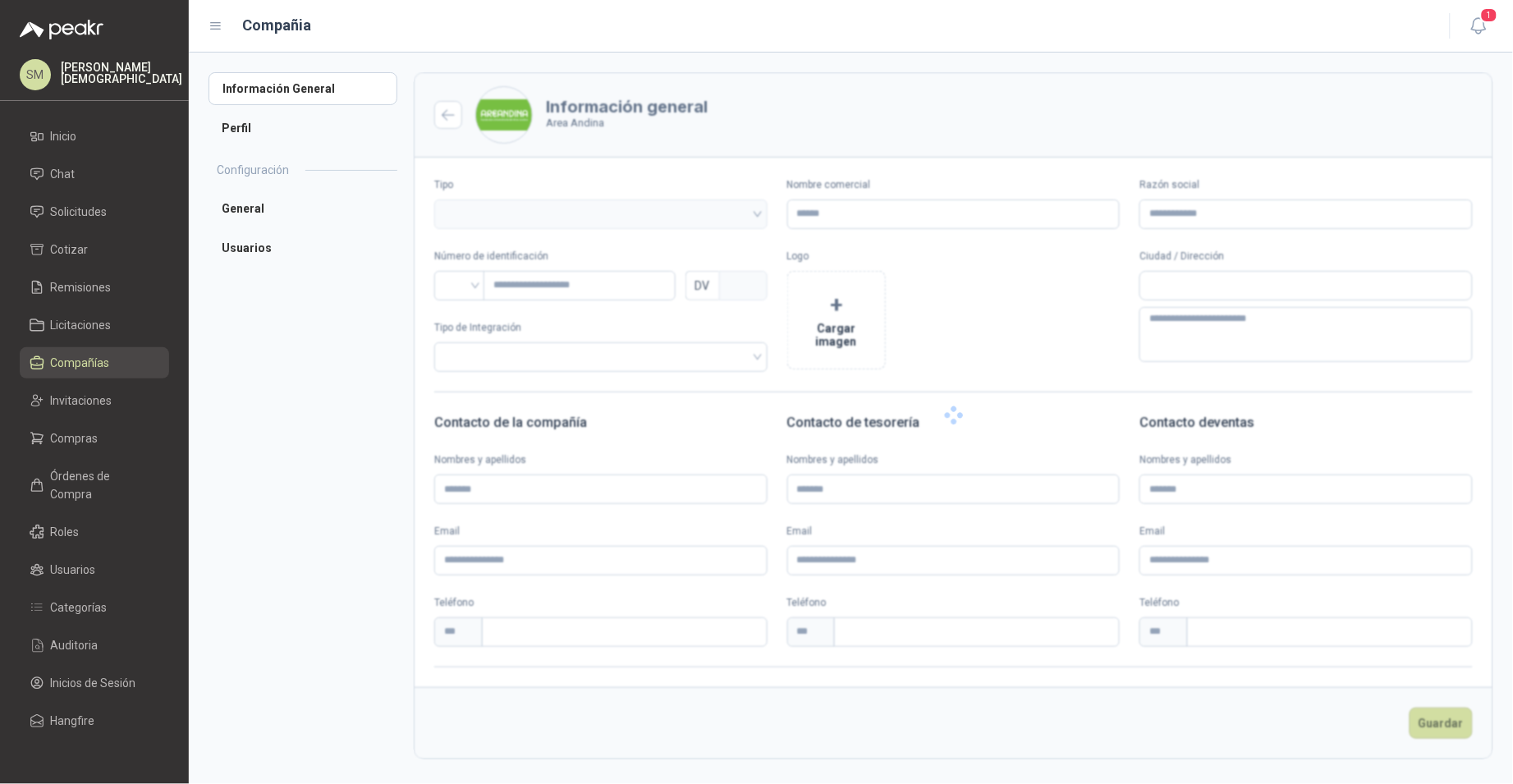
type input "**********"
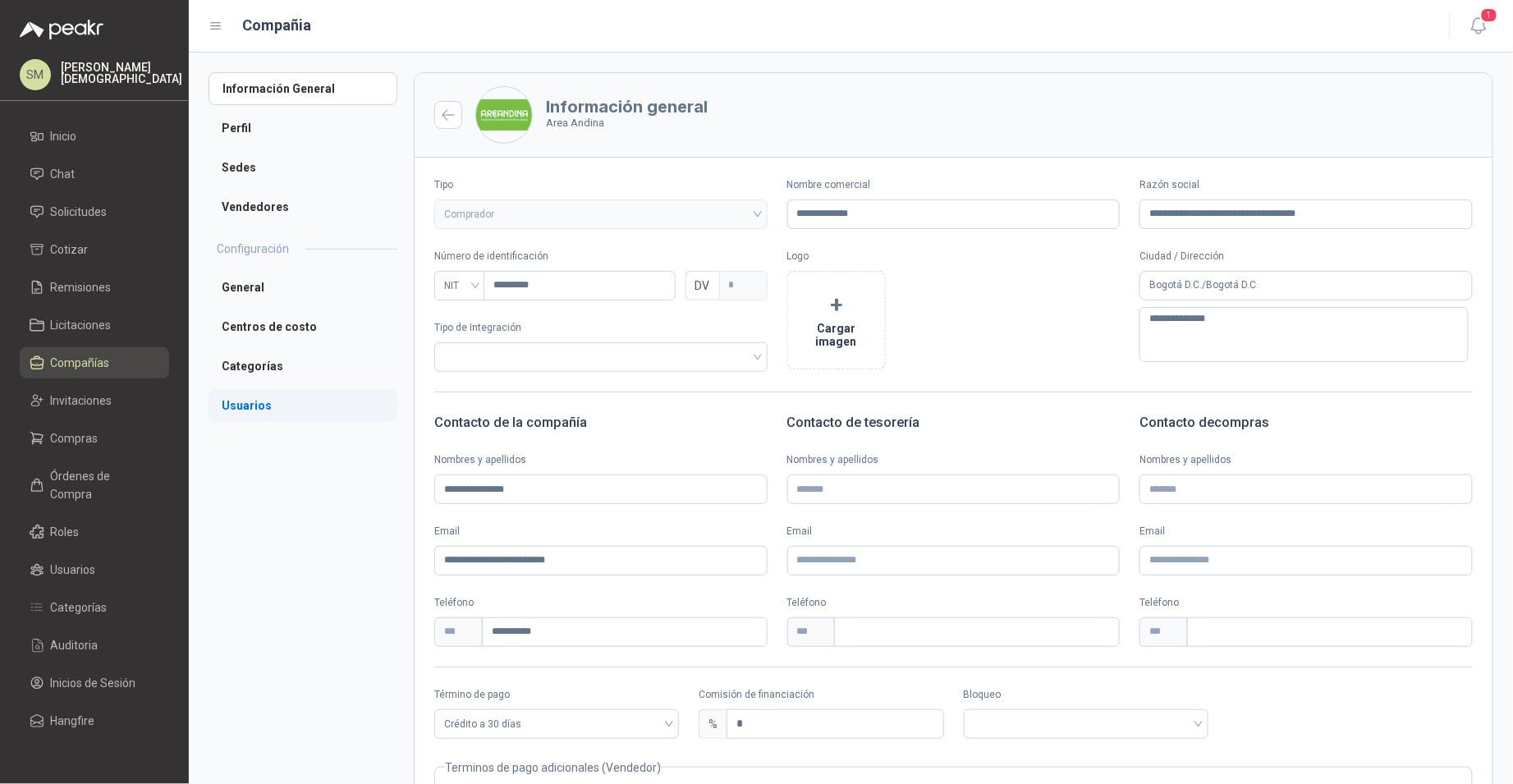
click at [267, 402] on li "Usuarios" at bounding box center [303, 405] width 189 height 33
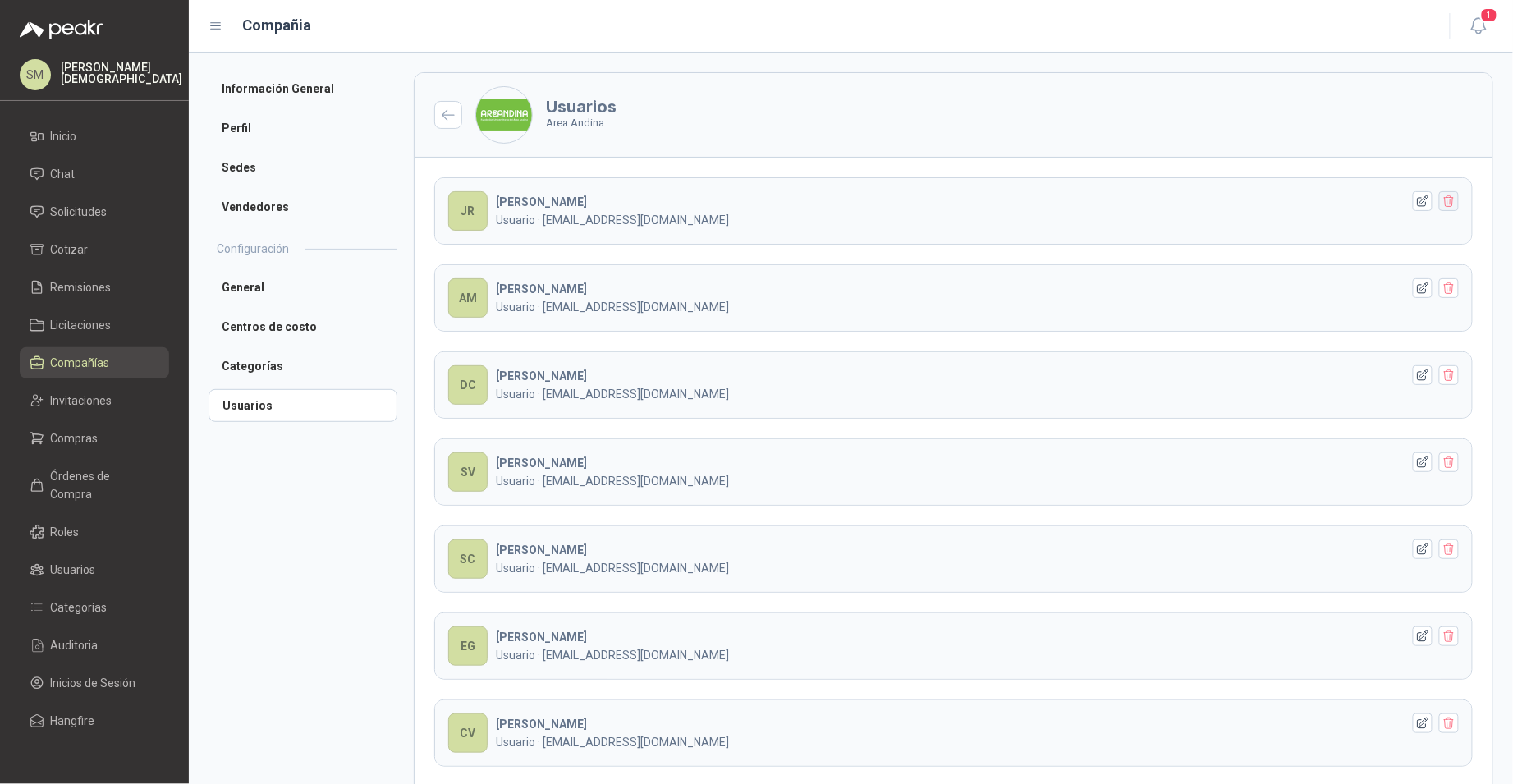
click at [1442, 204] on icon "button" at bounding box center [1449, 201] width 14 height 14
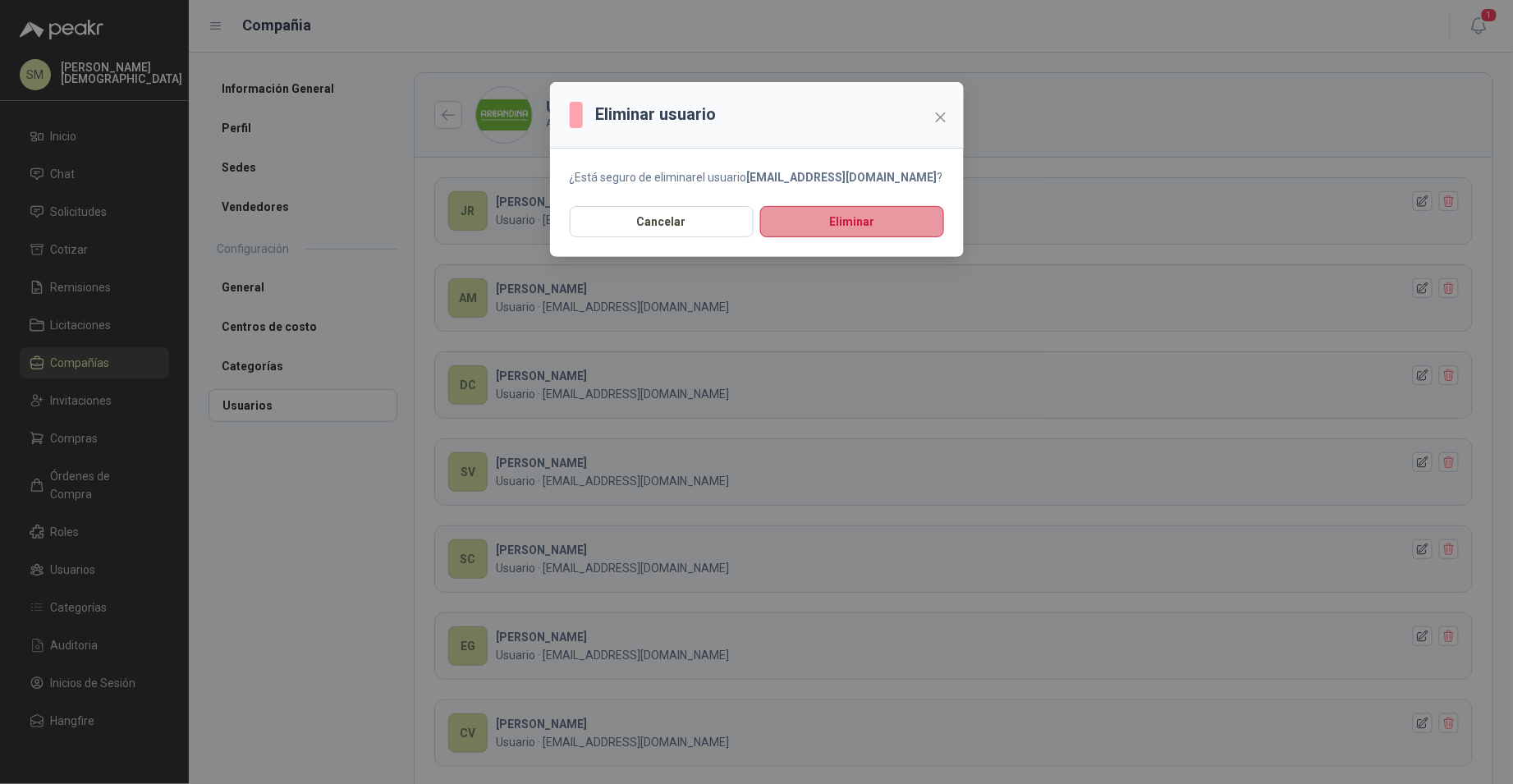
click at [870, 228] on button "Eliminar" at bounding box center [851, 221] width 184 height 31
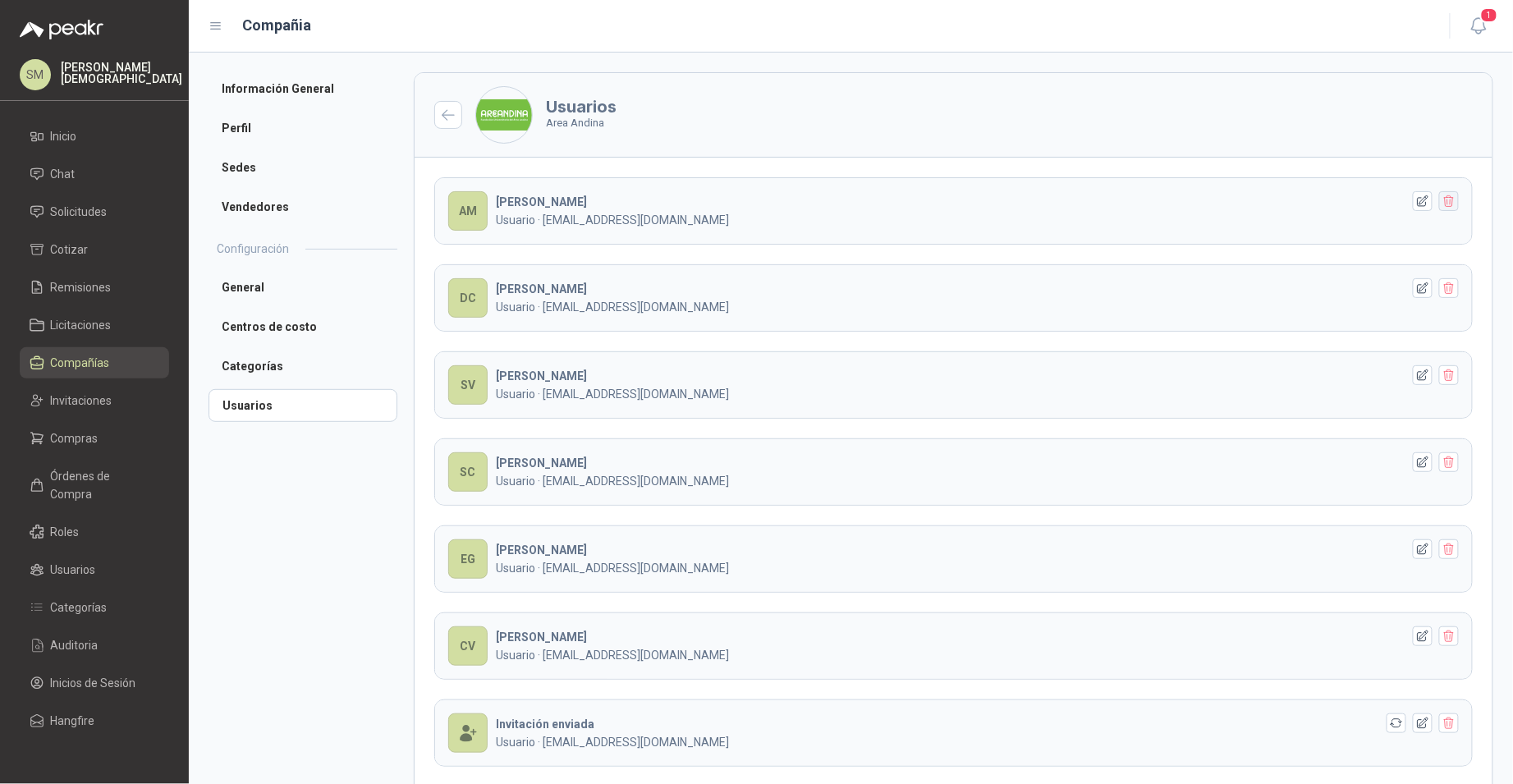
click at [1439, 209] on button "button" at bounding box center [1449, 200] width 20 height 20
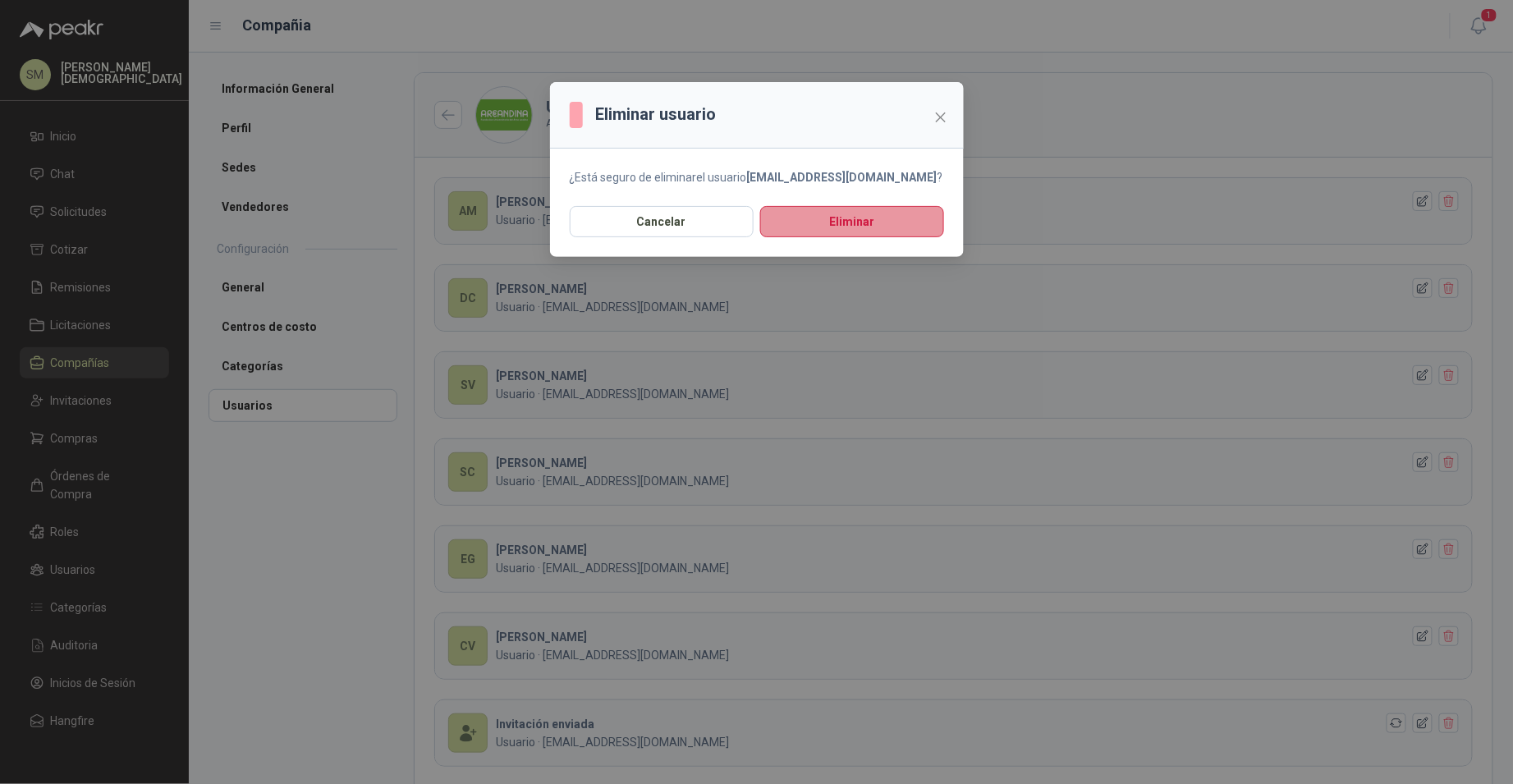
click at [876, 223] on button "Eliminar" at bounding box center [851, 221] width 184 height 31
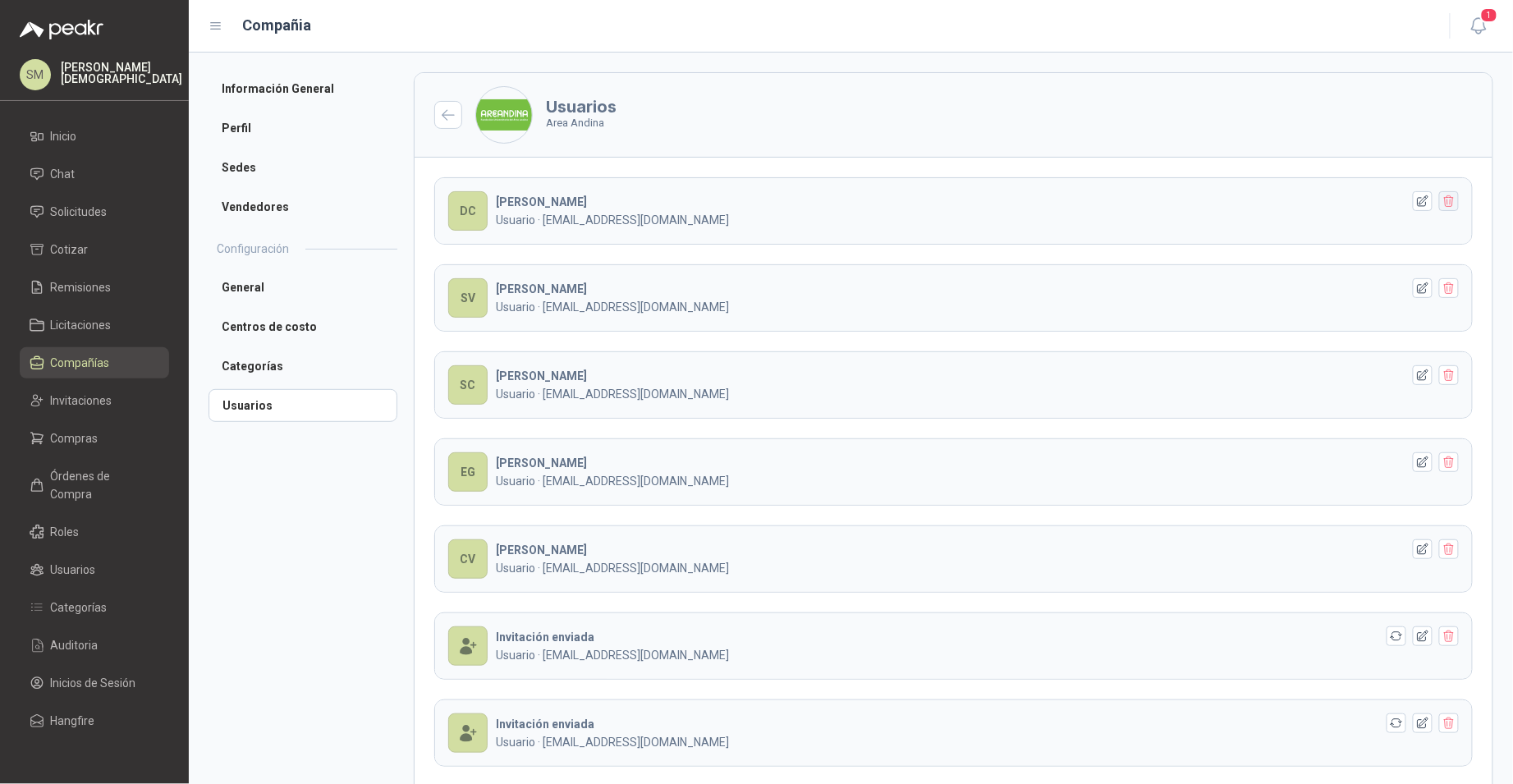
click at [1444, 202] on button "button" at bounding box center [1449, 200] width 20 height 20
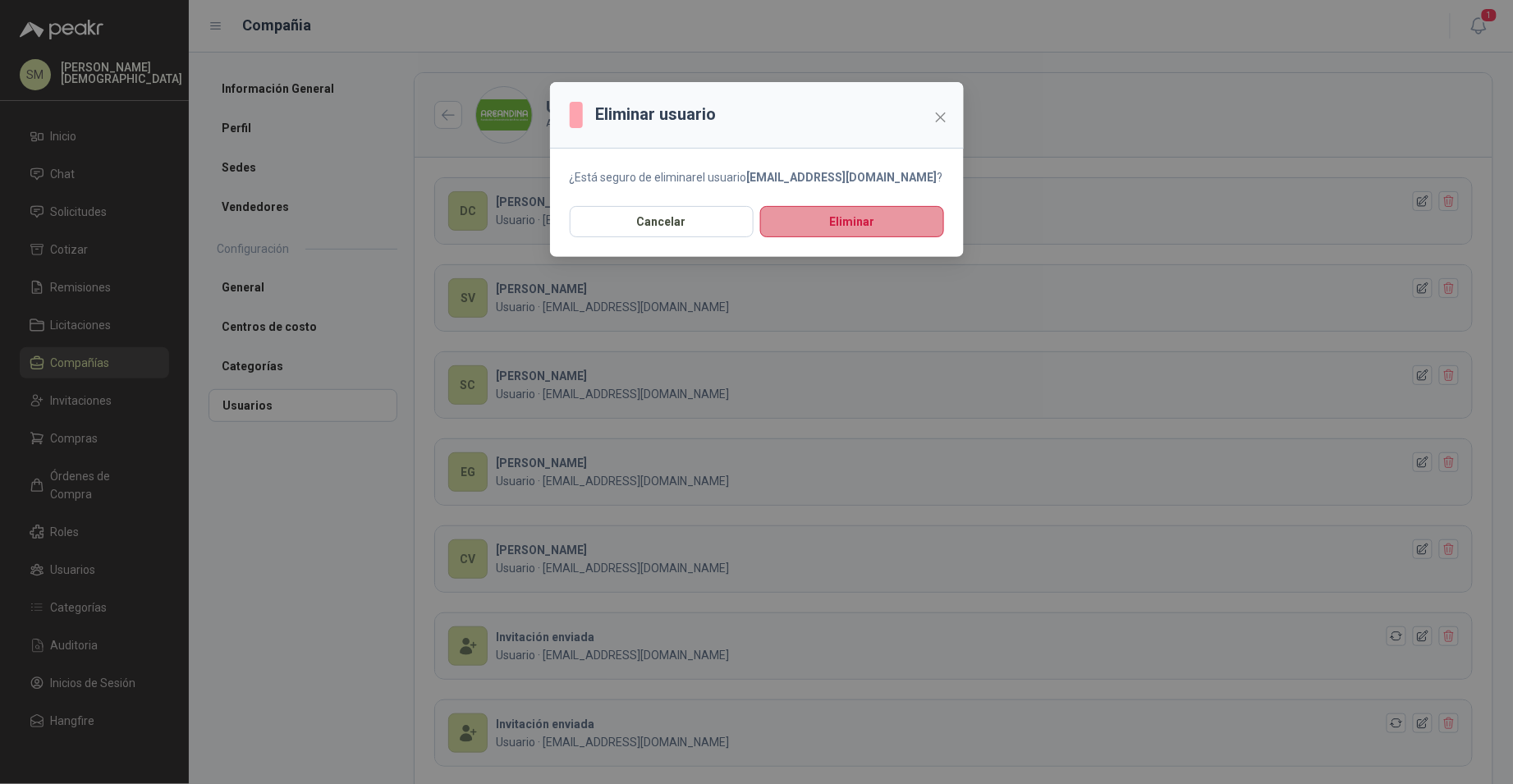
click at [876, 230] on button "Eliminar" at bounding box center [851, 221] width 184 height 31
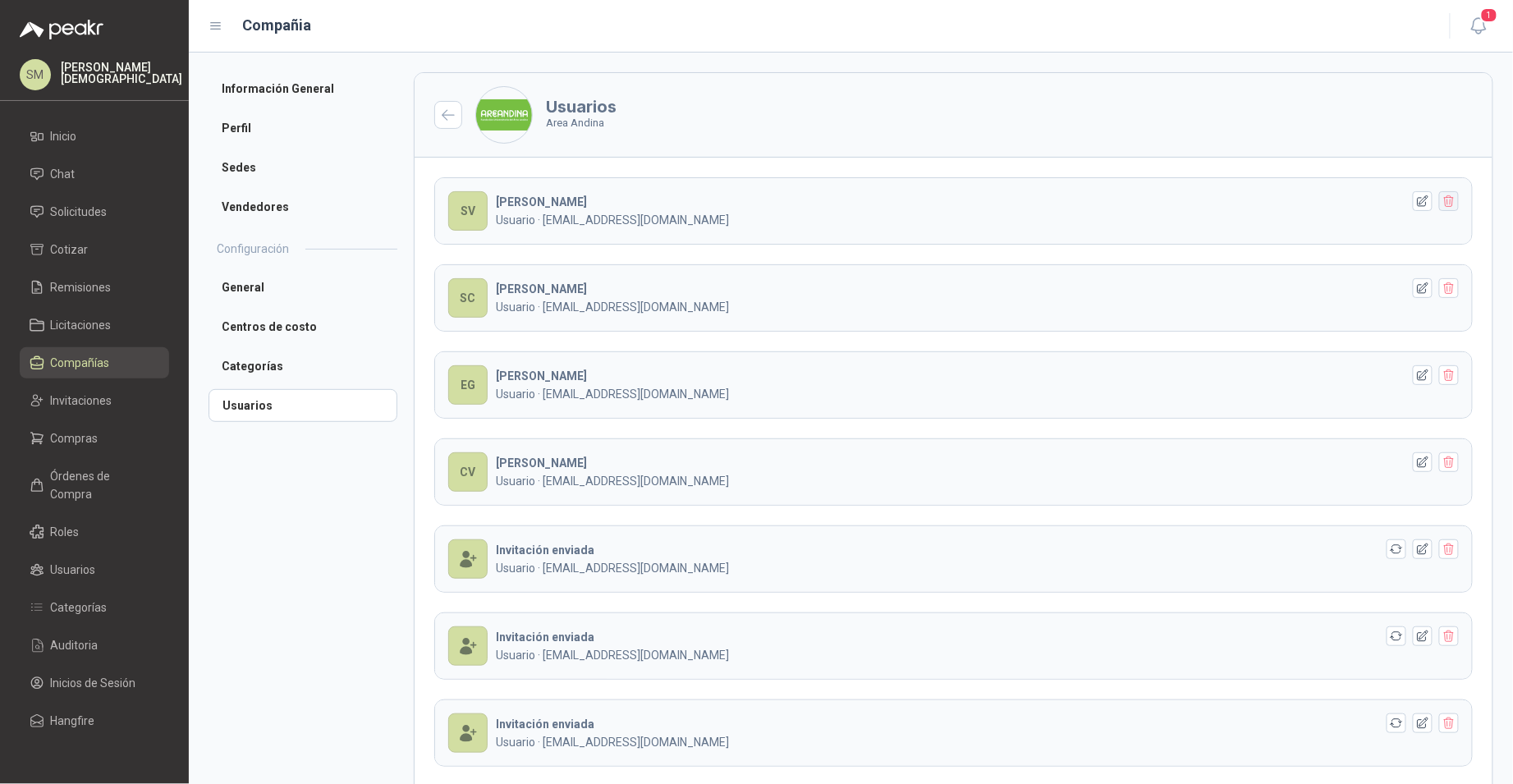
click at [1444, 202] on icon "button" at bounding box center [1449, 201] width 9 height 11
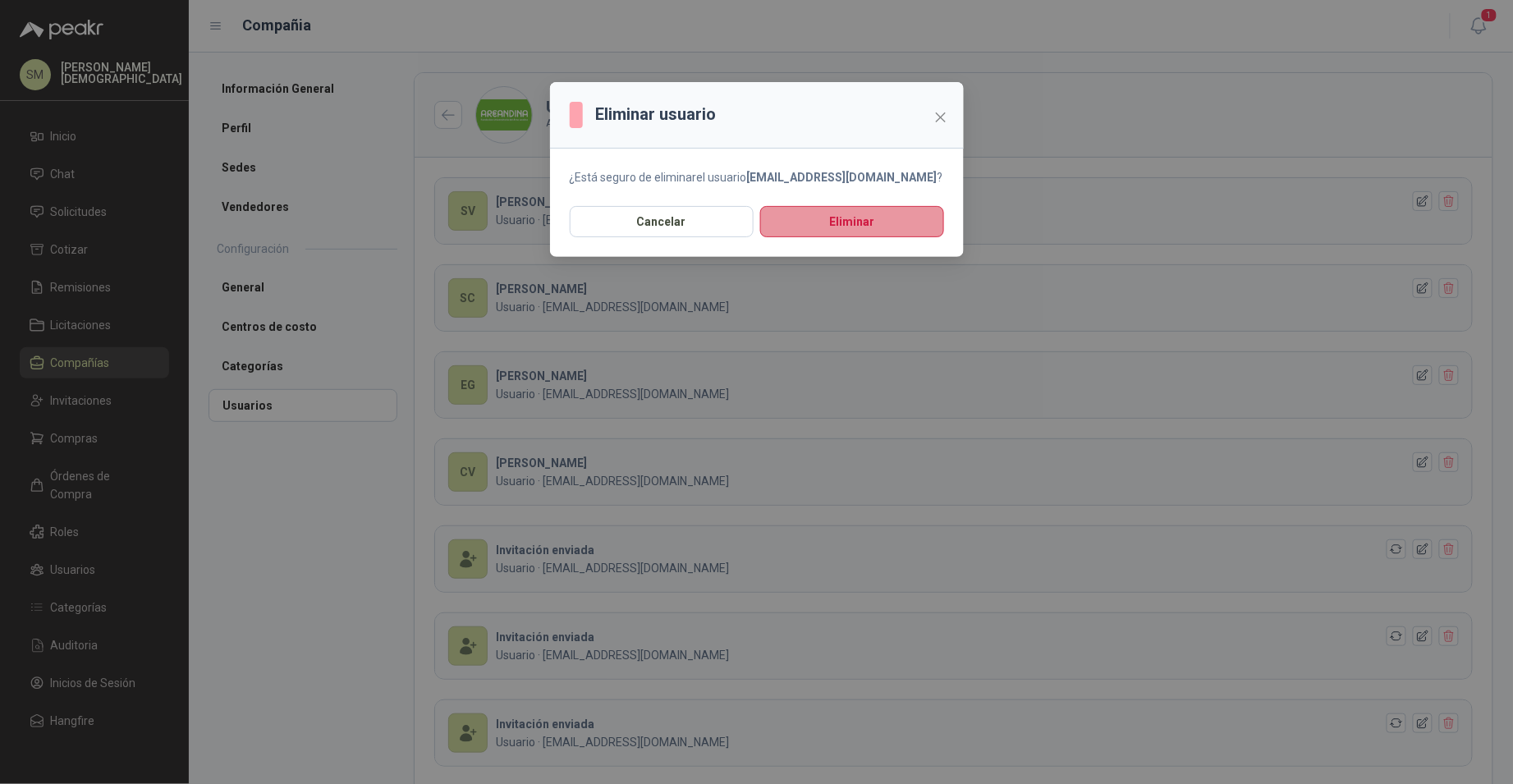
click at [894, 219] on button "Eliminar" at bounding box center [851, 221] width 184 height 31
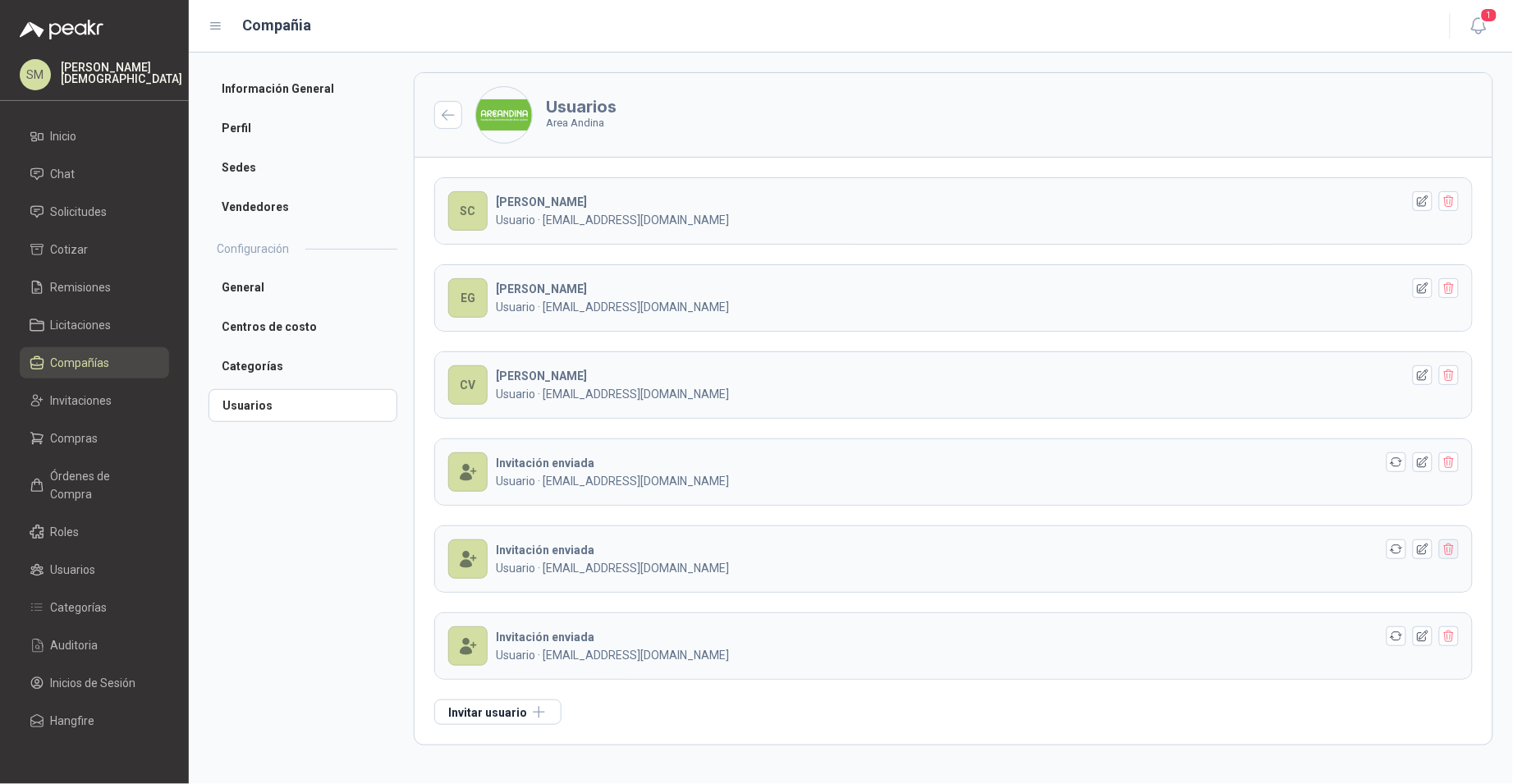
click at [1457, 555] on button "button" at bounding box center [1449, 549] width 20 height 20
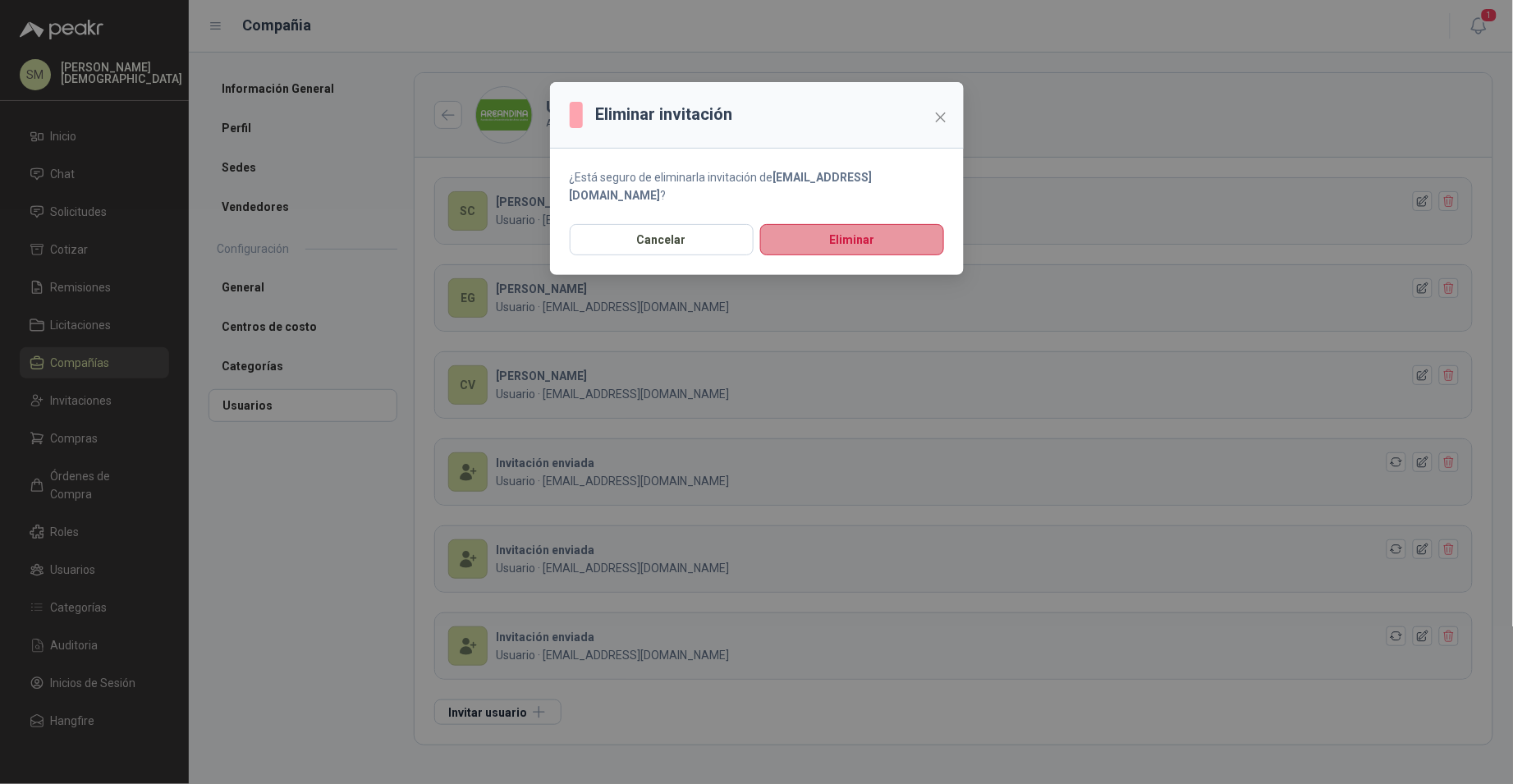
click at [897, 227] on button "Eliminar" at bounding box center [851, 239] width 184 height 31
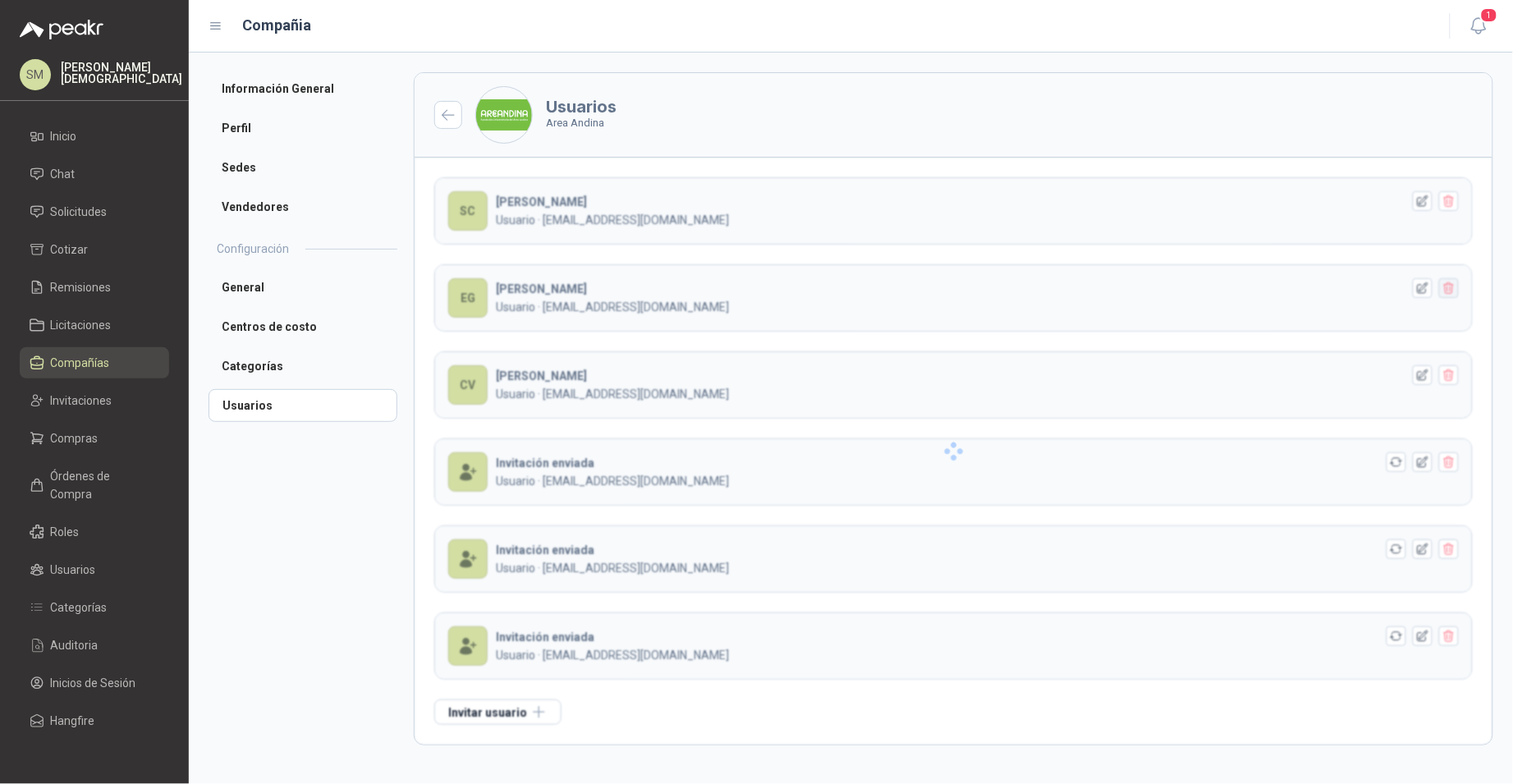
click at [1453, 289] on icon "button" at bounding box center [1449, 288] width 9 height 11
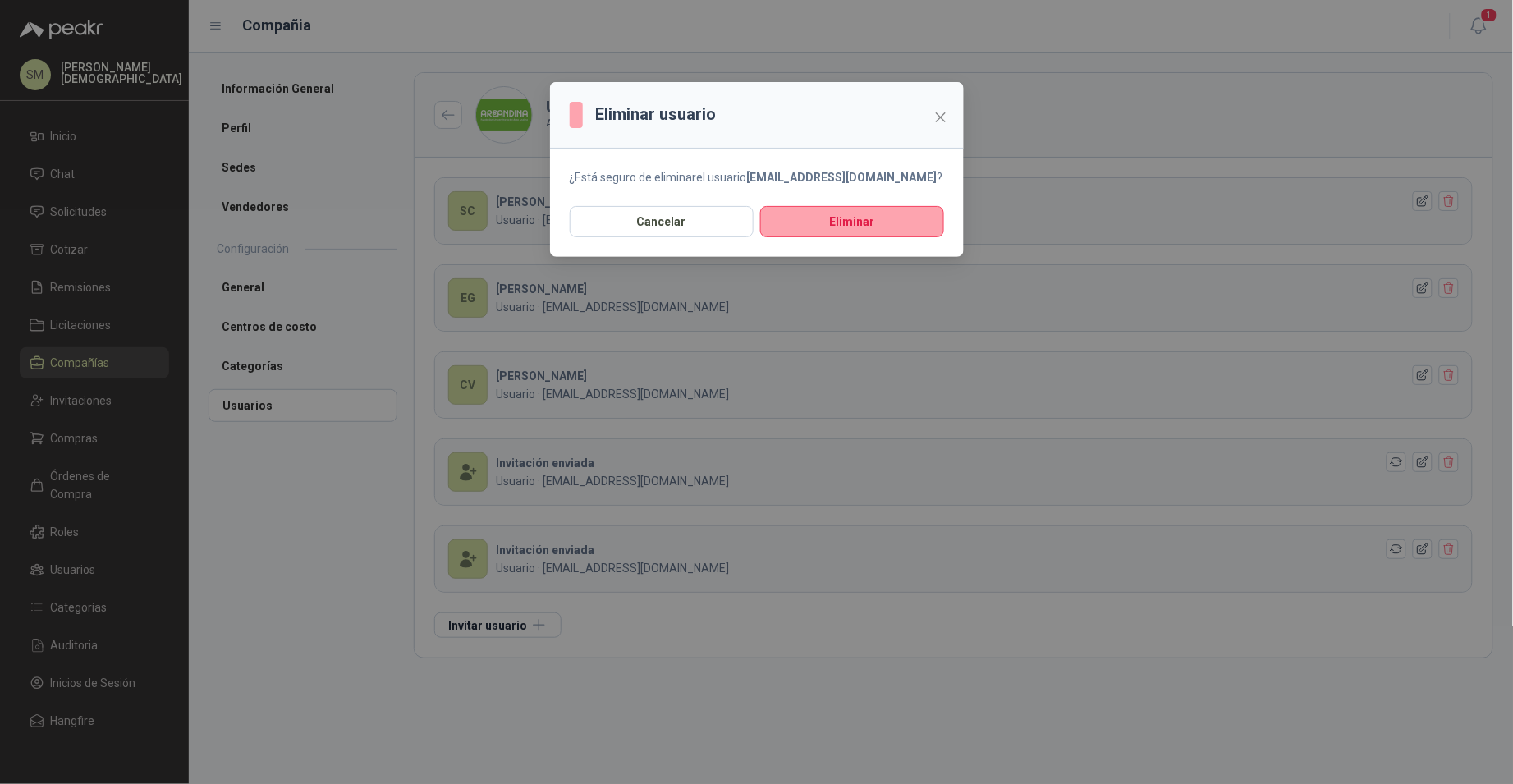
drag, startPoint x: 900, startPoint y: 214, endPoint x: 987, endPoint y: 222, distance: 87.4
click at [900, 214] on button "Eliminar" at bounding box center [851, 221] width 184 height 31
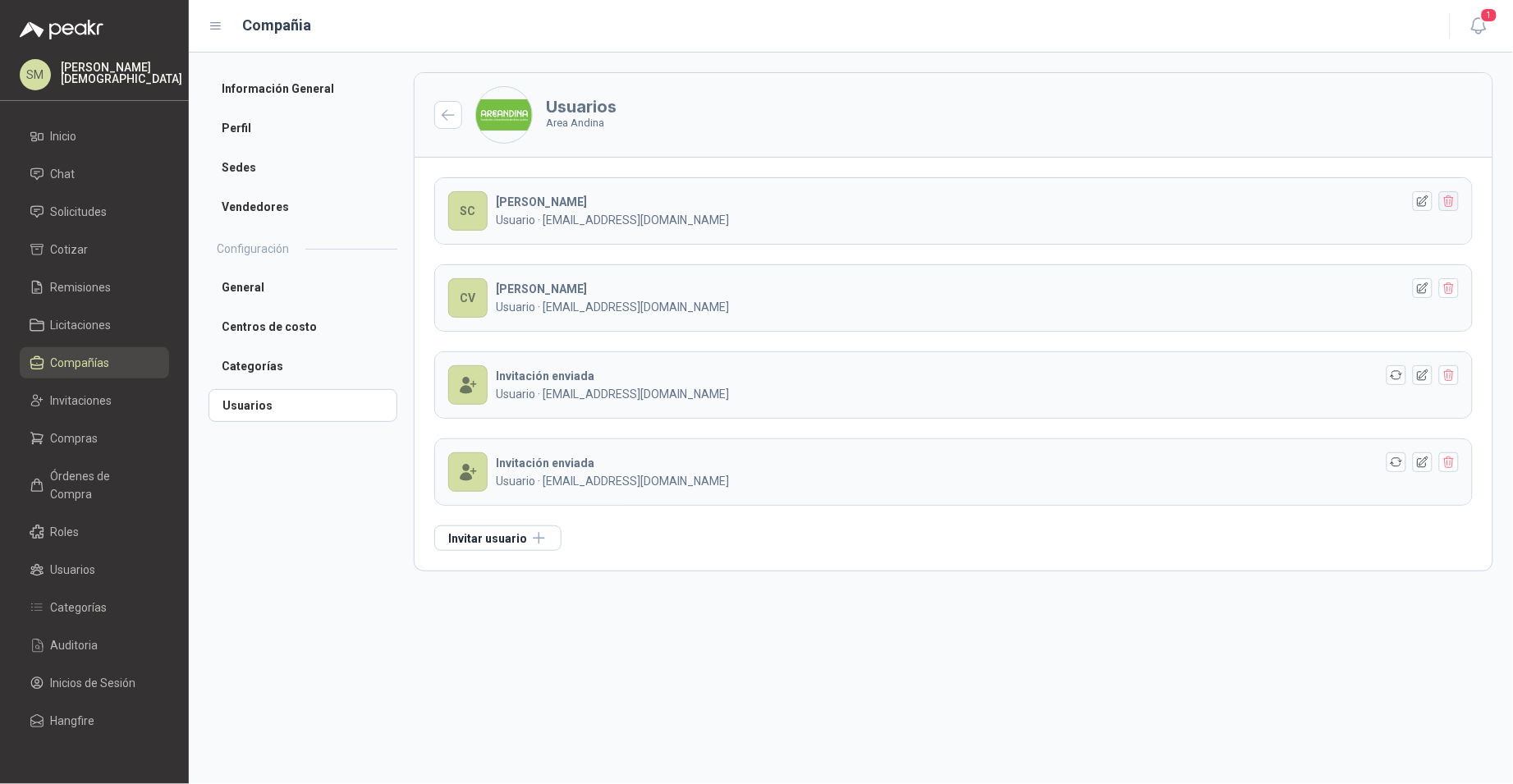
click at [1453, 200] on icon "button" at bounding box center [1449, 201] width 14 height 14
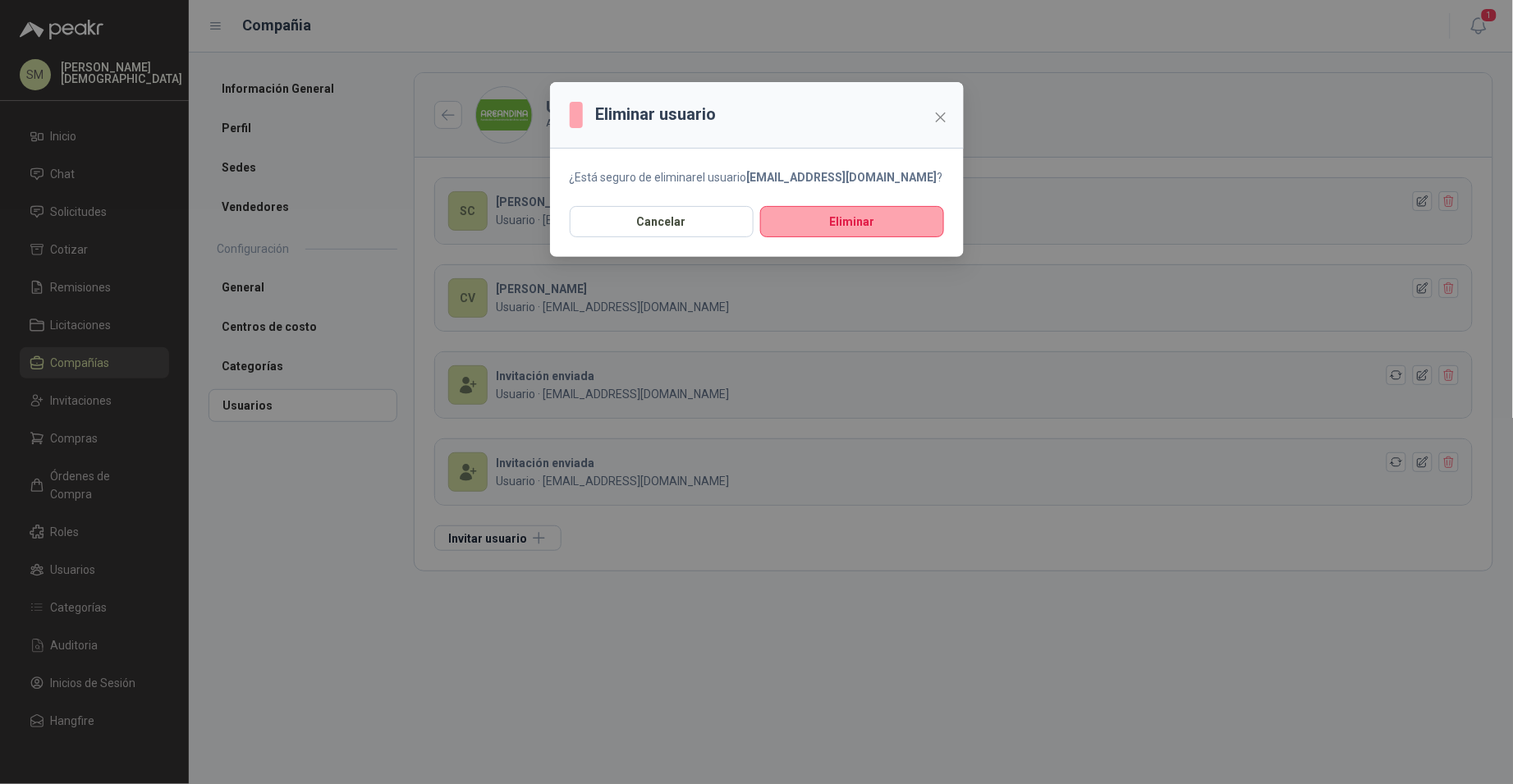
drag, startPoint x: 877, startPoint y: 220, endPoint x: 1102, endPoint y: 228, distance: 225.1
click at [878, 220] on button "Eliminar" at bounding box center [851, 221] width 184 height 31
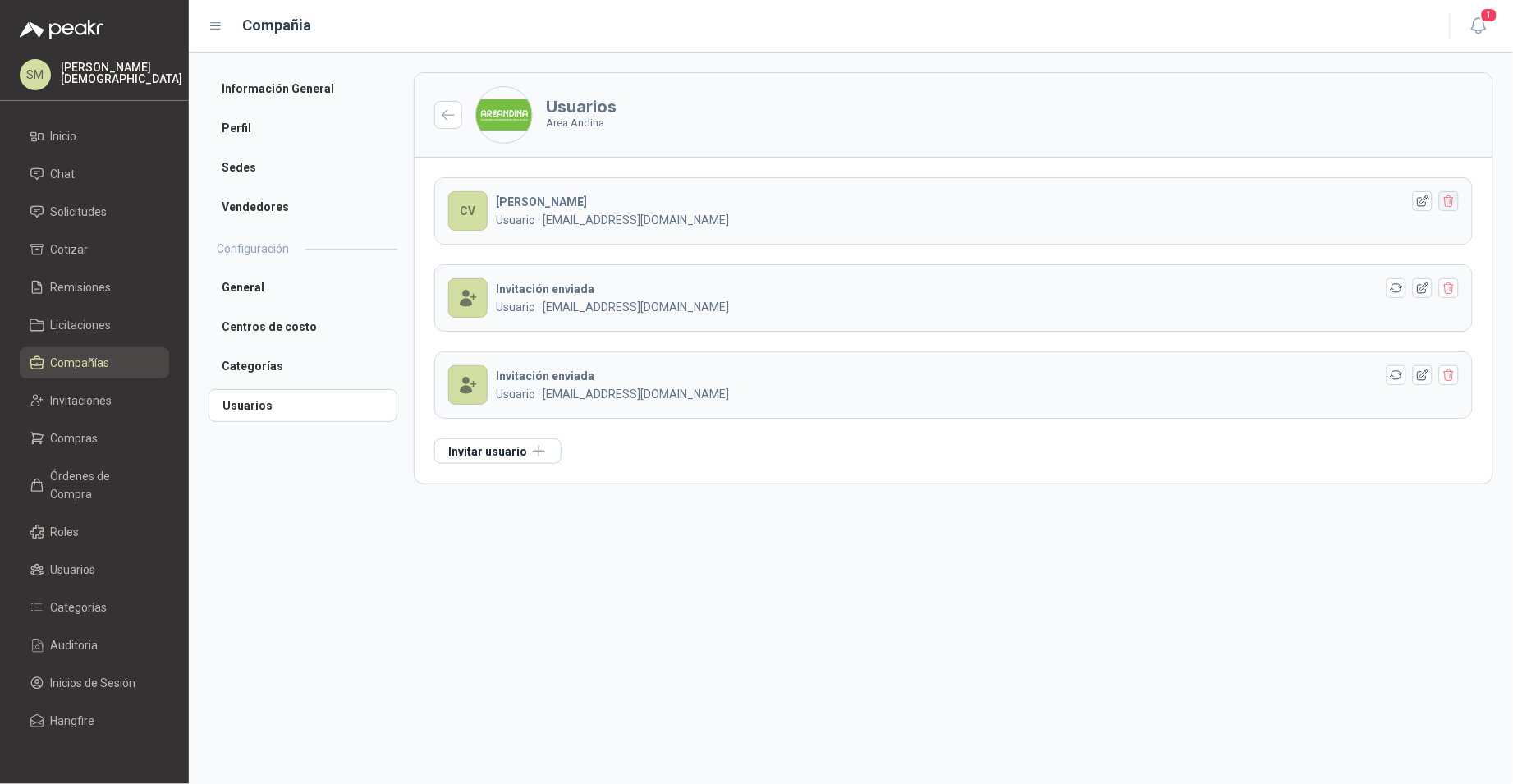
click at [1446, 205] on icon "button" at bounding box center [1449, 201] width 14 height 14
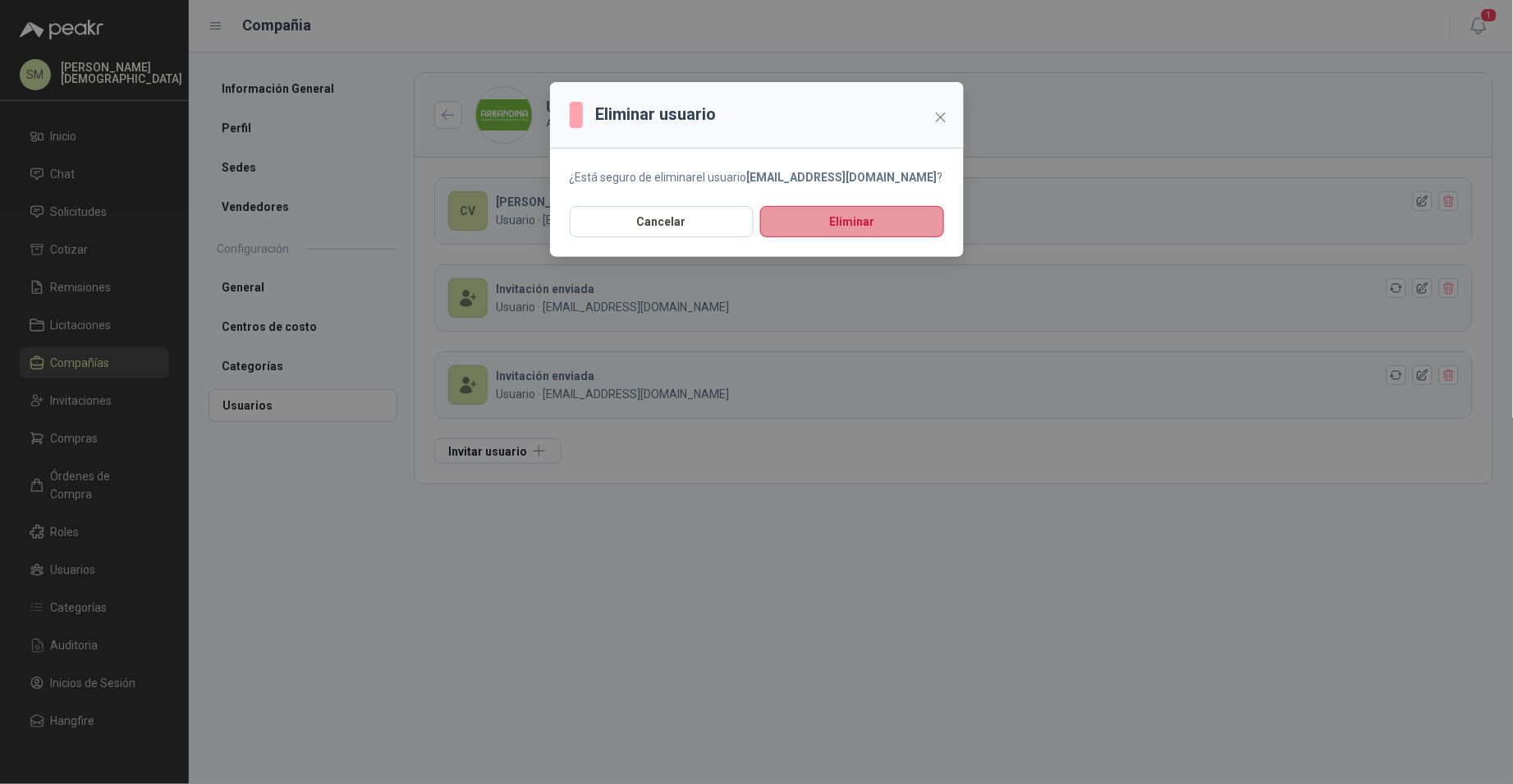
click at [886, 224] on button "Eliminar" at bounding box center [851, 221] width 184 height 31
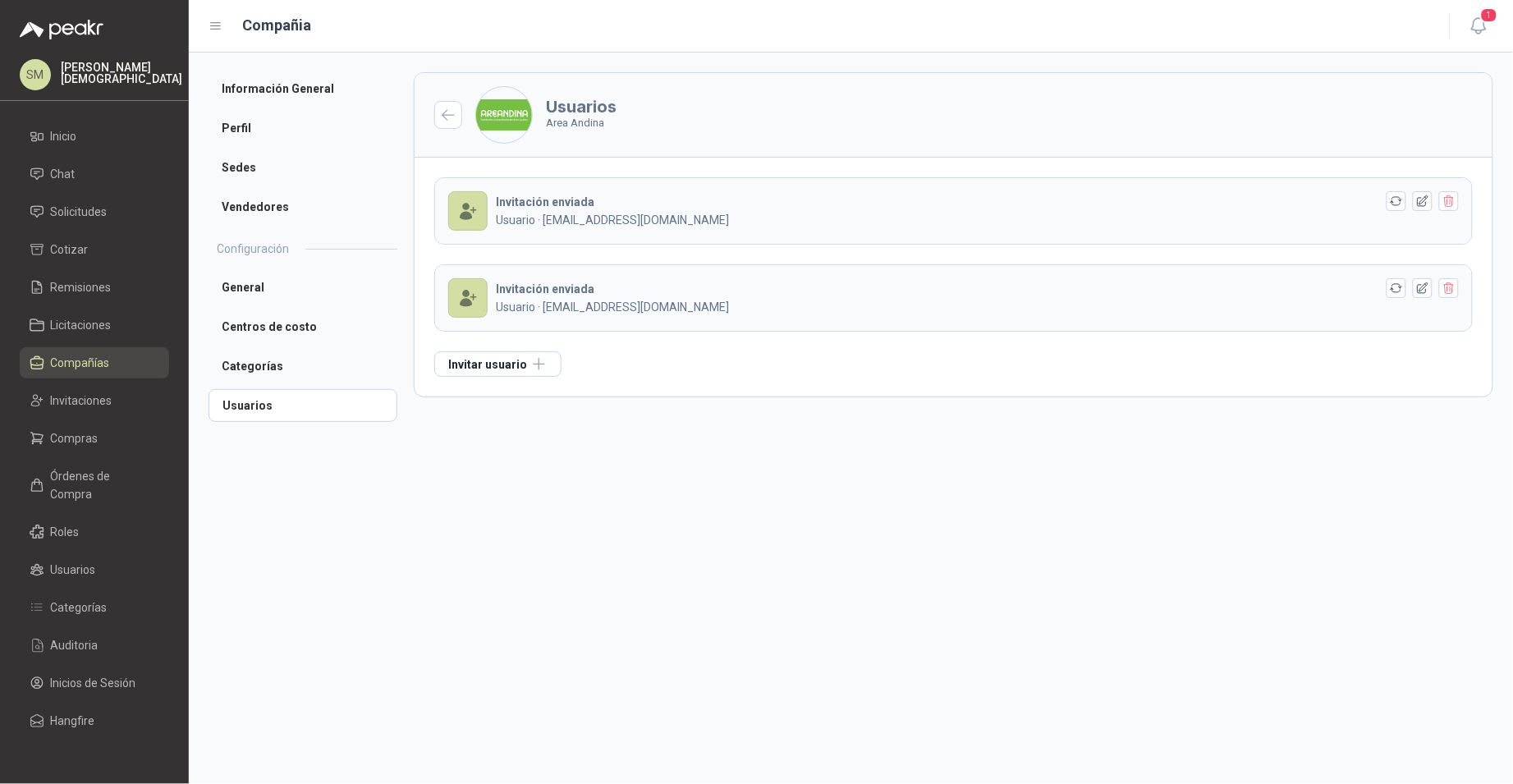
click at [1450, 206] on icon "button" at bounding box center [1449, 201] width 14 height 14
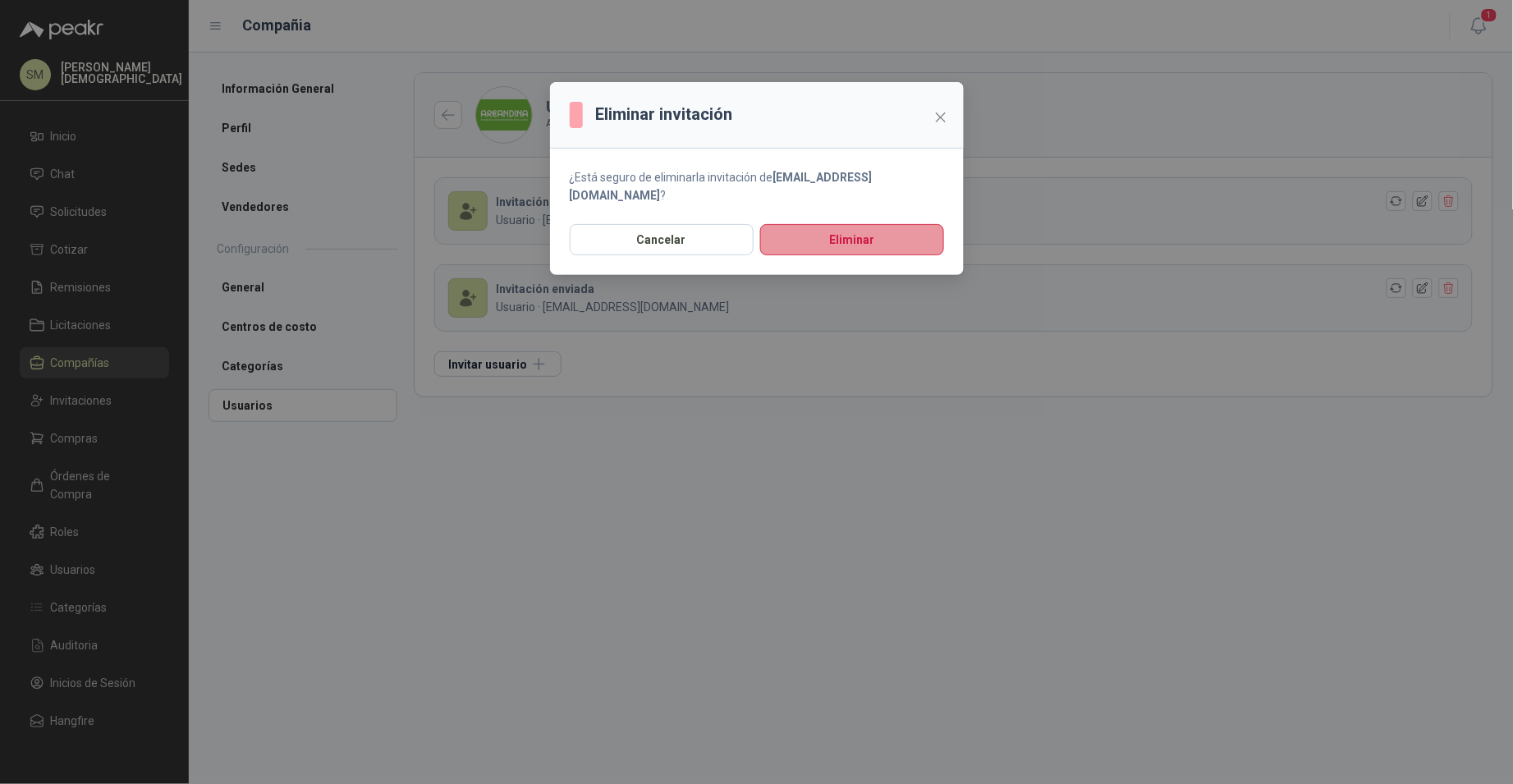
click at [917, 227] on button "Eliminar" at bounding box center [851, 239] width 184 height 31
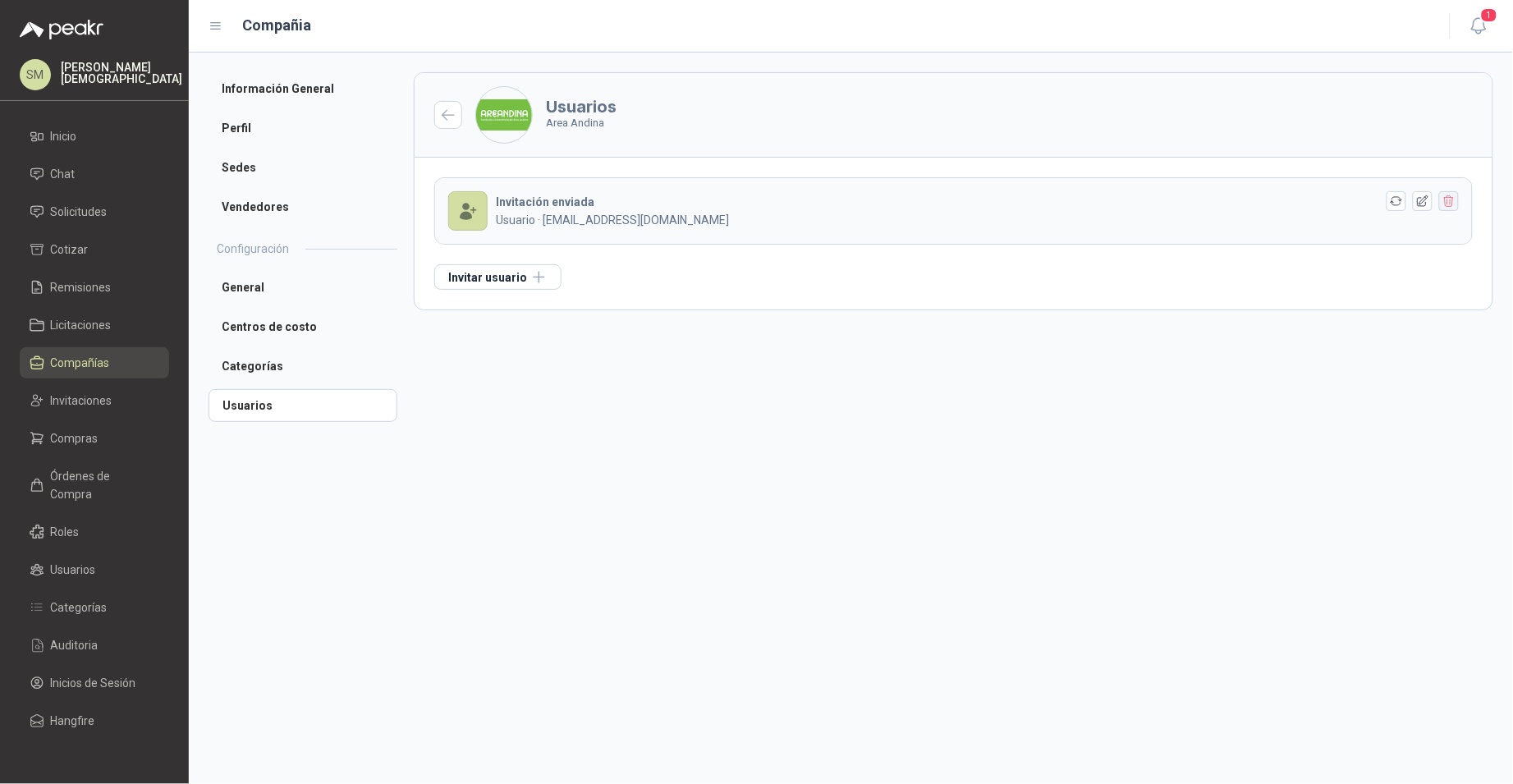
click at [1449, 208] on icon "button" at bounding box center [1449, 201] width 14 height 14
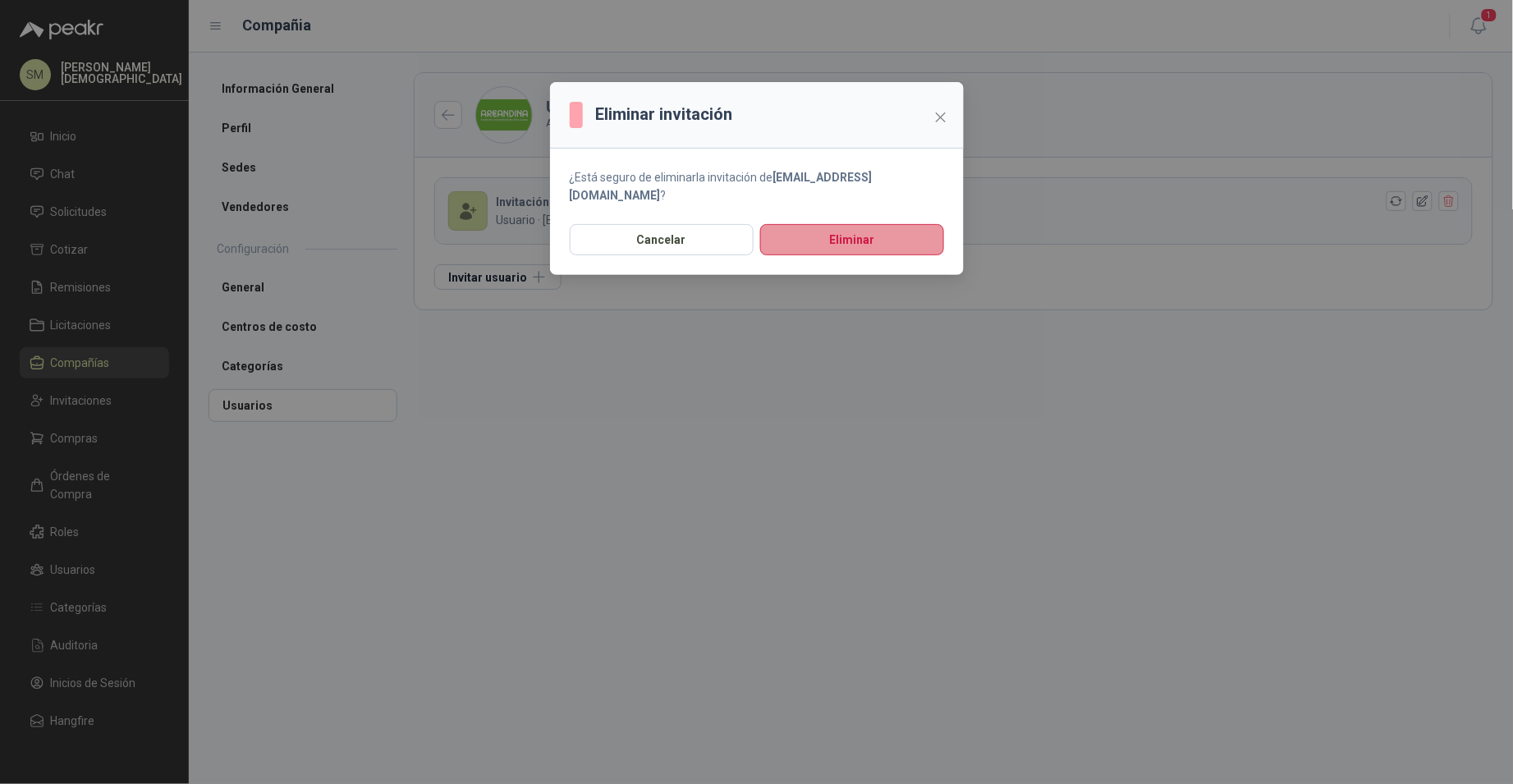
click at [903, 224] on button "Eliminar" at bounding box center [851, 239] width 184 height 31
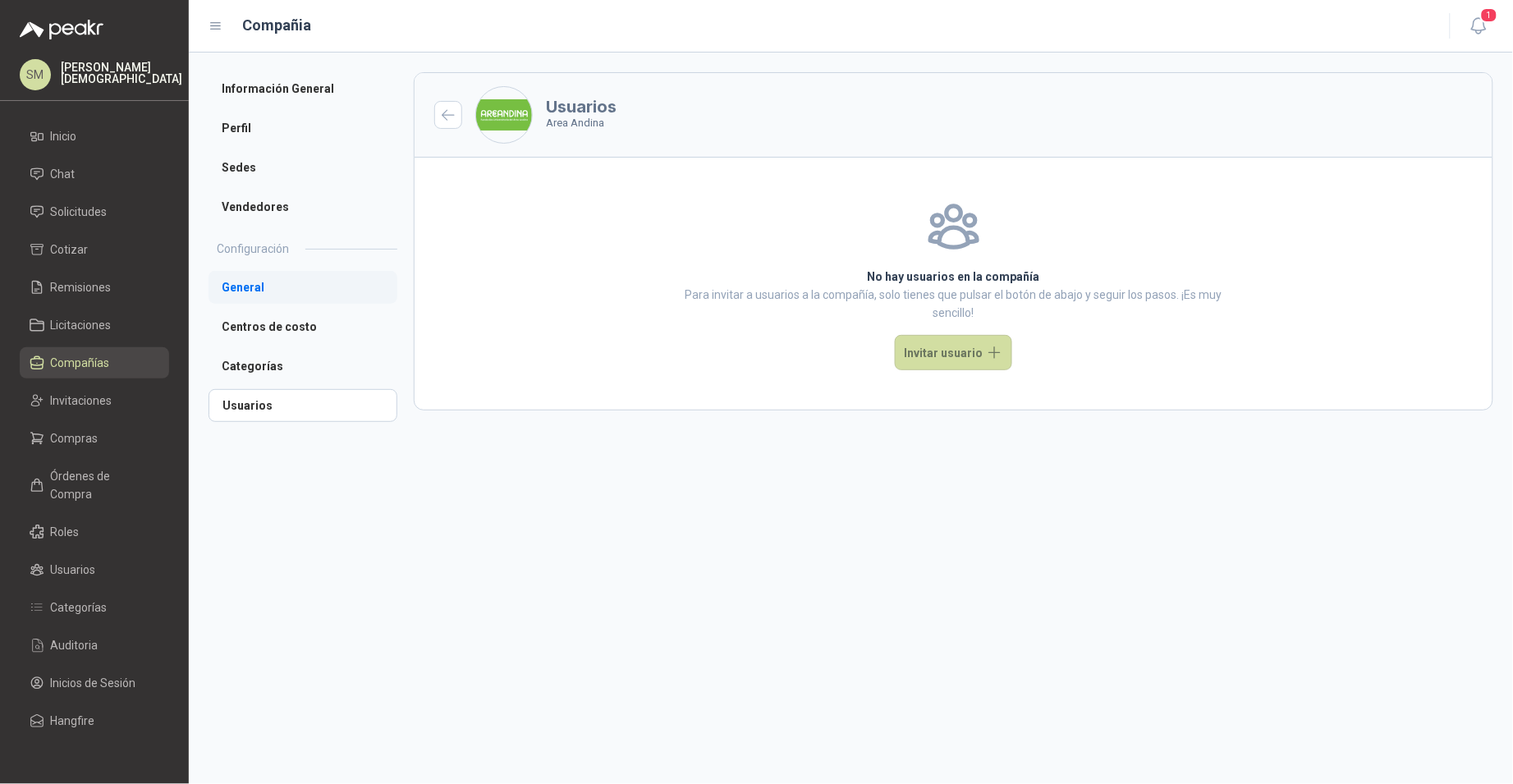
click at [291, 282] on li "General" at bounding box center [303, 287] width 189 height 33
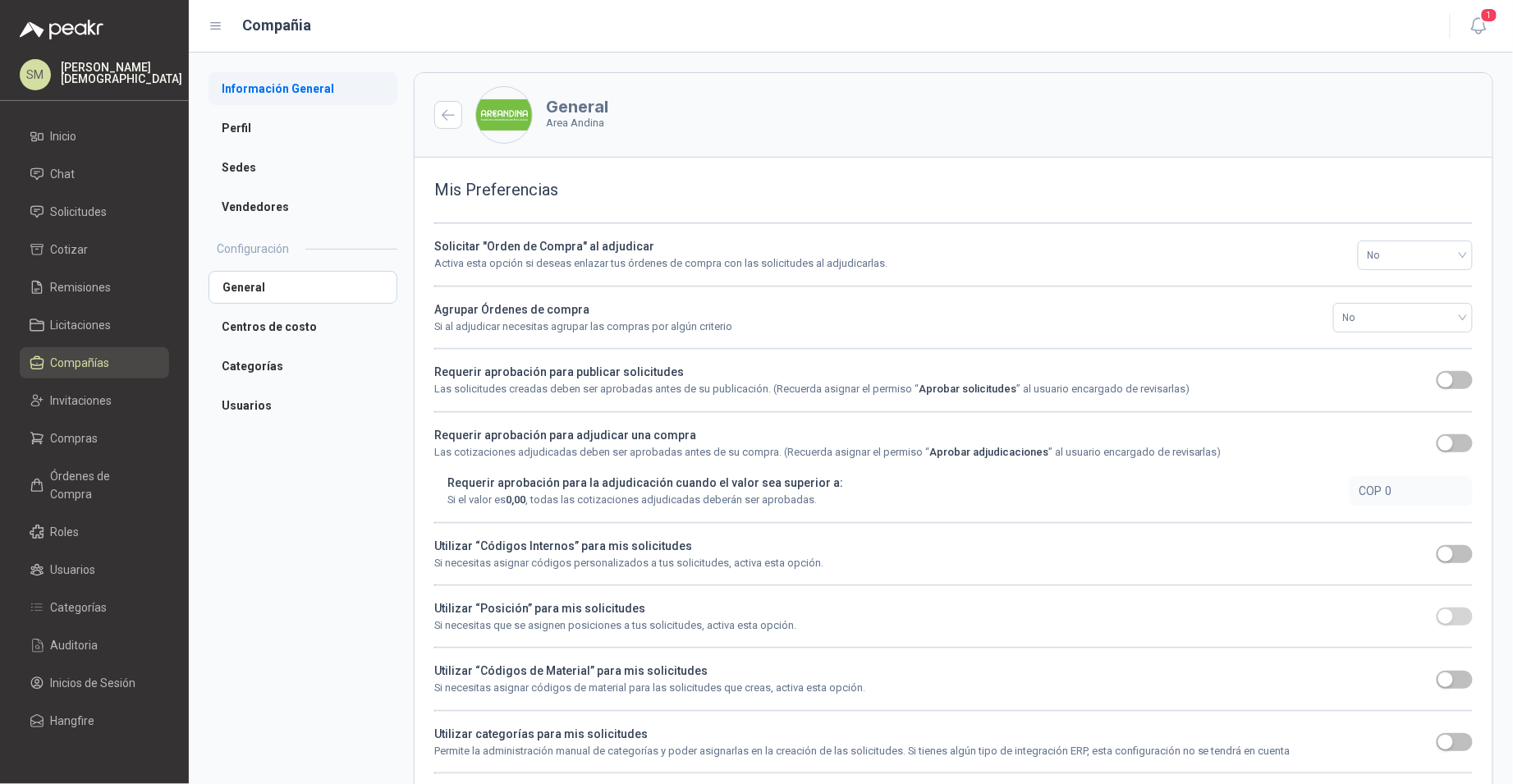
click at [257, 94] on li "Información General" at bounding box center [303, 88] width 189 height 33
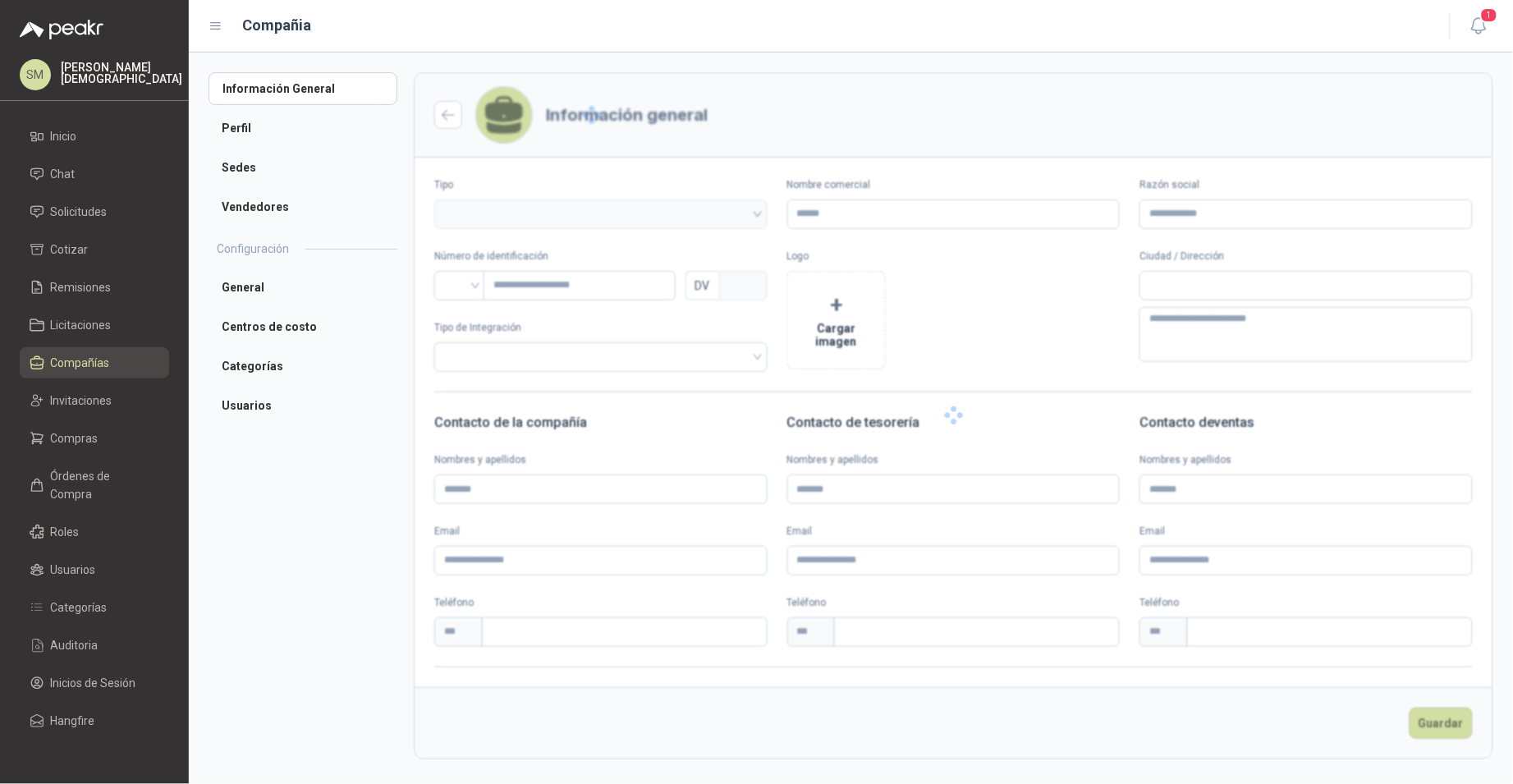
type input "**********"
type input "*********"
type input "*"
type textarea "**********"
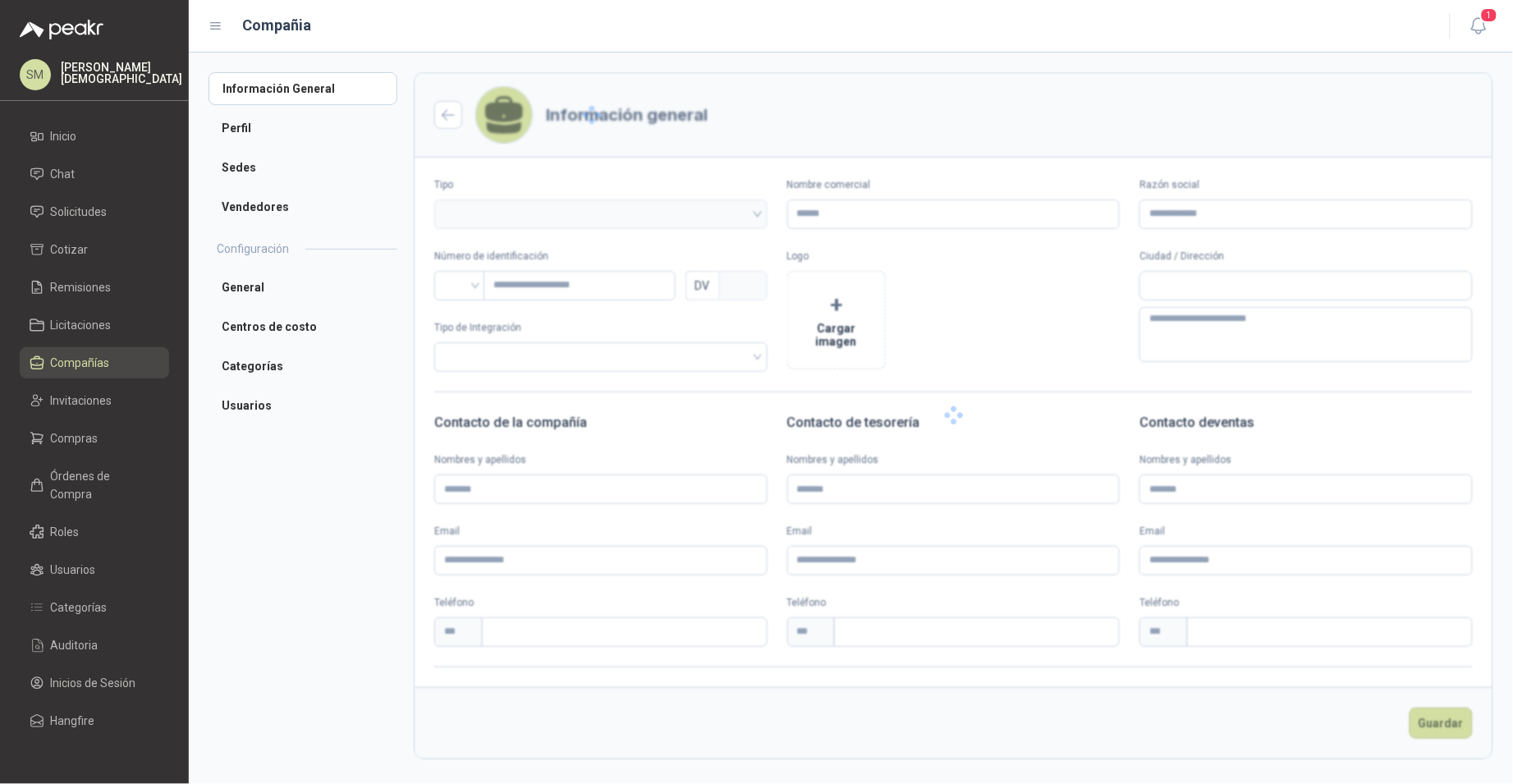
type input "**********"
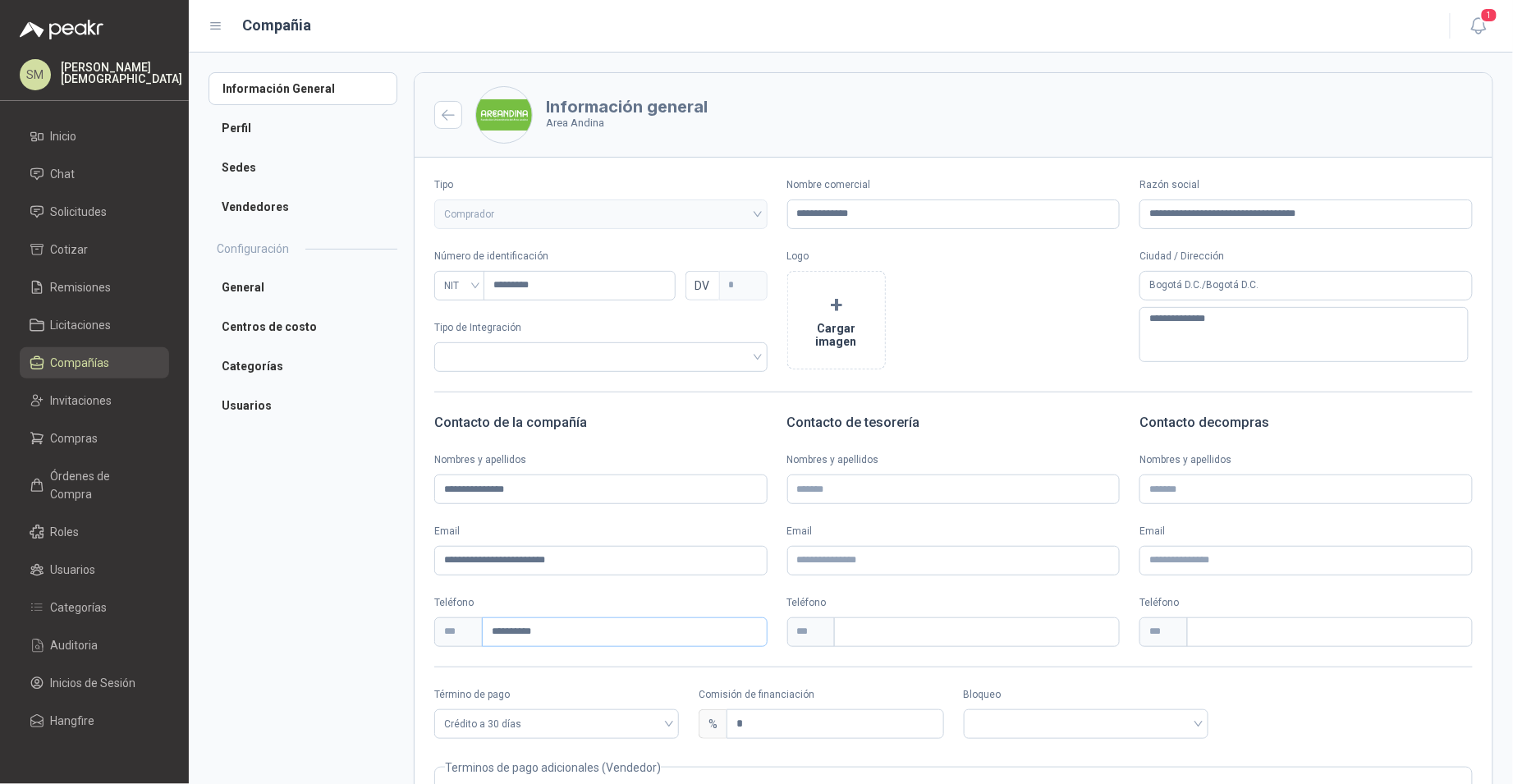
scroll to position [145, 0]
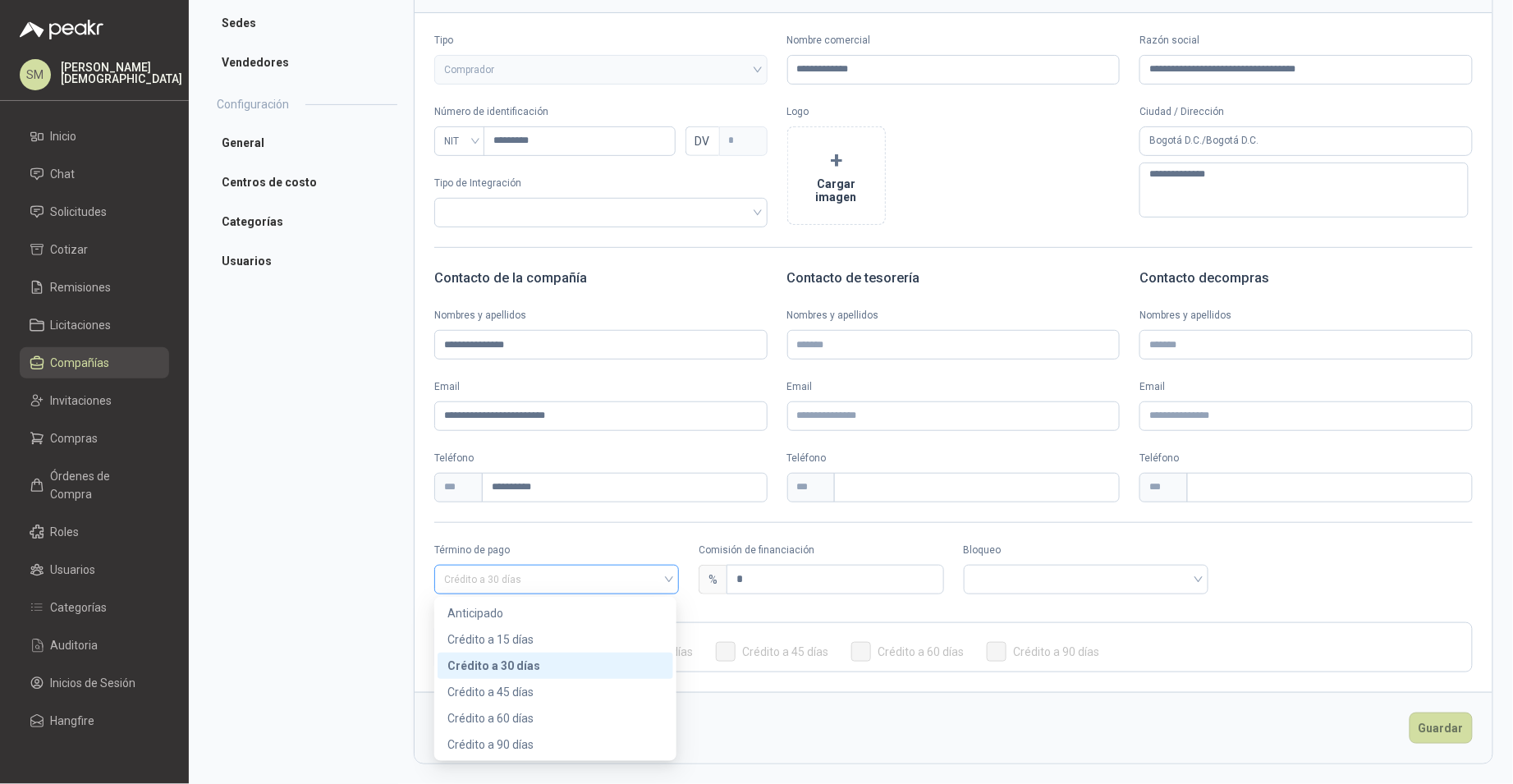
drag, startPoint x: 565, startPoint y: 586, endPoint x: 551, endPoint y: 585, distance: 14.0
click at [565, 586] on span "Crédito a 30 días" at bounding box center [556, 579] width 225 height 24
click at [507, 609] on div "Anticipado" at bounding box center [556, 612] width 216 height 18
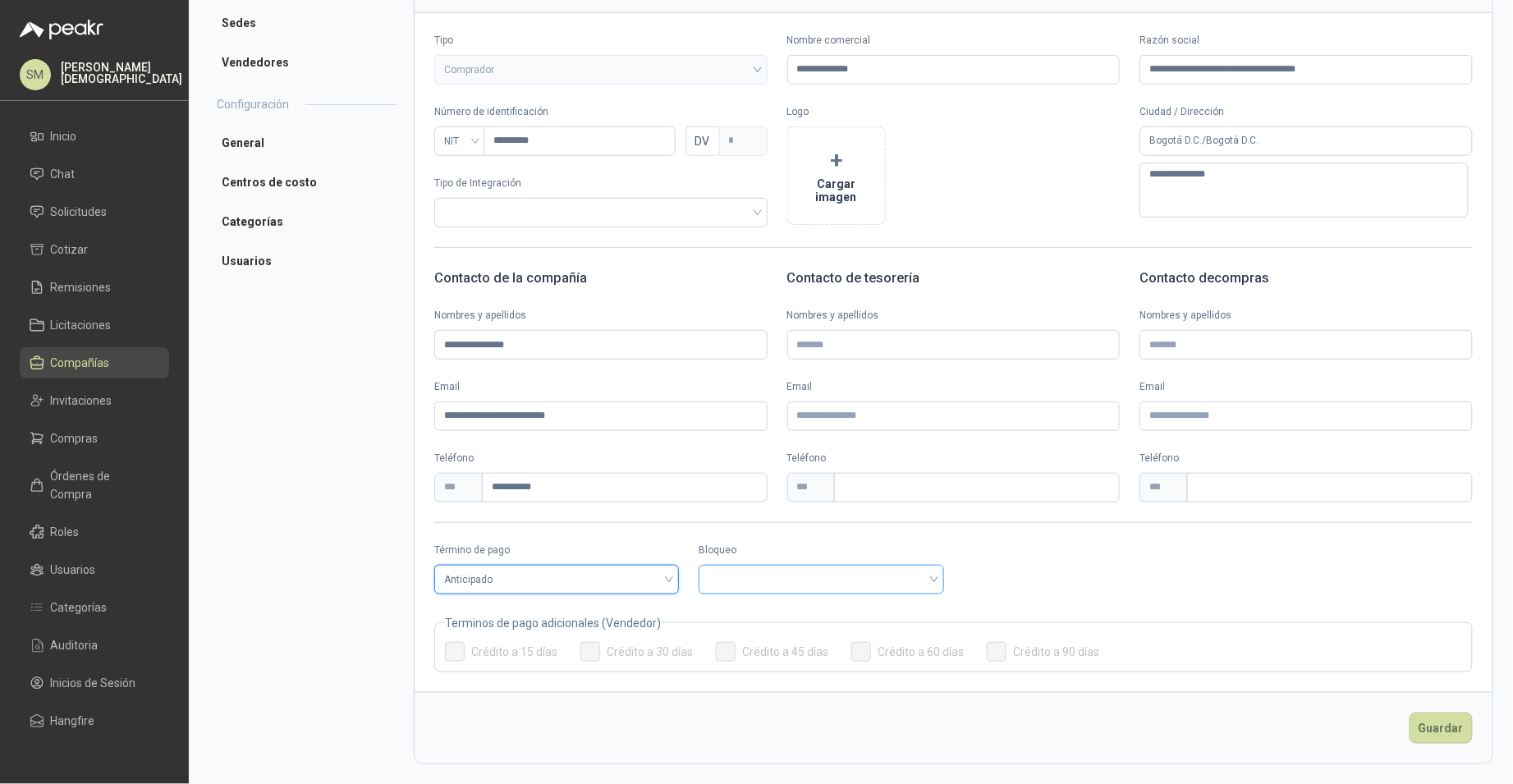
click at [807, 576] on input "search" at bounding box center [820, 578] width 225 height 24
click at [744, 636] on div "Bloqueado" at bounding box center [818, 639] width 216 height 18
click at [272, 65] on li "Vendedores" at bounding box center [303, 62] width 189 height 33
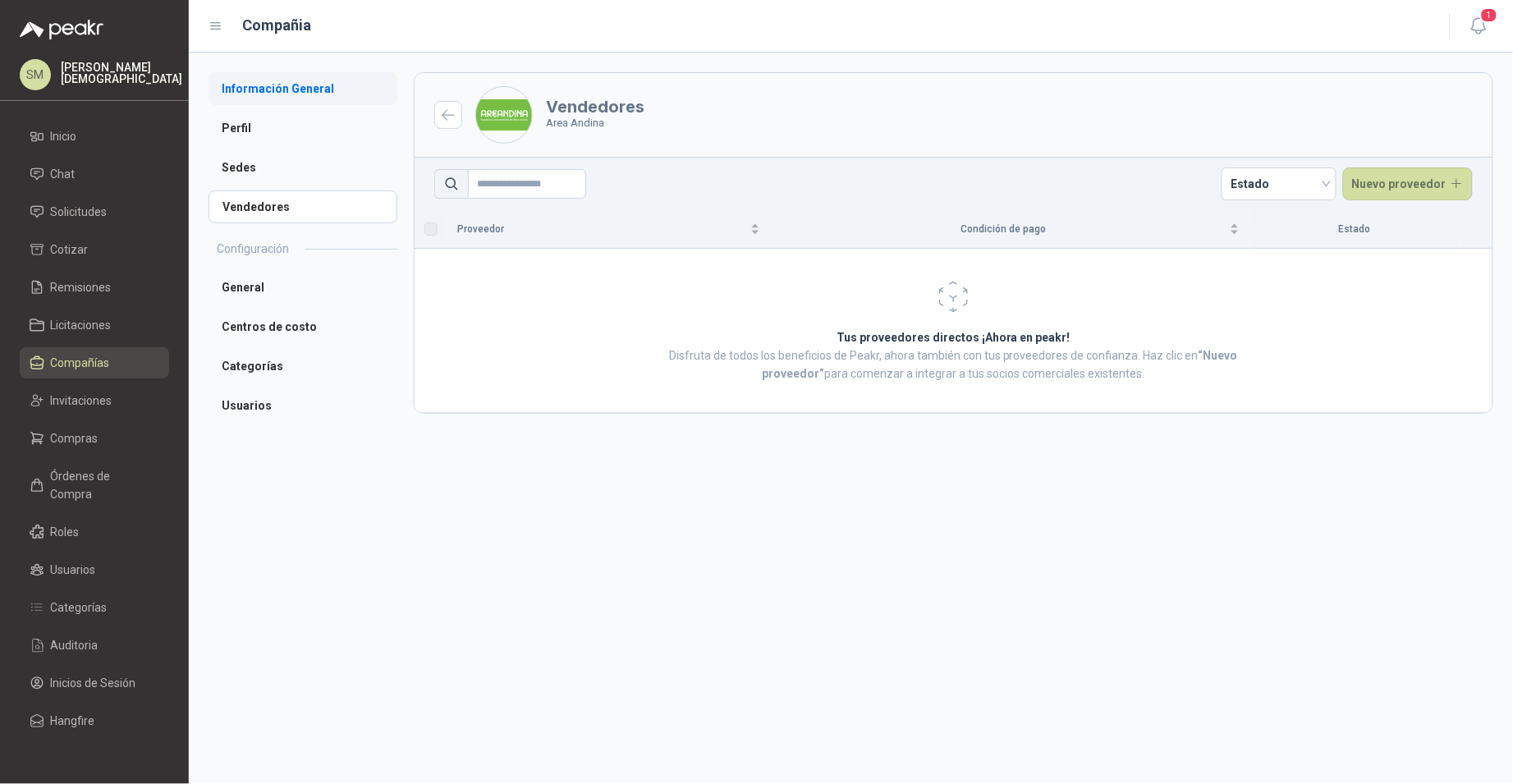
drag, startPoint x: 262, startPoint y: 93, endPoint x: 269, endPoint y: 97, distance: 8.1
click at [262, 92] on li "Información General" at bounding box center [303, 88] width 189 height 33
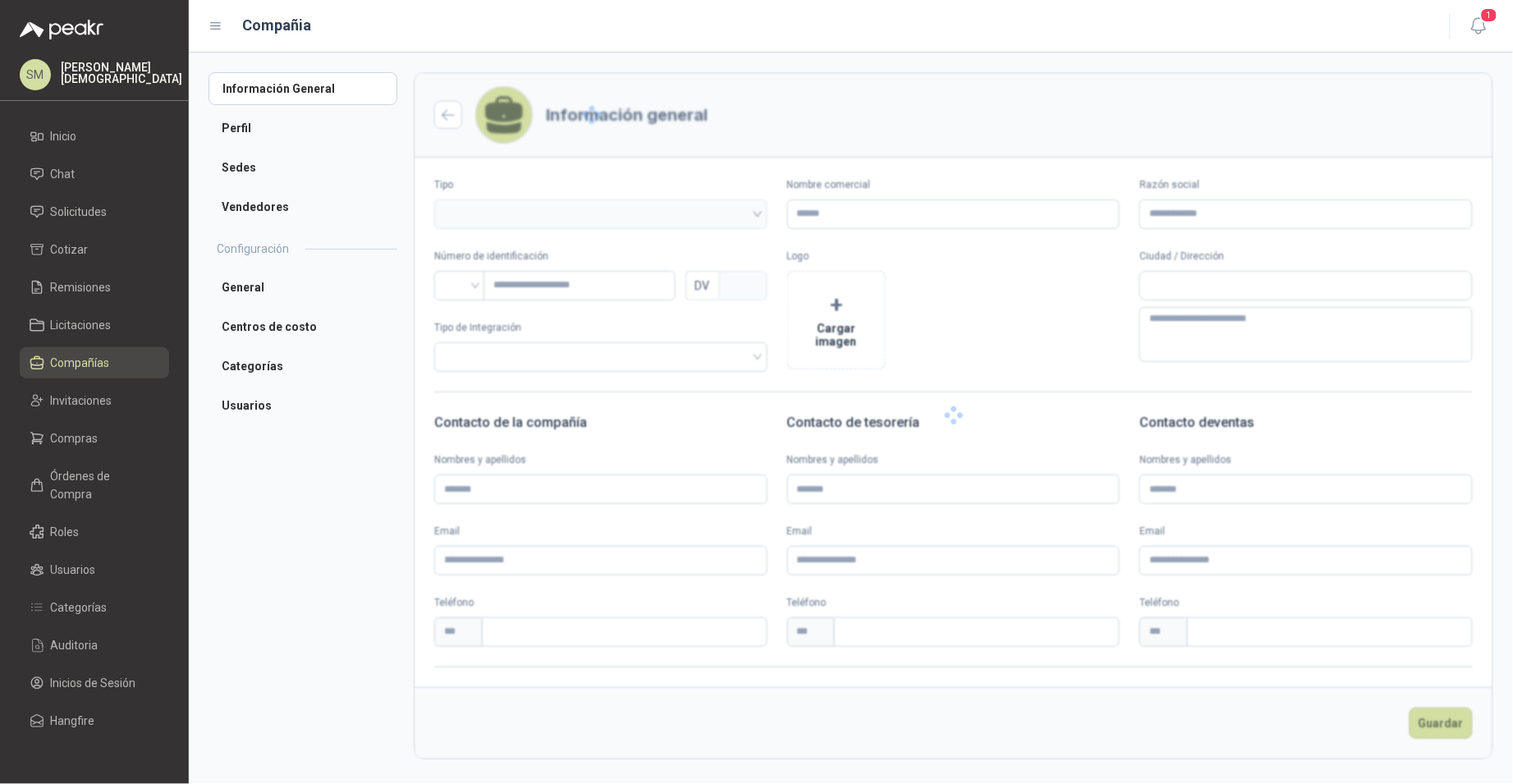
type input "**********"
type input "*********"
type input "*"
type textarea "**********"
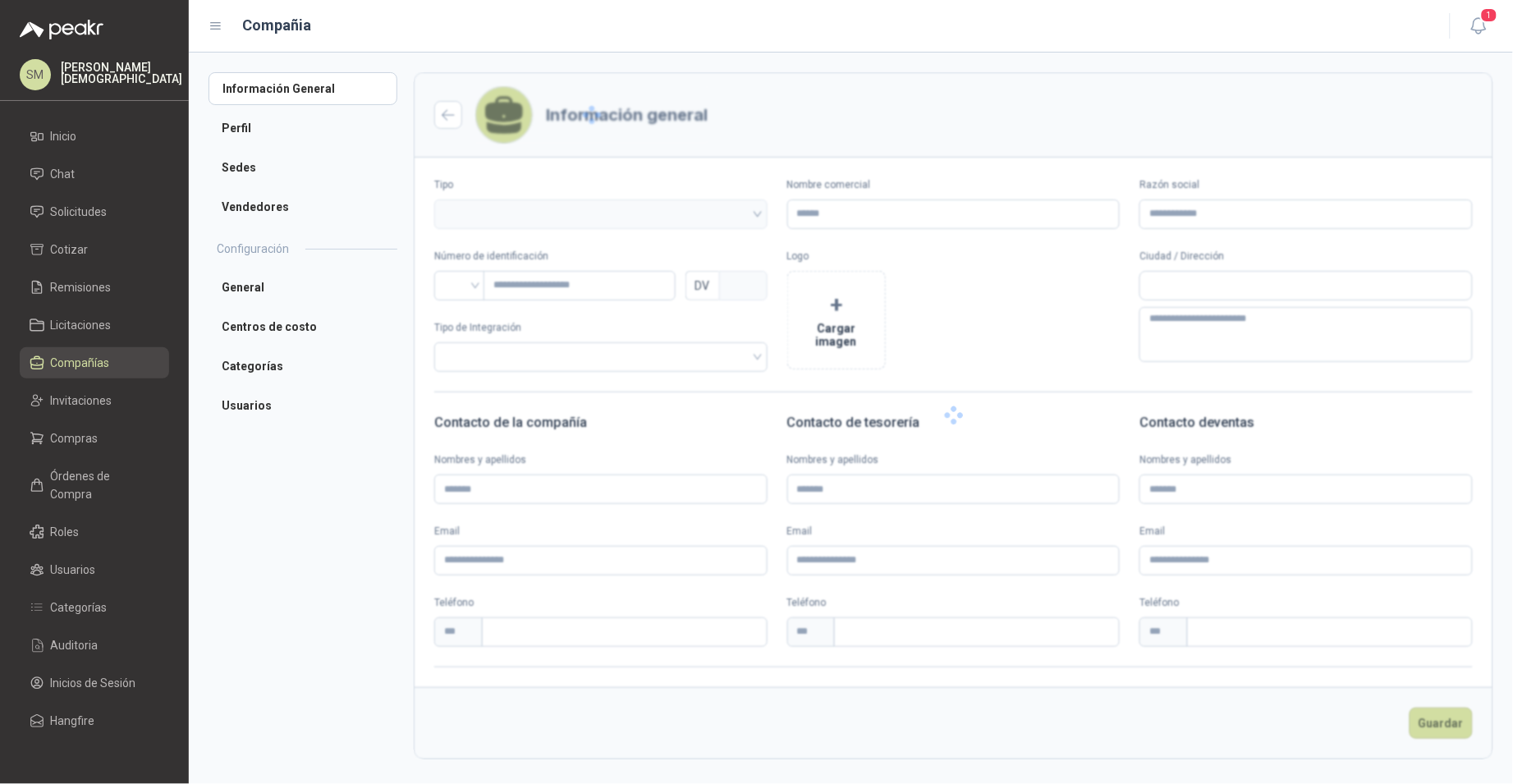
type input "**********"
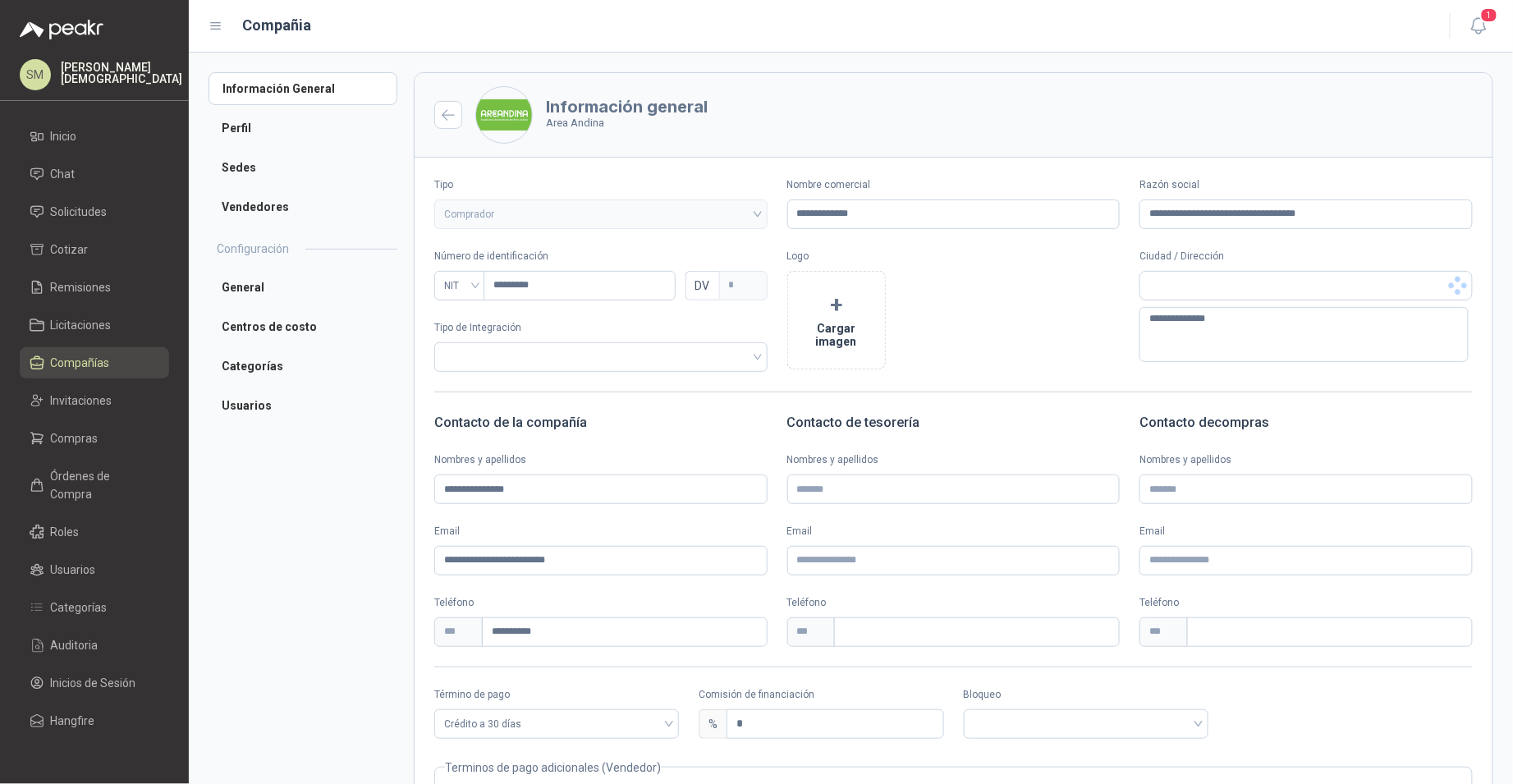
scroll to position [145, 0]
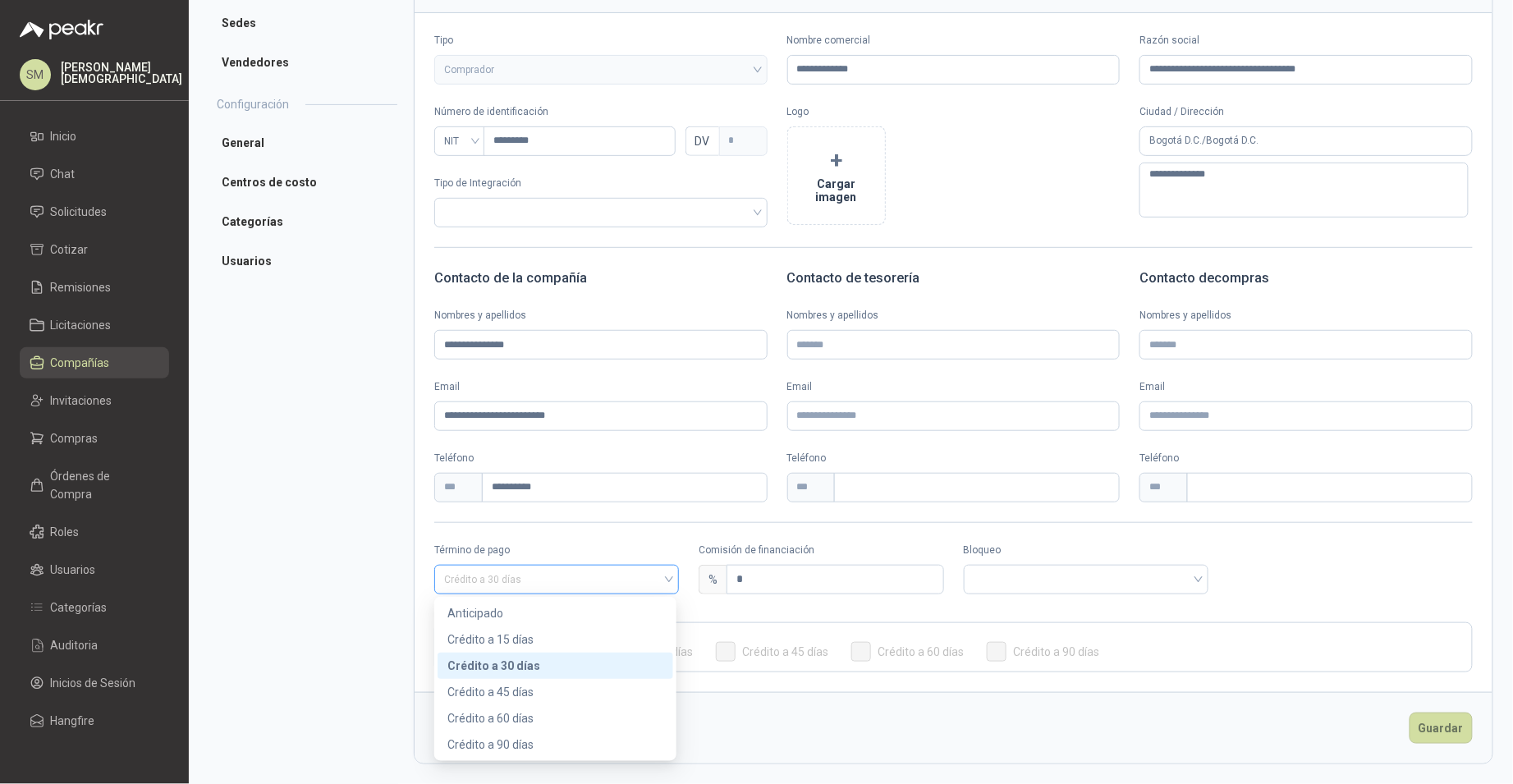
click at [550, 588] on span "Crédito a 30 días" at bounding box center [556, 579] width 225 height 24
click at [498, 615] on div "Anticipado" at bounding box center [556, 612] width 216 height 18
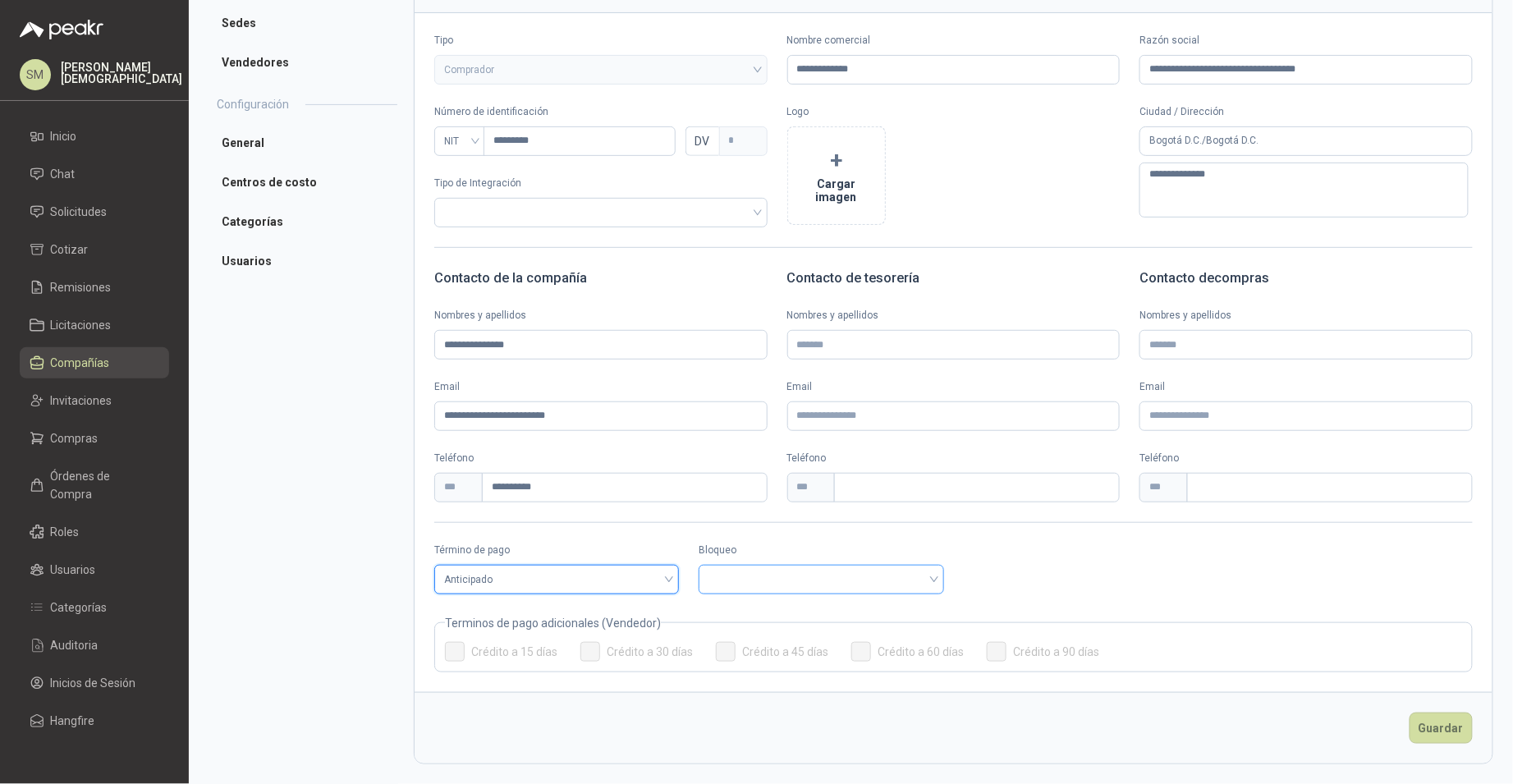
click at [779, 571] on input "search" at bounding box center [820, 578] width 225 height 24
click at [754, 638] on div "Bloqueado" at bounding box center [818, 639] width 216 height 18
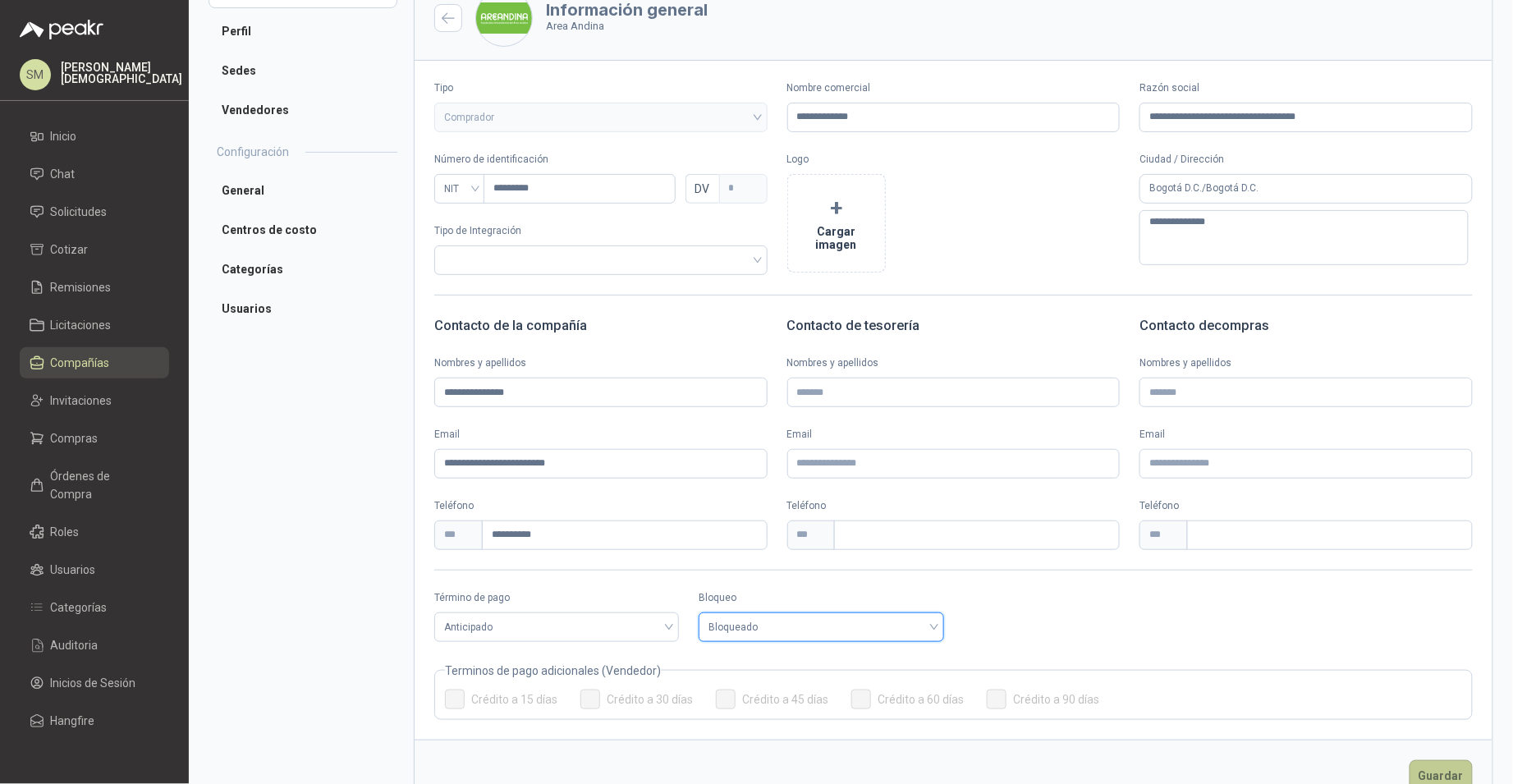
scroll to position [101, 0]
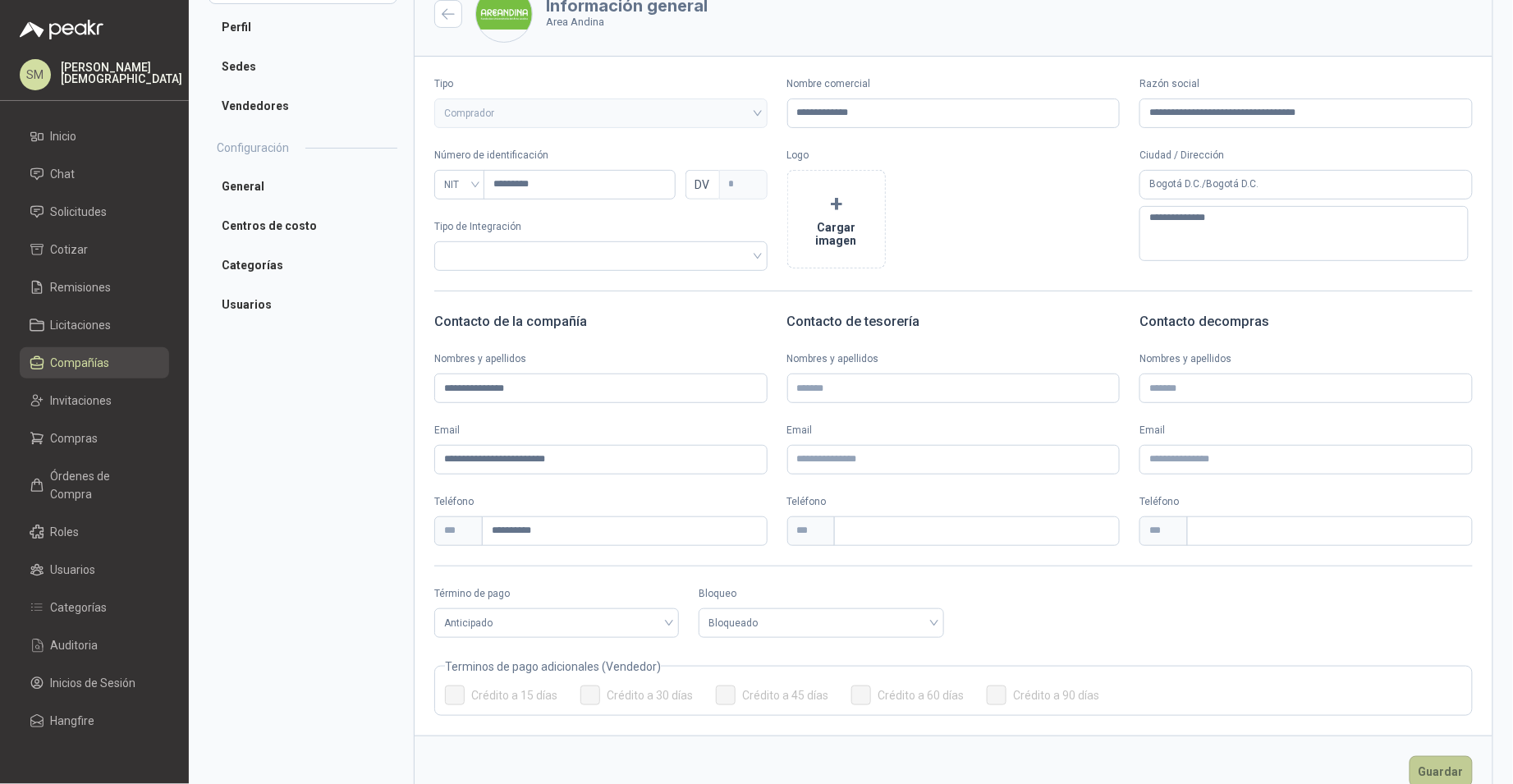
click at [1433, 759] on button "Guardar" at bounding box center [1441, 771] width 63 height 31
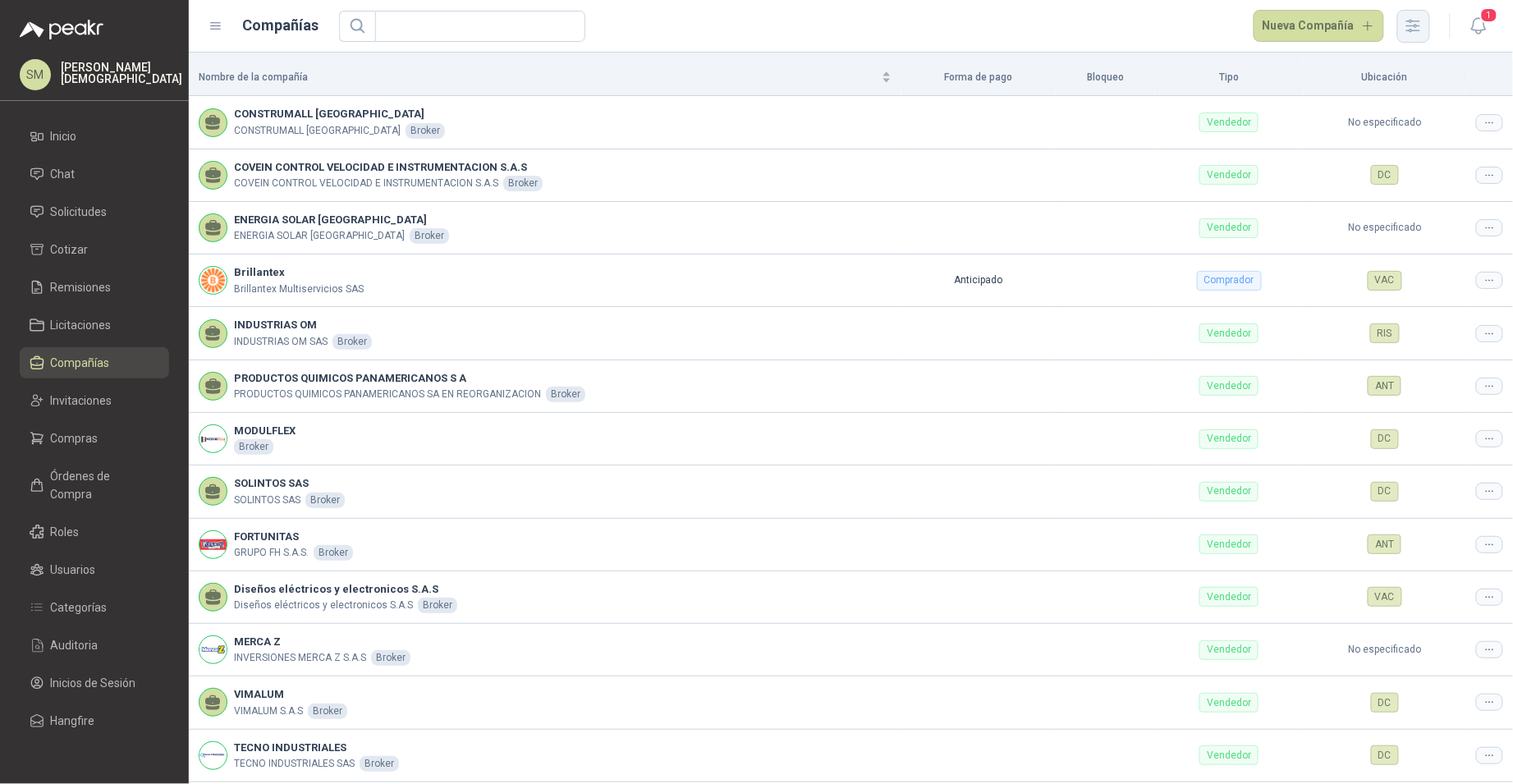
click at [1419, 23] on icon "button" at bounding box center [1413, 26] width 19 height 19
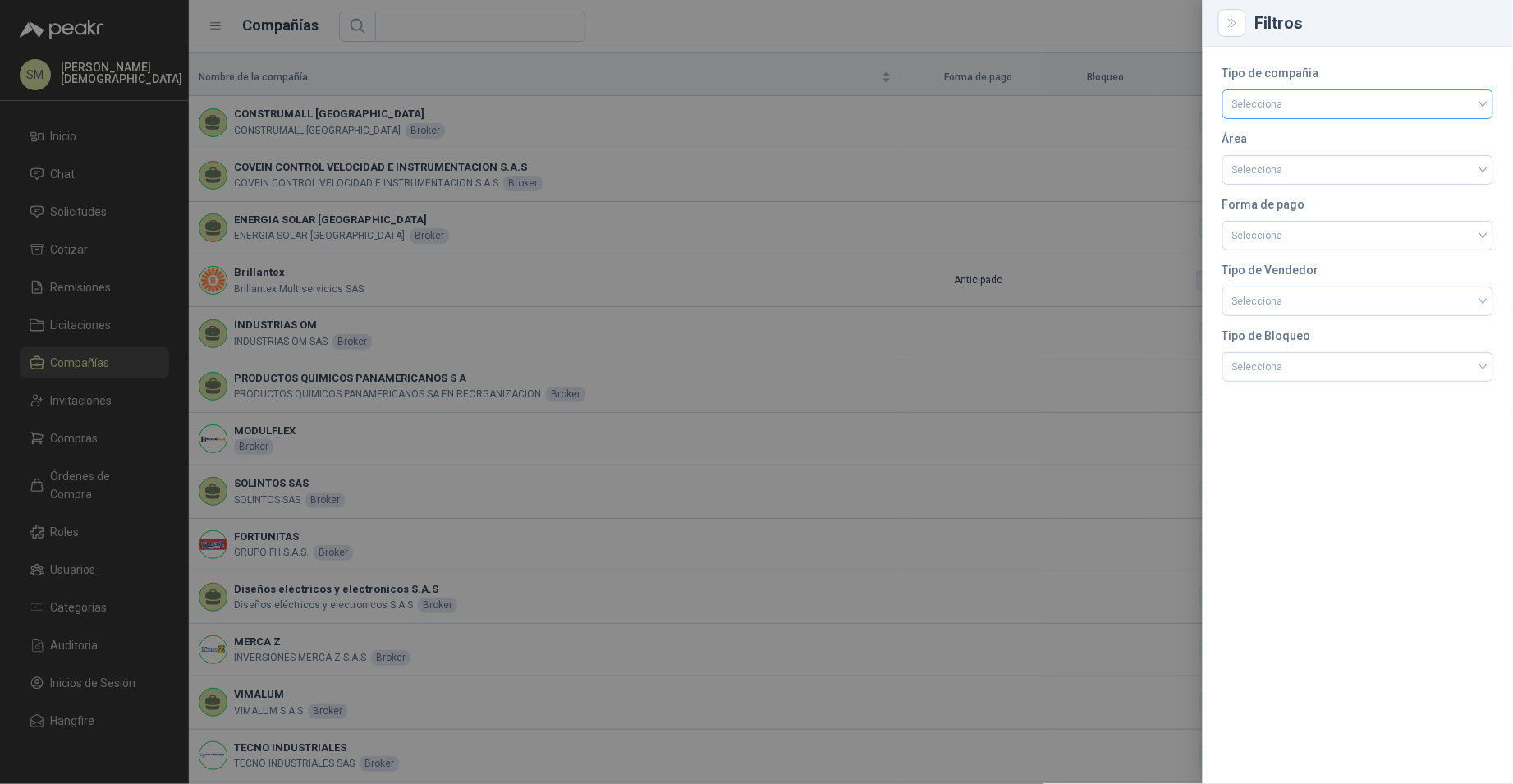
click at [1383, 108] on input "search" at bounding box center [1357, 103] width 251 height 24
click at [1329, 143] on div "Comprador" at bounding box center [1358, 138] width 244 height 18
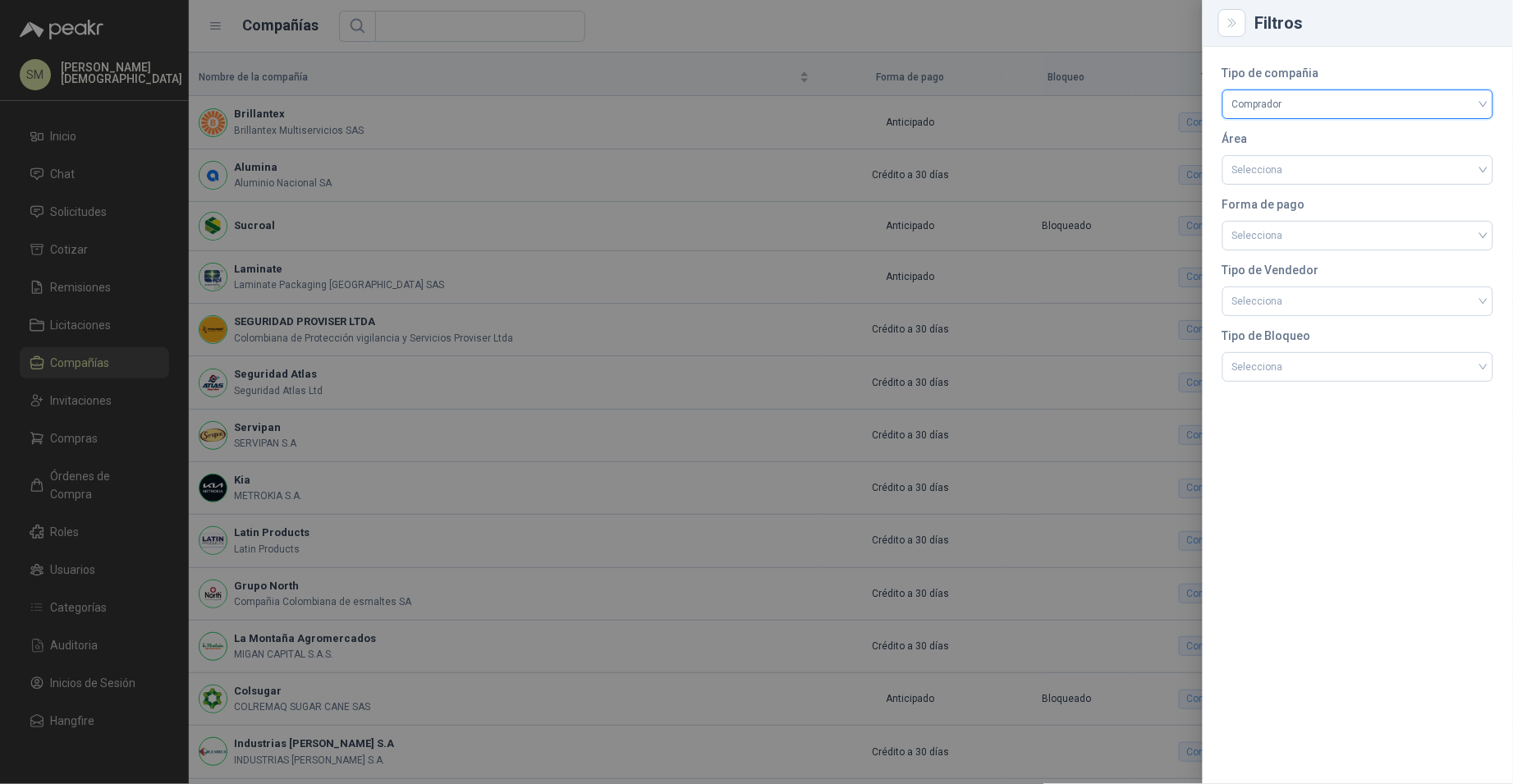
click at [1035, 196] on div at bounding box center [756, 392] width 1513 height 784
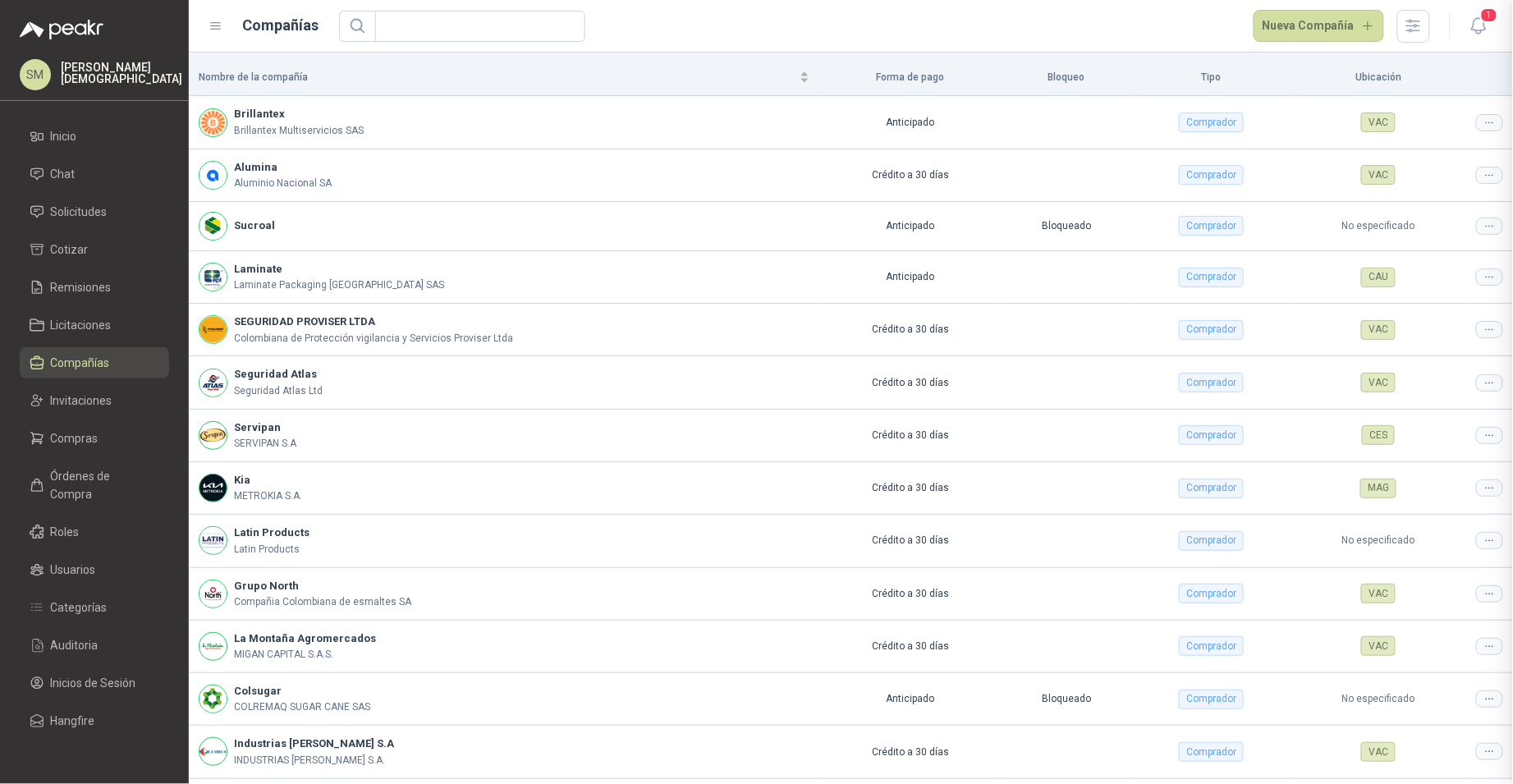
scroll to position [158, 0]
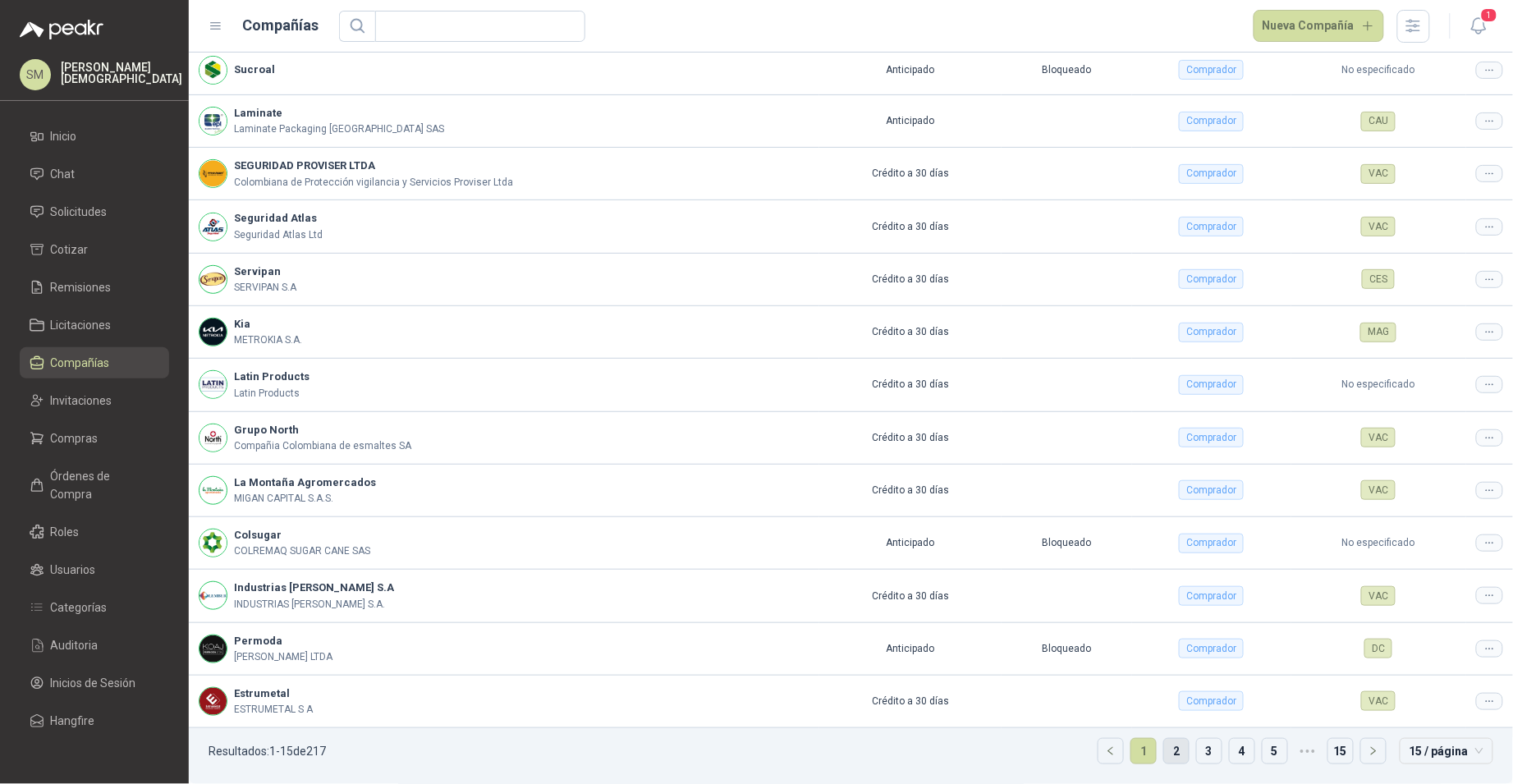
click at [1164, 752] on link "2" at bounding box center [1176, 750] width 24 height 24
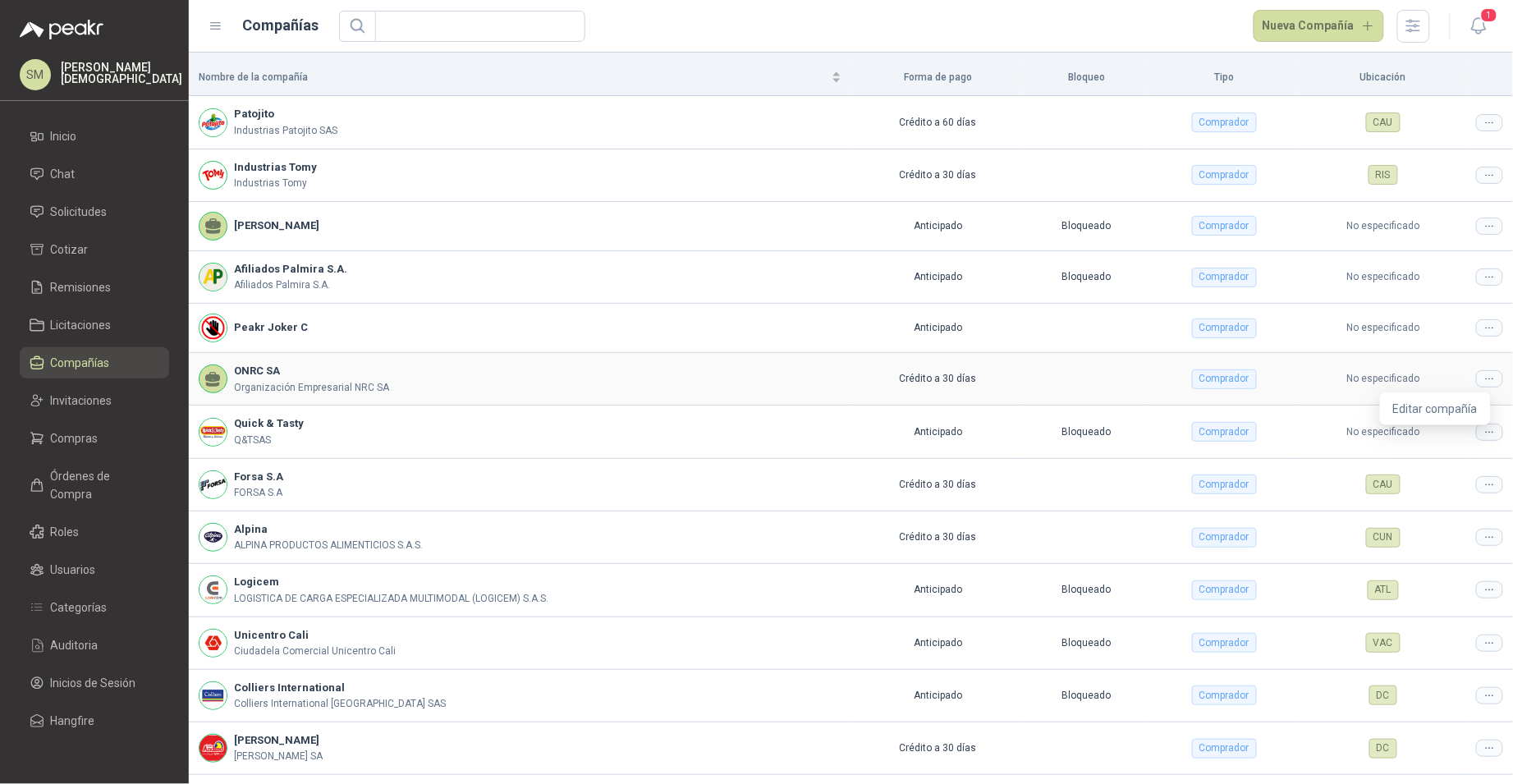
click at [1483, 380] on icon at bounding box center [1489, 378] width 12 height 12
click at [1453, 403] on span "Editar compañía" at bounding box center [1435, 408] width 85 height 18
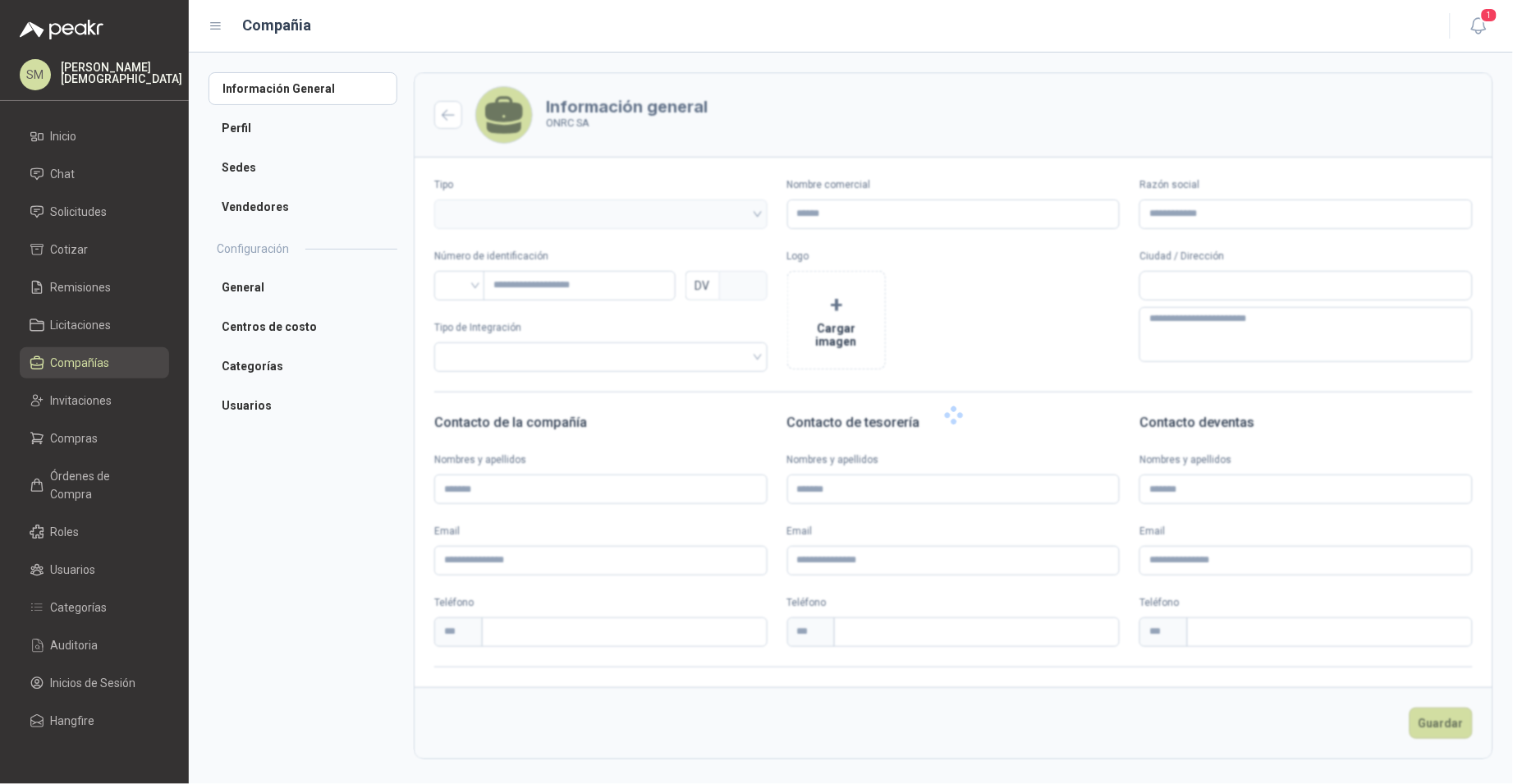
type input "*******"
type input "**********"
type input "*********"
type input "*"
click at [257, 411] on li "Usuarios" at bounding box center [303, 405] width 189 height 33
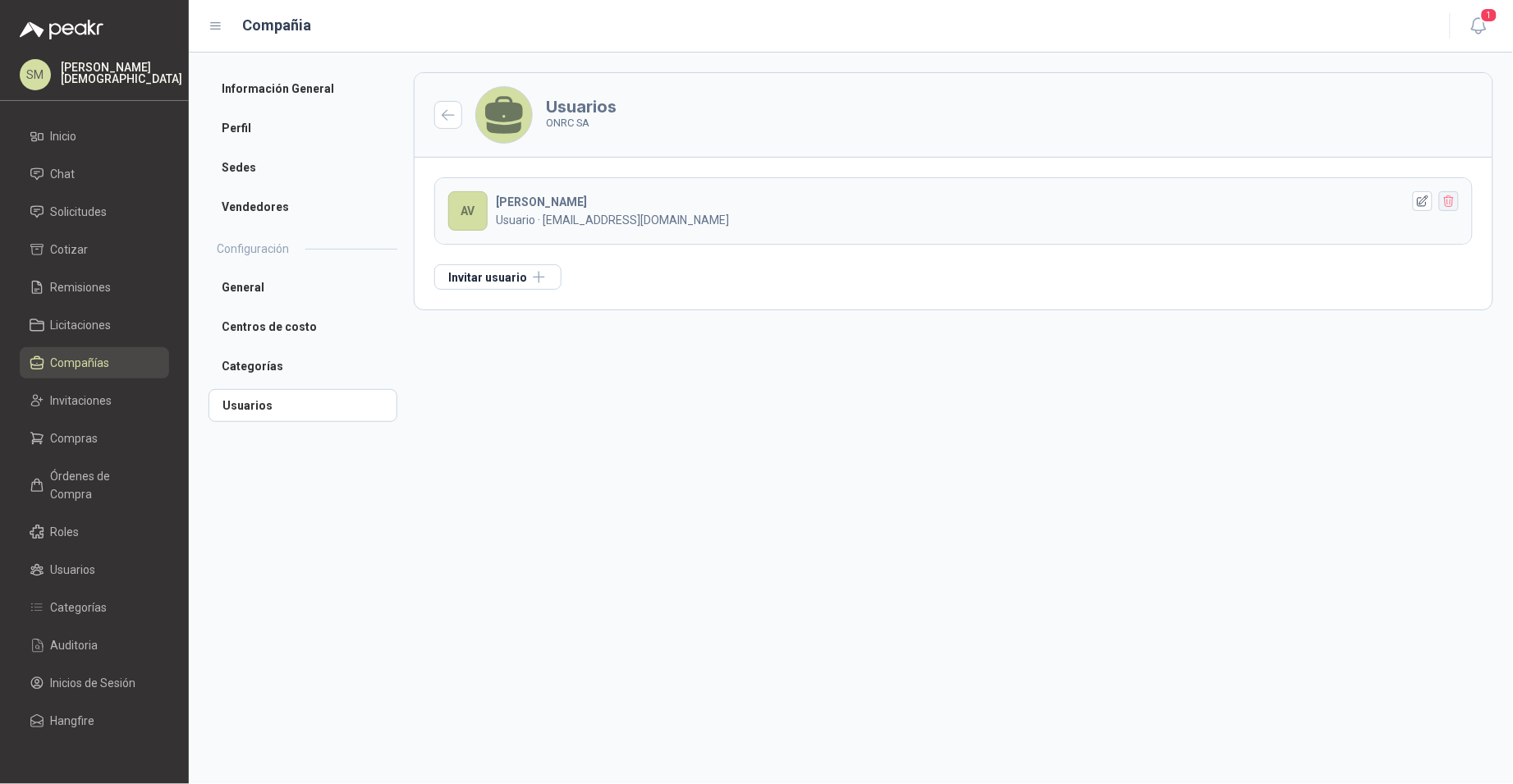
click at [1453, 199] on icon "button" at bounding box center [1449, 201] width 14 height 14
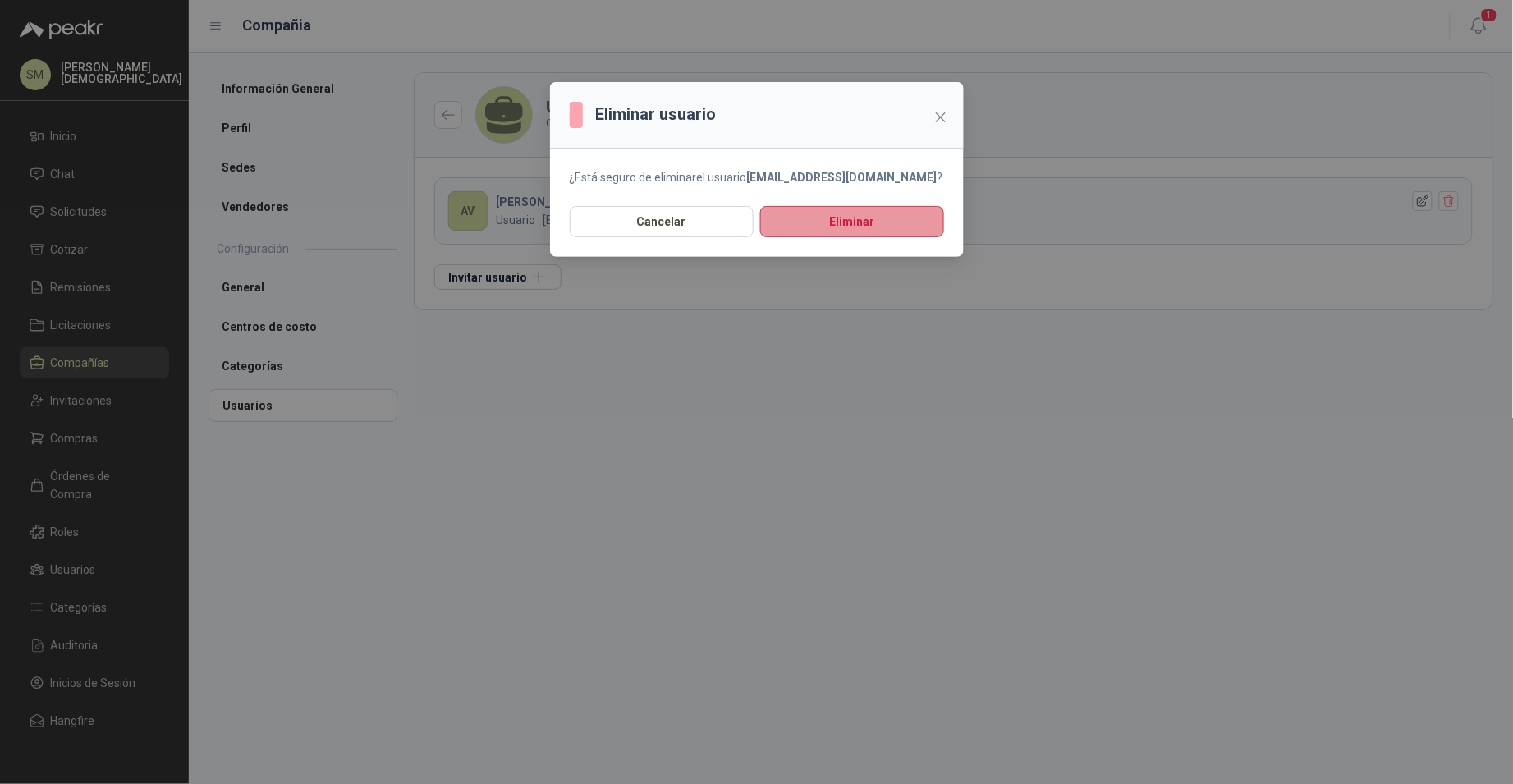
click at [802, 213] on button "Eliminar" at bounding box center [851, 221] width 184 height 31
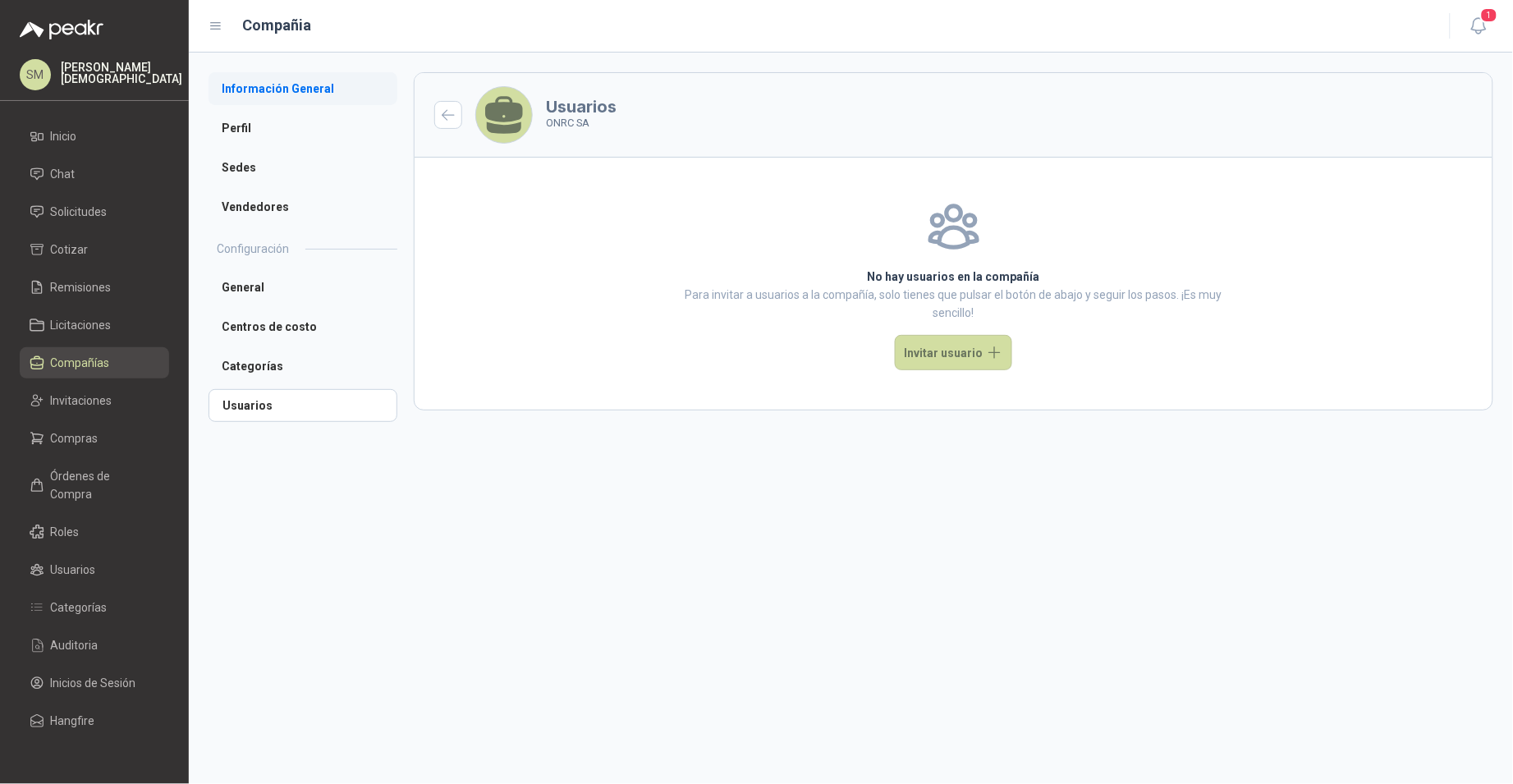
click at [279, 102] on li "Información General" at bounding box center [303, 88] width 189 height 33
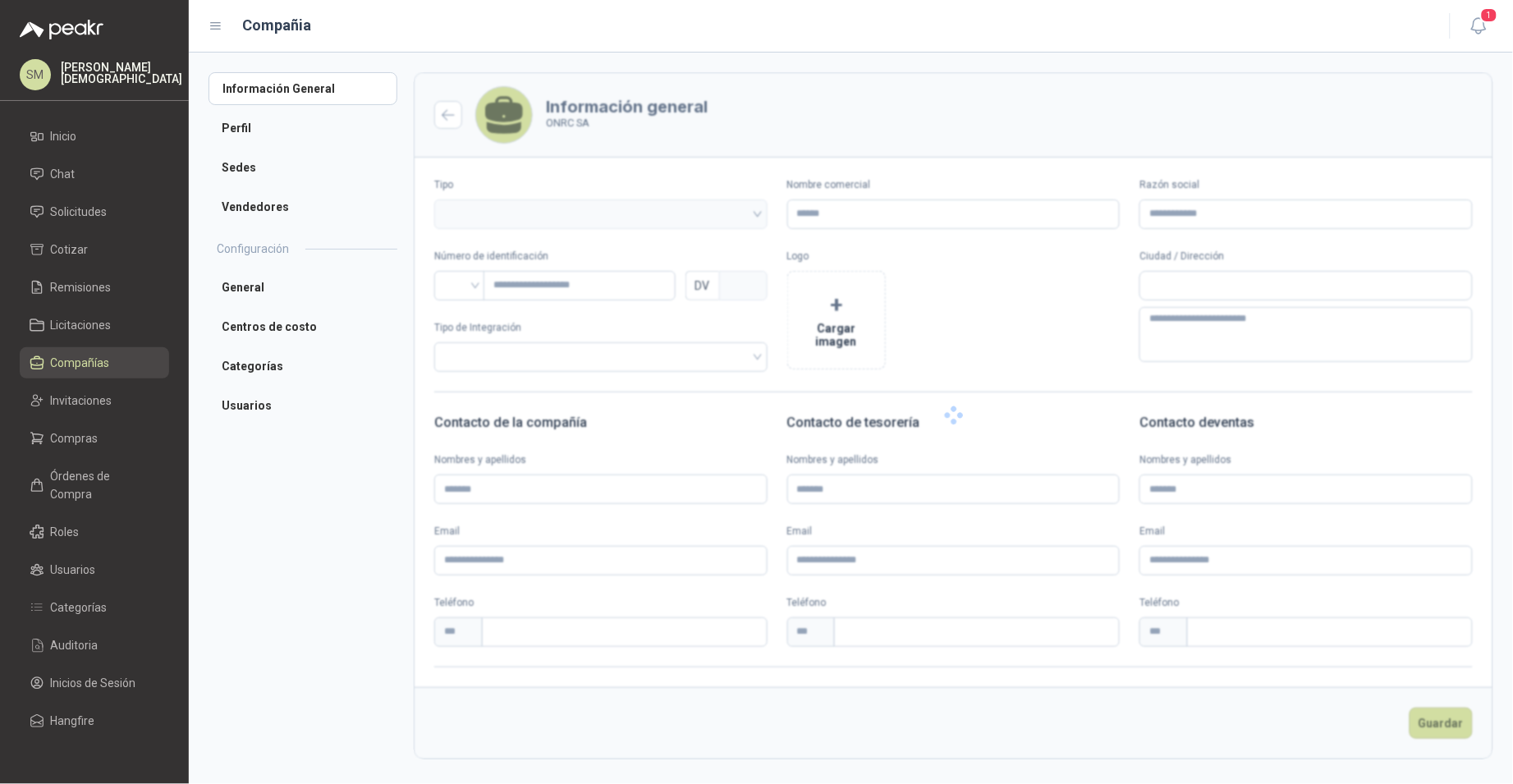
type input "*******"
type input "**********"
type input "*********"
type input "*"
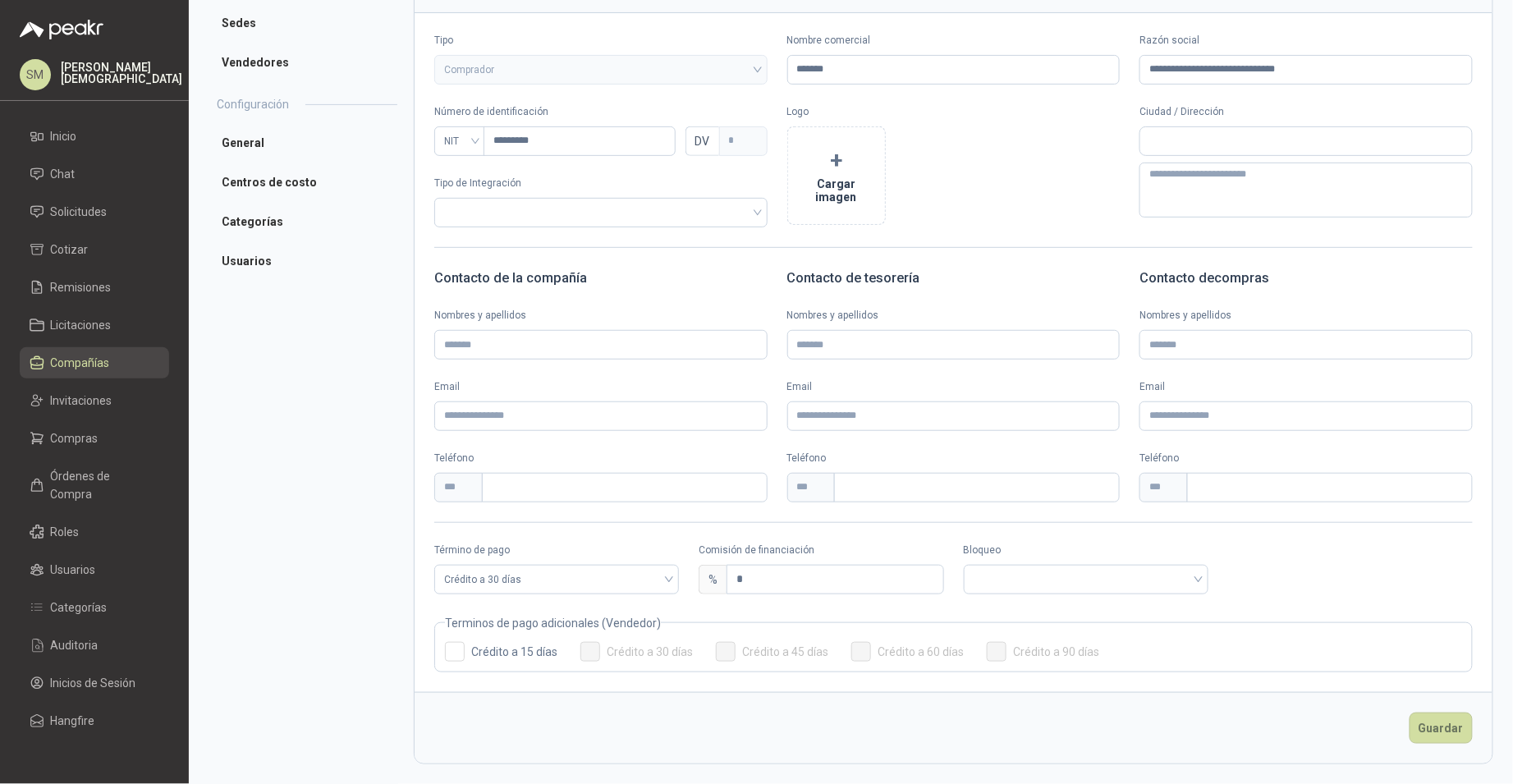
scroll to position [144, 0]
click at [596, 585] on span "Crédito a 30 días" at bounding box center [556, 579] width 225 height 24
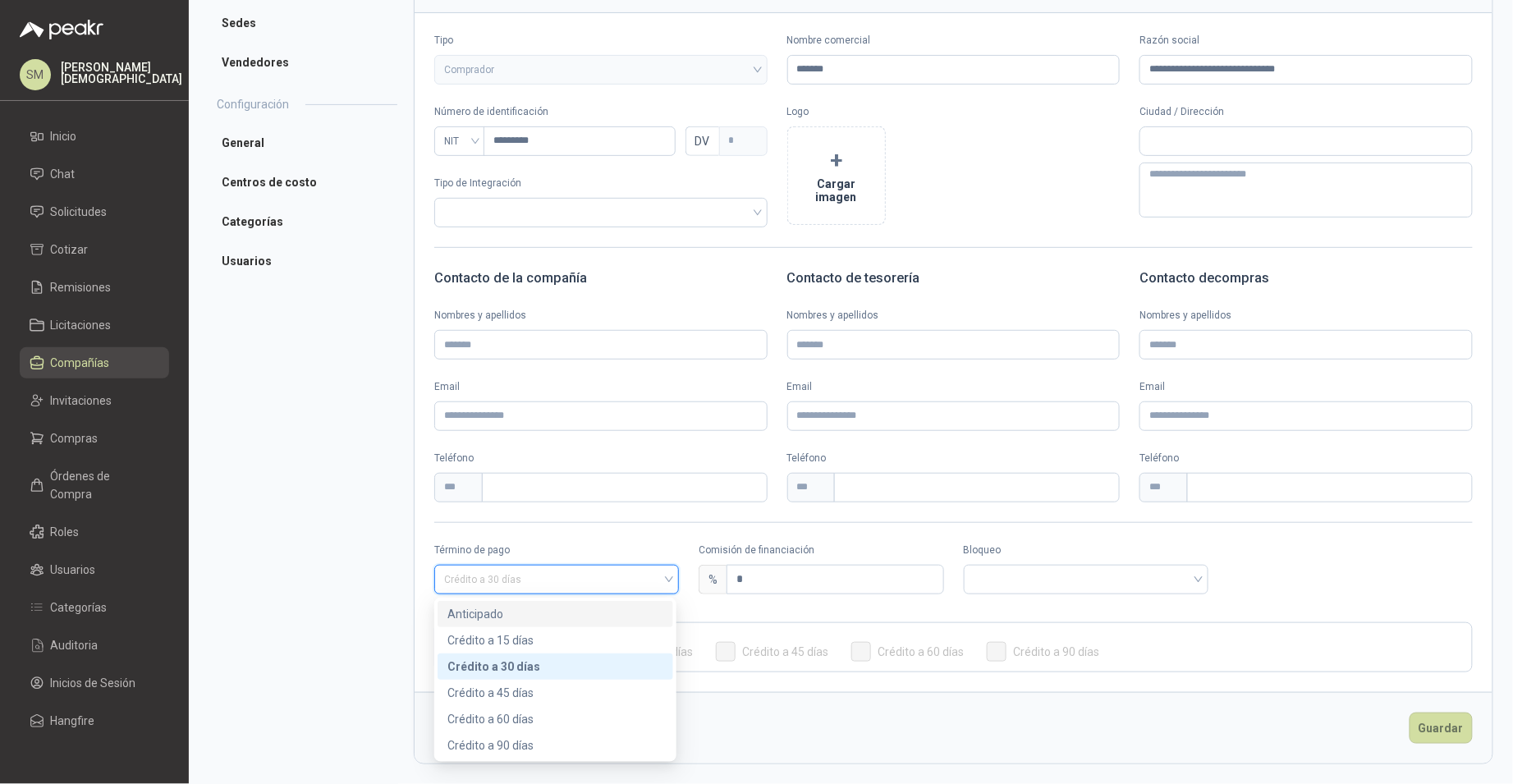
click at [516, 615] on div "Anticipado" at bounding box center [556, 613] width 216 height 18
click at [767, 581] on input "search" at bounding box center [820, 578] width 225 height 24
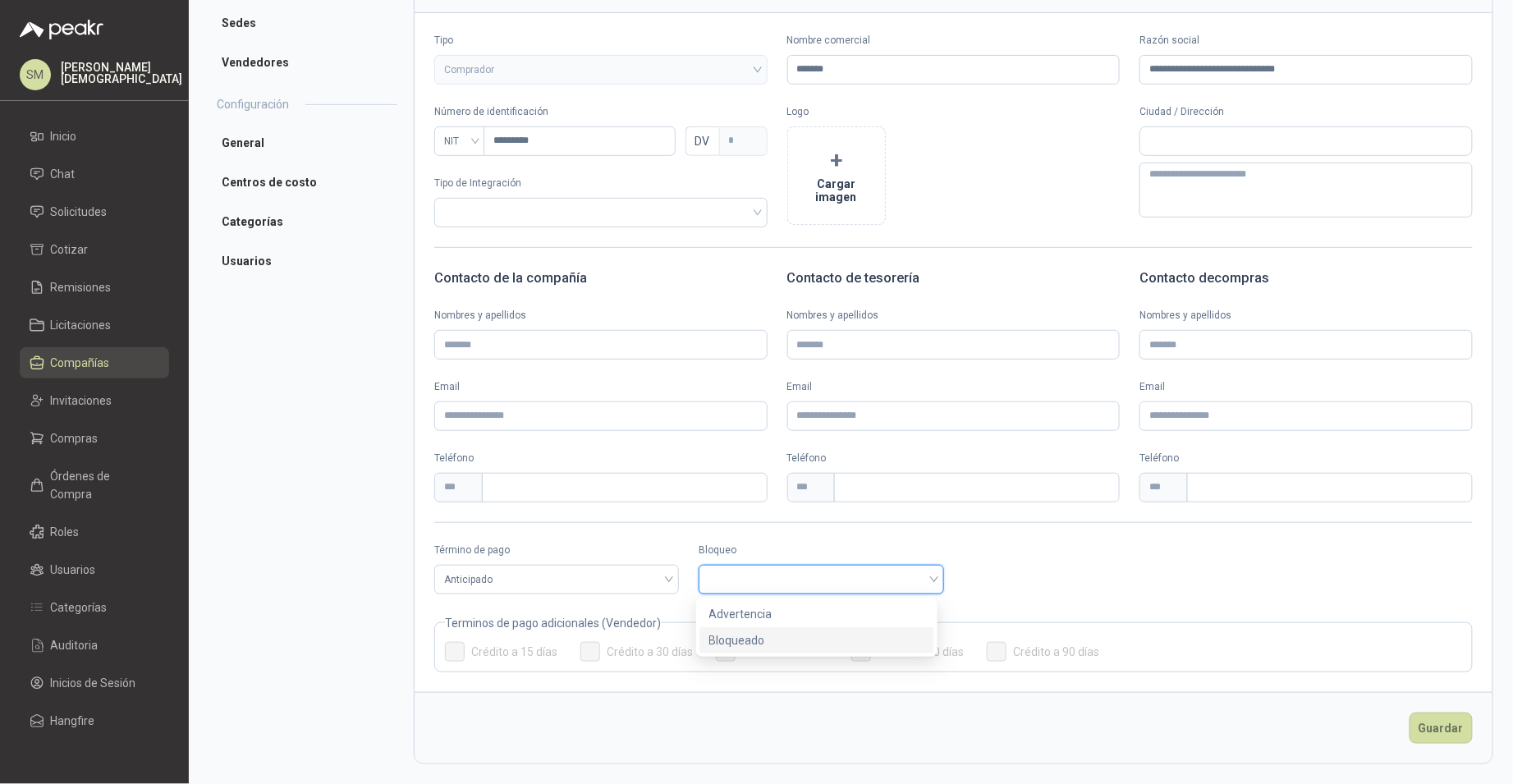
click at [726, 638] on div "Bloqueado" at bounding box center [818, 640] width 216 height 18
click at [1429, 727] on button "Guardar" at bounding box center [1441, 727] width 63 height 31
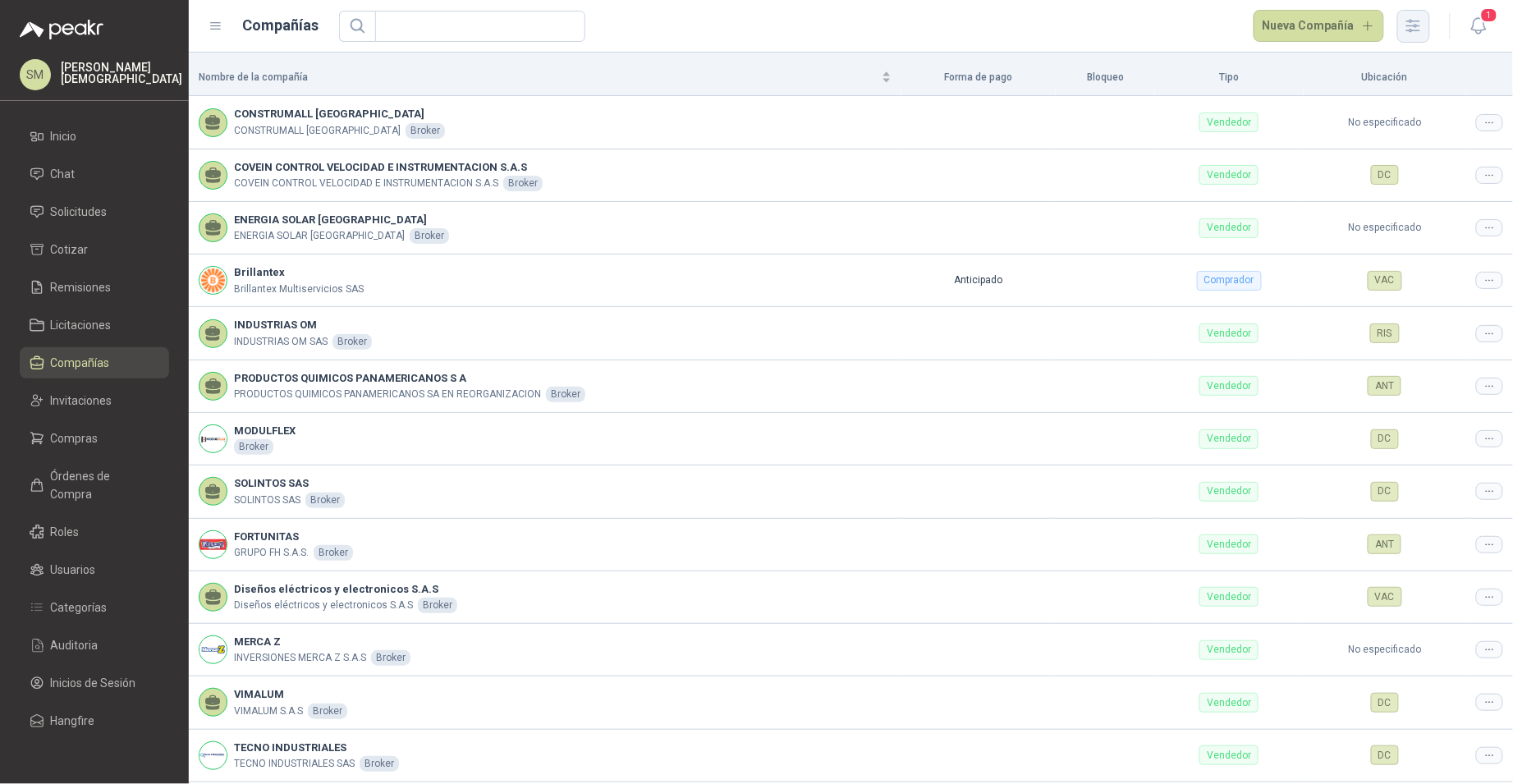
click at [1411, 22] on icon "button" at bounding box center [1413, 25] width 13 height 12
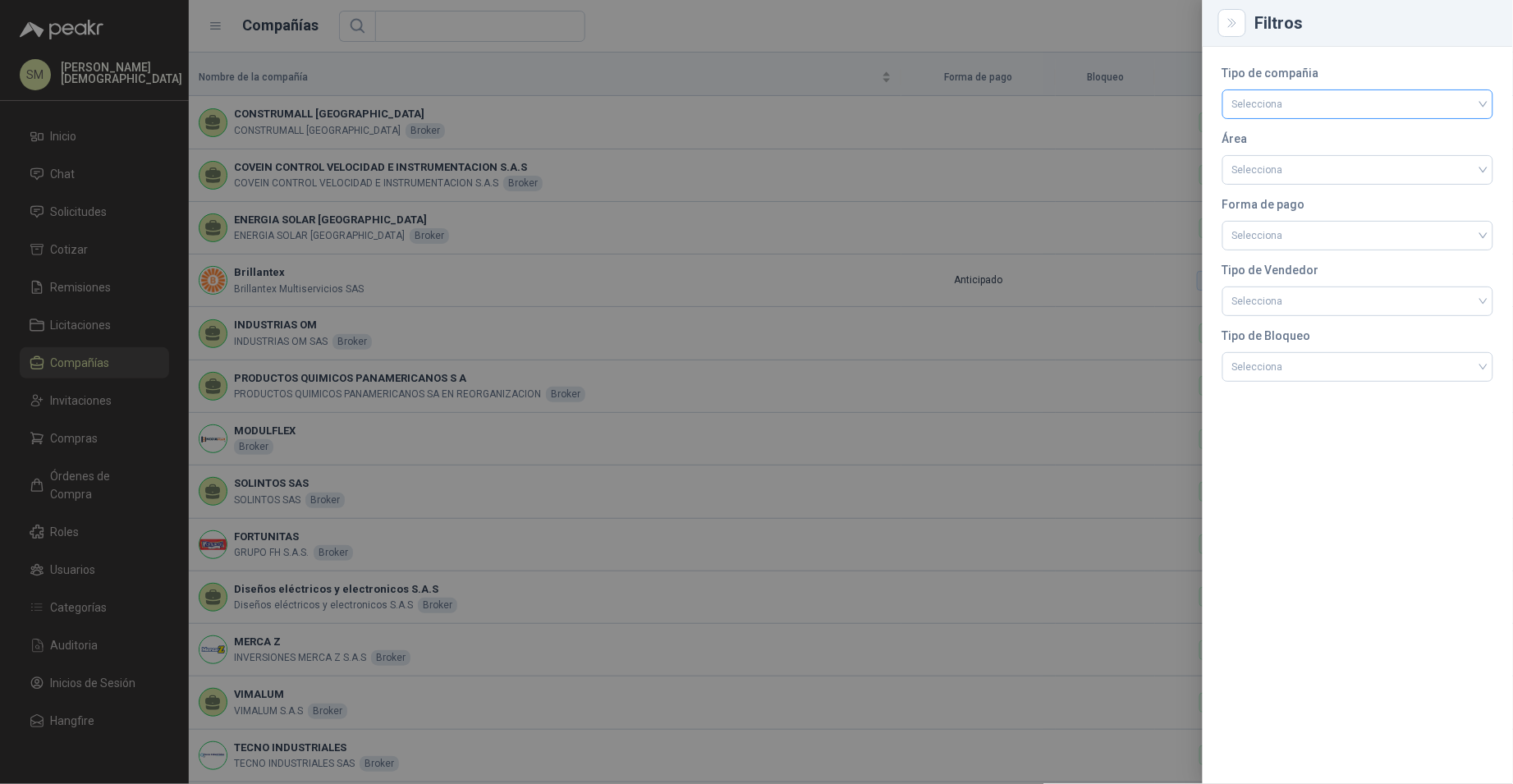
click at [1311, 97] on input "search" at bounding box center [1357, 103] width 251 height 24
click at [1281, 141] on div "Comprador" at bounding box center [1358, 138] width 244 height 18
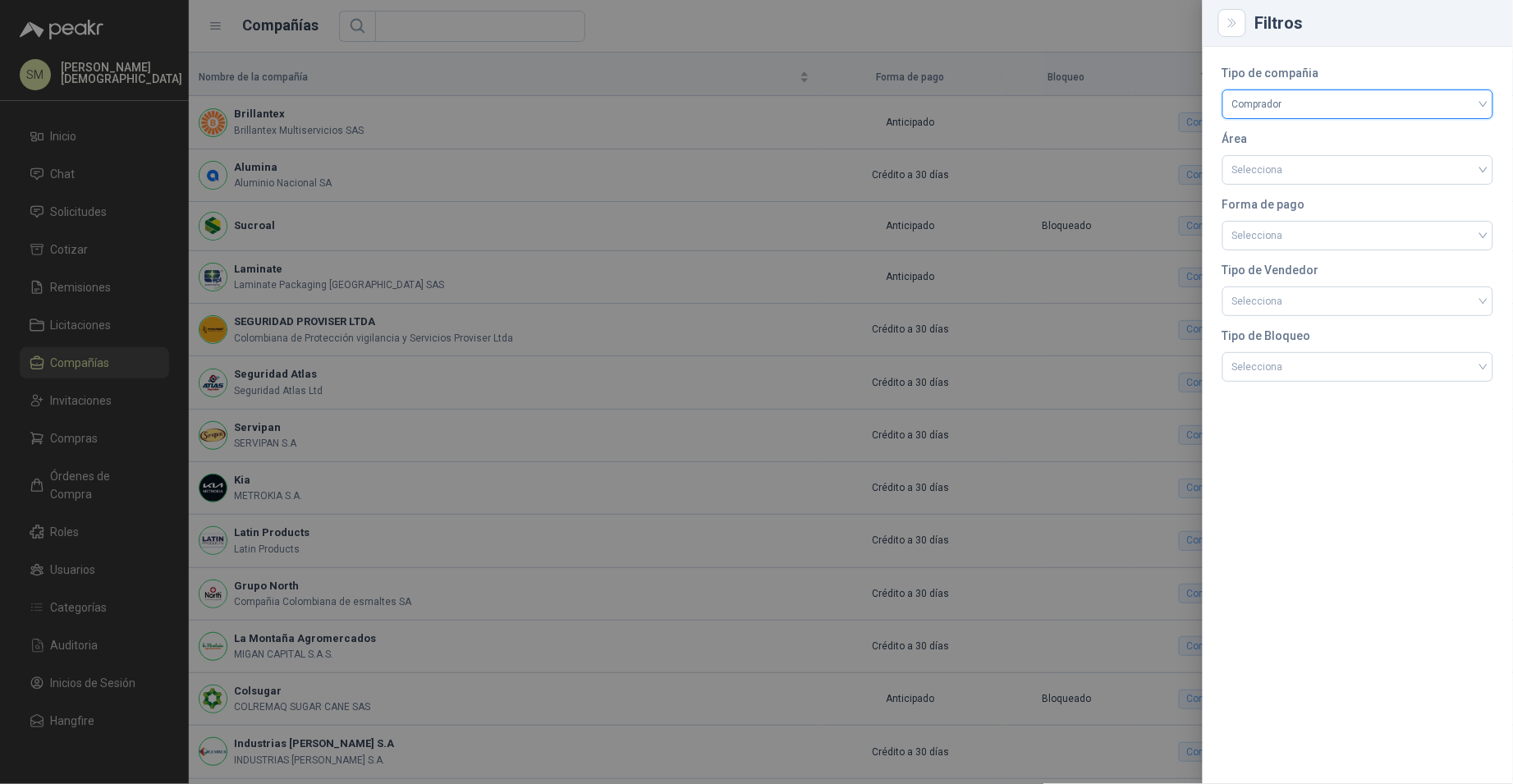
click at [777, 324] on div at bounding box center [756, 392] width 1513 height 784
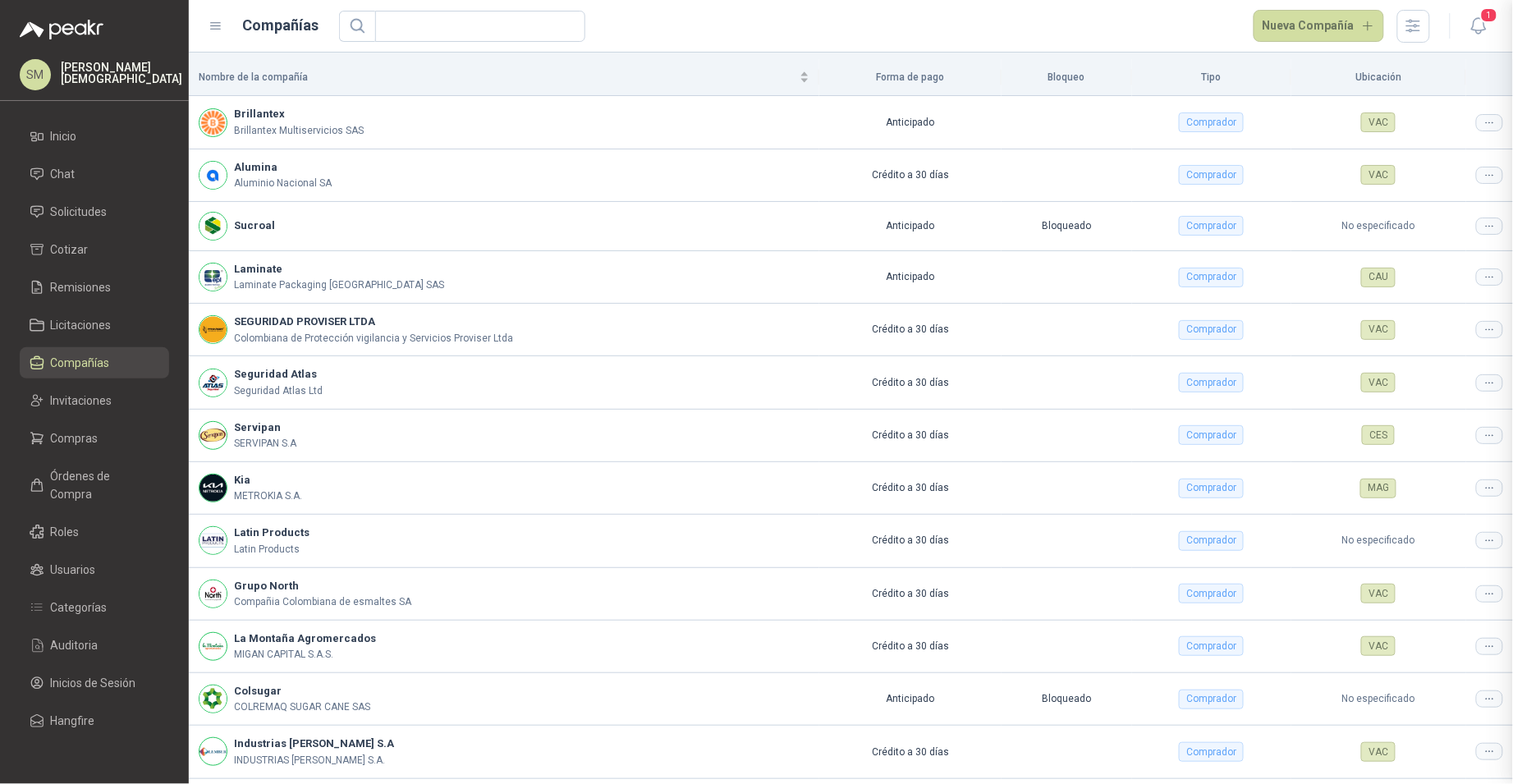
scroll to position [158, 0]
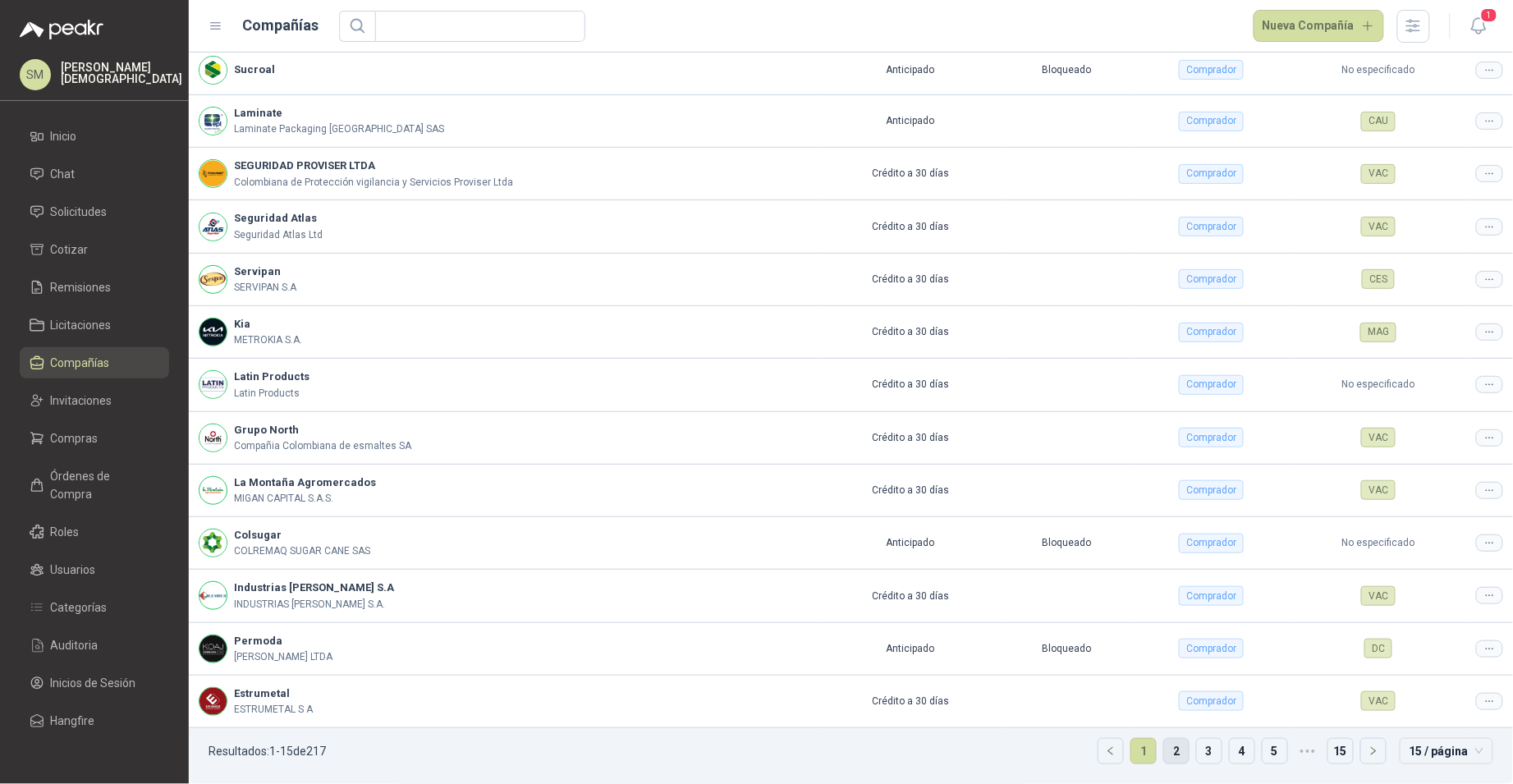
click at [1164, 750] on link "2" at bounding box center [1176, 750] width 24 height 24
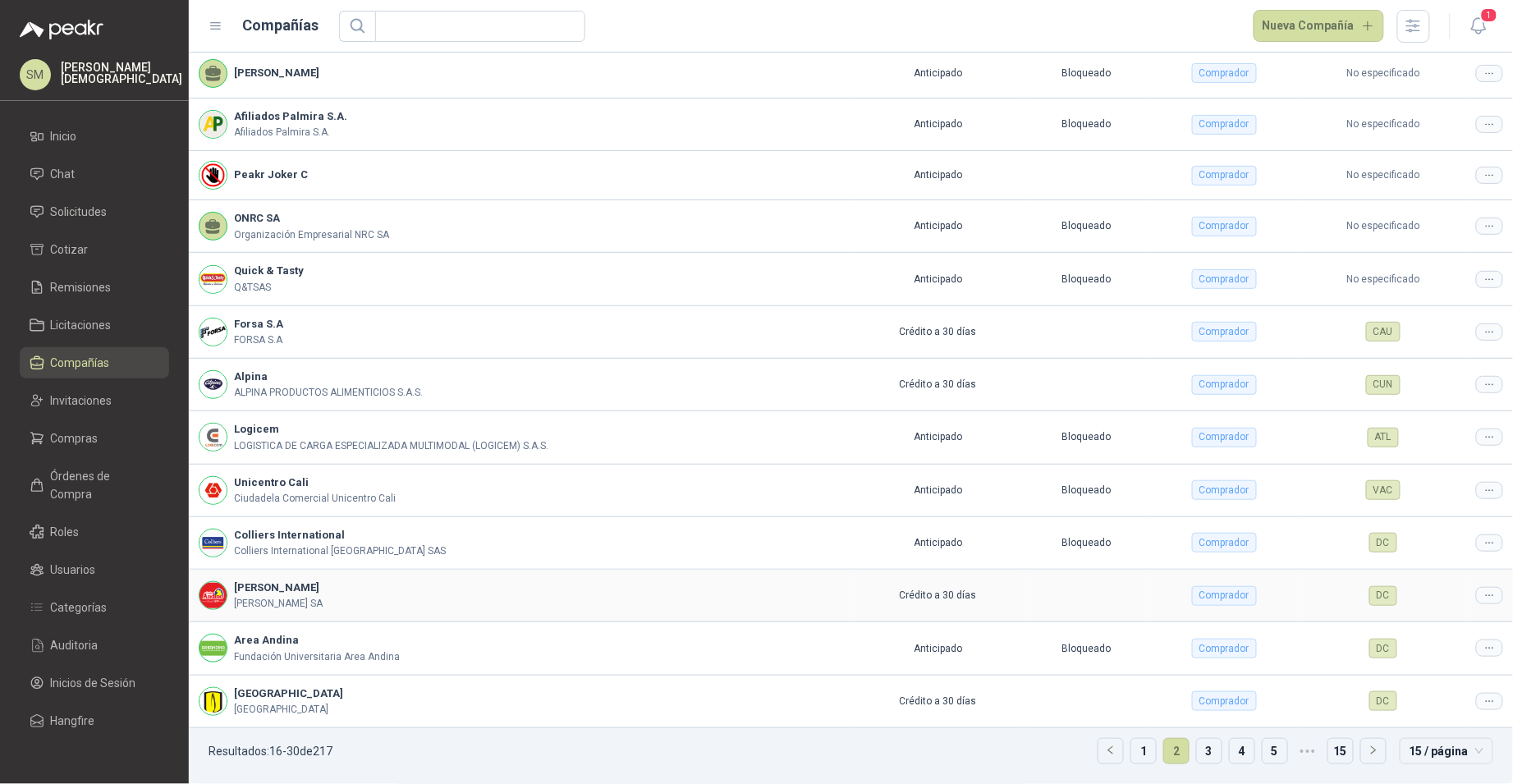
drag, startPoint x: 1458, startPoint y: 587, endPoint x: 1466, endPoint y: 592, distance: 9.4
click at [1466, 592] on td at bounding box center [1490, 596] width 47 height 52
click at [1483, 595] on icon at bounding box center [1489, 595] width 12 height 12
click at [1422, 622] on td "DC" at bounding box center [1382, 596] width 167 height 52
click at [1486, 596] on icon at bounding box center [1489, 595] width 7 height 1
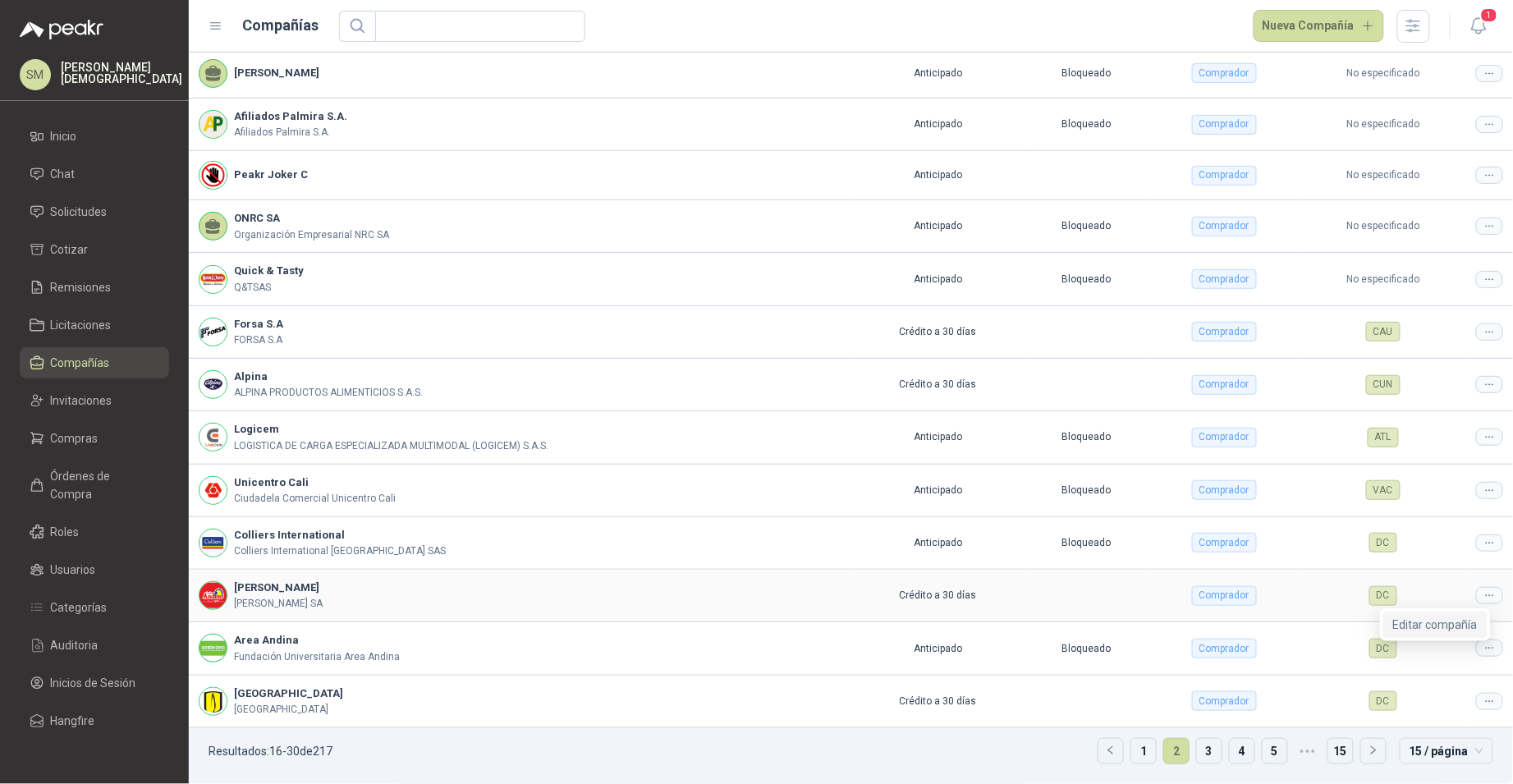
click at [1450, 621] on span "Editar compañía" at bounding box center [1435, 624] width 85 height 18
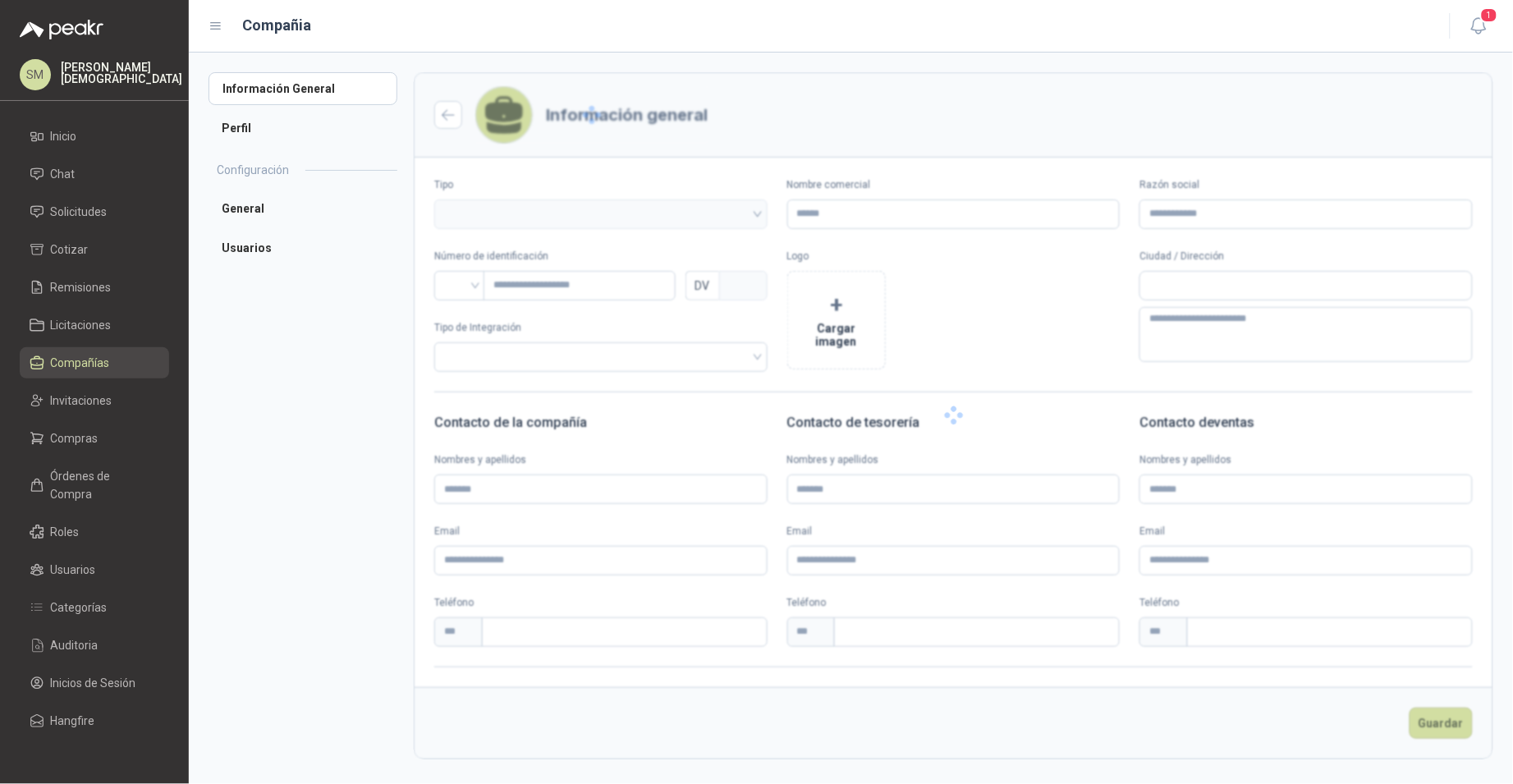
type input "**********"
type input "*********"
type input "*"
type input "**********"
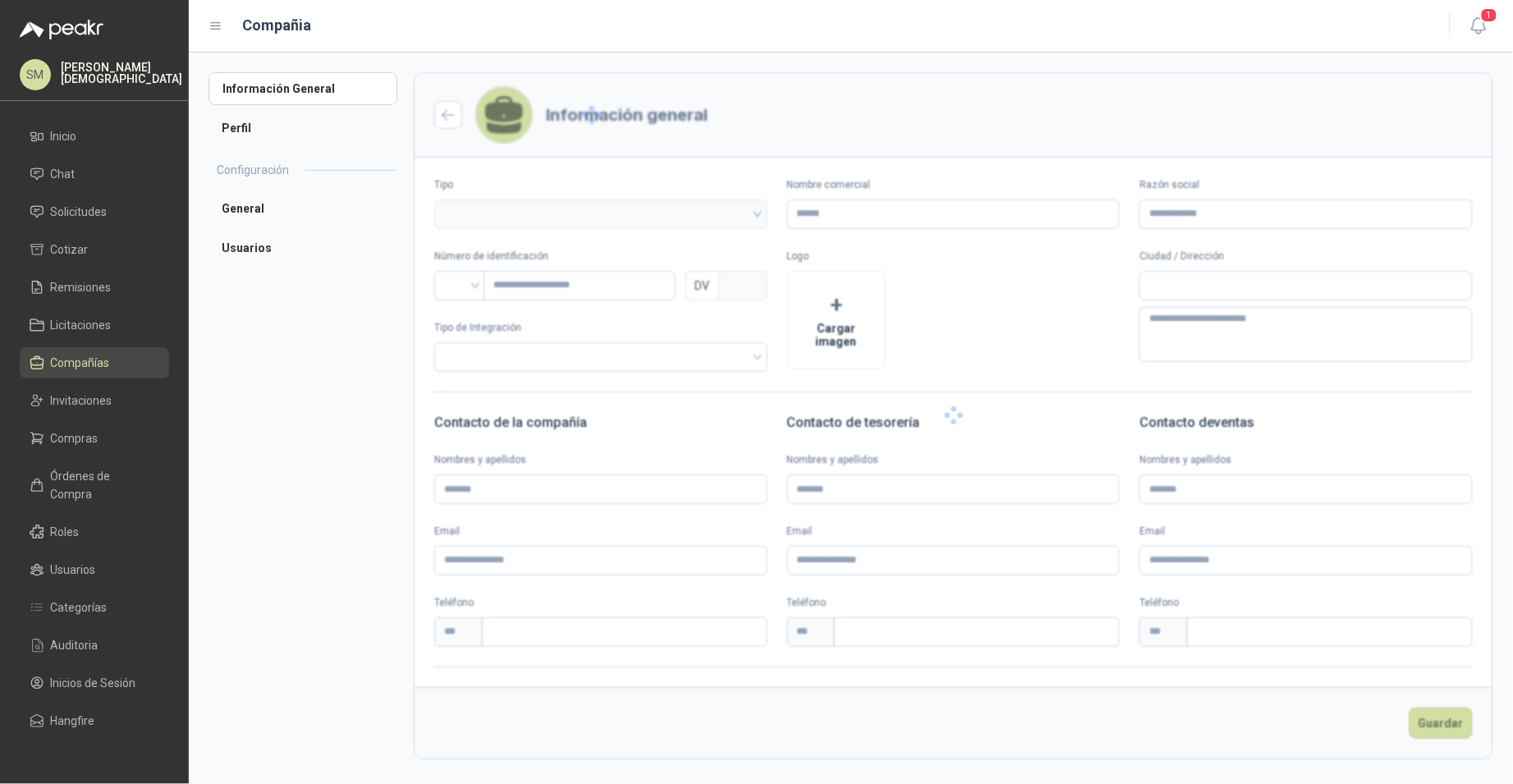
type input "**********"
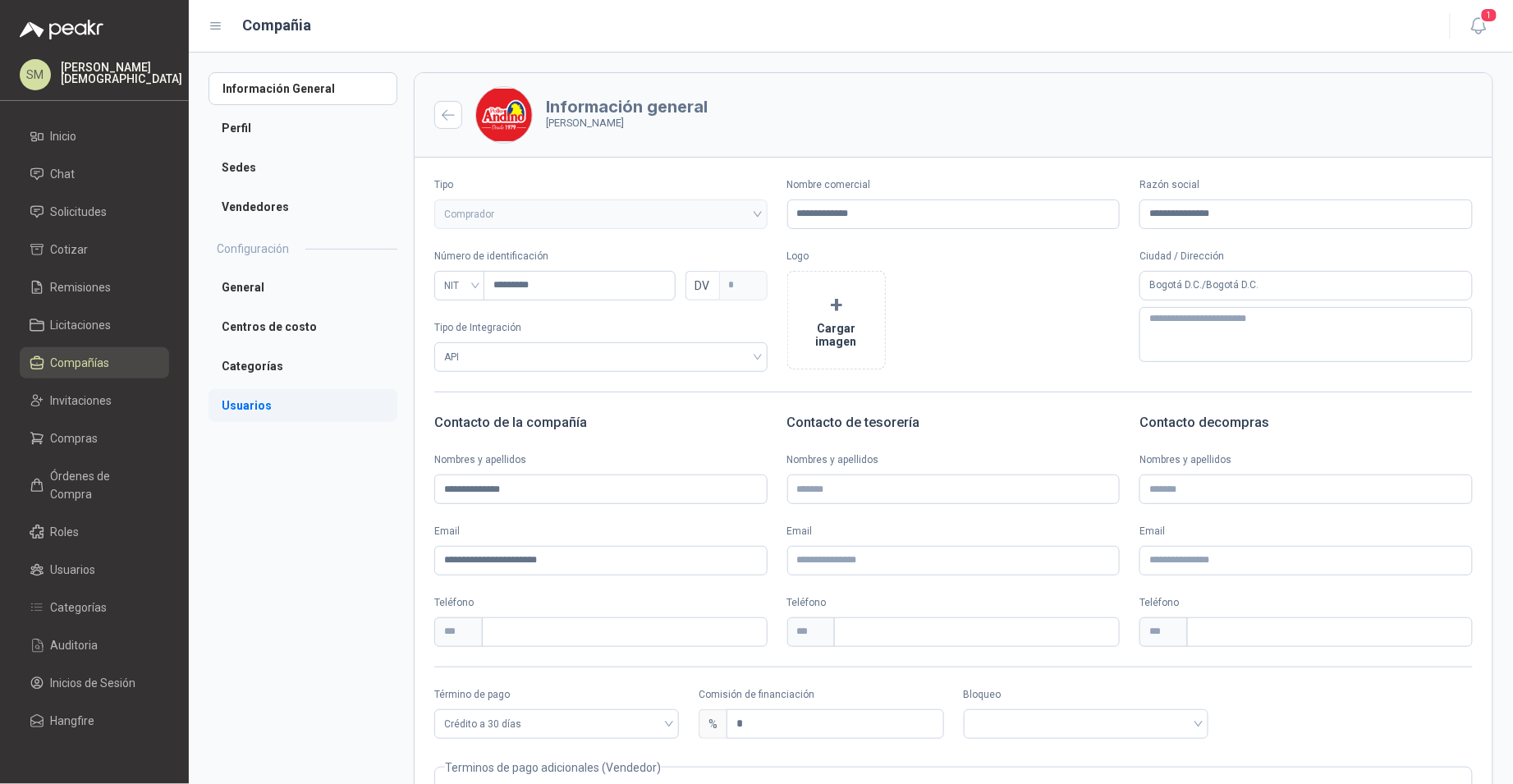
click at [265, 394] on li "Usuarios" at bounding box center [303, 405] width 189 height 33
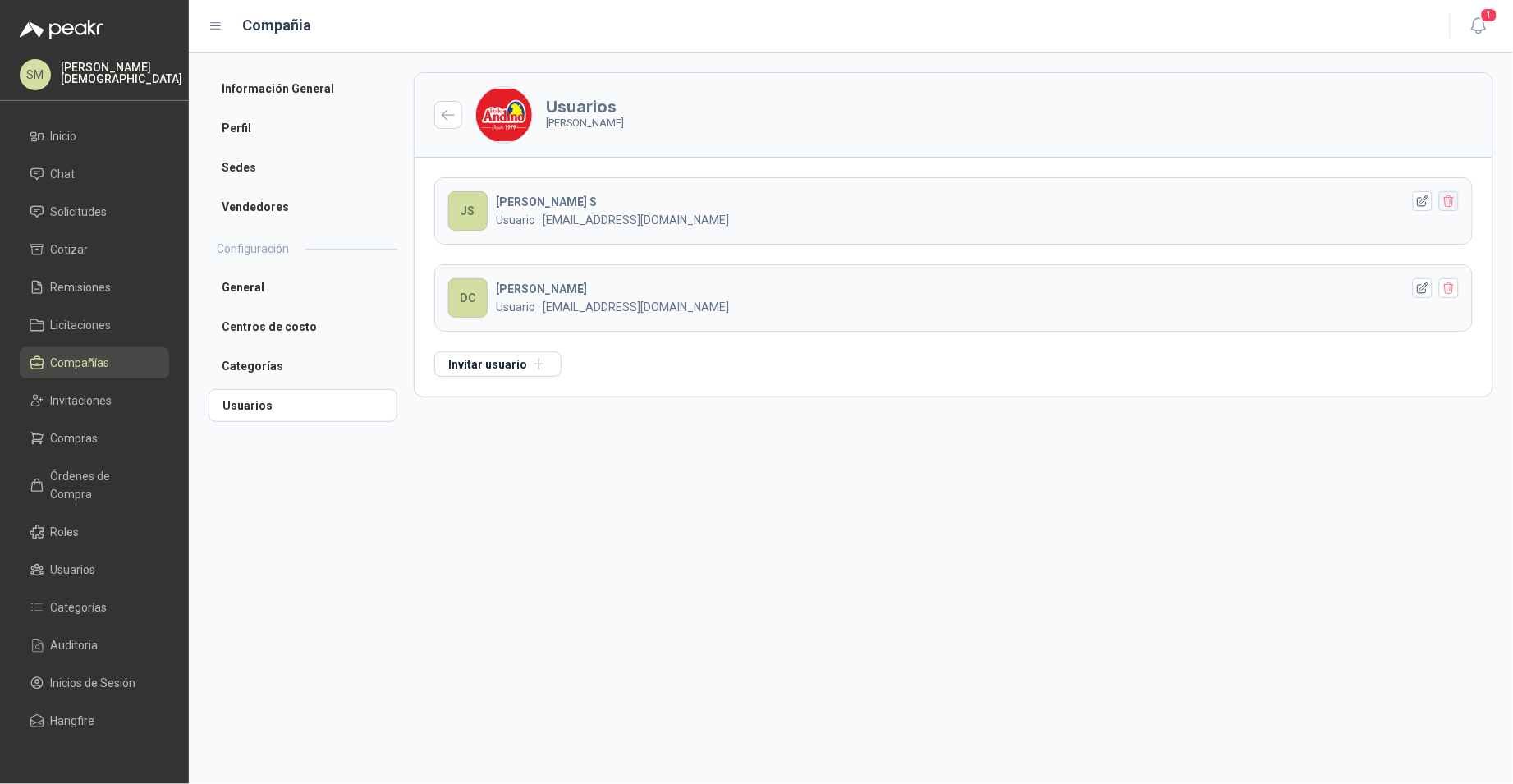
click at [1450, 205] on icon "button" at bounding box center [1449, 201] width 14 height 14
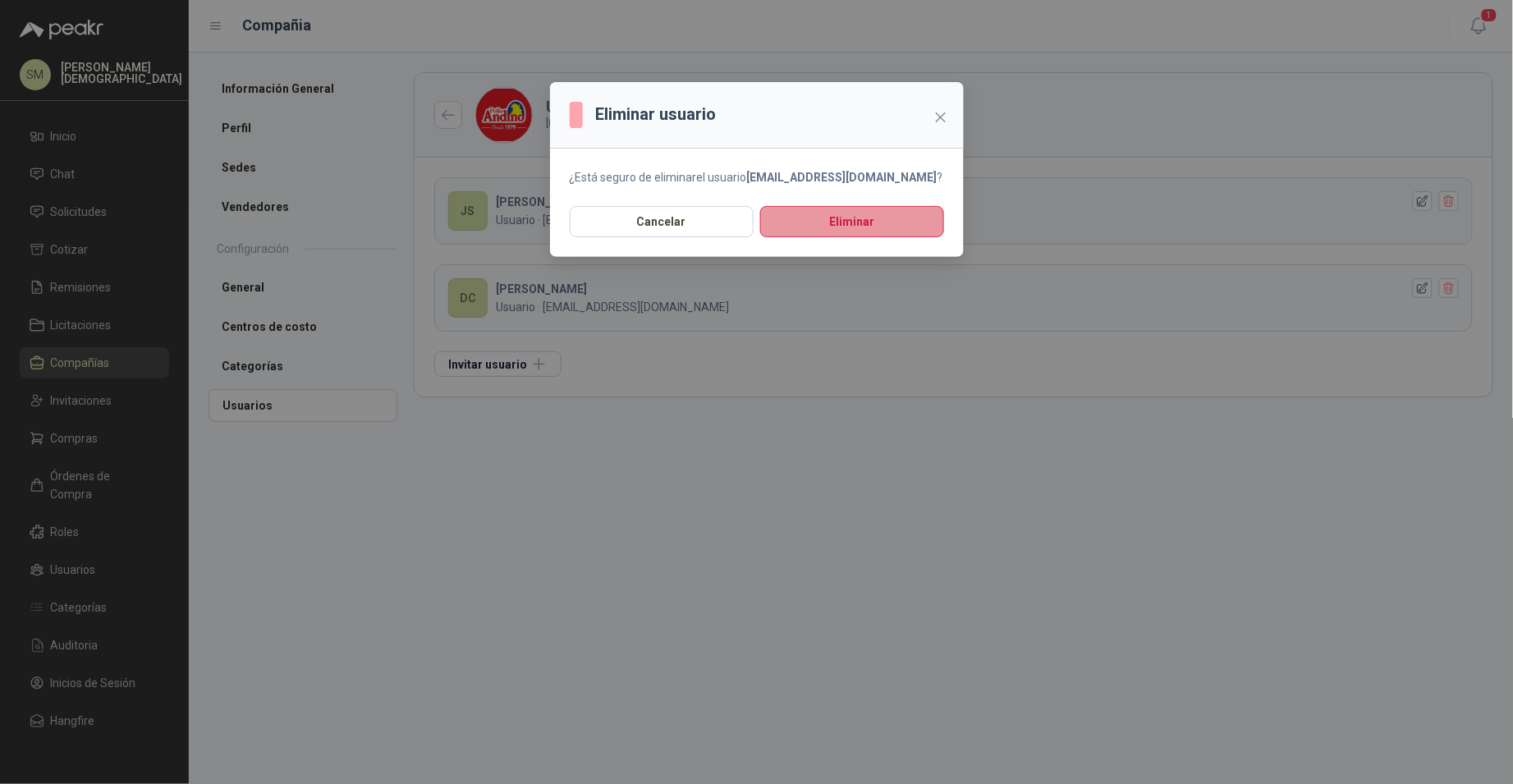
click at [850, 225] on button "Eliminar" at bounding box center [851, 221] width 184 height 31
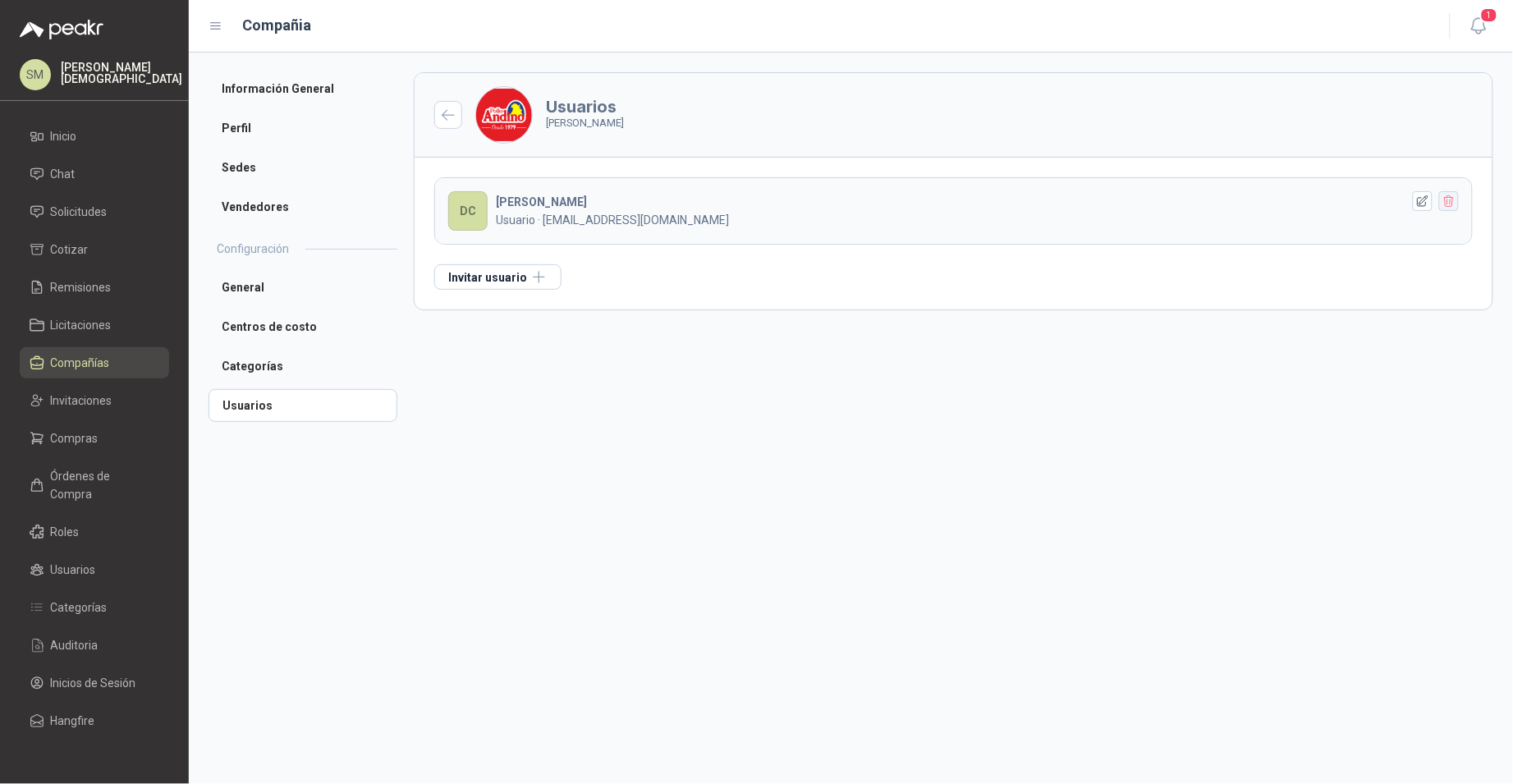
click at [1459, 201] on header "DC DIEGO C Usuario · analista.produccion@polloandino.com" at bounding box center [954, 211] width 1037 height 65
click at [1451, 202] on icon "button" at bounding box center [1449, 201] width 14 height 14
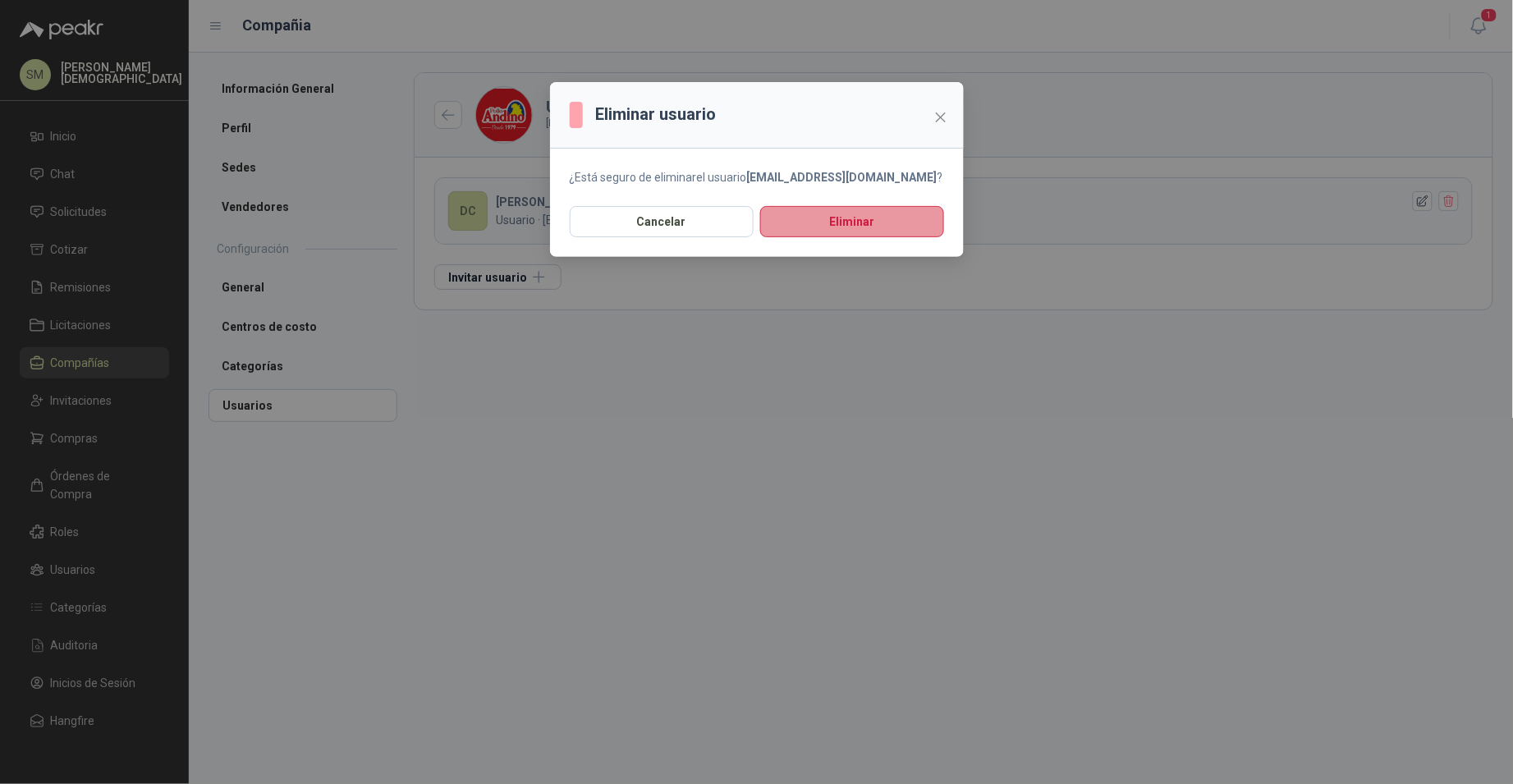
click at [849, 237] on button "Eliminar" at bounding box center [851, 221] width 184 height 31
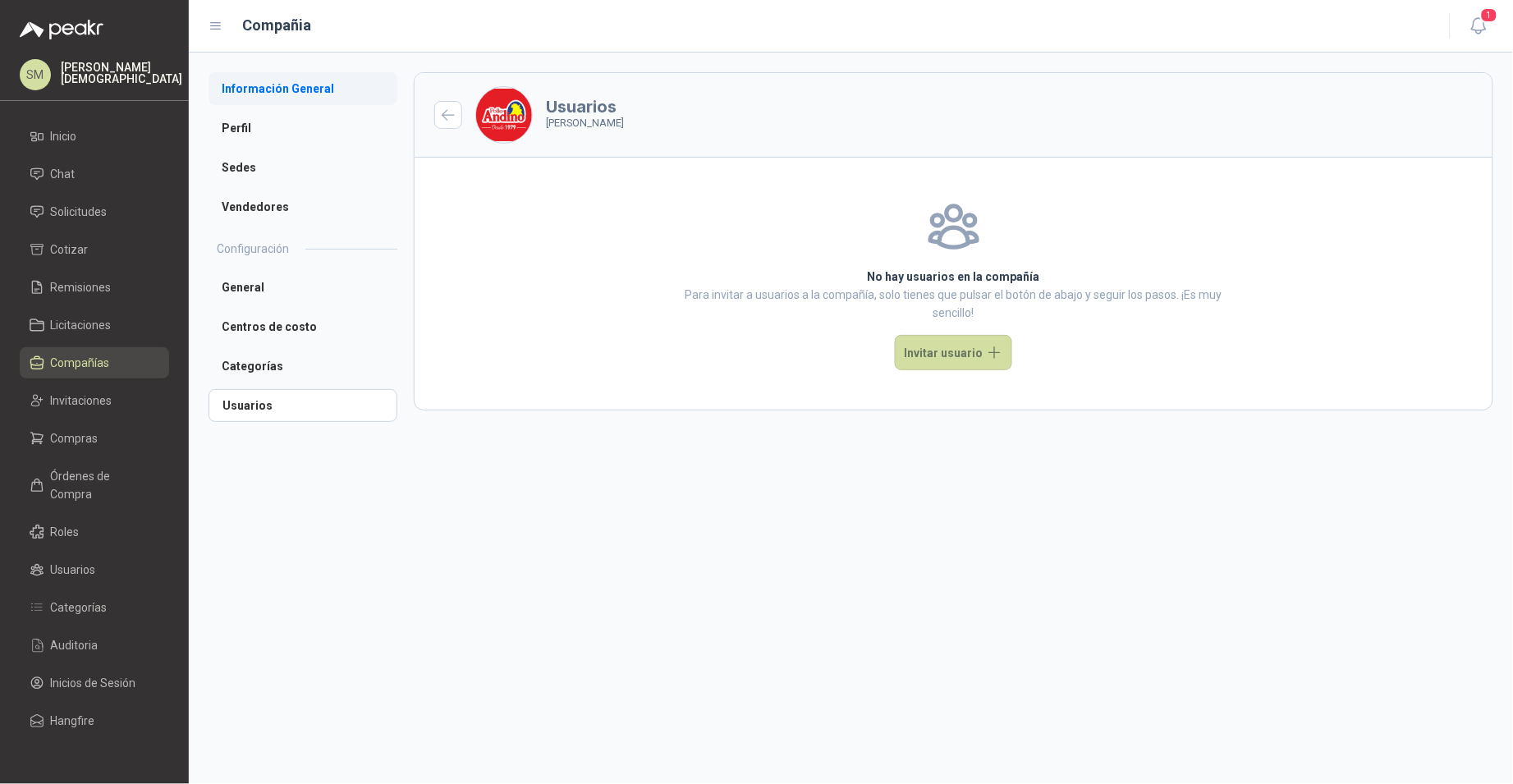
click at [252, 90] on li "Información General" at bounding box center [303, 88] width 189 height 33
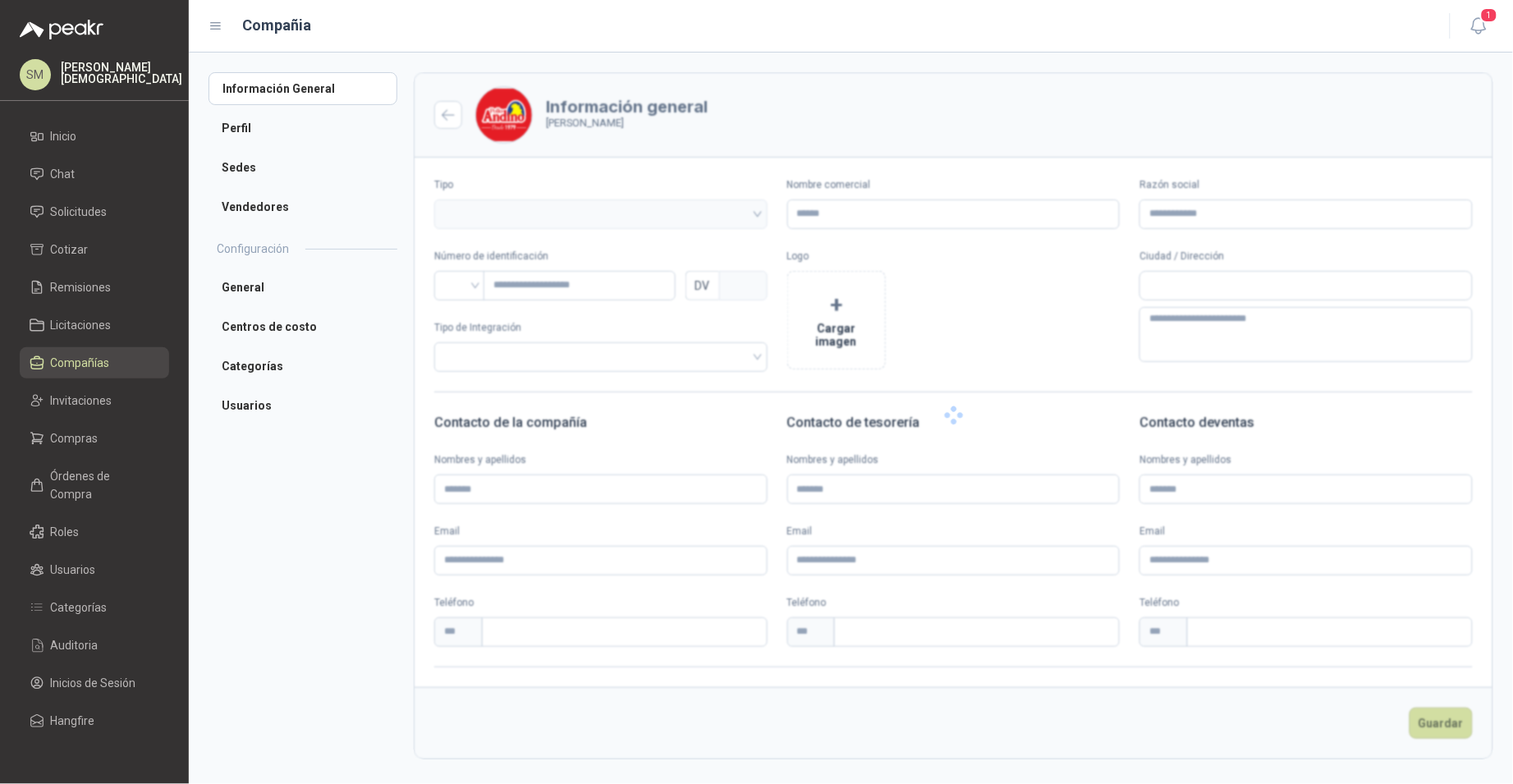
type input "**********"
type input "*********"
type input "*"
type input "**********"
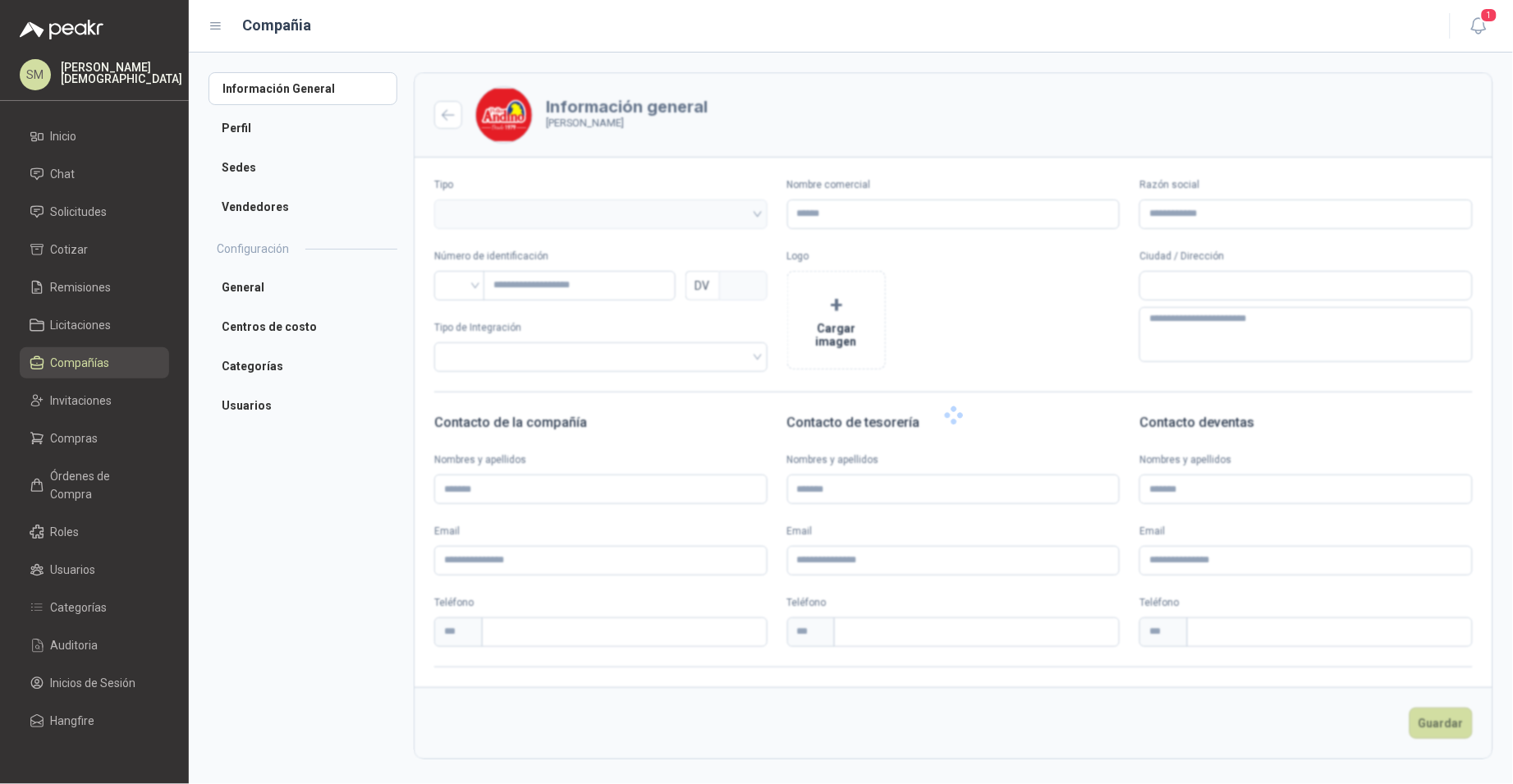
type input "**********"
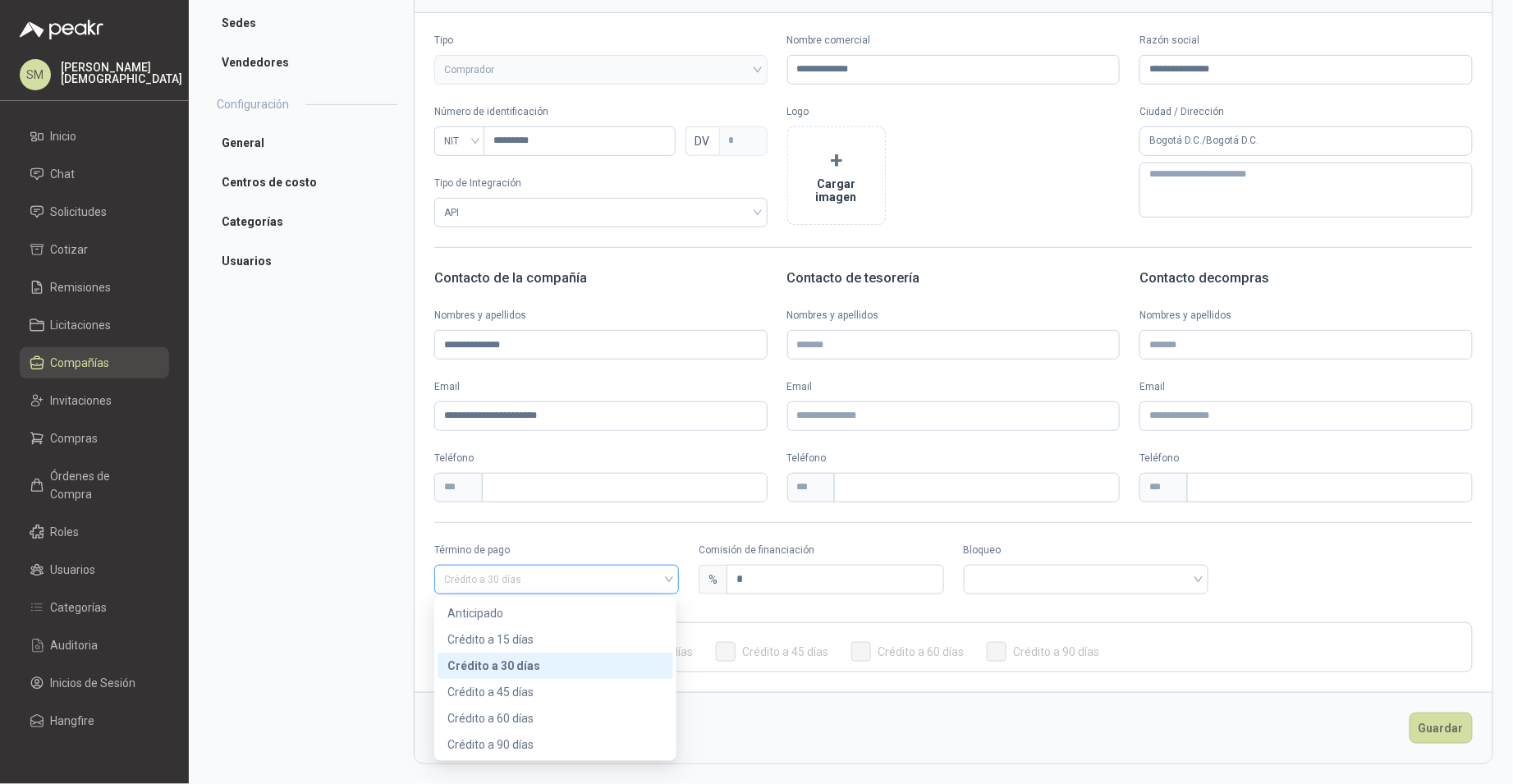
click at [642, 580] on span "Crédito a 30 días" at bounding box center [556, 579] width 225 height 24
click at [502, 614] on div "Anticipado" at bounding box center [556, 612] width 216 height 18
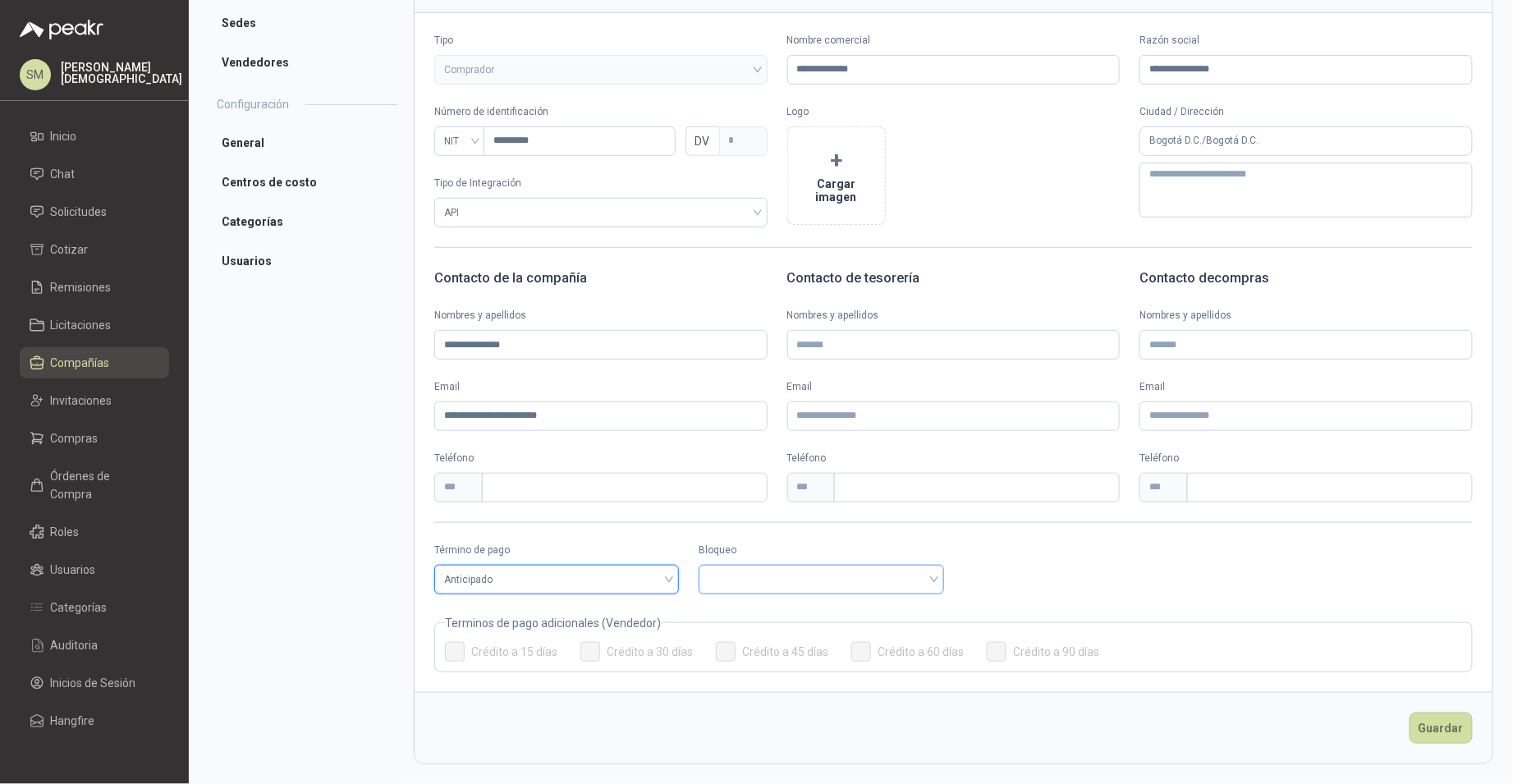
click at [763, 579] on input "search" at bounding box center [820, 578] width 225 height 24
click at [741, 633] on div "Bloqueado" at bounding box center [818, 639] width 216 height 18
click at [1429, 735] on button "Guardar" at bounding box center [1441, 727] width 63 height 31
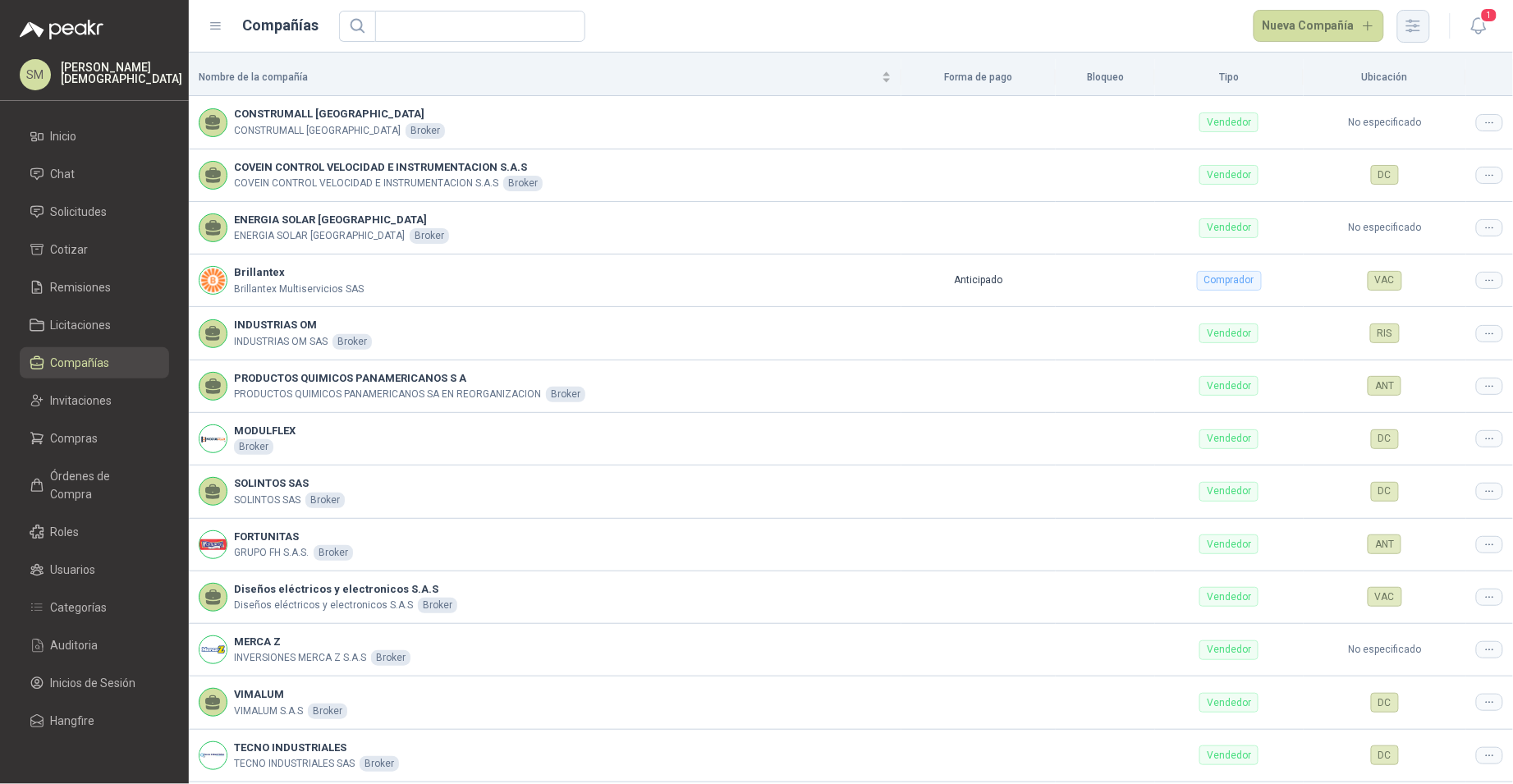
click at [1412, 32] on icon "button" at bounding box center [1413, 26] width 19 height 19
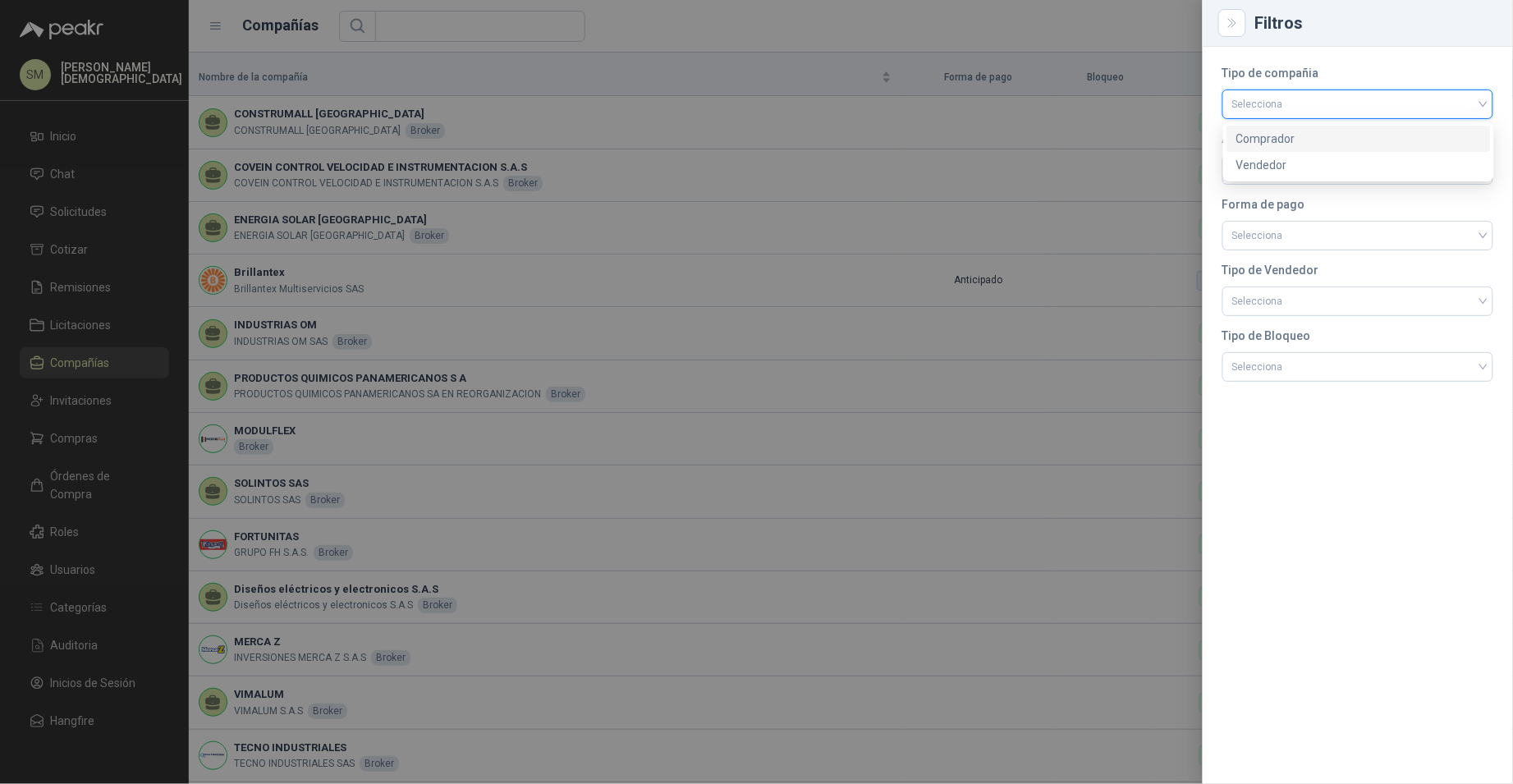
click at [1389, 106] on input "search" at bounding box center [1357, 103] width 251 height 24
click at [1299, 127] on div "Comprador" at bounding box center [1359, 139] width 265 height 26
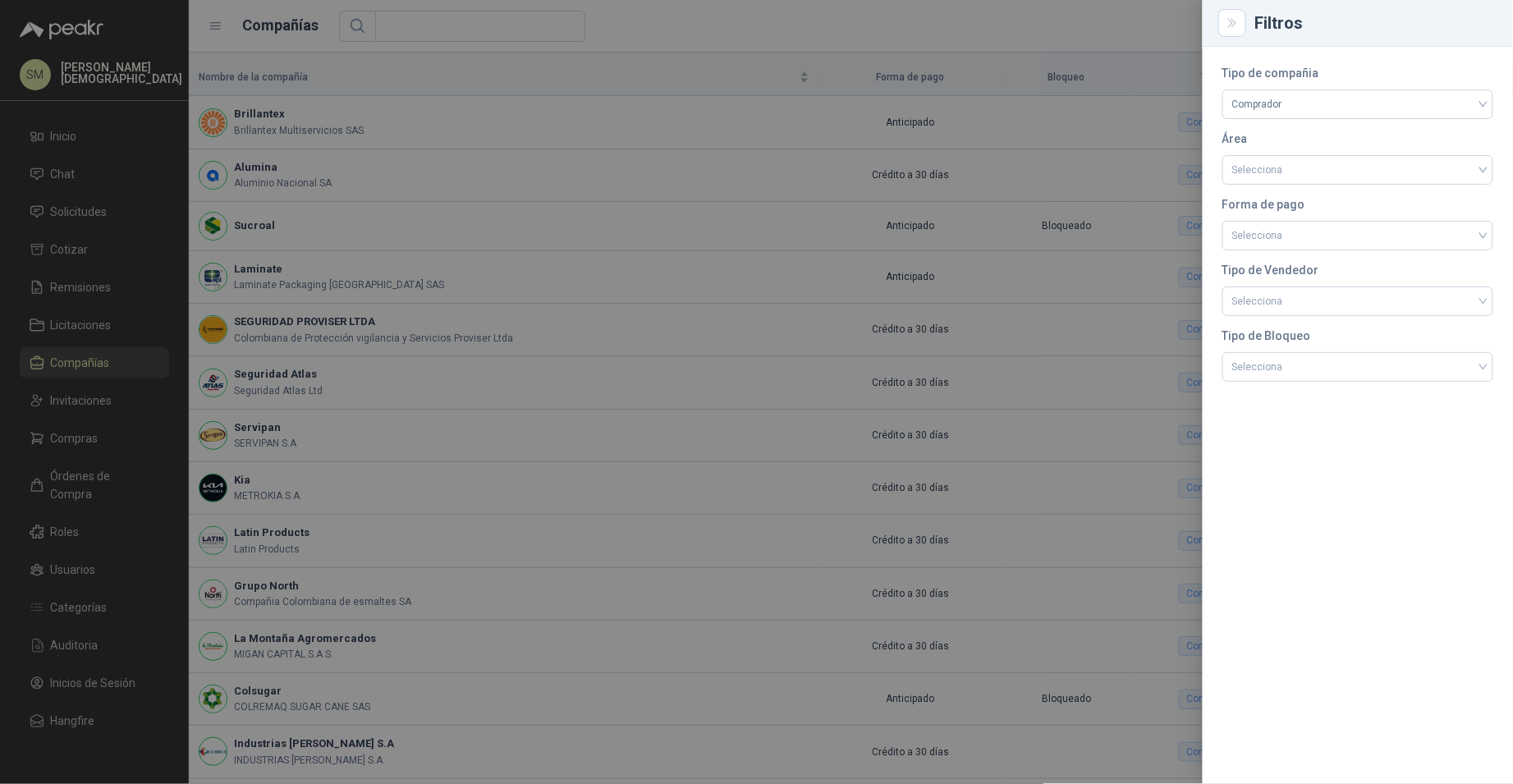
click at [818, 214] on div at bounding box center [756, 392] width 1513 height 784
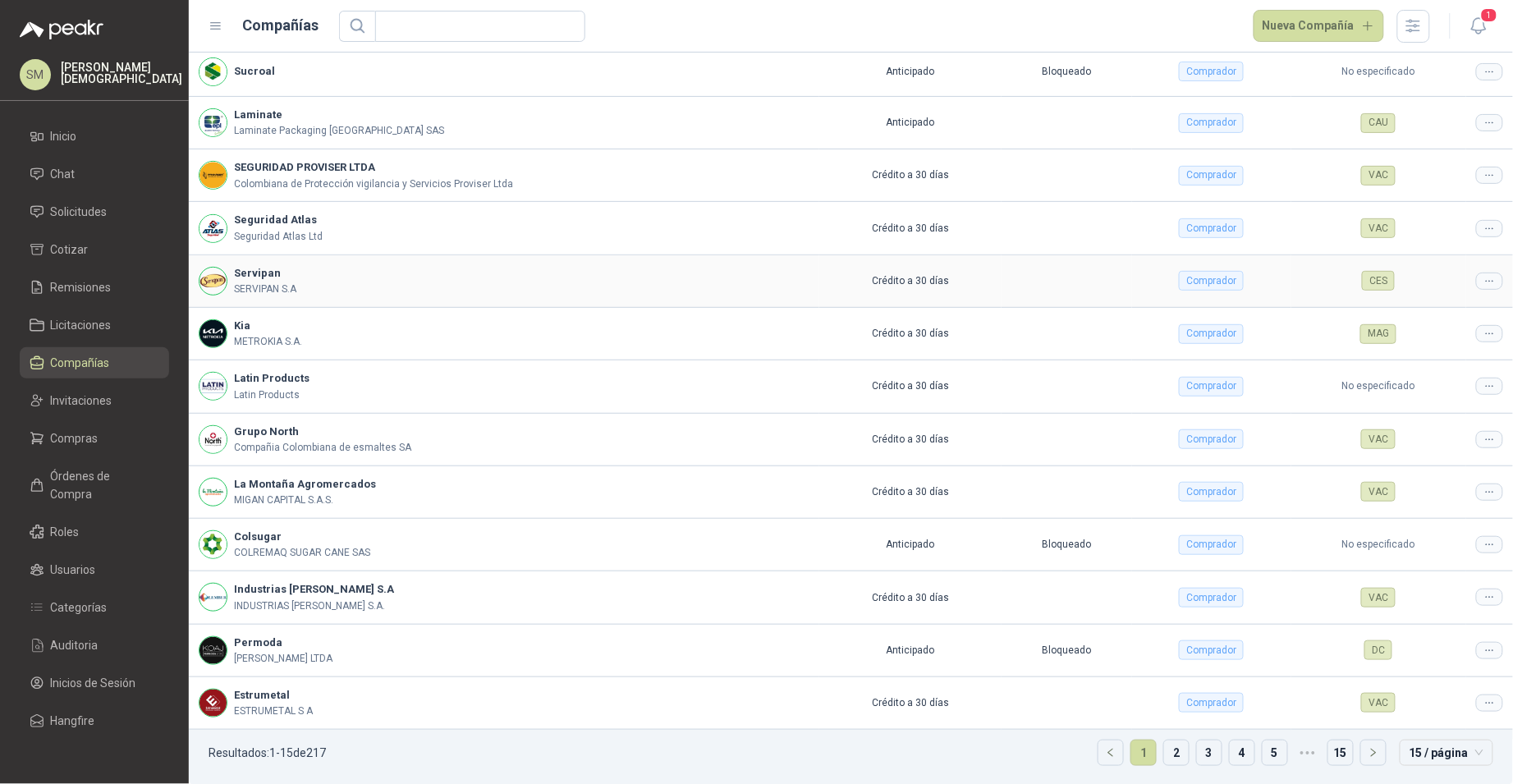
scroll to position [158, 0]
click at [1168, 753] on link "2" at bounding box center [1176, 750] width 24 height 24
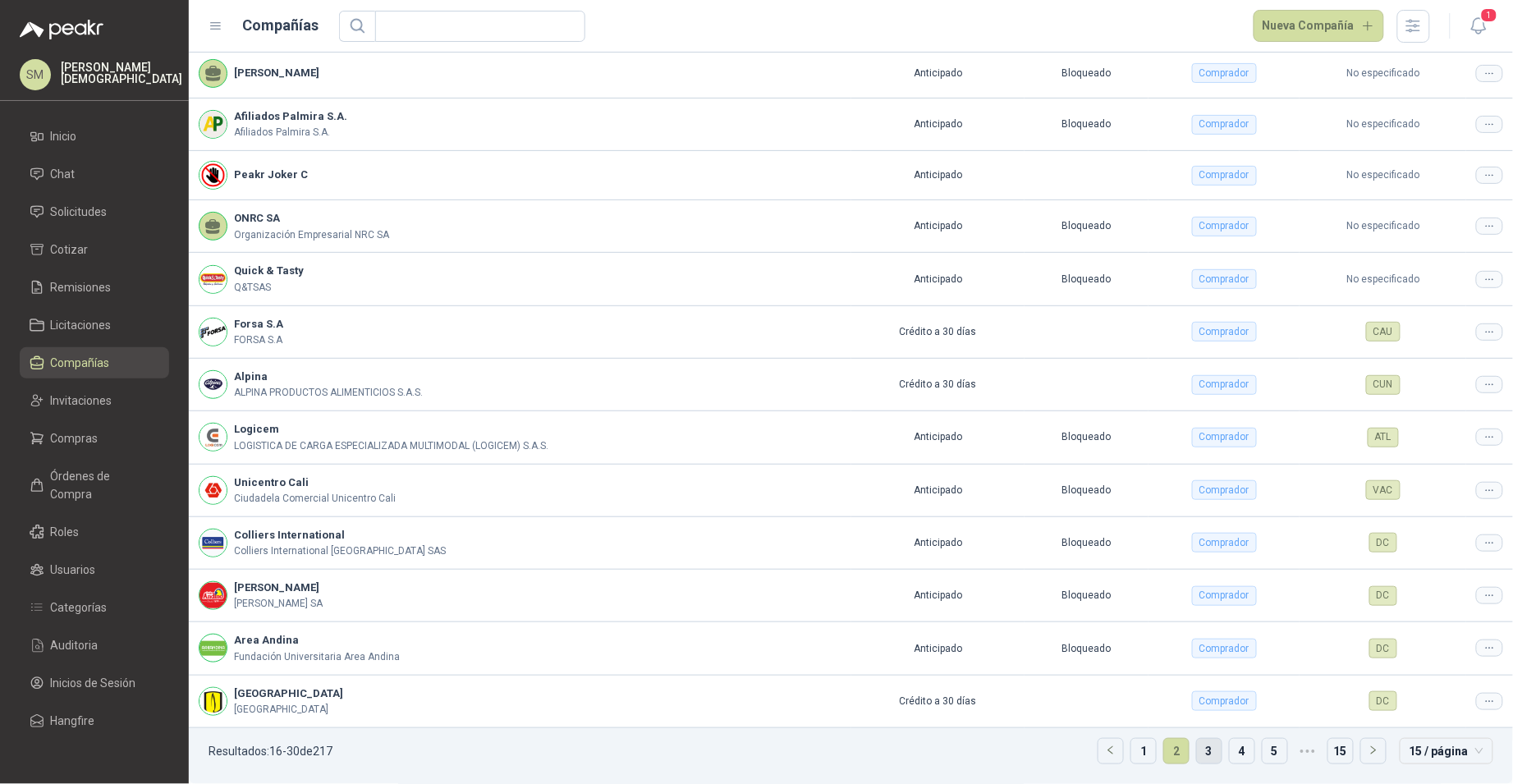
click at [1197, 752] on link "3" at bounding box center [1209, 750] width 24 height 24
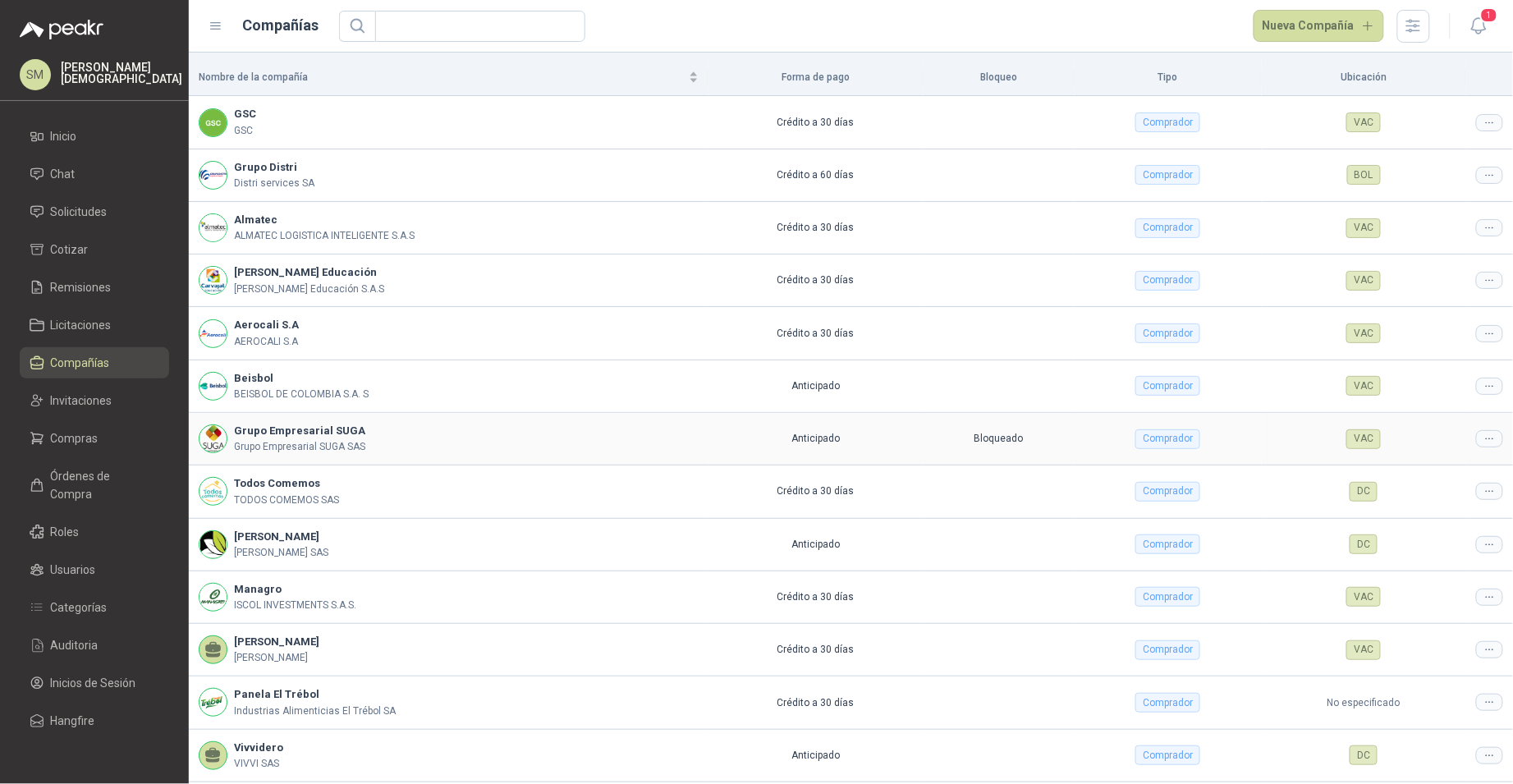
scroll to position [161, 0]
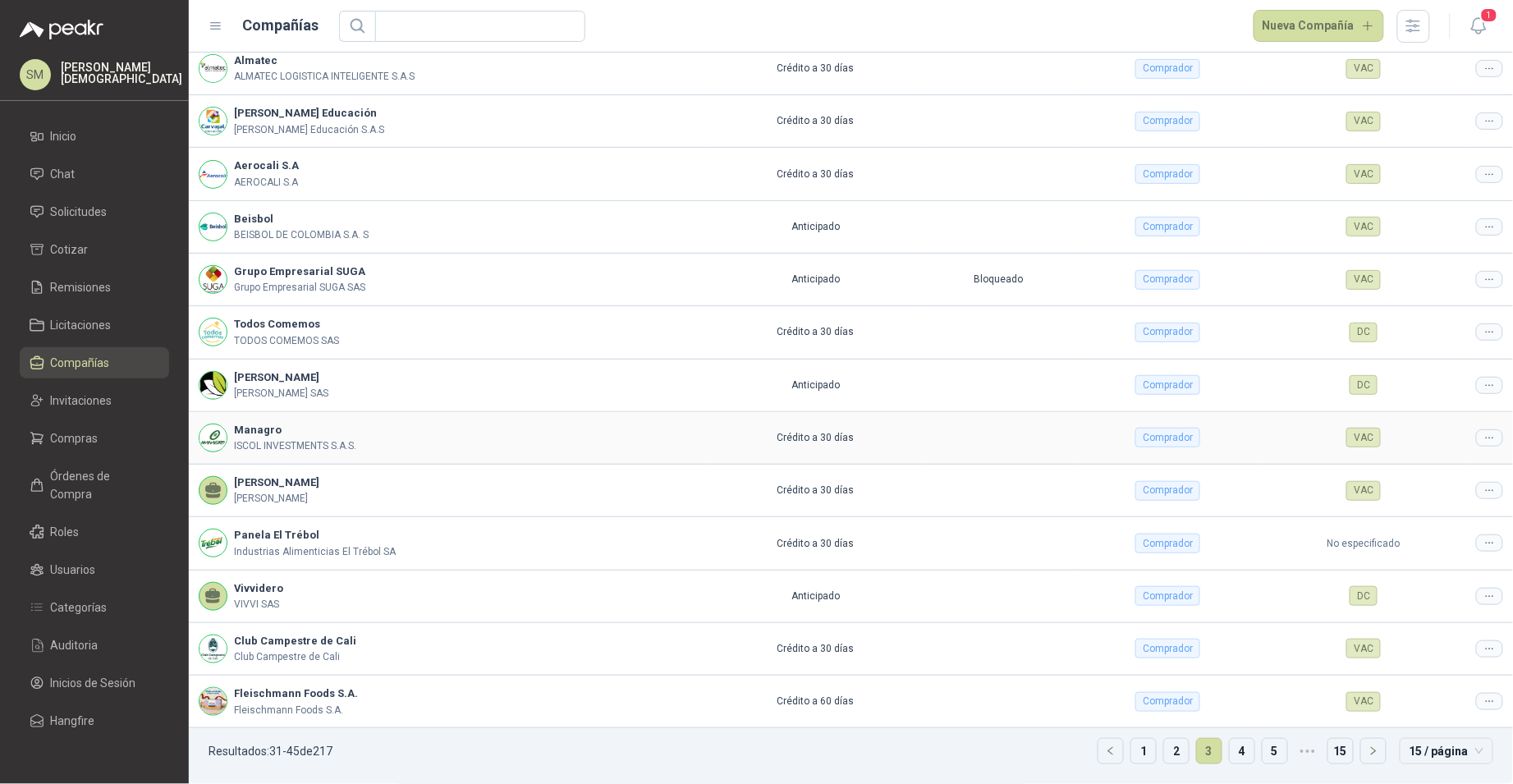
click at [1483, 433] on icon at bounding box center [1489, 437] width 12 height 12
click at [1455, 457] on span "Editar compañía" at bounding box center [1435, 465] width 85 height 18
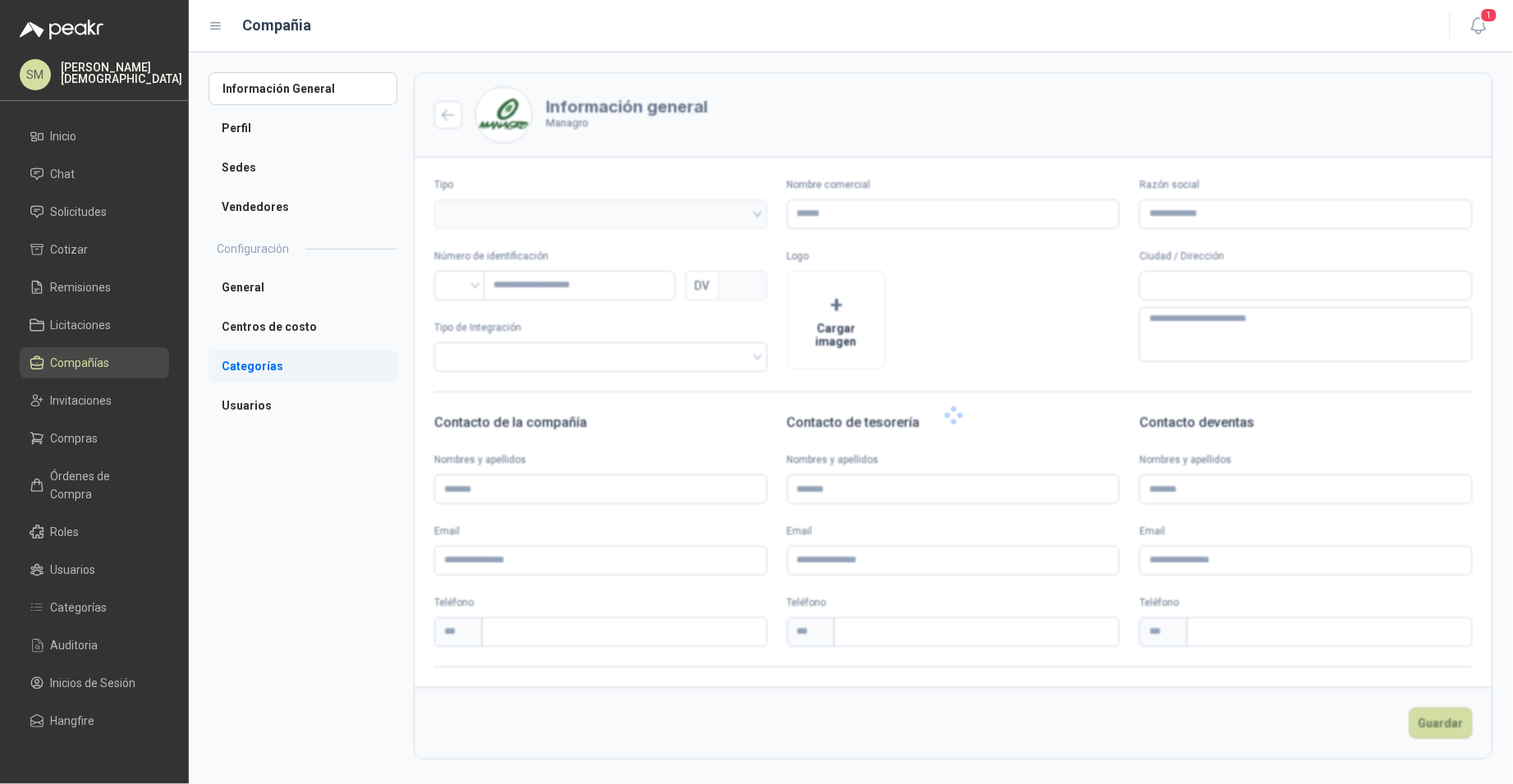
type input "*******"
type input "**********"
type input "*********"
type input "*"
click at [261, 408] on li "Usuarios" at bounding box center [303, 405] width 189 height 33
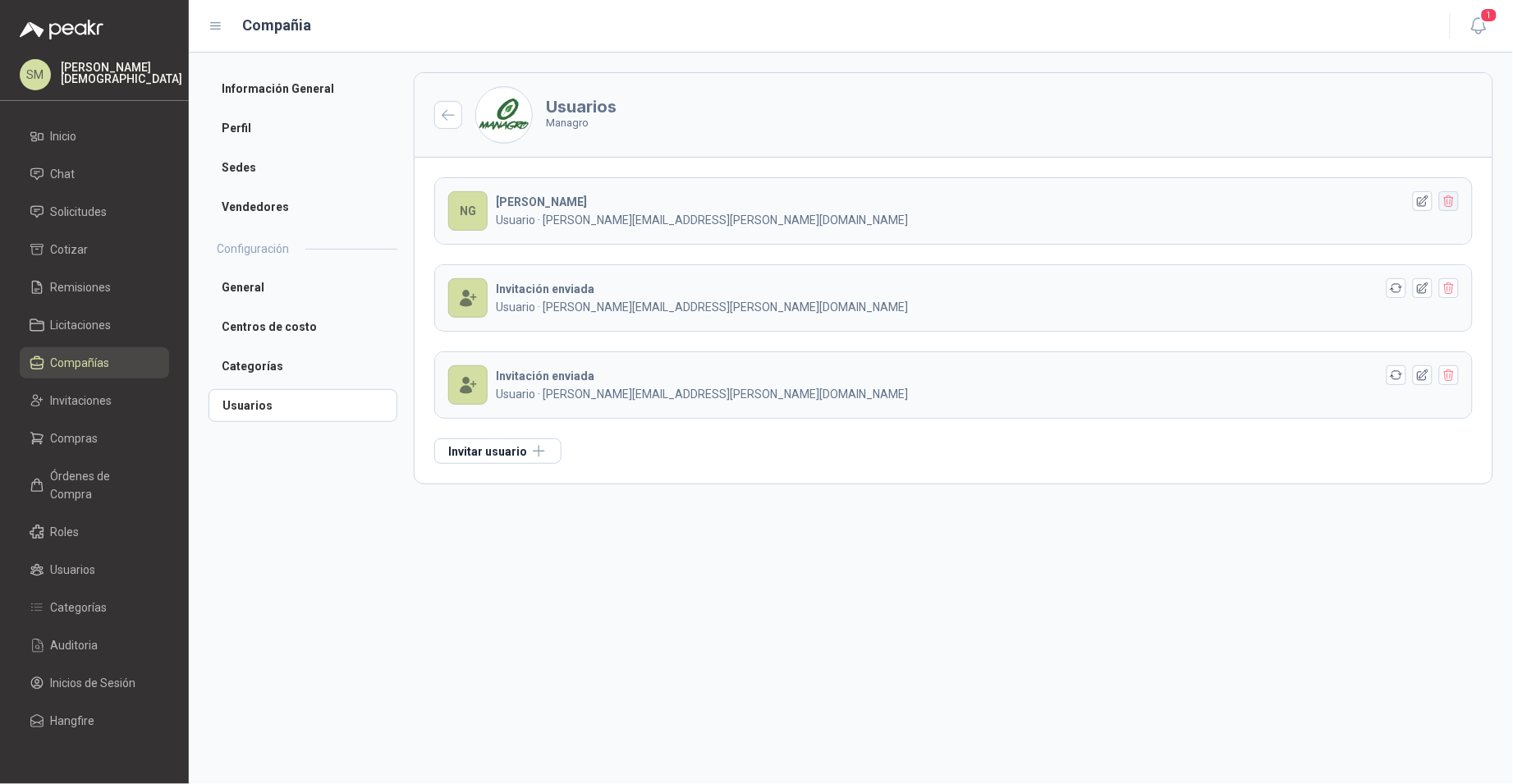
click at [1451, 199] on icon "button" at bounding box center [1449, 201] width 9 height 11
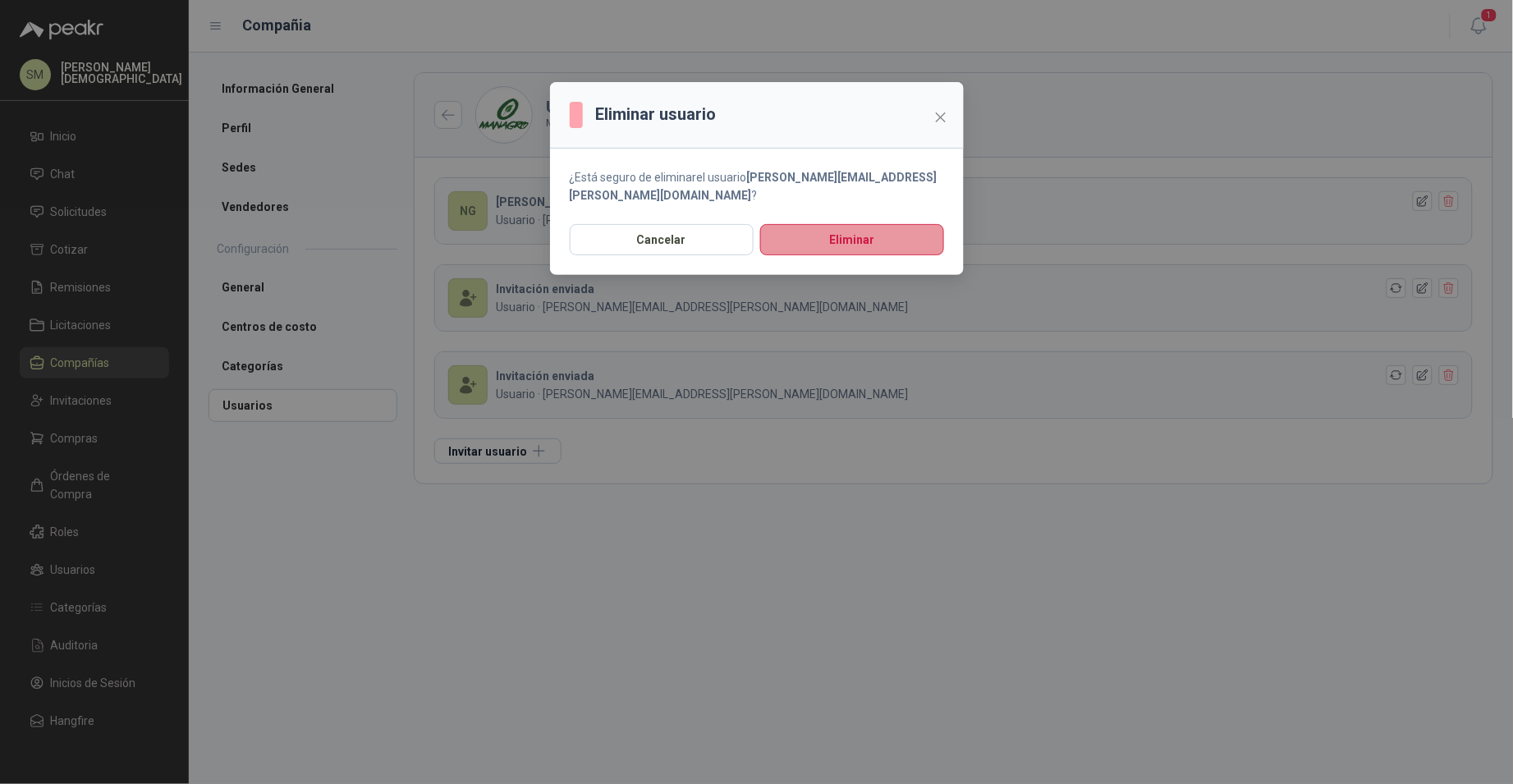
click at [862, 238] on button "Eliminar" at bounding box center [851, 239] width 184 height 31
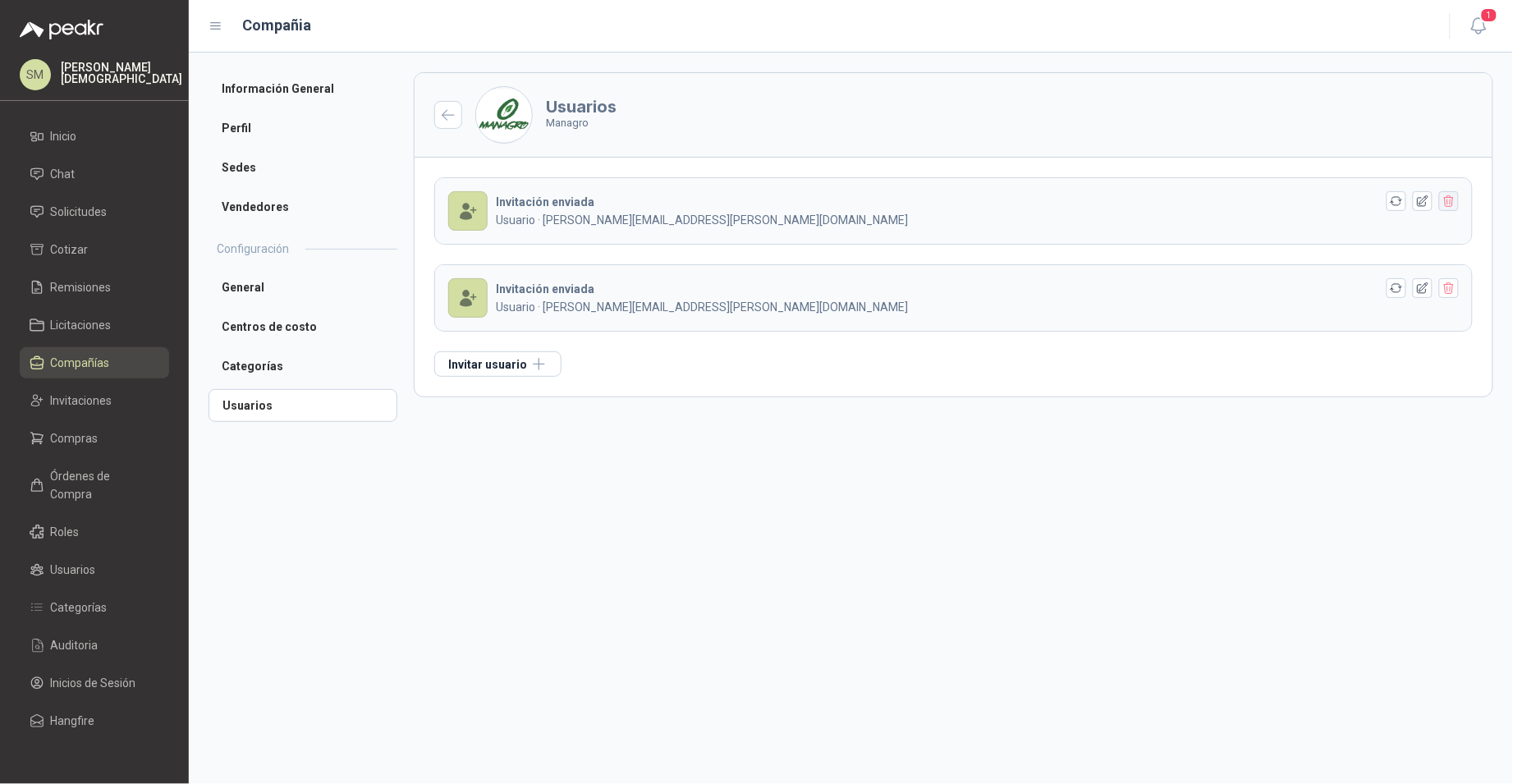
click at [1453, 202] on icon "button" at bounding box center [1449, 201] width 14 height 14
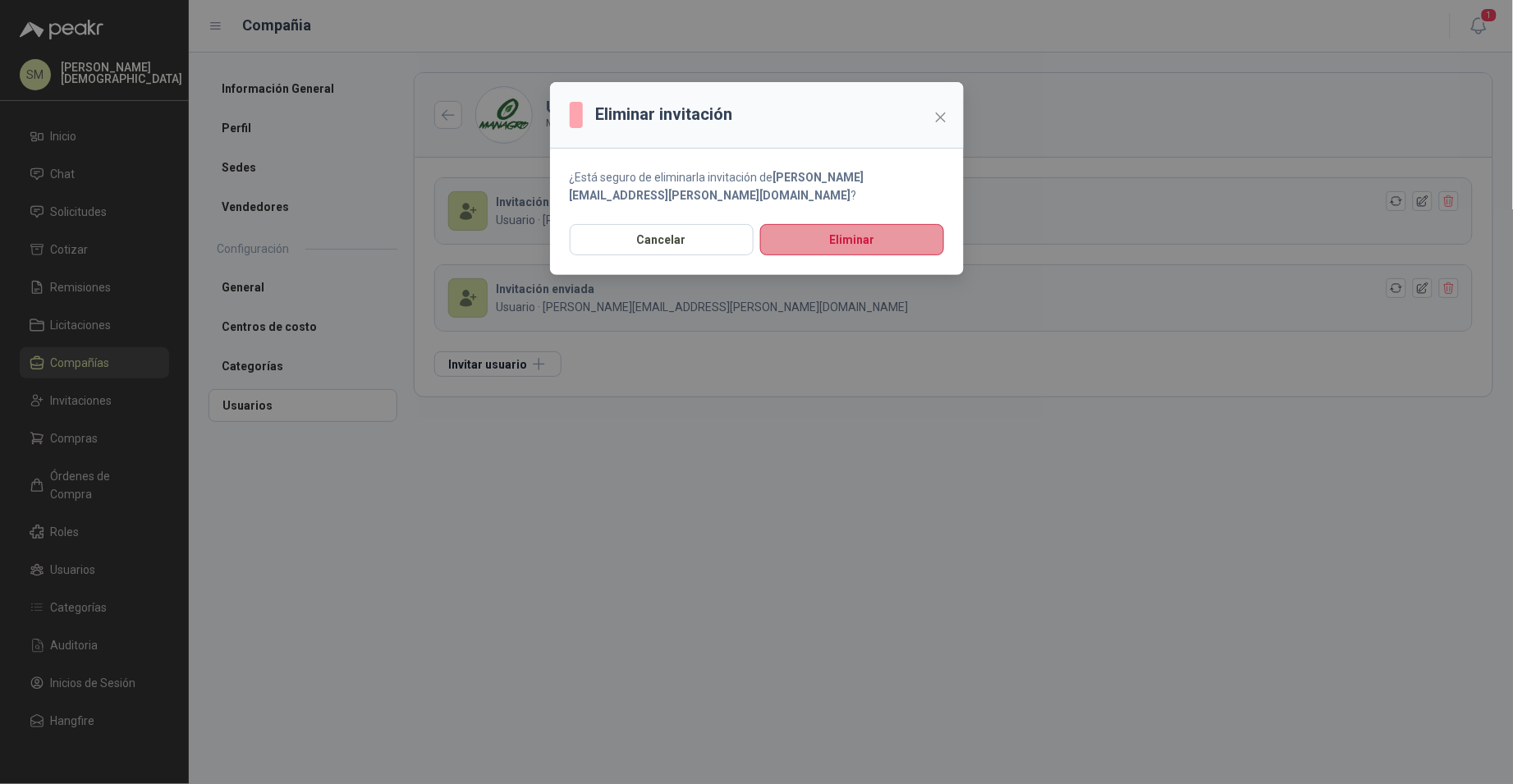
click at [860, 240] on button "Eliminar" at bounding box center [851, 239] width 184 height 31
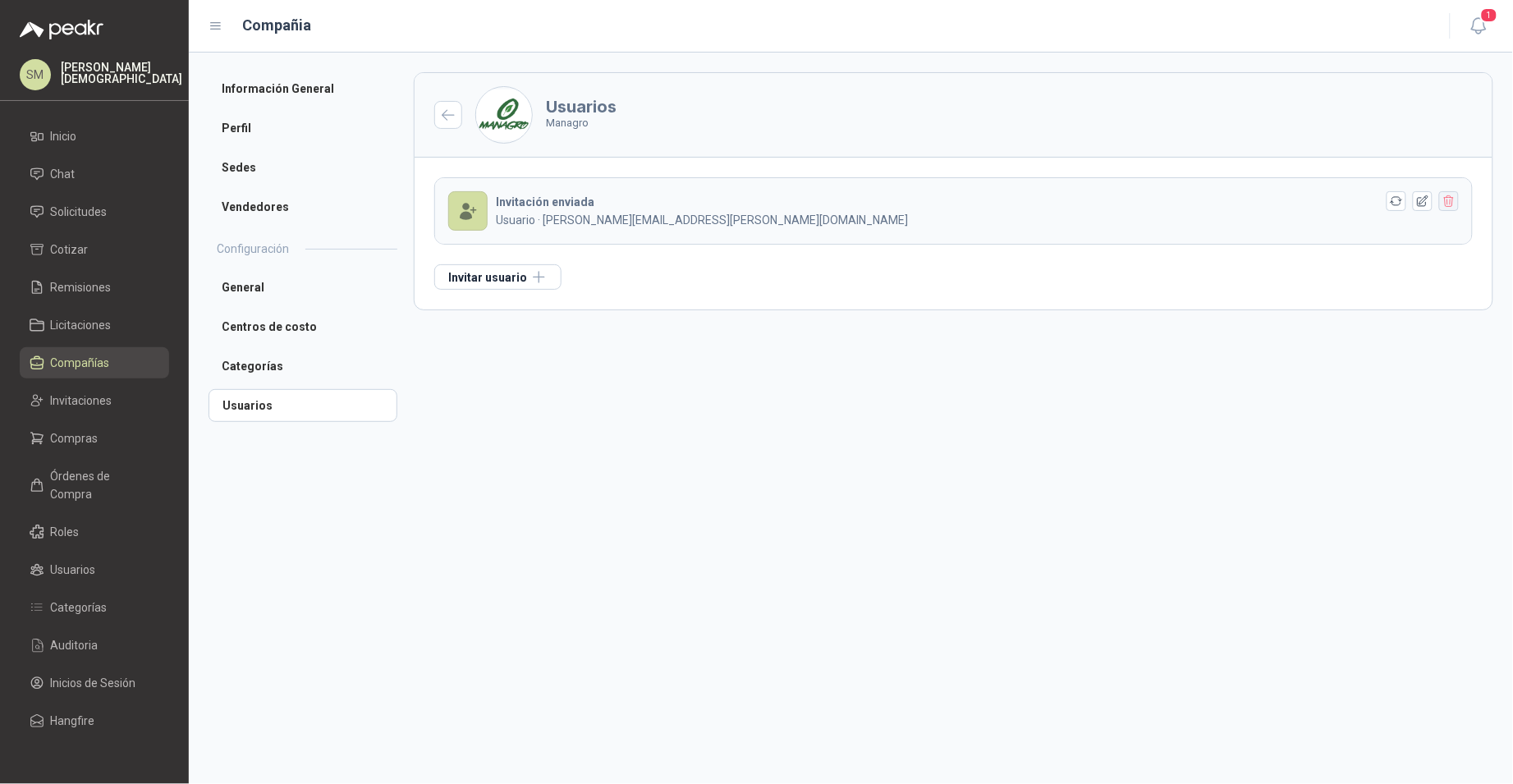
click at [1449, 203] on icon "button" at bounding box center [1449, 201] width 14 height 14
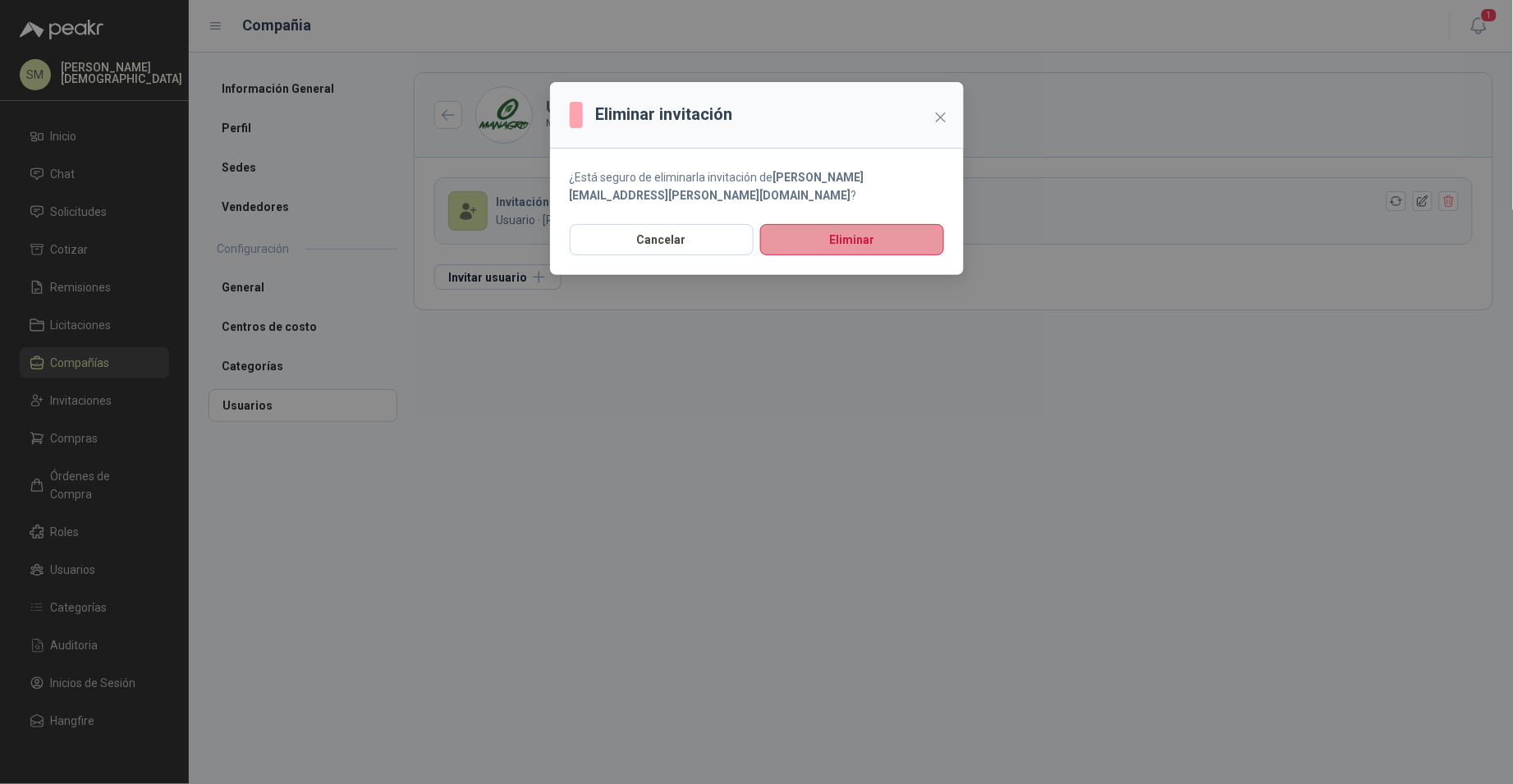
click at [887, 237] on button "Eliminar" at bounding box center [851, 239] width 184 height 31
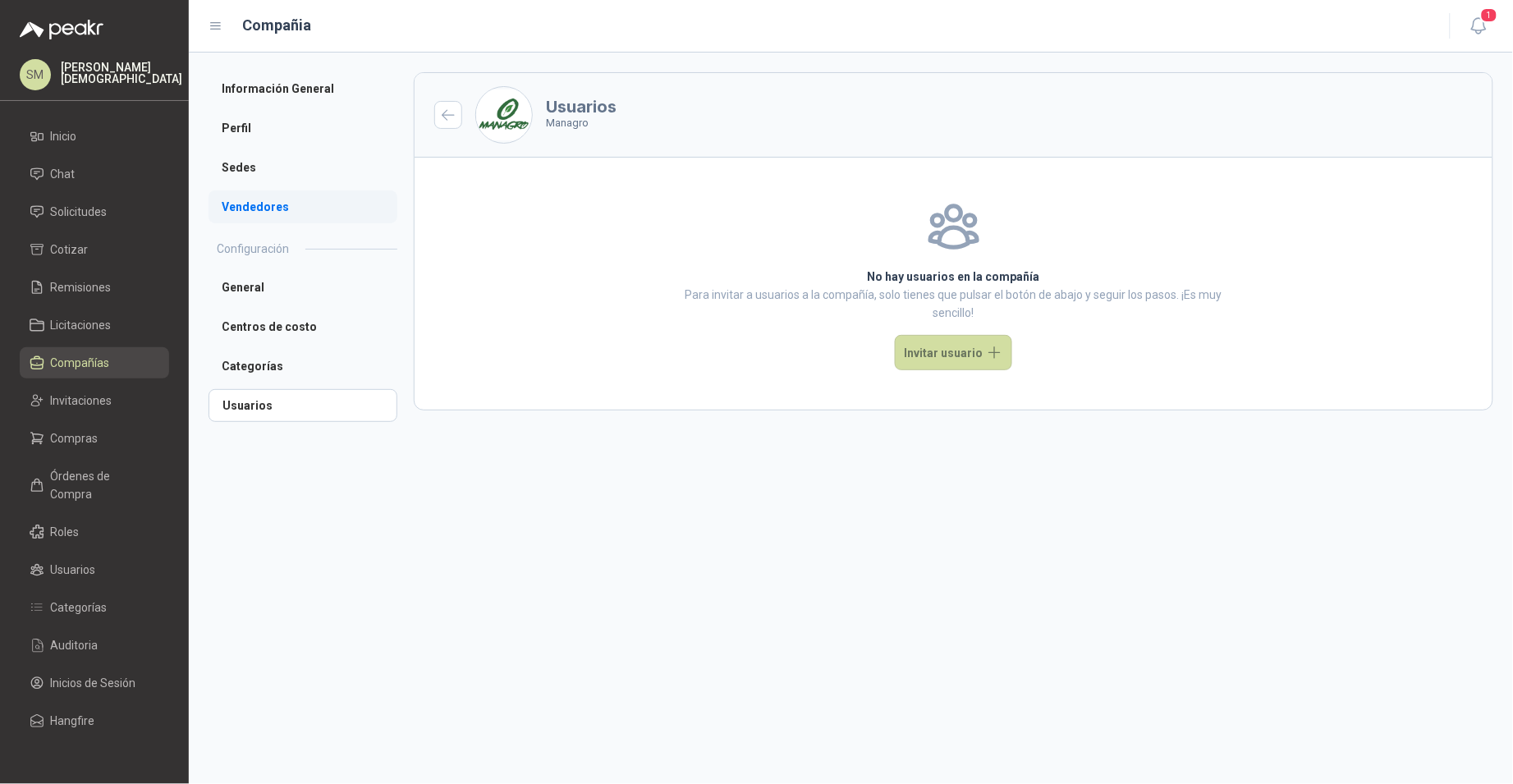
click at [254, 204] on li "Vendedores" at bounding box center [303, 206] width 189 height 33
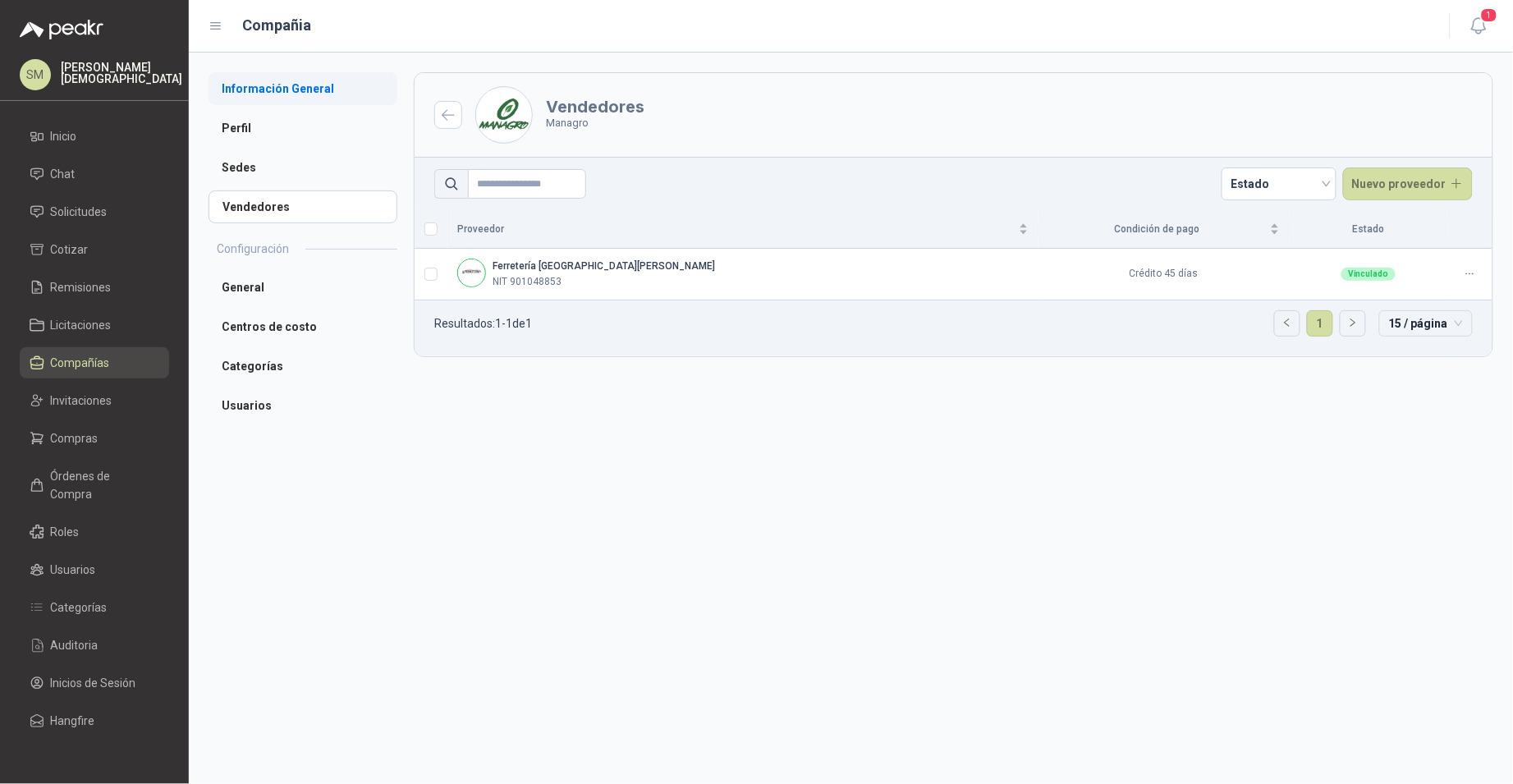
click at [284, 97] on li "Información General" at bounding box center [303, 88] width 189 height 33
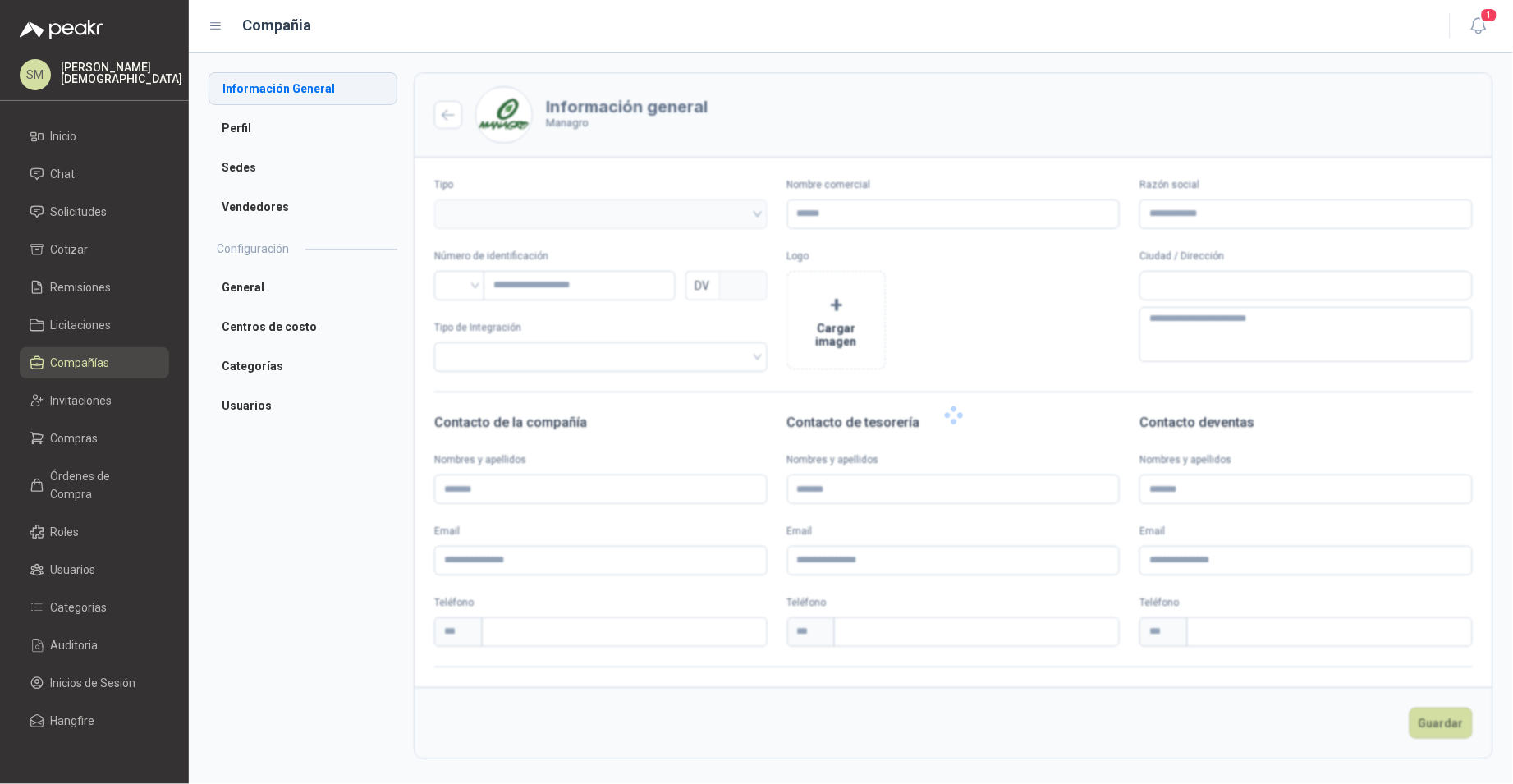
type input "*******"
type input "**********"
type input "*********"
type input "*"
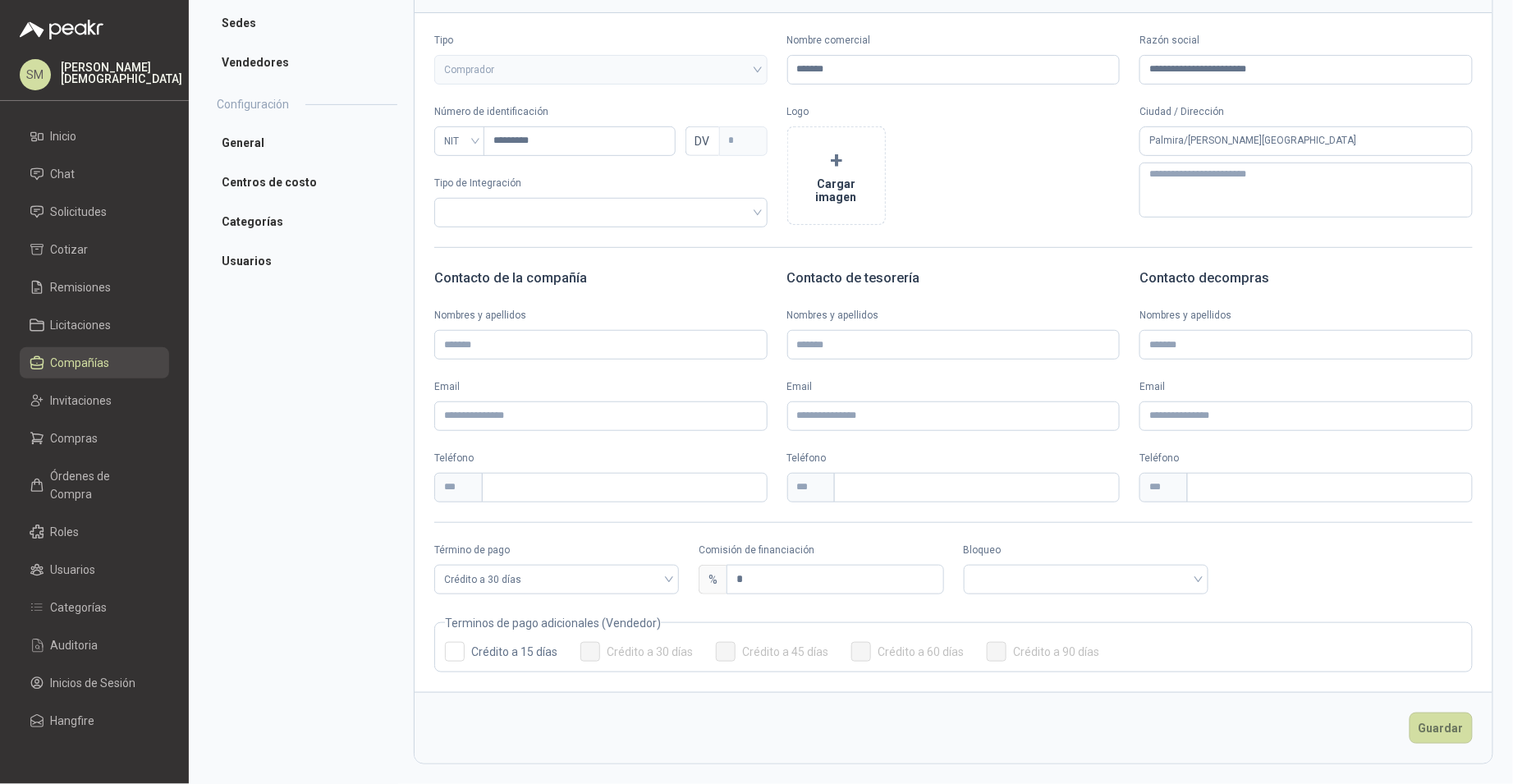
scroll to position [123, 0]
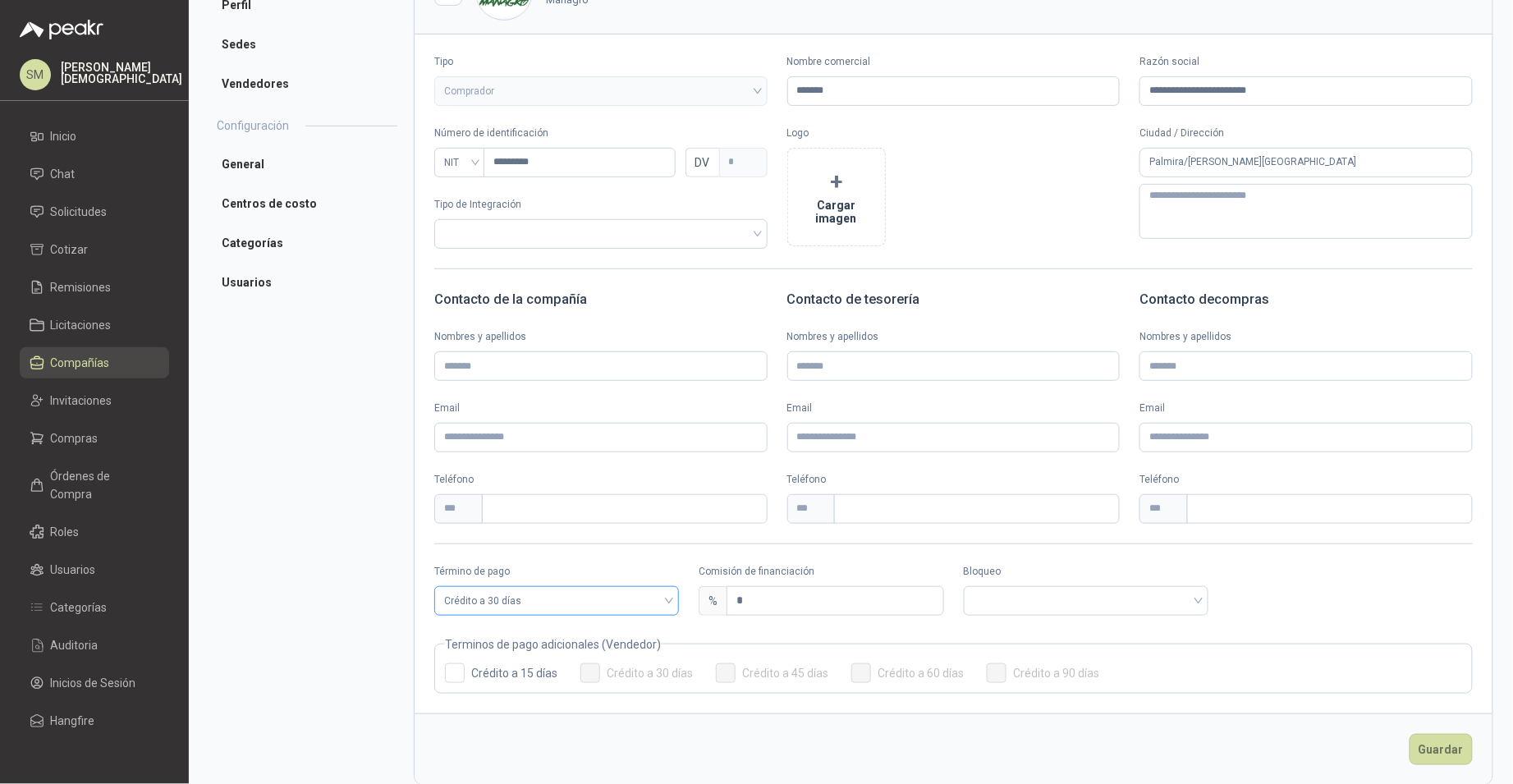
click at [626, 602] on span "Crédito a 30 días" at bounding box center [556, 600] width 225 height 24
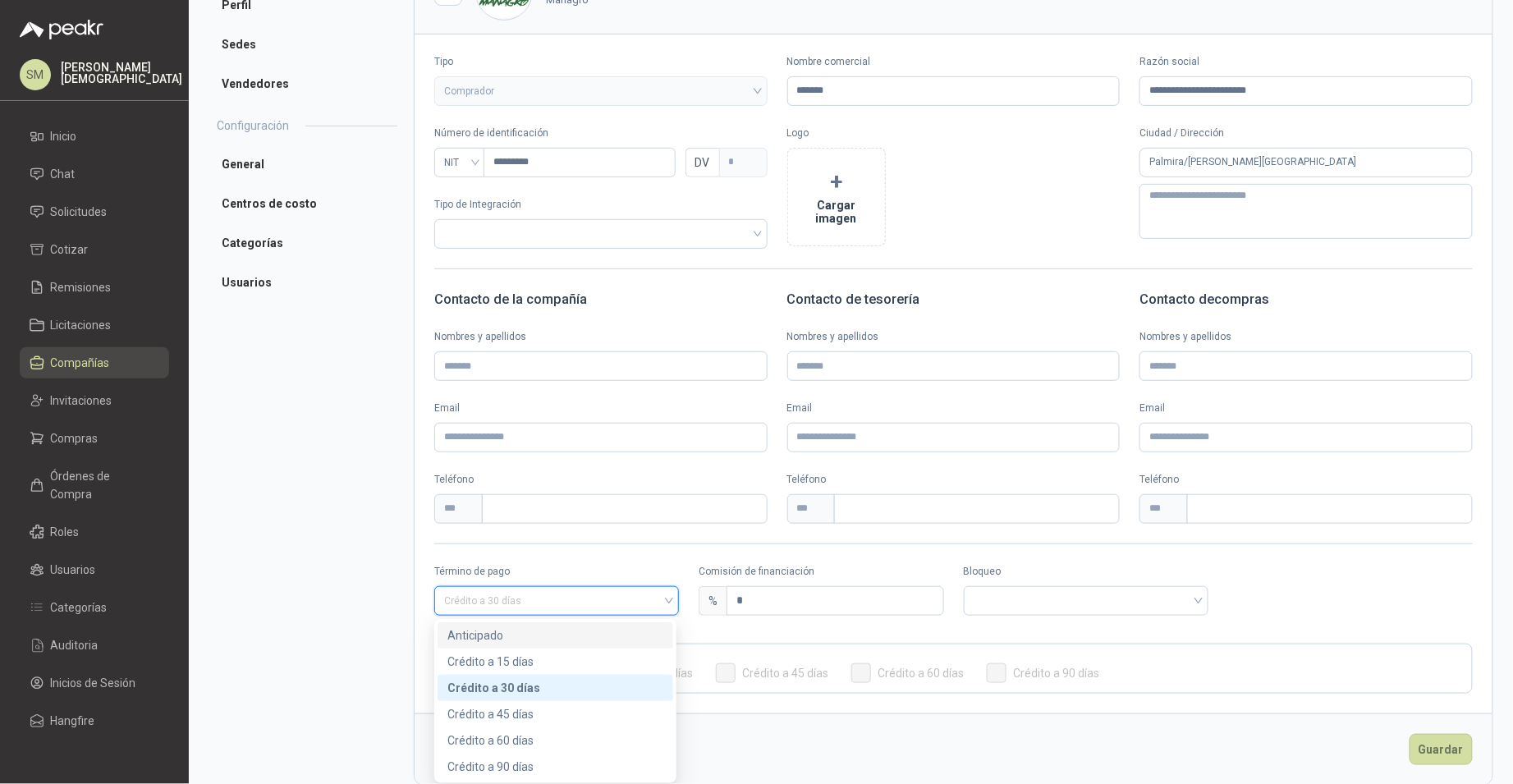
click at [550, 640] on div "Anticipado" at bounding box center [556, 635] width 216 height 18
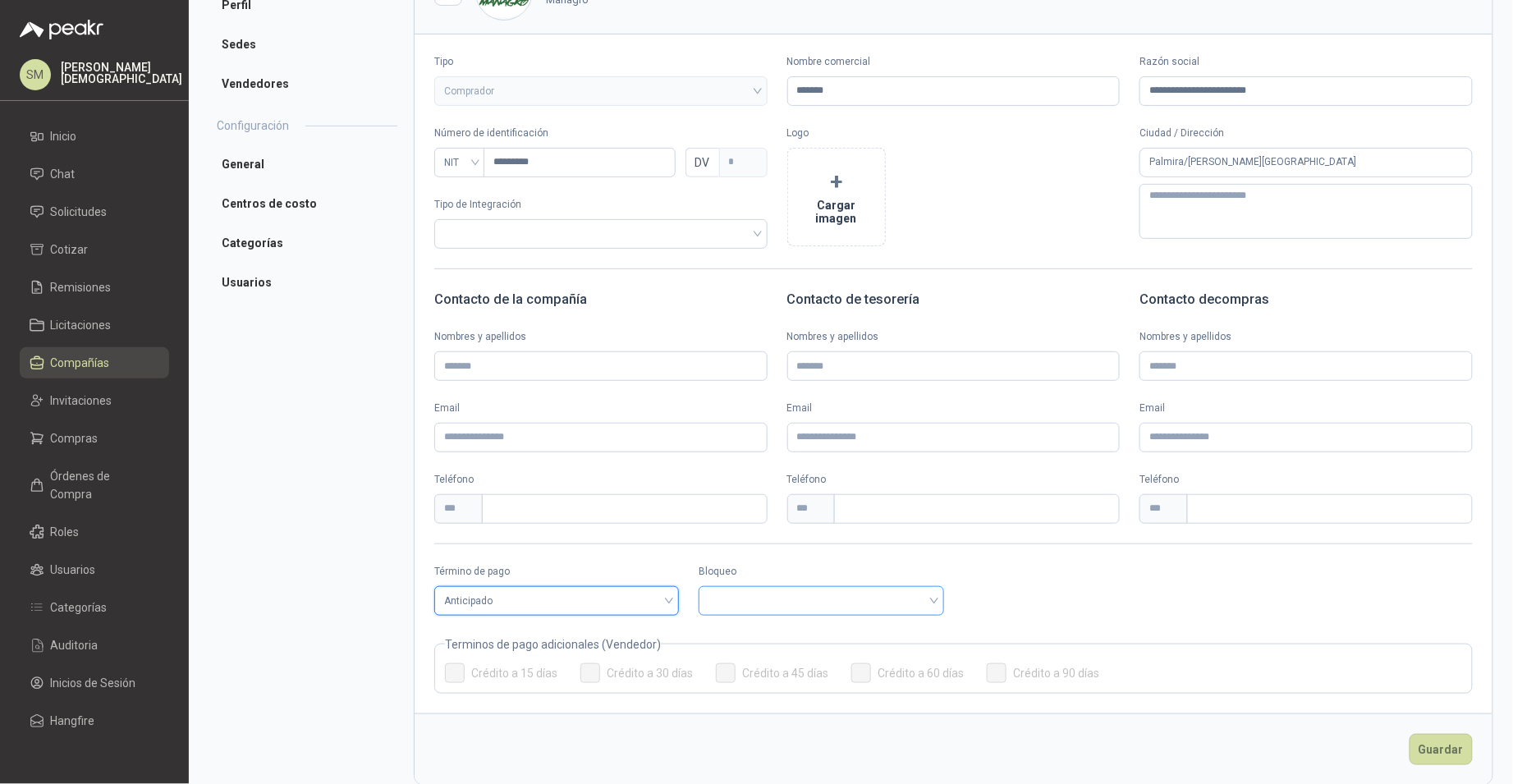
click at [754, 609] on input "search" at bounding box center [820, 599] width 225 height 24
click at [752, 656] on div "Bloqueado" at bounding box center [818, 661] width 216 height 18
click at [1430, 755] on button "Guardar" at bounding box center [1441, 749] width 63 height 31
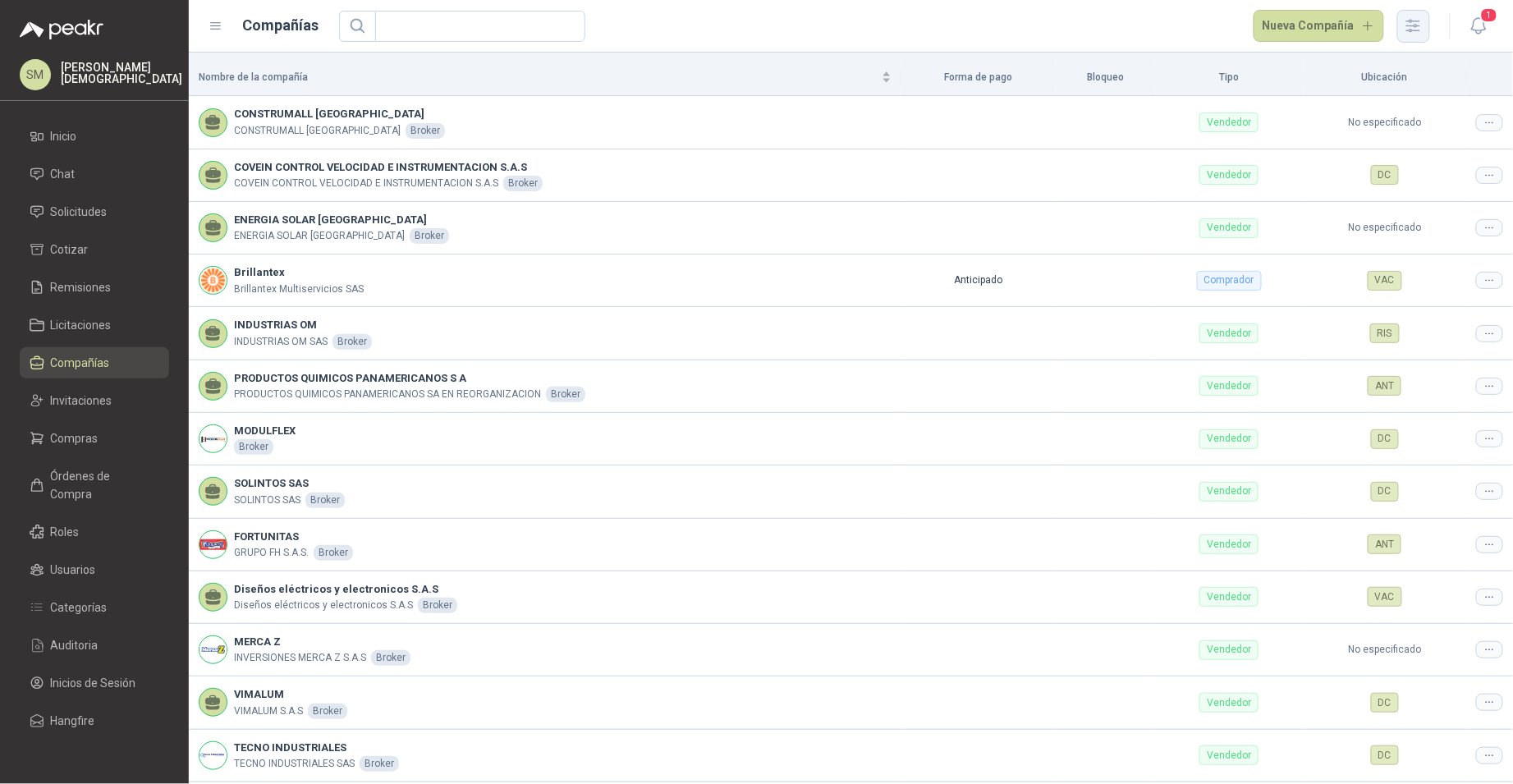
click at [1424, 29] on button "button" at bounding box center [1413, 26] width 33 height 33
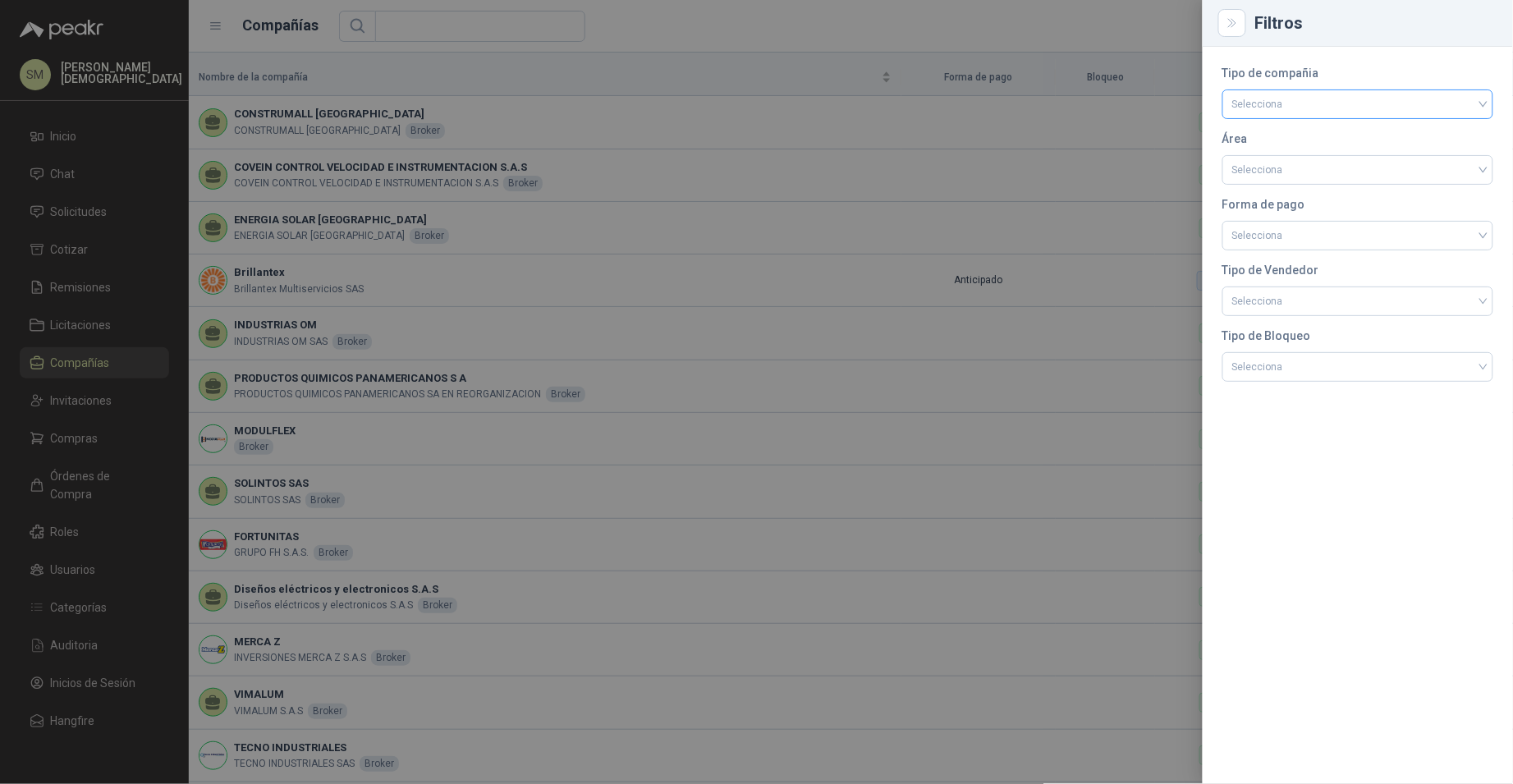
click at [1392, 107] on input "search" at bounding box center [1357, 103] width 251 height 24
click at [1300, 136] on div "Comprador" at bounding box center [1358, 138] width 244 height 18
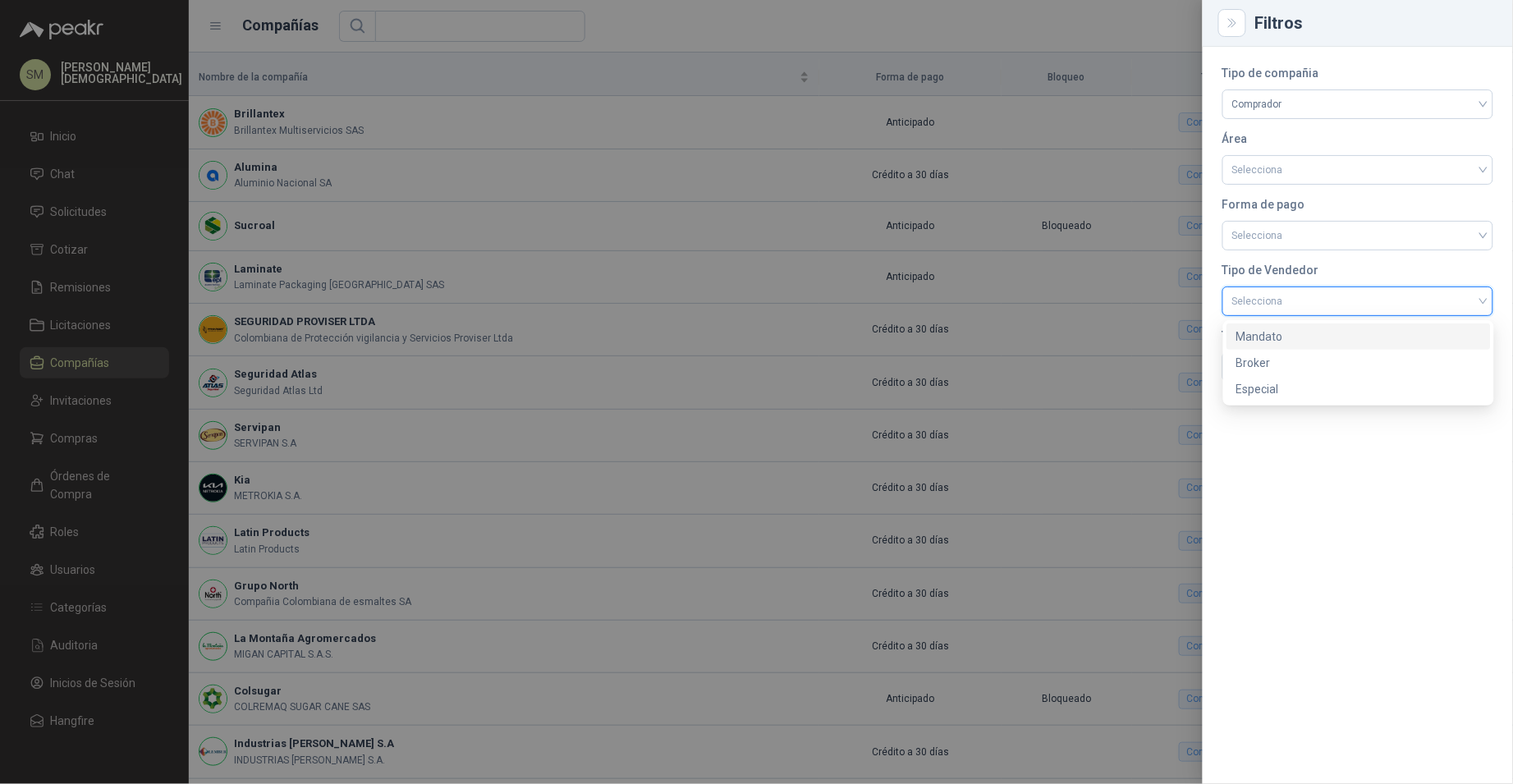
click at [1325, 307] on input "search" at bounding box center [1357, 299] width 251 height 24
click at [1326, 306] on input "search" at bounding box center [1357, 299] width 251 height 24
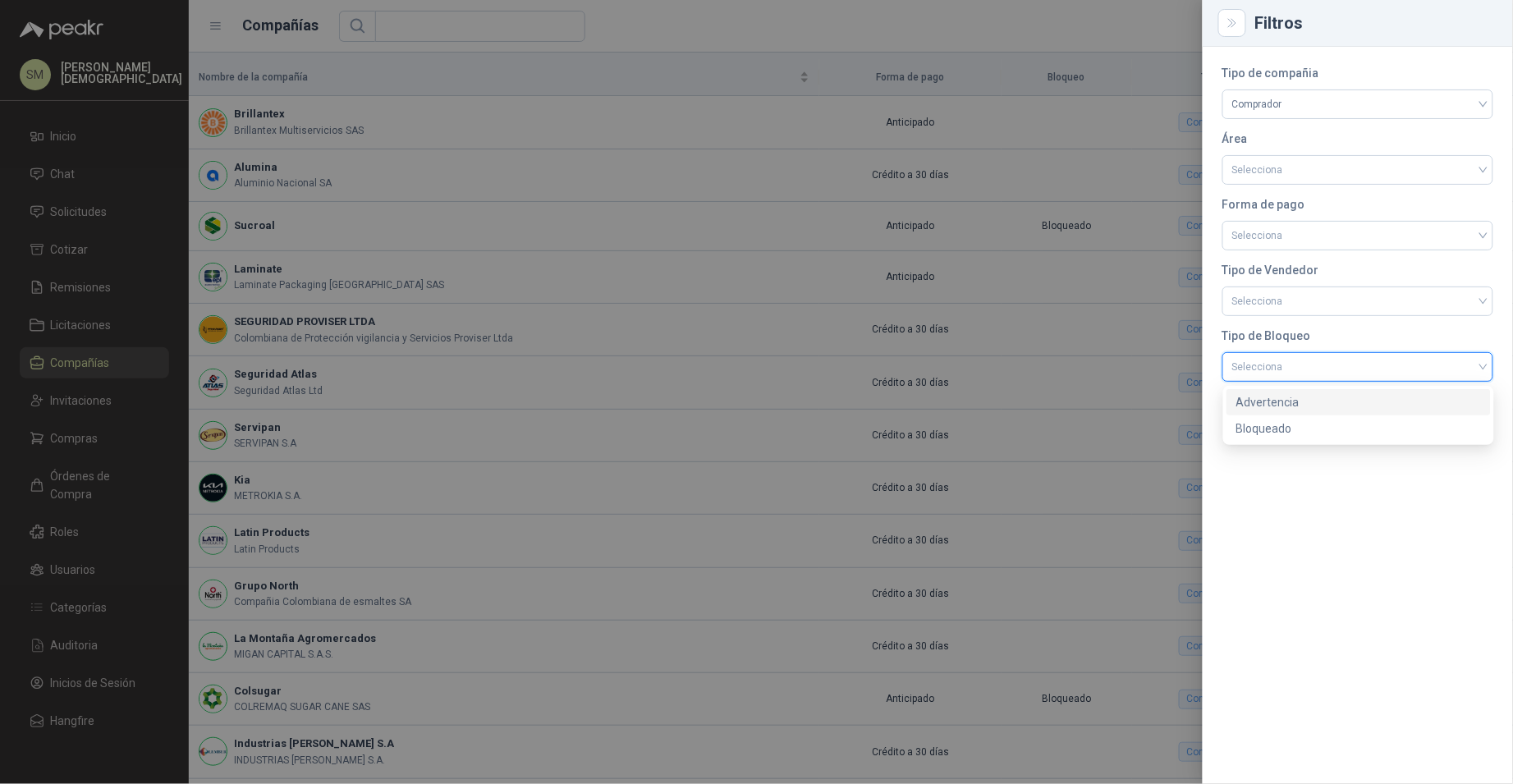
click at [1322, 371] on input "search" at bounding box center [1357, 365] width 251 height 24
click at [1320, 370] on input "search" at bounding box center [1357, 365] width 251 height 24
click at [1267, 238] on input "search" at bounding box center [1357, 234] width 251 height 24
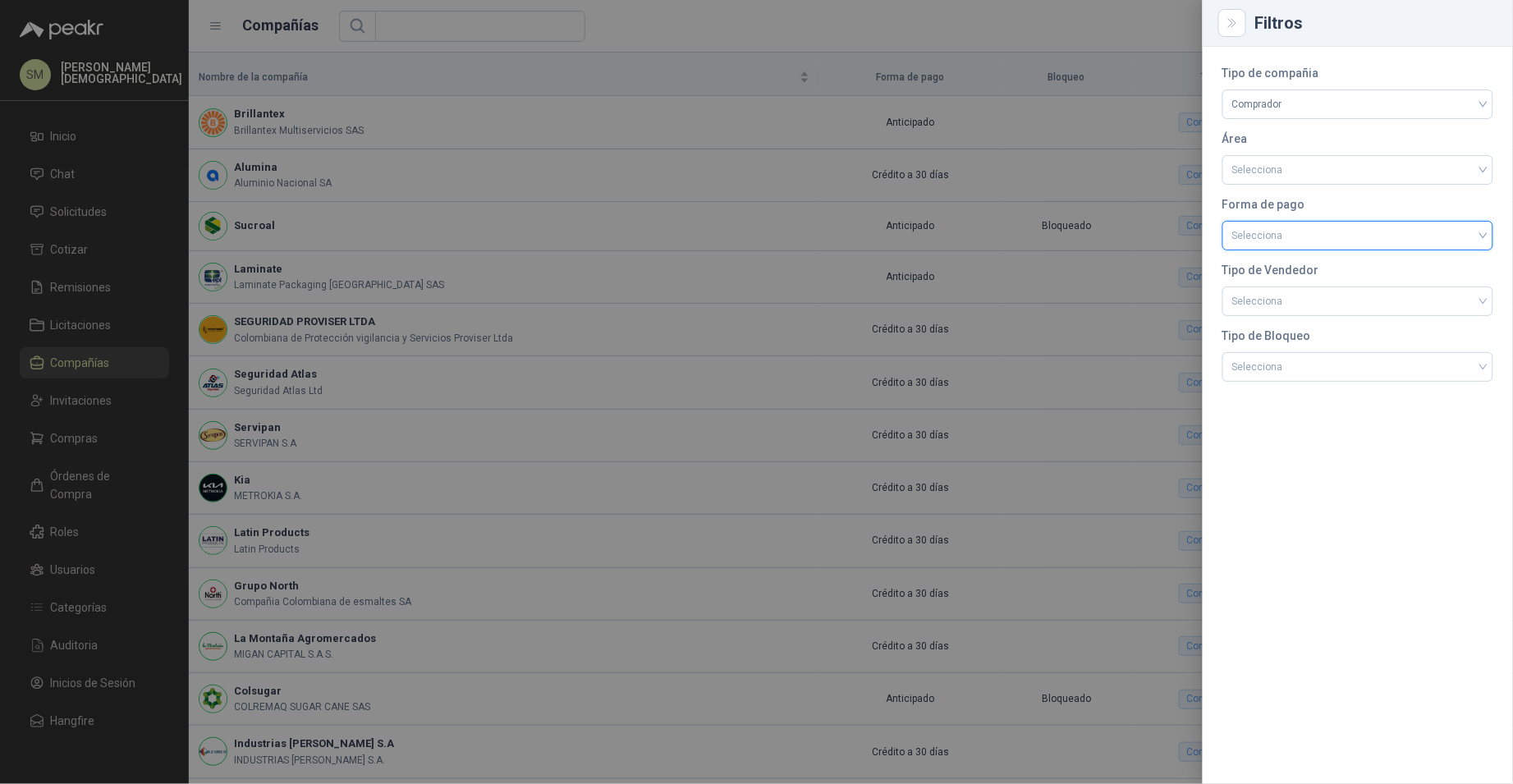
click at [1279, 232] on input "search" at bounding box center [1357, 234] width 251 height 24
click at [1281, 232] on input "search" at bounding box center [1357, 234] width 251 height 24
click at [1265, 298] on div "Crédito a 15 días" at bounding box center [1358, 296] width 244 height 18
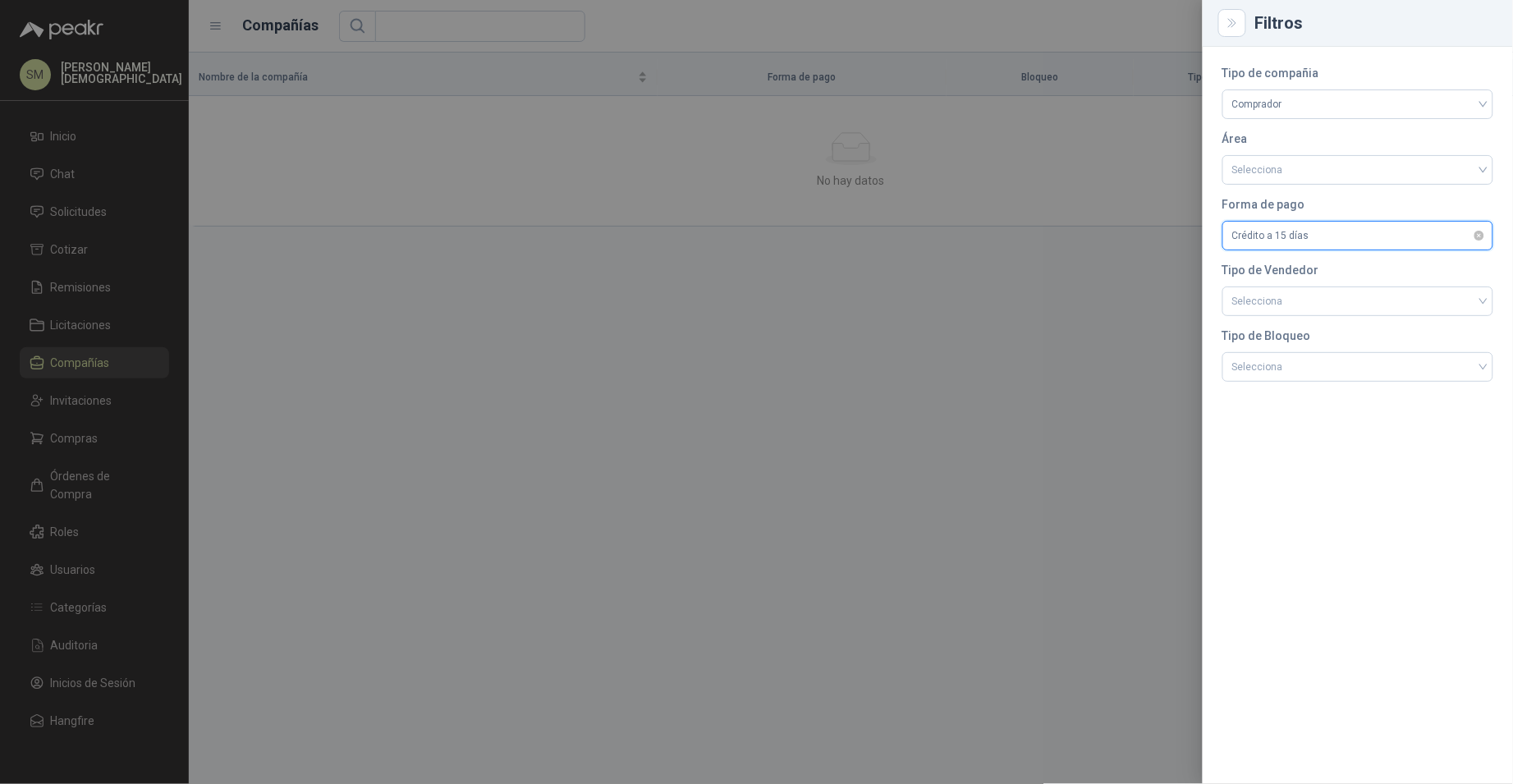
click at [1311, 241] on span "Crédito a 15 días" at bounding box center [1357, 236] width 251 height 24
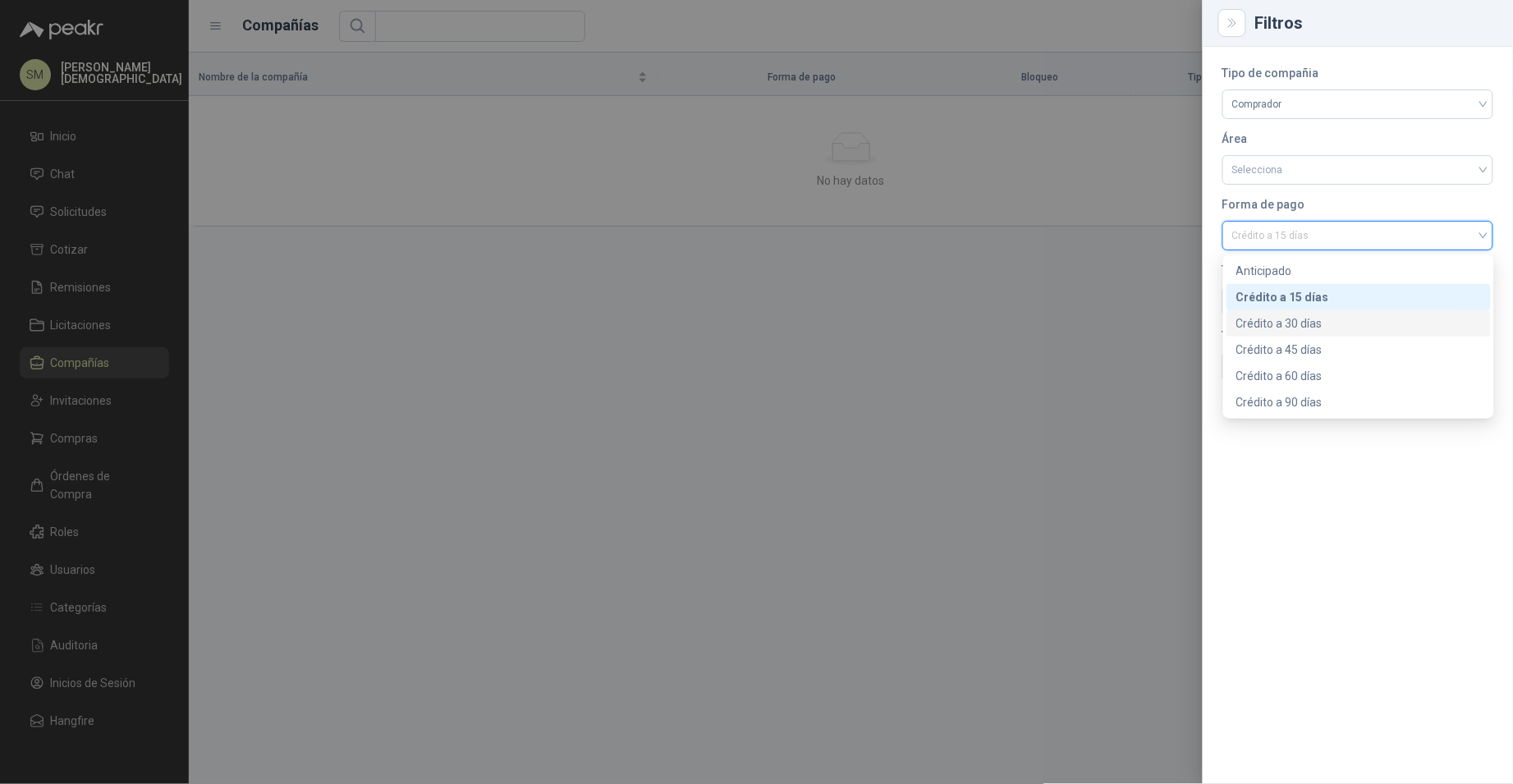
click at [1293, 315] on div "Crédito a 30 días" at bounding box center [1358, 323] width 244 height 18
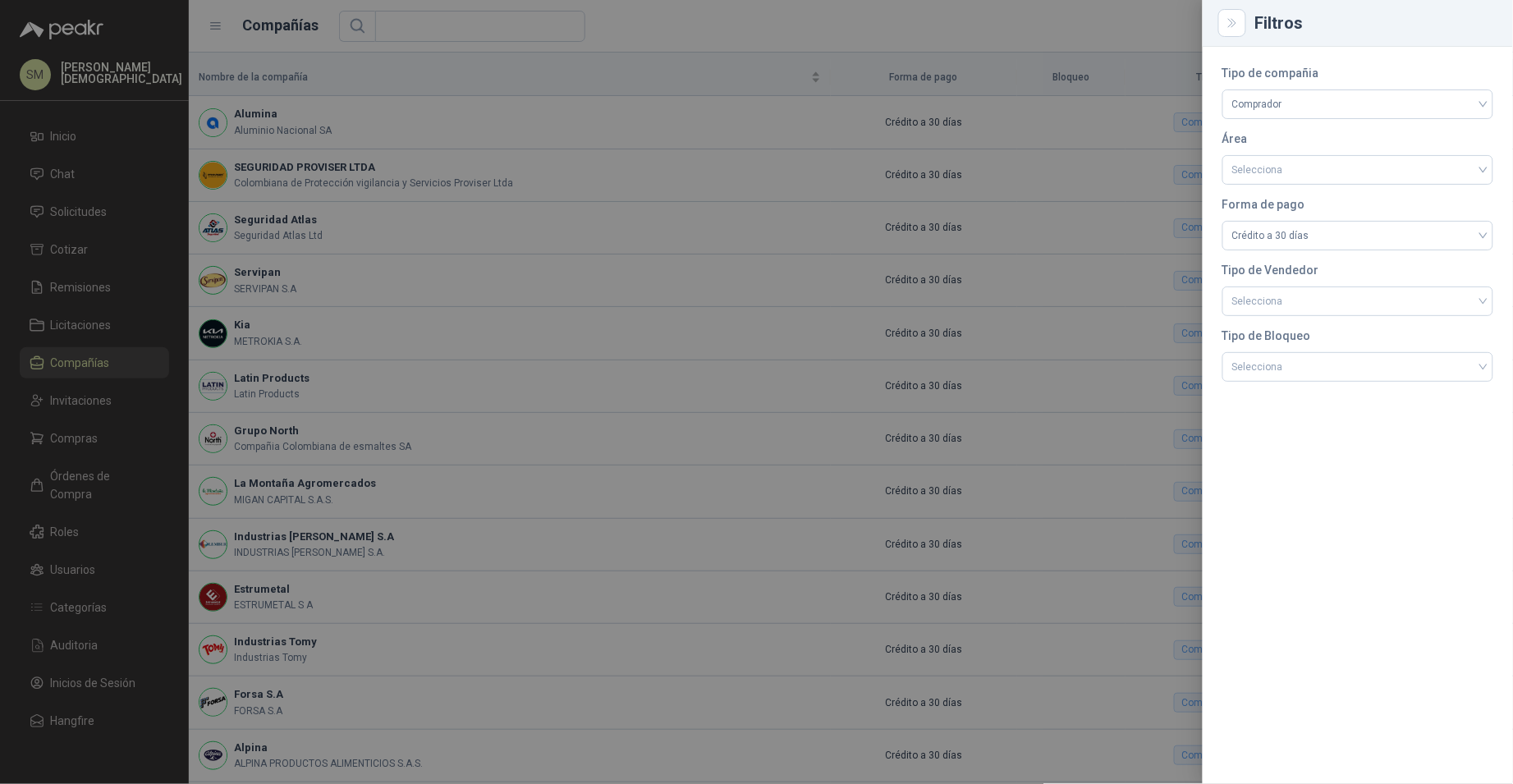
click at [1036, 271] on div at bounding box center [756, 392] width 1513 height 784
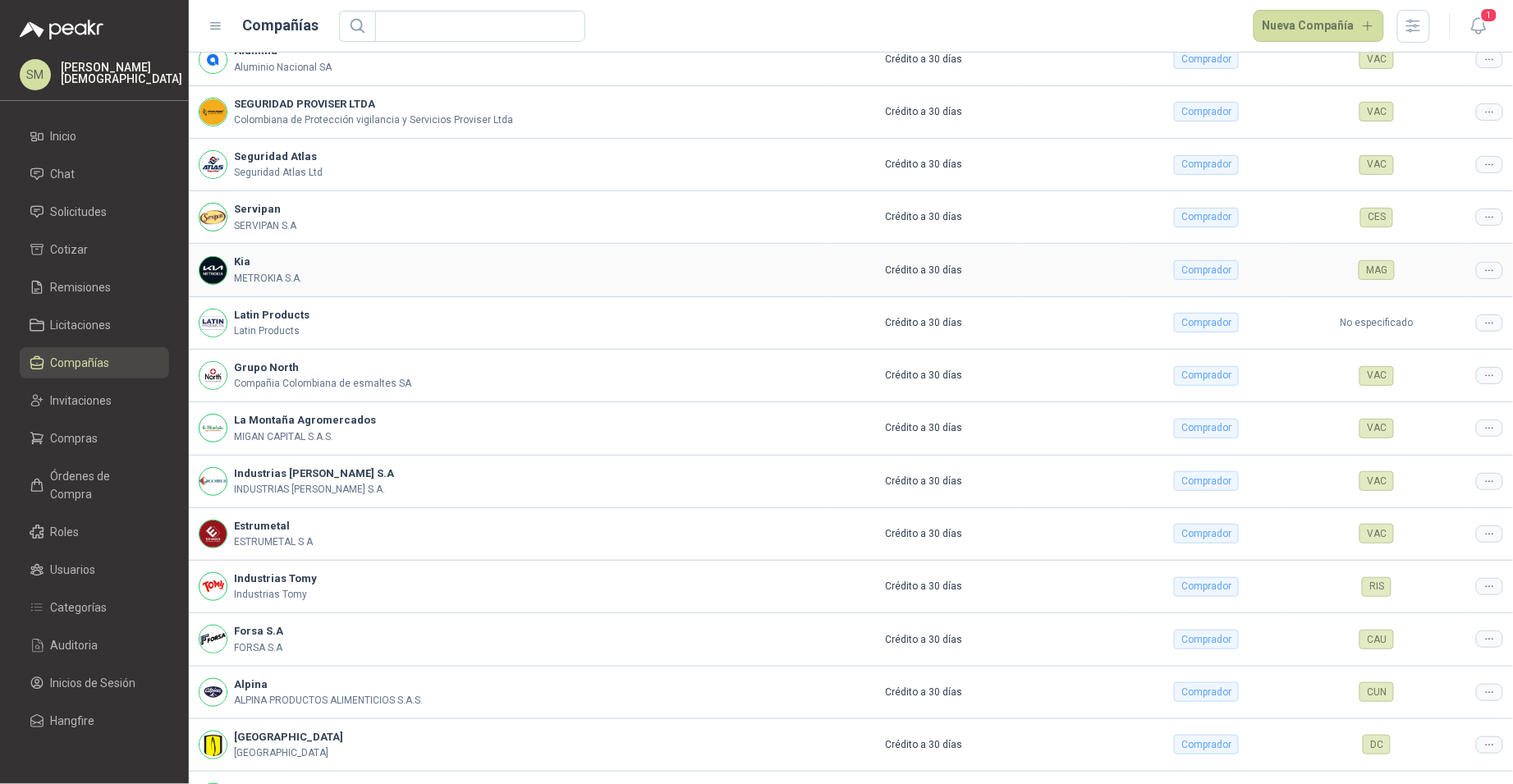
scroll to position [157, 0]
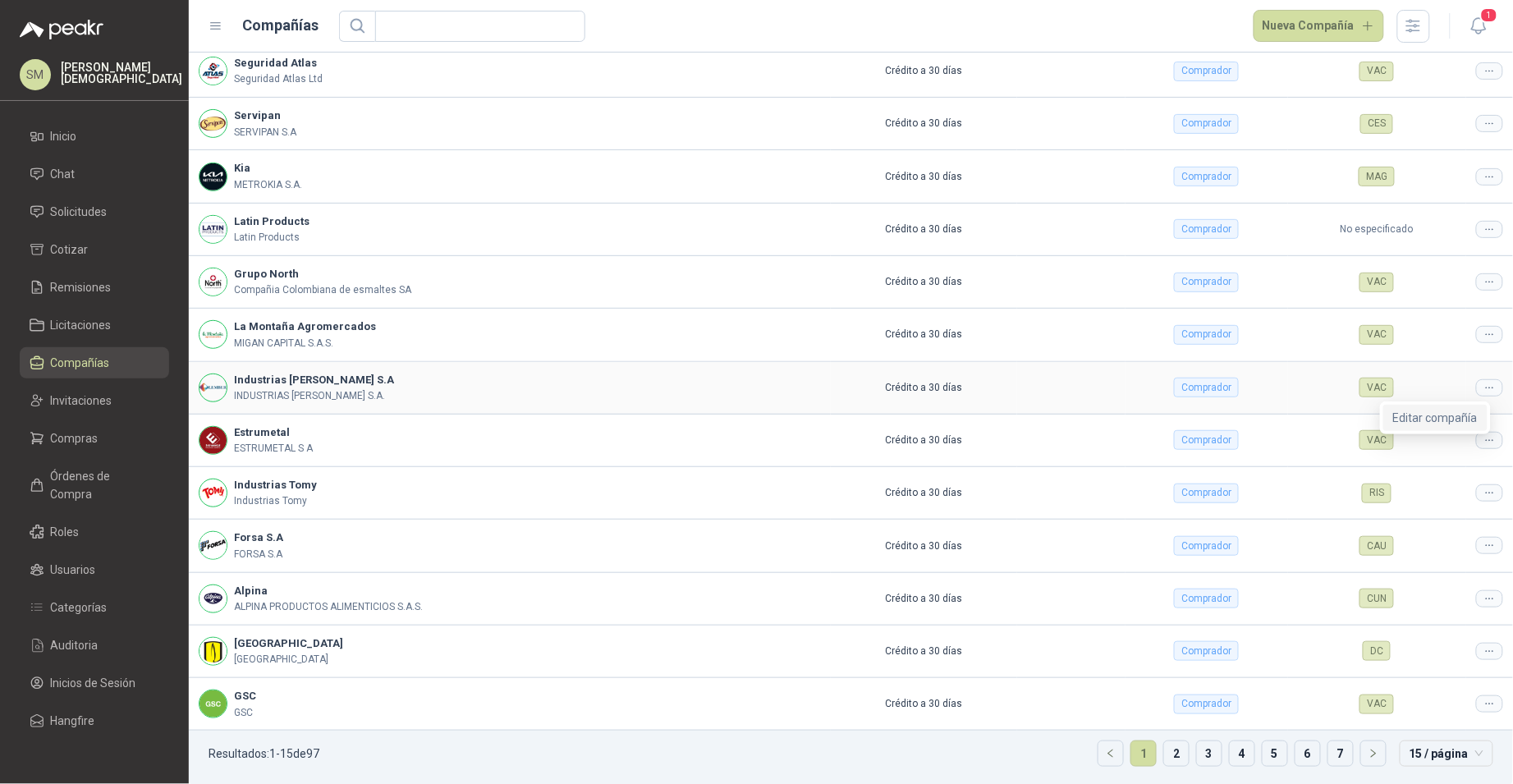
click at [1430, 420] on span "Editar compañía" at bounding box center [1435, 418] width 85 height 18
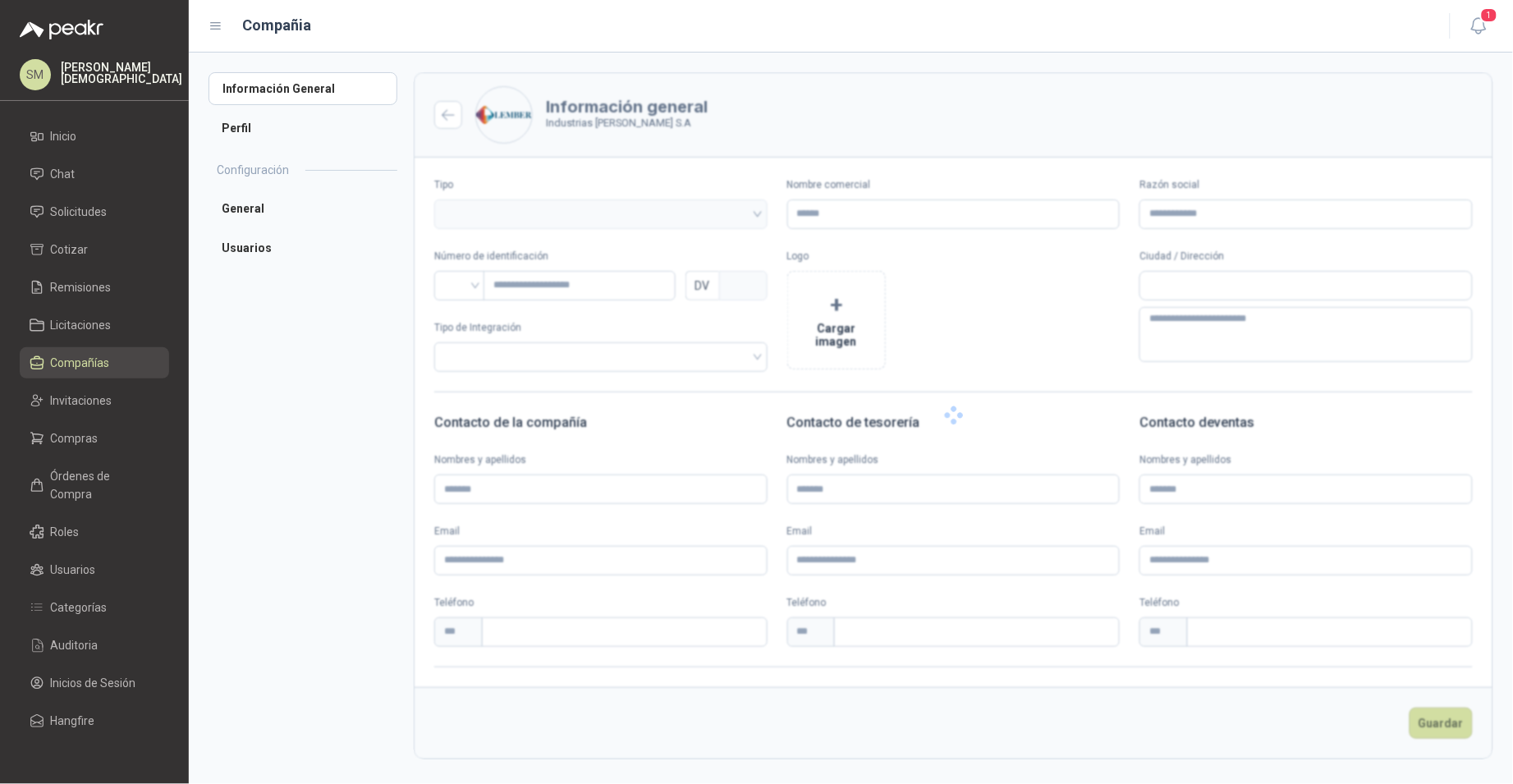
type input "**********"
type input "*********"
type input "*"
type textarea "**********"
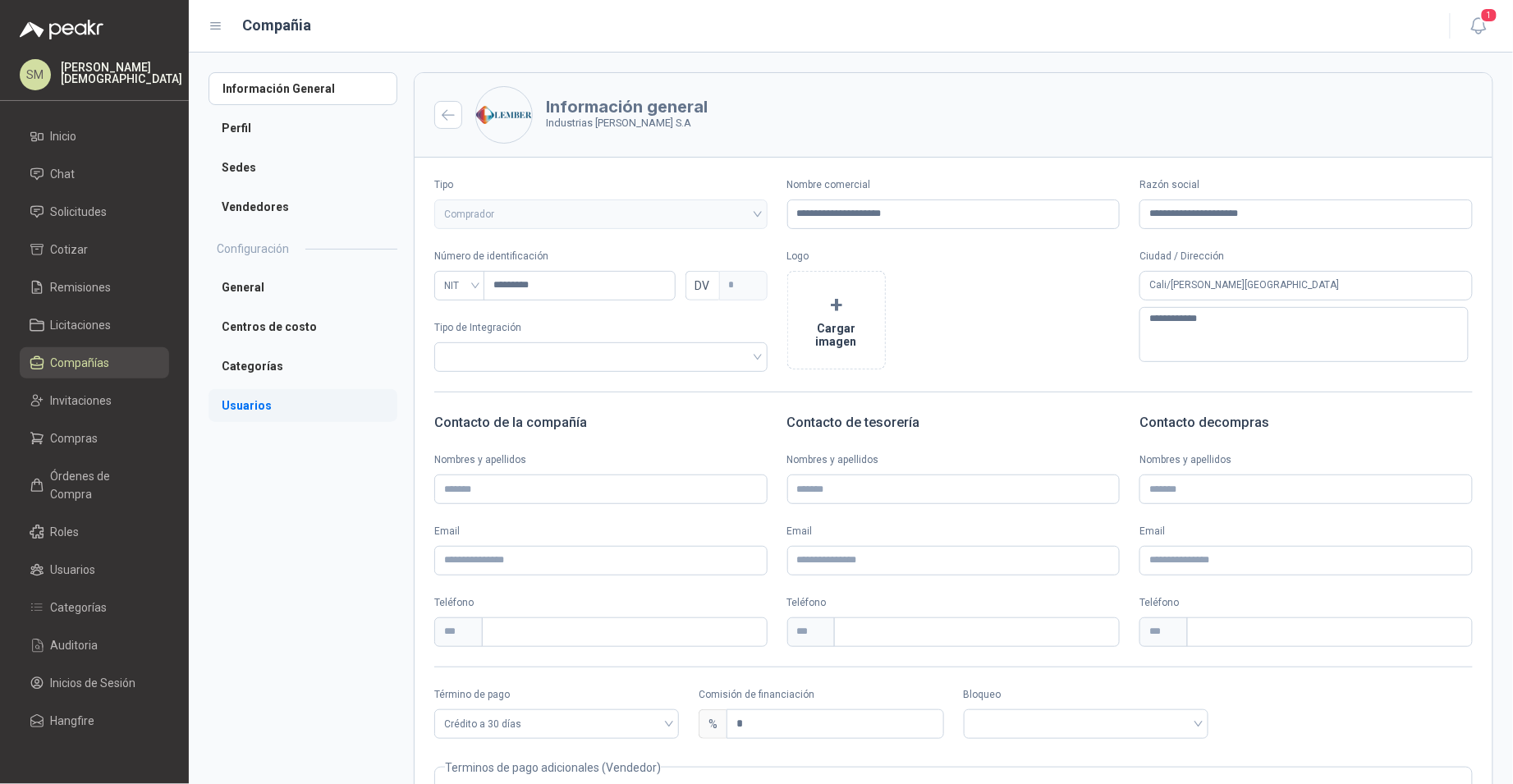
click at [235, 404] on li "Usuarios" at bounding box center [303, 405] width 189 height 33
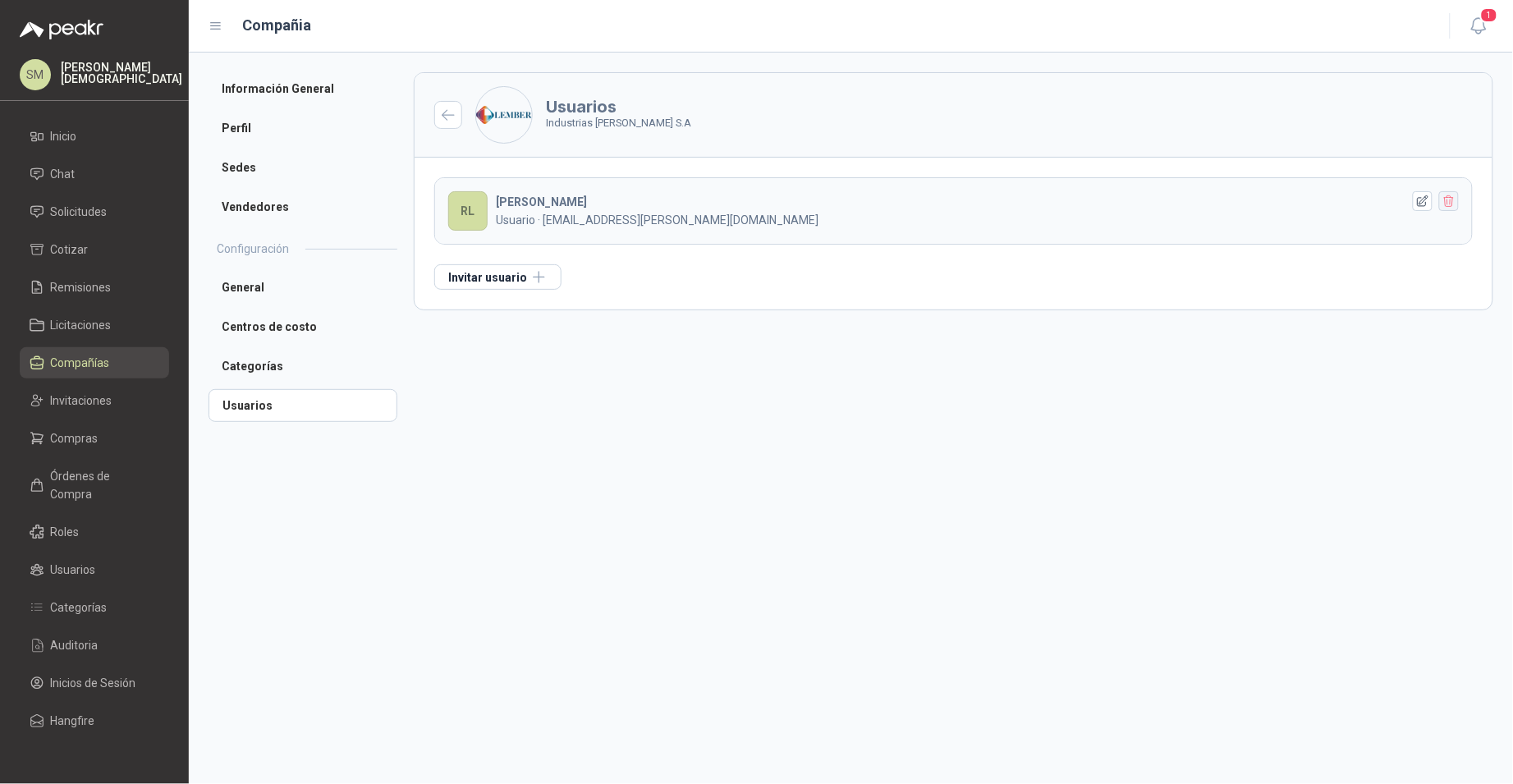
click at [1455, 203] on icon "button" at bounding box center [1449, 201] width 14 height 14
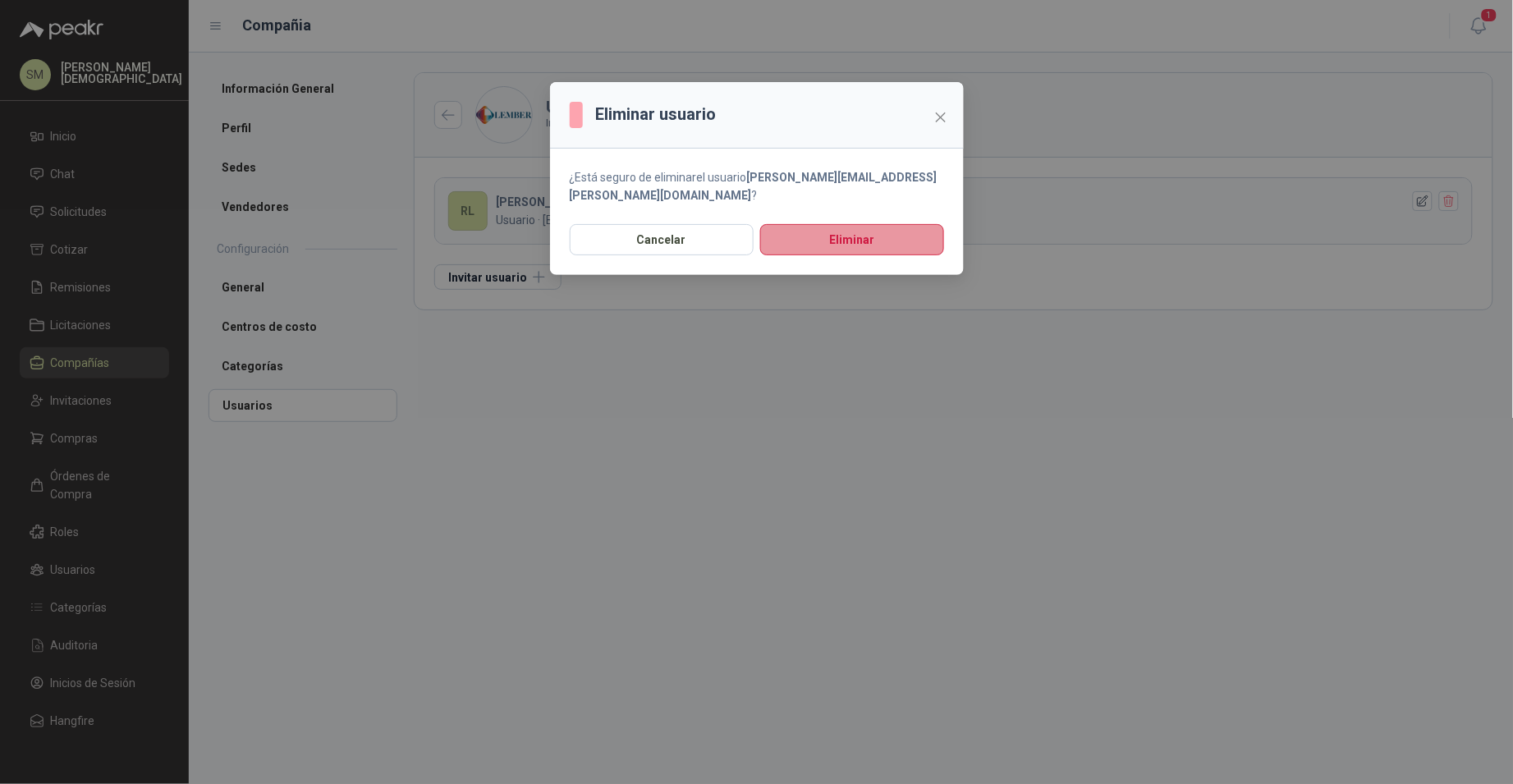
click at [850, 224] on button "Eliminar" at bounding box center [851, 239] width 184 height 31
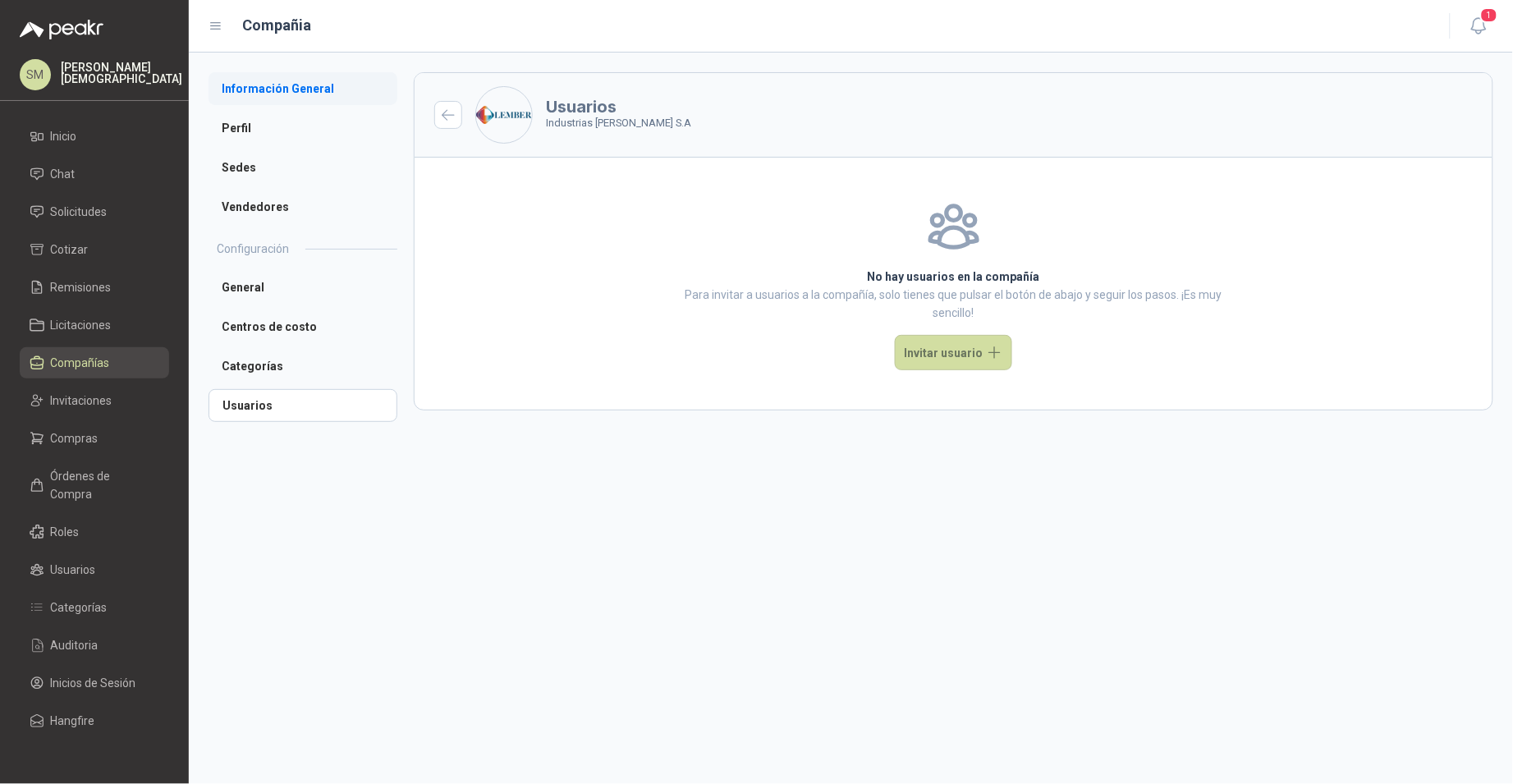
click at [278, 95] on li "Información General" at bounding box center [303, 88] width 189 height 33
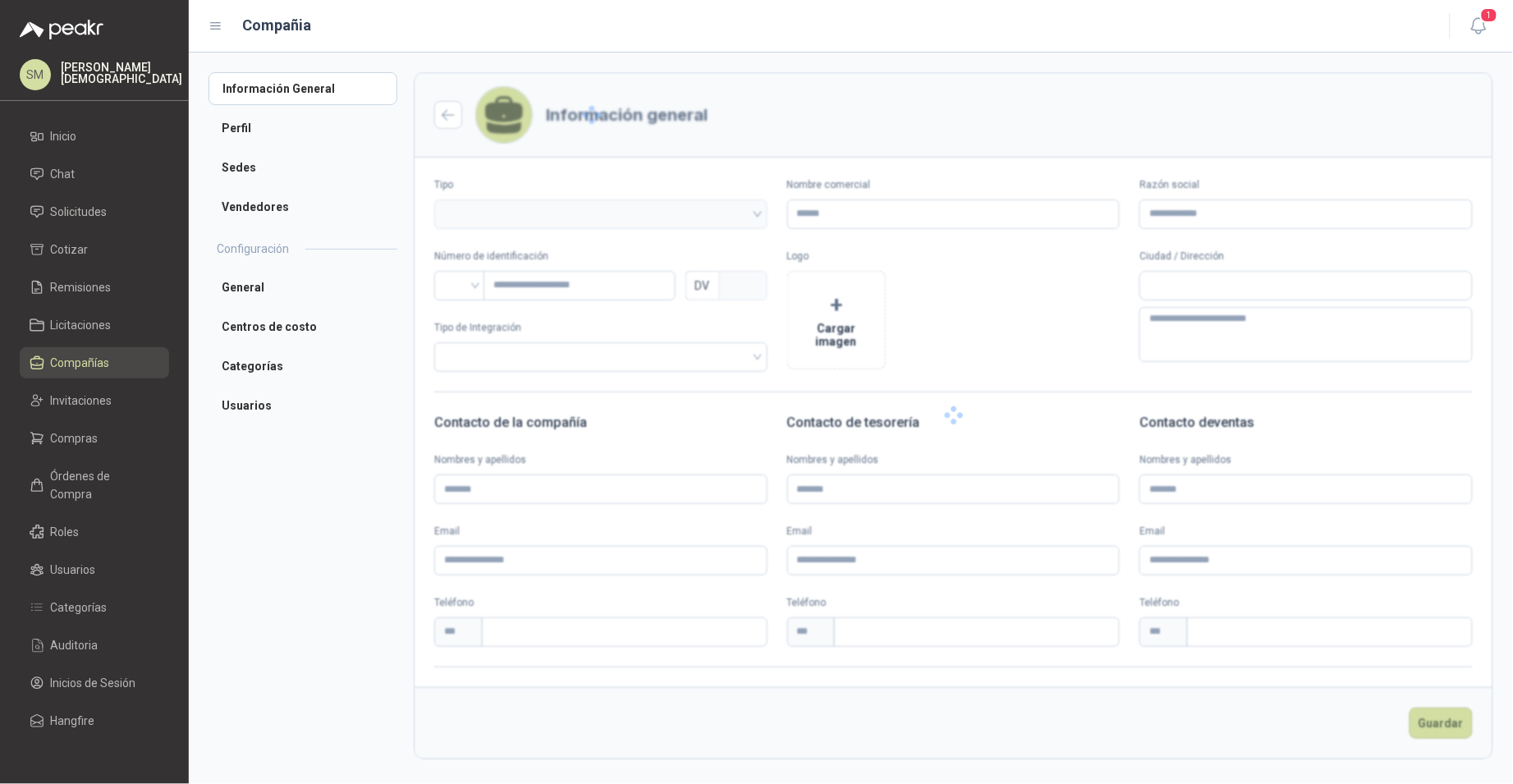
type input "**********"
type input "*********"
type input "*"
type textarea "**********"
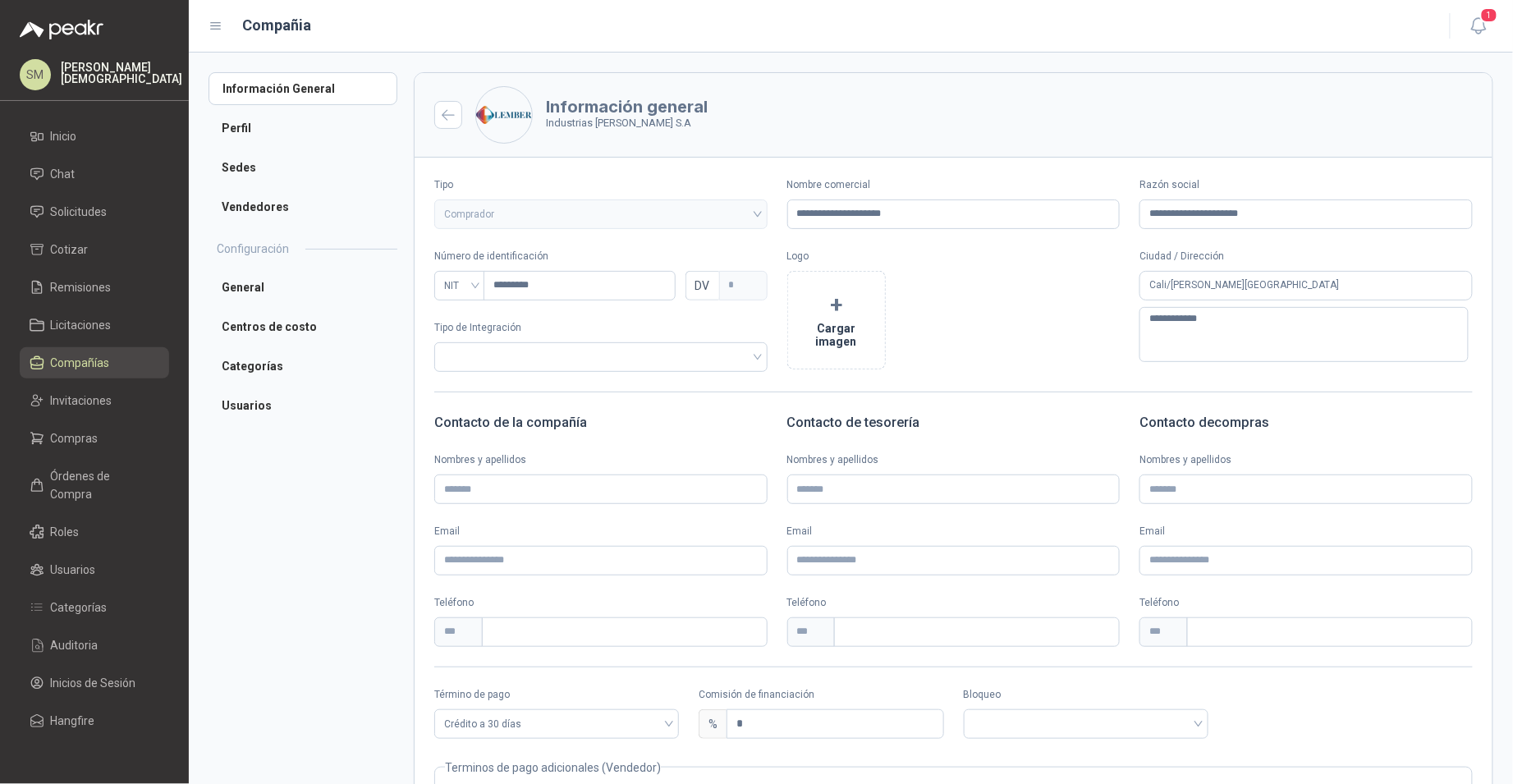
scroll to position [145, 0]
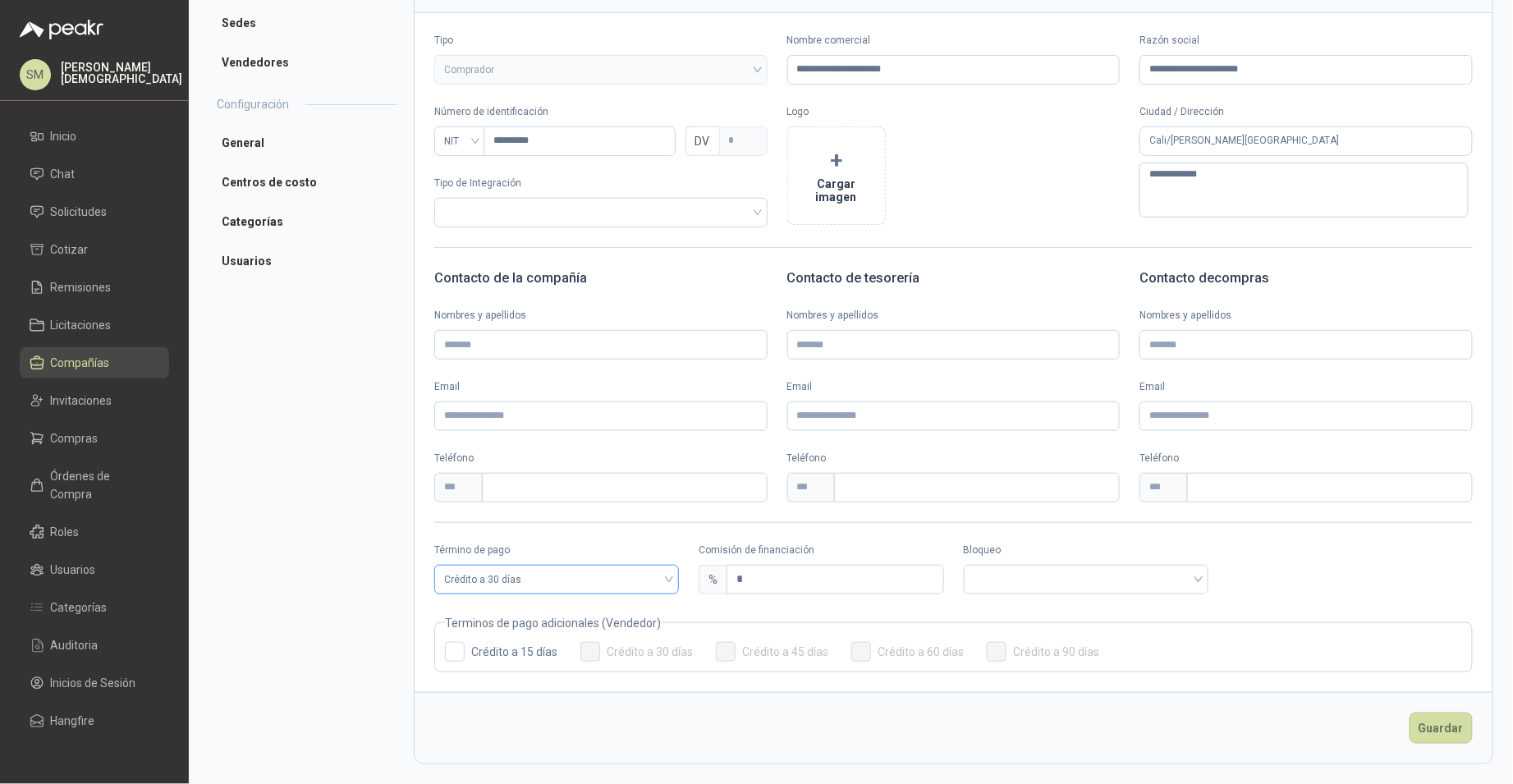
click at [614, 584] on span "Crédito a 30 días" at bounding box center [556, 579] width 225 height 24
click at [543, 613] on div "Anticipado" at bounding box center [556, 612] width 216 height 18
click at [820, 584] on input "search" at bounding box center [820, 578] width 225 height 24
click at [781, 637] on div "Bloqueado" at bounding box center [818, 639] width 216 height 18
click at [1466, 733] on footer "Guardar" at bounding box center [954, 727] width 1078 height 72
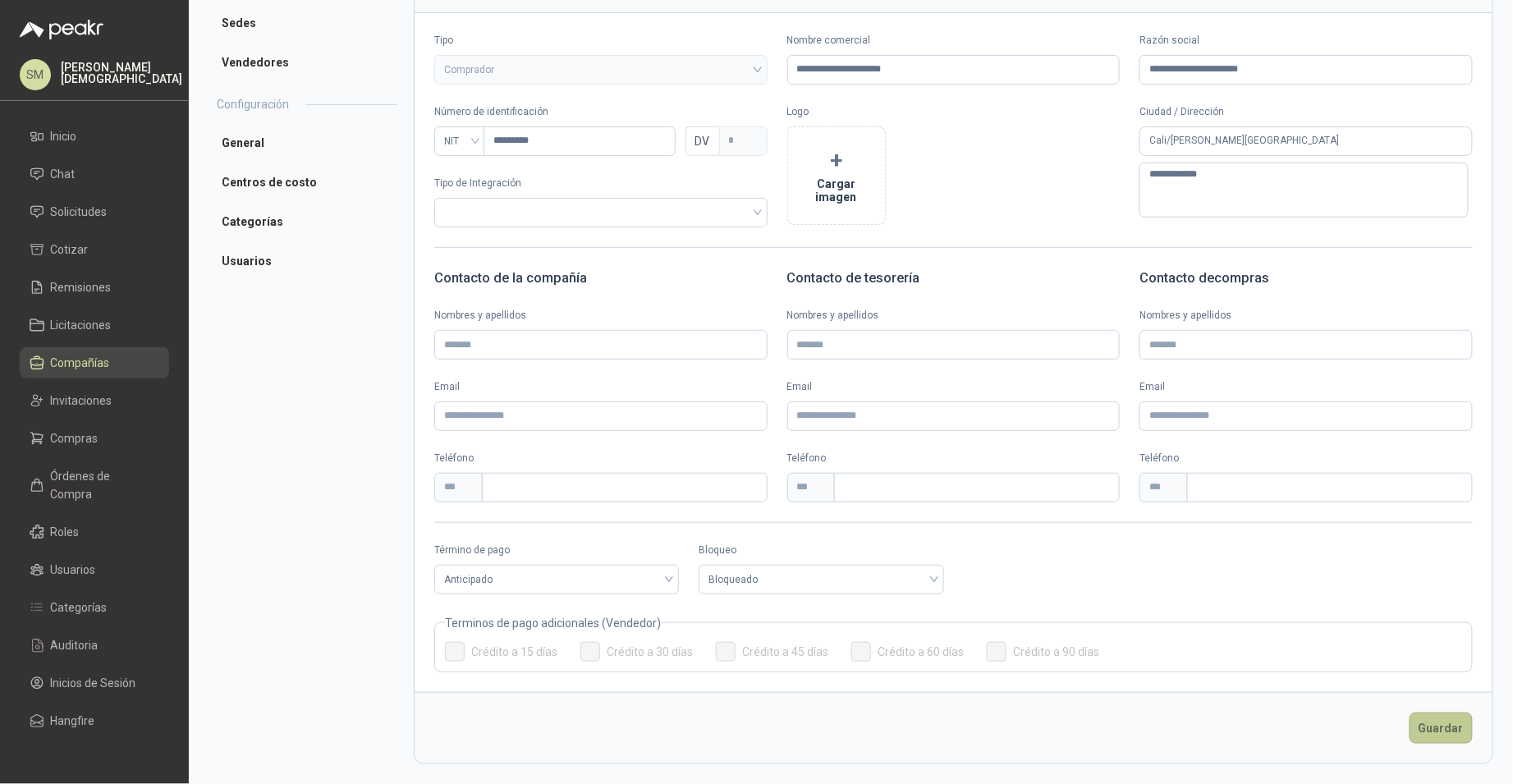
click at [1446, 733] on button "Guardar" at bounding box center [1441, 727] width 63 height 31
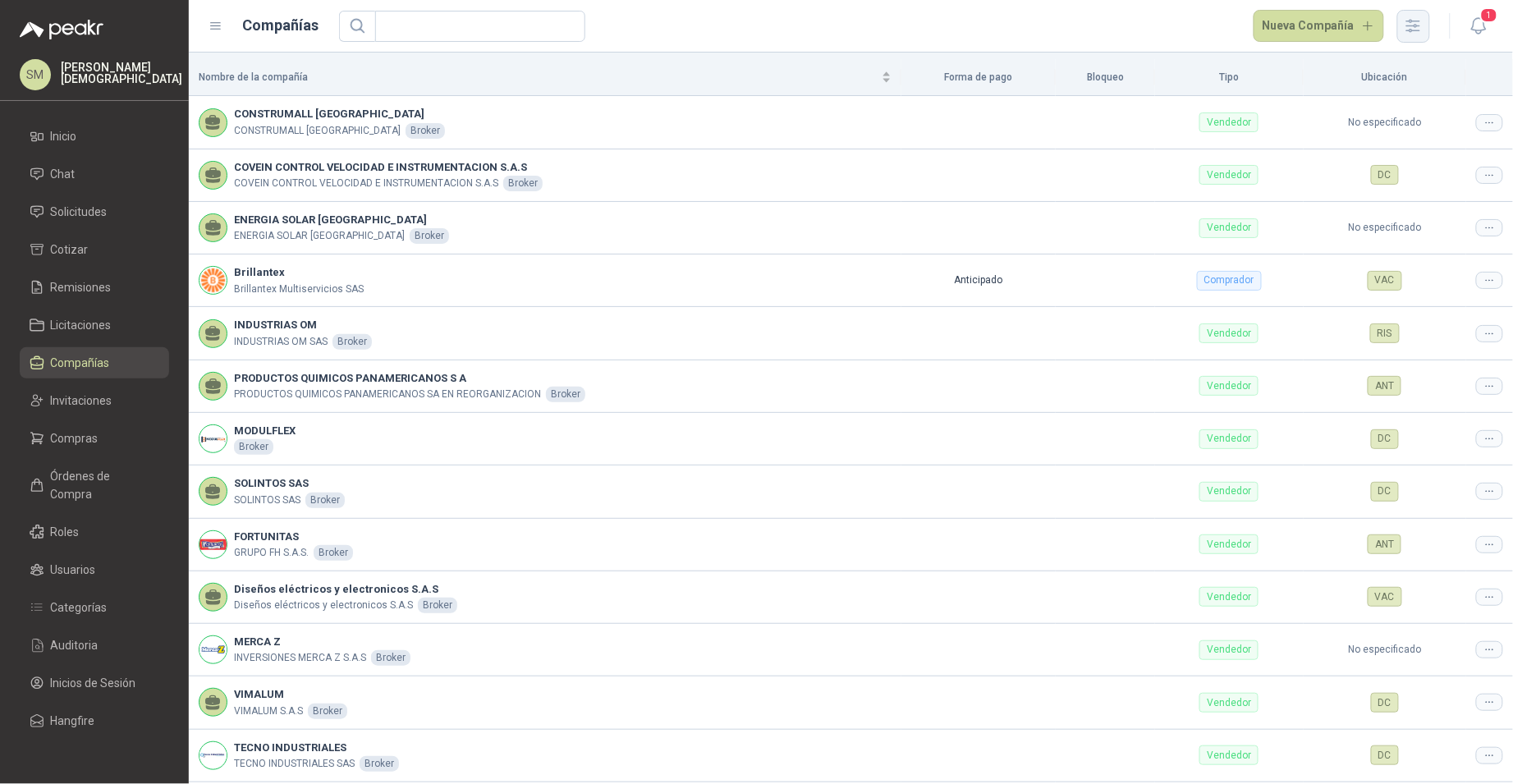
click at [1413, 35] on button "button" at bounding box center [1413, 26] width 33 height 33
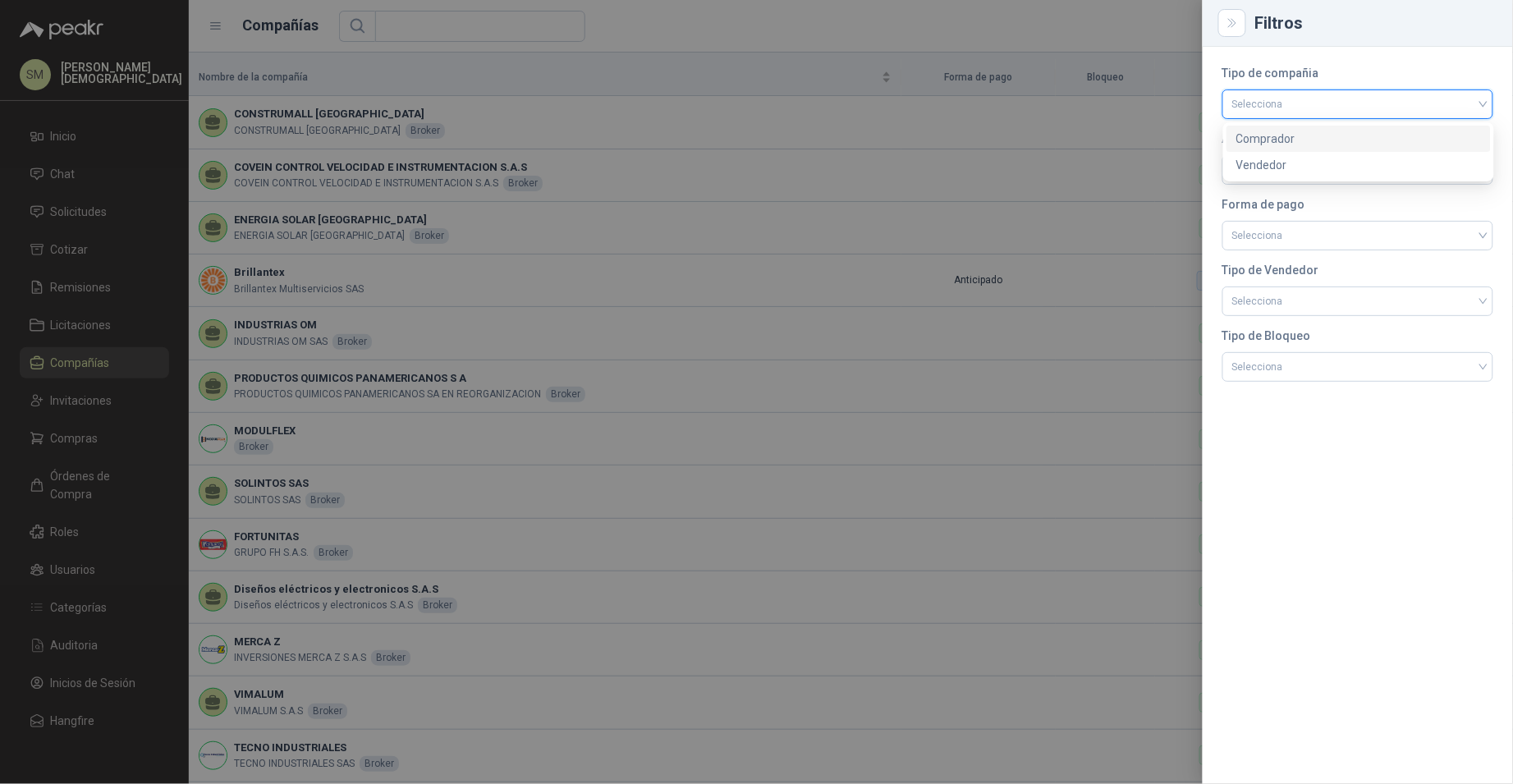
click at [1308, 100] on input "search" at bounding box center [1357, 103] width 251 height 24
click at [1291, 132] on div "Comprador" at bounding box center [1358, 138] width 244 height 18
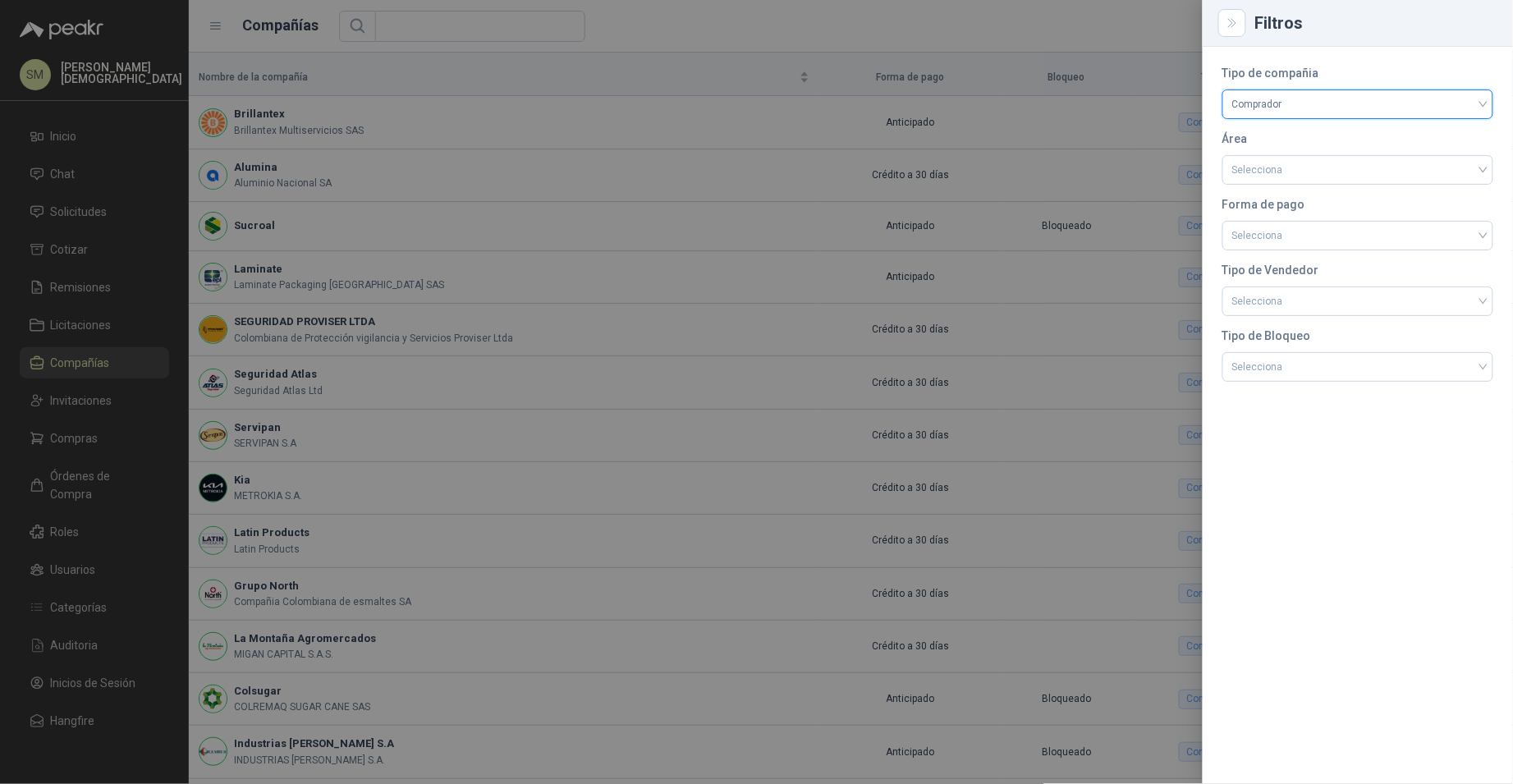
click at [1025, 202] on div at bounding box center [756, 392] width 1513 height 784
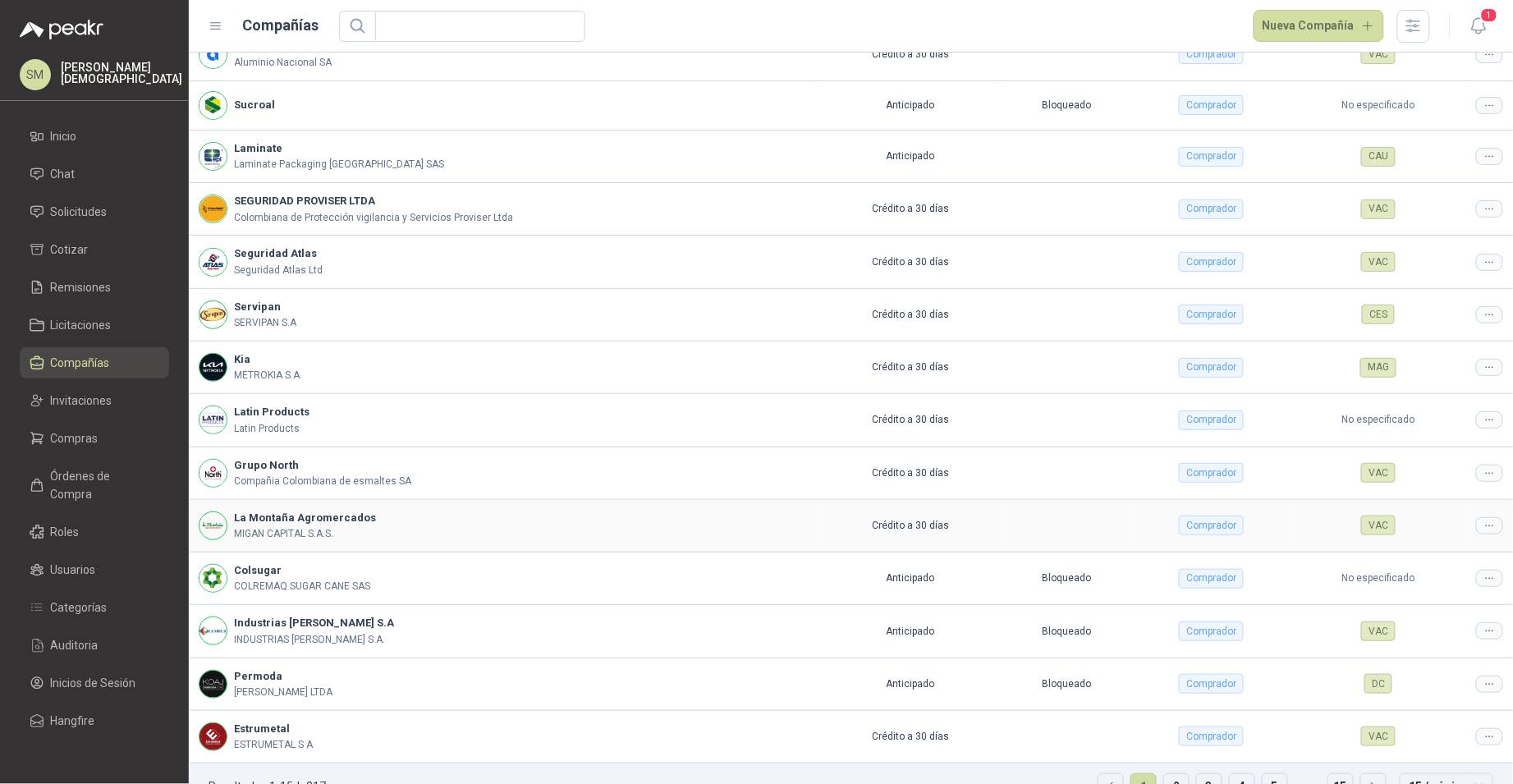
scroll to position [158, 0]
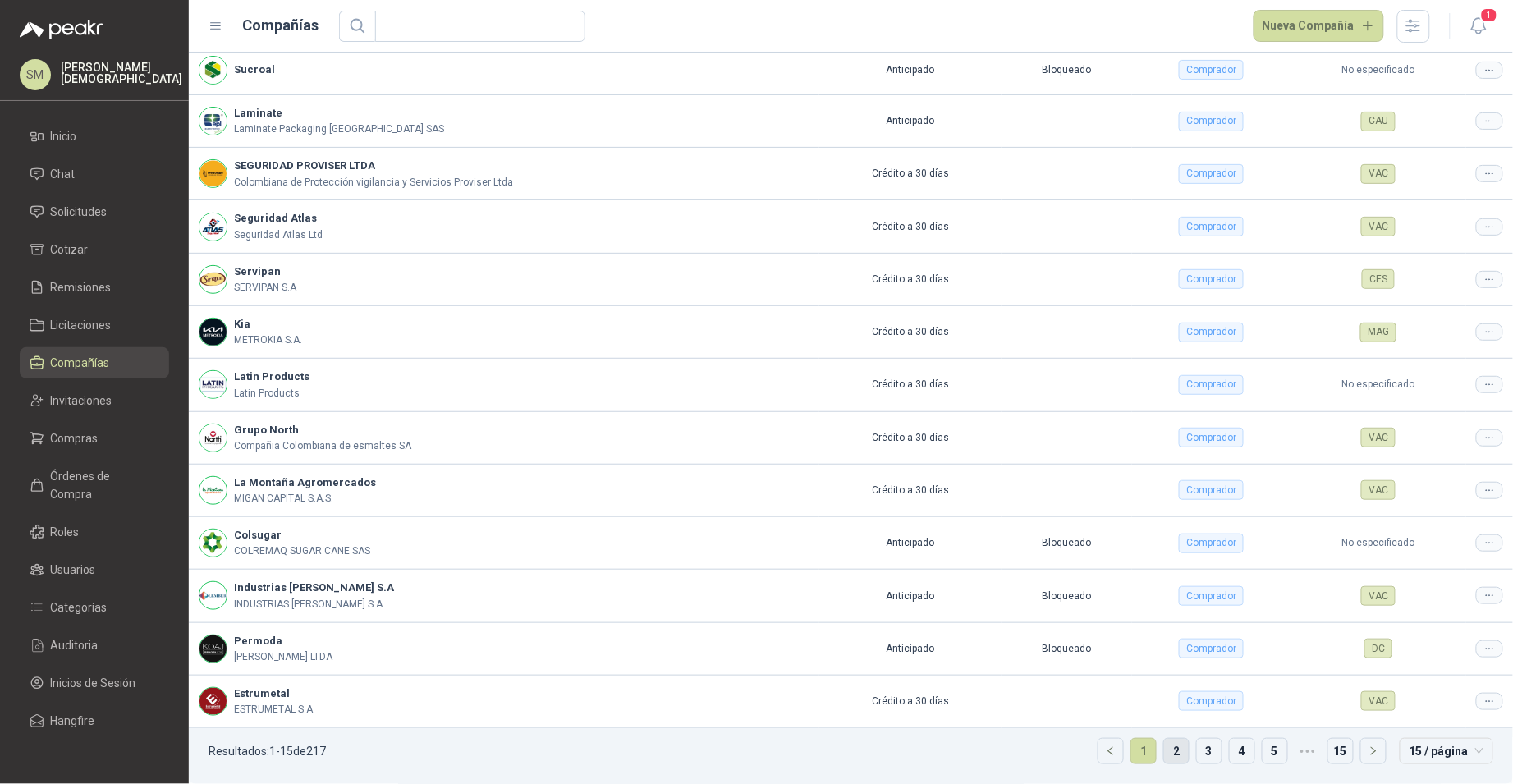
click at [1165, 752] on link "2" at bounding box center [1176, 750] width 24 height 24
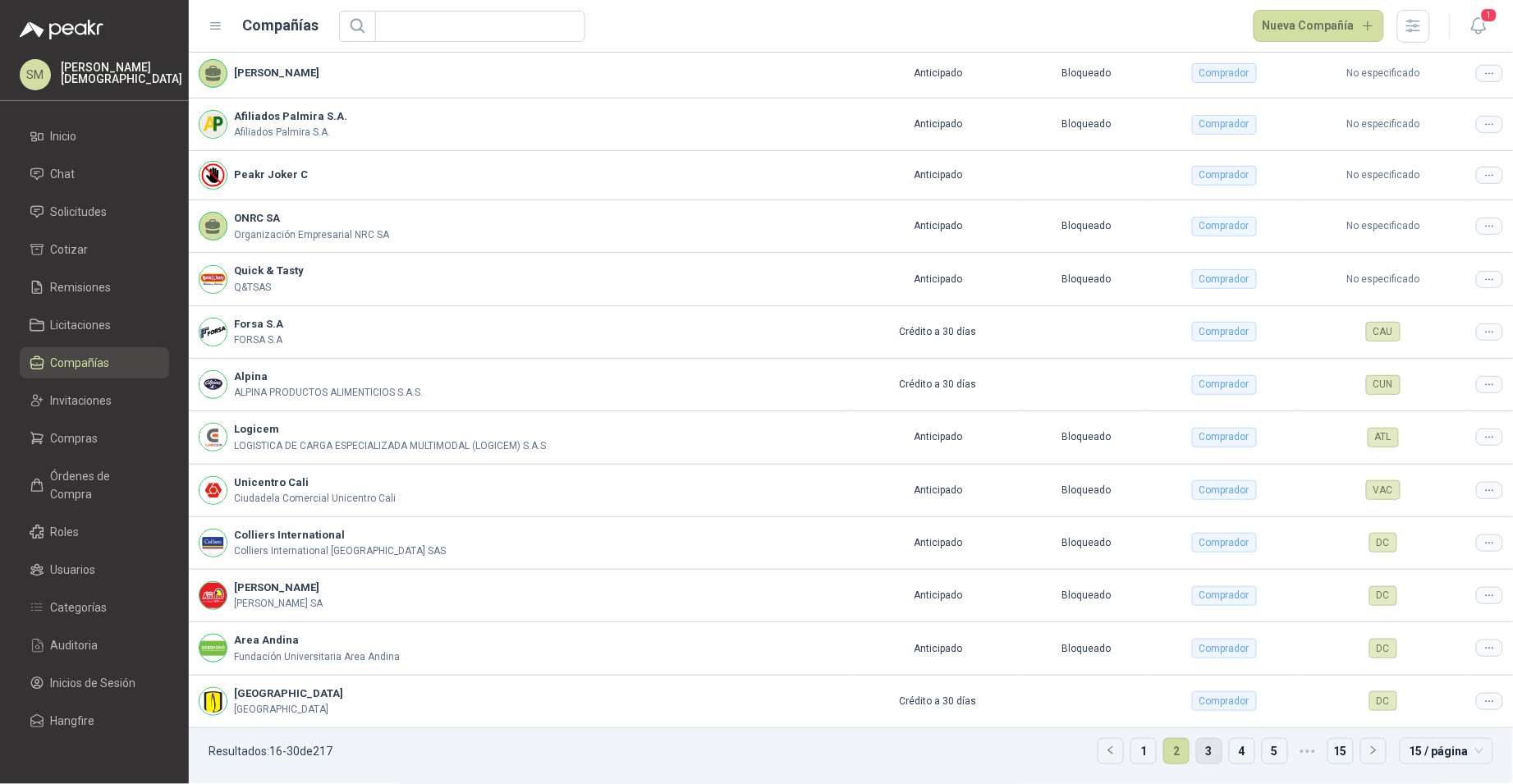
click at [1200, 751] on link "3" at bounding box center [1209, 750] width 24 height 24
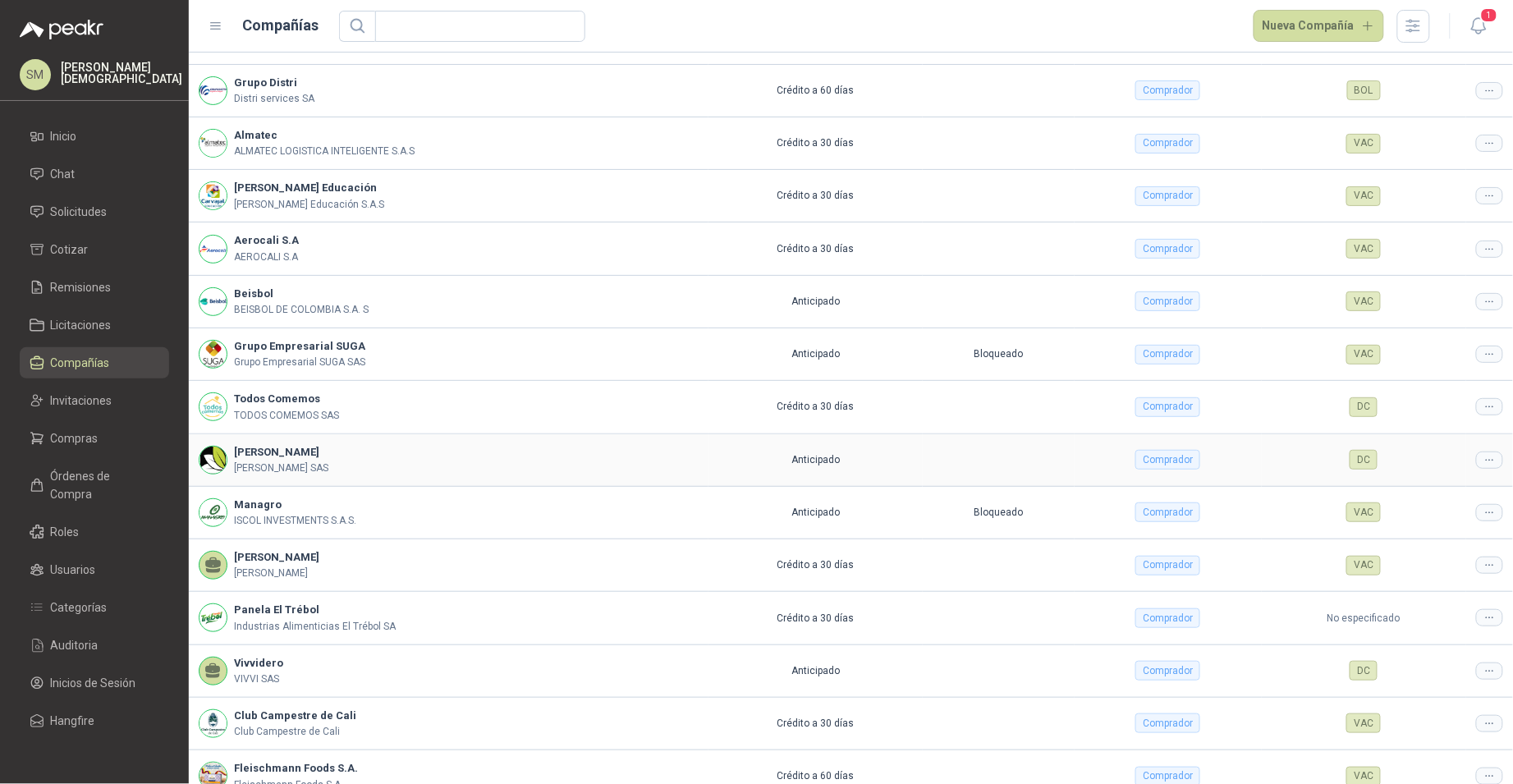
scroll to position [161, 0]
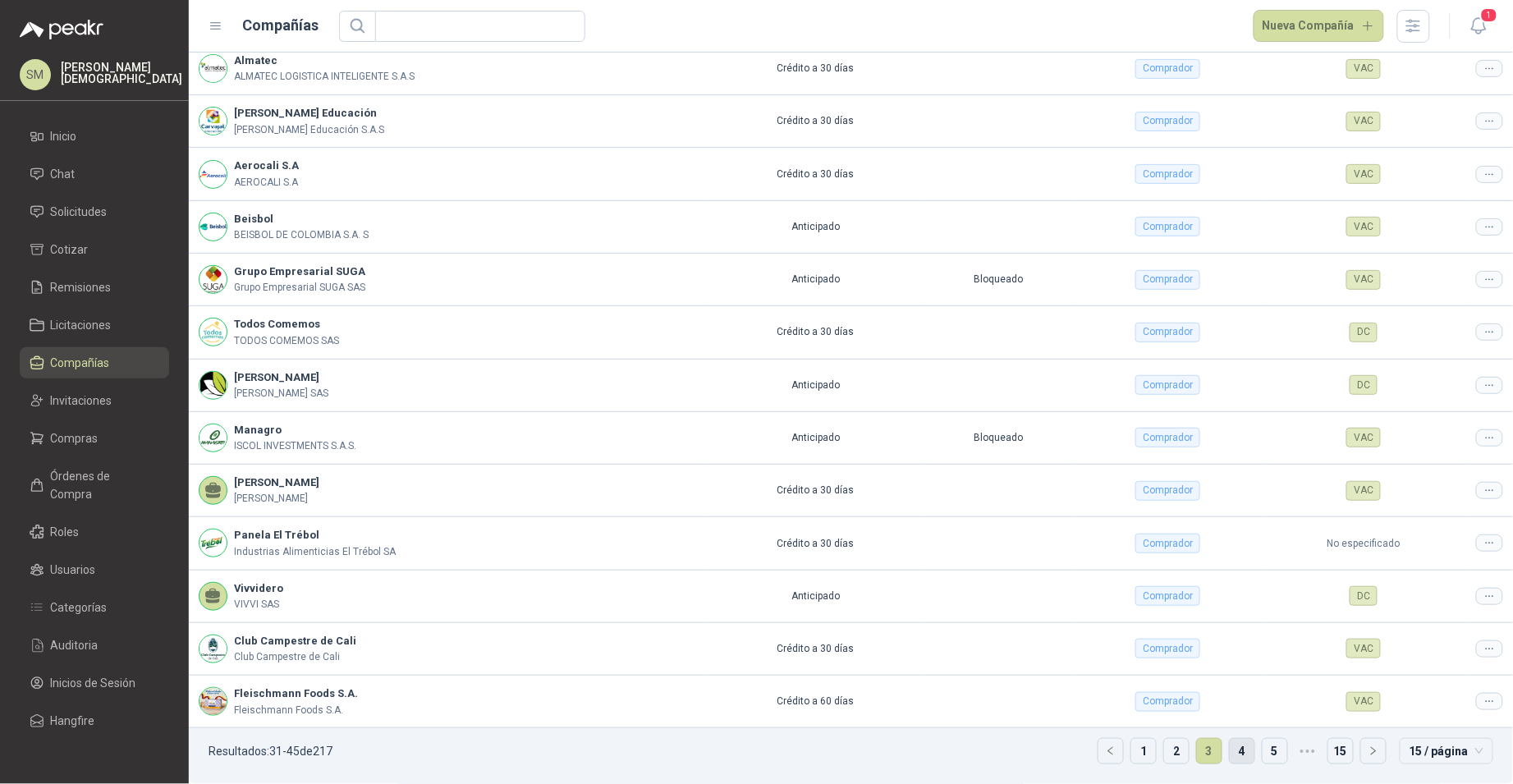
click at [1234, 755] on link "4" at bounding box center [1242, 750] width 24 height 24
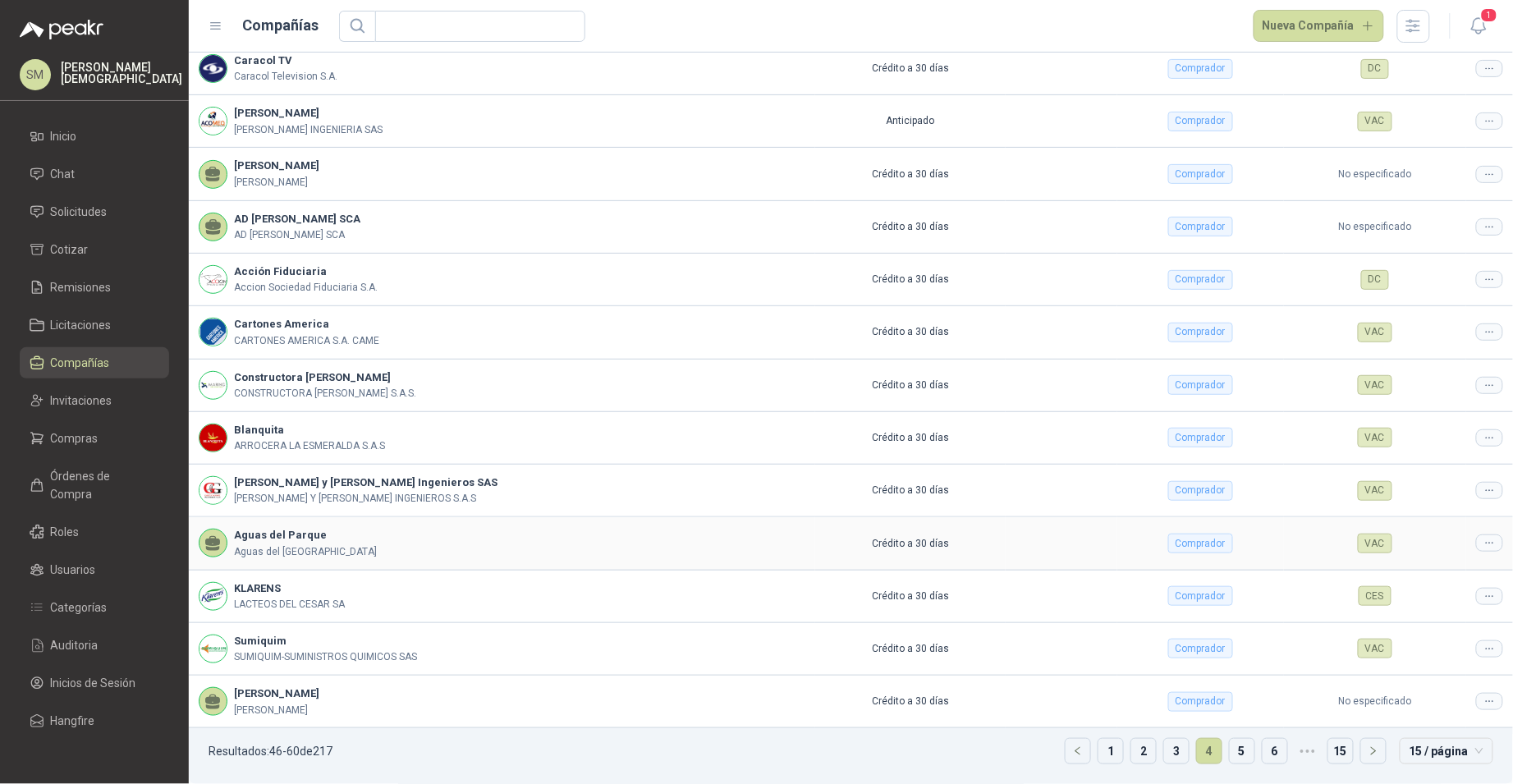
scroll to position [160, 0]
click at [1236, 750] on link "5" at bounding box center [1242, 750] width 24 height 24
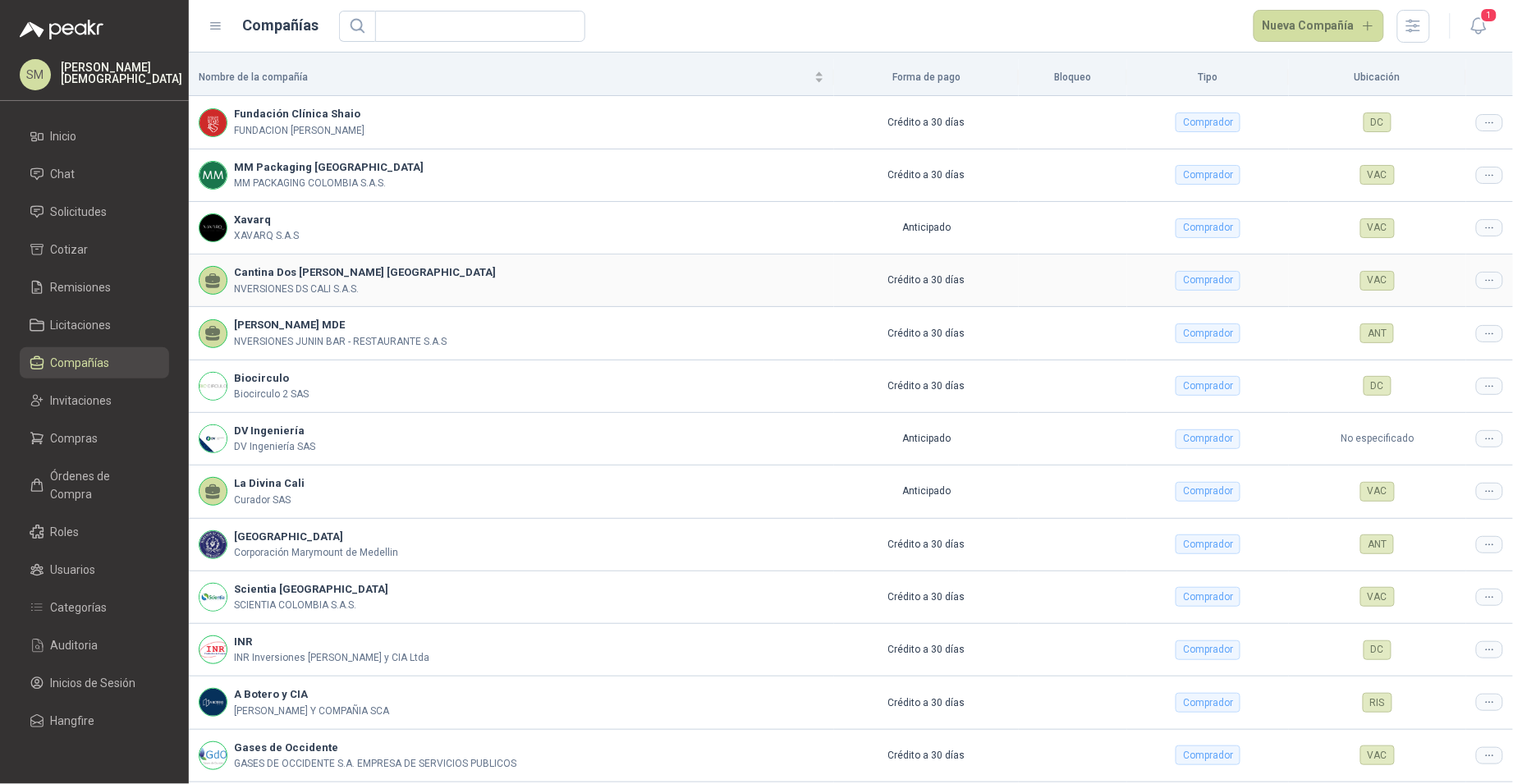
click at [1476, 278] on div at bounding box center [1489, 280] width 27 height 17
click at [1453, 302] on span "Editar compañía" at bounding box center [1435, 309] width 85 height 18
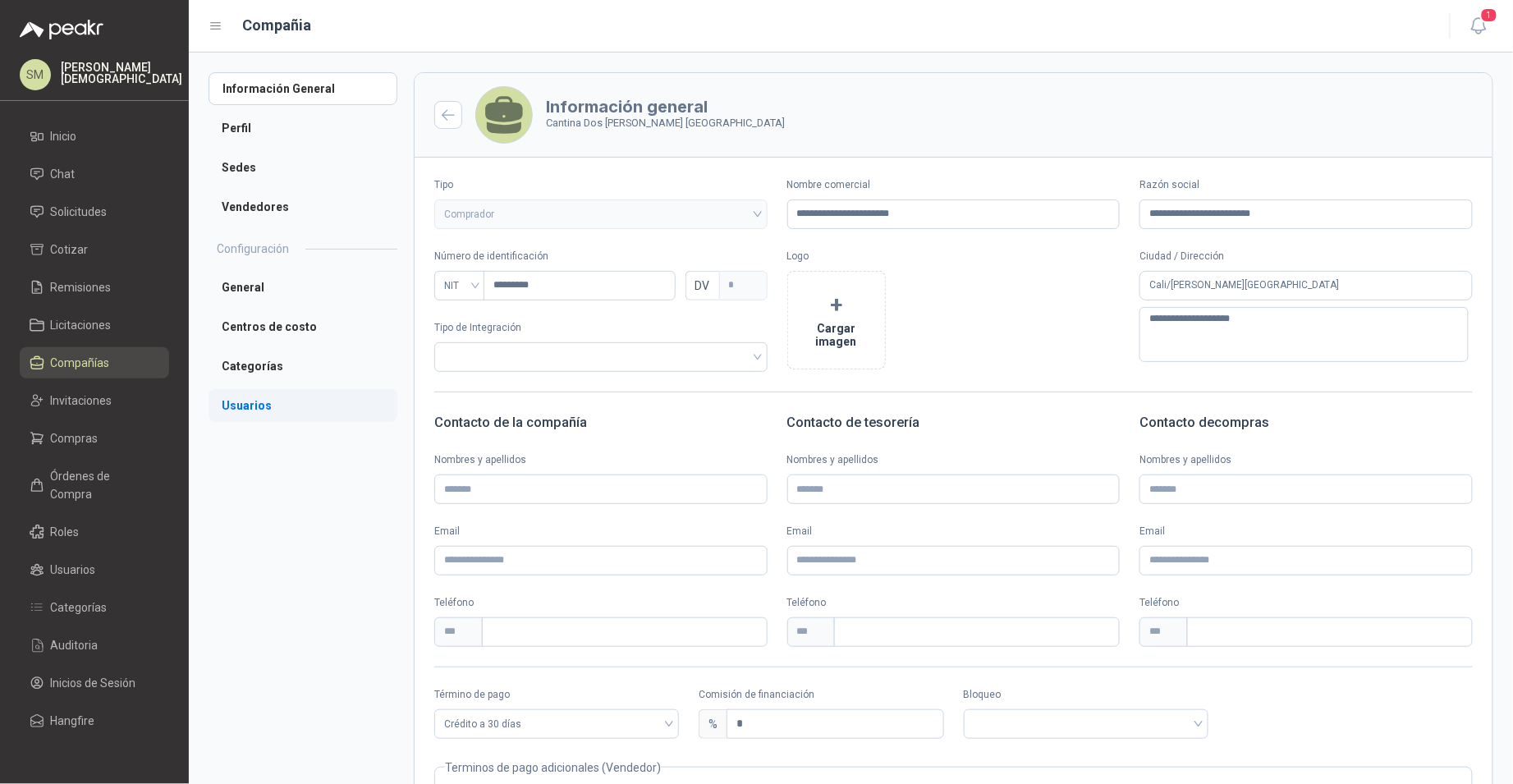
click at [263, 409] on li "Usuarios" at bounding box center [303, 405] width 189 height 33
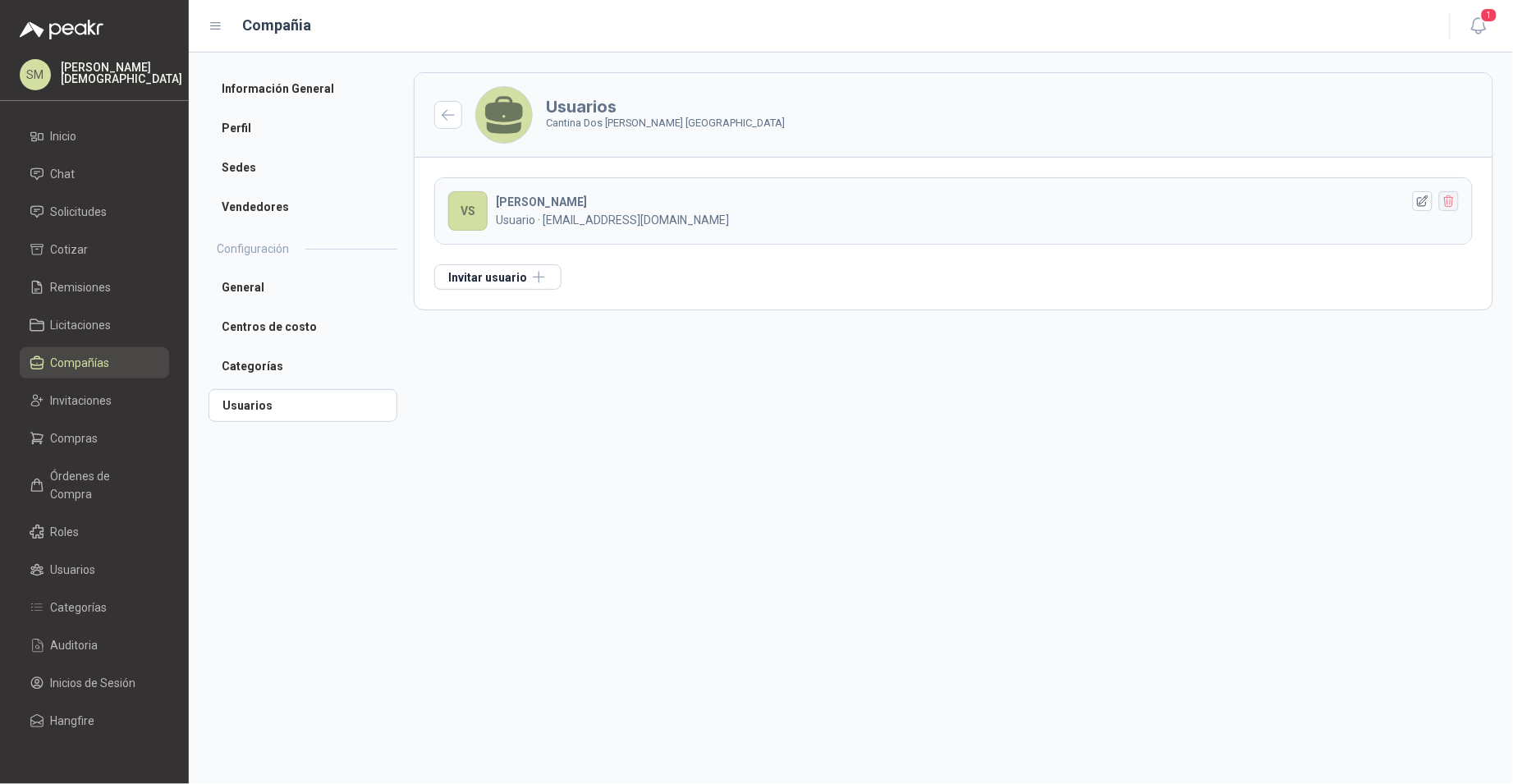
click at [1451, 204] on icon "button" at bounding box center [1449, 201] width 14 height 14
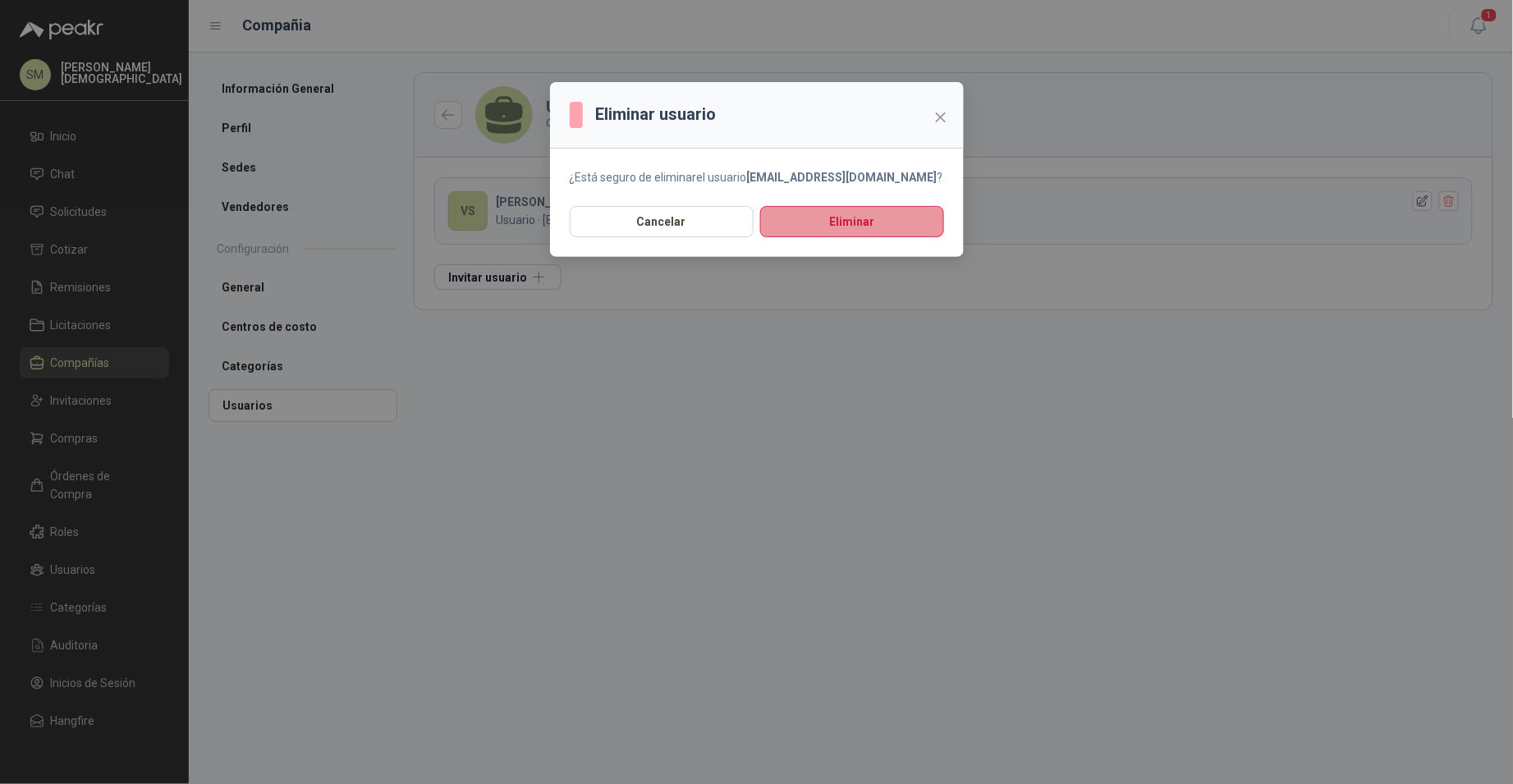
click at [863, 208] on button "Eliminar" at bounding box center [851, 221] width 184 height 31
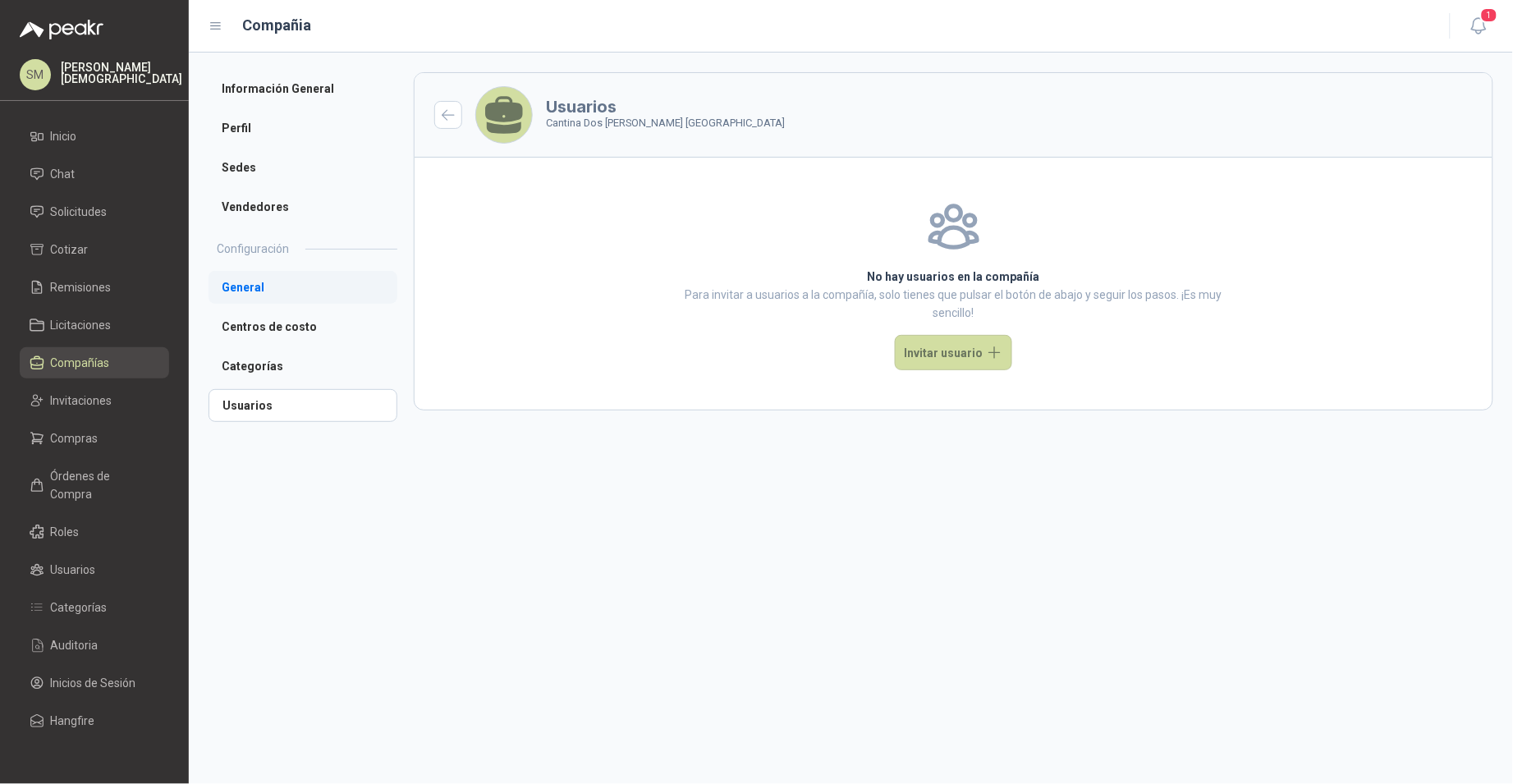
click at [296, 292] on li "General" at bounding box center [303, 287] width 189 height 33
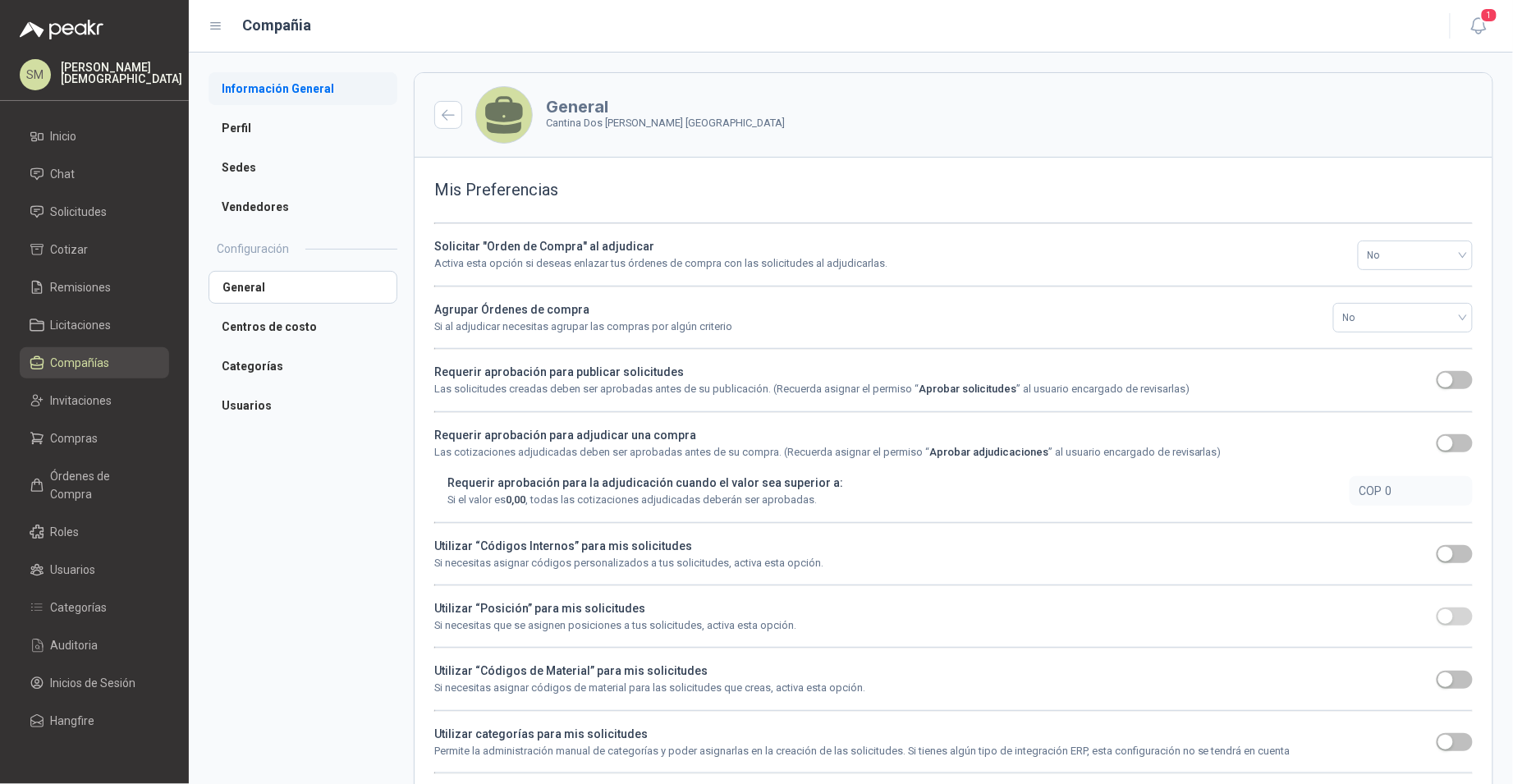
click at [296, 103] on li "Información General" at bounding box center [303, 88] width 189 height 33
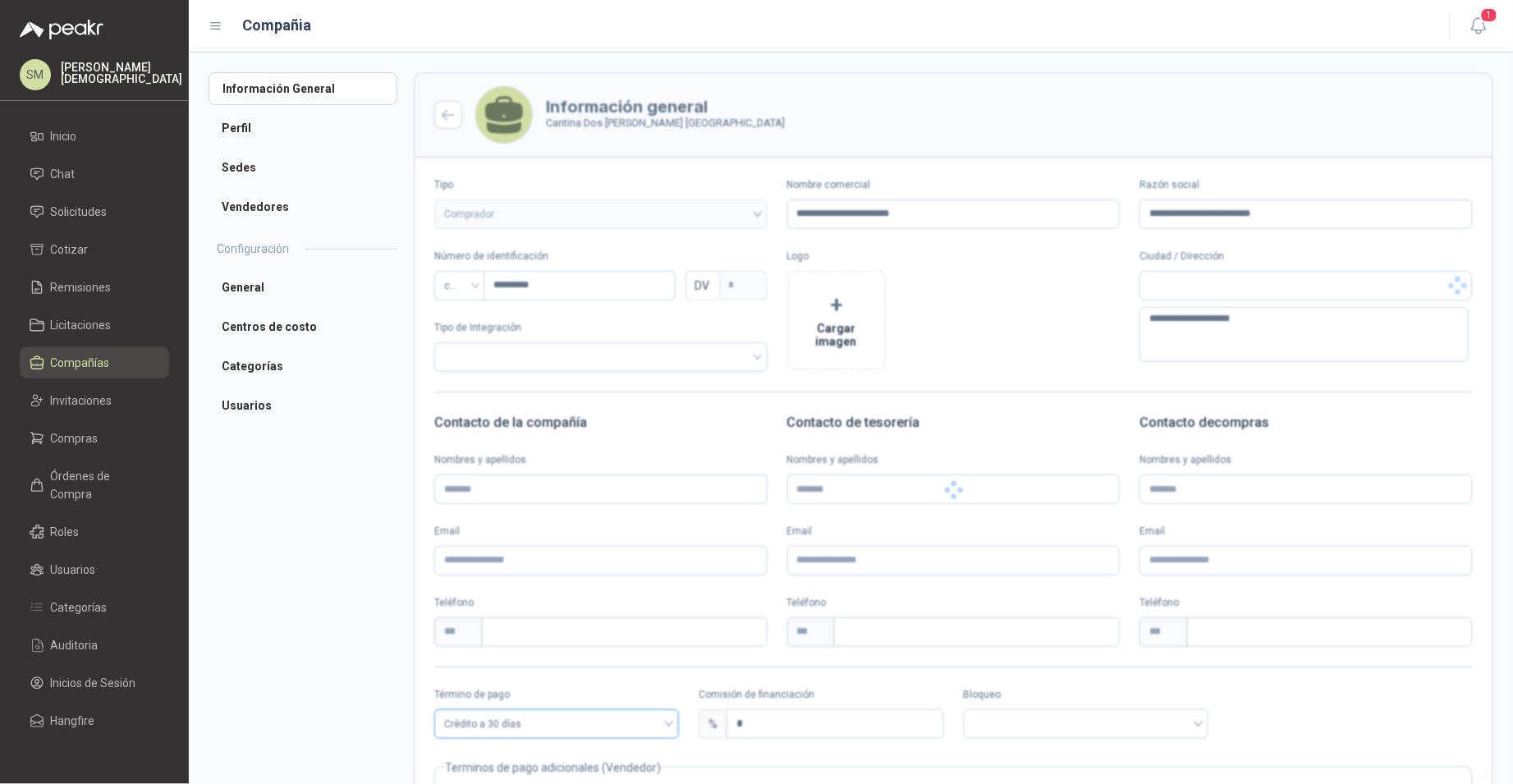
scroll to position [145, 0]
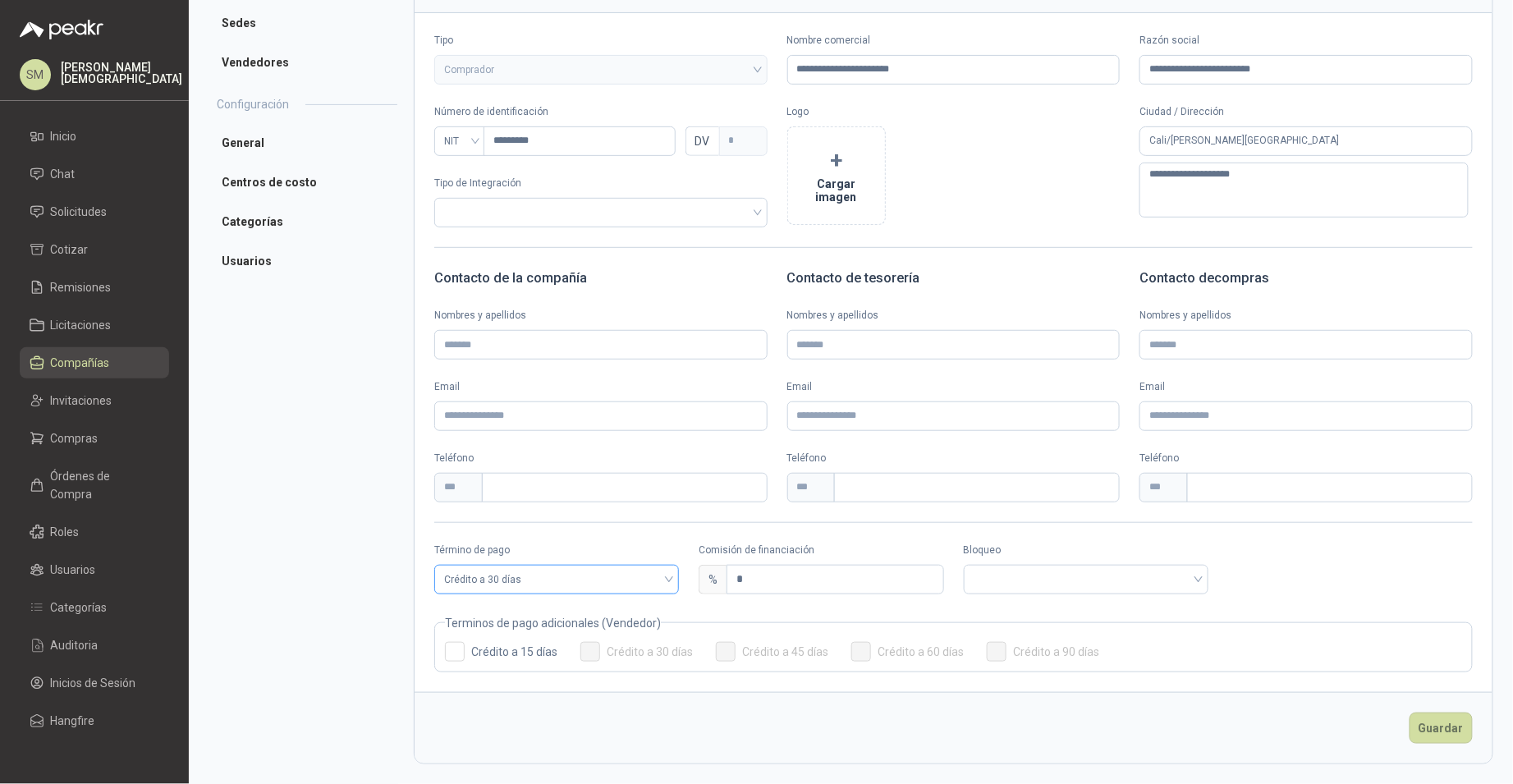
click at [571, 580] on span "Crédito a 30 días" at bounding box center [556, 579] width 225 height 24
click at [521, 616] on div "Anticipado" at bounding box center [556, 612] width 216 height 18
click at [769, 580] on input "search" at bounding box center [820, 578] width 225 height 24
click at [751, 636] on div "Bloqueado" at bounding box center [818, 639] width 216 height 18
click at [1433, 733] on button "Guardar" at bounding box center [1441, 727] width 63 height 31
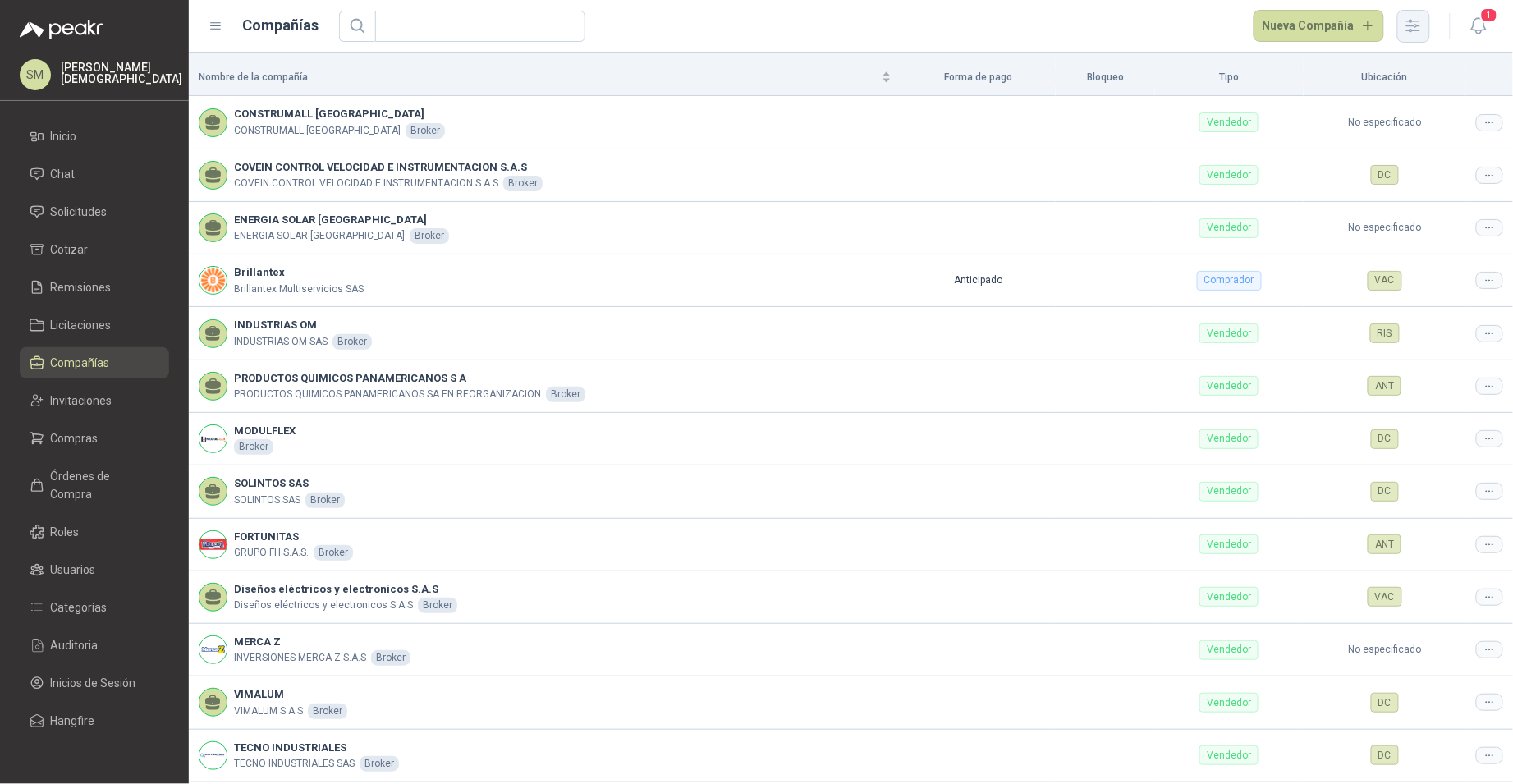
click at [1415, 28] on icon "button" at bounding box center [1413, 26] width 19 height 19
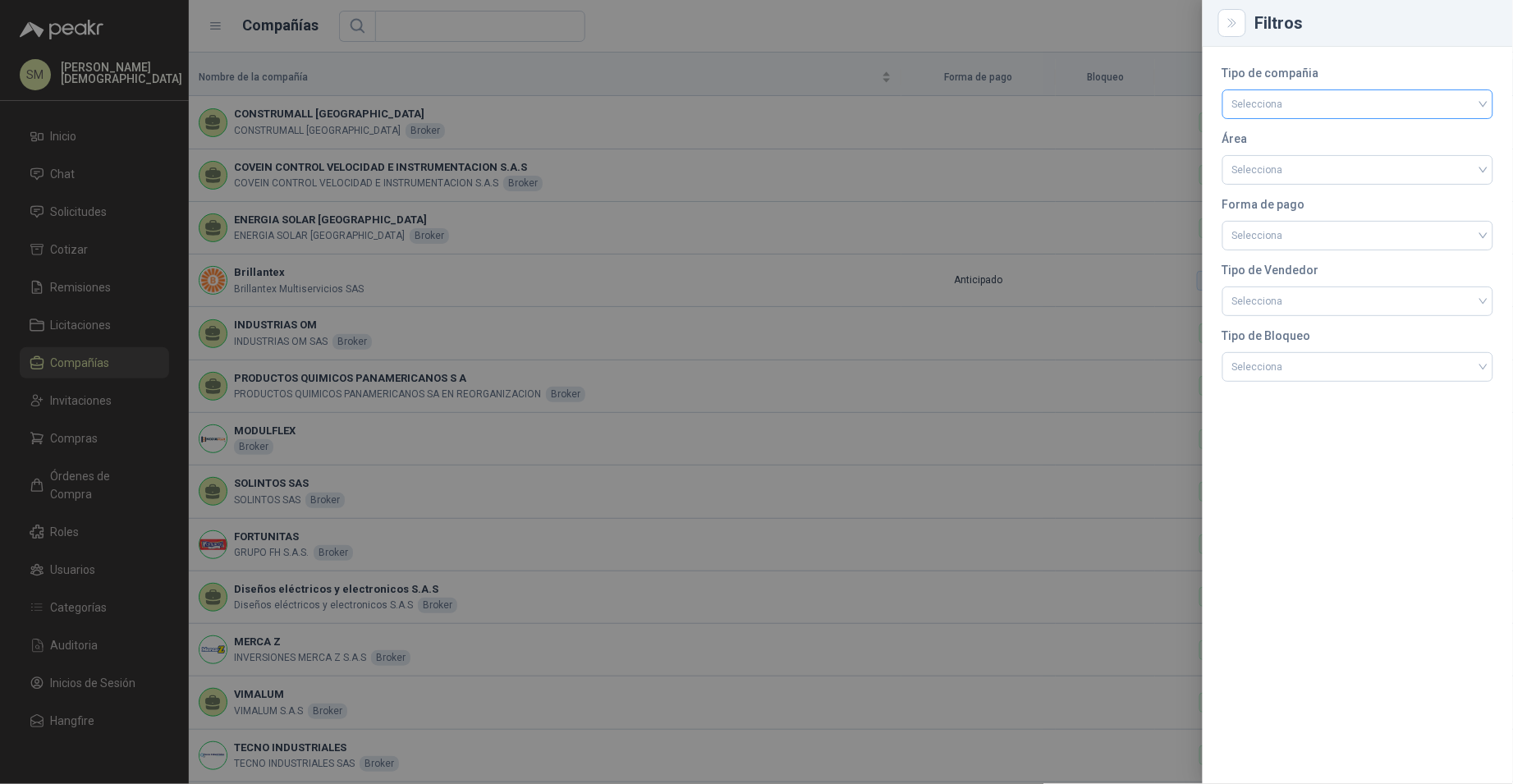
click at [1350, 110] on input "search" at bounding box center [1357, 103] width 251 height 24
click at [1305, 147] on div "Comprador" at bounding box center [1358, 138] width 244 height 18
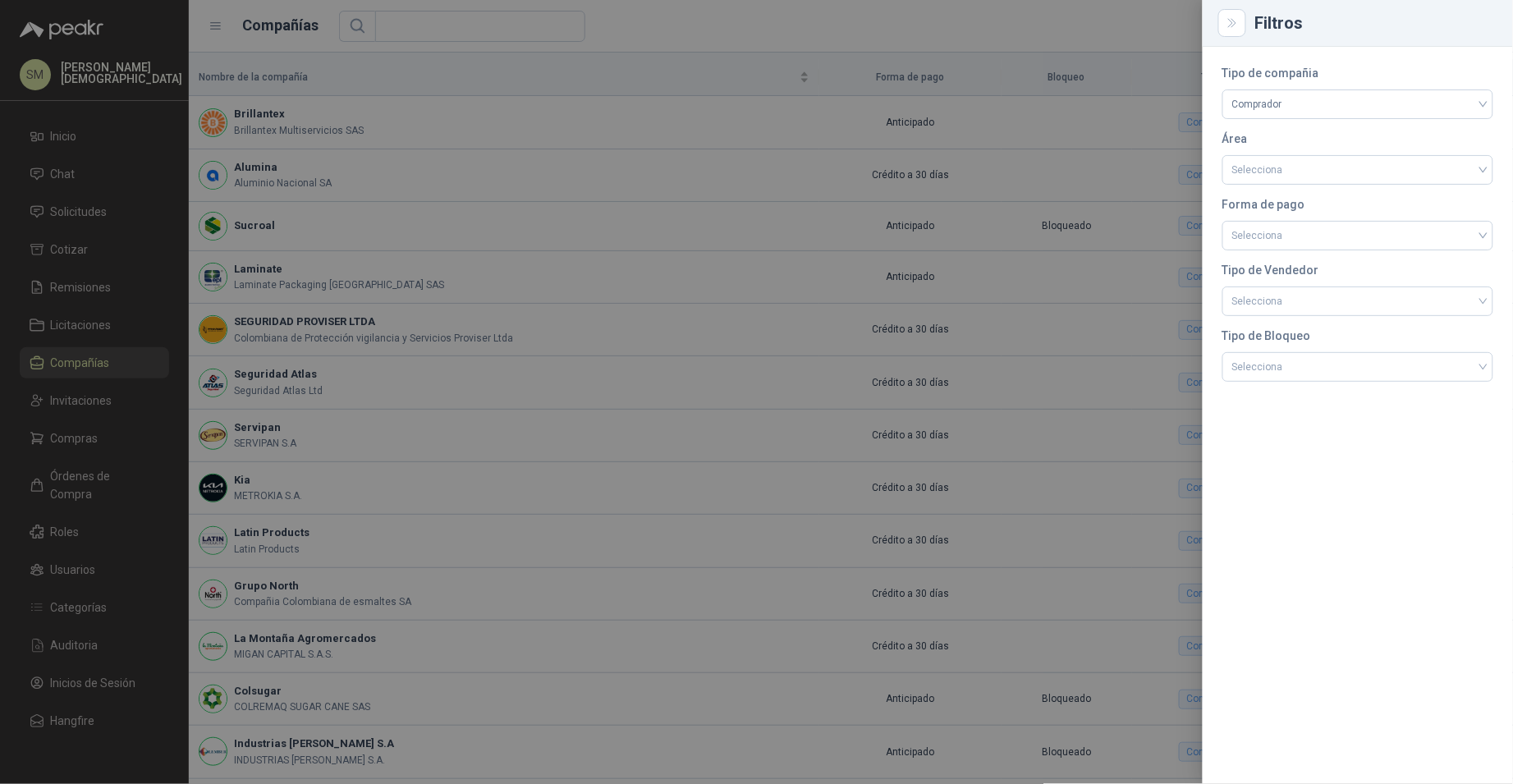
click at [985, 194] on div at bounding box center [756, 392] width 1513 height 784
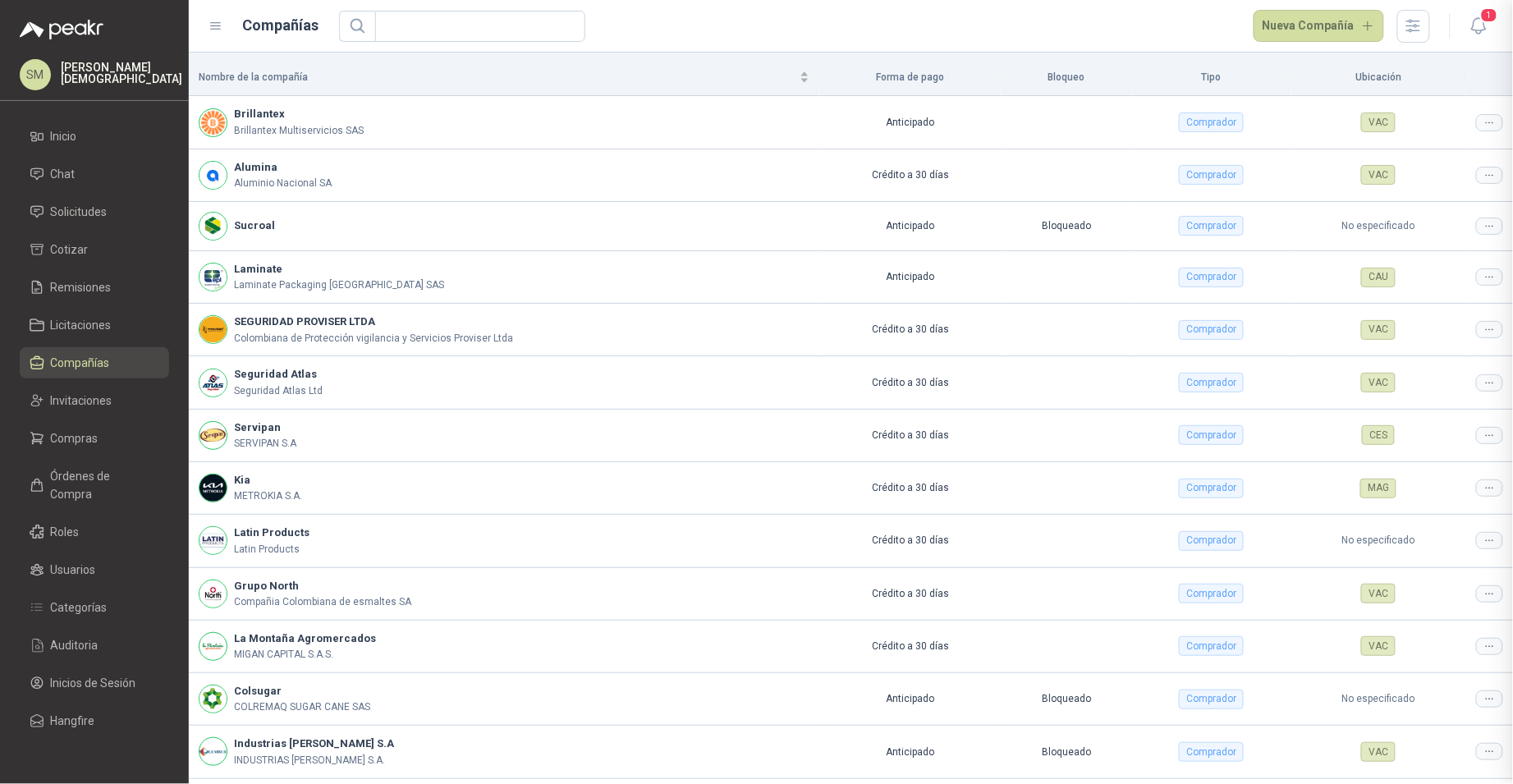
scroll to position [158, 0]
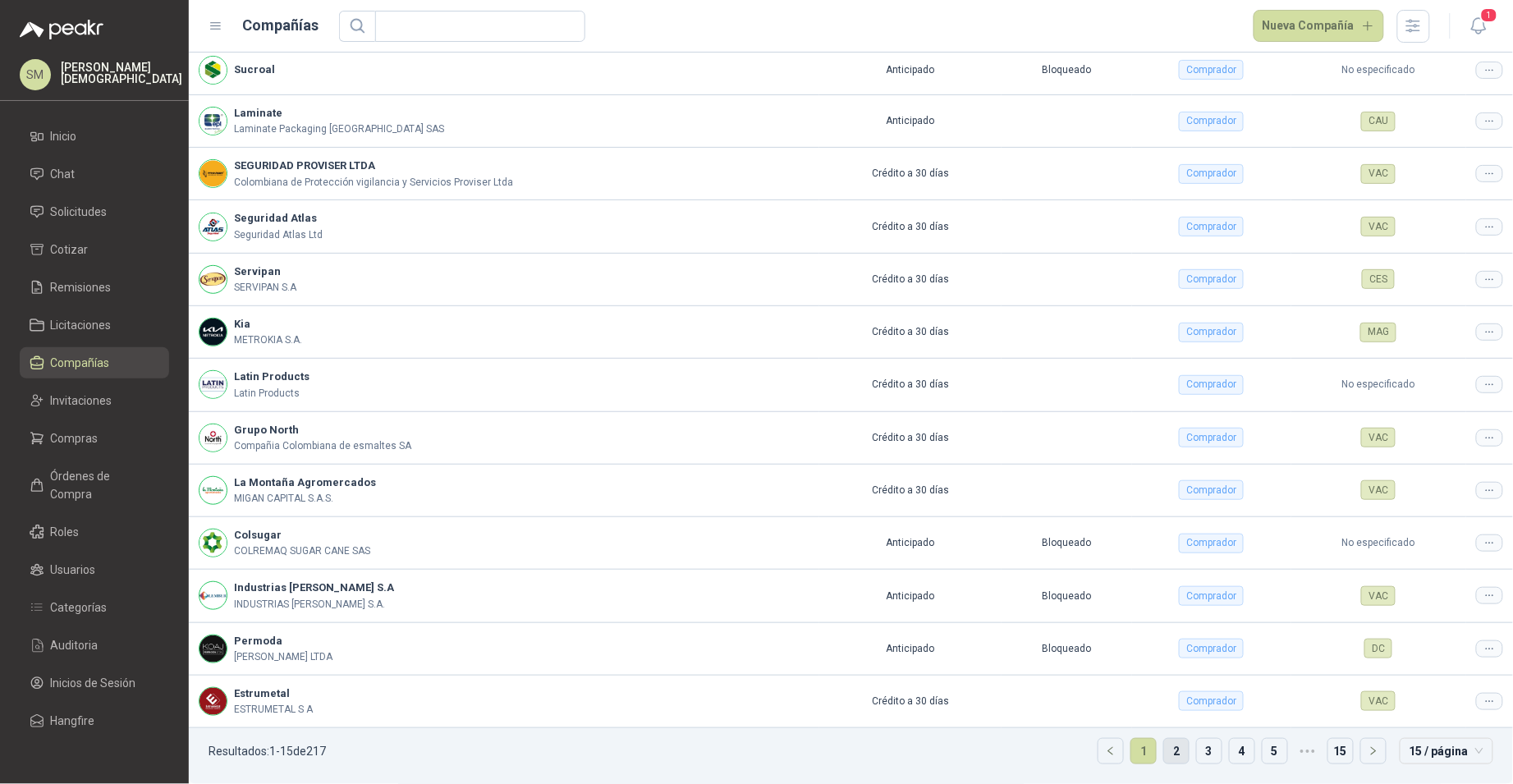
click at [1164, 750] on link "2" at bounding box center [1176, 750] width 24 height 24
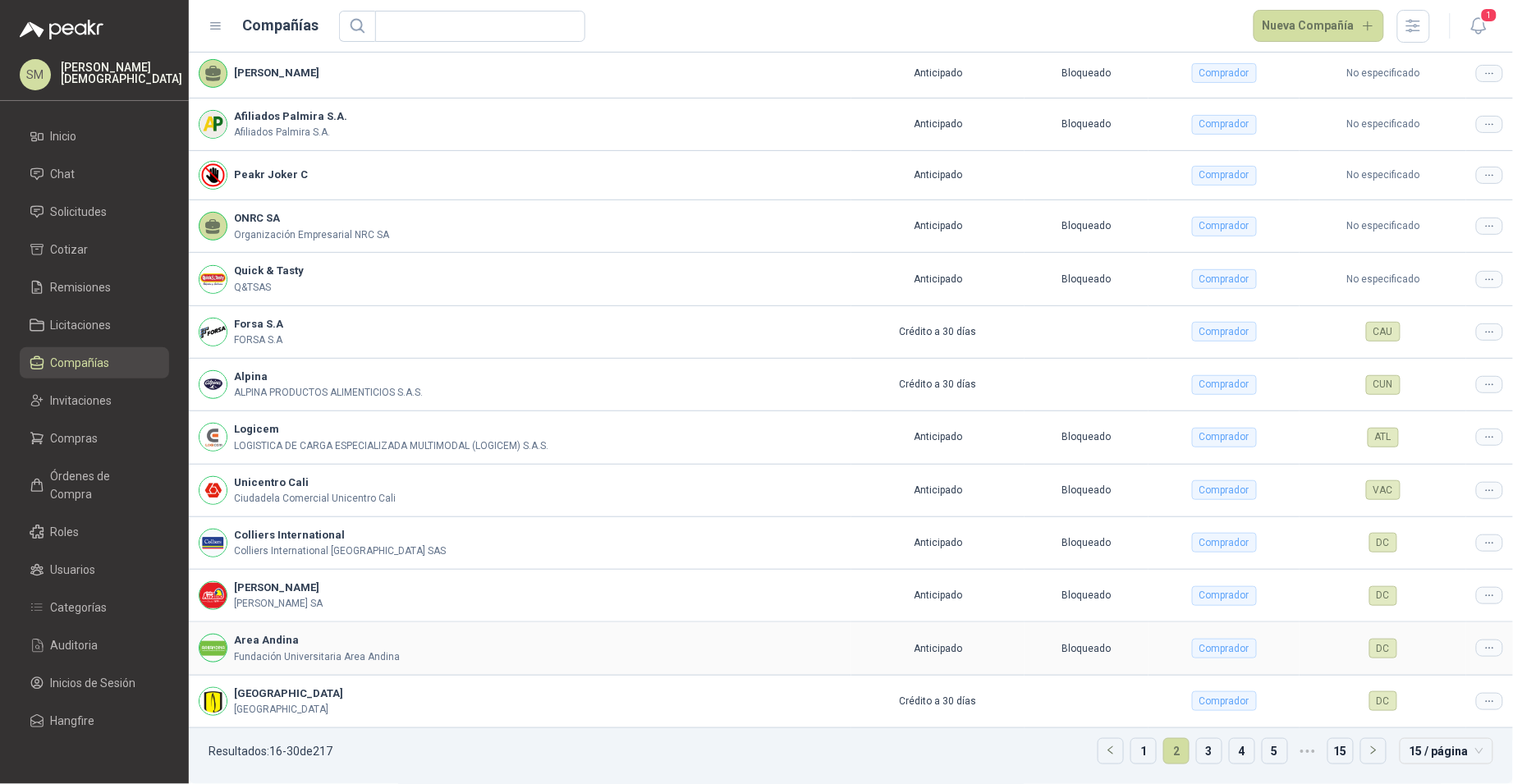
scroll to position [154, 0]
click at [1203, 755] on link "3" at bounding box center [1209, 750] width 24 height 24
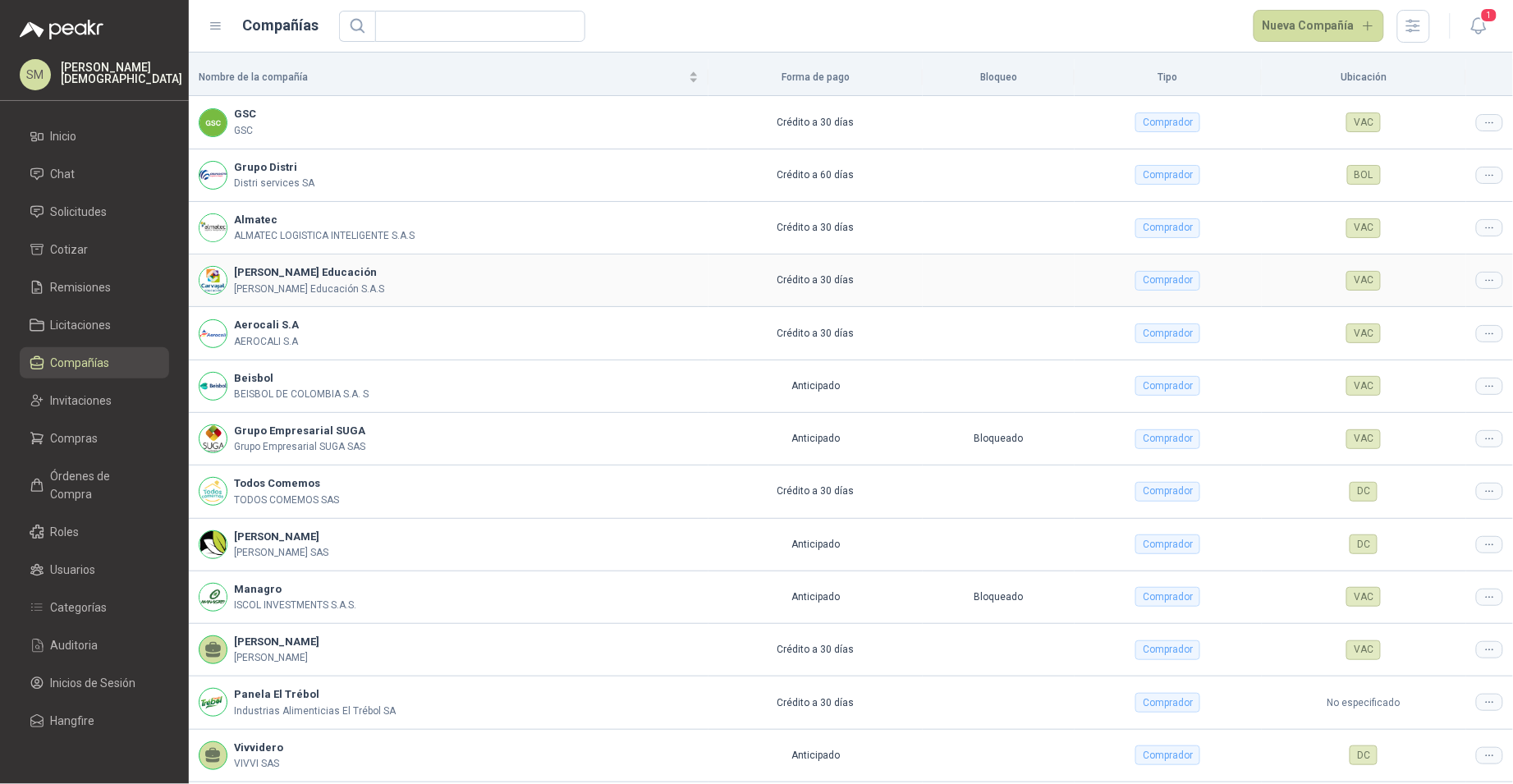
scroll to position [161, 0]
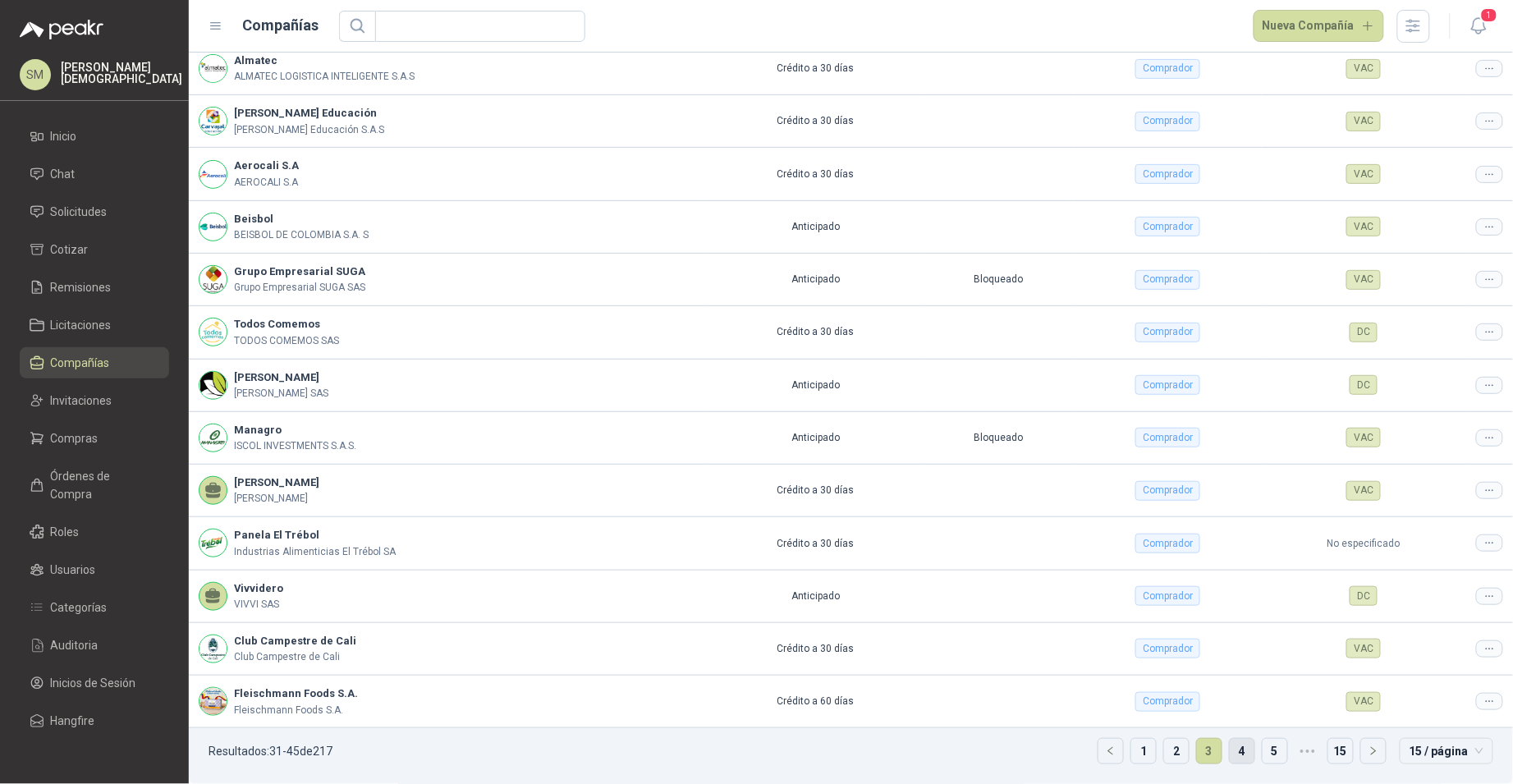
click at [1230, 752] on link "4" at bounding box center [1242, 750] width 24 height 24
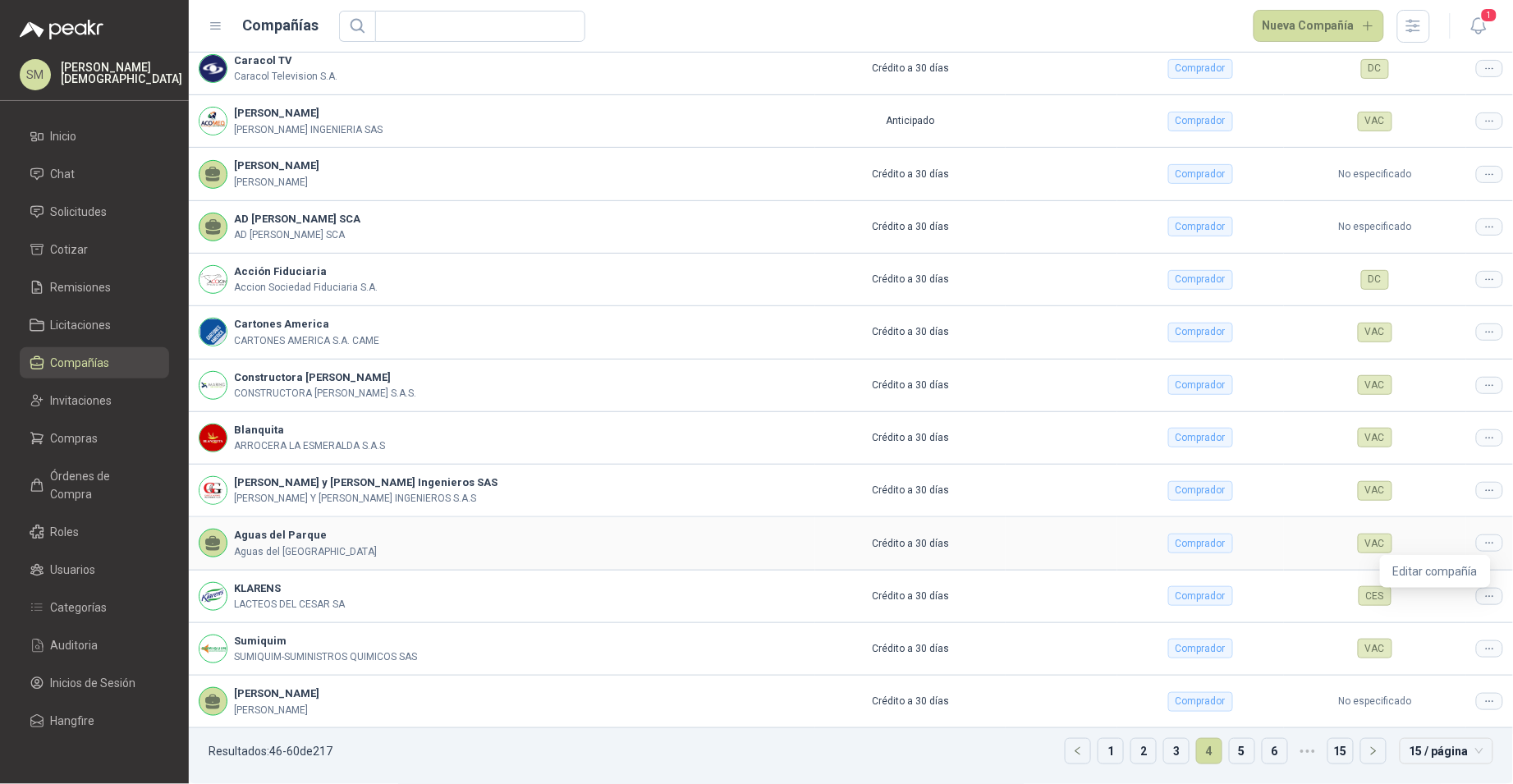
click at [1476, 544] on div at bounding box center [1489, 543] width 27 height 17
click at [1452, 568] on span "Editar compañía" at bounding box center [1435, 571] width 85 height 18
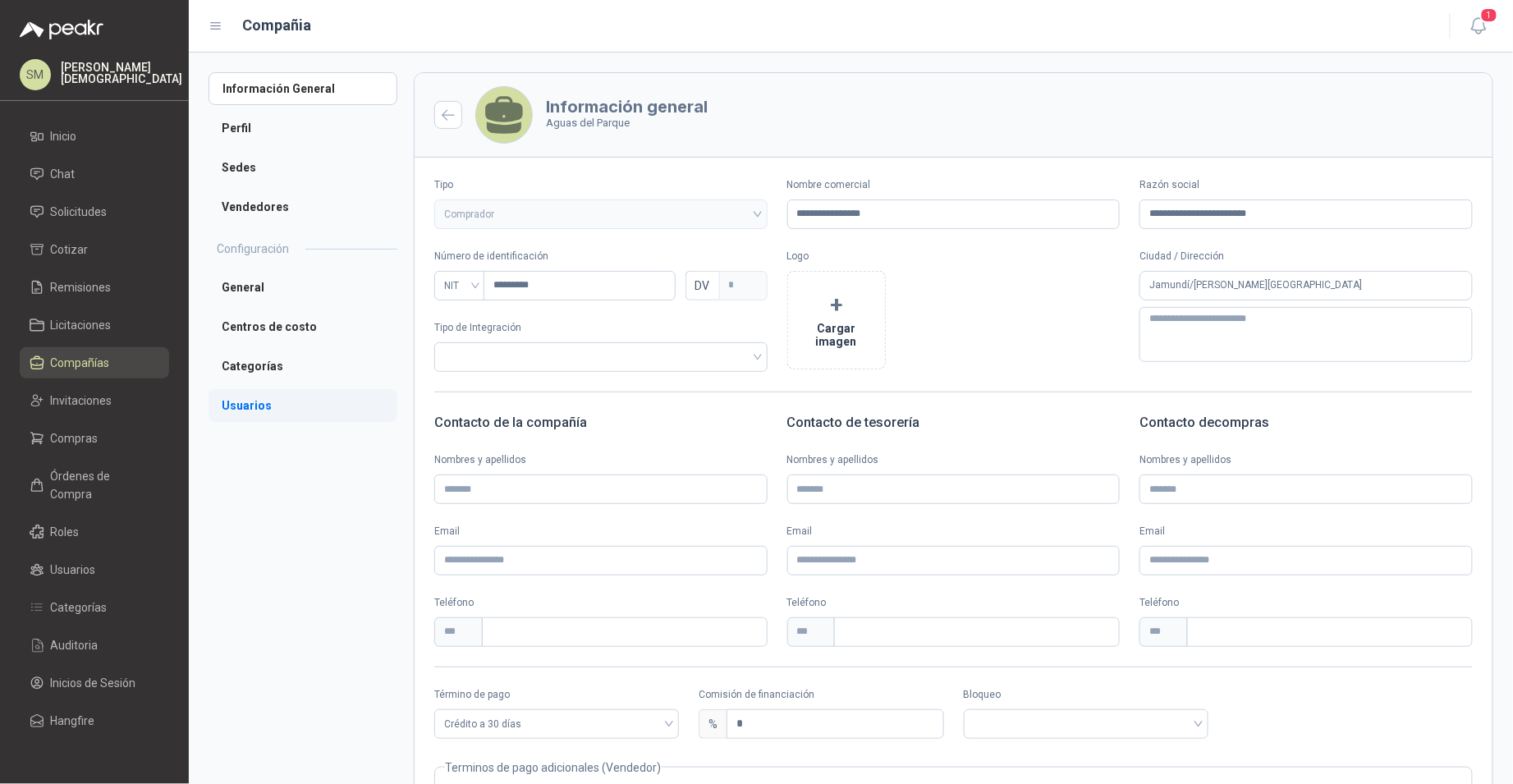
click at [265, 389] on li "Usuarios" at bounding box center [303, 405] width 189 height 33
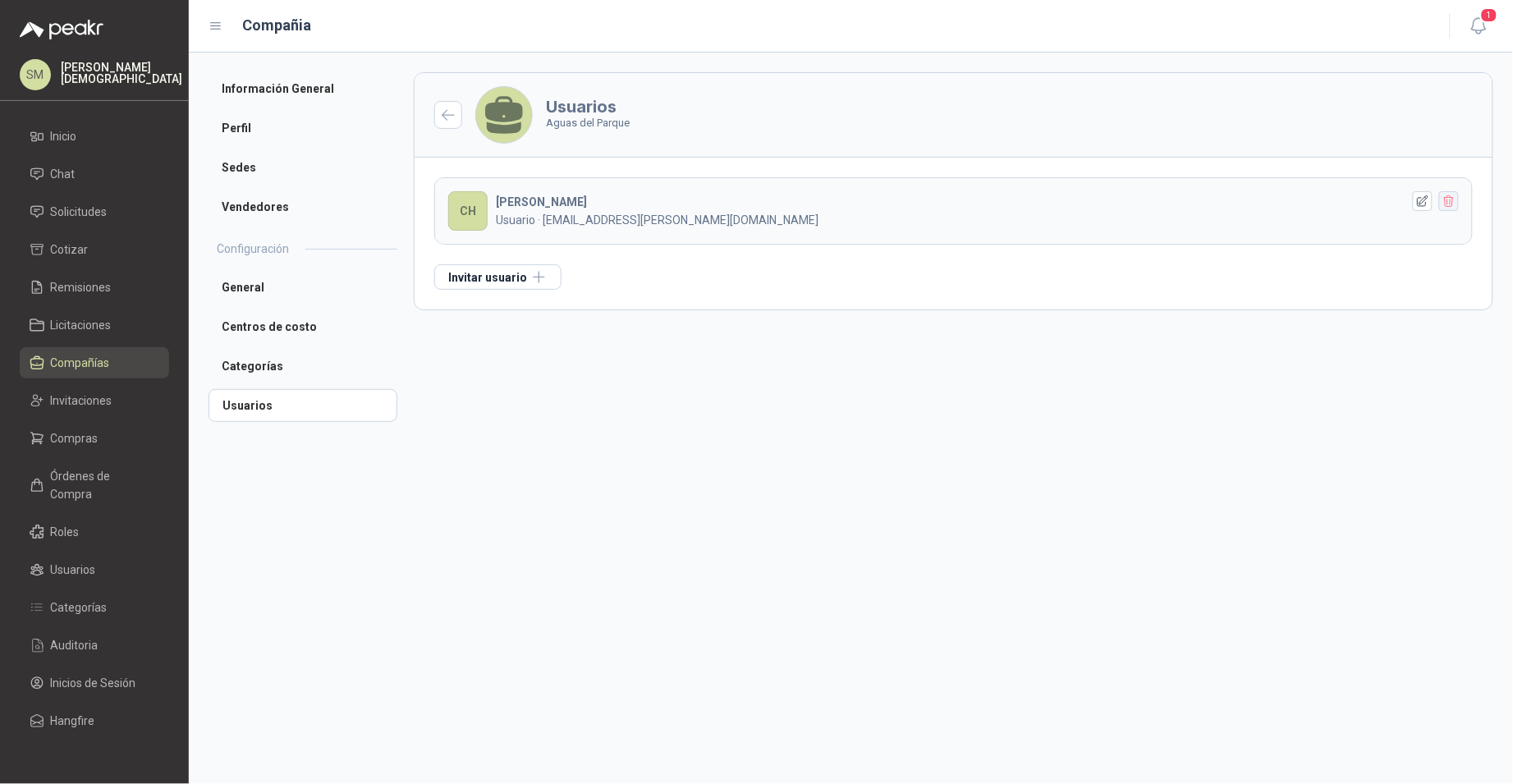
click at [1453, 197] on icon "button" at bounding box center [1449, 201] width 14 height 14
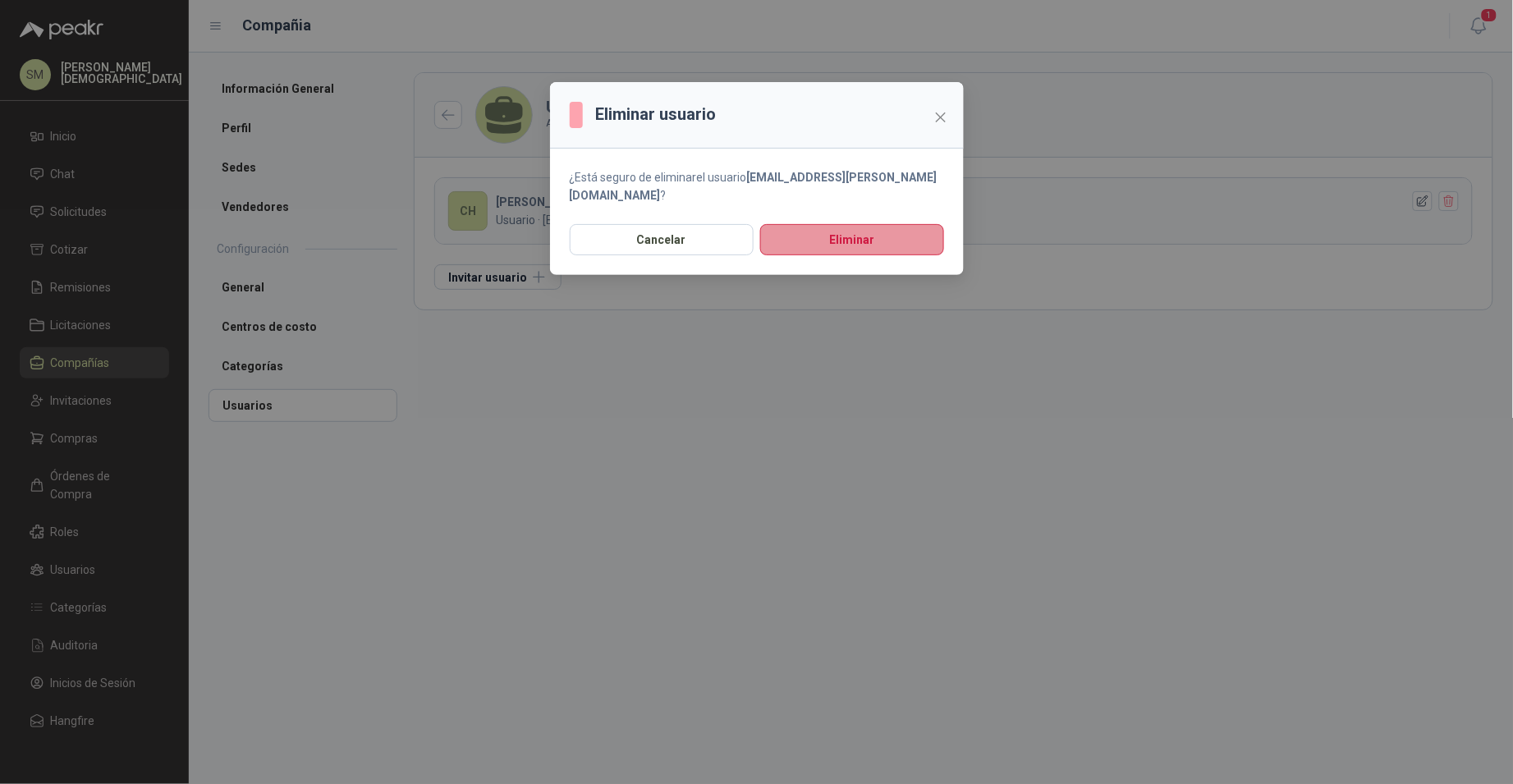
click at [805, 241] on button "Eliminar" at bounding box center [851, 239] width 184 height 31
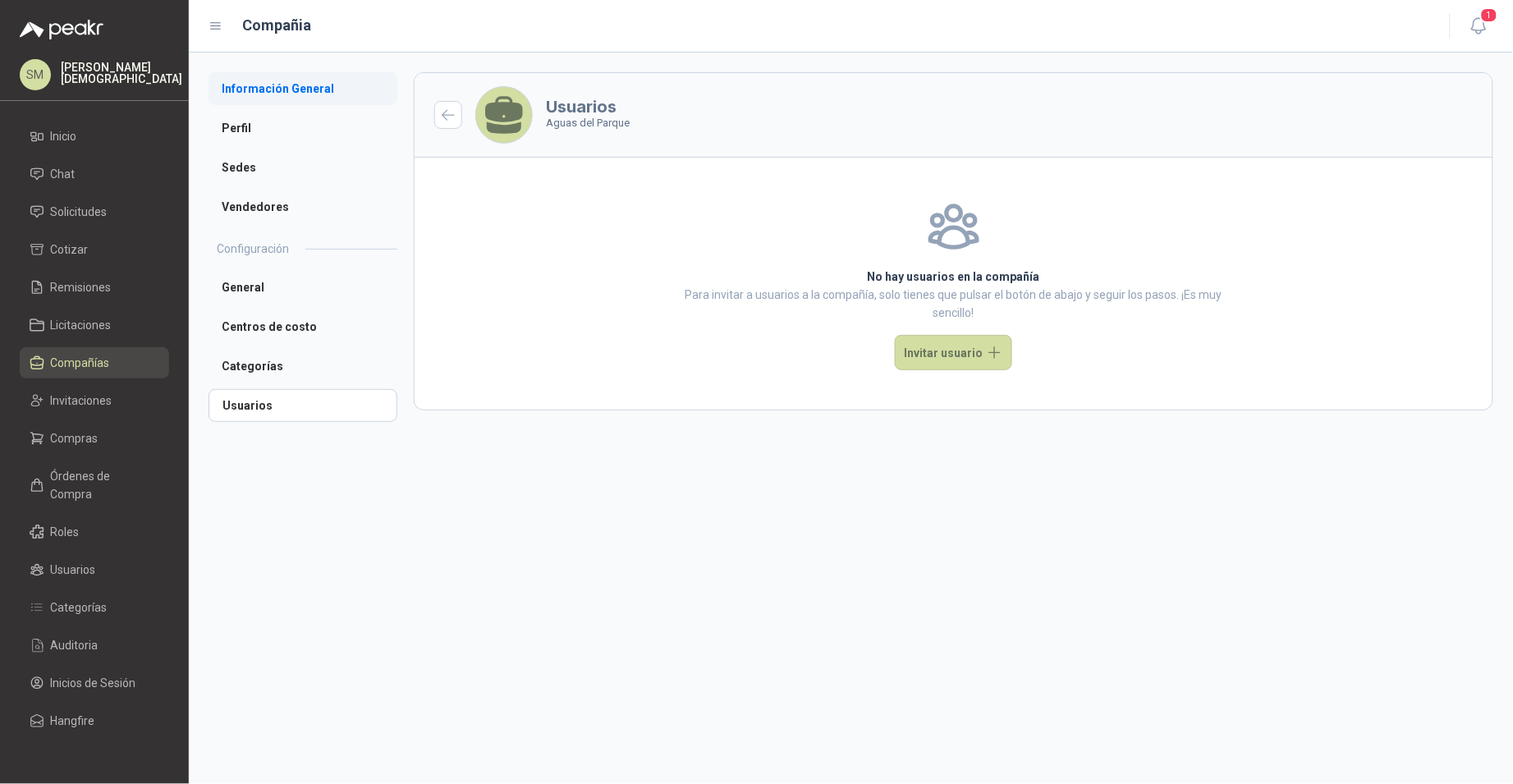
click at [248, 91] on li "Información General" at bounding box center [303, 88] width 189 height 33
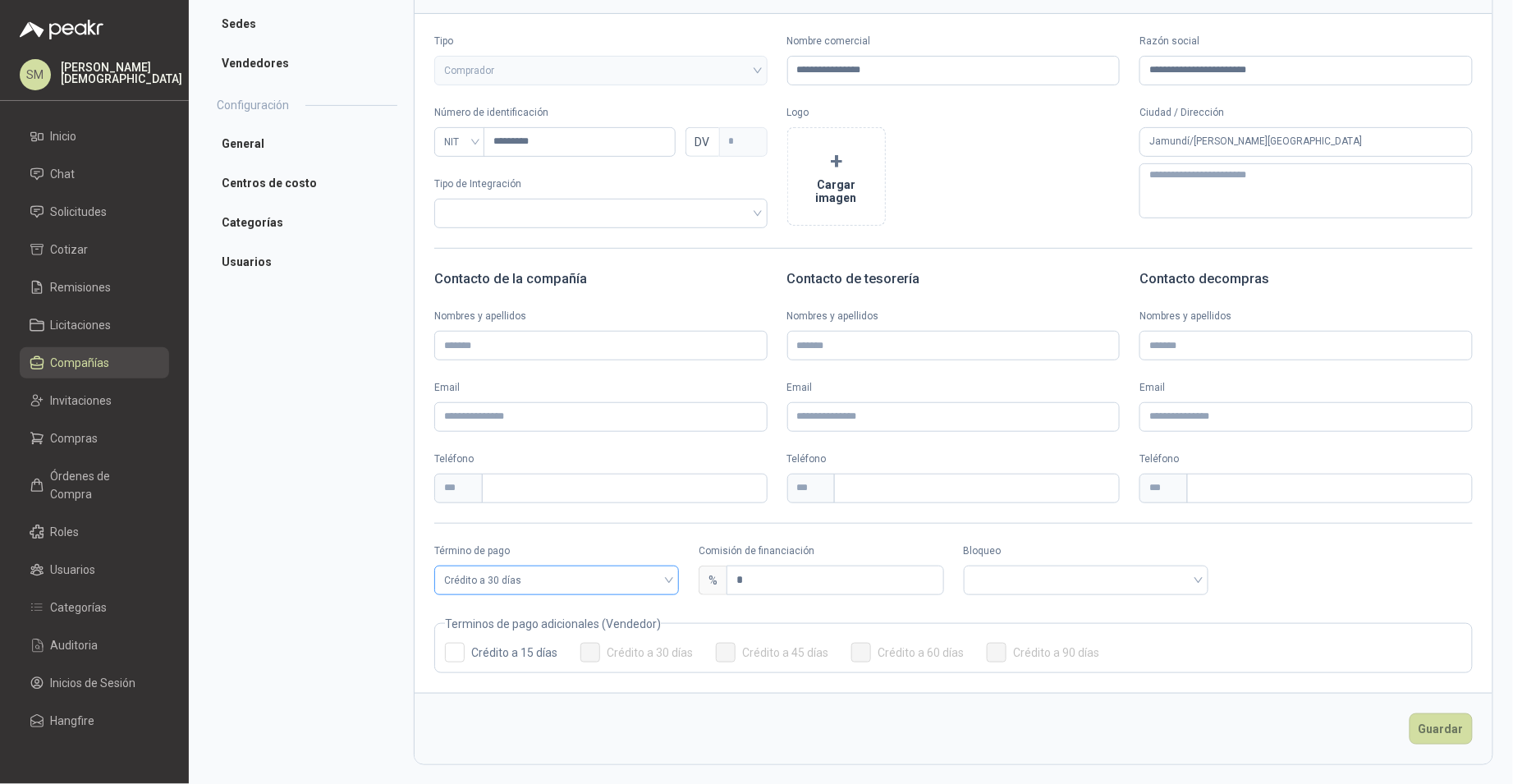
scroll to position [145, 0]
click at [636, 573] on span "Crédito a 30 días" at bounding box center [556, 579] width 225 height 24
click at [542, 618] on div "Anticipado" at bounding box center [556, 612] width 216 height 18
click at [787, 590] on span at bounding box center [820, 580] width 225 height 28
click at [760, 638] on div "Bloqueado" at bounding box center [818, 639] width 216 height 18
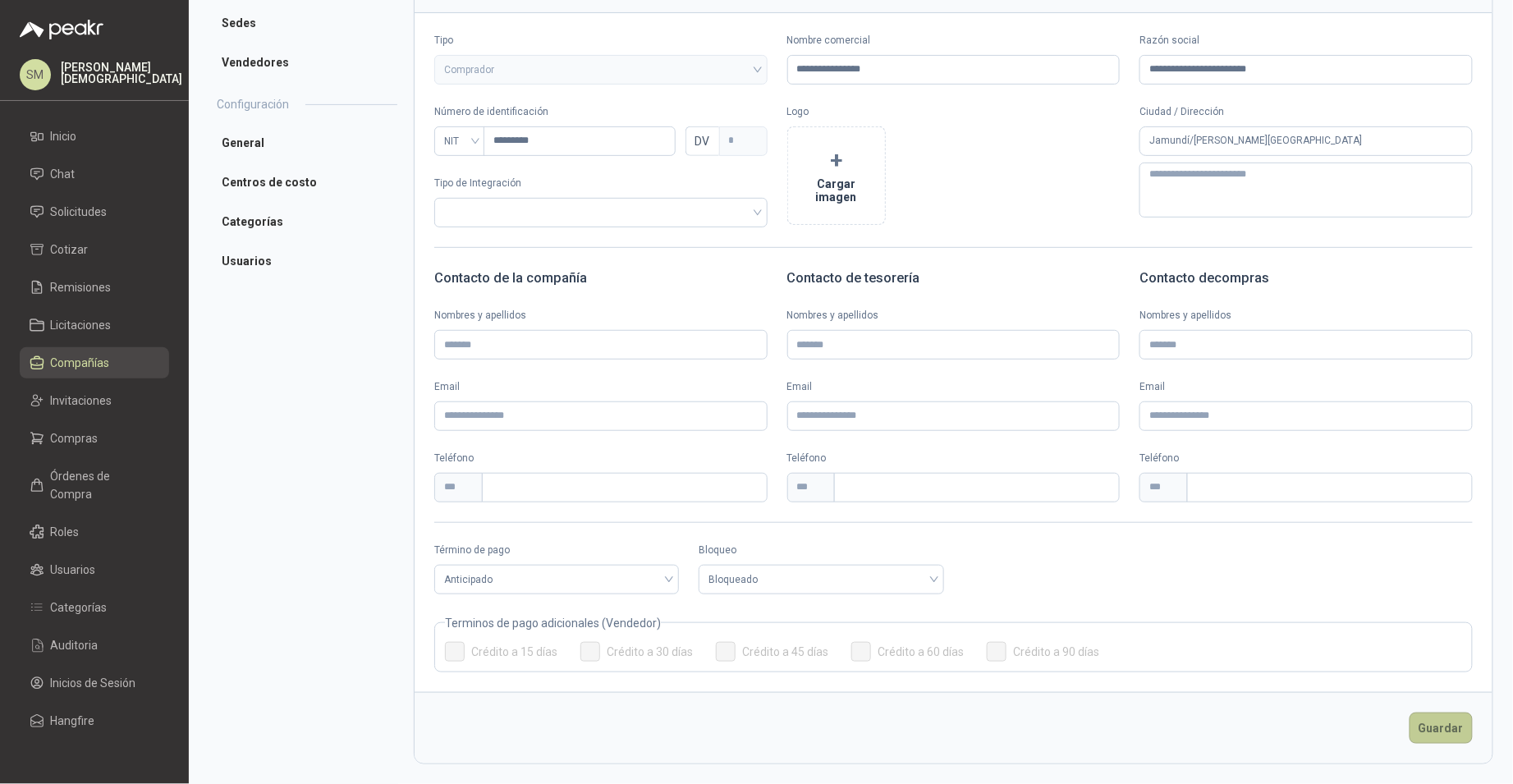
click at [1410, 727] on button "Guardar" at bounding box center [1441, 727] width 63 height 31
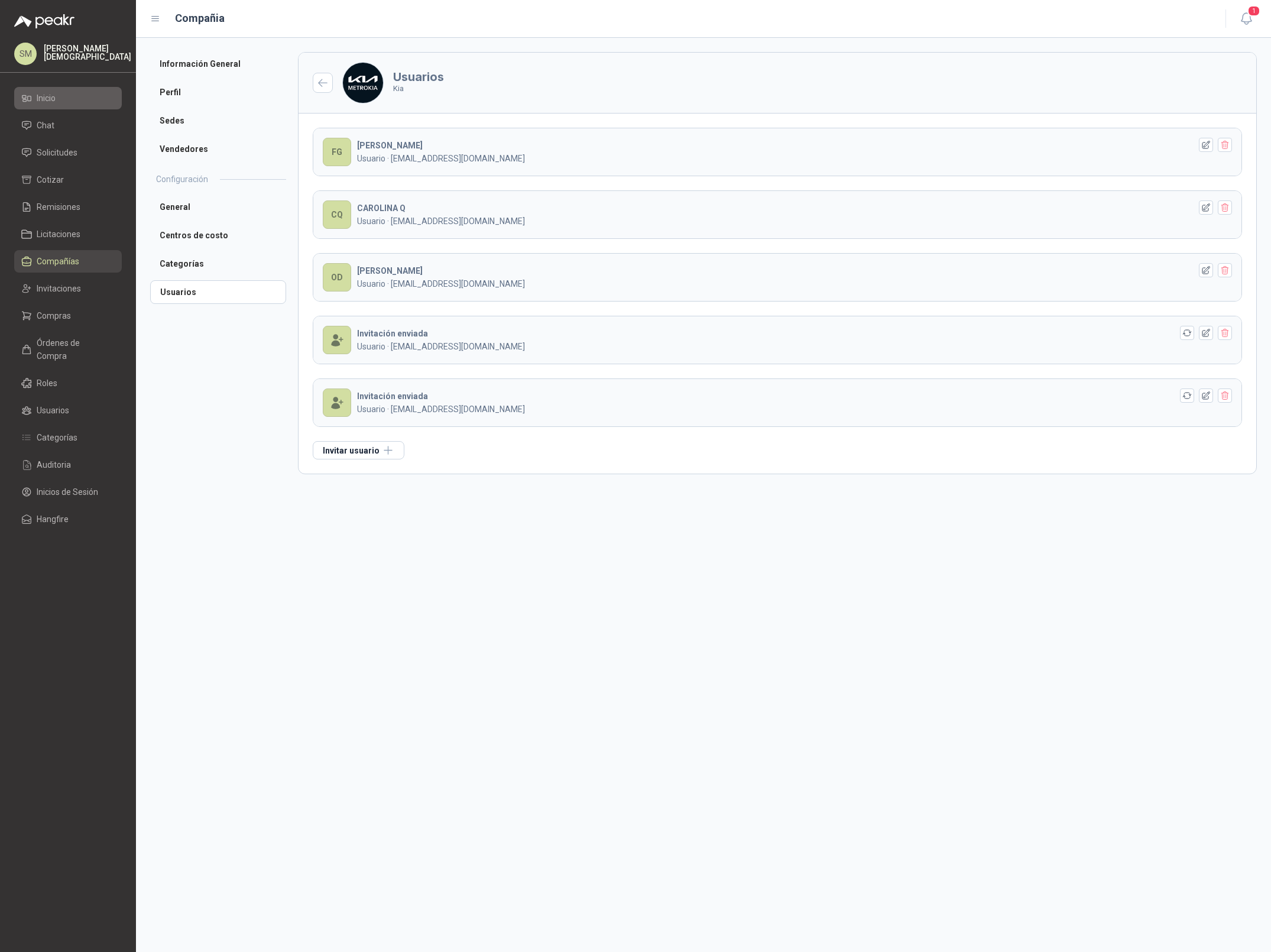
click at [48, 99] on span "Inicio" at bounding box center [46, 97] width 19 height 13
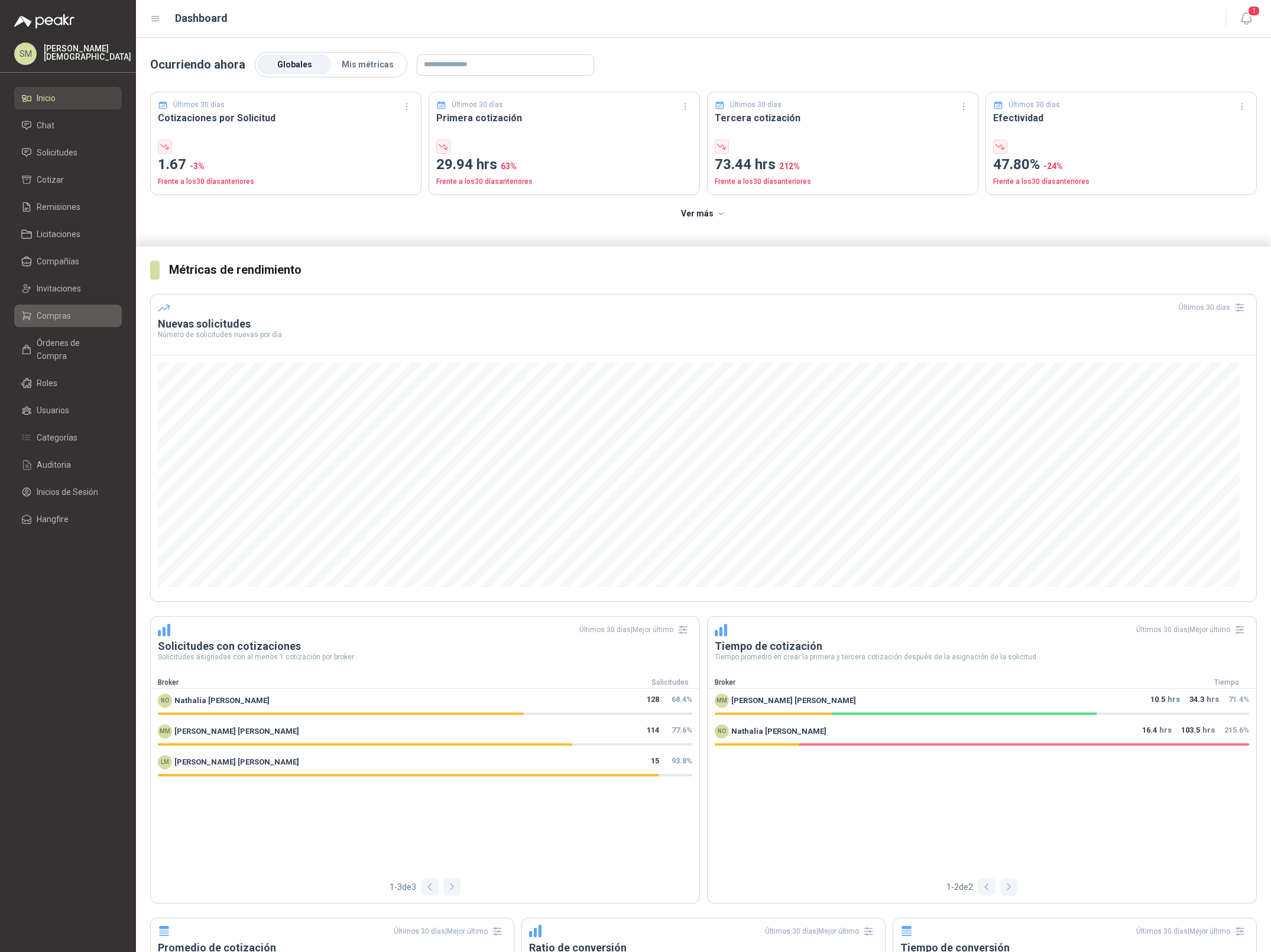
click at [60, 319] on span "Compras" at bounding box center [54, 316] width 34 height 13
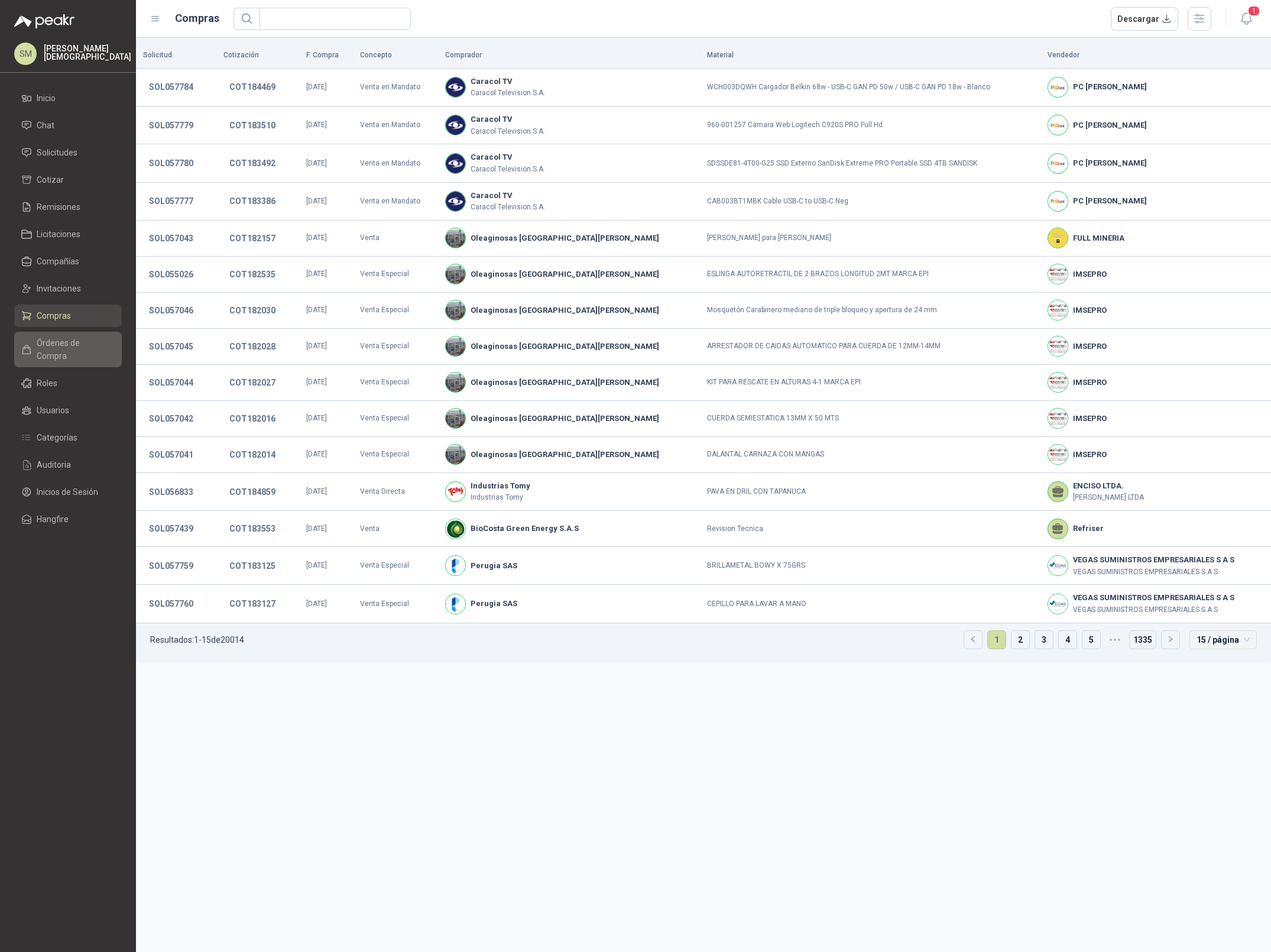
click at [59, 349] on link "Órdenes de Compra" at bounding box center [68, 349] width 107 height 36
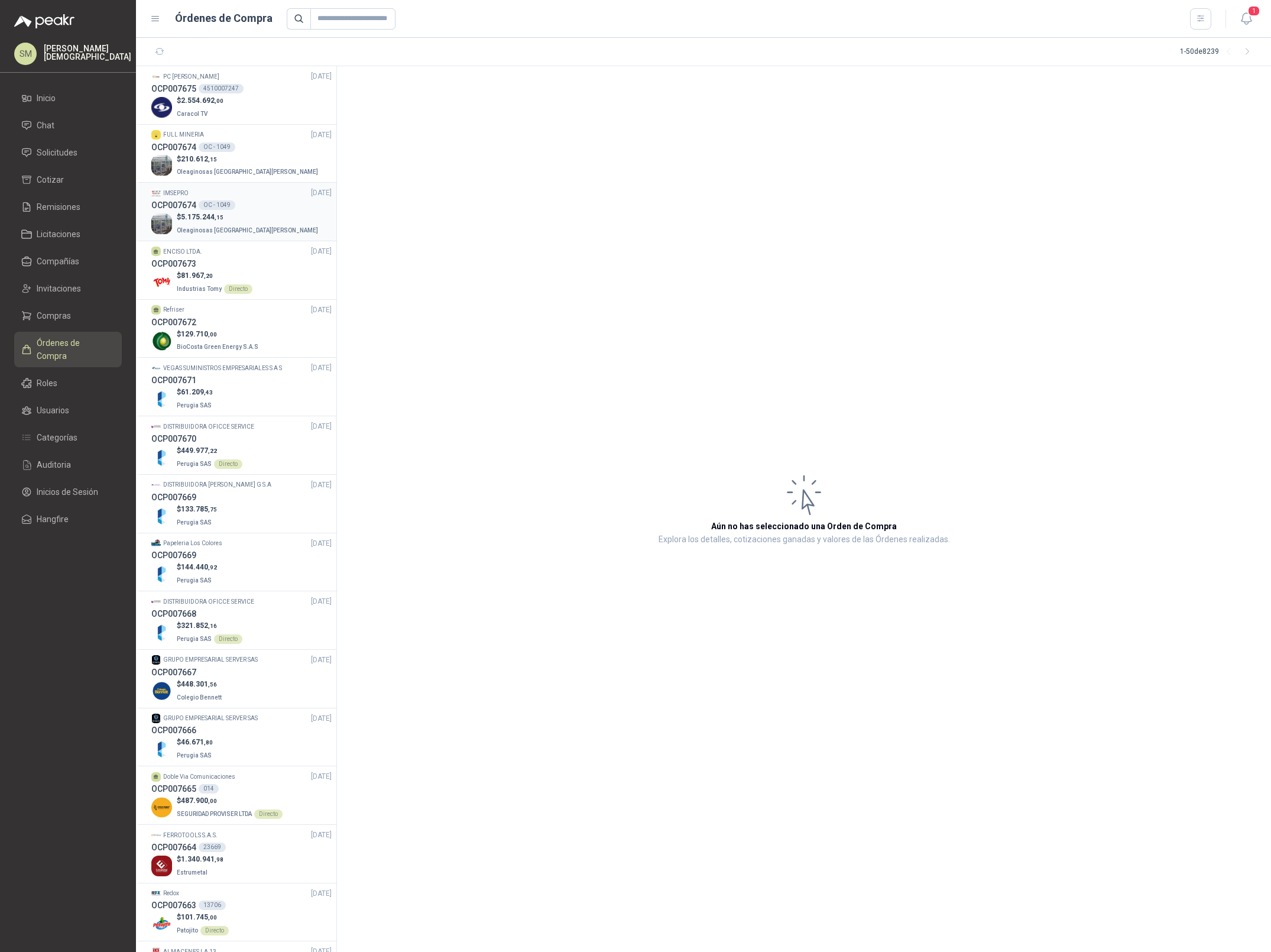
click at [238, 220] on p "$ 5.175.244 ,15" at bounding box center [248, 217] width 144 height 11
